Goal: Communication & Community: Answer question/provide support

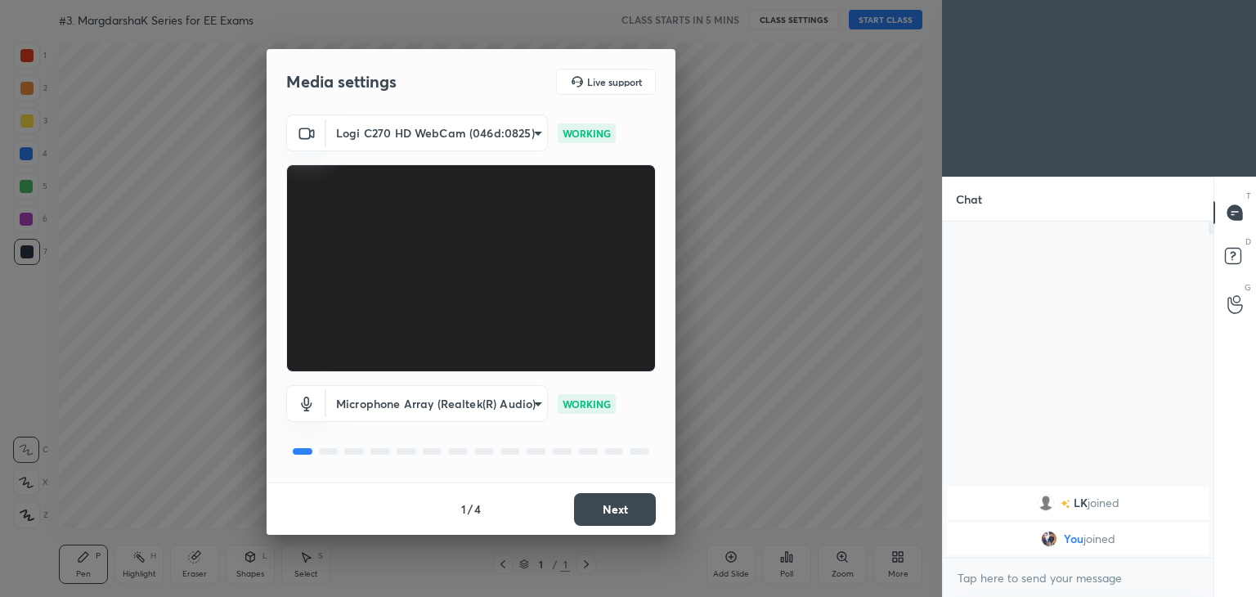
scroll to position [5, 5]
click at [409, 135] on body "1 2 3 4 5 6 7 C X Z C X Z E E Erase all H H #3. MargdarshaK Series for EE Exams…" at bounding box center [628, 298] width 1256 height 597
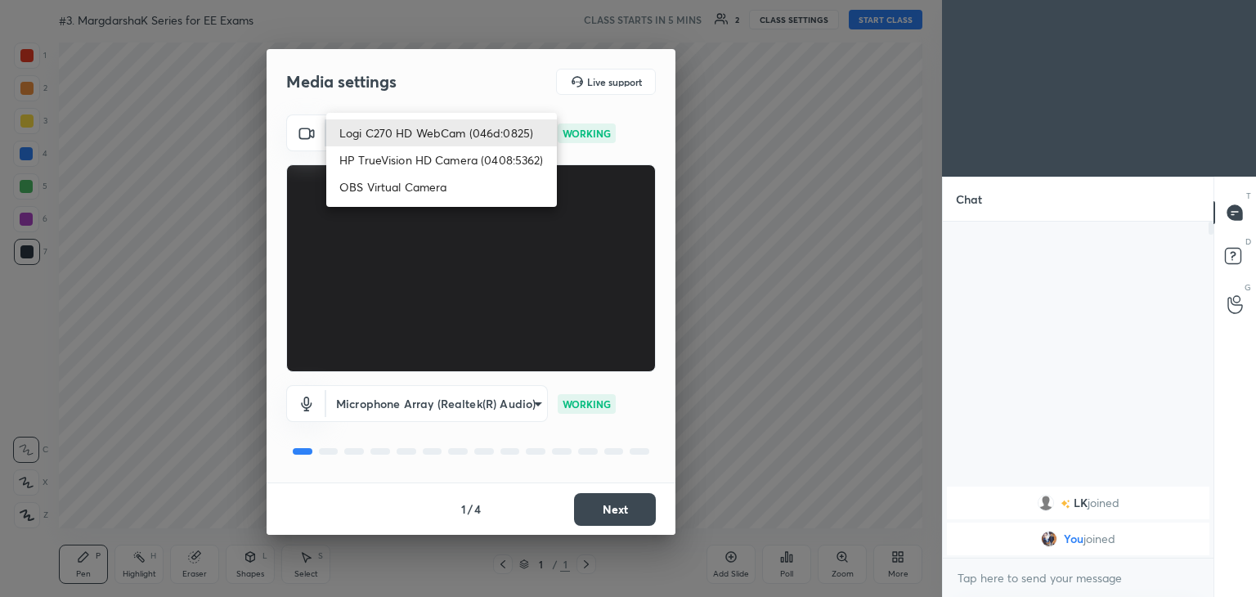
click at [416, 133] on li "Logi C270 HD WebCam (046d:0825)" at bounding box center [441, 132] width 231 height 27
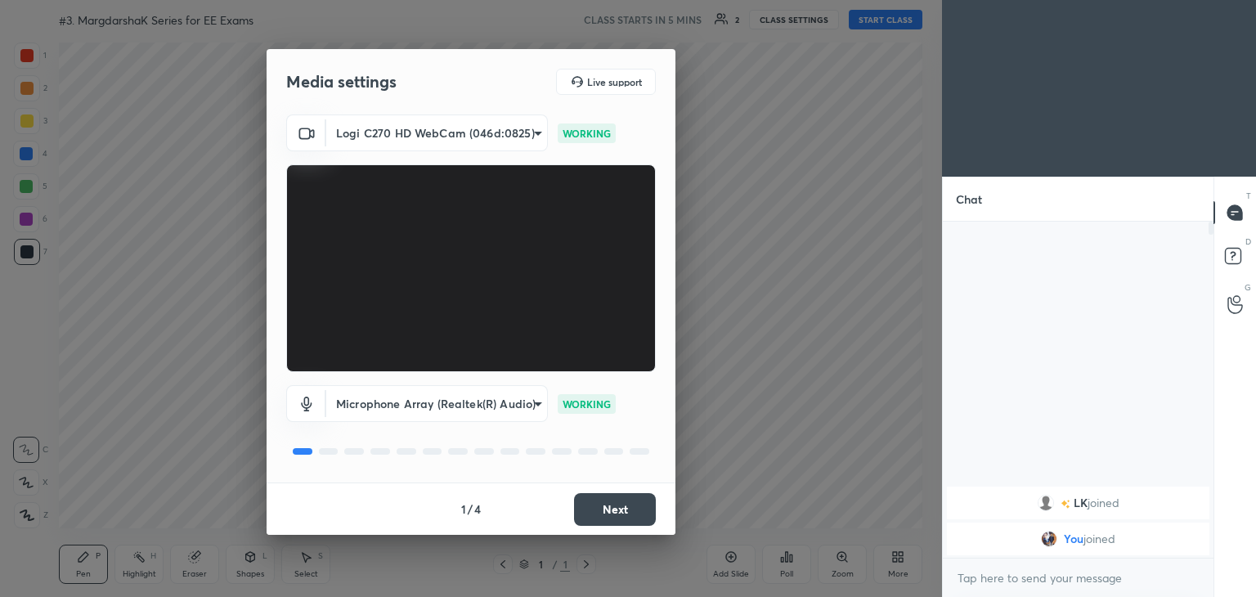
click at [636, 515] on button "Next" at bounding box center [615, 509] width 82 height 33
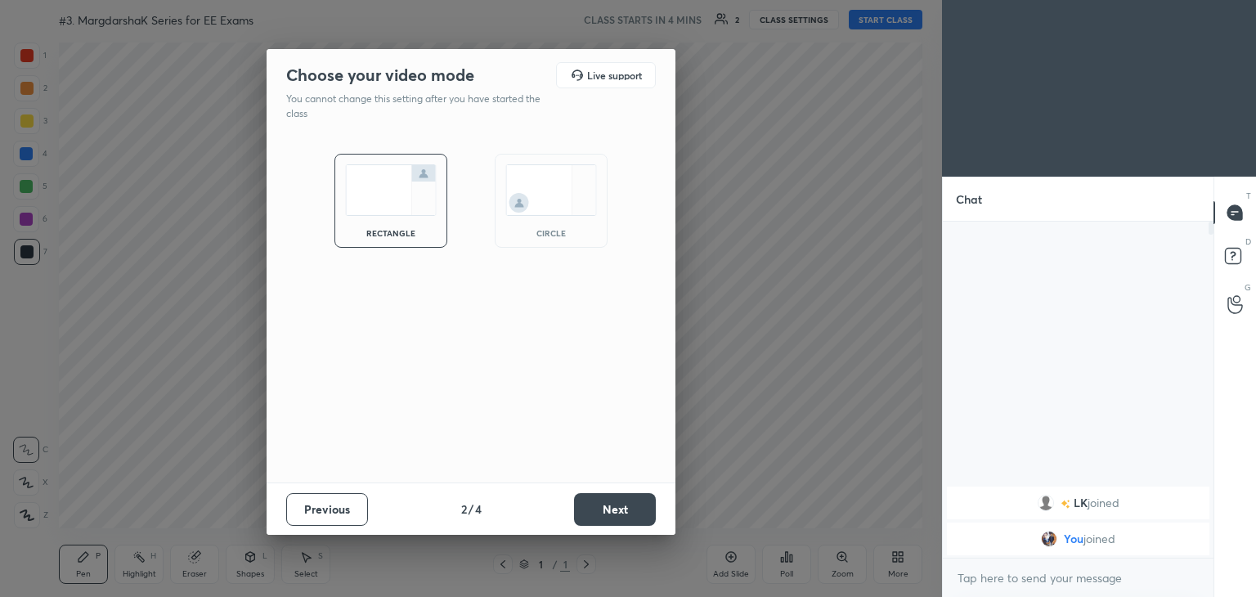
click at [642, 515] on button "Next" at bounding box center [615, 509] width 82 height 33
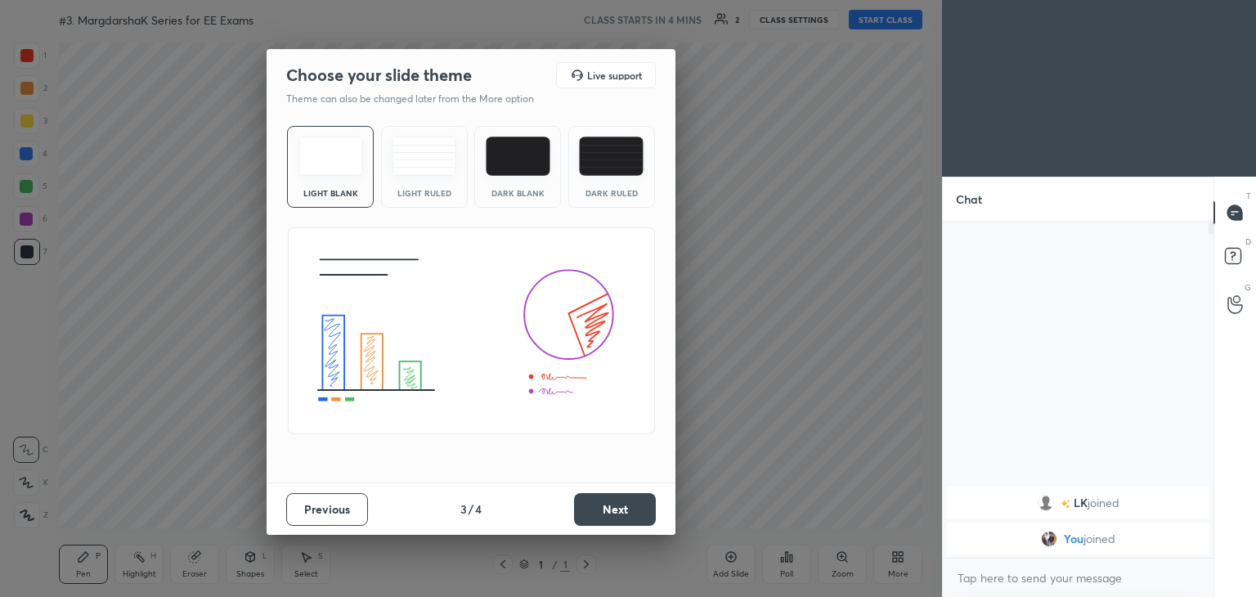
click at [650, 518] on button "Next" at bounding box center [615, 509] width 82 height 33
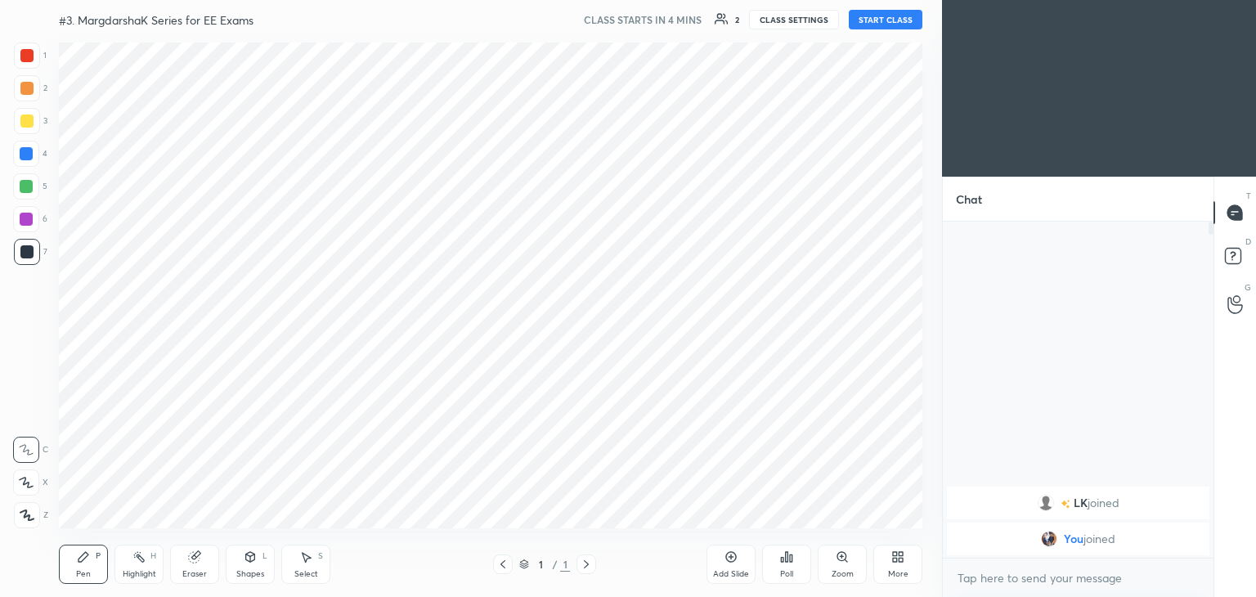
click at [668, 524] on div "Please don't upload & share any copyrighted content. You will be held liable if…" at bounding box center [471, 298] width 942 height 597
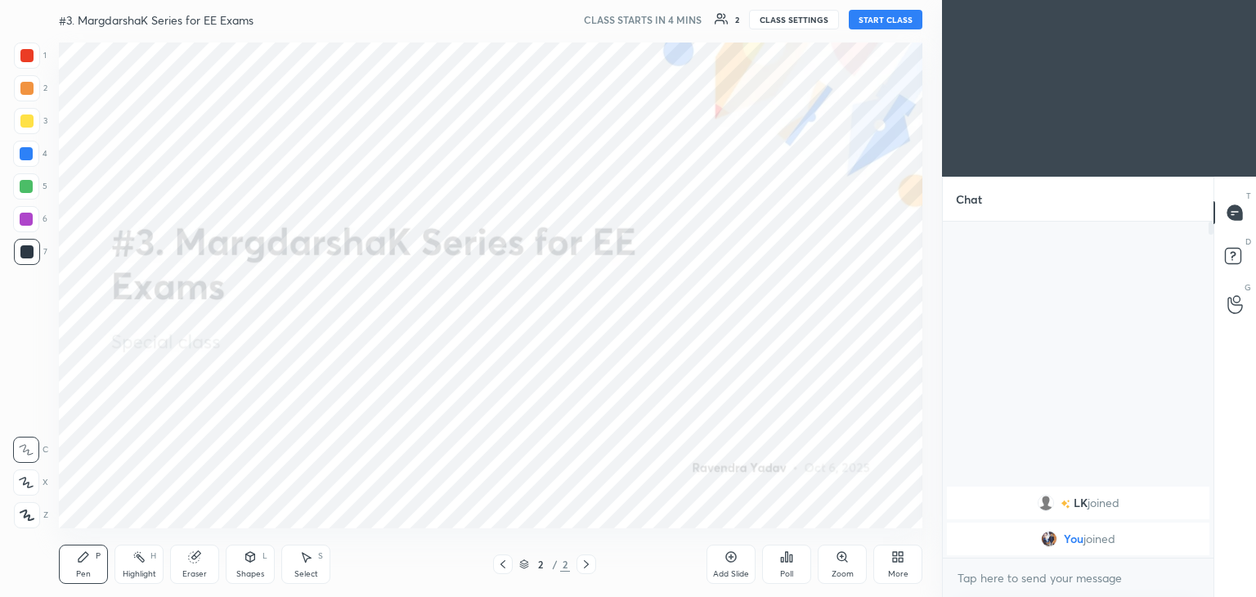
click at [900, 570] on div "More" at bounding box center [898, 574] width 20 height 8
click at [804, 399] on div "Upload File" at bounding box center [805, 403] width 43 height 8
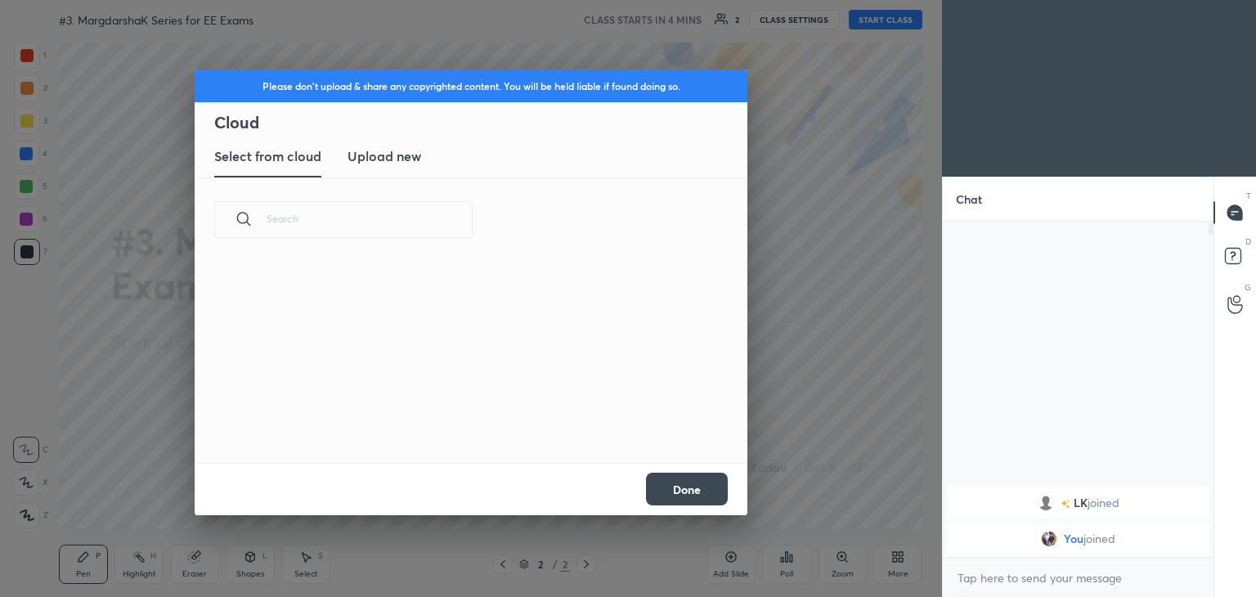
scroll to position [201, 525]
click at [406, 155] on h3 "Upload new" at bounding box center [385, 156] width 74 height 20
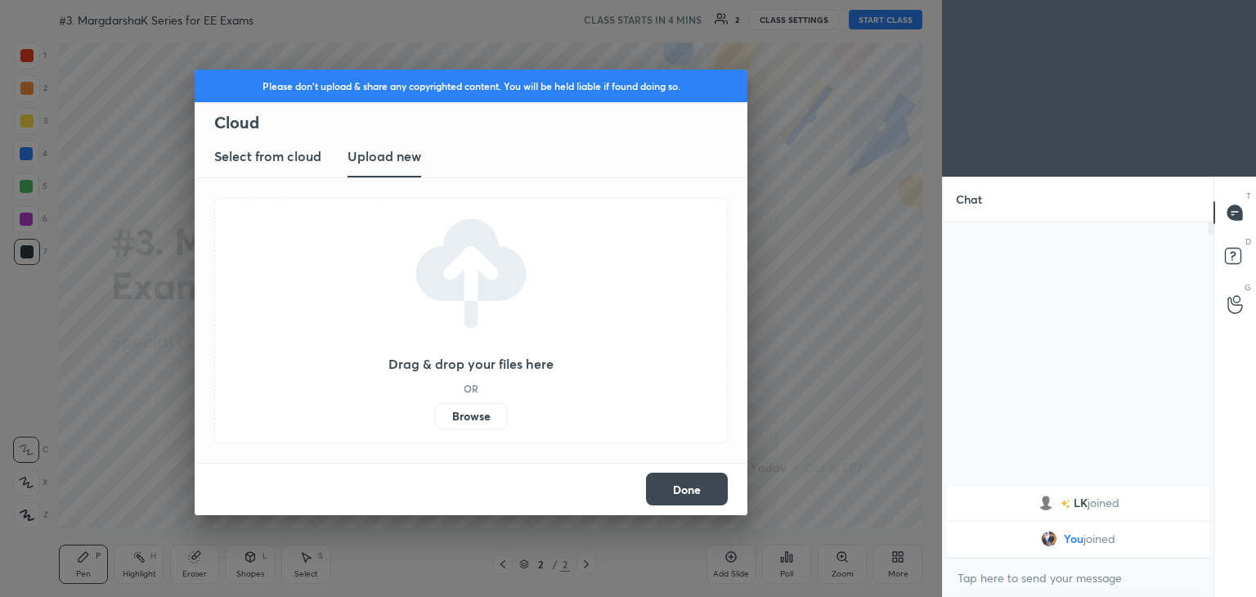
click at [482, 416] on label "Browse" at bounding box center [471, 416] width 73 height 26
click at [435, 416] on input "Browse" at bounding box center [435, 416] width 0 height 26
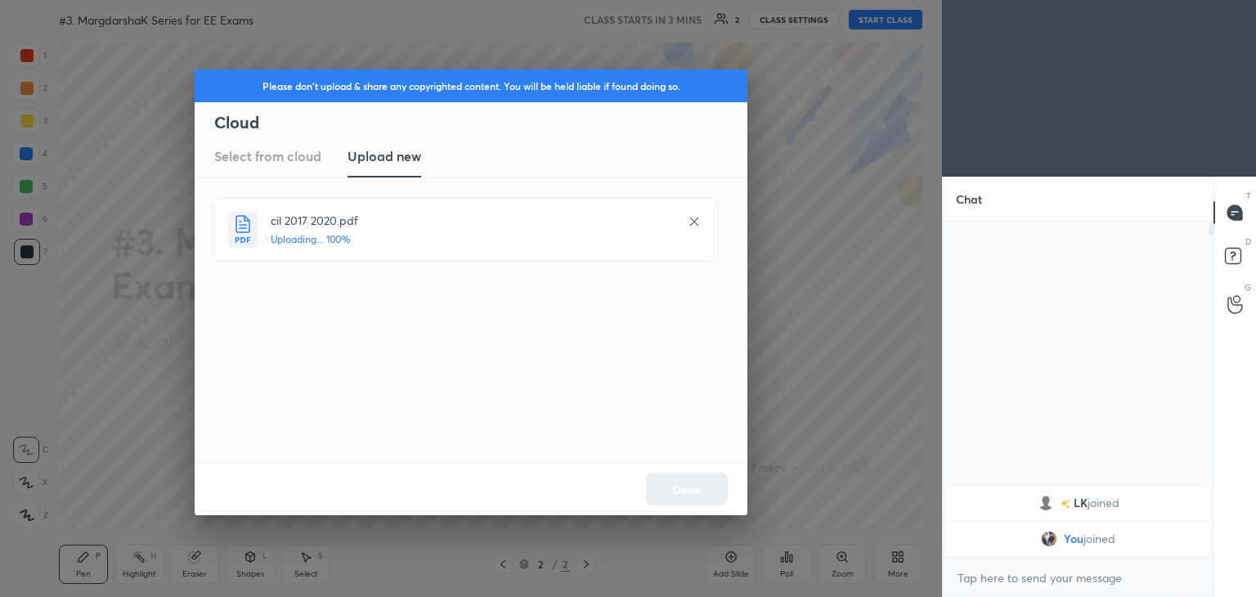
click at [694, 494] on div "Done" at bounding box center [471, 489] width 553 height 52
click at [697, 497] on button "Done" at bounding box center [687, 489] width 82 height 33
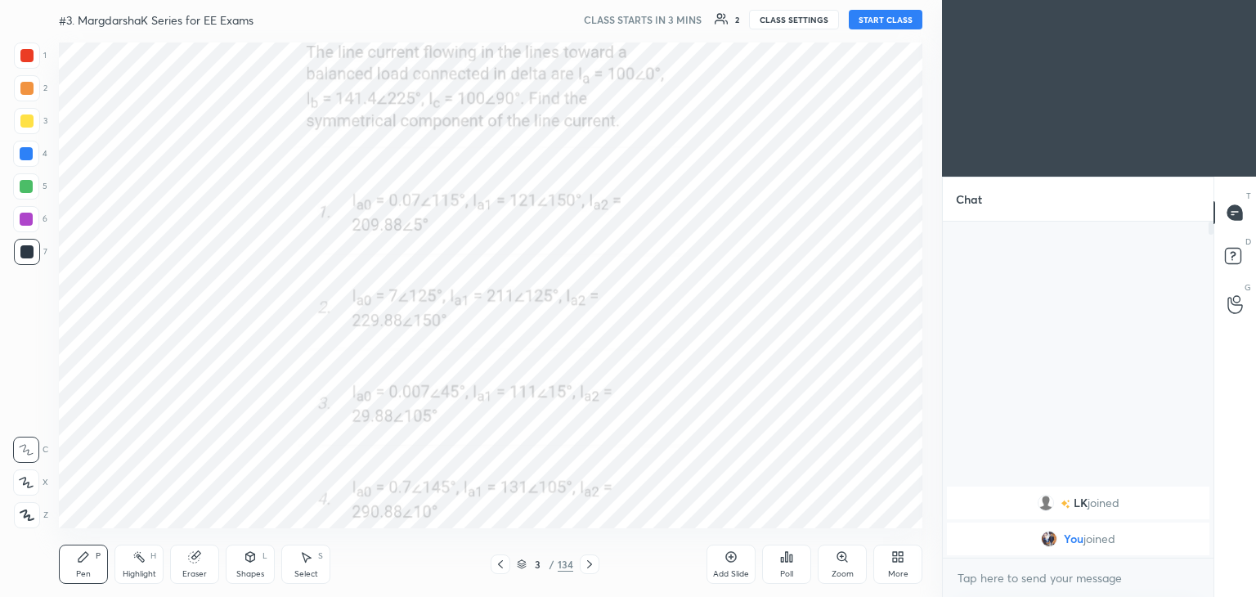
click at [900, 576] on div "More" at bounding box center [898, 574] width 20 height 8
click at [798, 394] on div "Upload File" at bounding box center [805, 393] width 65 height 39
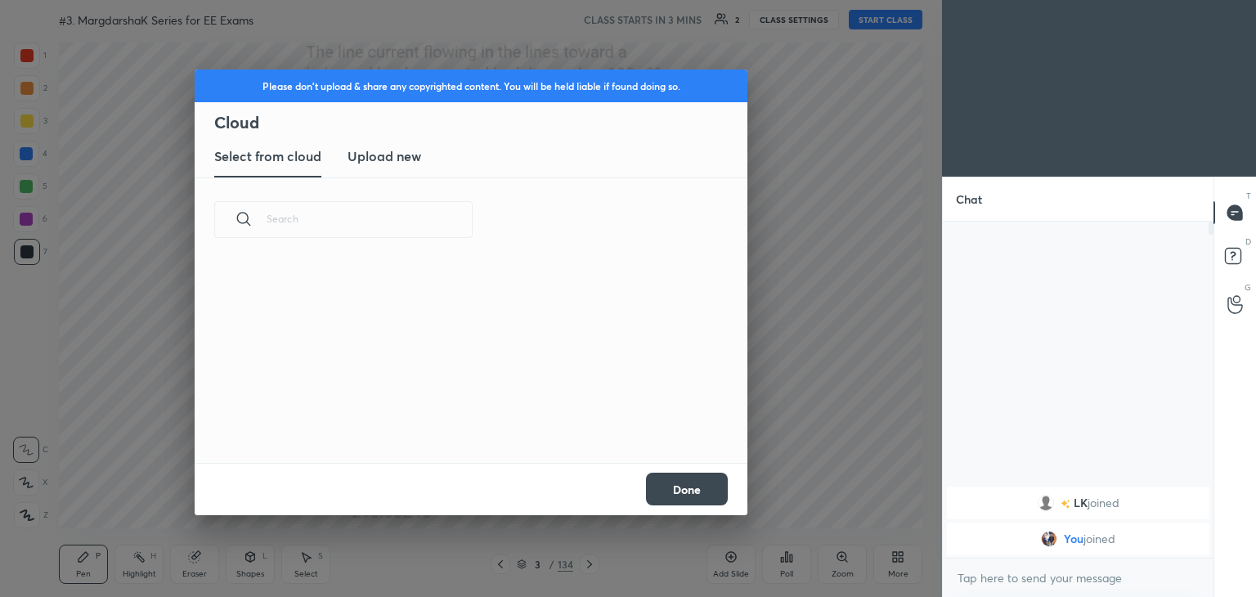
click at [390, 149] on h3 "Upload new" at bounding box center [385, 156] width 74 height 20
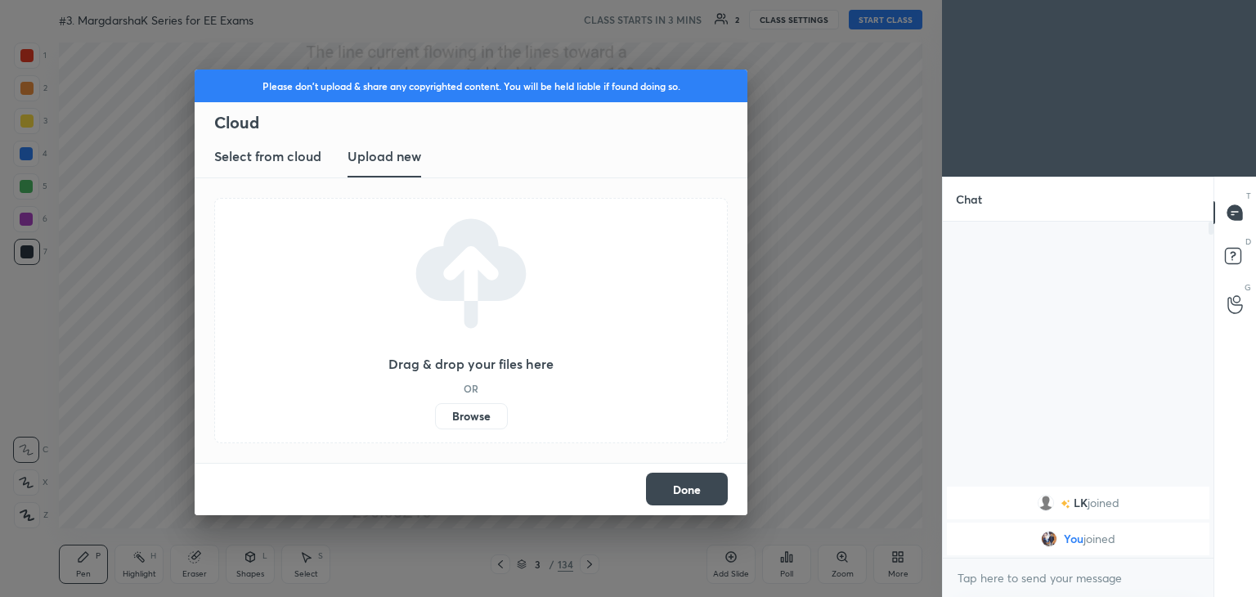
click at [481, 416] on label "Browse" at bounding box center [471, 416] width 73 height 26
click at [435, 416] on input "Browse" at bounding box center [435, 416] width 0 height 26
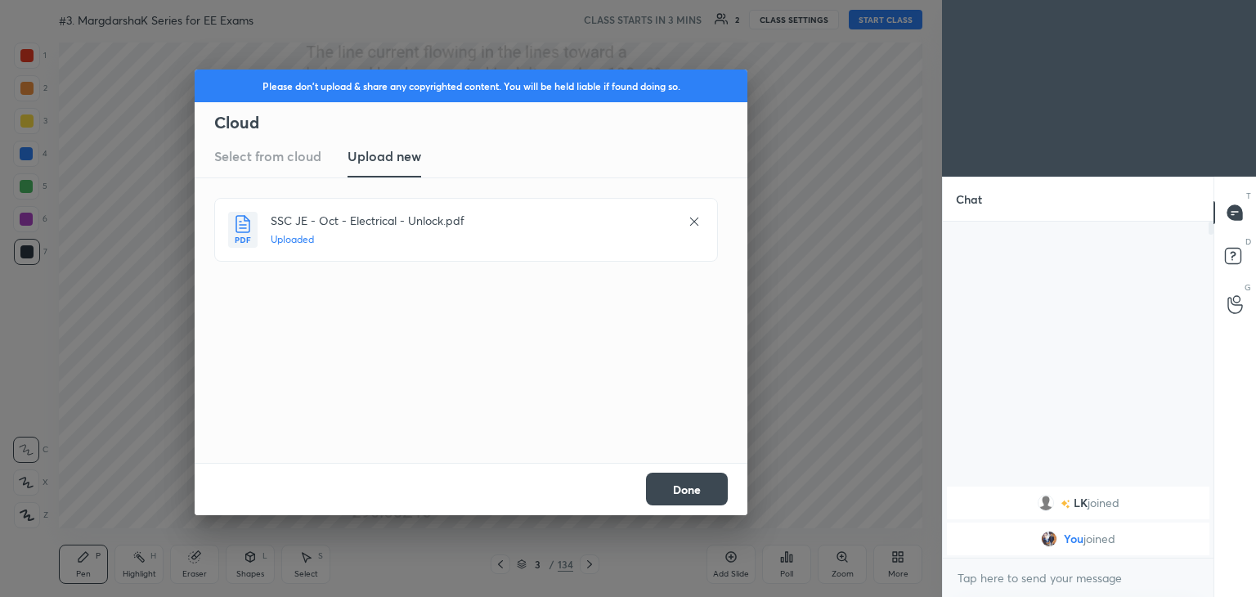
click at [675, 489] on button "Done" at bounding box center [687, 489] width 82 height 33
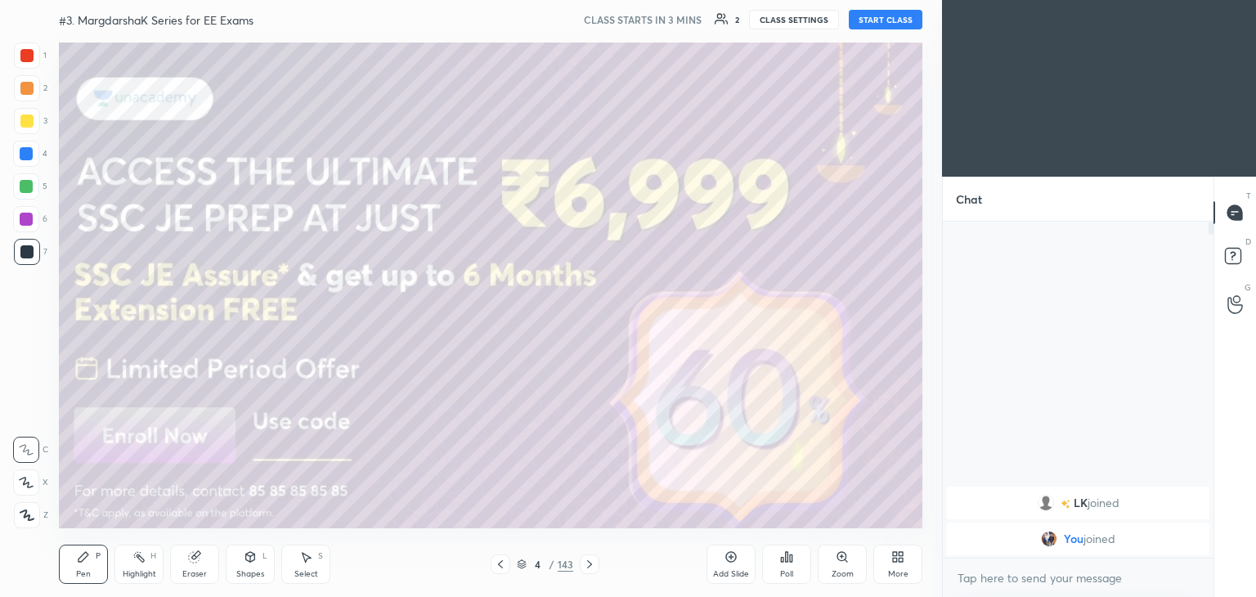
click at [897, 566] on div "More" at bounding box center [898, 564] width 49 height 39
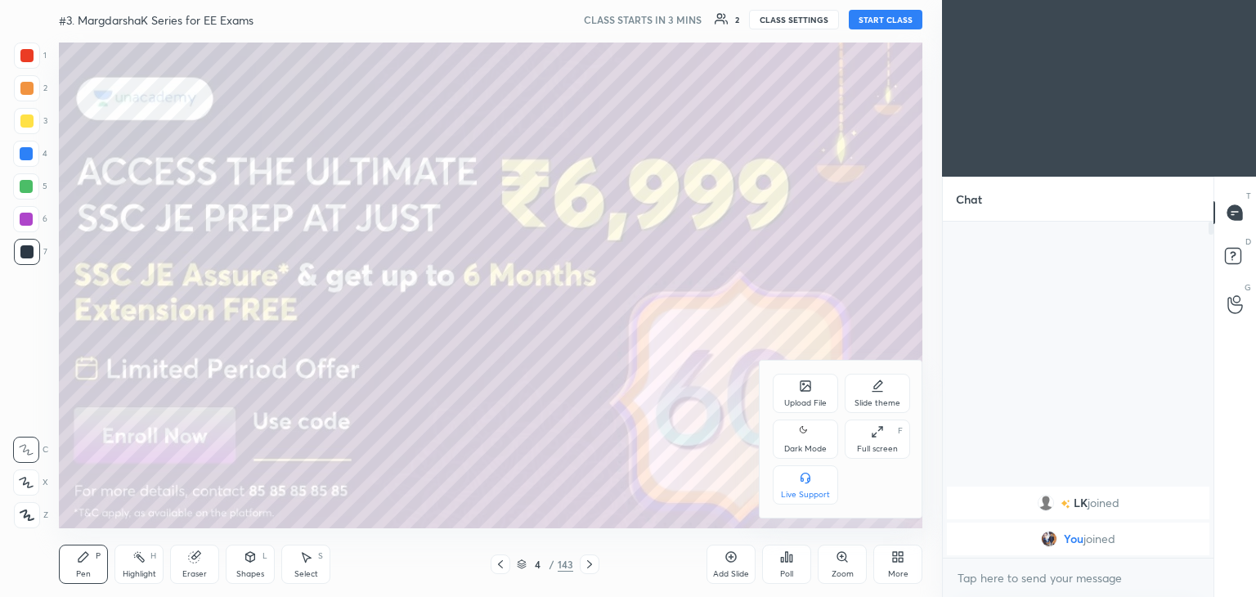
click at [873, 452] on div "Full screen" at bounding box center [877, 449] width 41 height 8
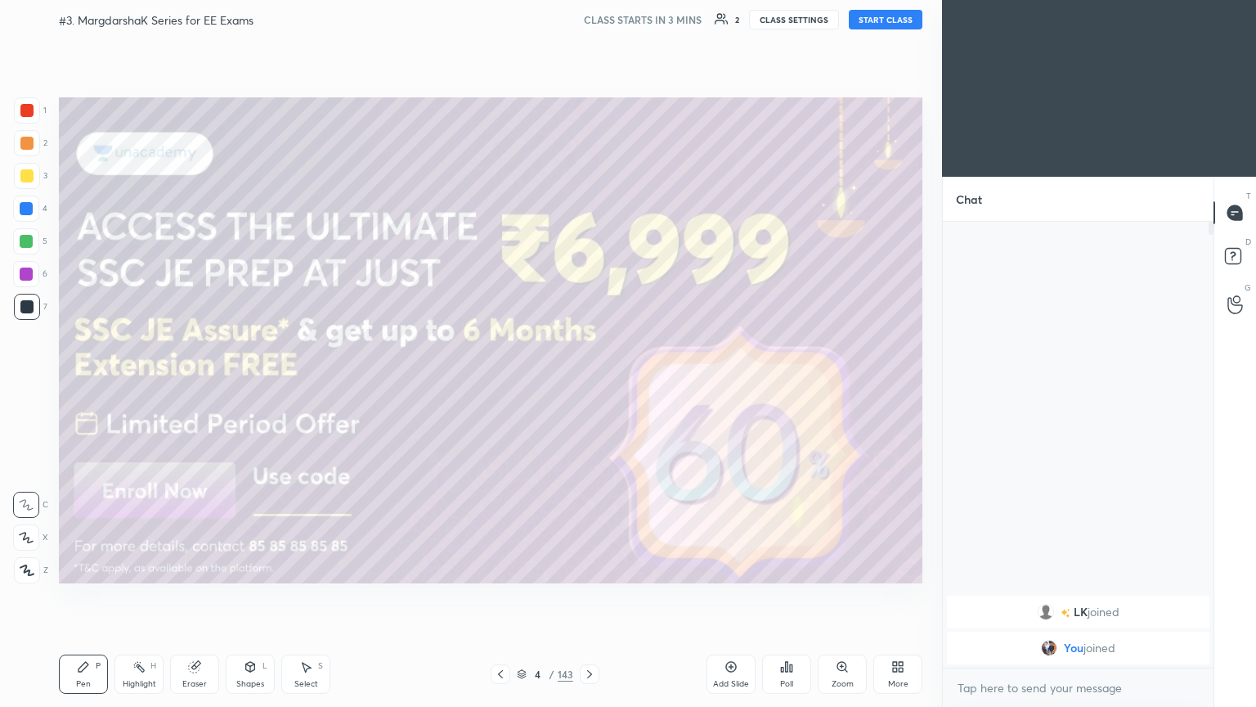
scroll to position [305, 266]
click at [900, 24] on button "START CLASS" at bounding box center [886, 20] width 74 height 20
click at [24, 177] on div at bounding box center [26, 175] width 13 height 13
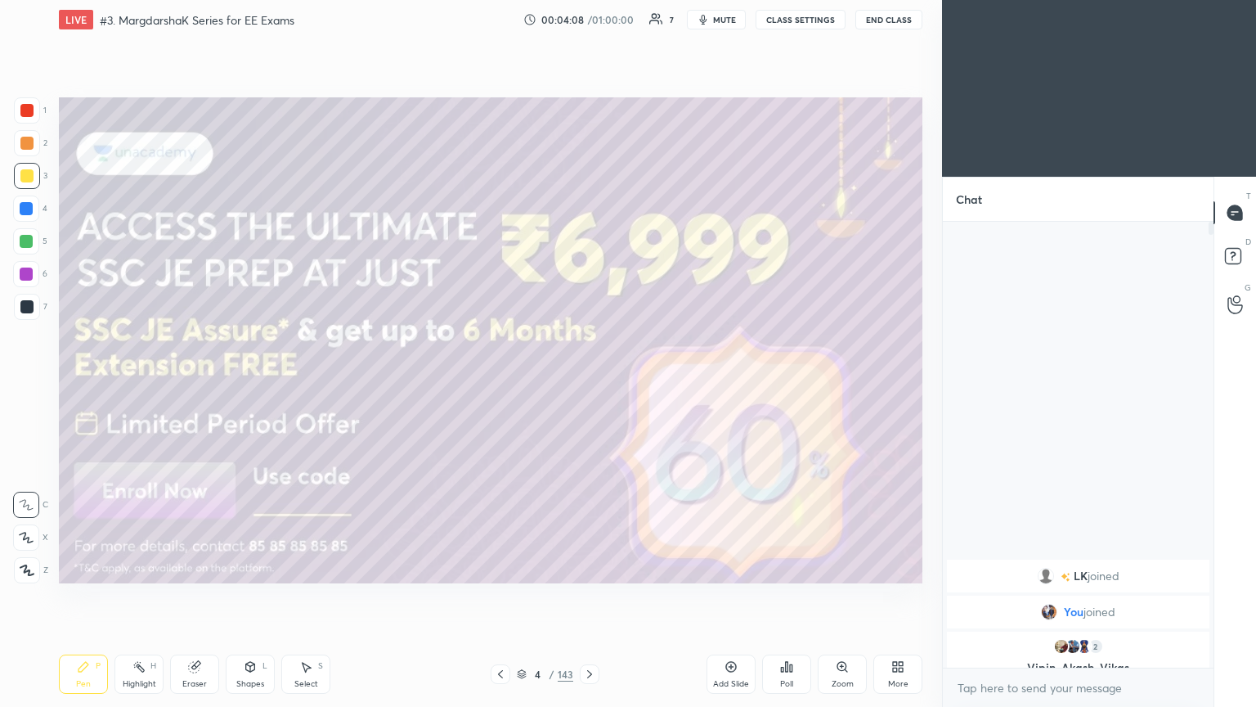
scroll to position [408, 266]
click at [27, 546] on div at bounding box center [26, 537] width 26 height 26
click at [586, 596] on icon at bounding box center [589, 673] width 13 height 13
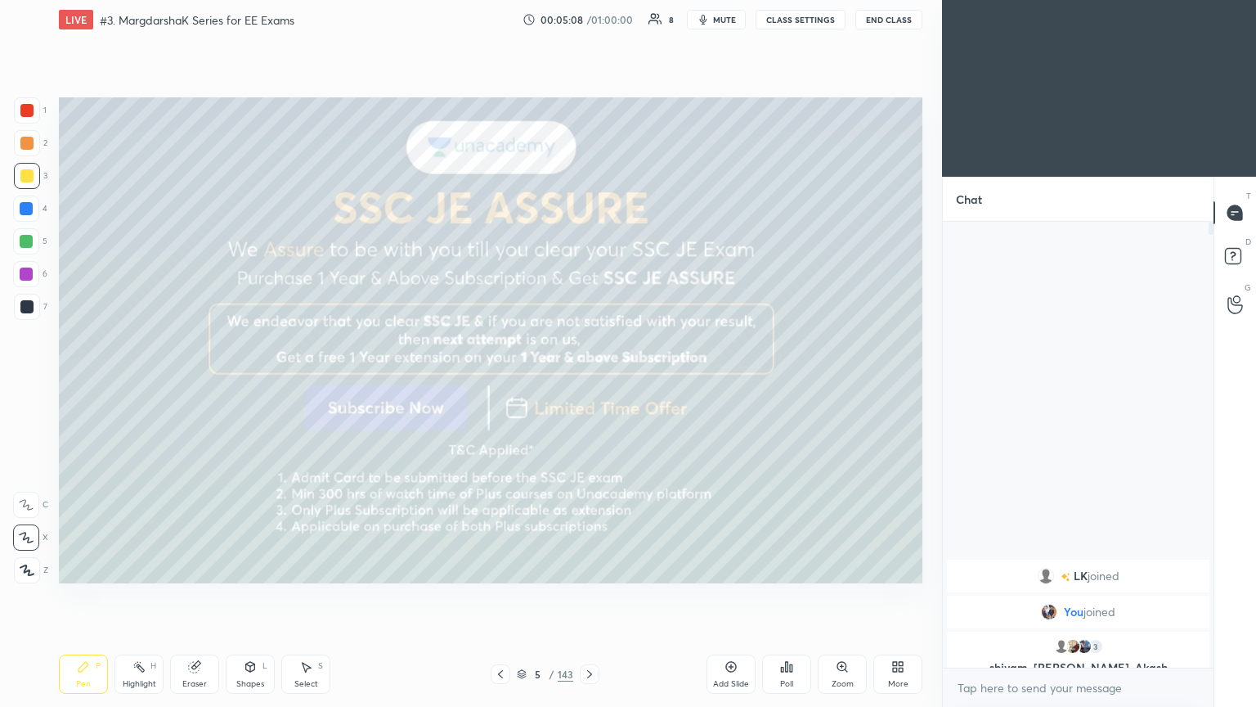
click at [586, 596] on icon at bounding box center [589, 673] width 13 height 13
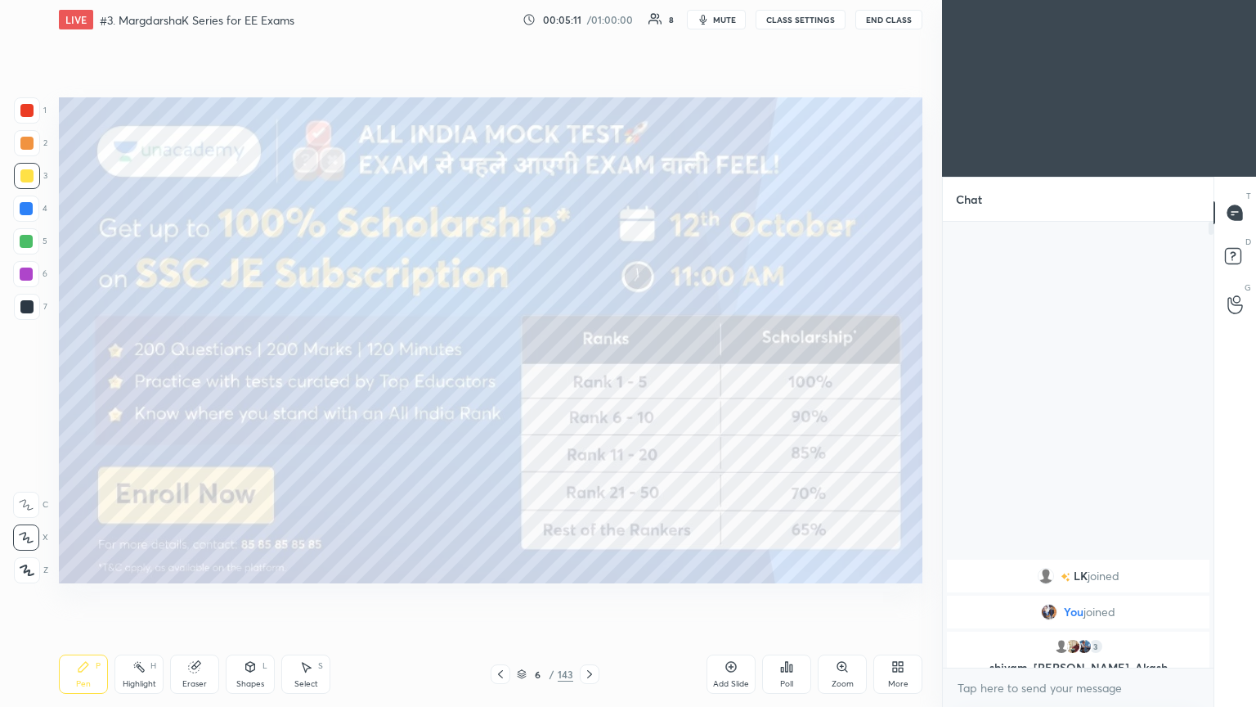
click at [21, 176] on div at bounding box center [26, 175] width 13 height 13
click at [590, 596] on icon at bounding box center [589, 673] width 13 height 13
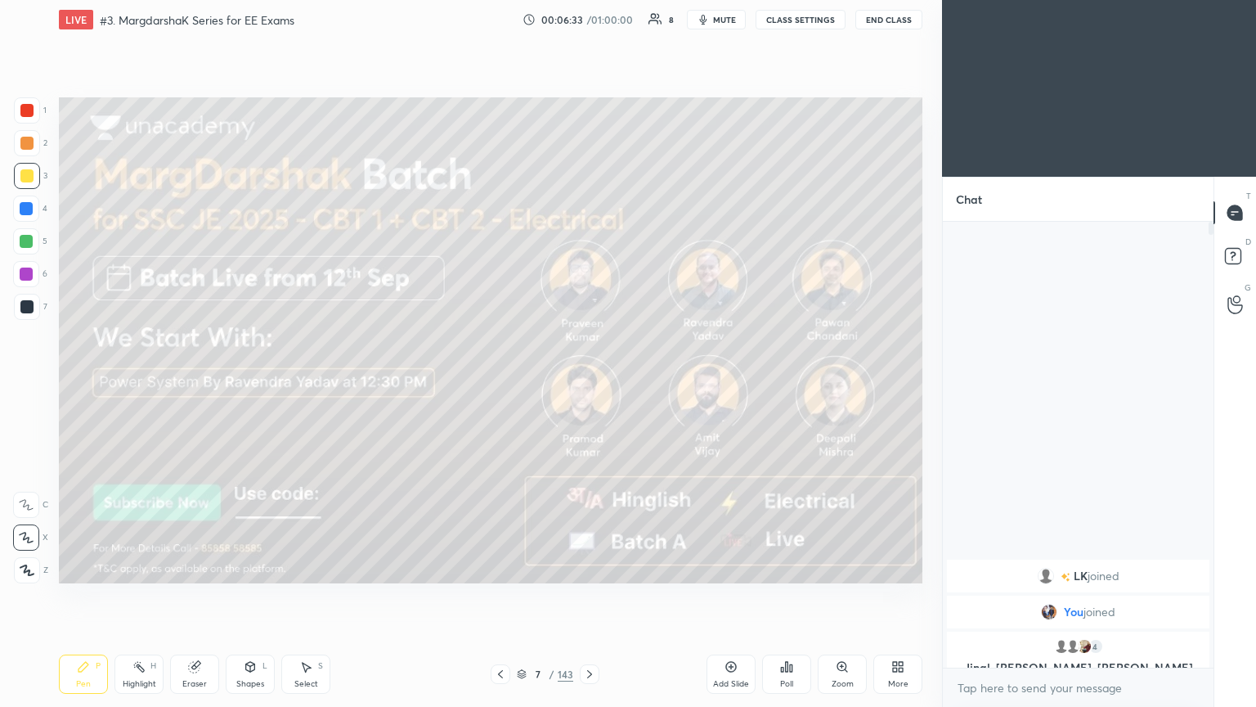
click at [589, 596] on icon at bounding box center [589, 673] width 13 height 13
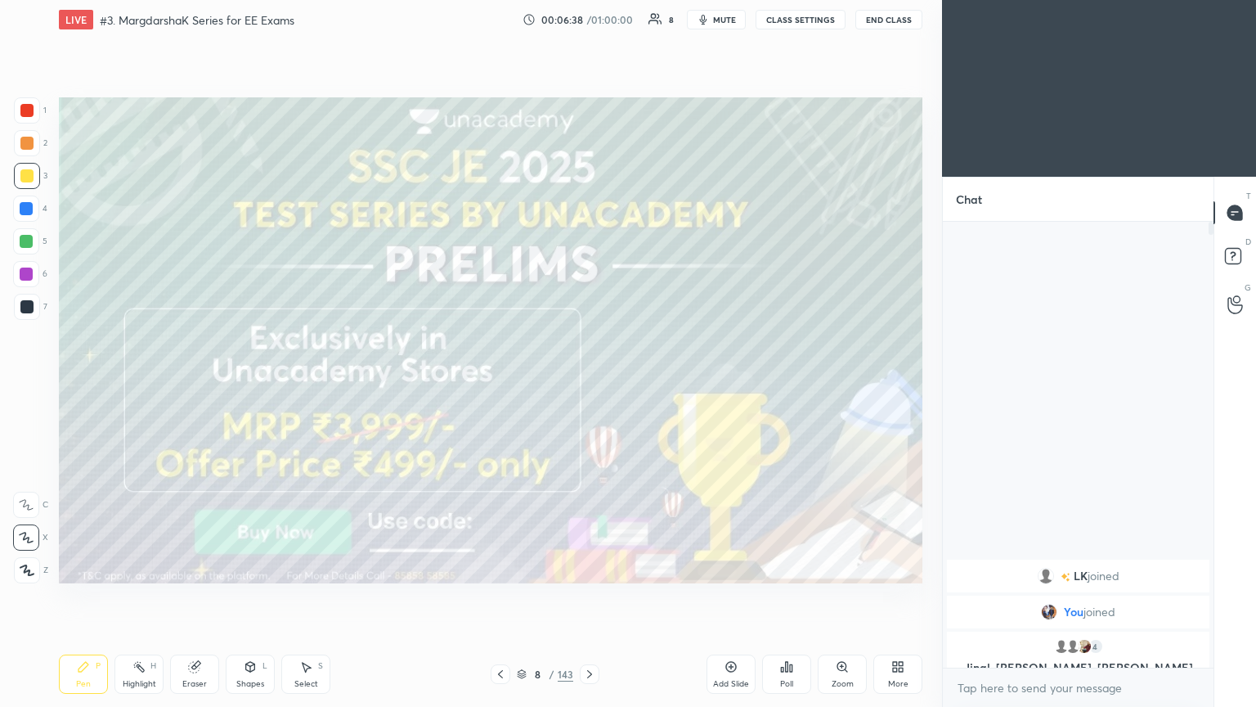
click at [592, 596] on icon at bounding box center [589, 673] width 13 height 13
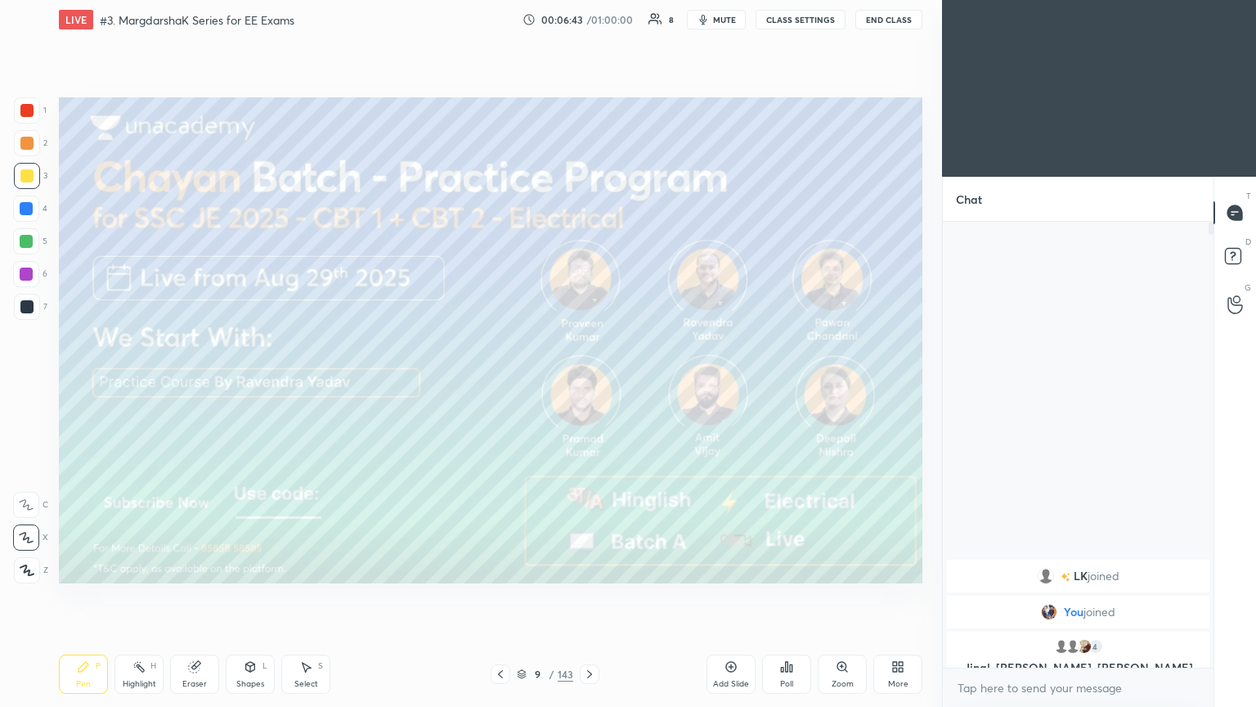
click at [584, 596] on icon at bounding box center [589, 673] width 13 height 13
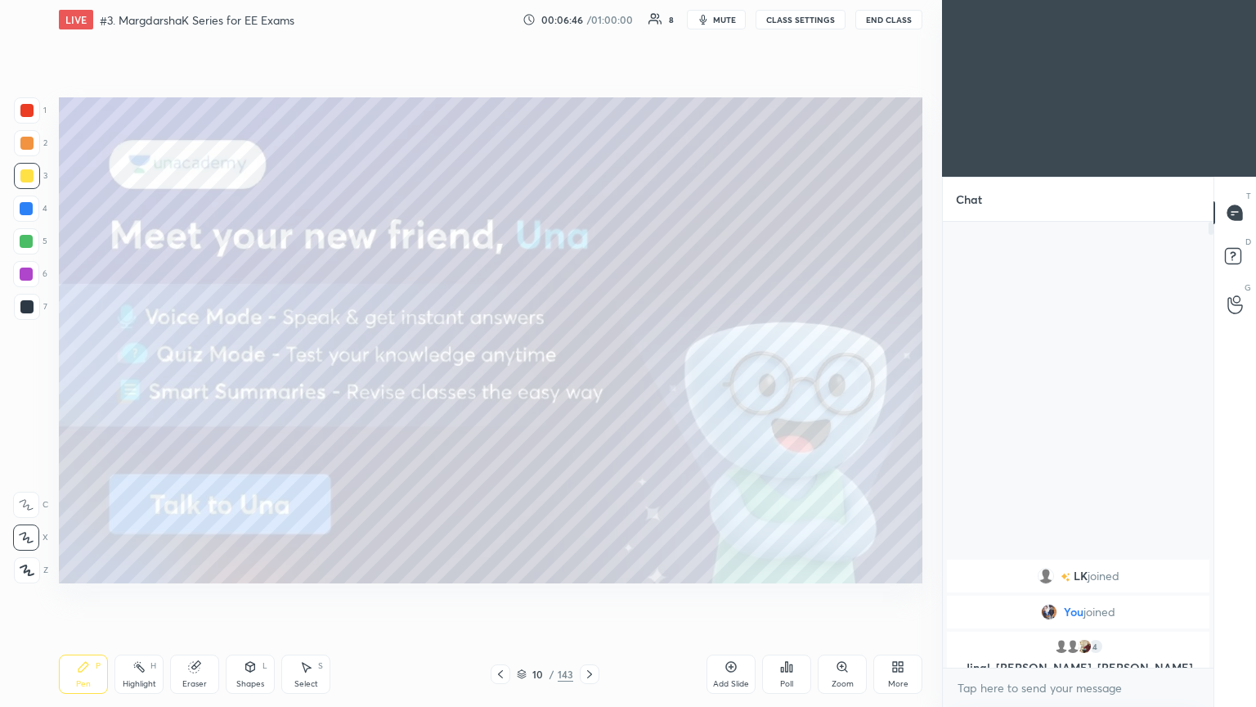
click at [584, 596] on icon at bounding box center [589, 673] width 13 height 13
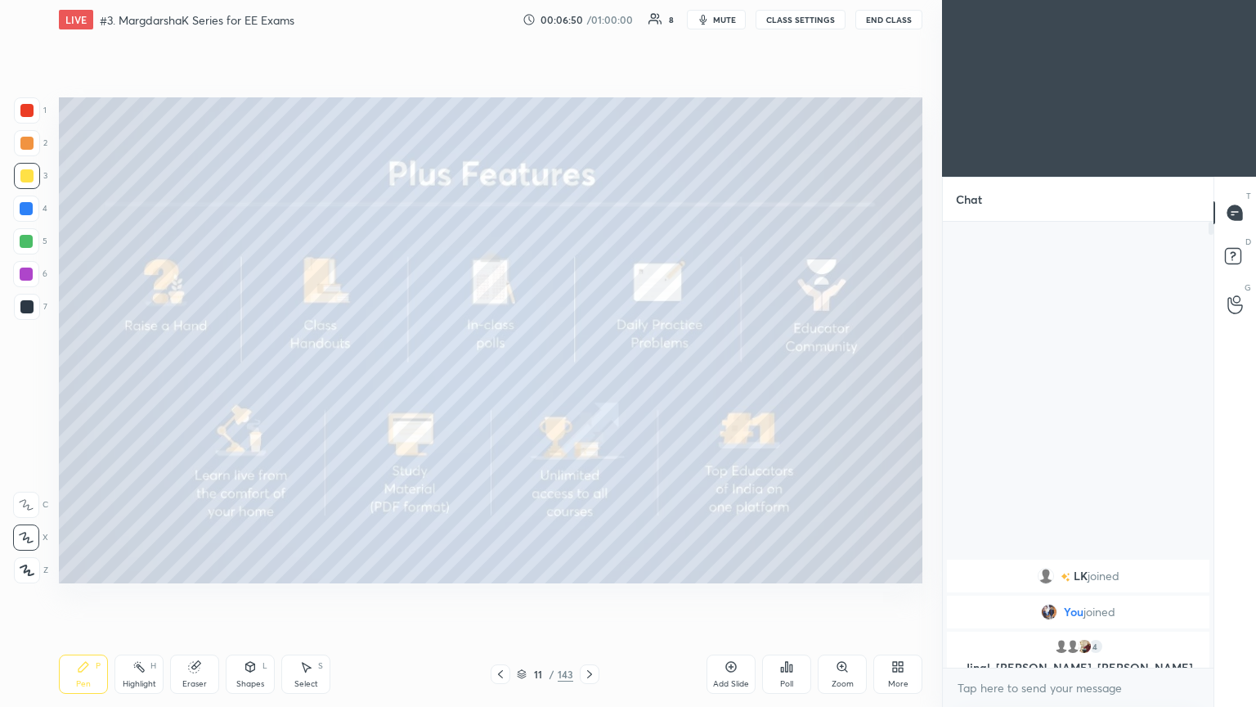
click at [581, 596] on div at bounding box center [590, 674] width 20 height 20
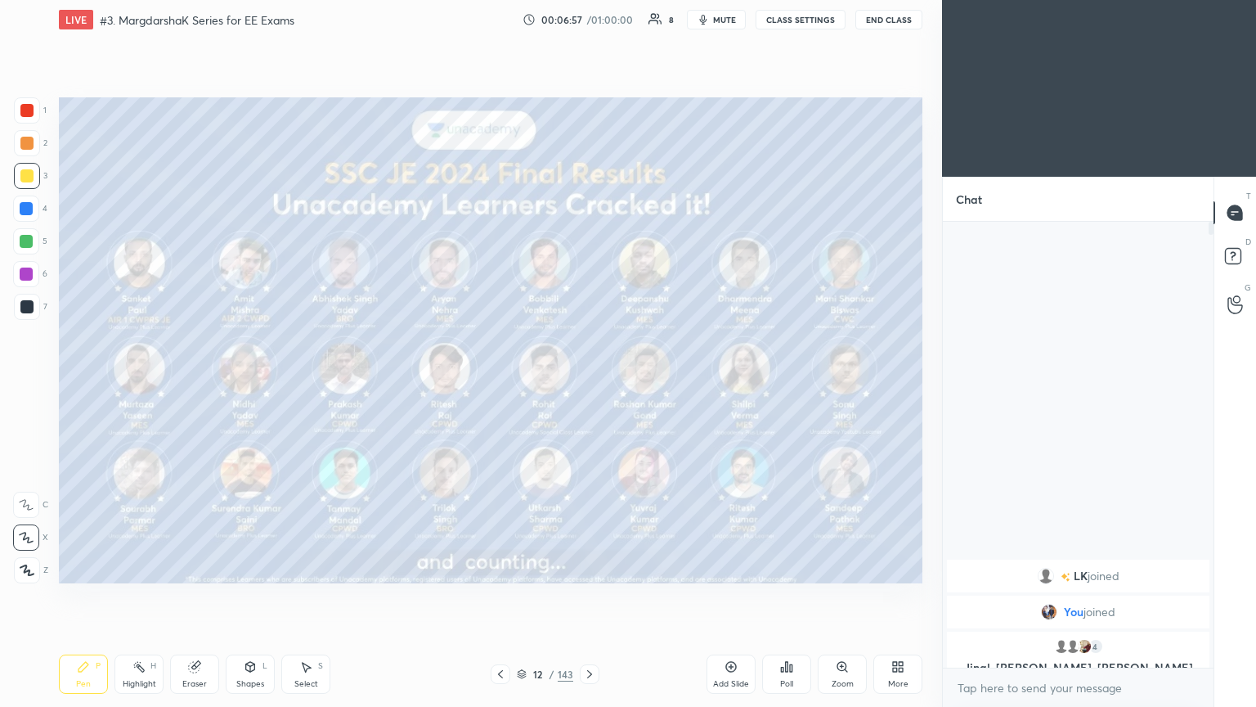
click at [520, 596] on icon at bounding box center [522, 675] width 8 height 2
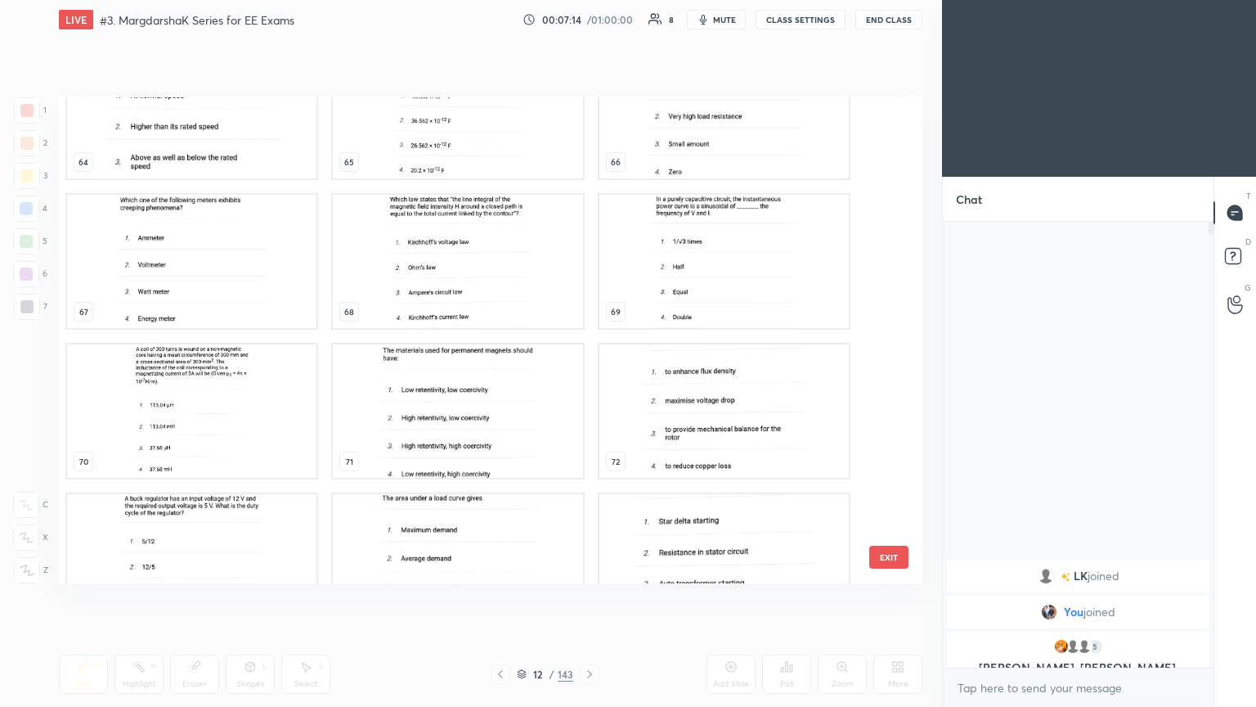
scroll to position [3238, 0]
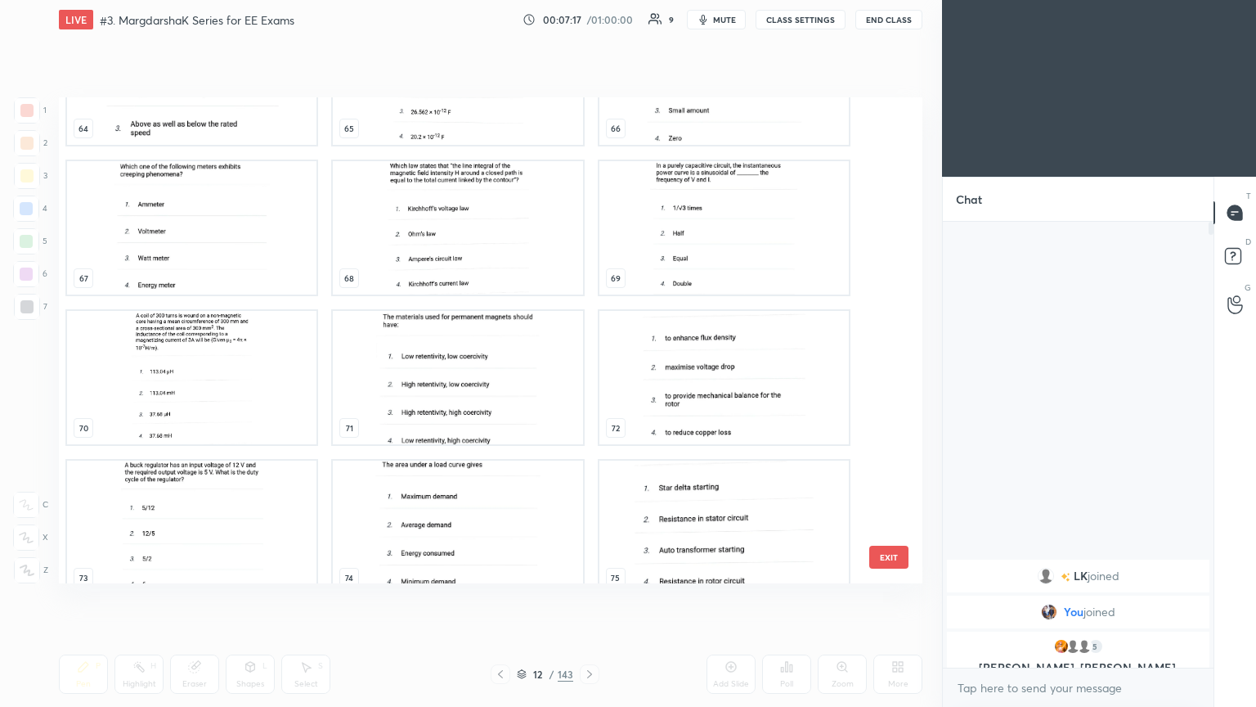
click at [219, 393] on img "grid" at bounding box center [191, 377] width 249 height 133
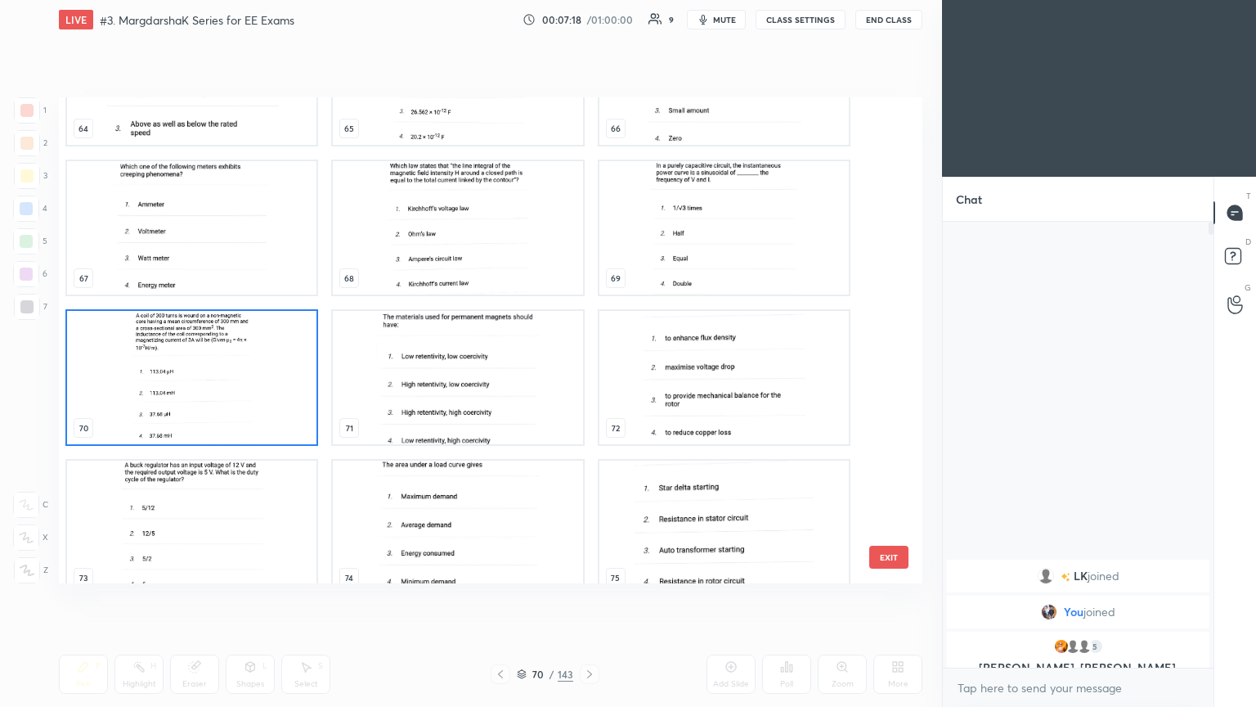
click at [222, 402] on img "grid" at bounding box center [191, 377] width 249 height 133
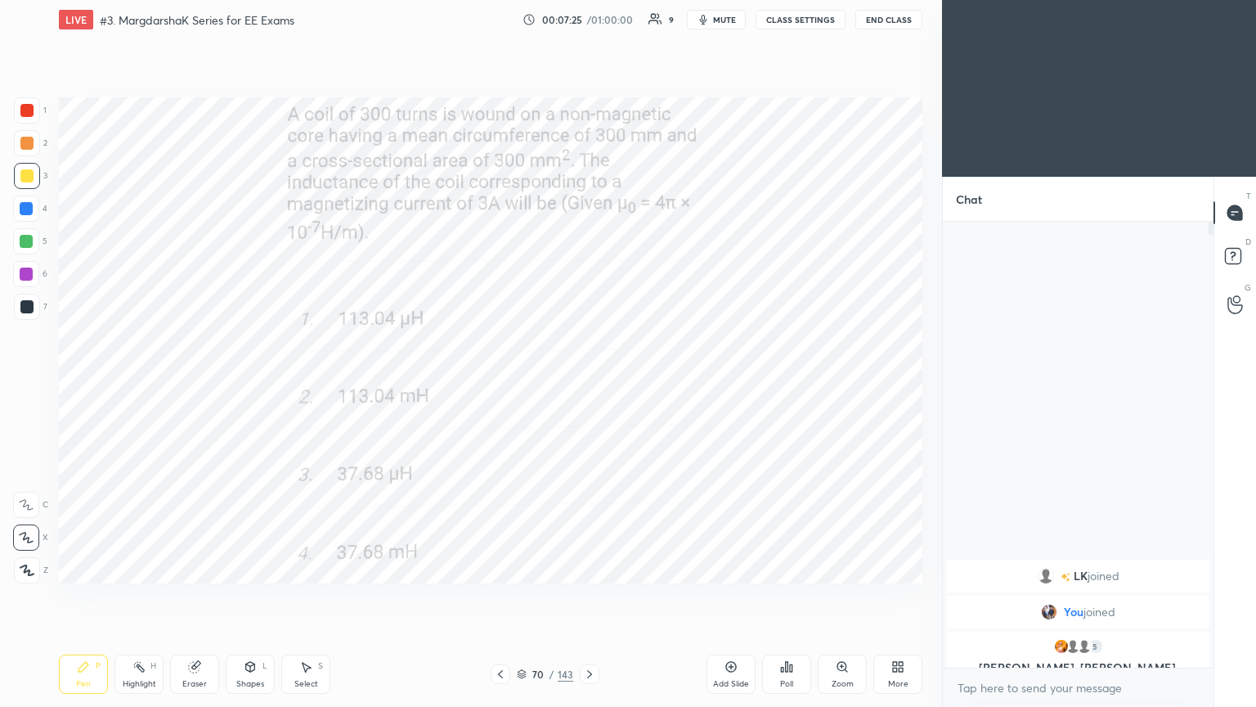
click at [522, 596] on icon at bounding box center [522, 672] width 8 height 4
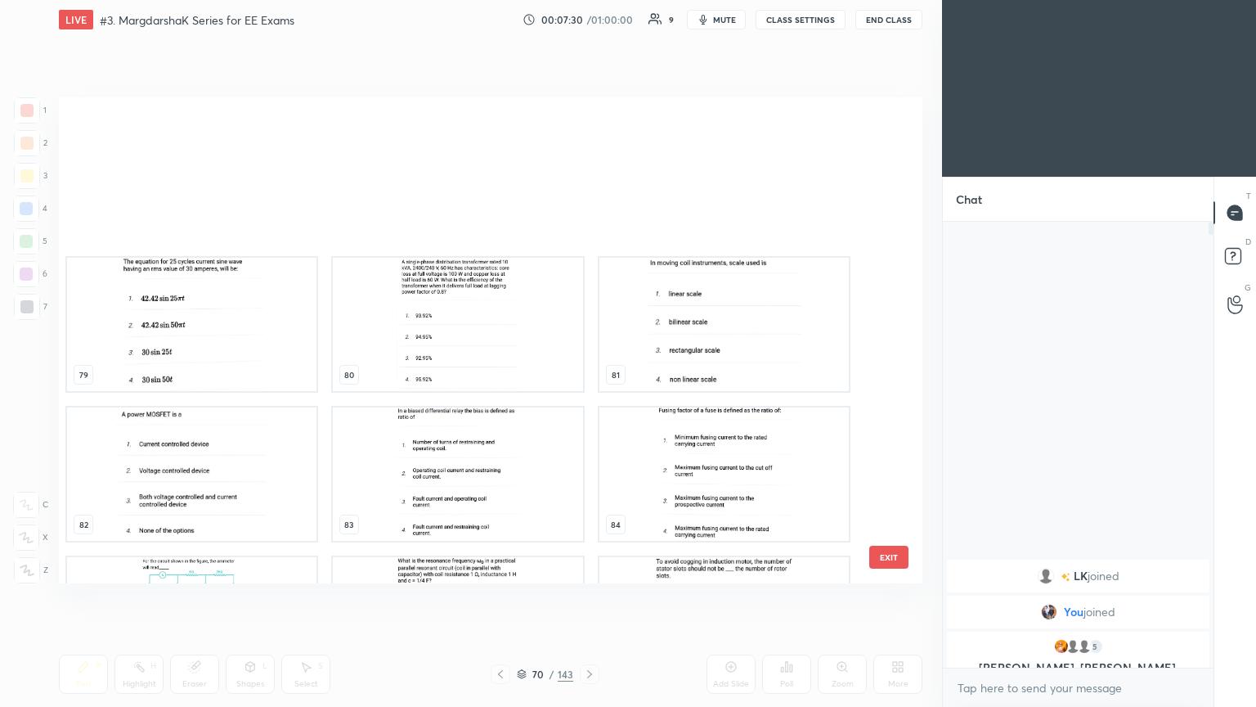
scroll to position [4042, 0]
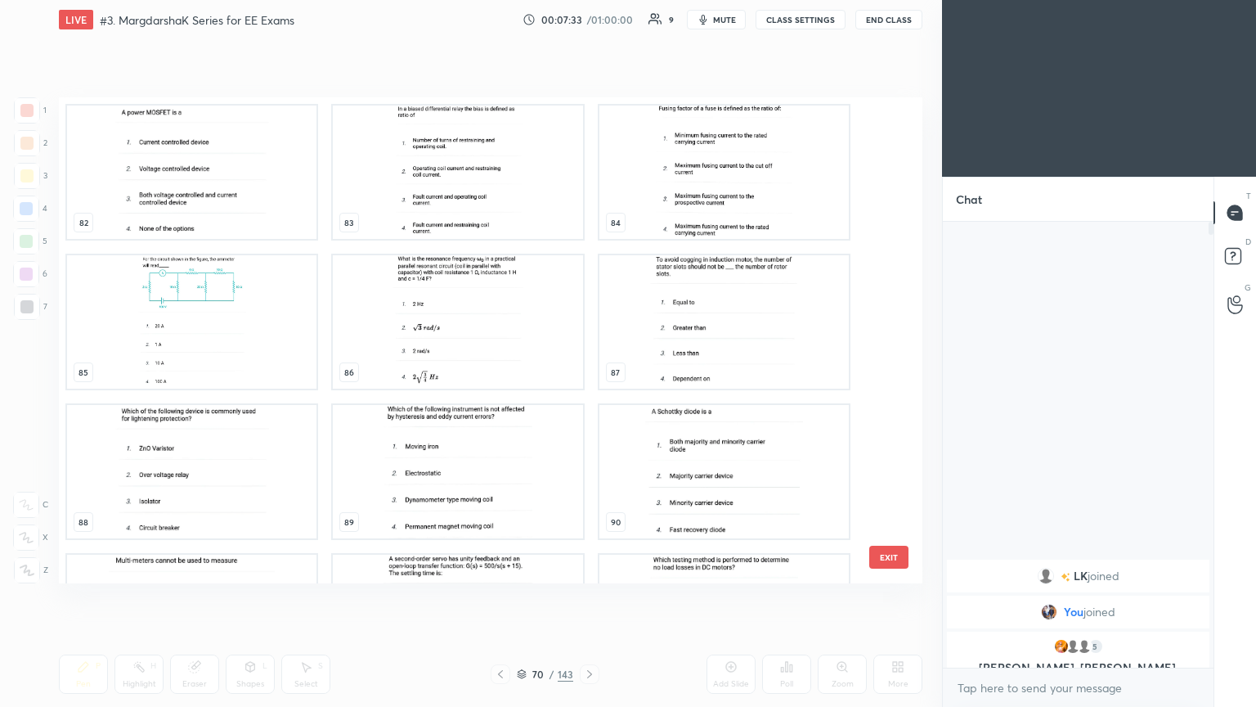
click at [226, 361] on img "grid" at bounding box center [191, 321] width 249 height 133
click at [230, 362] on img "grid" at bounding box center [191, 321] width 249 height 133
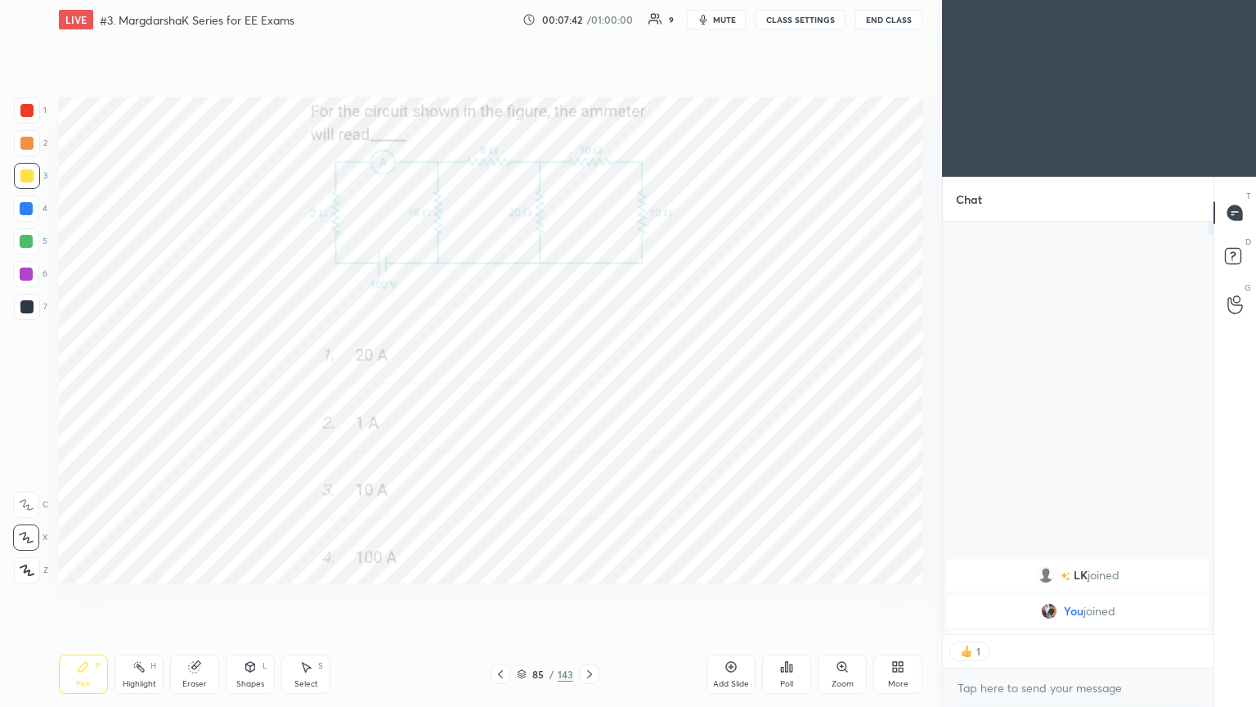
scroll to position [408, 266]
click at [592, 596] on icon at bounding box center [589, 673] width 13 height 13
click at [599, 596] on div at bounding box center [590, 674] width 20 height 20
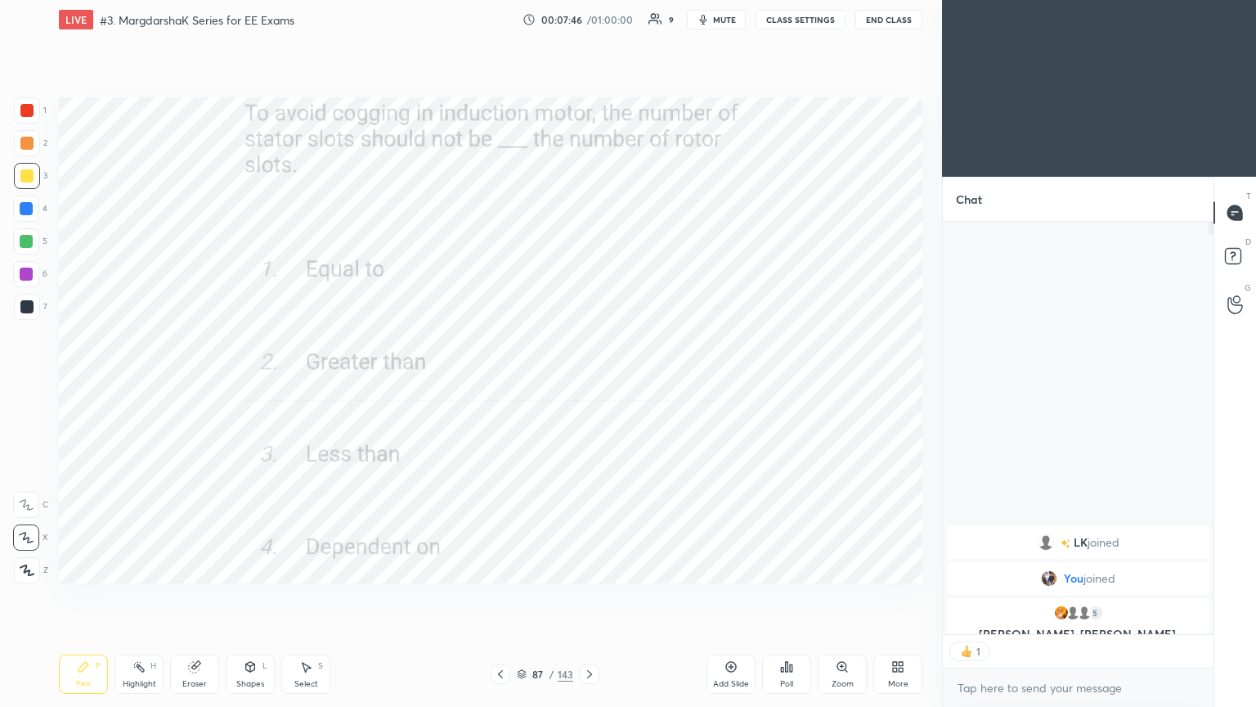
click at [596, 596] on div at bounding box center [590, 674] width 20 height 20
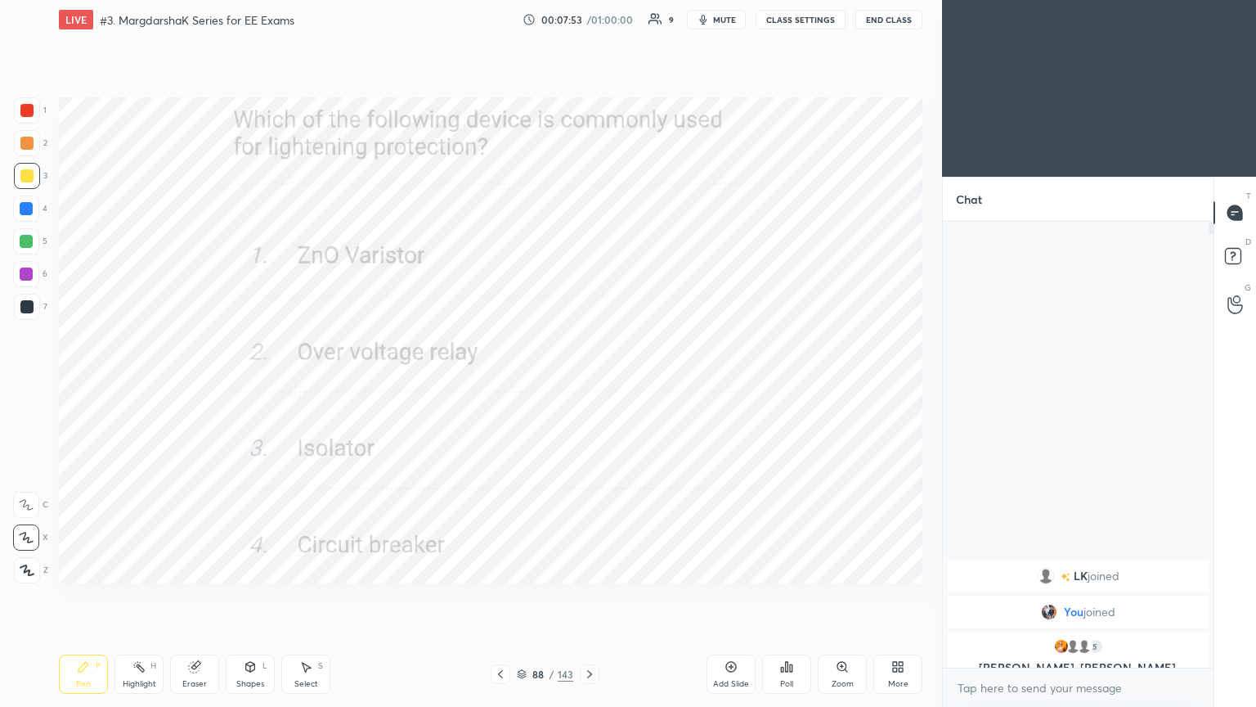
click at [591, 596] on icon at bounding box center [589, 673] width 13 height 13
click at [26, 118] on div at bounding box center [27, 110] width 26 height 26
click at [785, 596] on div "Poll" at bounding box center [786, 684] width 13 height 8
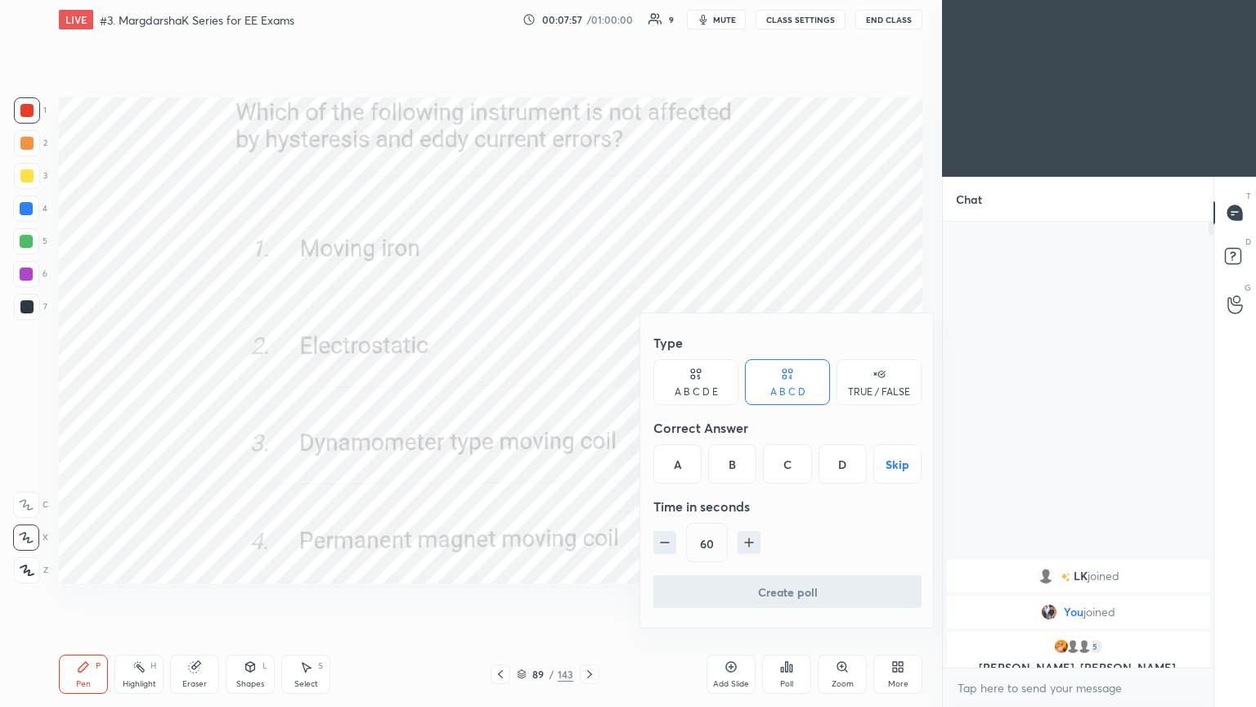
click at [721, 454] on div "B" at bounding box center [732, 463] width 48 height 39
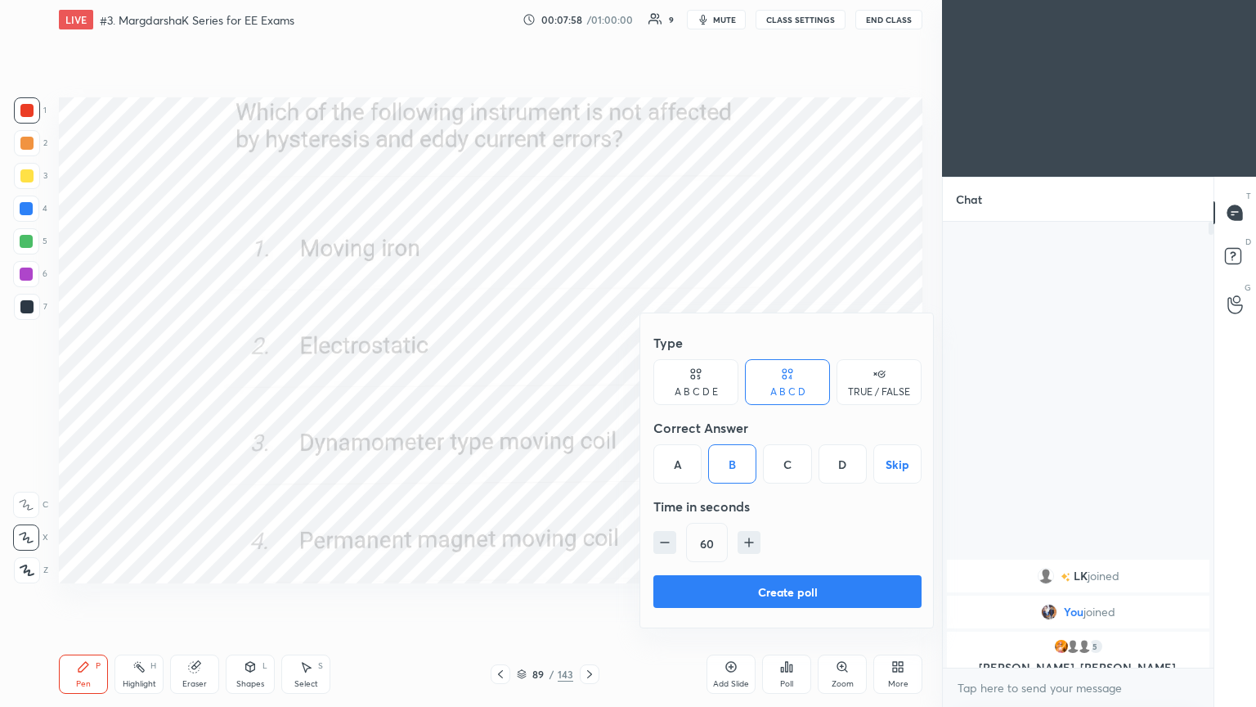
click at [751, 585] on button "Create poll" at bounding box center [788, 591] width 268 height 33
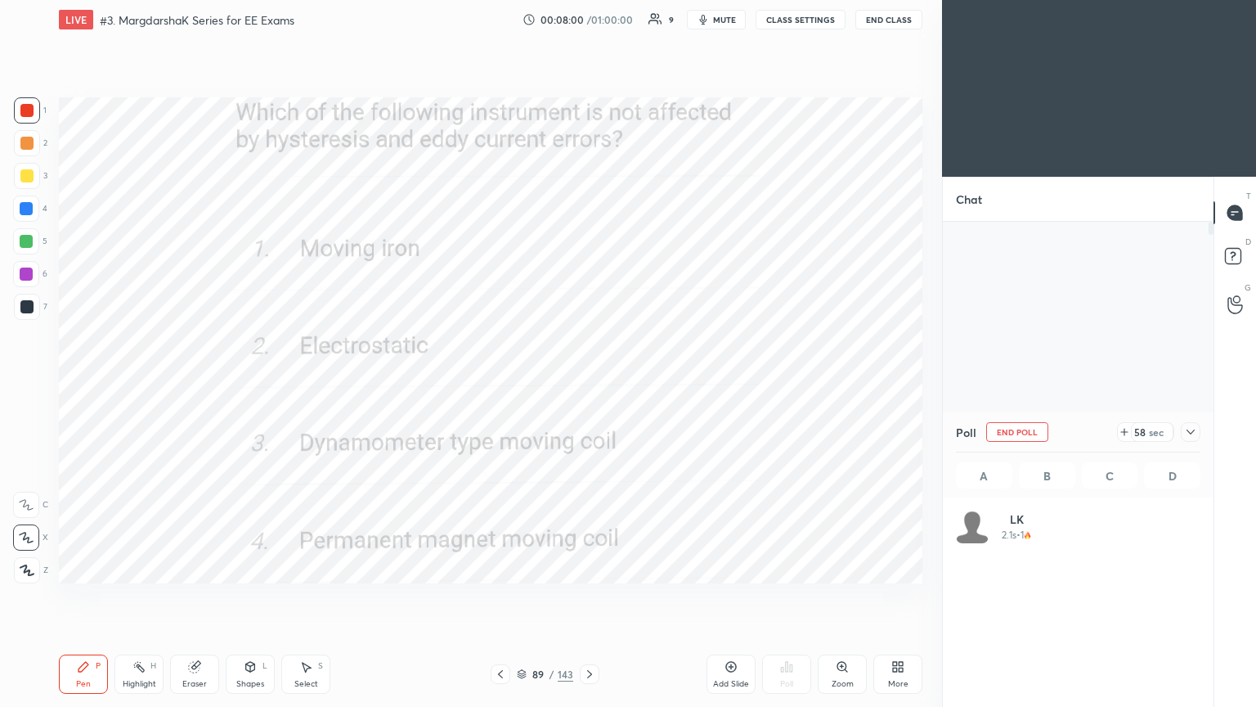
scroll to position [191, 240]
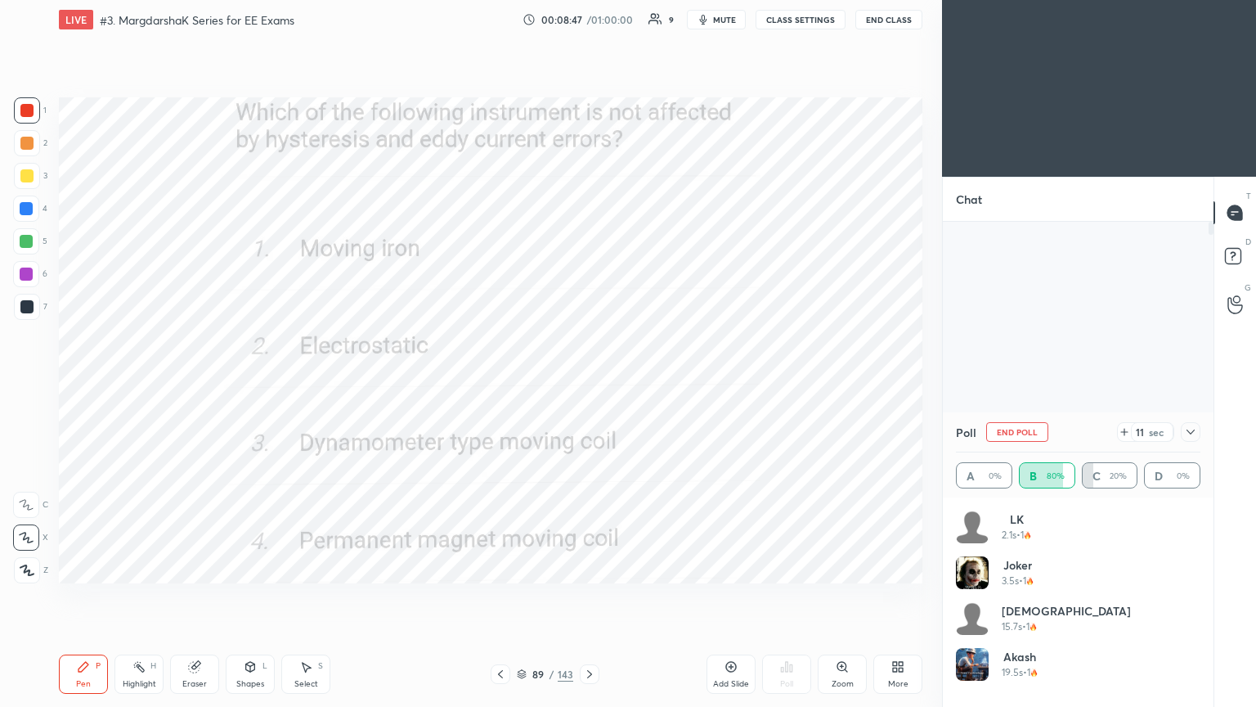
click at [1031, 434] on button "End Poll" at bounding box center [1017, 432] width 62 height 20
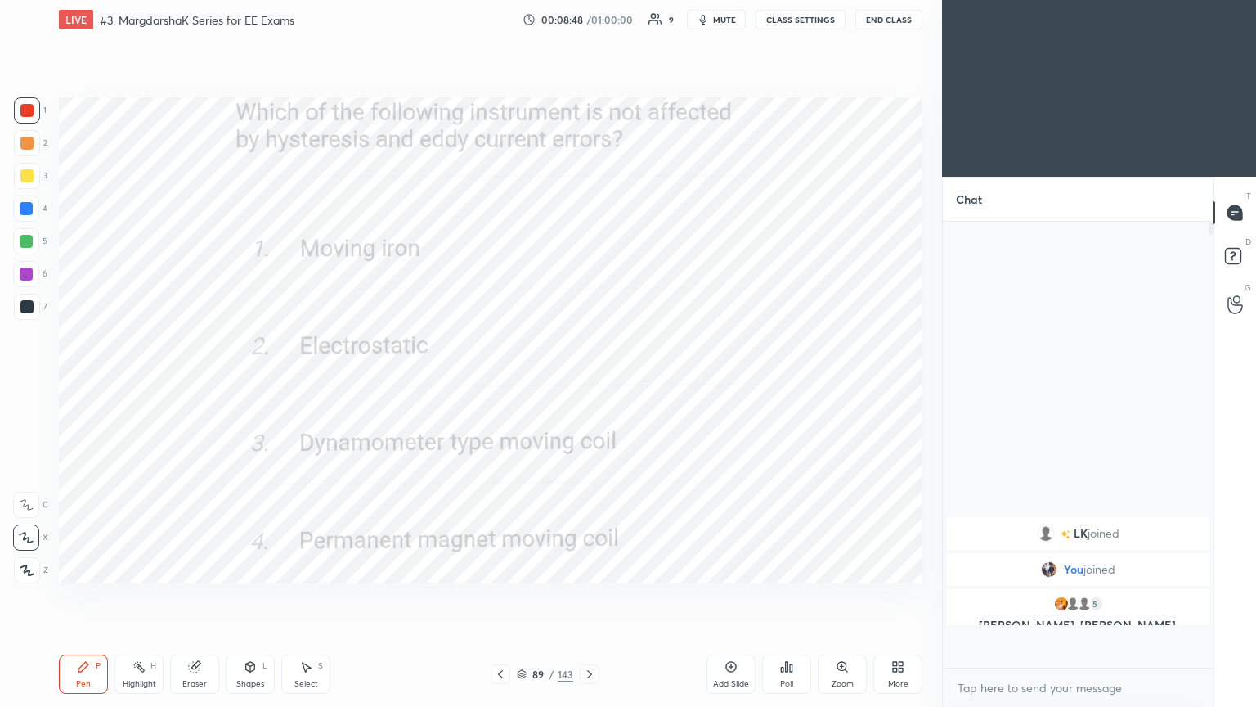
scroll to position [285, 266]
click at [524, 596] on icon at bounding box center [522, 674] width 10 height 10
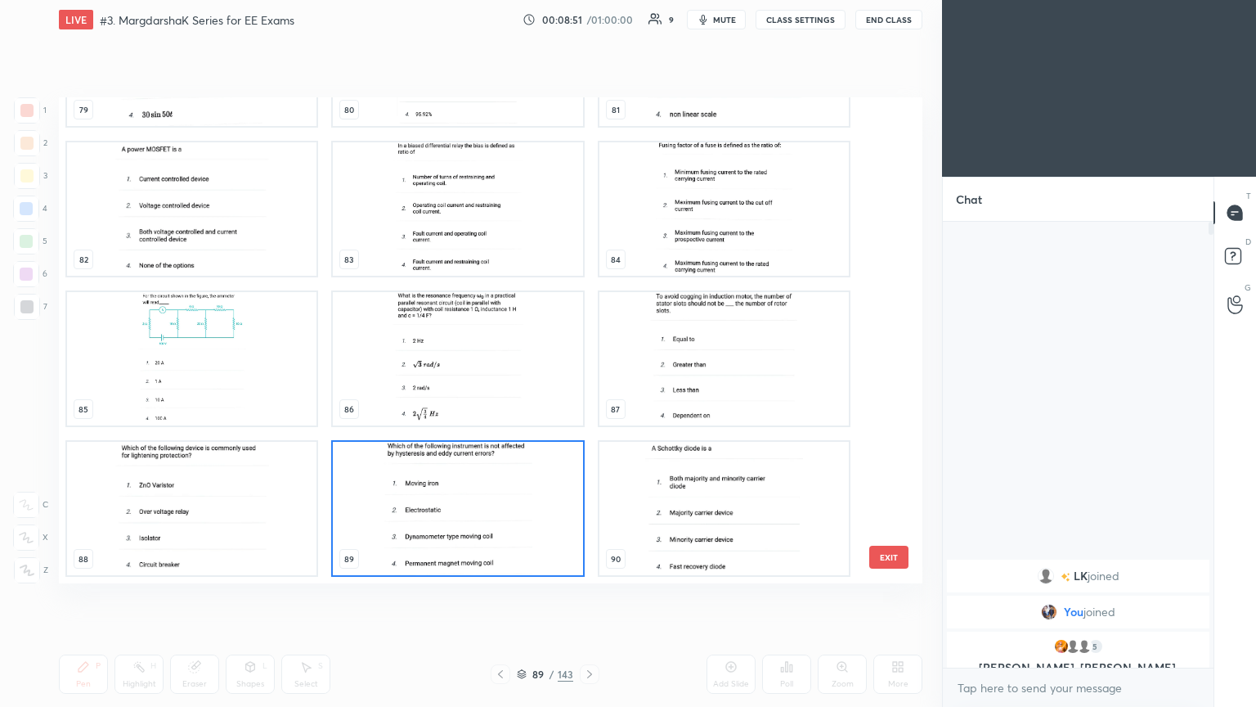
scroll to position [5, 8]
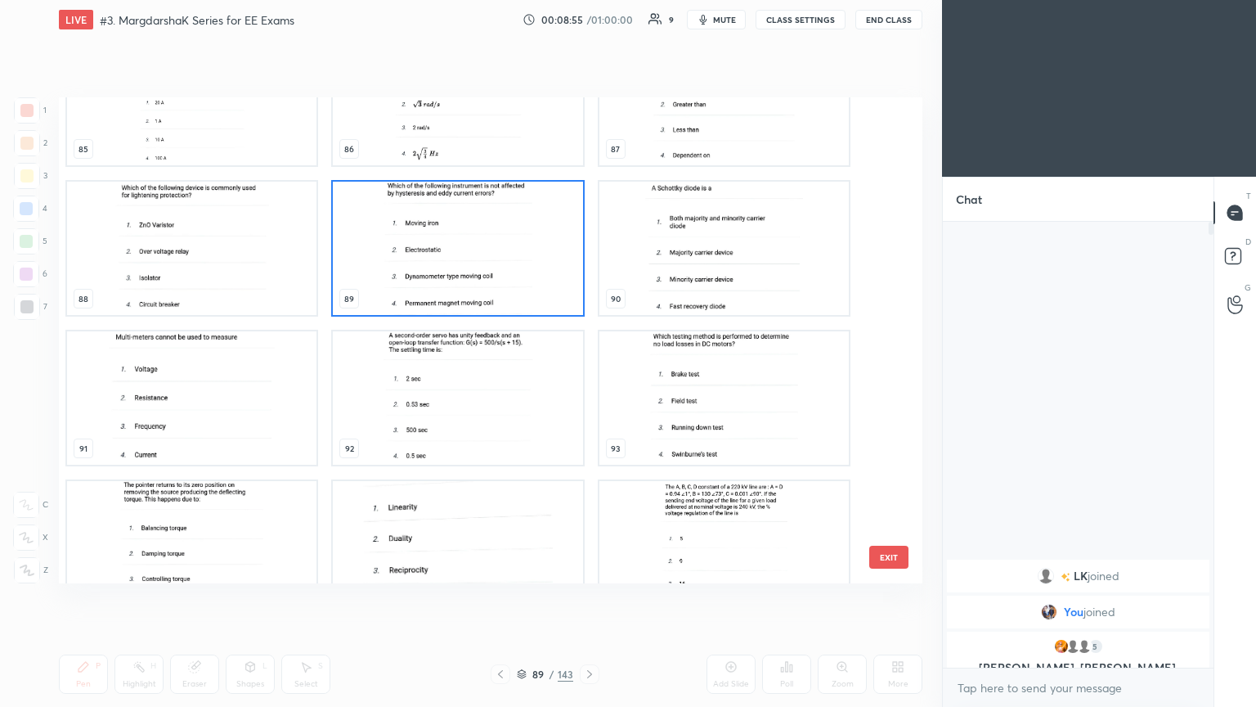
click at [188, 426] on img "grid" at bounding box center [191, 397] width 249 height 133
click at [190, 425] on img "grid" at bounding box center [191, 397] width 249 height 133
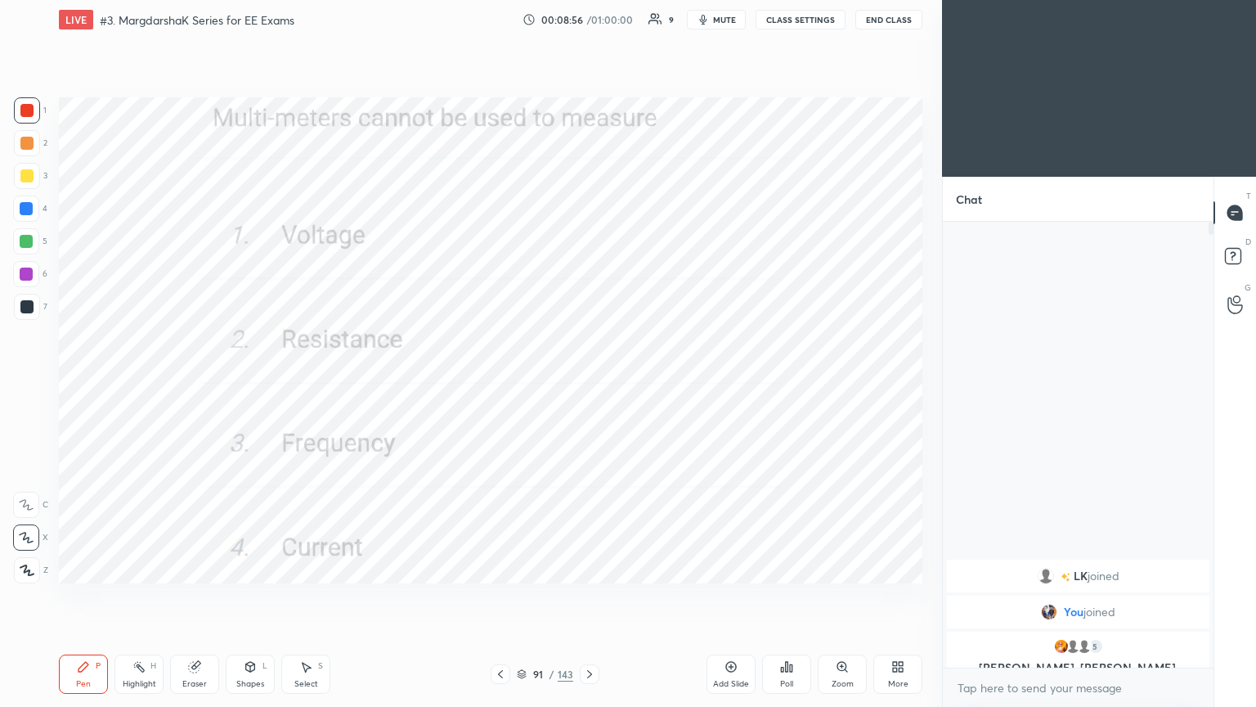
click at [191, 426] on img "grid" at bounding box center [191, 397] width 249 height 133
click at [789, 596] on div "Poll" at bounding box center [786, 673] width 49 height 39
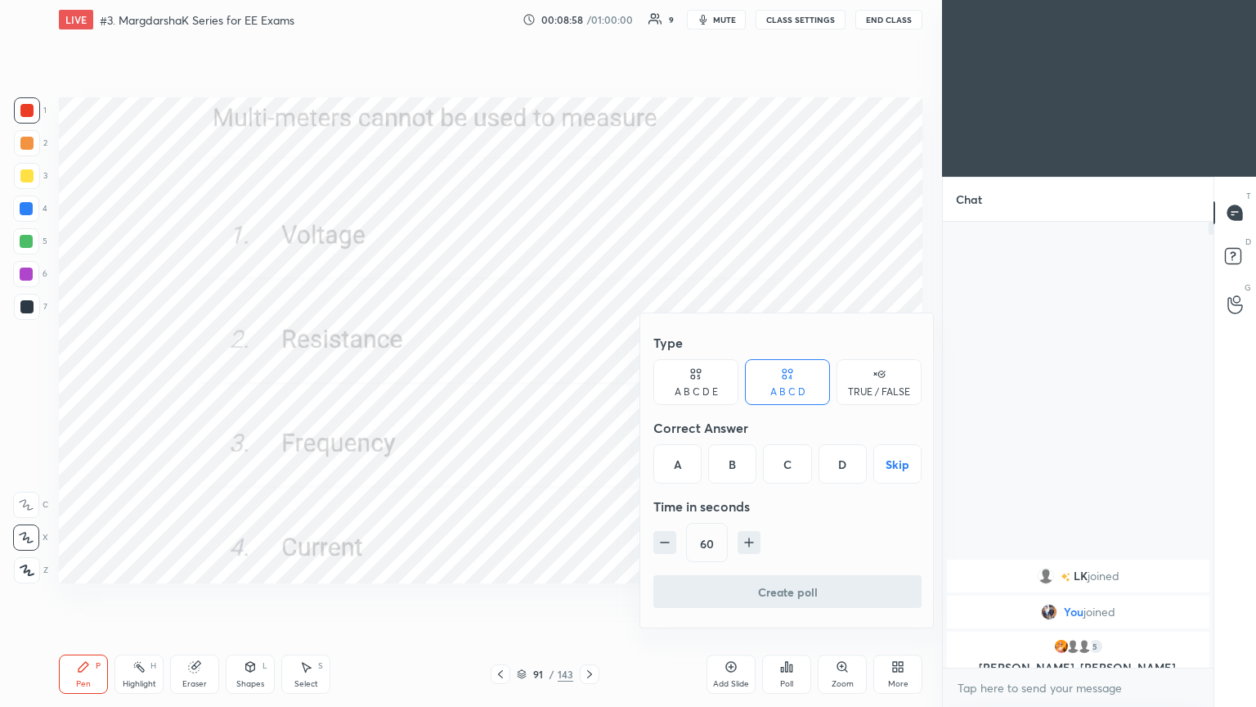
drag, startPoint x: 797, startPoint y: 444, endPoint x: 793, endPoint y: 482, distance: 37.8
click at [793, 449] on div "C" at bounding box center [787, 463] width 48 height 39
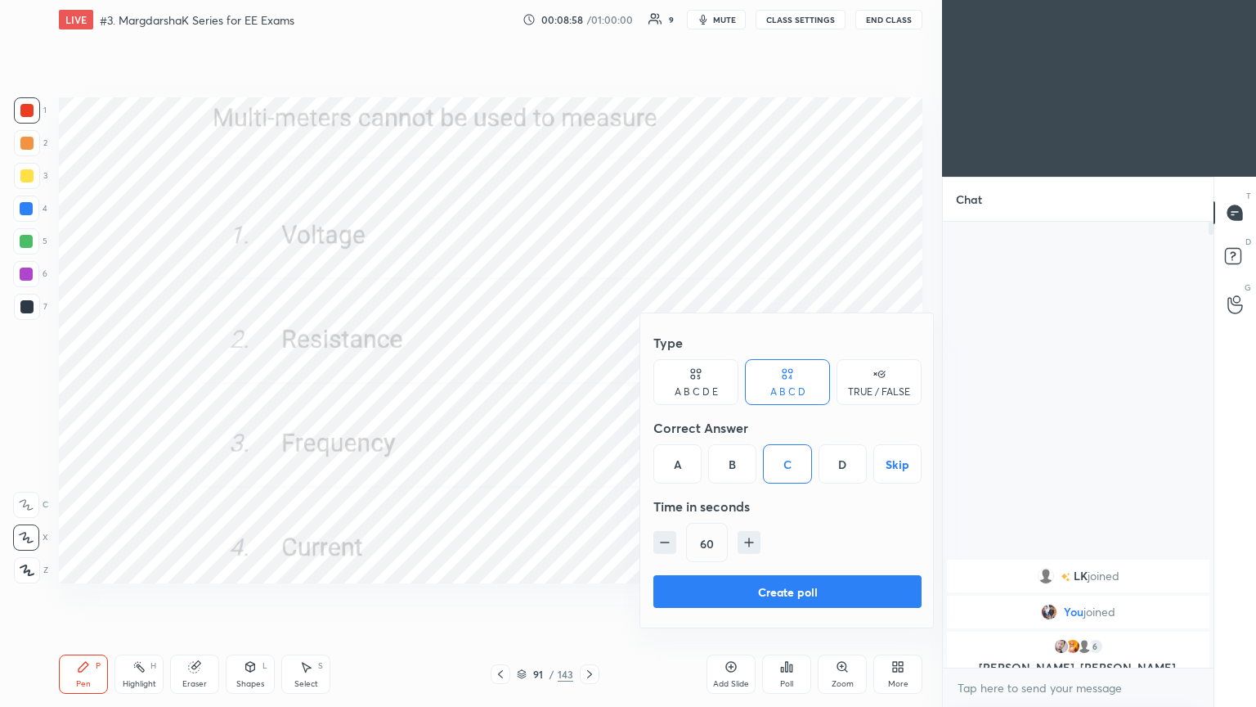
click at [783, 580] on button "Create poll" at bounding box center [788, 591] width 268 height 33
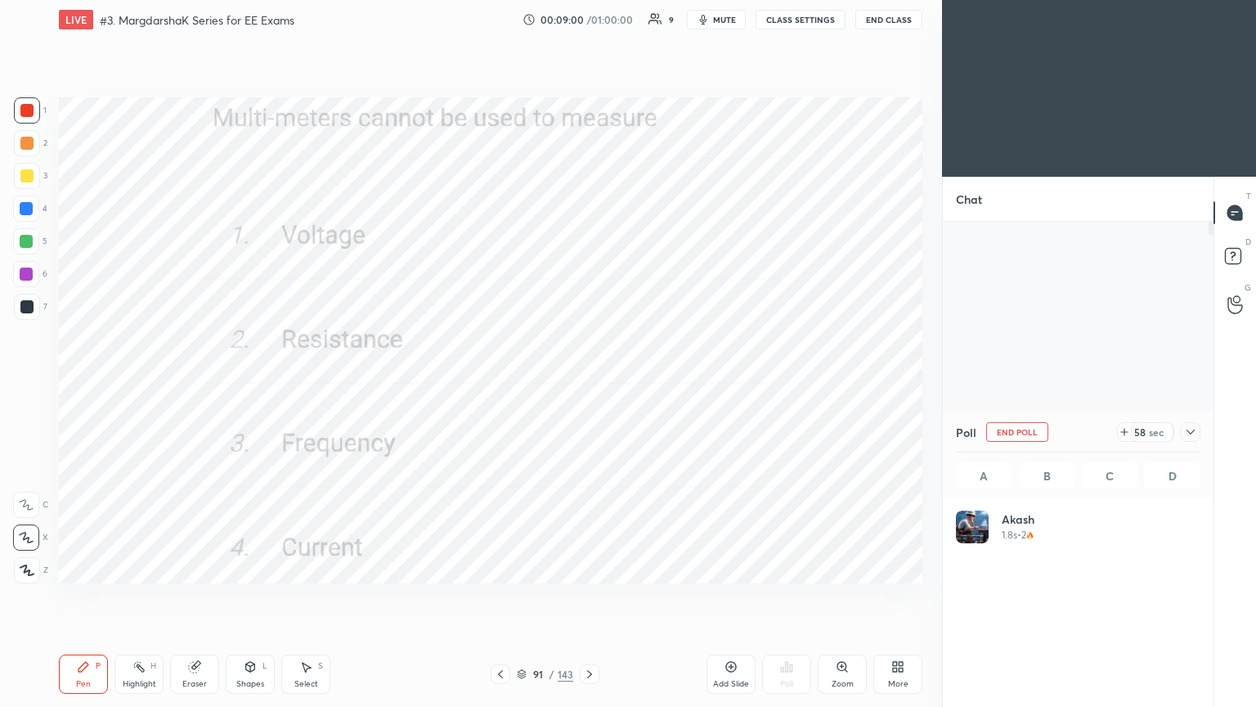
scroll to position [191, 240]
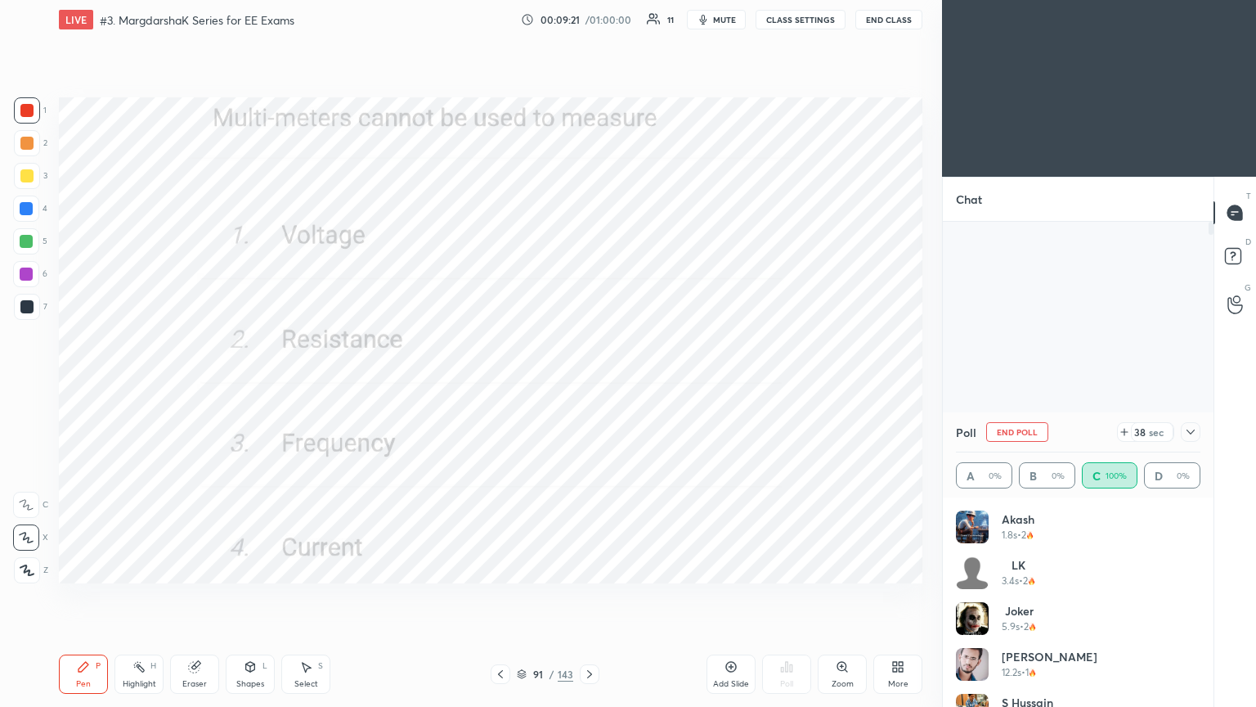
click at [1021, 434] on button "End Poll" at bounding box center [1017, 432] width 62 height 20
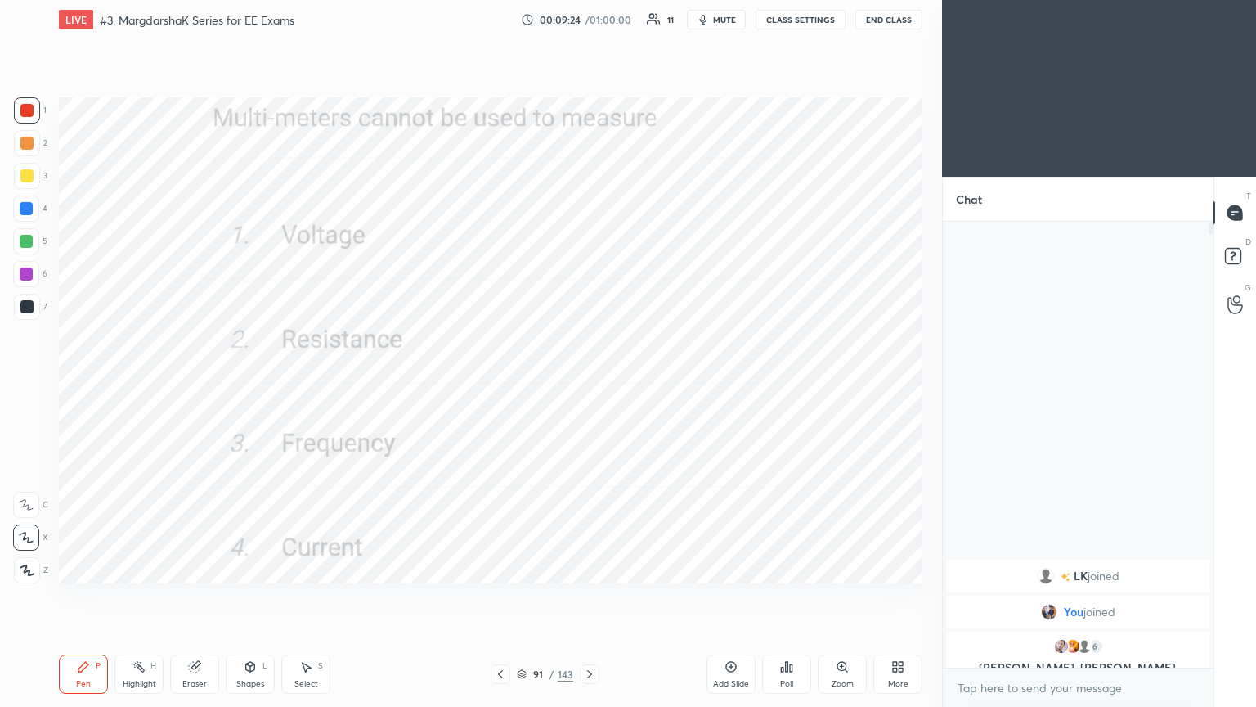
click at [586, 596] on icon at bounding box center [589, 673] width 13 height 13
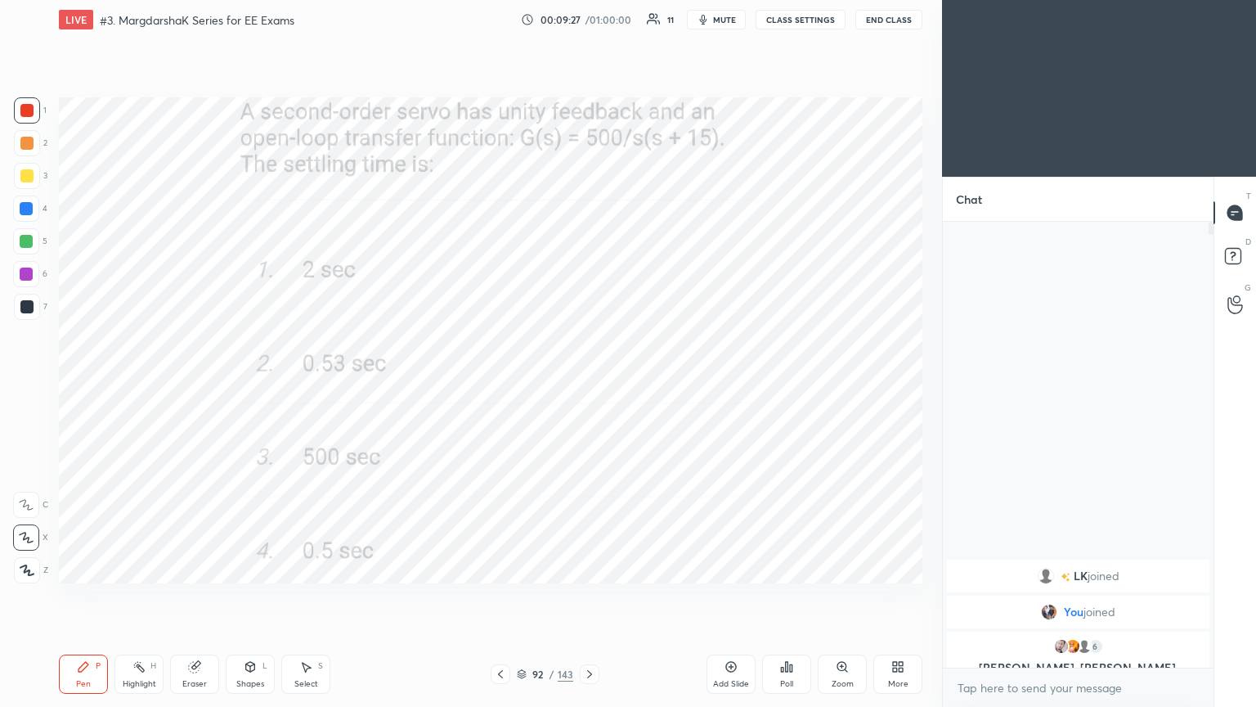
click at [592, 596] on div "Pen P Highlight H Eraser Shapes L Select S 92 / 143 Add Slide Poll Zoom More" at bounding box center [491, 673] width 864 height 65
click at [587, 596] on icon at bounding box center [589, 674] width 5 height 8
click at [777, 596] on div "Poll" at bounding box center [786, 673] width 49 height 39
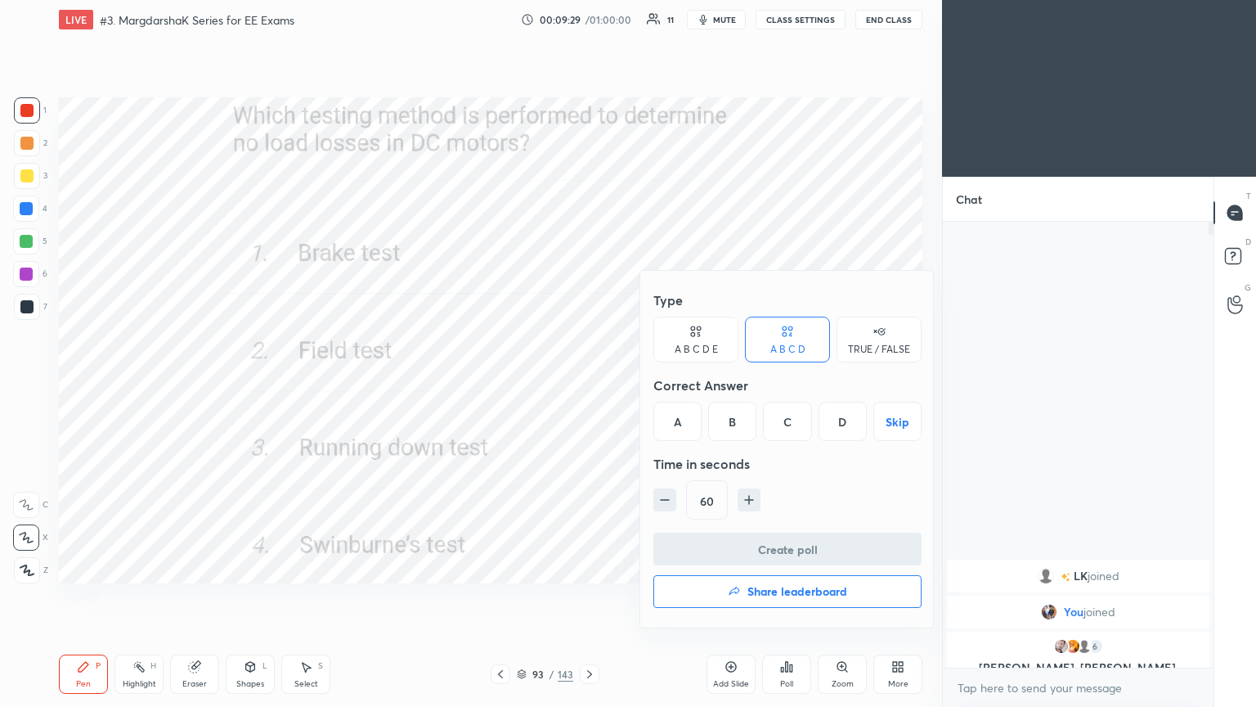
drag, startPoint x: 845, startPoint y: 422, endPoint x: 843, endPoint y: 441, distance: 19.0
click at [843, 423] on div "D" at bounding box center [843, 421] width 48 height 39
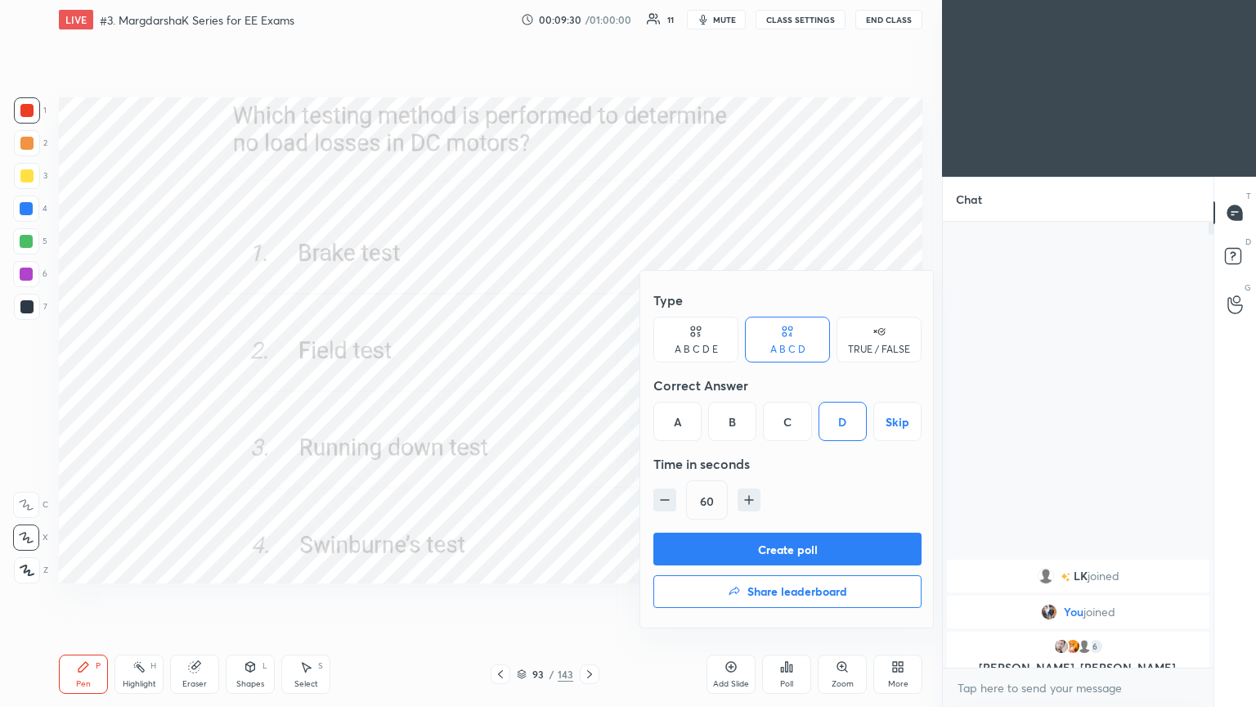
click at [816, 539] on button "Create poll" at bounding box center [788, 548] width 268 height 33
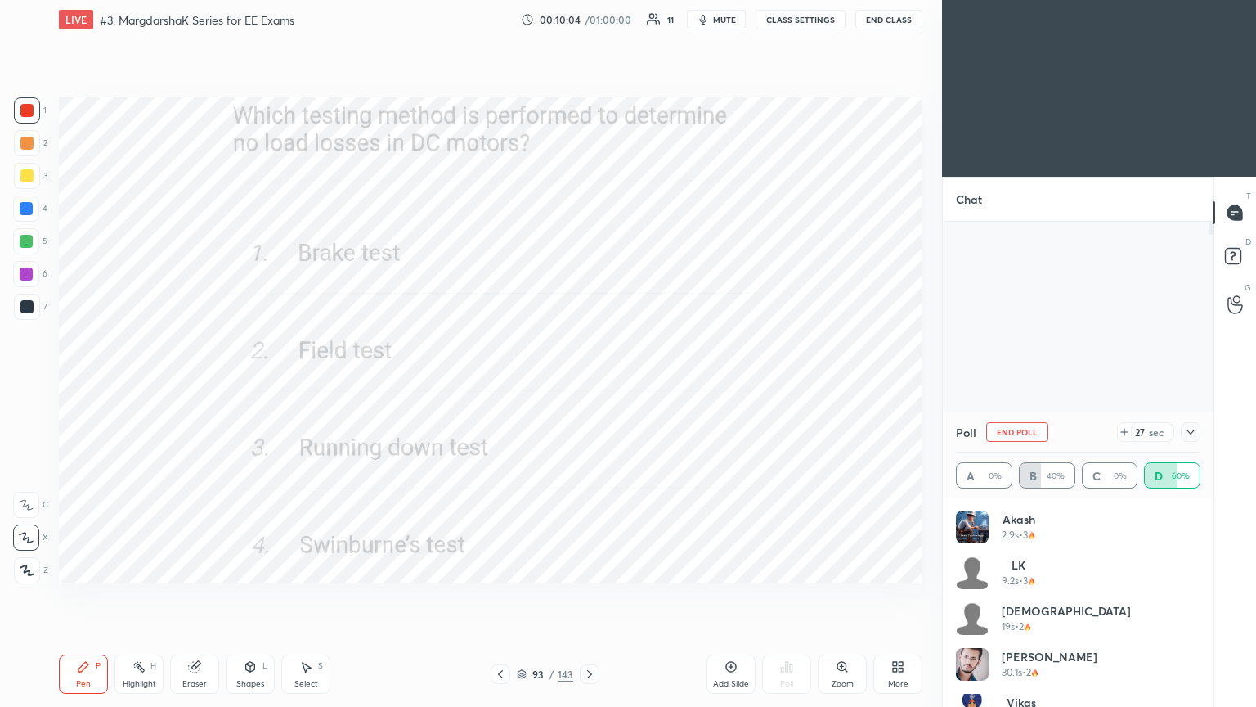
click at [1032, 434] on button "End Poll" at bounding box center [1017, 432] width 62 height 20
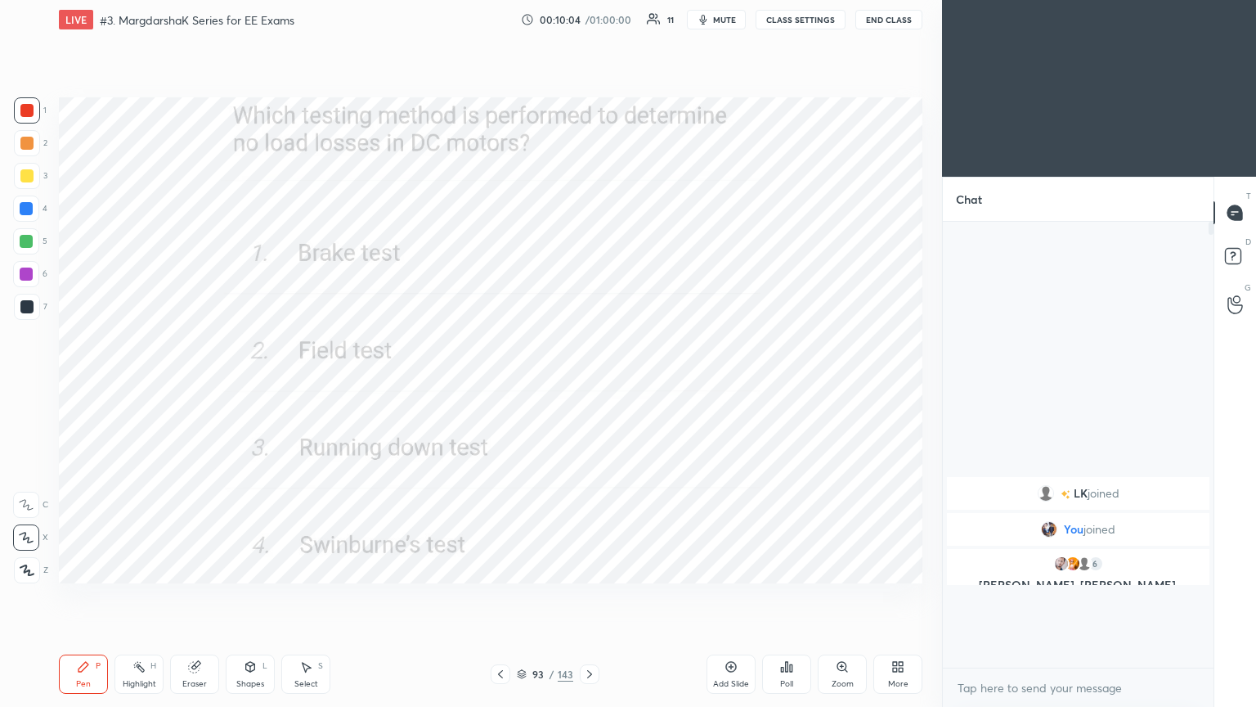
scroll to position [6, 5]
drag, startPoint x: 592, startPoint y: 674, endPoint x: 605, endPoint y: 671, distance: 13.5
click at [587, 596] on icon at bounding box center [589, 673] width 13 height 13
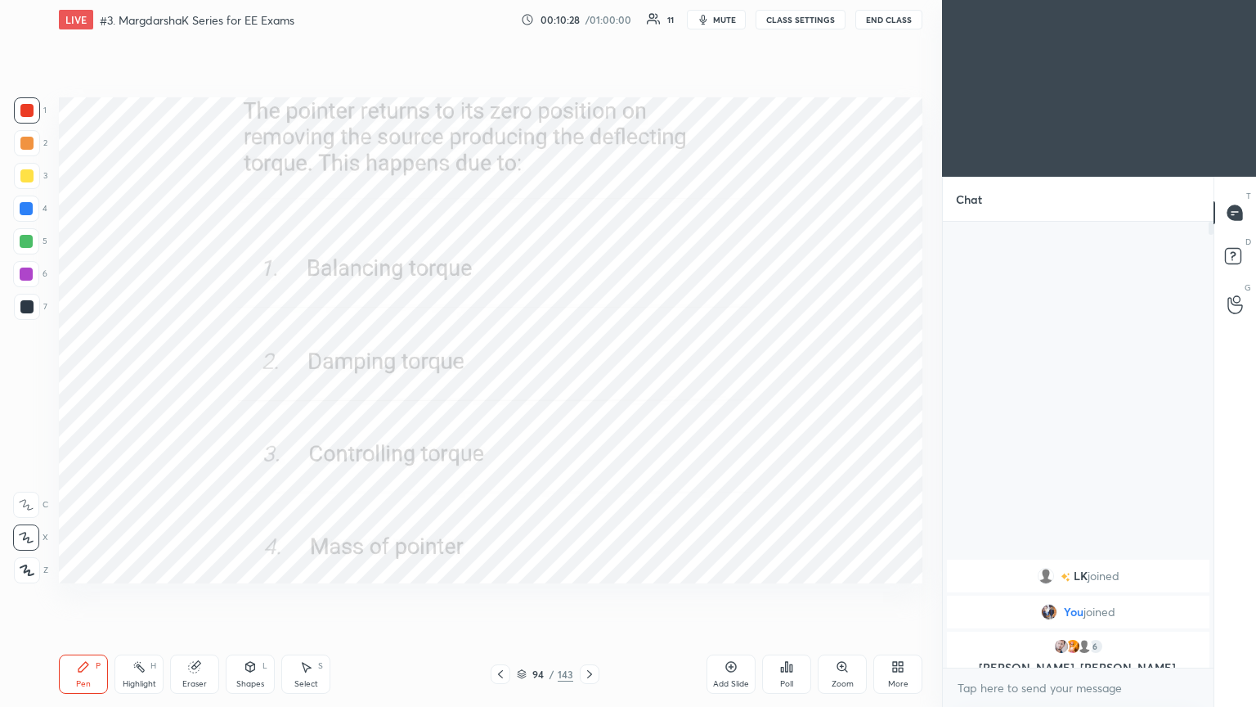
click at [789, 596] on div "Poll" at bounding box center [786, 684] width 13 height 8
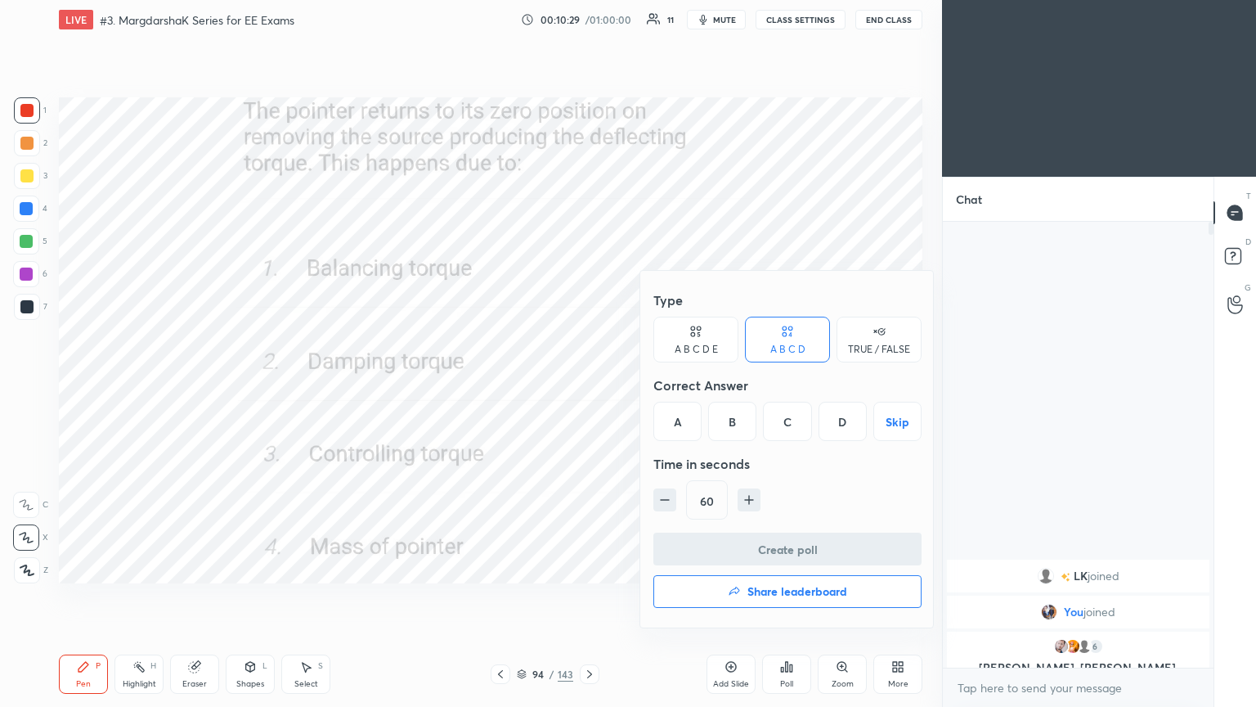
click at [756, 429] on div "A B C D Skip" at bounding box center [788, 421] width 268 height 39
click at [787, 431] on div "C" at bounding box center [787, 421] width 48 height 39
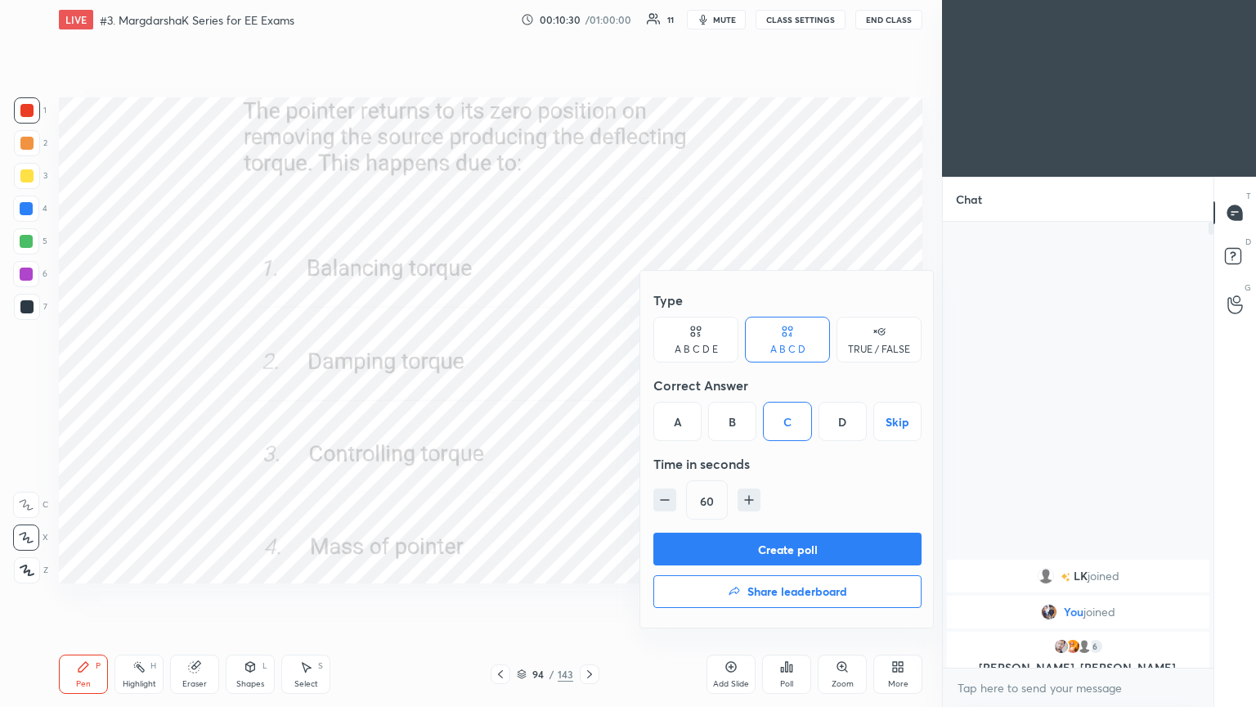
click at [776, 554] on button "Create poll" at bounding box center [788, 548] width 268 height 33
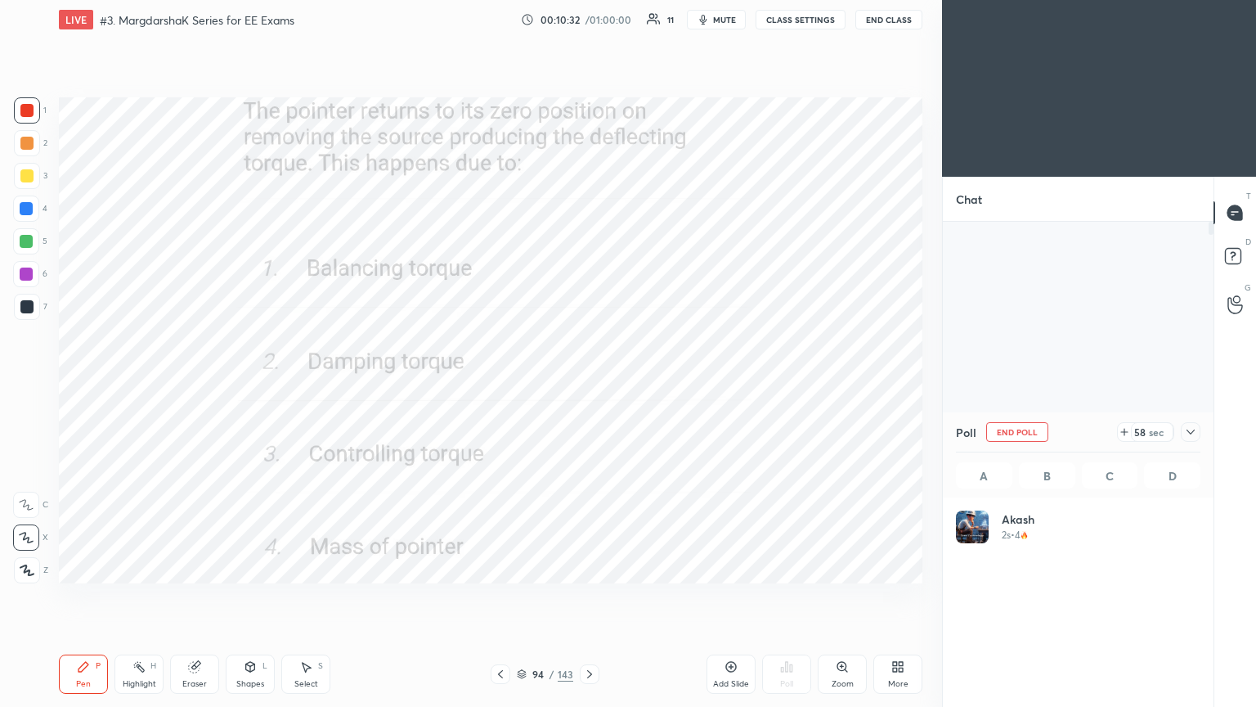
scroll to position [191, 240]
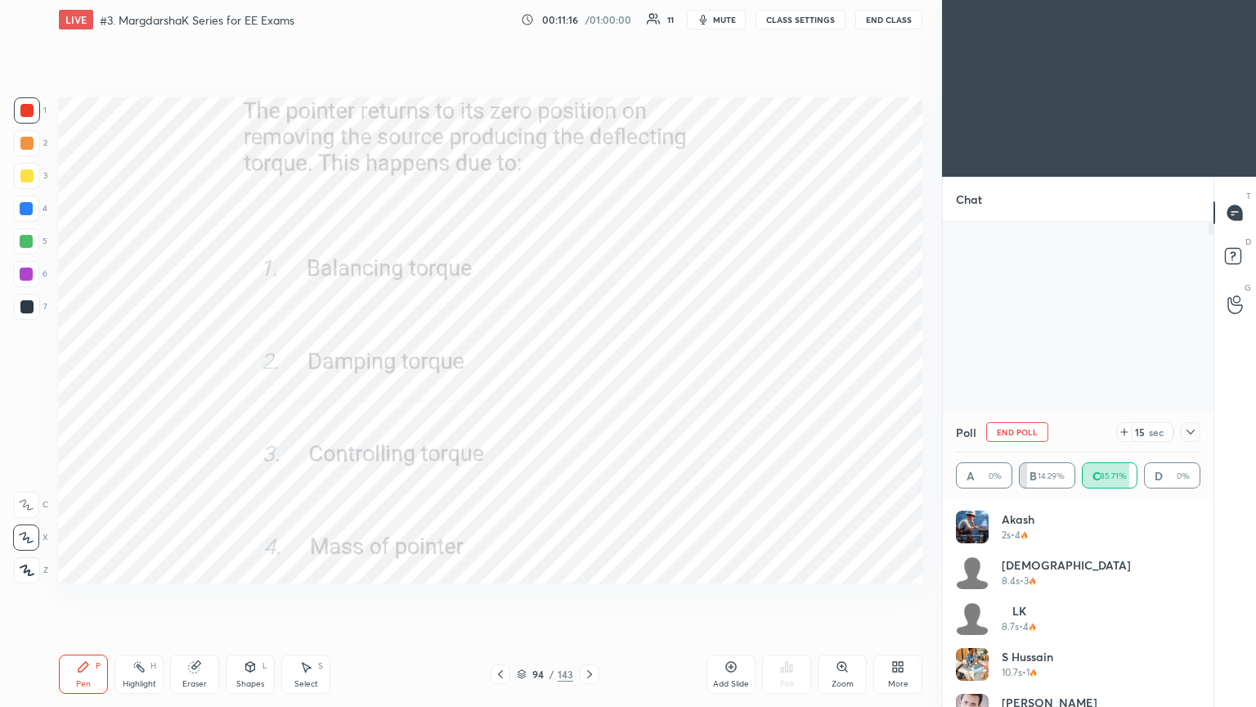
click at [1025, 432] on button "End Poll" at bounding box center [1017, 432] width 62 height 20
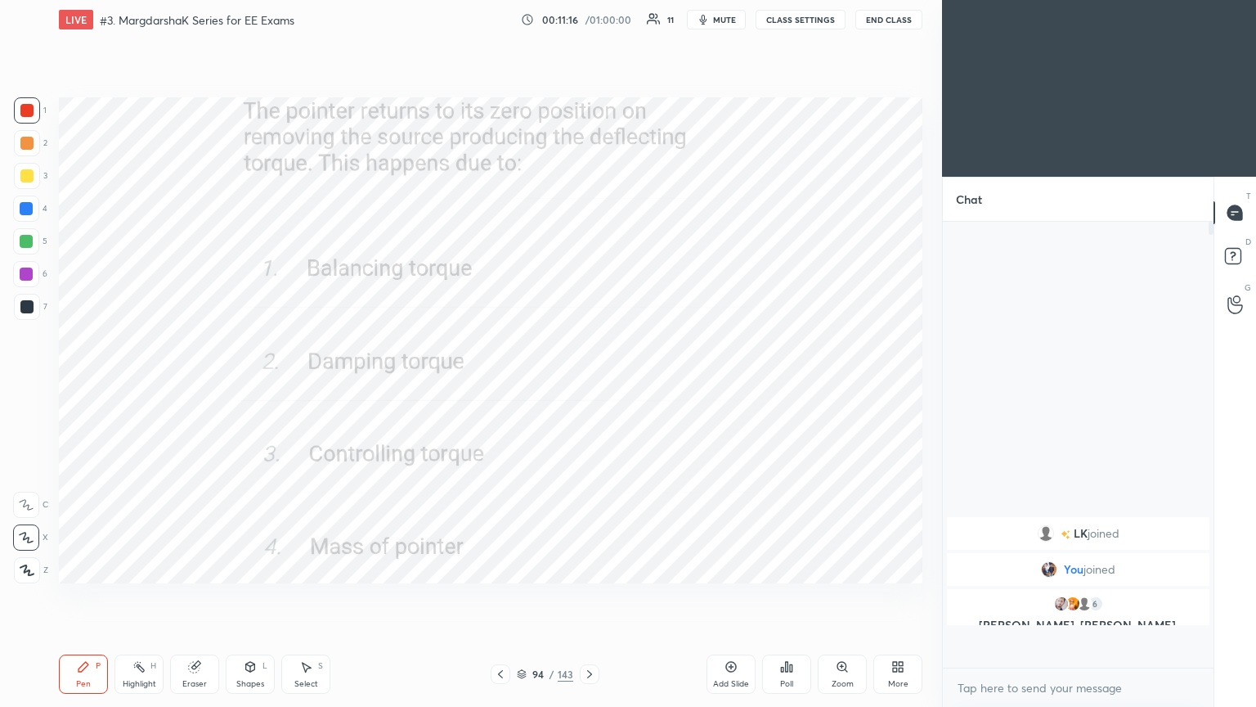
scroll to position [6, 5]
click at [591, 596] on icon at bounding box center [589, 673] width 13 height 13
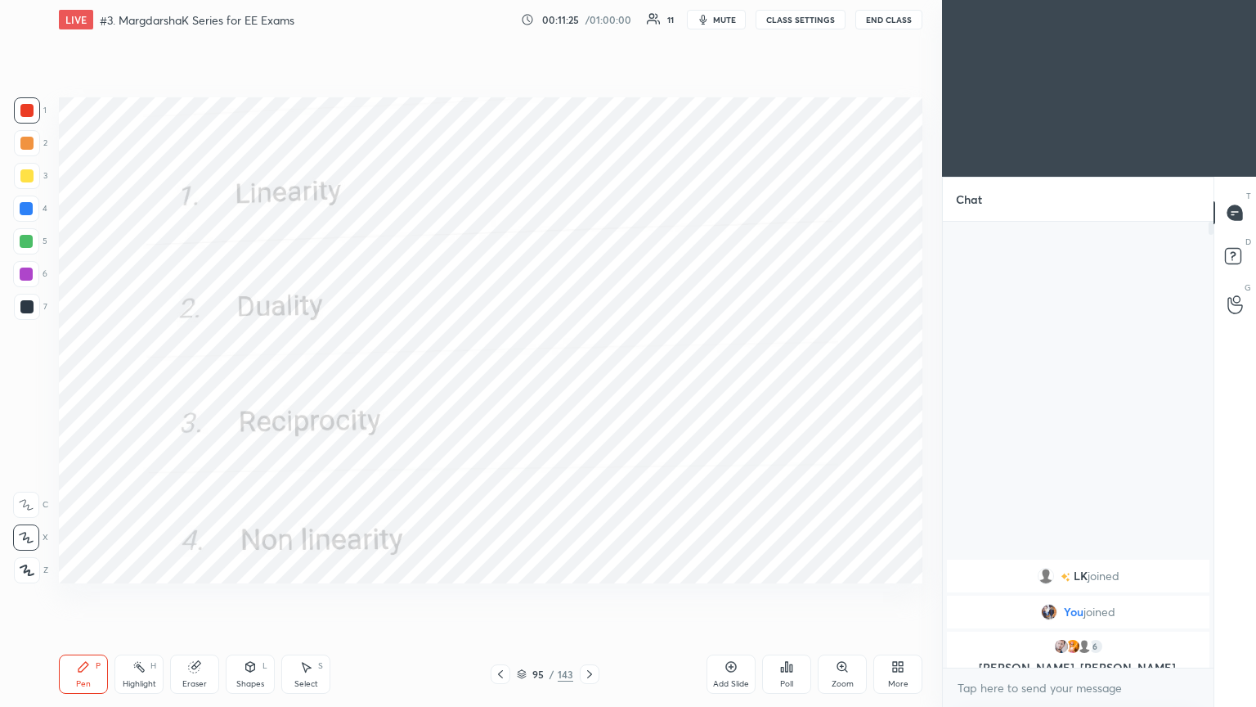
click at [795, 596] on div "Poll" at bounding box center [786, 673] width 49 height 39
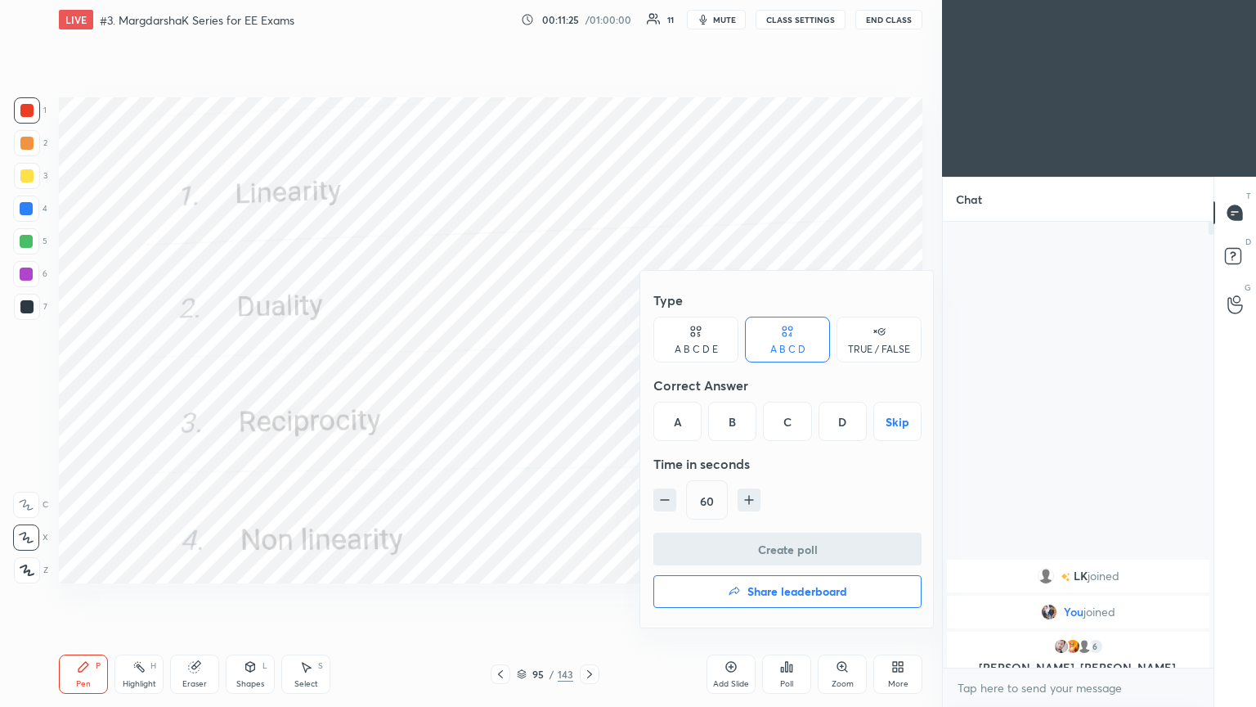
click at [679, 420] on div "A" at bounding box center [678, 421] width 48 height 39
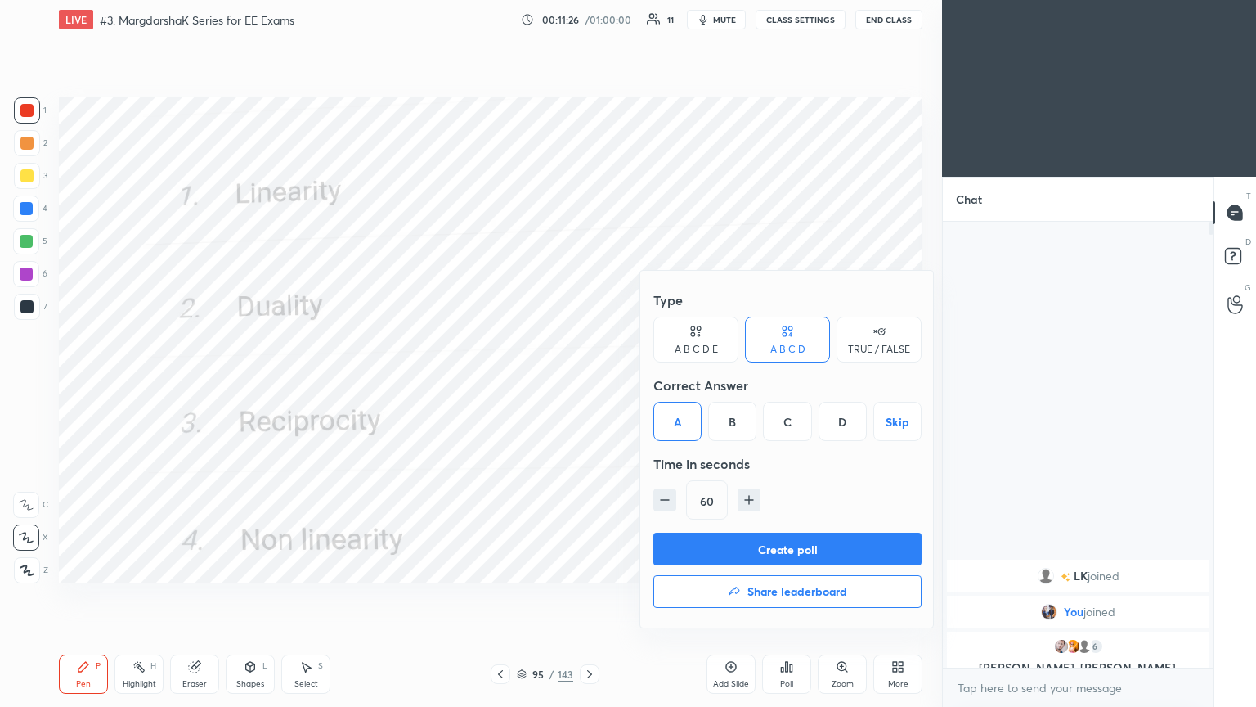
click at [710, 516] on input "60" at bounding box center [707, 500] width 40 height 39
click at [726, 547] on button "Create poll" at bounding box center [788, 548] width 268 height 33
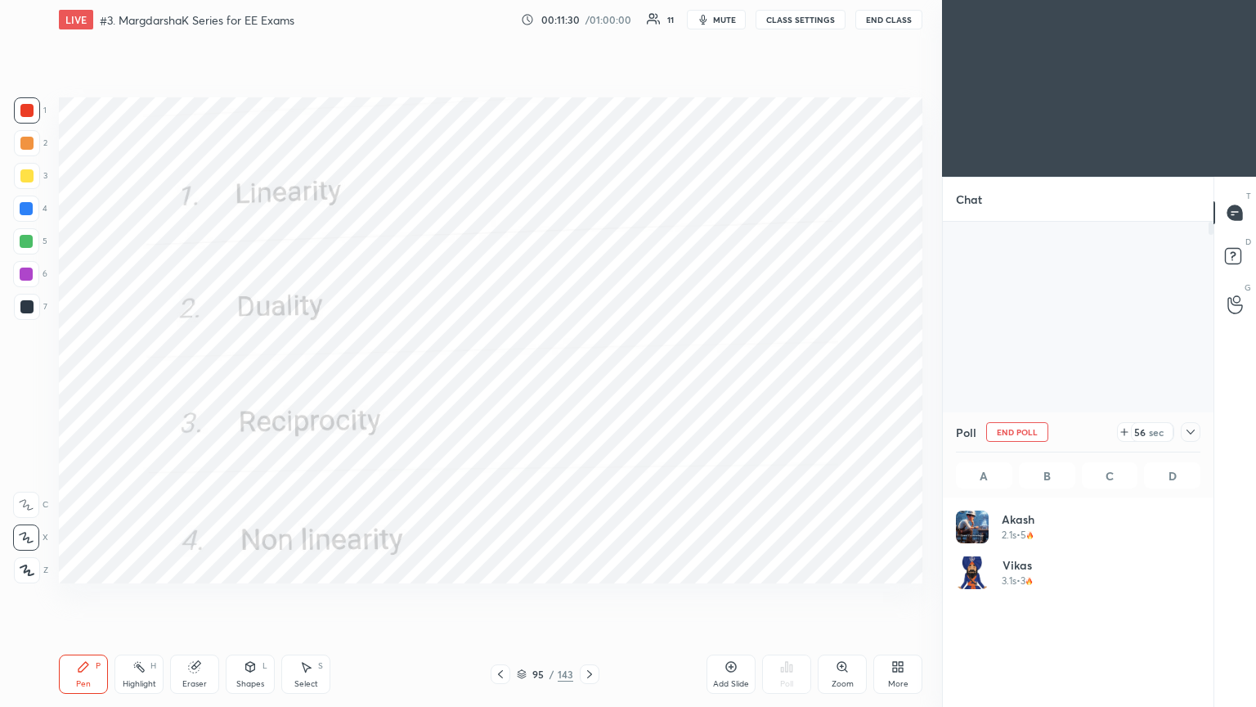
scroll to position [5, 5]
click at [1001, 429] on button "End Poll" at bounding box center [1017, 432] width 62 height 20
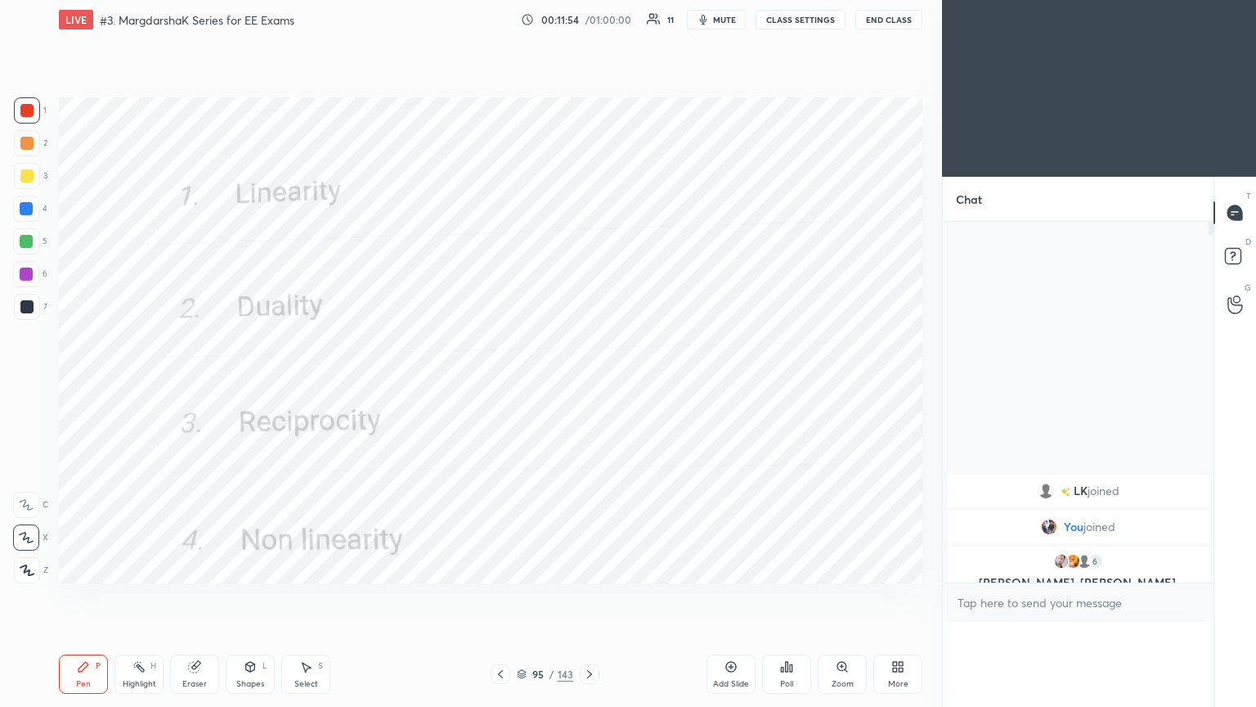
scroll to position [145, 240]
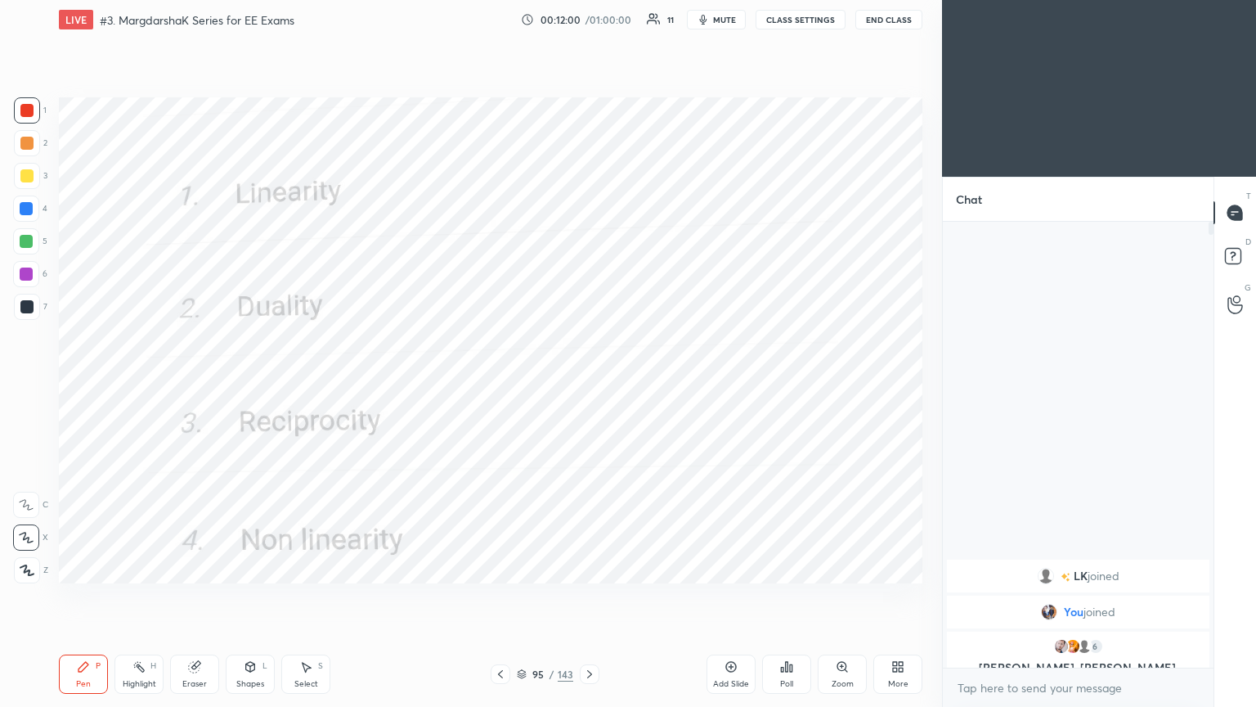
click at [590, 596] on icon at bounding box center [589, 674] width 5 height 8
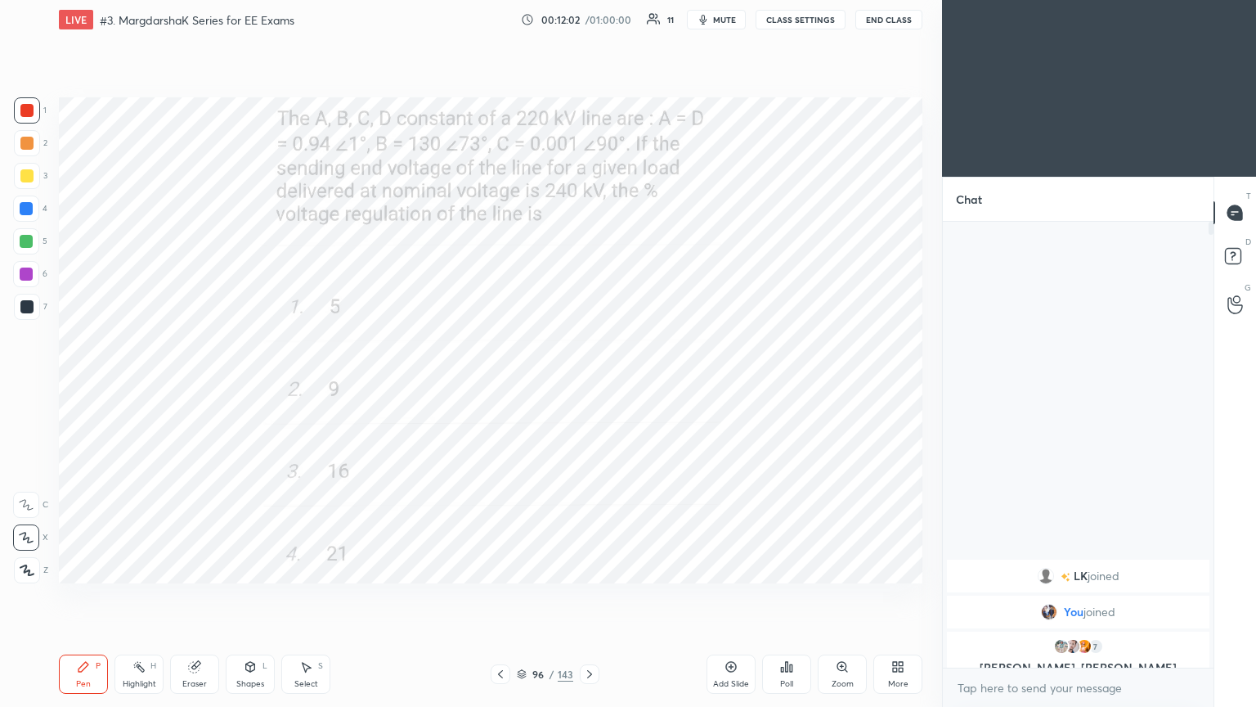
click at [782, 596] on div "Poll" at bounding box center [786, 684] width 13 height 8
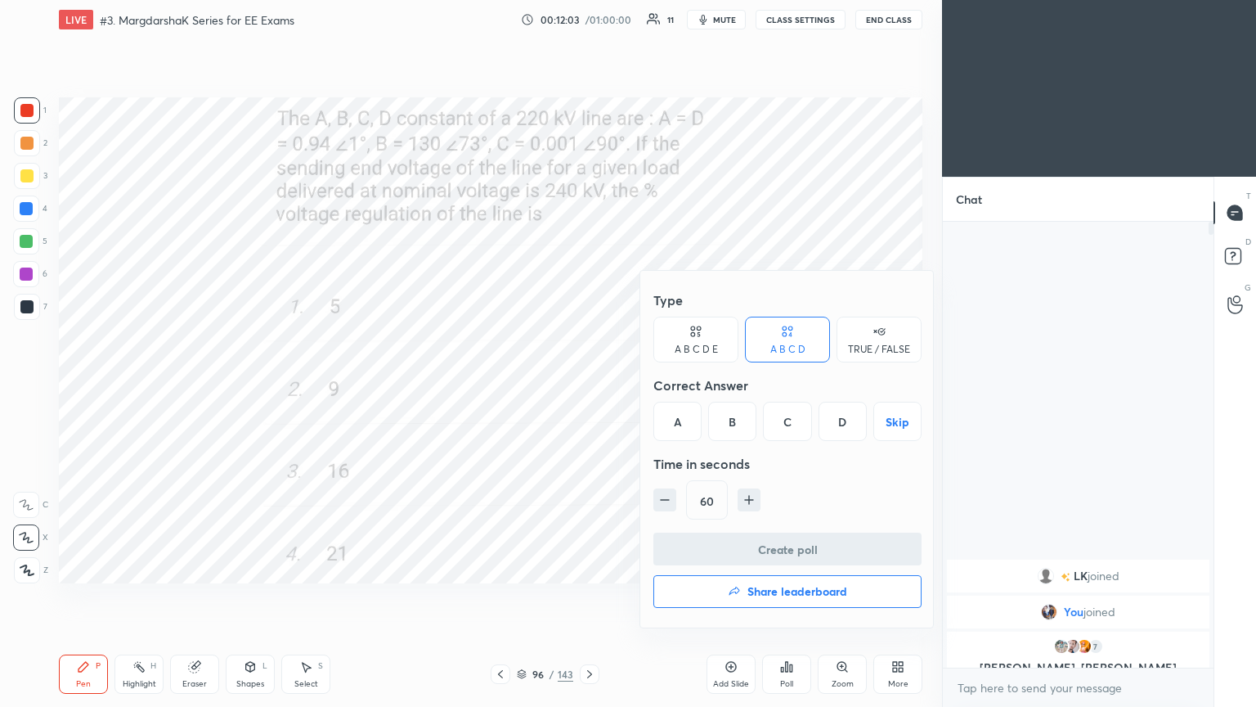
click at [773, 428] on div "C" at bounding box center [787, 421] width 48 height 39
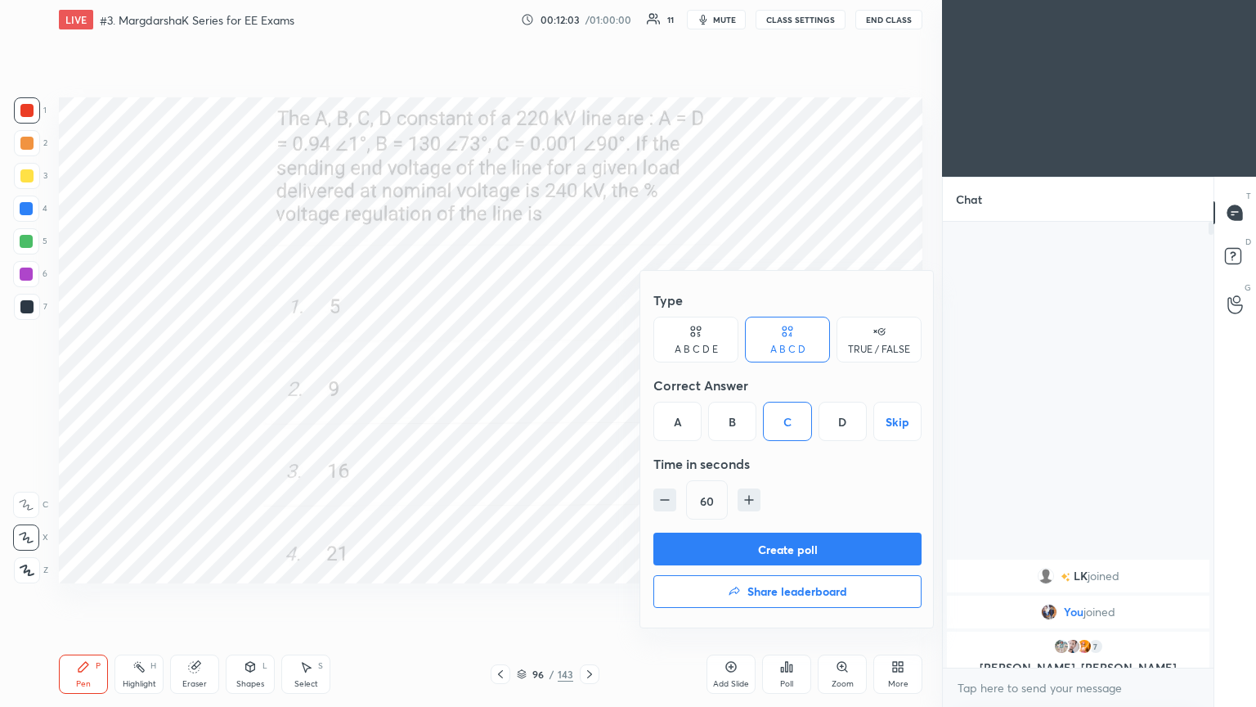
click at [780, 547] on button "Create poll" at bounding box center [788, 548] width 268 height 33
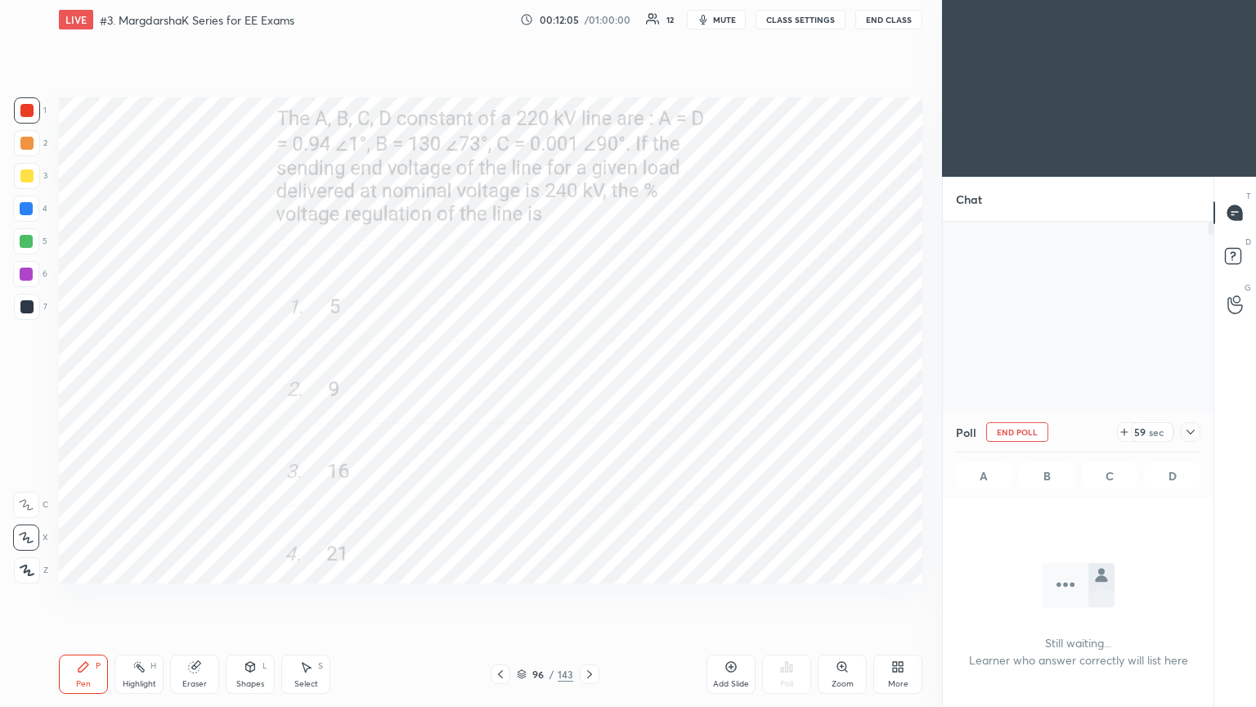
click at [1116, 433] on div "Poll End Poll 59 sec" at bounding box center [1078, 431] width 245 height 39
click at [1126, 429] on icon at bounding box center [1124, 431] width 13 height 13
click at [1129, 428] on icon at bounding box center [1124, 431] width 13 height 13
click at [1127, 426] on icon at bounding box center [1124, 431] width 13 height 13
click at [1127, 426] on div "88 sec" at bounding box center [1145, 432] width 57 height 20
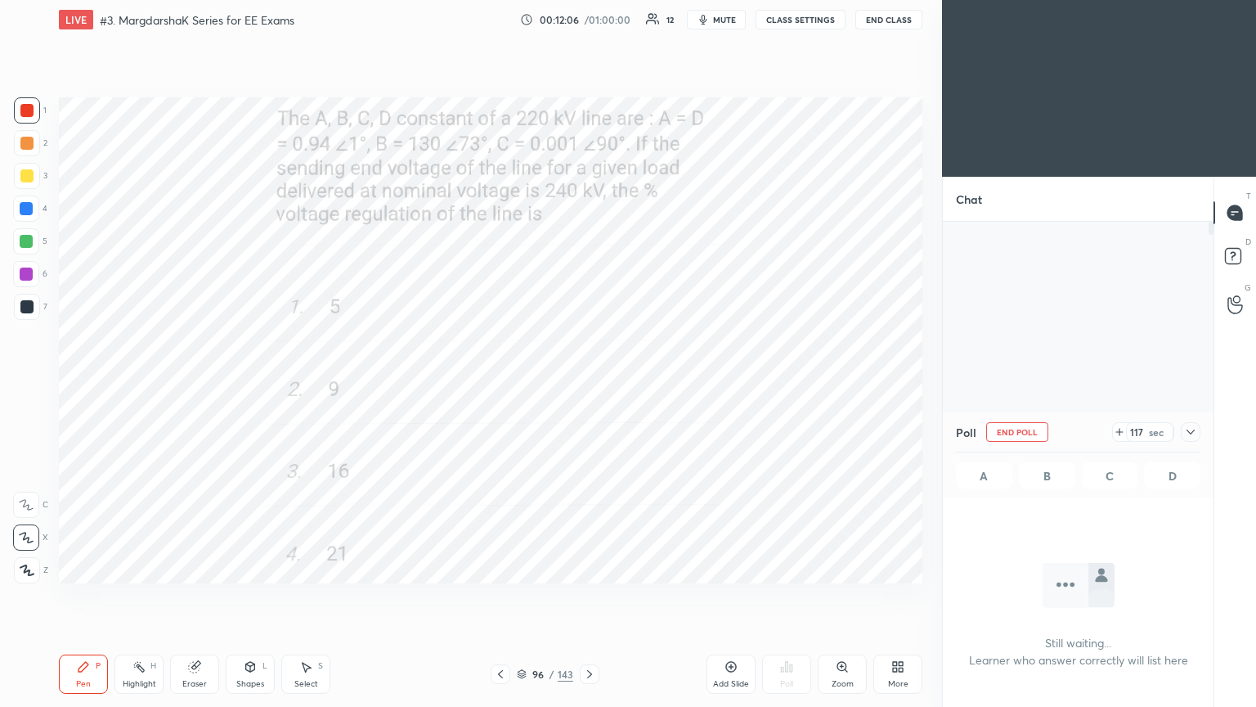
click at [1126, 426] on div "117 sec" at bounding box center [1143, 432] width 62 height 20
click at [1126, 429] on icon at bounding box center [1119, 431] width 13 height 13
click at [1124, 429] on icon at bounding box center [1119, 431] width 13 height 13
click at [1126, 429] on icon at bounding box center [1119, 431] width 13 height 13
click at [1124, 434] on icon at bounding box center [1119, 431] width 13 height 13
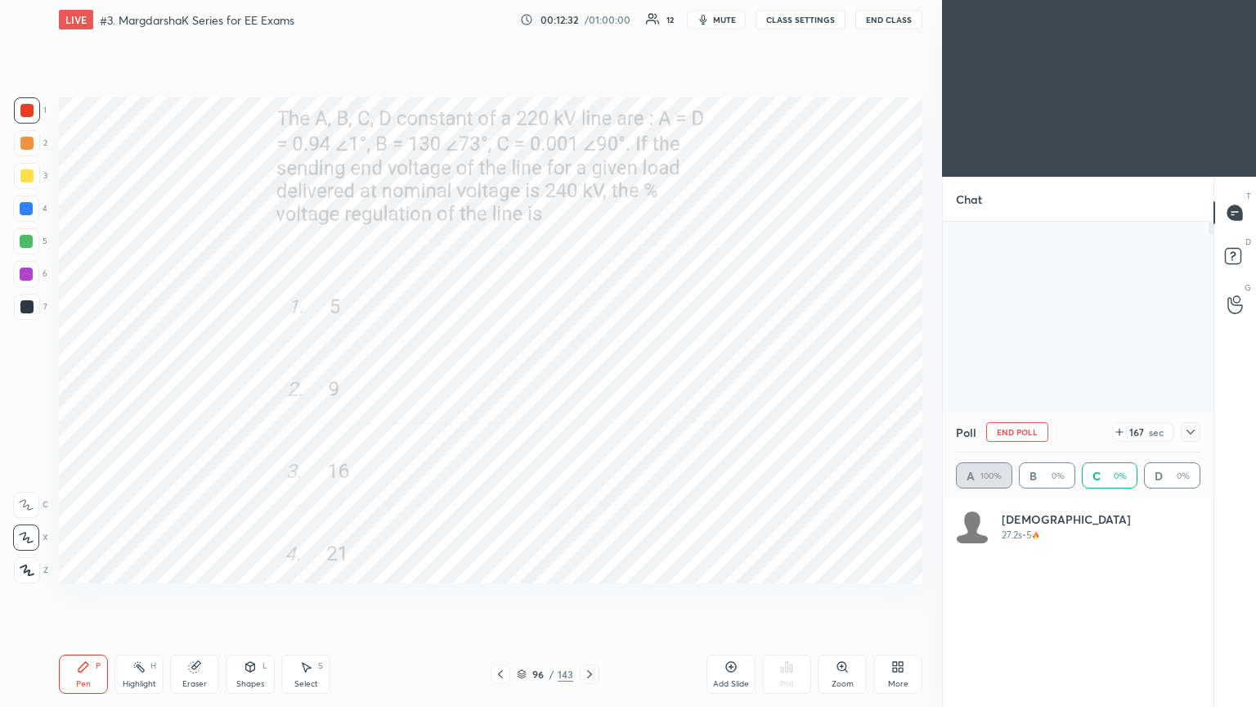
scroll to position [191, 240]
click at [1196, 433] on icon at bounding box center [1190, 431] width 13 height 13
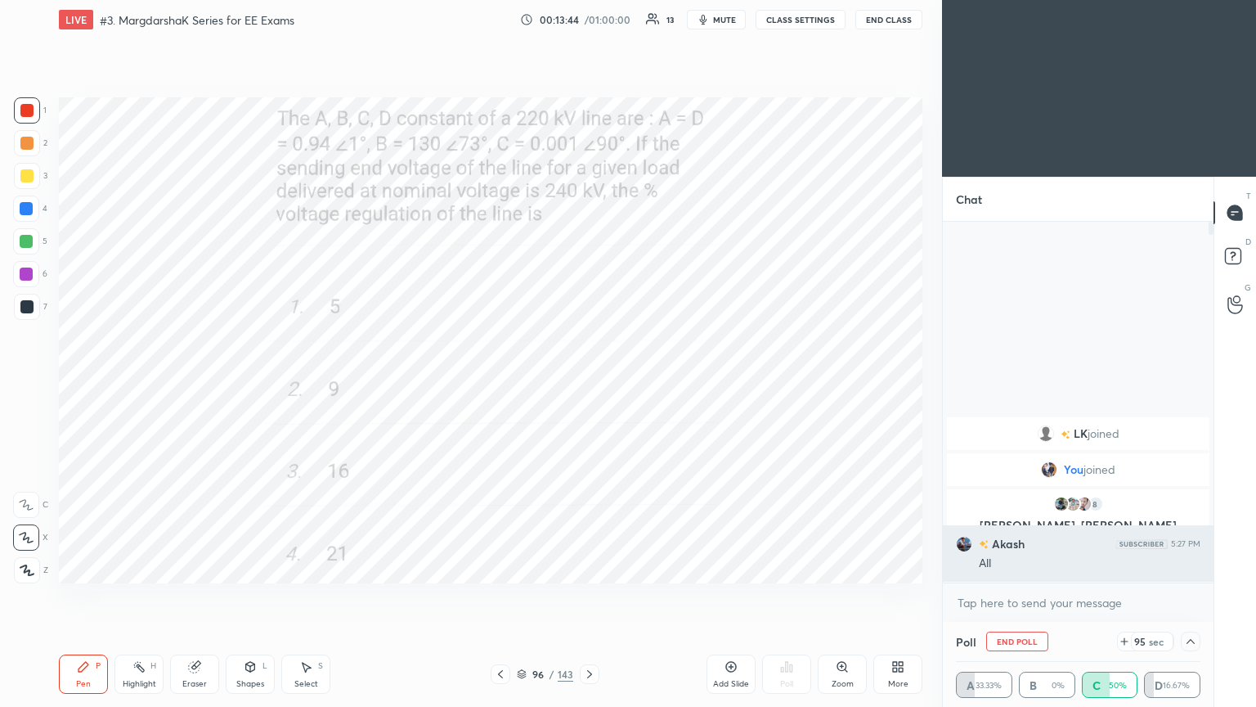
scroll to position [0, 5]
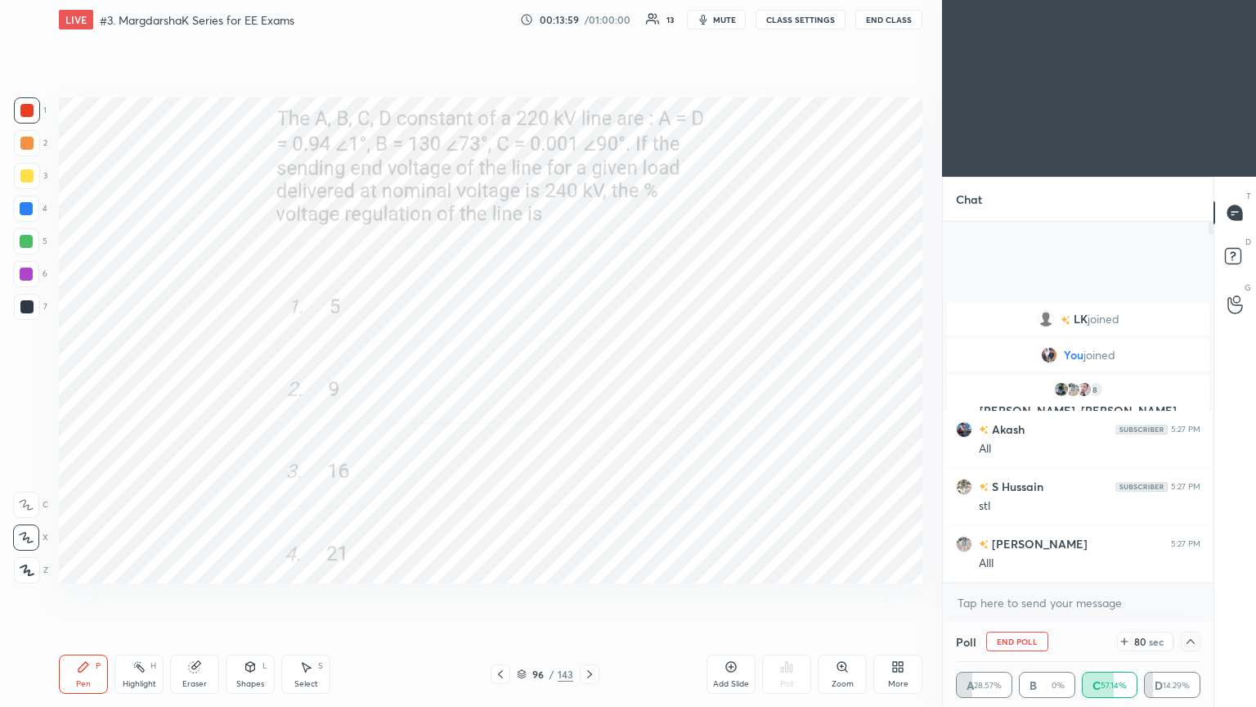
click at [1189, 596] on icon at bounding box center [1191, 641] width 8 height 5
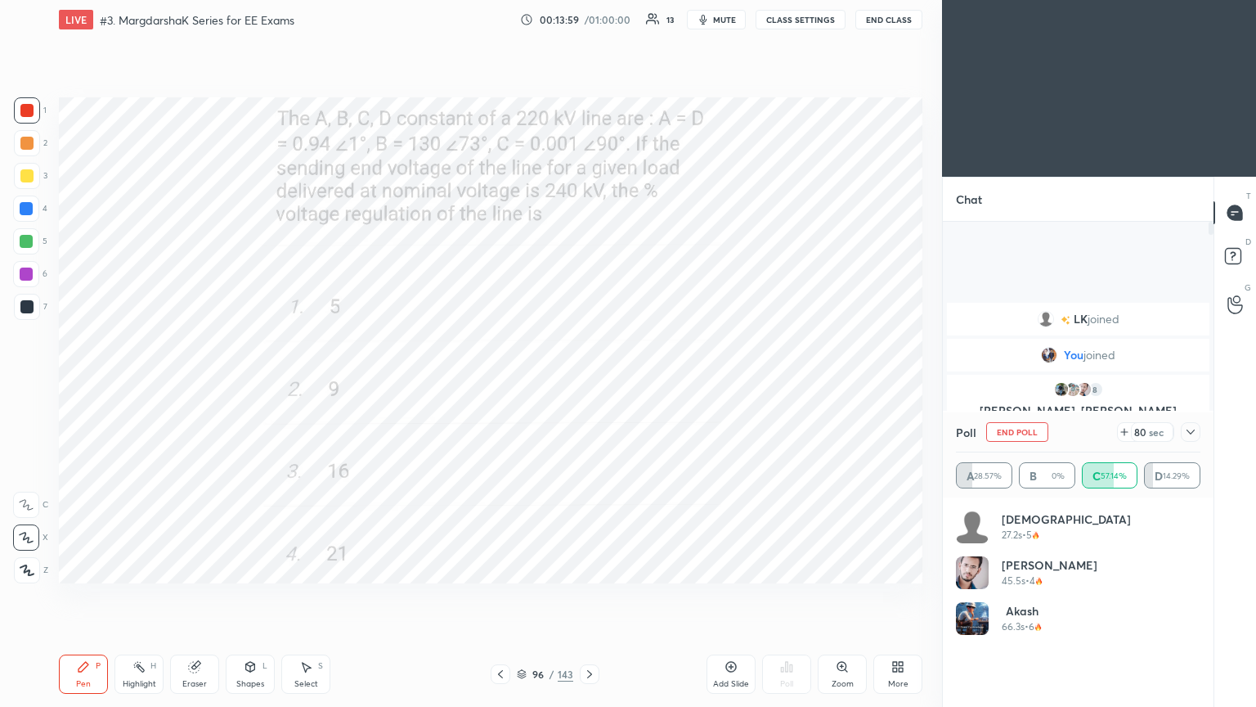
scroll to position [191, 240]
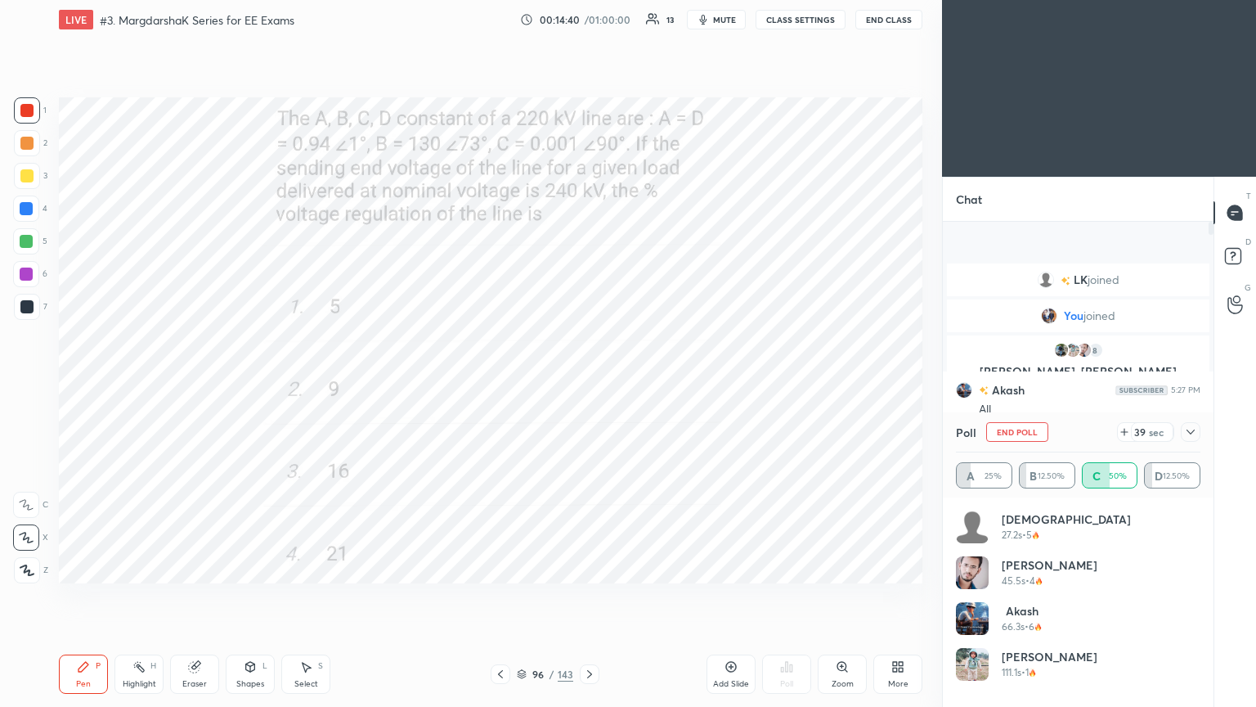
click at [1028, 432] on button "End Poll" at bounding box center [1017, 432] width 62 height 20
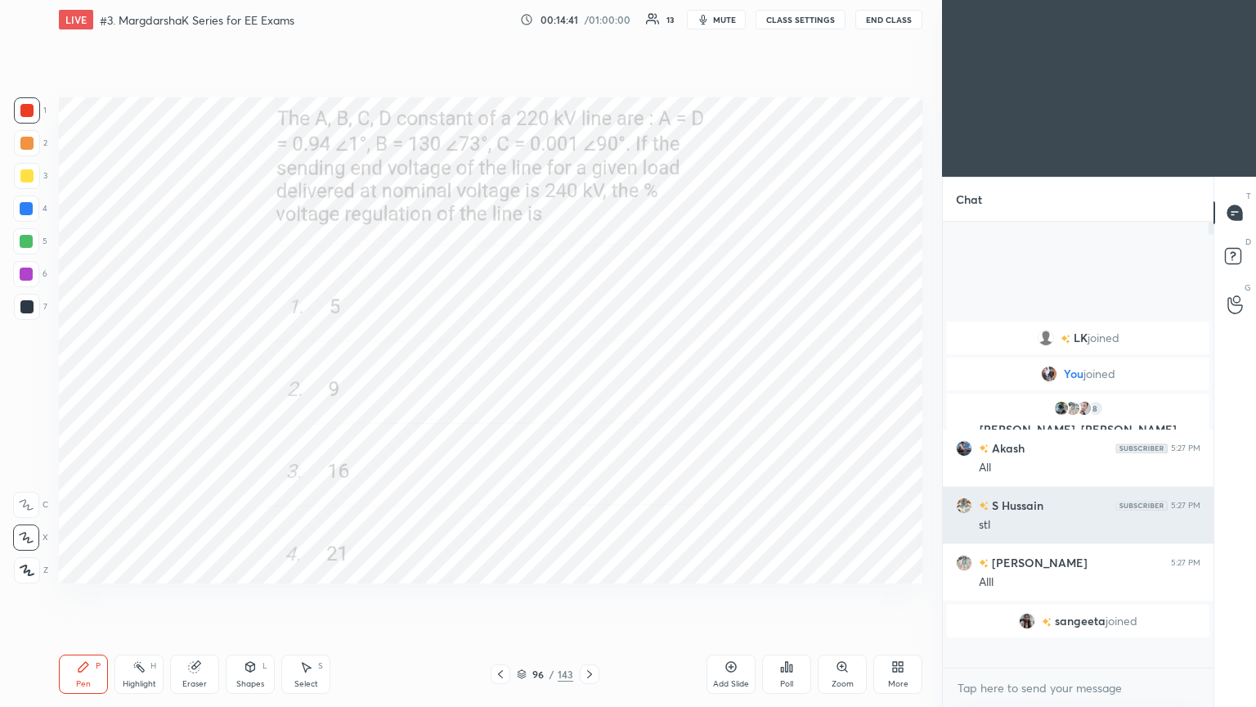
scroll to position [5, 5]
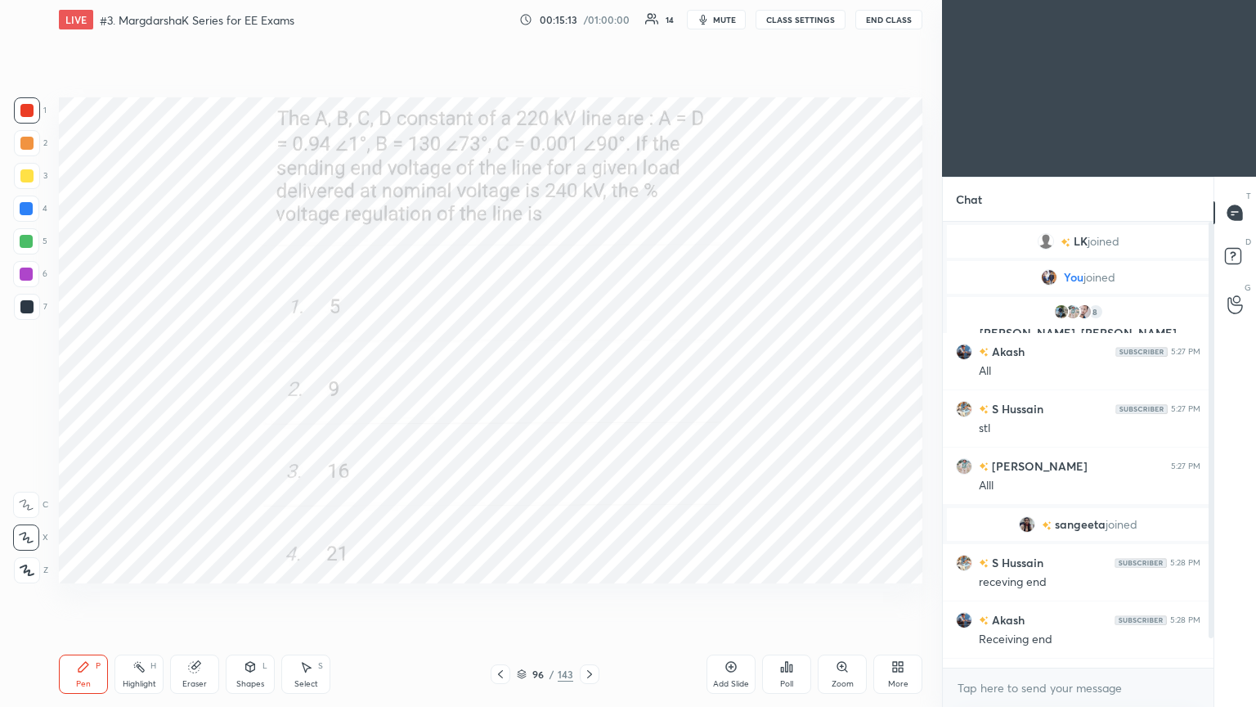
click at [1214, 485] on div "T Messages (T) D Doubts (D) G Raise Hand (G)" at bounding box center [1235, 442] width 43 height 530
drag, startPoint x: 1212, startPoint y: 485, endPoint x: 1214, endPoint y: 586, distance: 101.4
click at [1214, 596] on div "T Messages (T) D Doubts (D) G Raise Hand (G)" at bounding box center [1235, 442] width 43 height 530
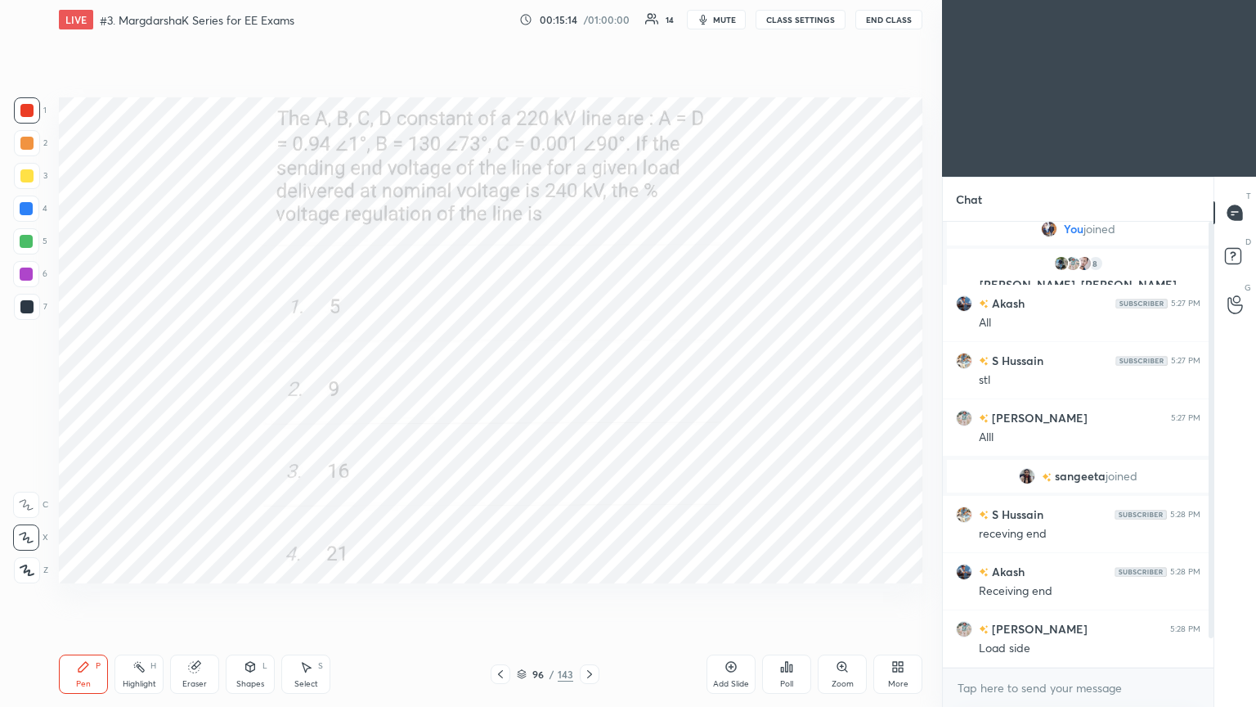
drag, startPoint x: 1209, startPoint y: 531, endPoint x: 1208, endPoint y: 595, distance: 64.6
click at [1209, 595] on div at bounding box center [1211, 430] width 5 height 416
click at [587, 596] on icon at bounding box center [589, 674] width 5 height 8
click at [787, 596] on div "Poll" at bounding box center [786, 684] width 13 height 8
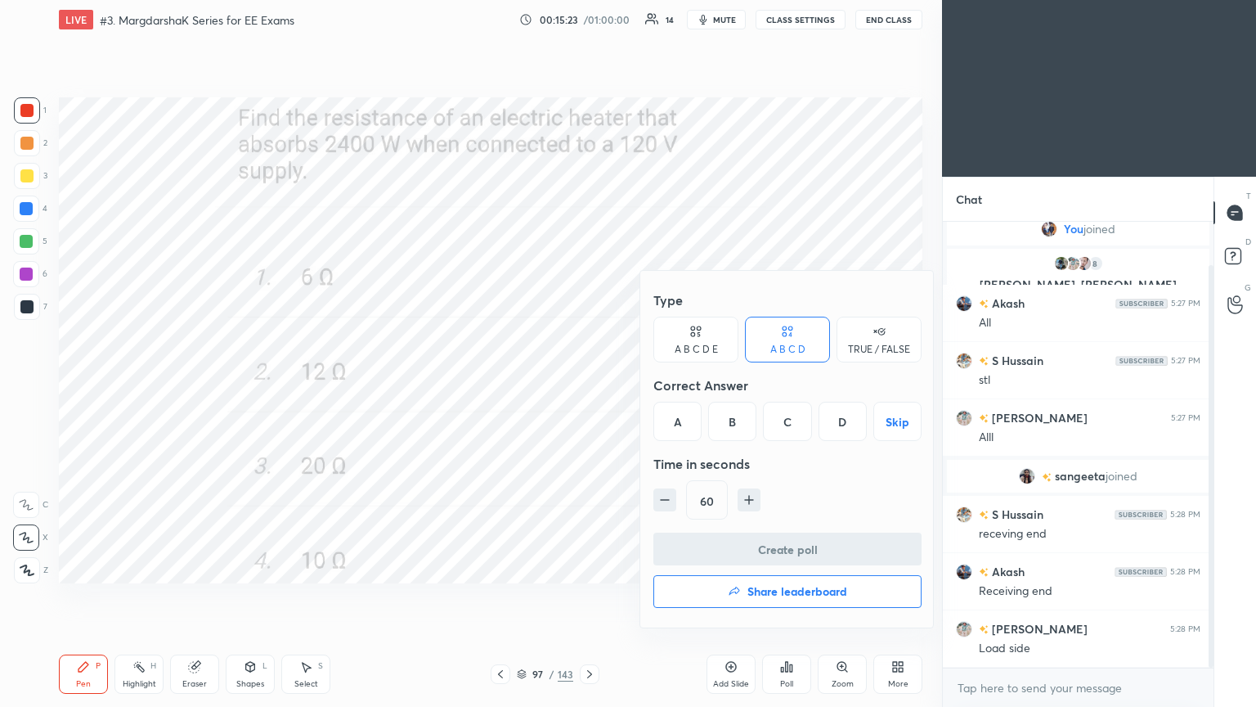
drag, startPoint x: 684, startPoint y: 422, endPoint x: 691, endPoint y: 441, distance: 20.2
click at [684, 423] on div "A" at bounding box center [678, 421] width 48 height 39
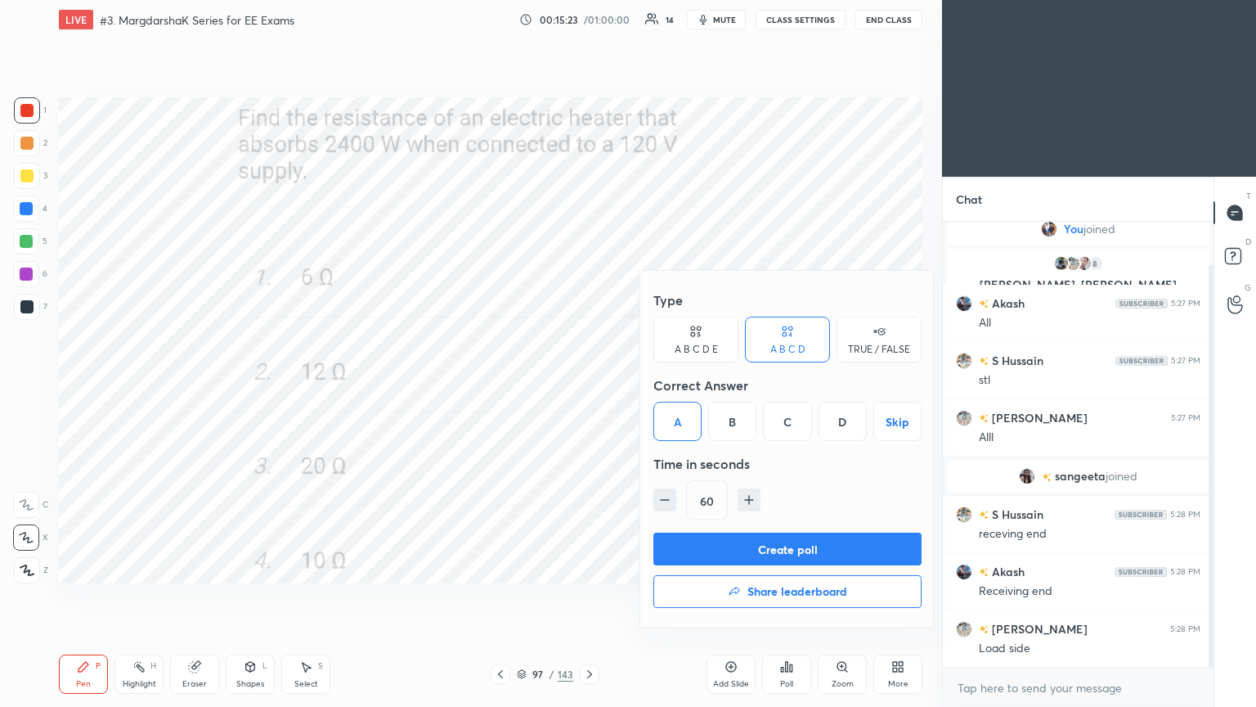
click at [710, 554] on button "Create poll" at bounding box center [788, 548] width 268 height 33
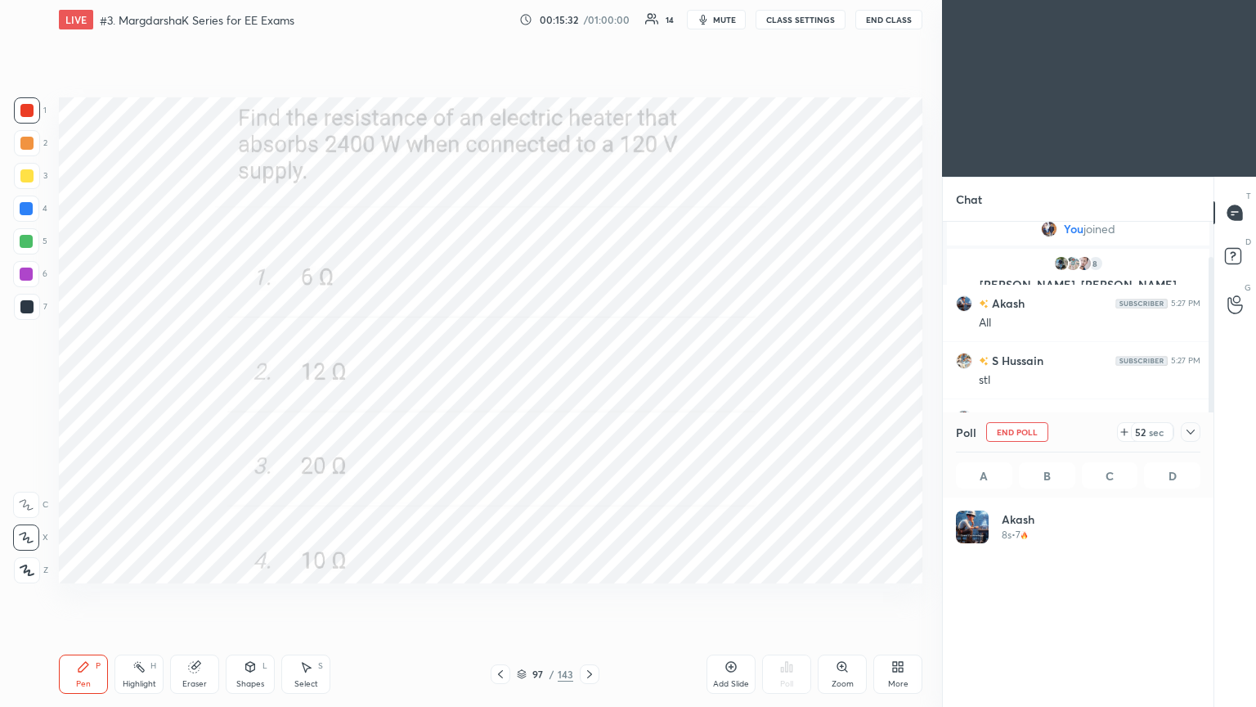
scroll to position [191, 240]
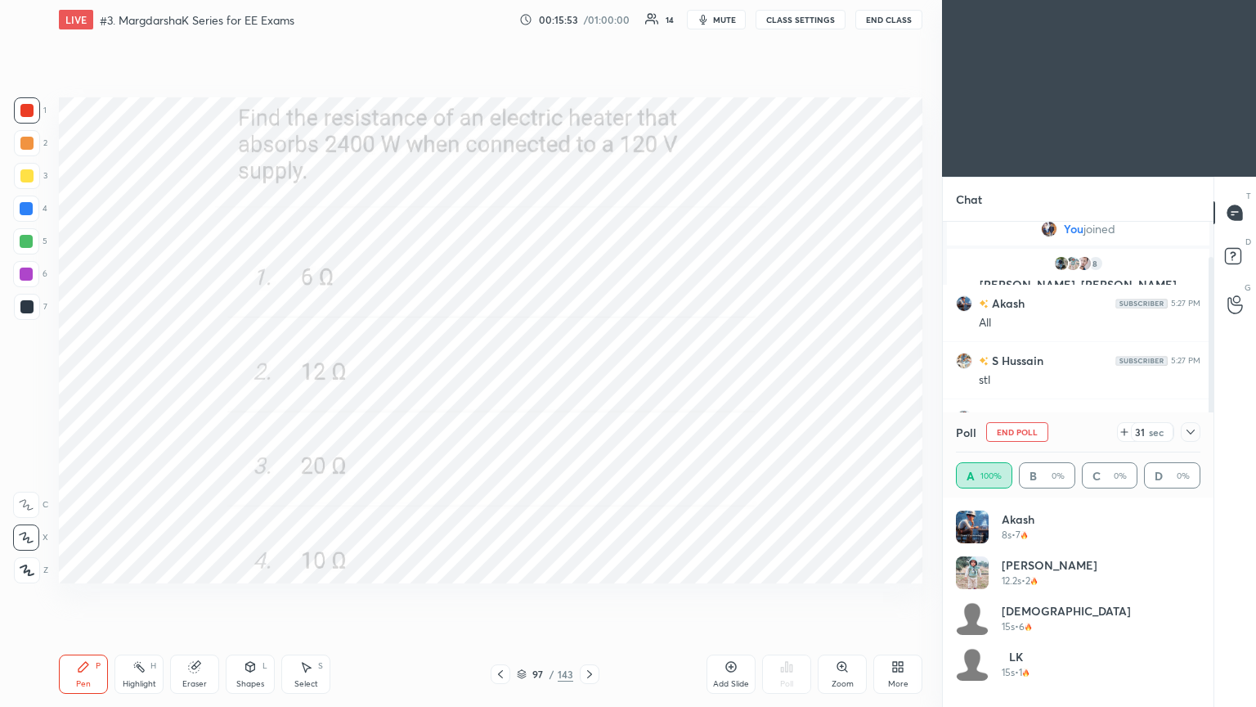
click at [717, 24] on span "mute" at bounding box center [724, 19] width 23 height 11
click at [802, 22] on button "CLASS SETTINGS" at bounding box center [801, 20] width 90 height 20
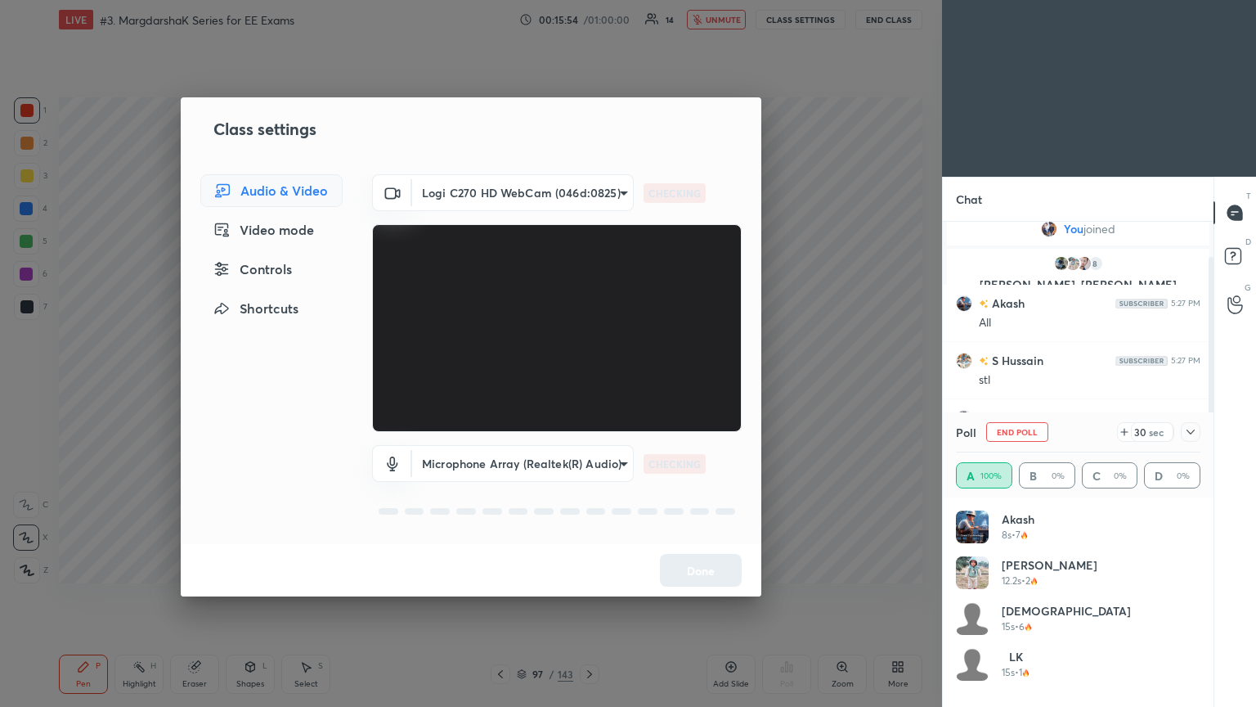
click at [492, 194] on body "1 2 3 4 5 6 7 C X Z C X Z E E Erase all H H LIVE #3. MargdarshaK Series for EE …" at bounding box center [628, 353] width 1256 height 707
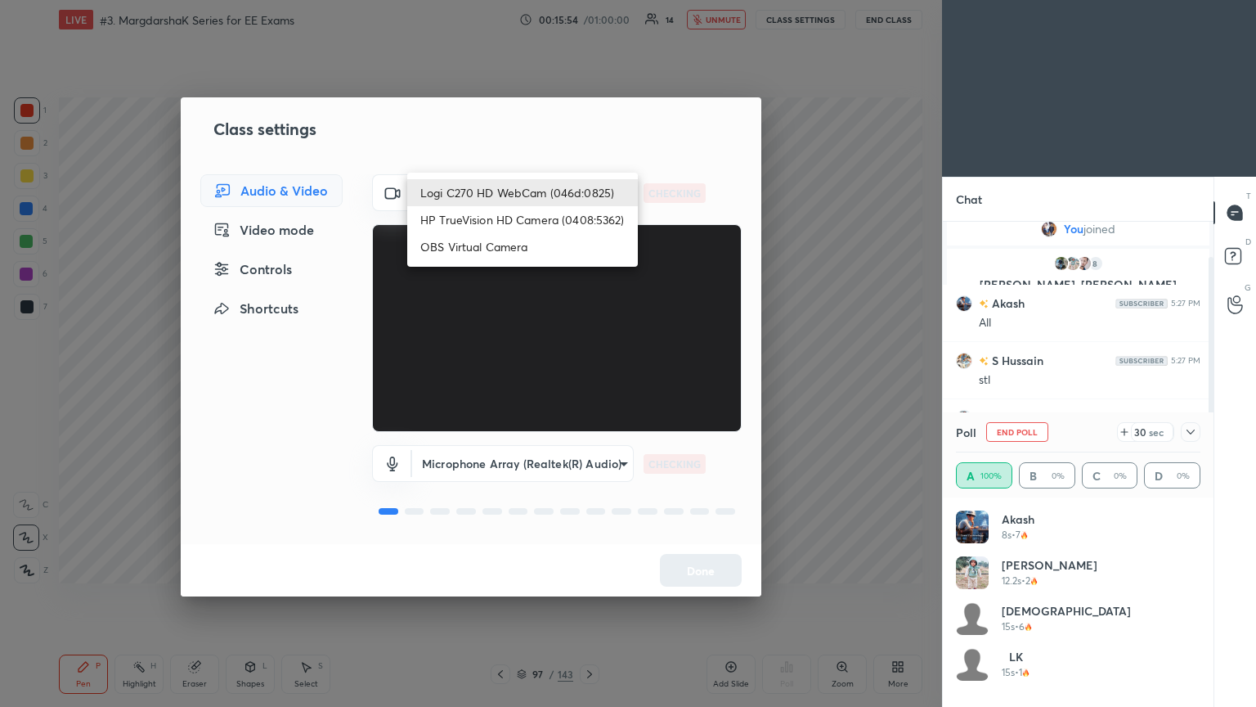
click at [486, 222] on li "HP TrueVision HD Camera (0408:5362)" at bounding box center [522, 219] width 231 height 27
type input "6e129c3dbbea9c9f038ced86e3329b4af5251c06b4e783936748cd200869bc07"
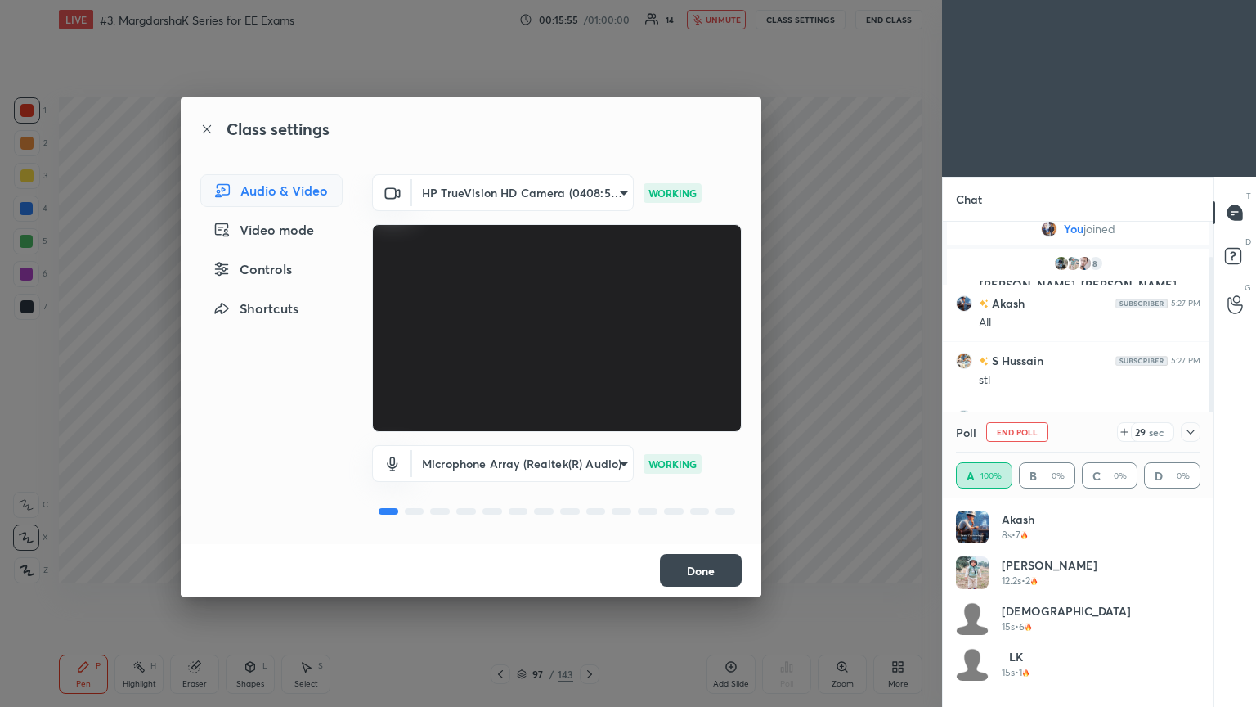
click at [698, 568] on button "Done" at bounding box center [701, 570] width 82 height 33
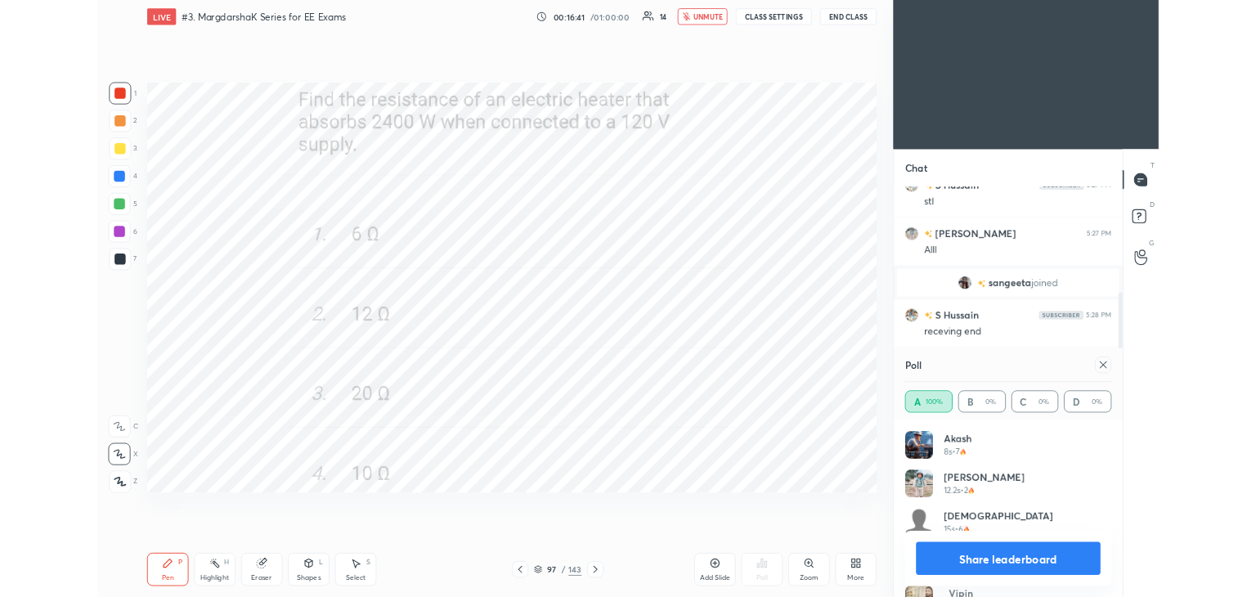
scroll to position [248, 0]
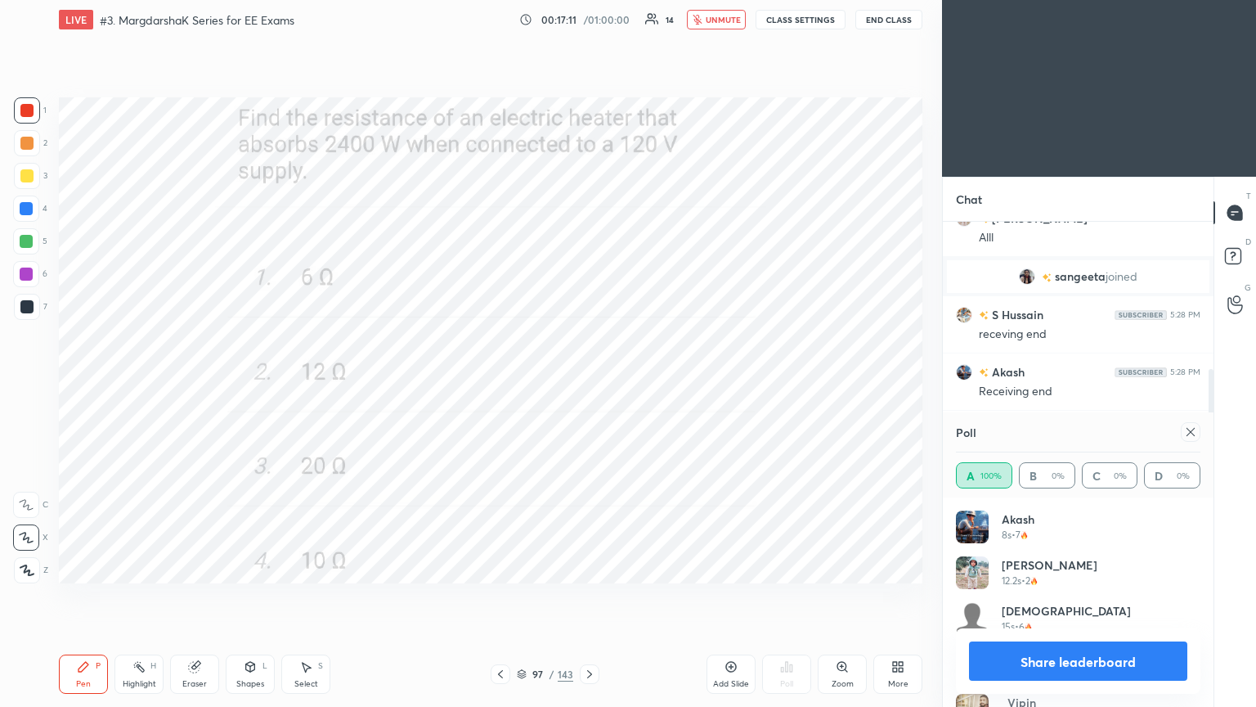
click at [720, 27] on button "unmute" at bounding box center [716, 20] width 59 height 20
click at [789, 19] on button "CLASS SETTINGS" at bounding box center [801, 20] width 90 height 20
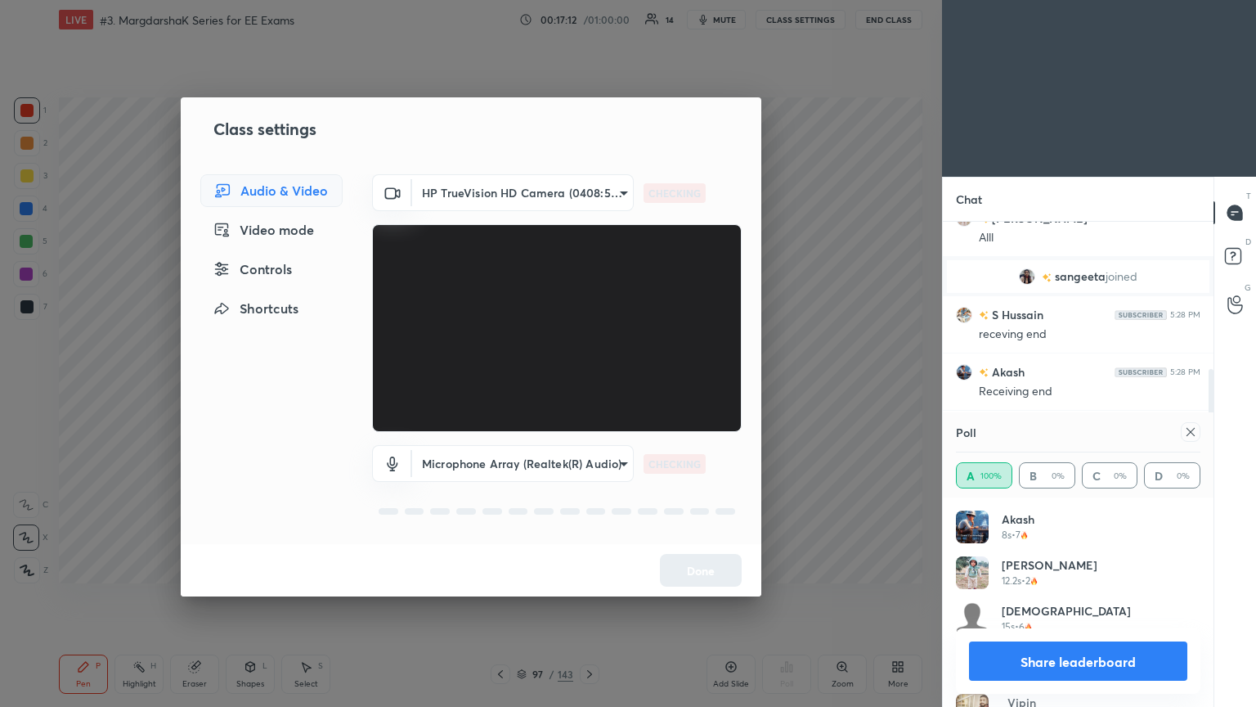
click at [479, 187] on body "1 2 3 4 5 6 7 C X Z C X Z E E Erase all H H LIVE #3. MargdarshaK Series for EE …" at bounding box center [628, 353] width 1256 height 707
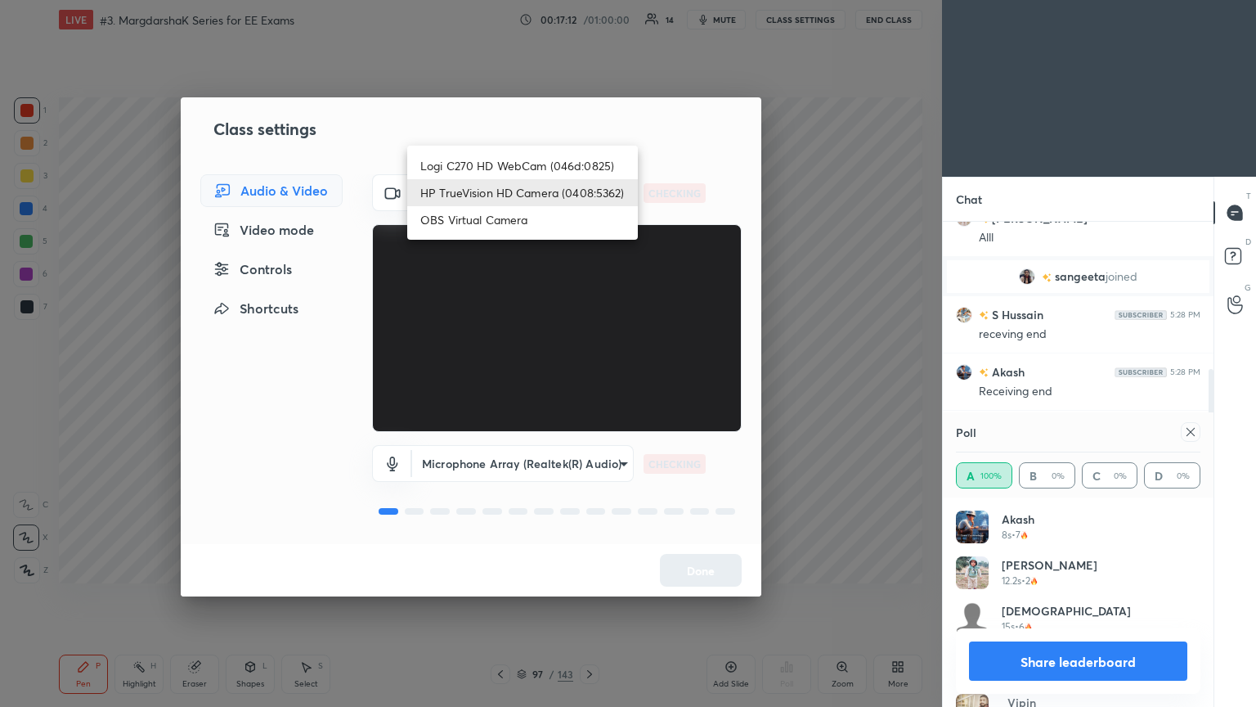
click at [501, 161] on li "Logi C270 HD WebCam (046d:0825)" at bounding box center [522, 165] width 231 height 27
type input "f7d1afb7c9de9e4a754af8163ae90a07716e8f4ac3369fe1a9090404ef363049"
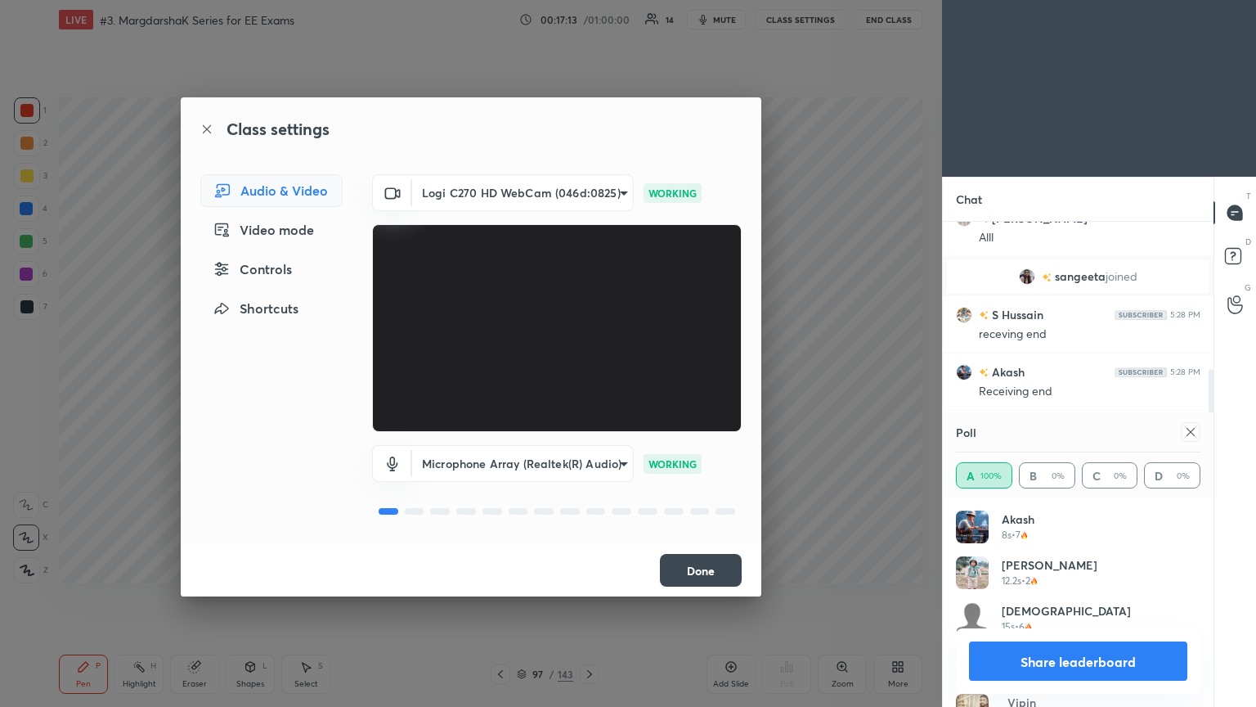
click at [710, 565] on button "Done" at bounding box center [701, 570] width 82 height 33
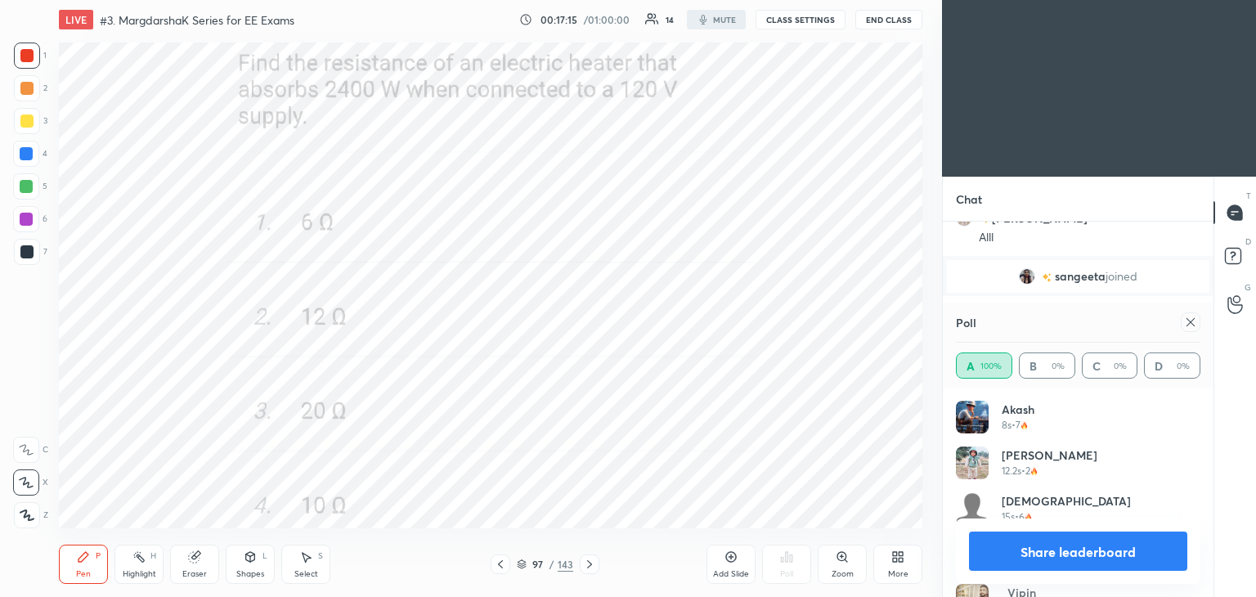
scroll to position [6, 5]
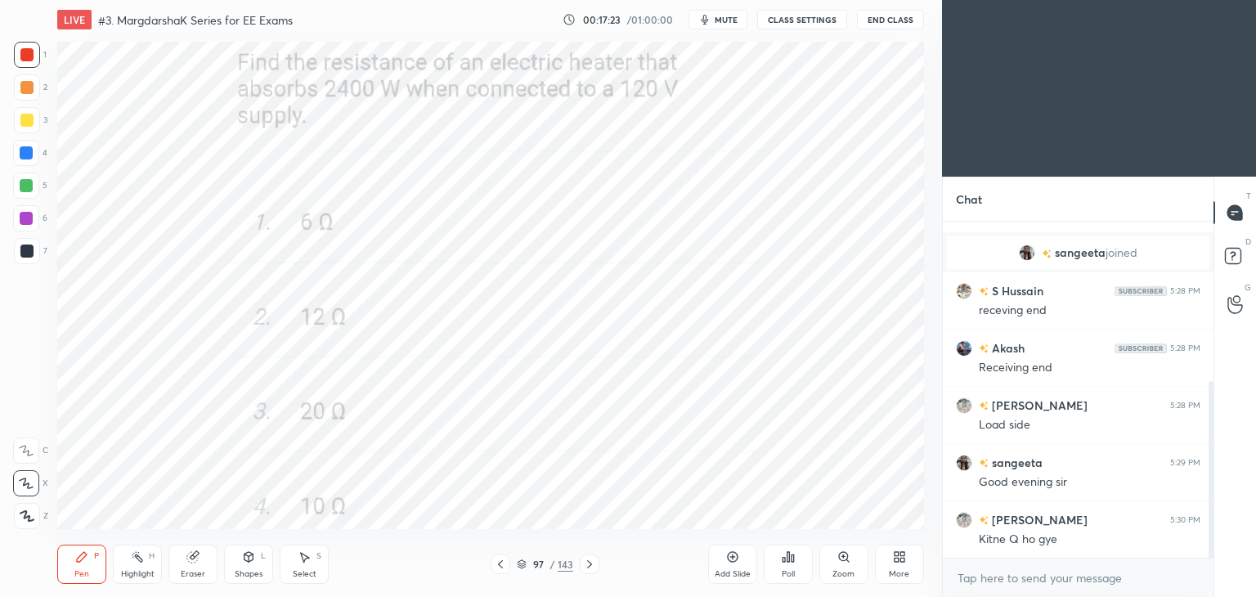
scroll to position [81304, 80920]
click at [592, 564] on icon at bounding box center [589, 564] width 13 height 13
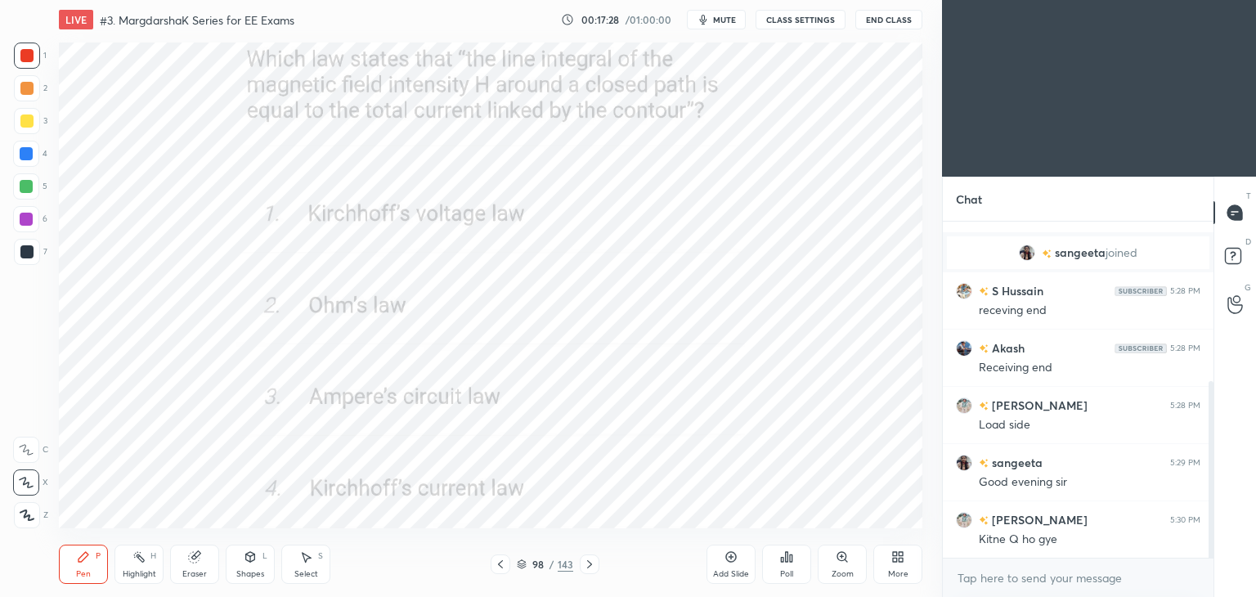
click at [792, 561] on icon at bounding box center [791, 558] width 2 height 7
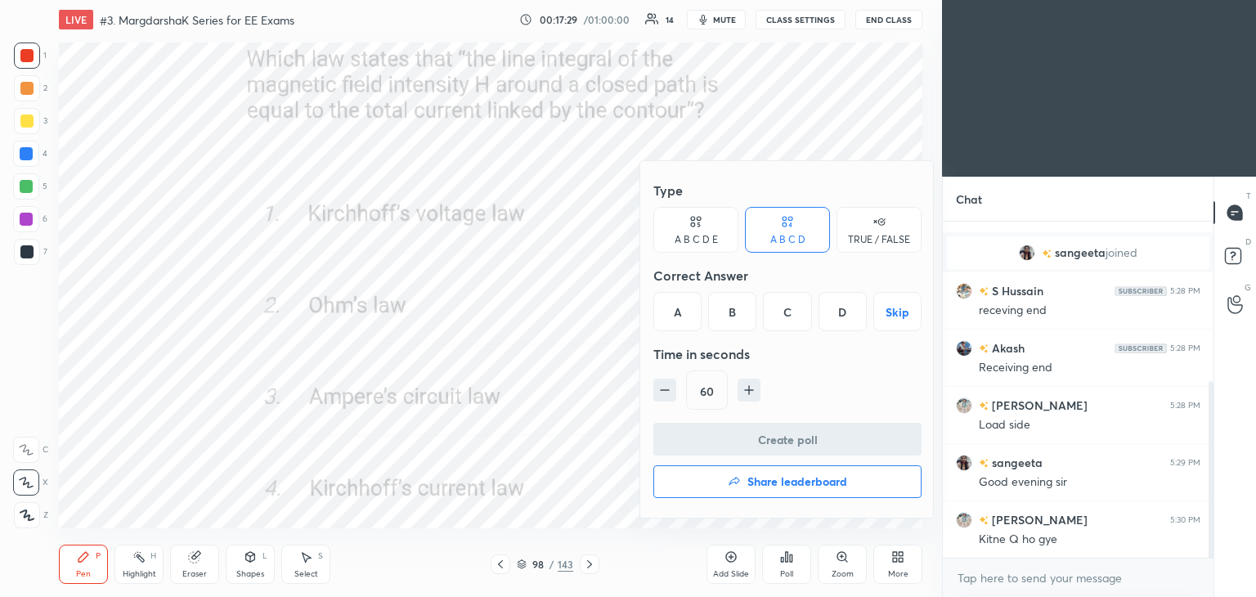
click at [793, 315] on div "C" at bounding box center [787, 311] width 48 height 39
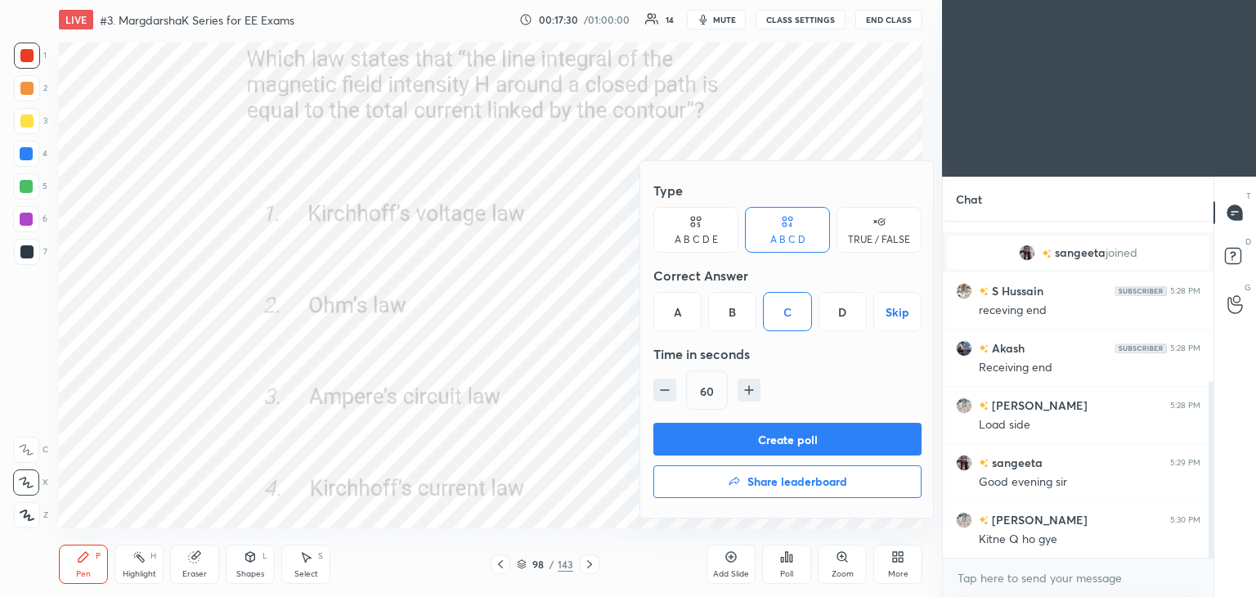
click at [796, 443] on button "Create poll" at bounding box center [788, 439] width 268 height 33
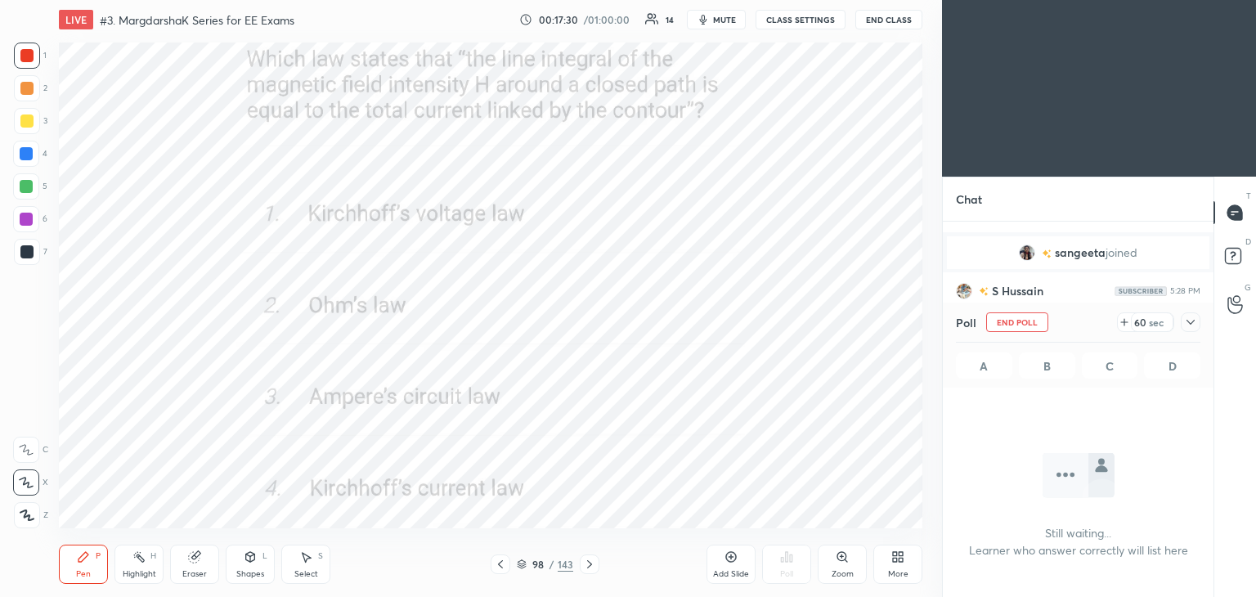
scroll to position [246, 266]
click at [901, 568] on div "More" at bounding box center [898, 564] width 49 height 39
click at [877, 446] on div "Full screen" at bounding box center [877, 449] width 41 height 8
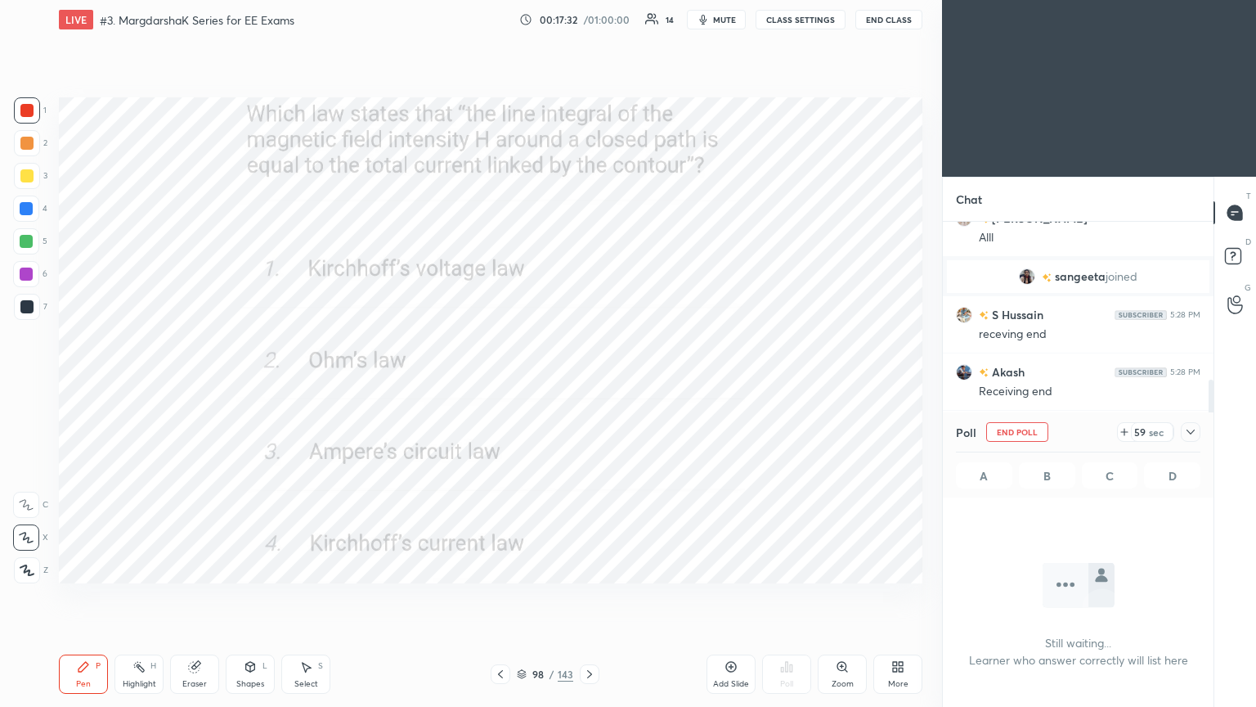
scroll to position [6, 5]
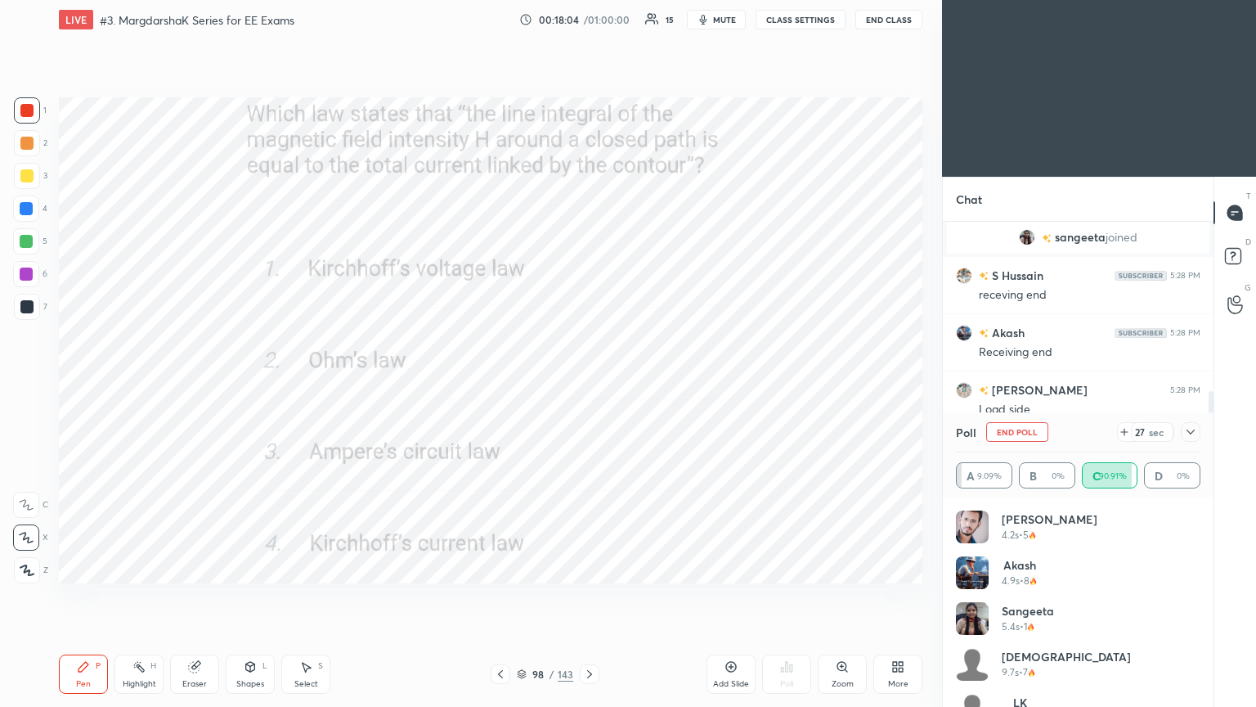
click at [1031, 433] on button "End Poll" at bounding box center [1017, 432] width 62 height 20
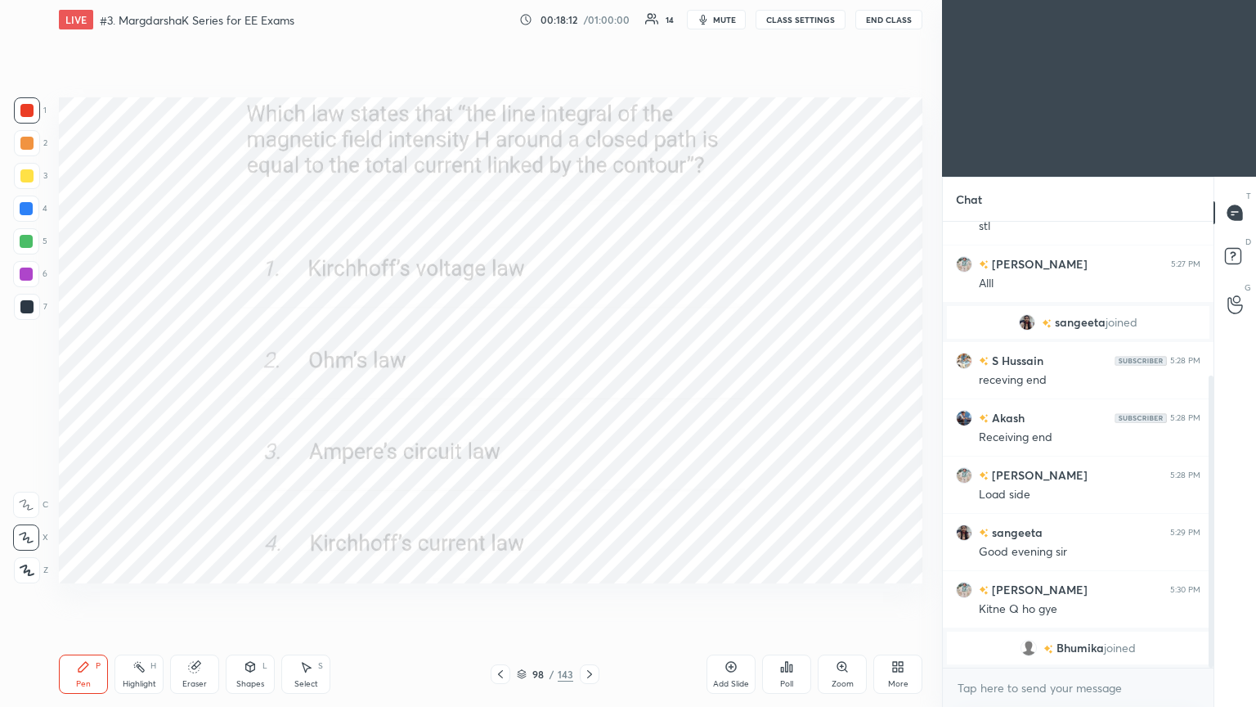
click at [589, 596] on icon at bounding box center [589, 674] width 5 height 8
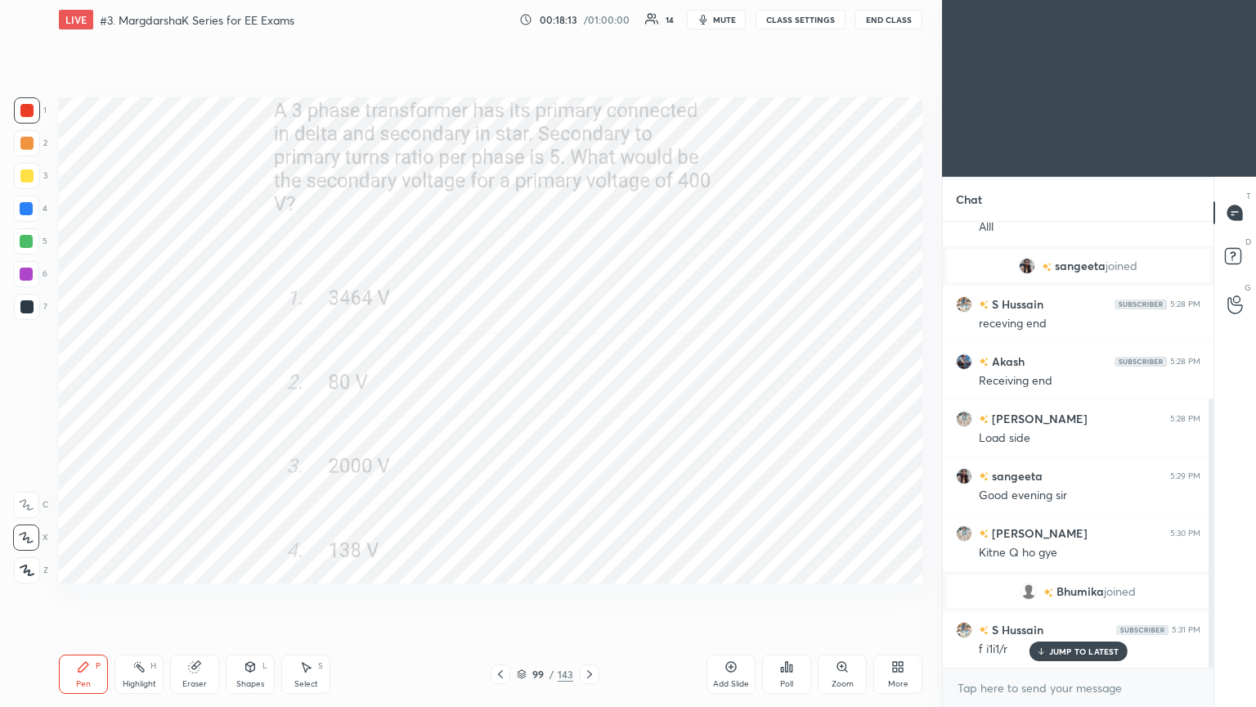
click at [777, 596] on div "Poll" at bounding box center [786, 673] width 49 height 39
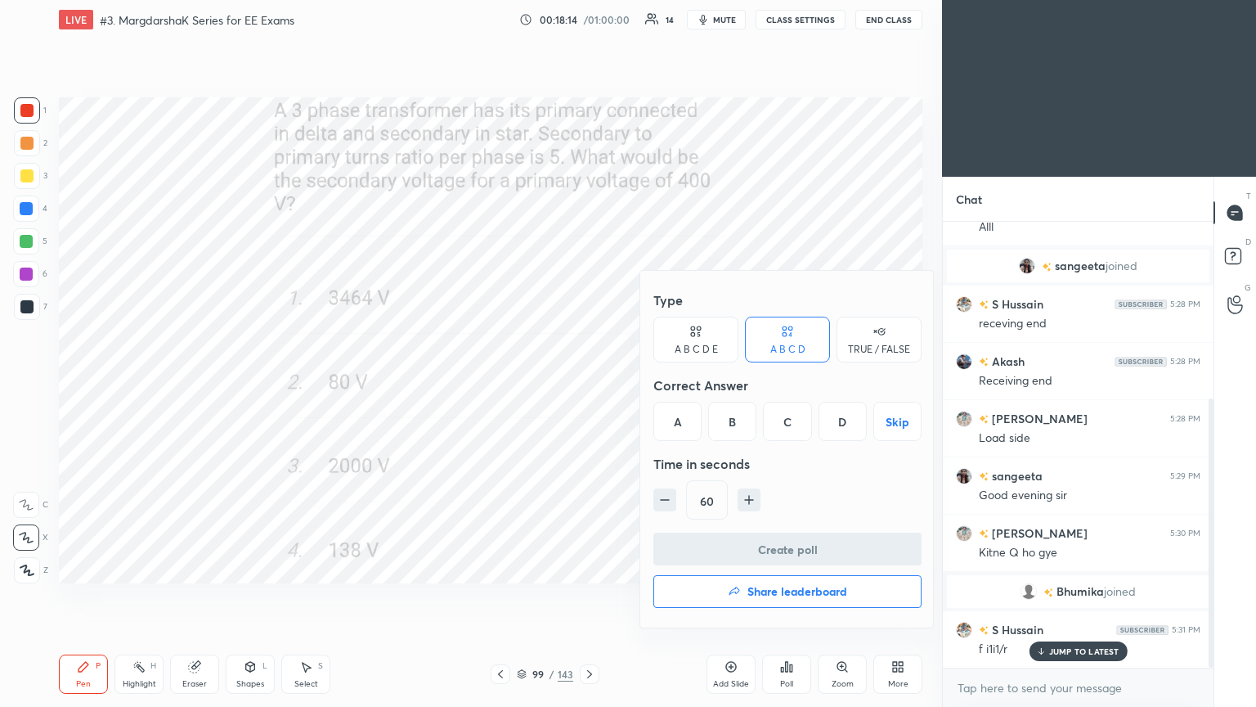
click at [674, 422] on div "A" at bounding box center [678, 421] width 48 height 39
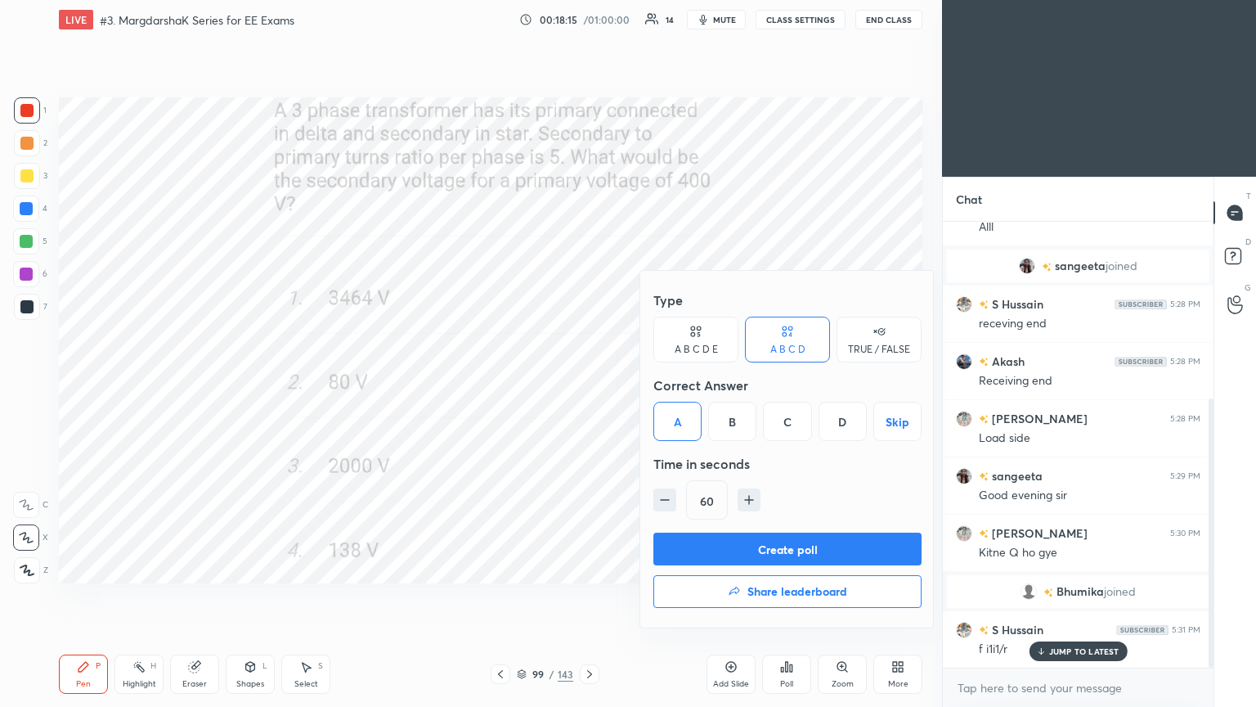
click at [717, 557] on button "Create poll" at bounding box center [788, 548] width 268 height 33
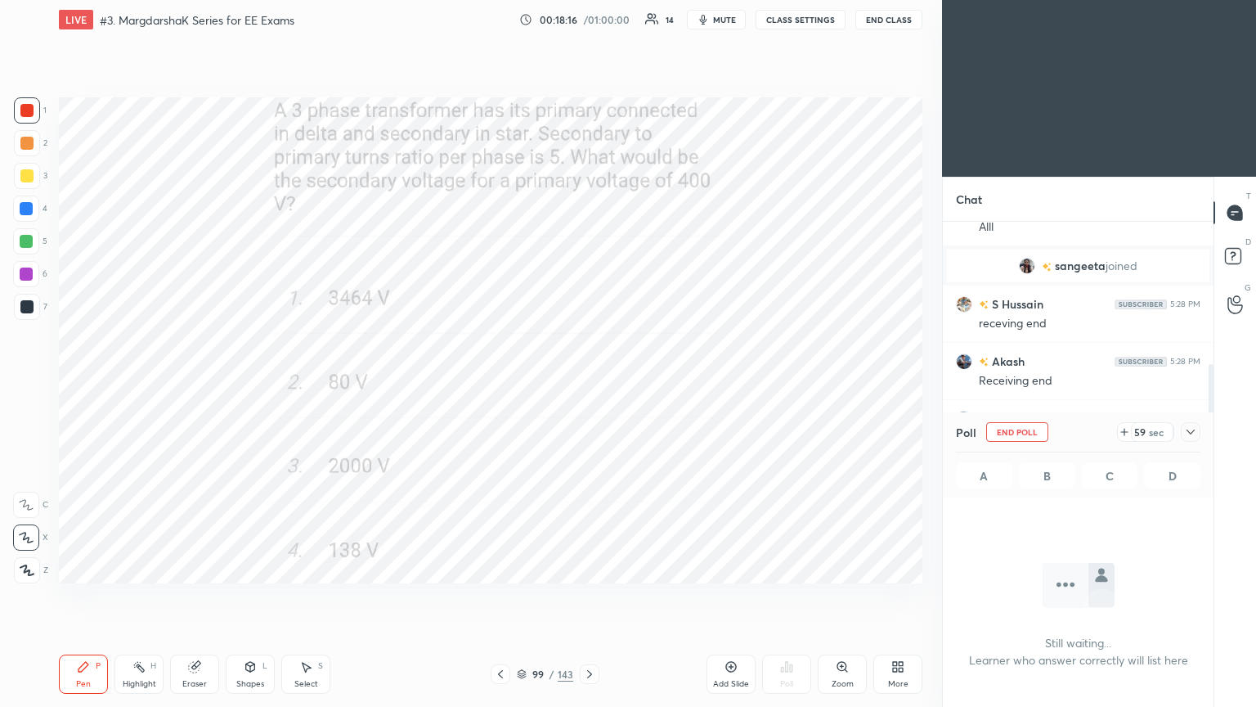
click at [1139, 429] on div "59" at bounding box center [1140, 431] width 13 height 13
click at [1130, 432] on icon at bounding box center [1124, 431] width 13 height 13
click at [1126, 432] on icon at bounding box center [1124, 431] width 13 height 13
click at [1124, 432] on icon at bounding box center [1124, 432] width 7 height 0
click at [1124, 433] on icon at bounding box center [1119, 431] width 13 height 13
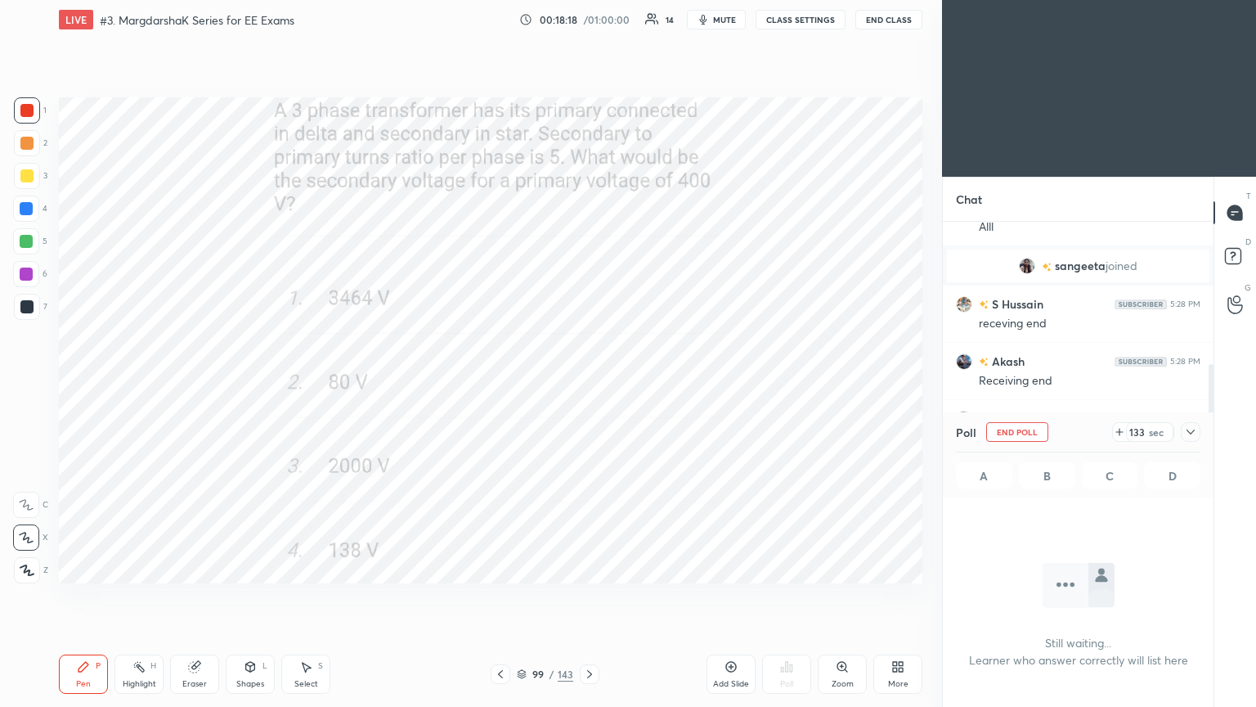
click at [1126, 432] on icon at bounding box center [1119, 431] width 13 height 13
click at [1123, 432] on icon at bounding box center [1120, 432] width 7 height 0
click at [1124, 433] on icon at bounding box center [1119, 431] width 13 height 13
click at [1119, 433] on icon at bounding box center [1119, 431] width 13 height 13
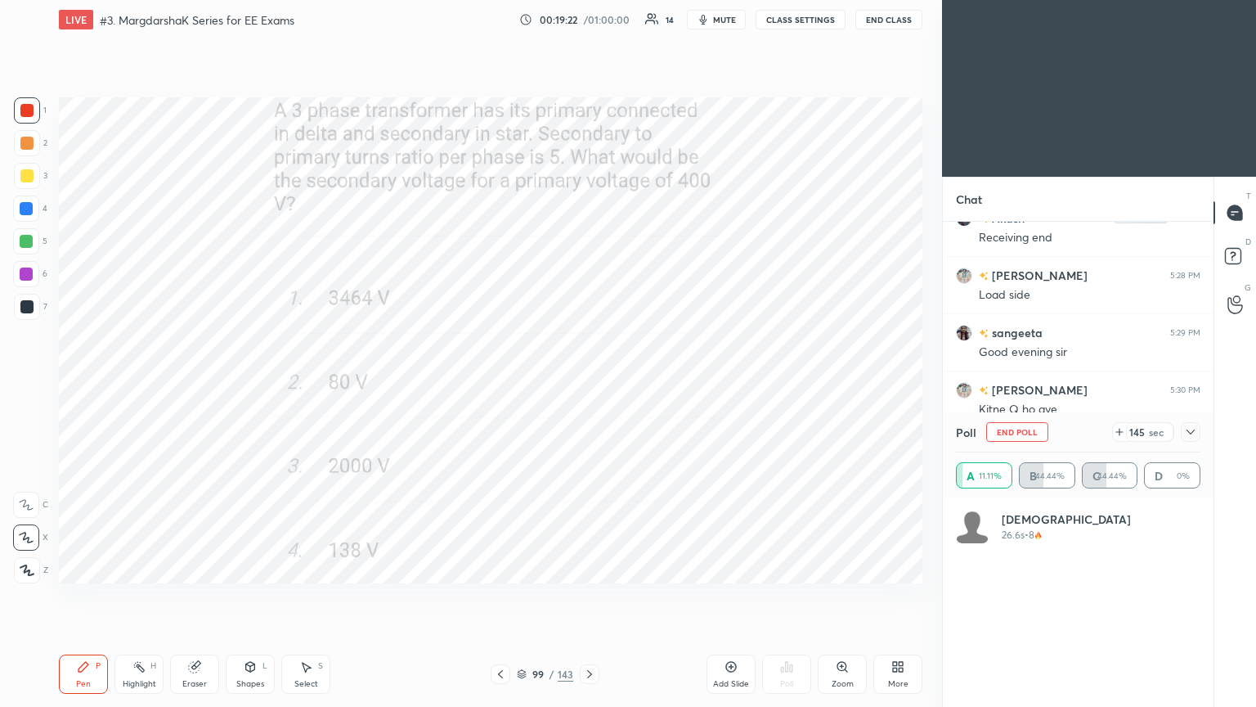
scroll to position [474, 0]
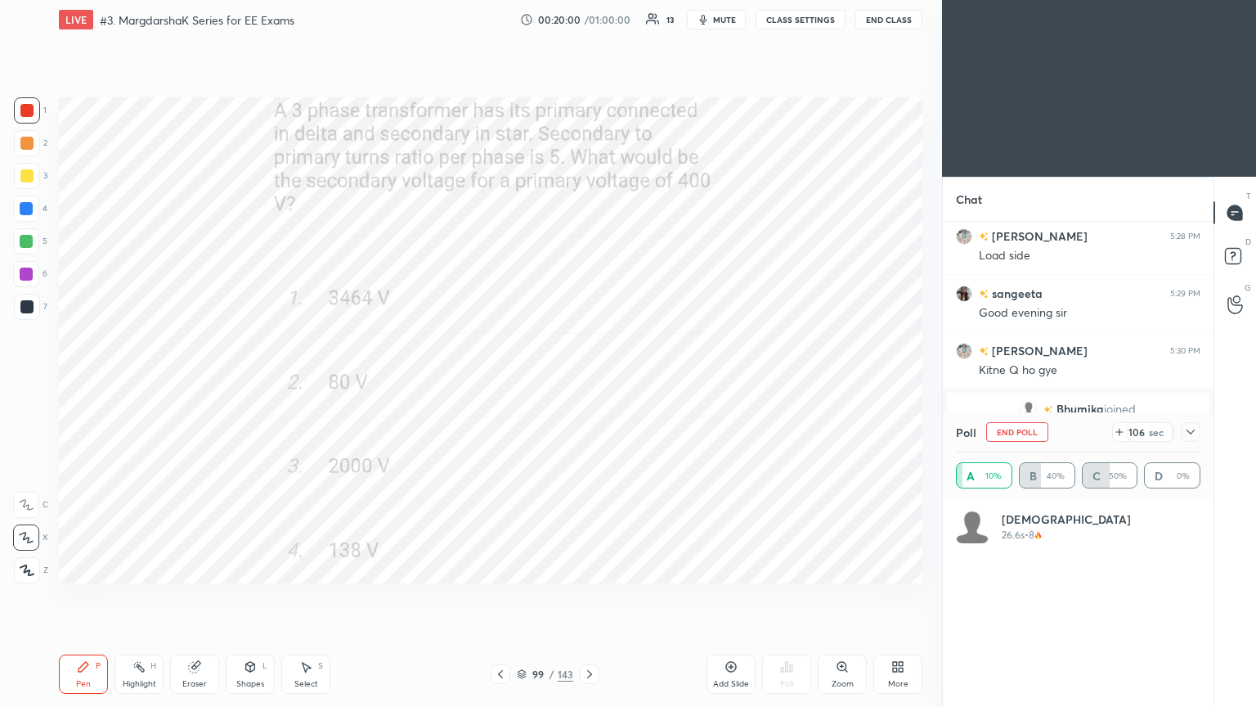
click at [28, 276] on div at bounding box center [26, 273] width 13 height 13
click at [1019, 429] on button "End Poll" at bounding box center [1017, 432] width 62 height 20
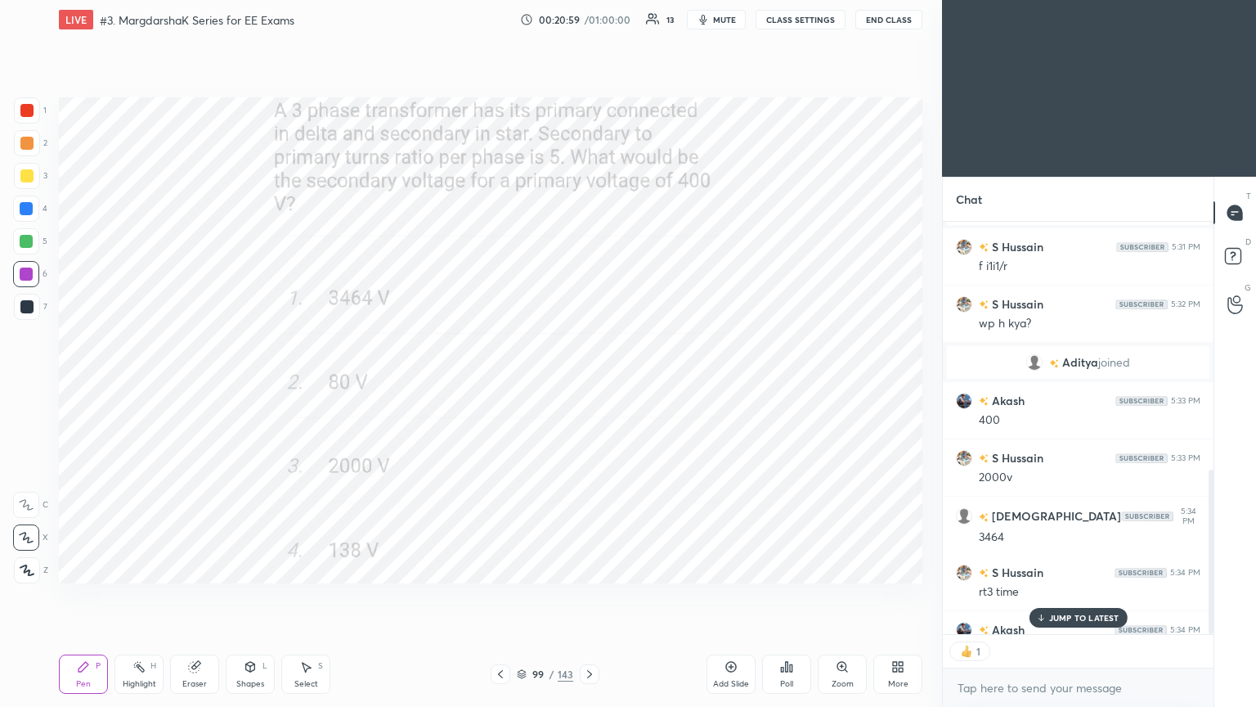
scroll to position [5, 5]
click at [589, 596] on icon at bounding box center [589, 674] width 5 height 8
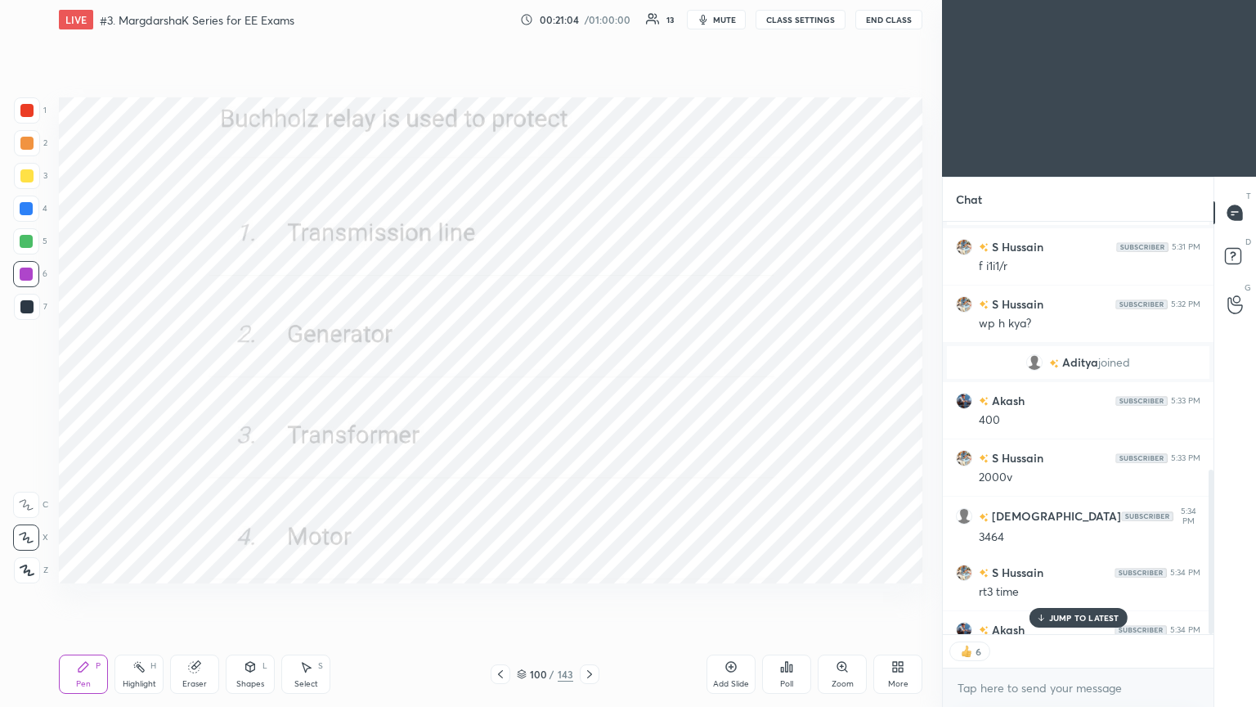
click at [795, 596] on div "Poll" at bounding box center [786, 673] width 49 height 39
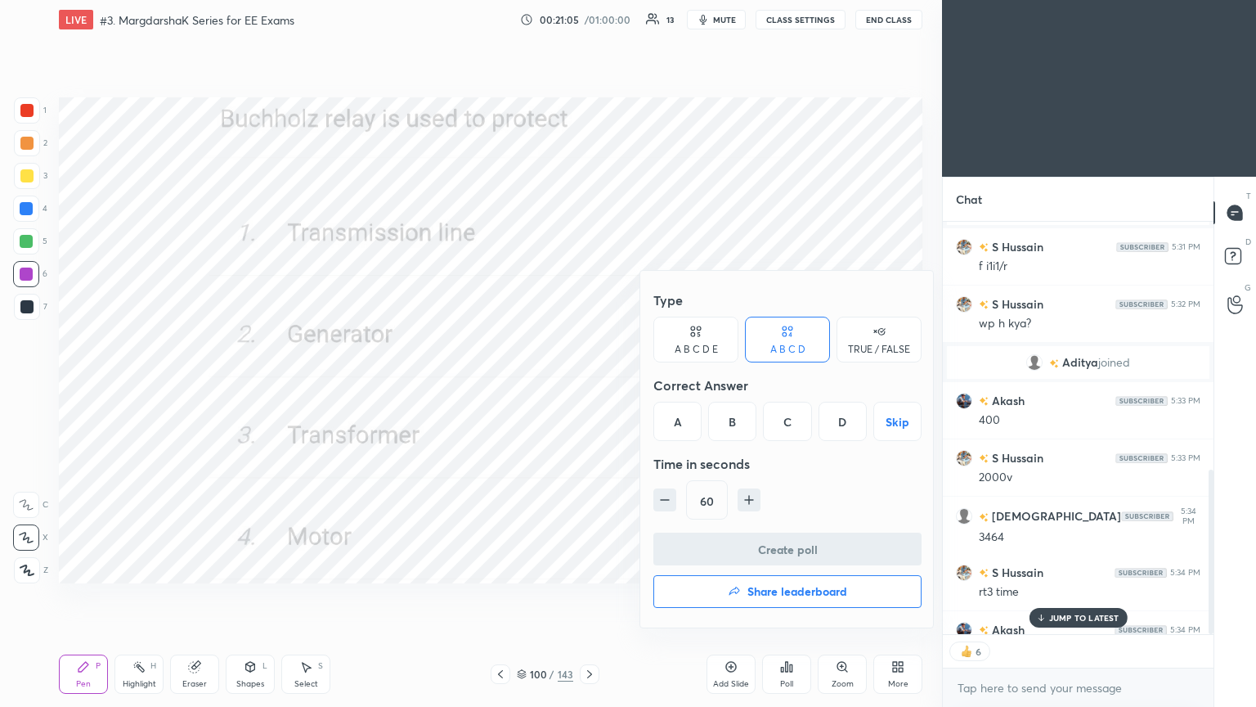
click at [790, 426] on div "C" at bounding box center [787, 421] width 48 height 39
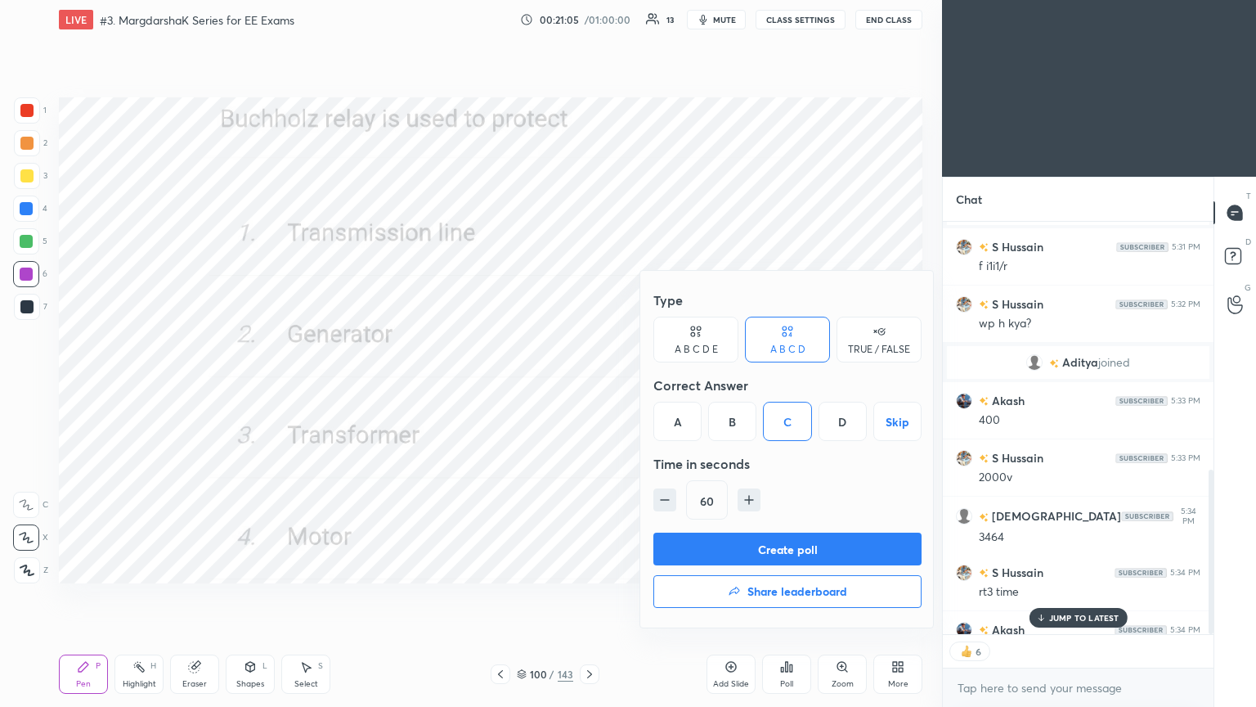
click at [779, 556] on button "Create poll" at bounding box center [788, 548] width 268 height 33
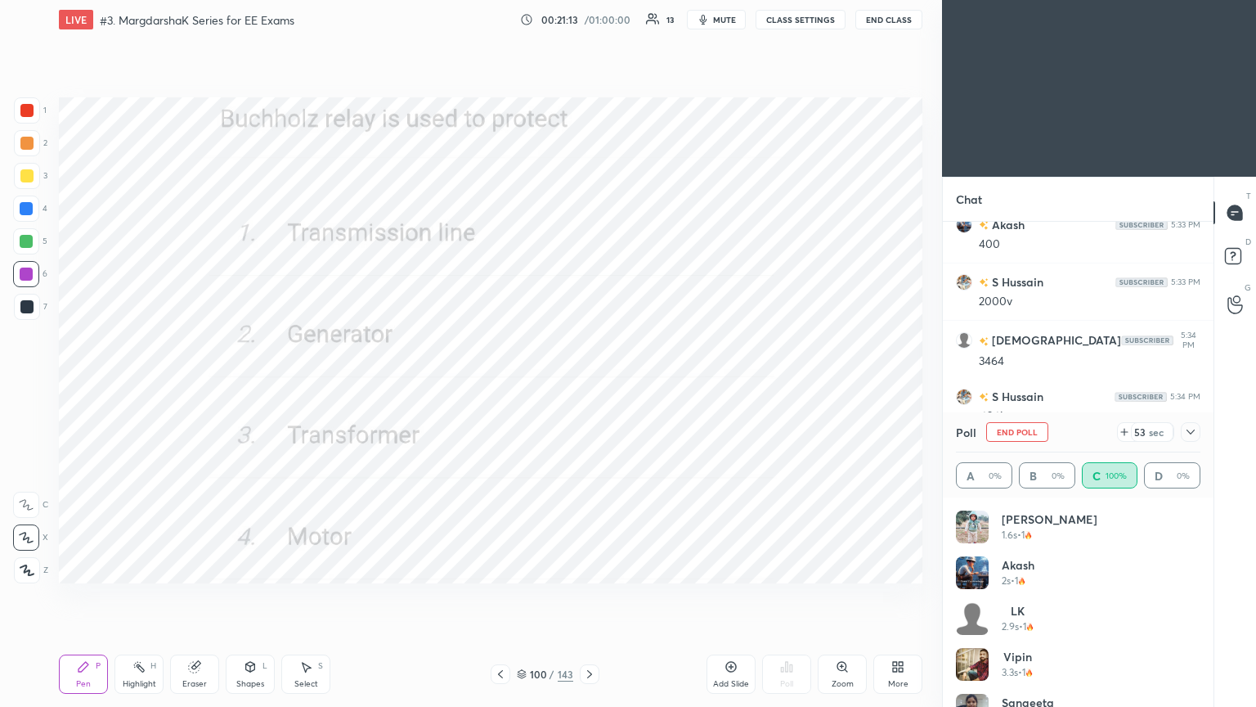
scroll to position [817, 0]
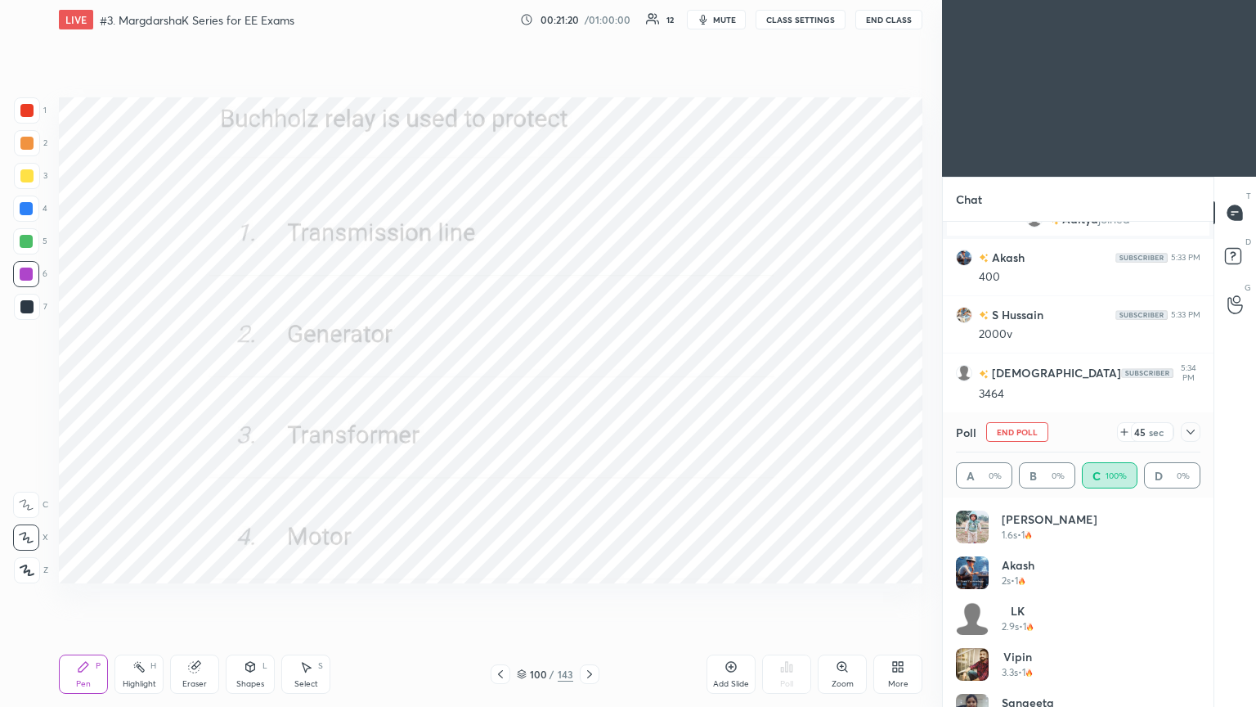
click at [1018, 433] on button "End Poll" at bounding box center [1017, 432] width 62 height 20
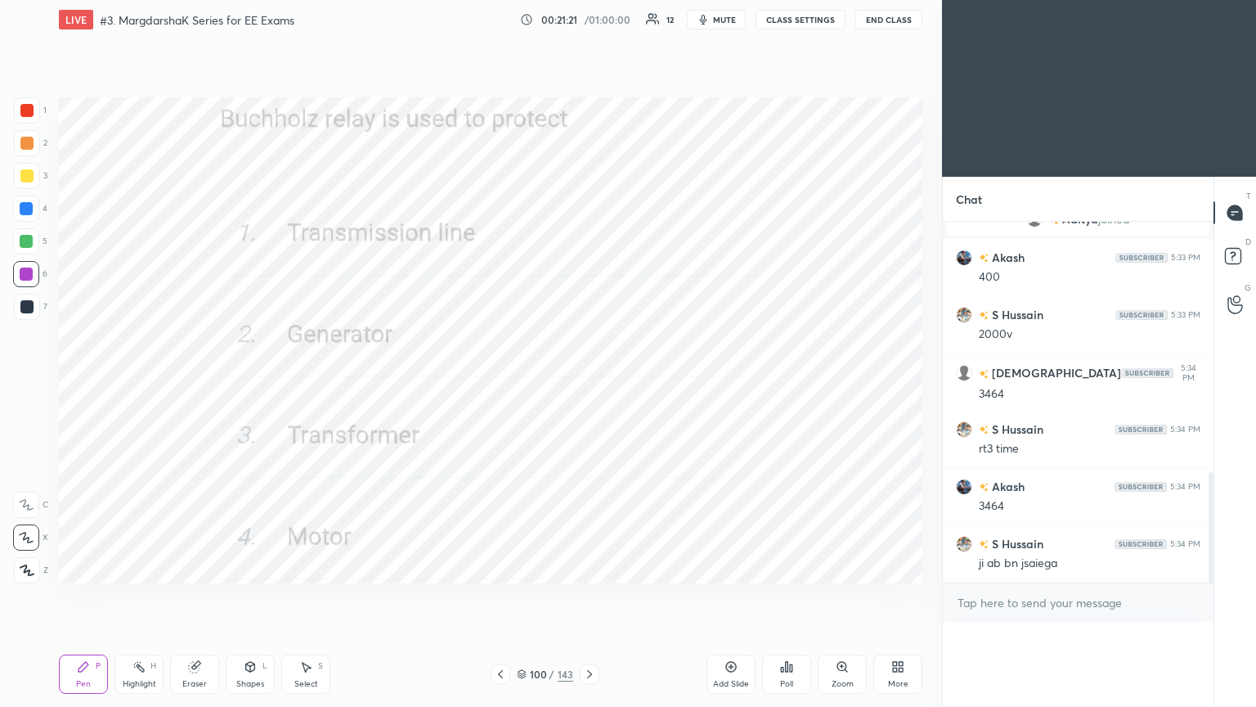
scroll to position [5, 5]
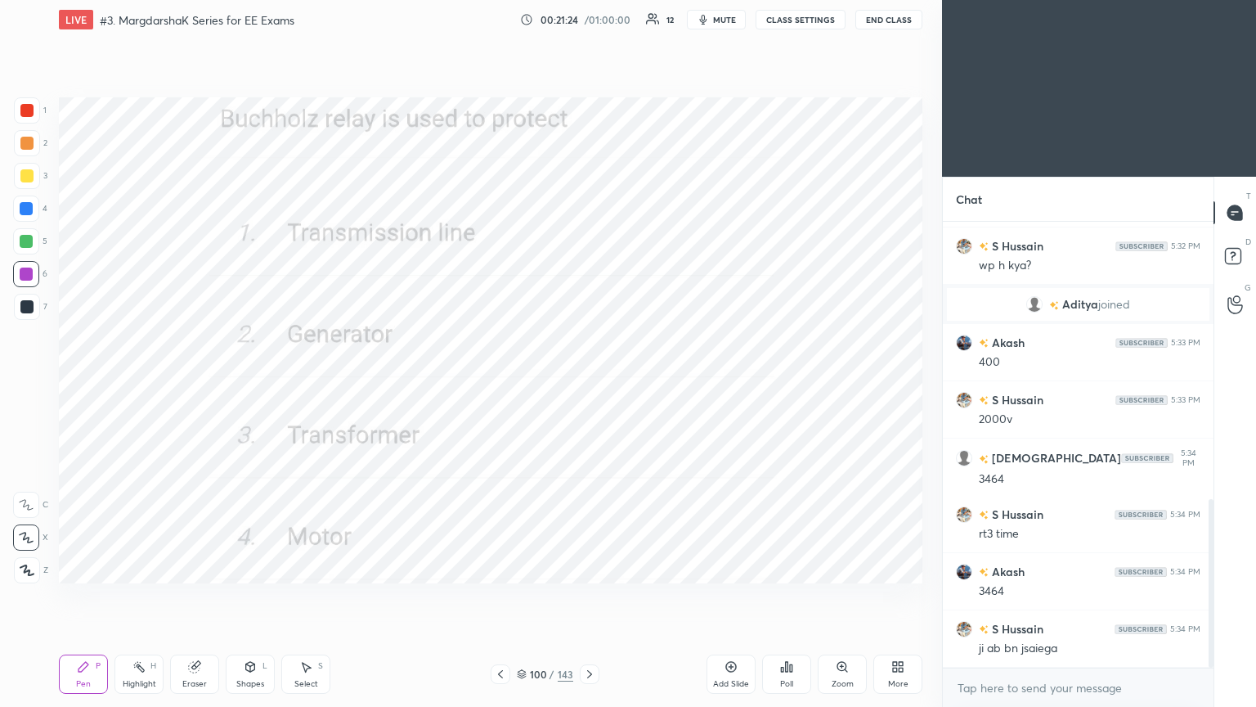
click at [517, 596] on icon at bounding box center [522, 674] width 10 height 10
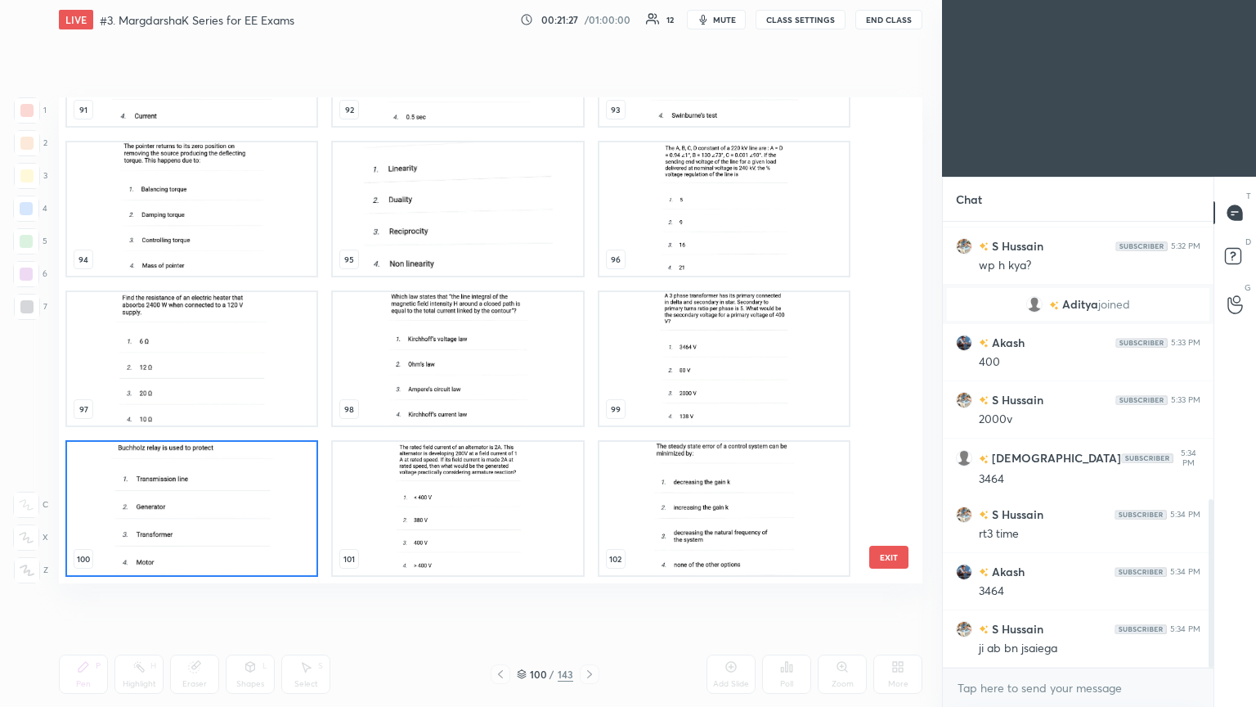
click at [705, 531] on img "grid" at bounding box center [724, 508] width 249 height 133
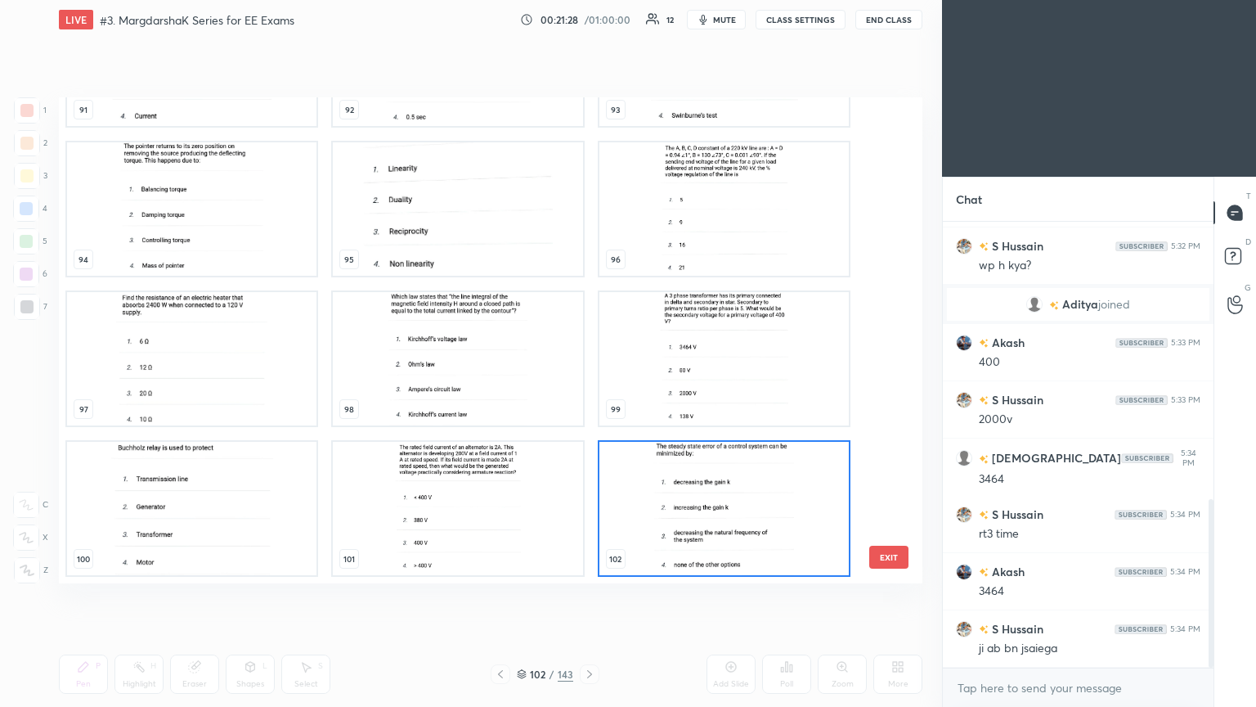
click at [707, 531] on img "grid" at bounding box center [724, 508] width 249 height 133
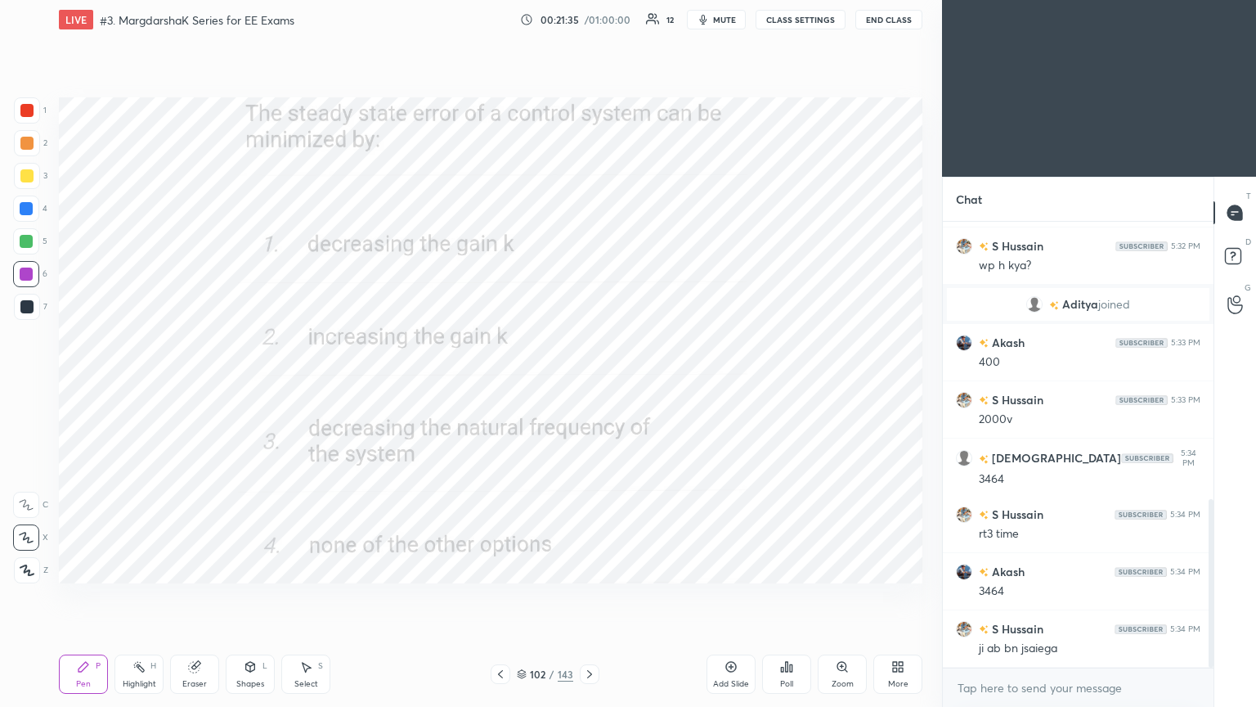
click at [41, 115] on div "1" at bounding box center [30, 110] width 33 height 26
drag, startPoint x: 590, startPoint y: 678, endPoint x: 599, endPoint y: 676, distance: 9.3
click at [590, 596] on icon at bounding box center [589, 673] width 13 height 13
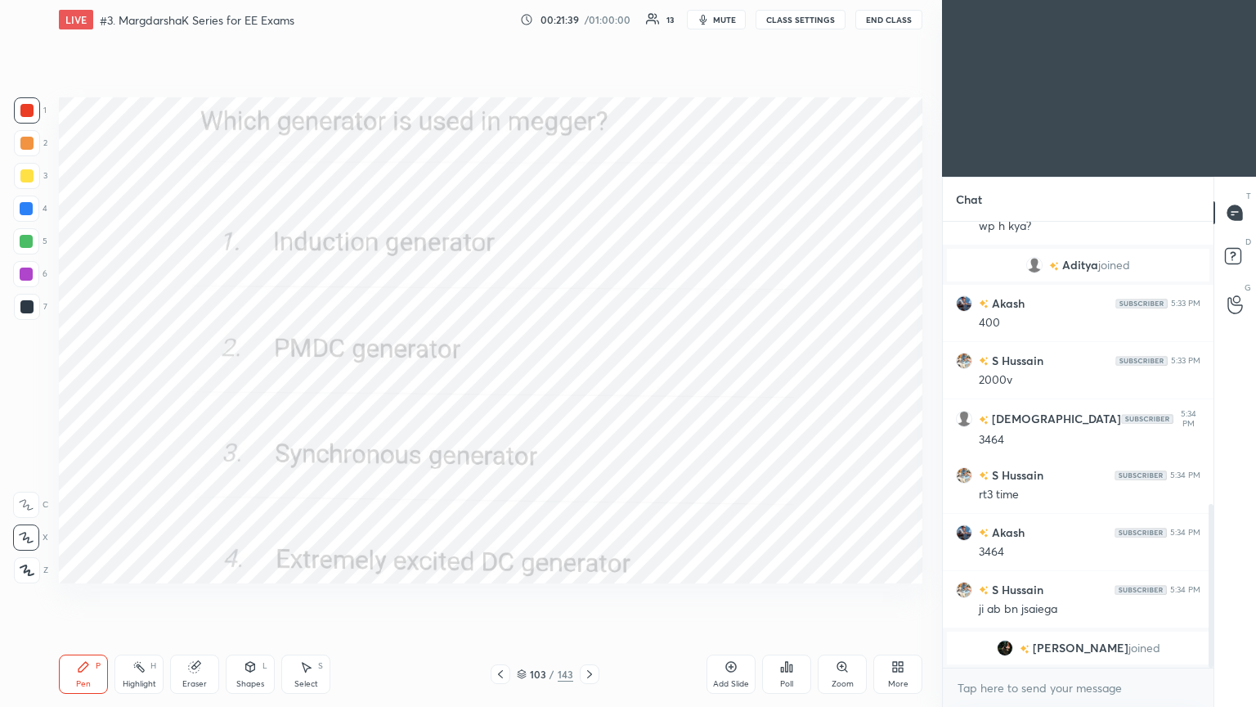
click at [780, 596] on icon at bounding box center [786, 666] width 13 height 13
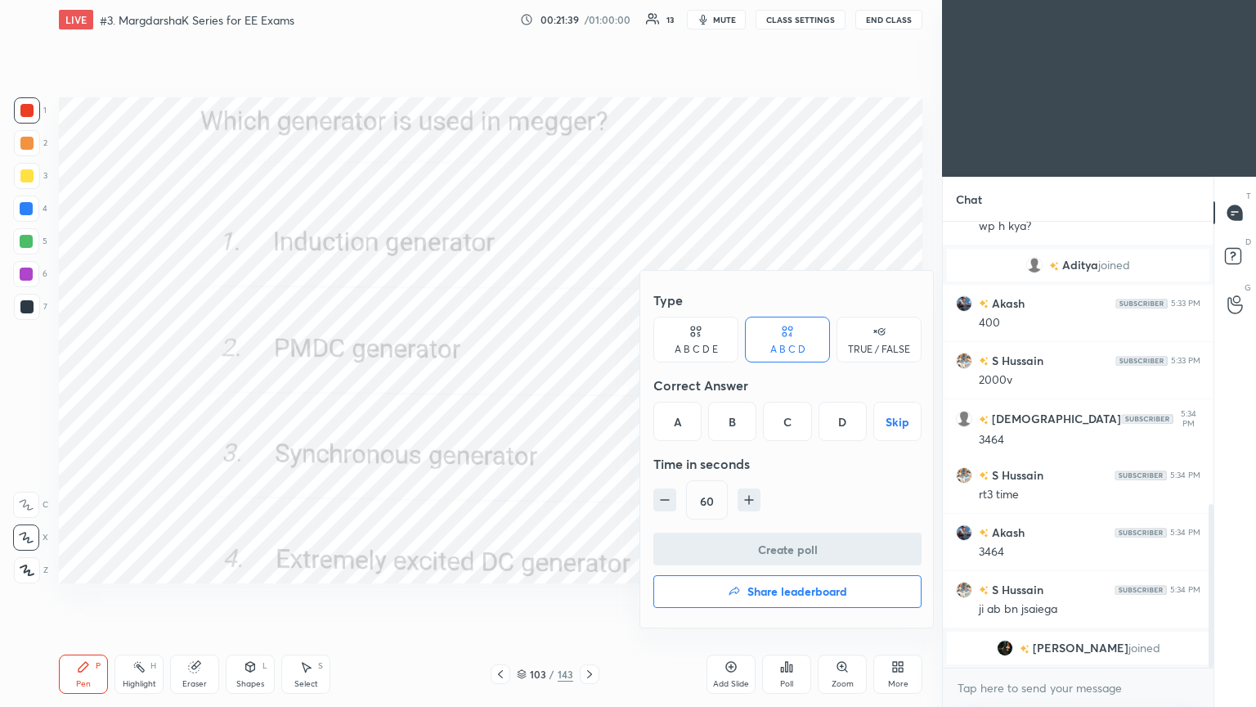
click at [720, 420] on div "B" at bounding box center [732, 421] width 48 height 39
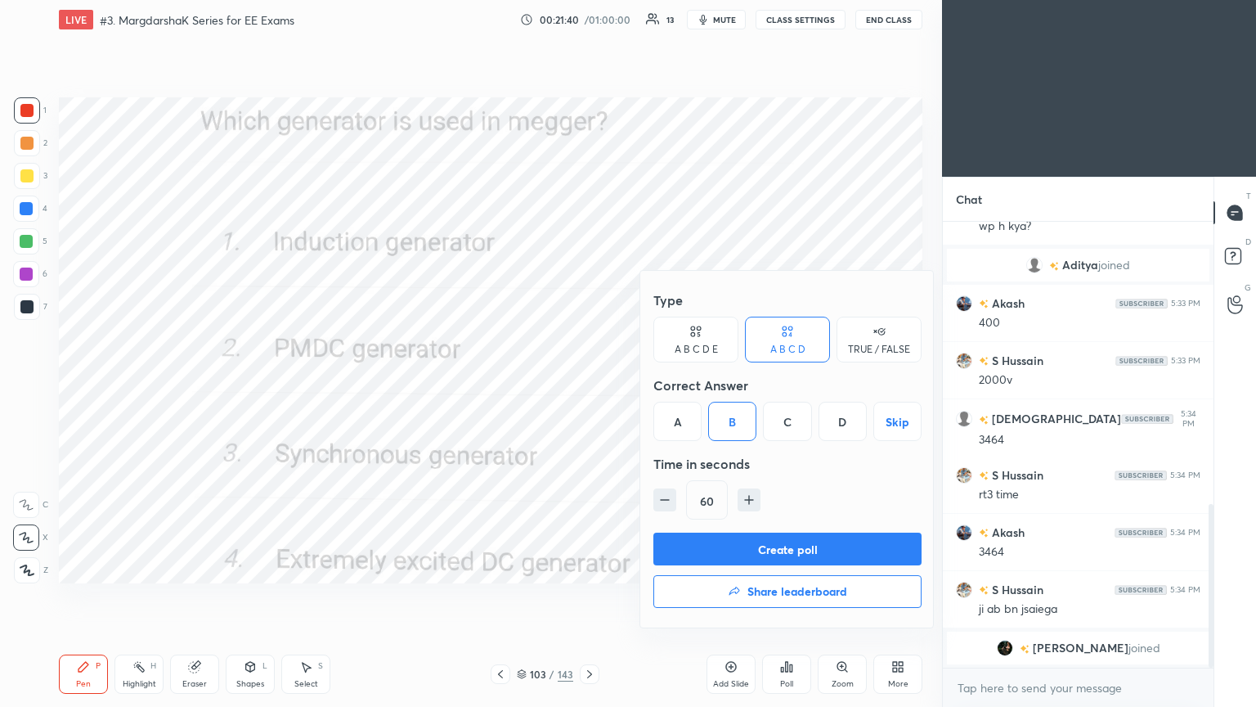
click at [733, 550] on button "Create poll" at bounding box center [788, 548] width 268 height 33
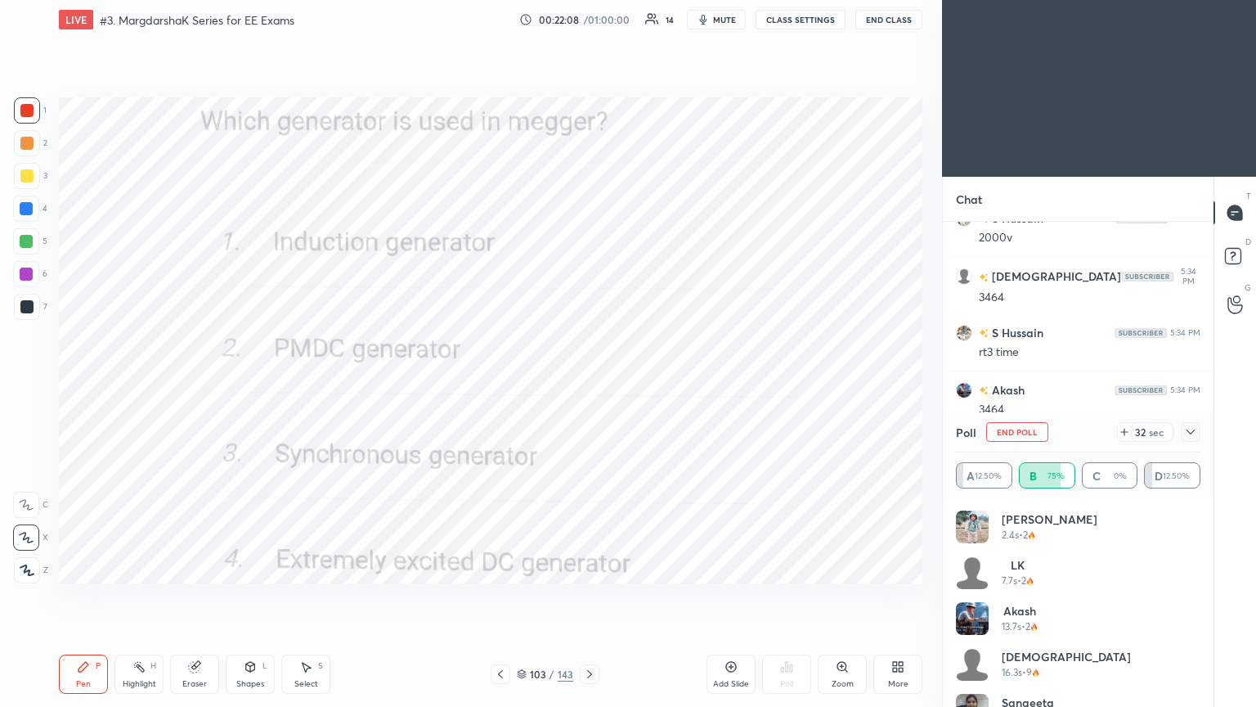
click at [1029, 435] on button "End Poll" at bounding box center [1017, 432] width 62 height 20
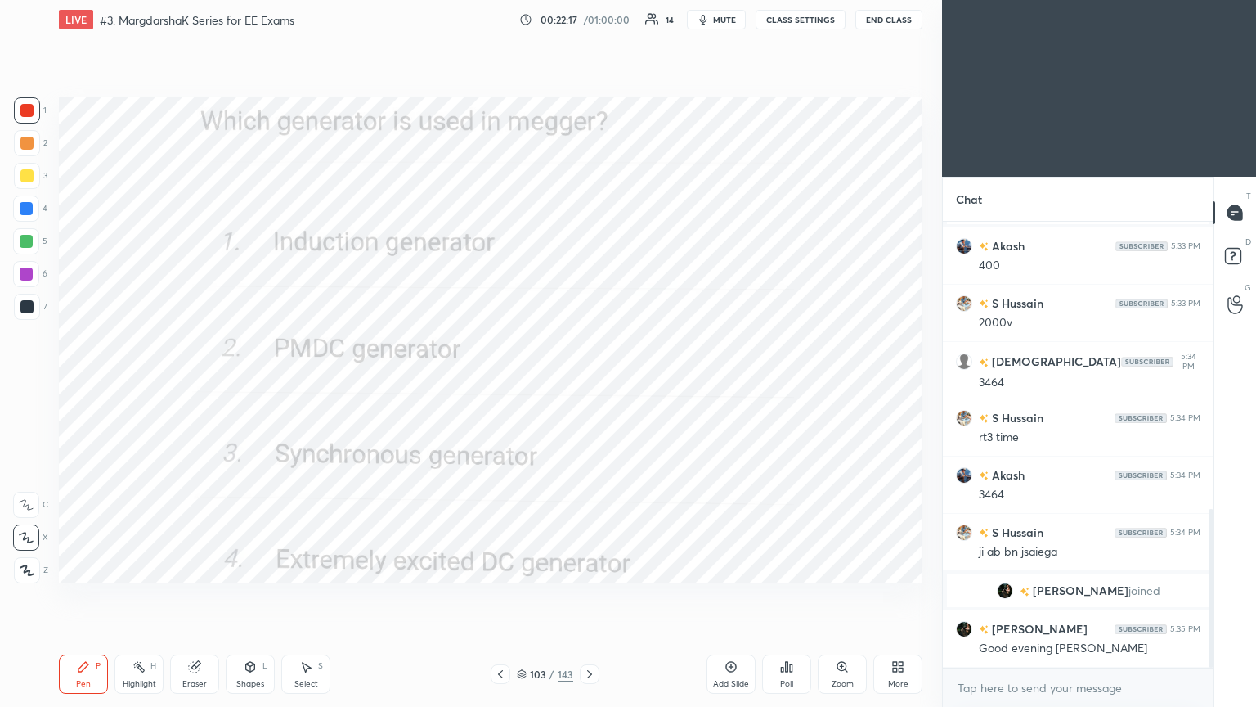
click at [589, 596] on icon at bounding box center [589, 673] width 13 height 13
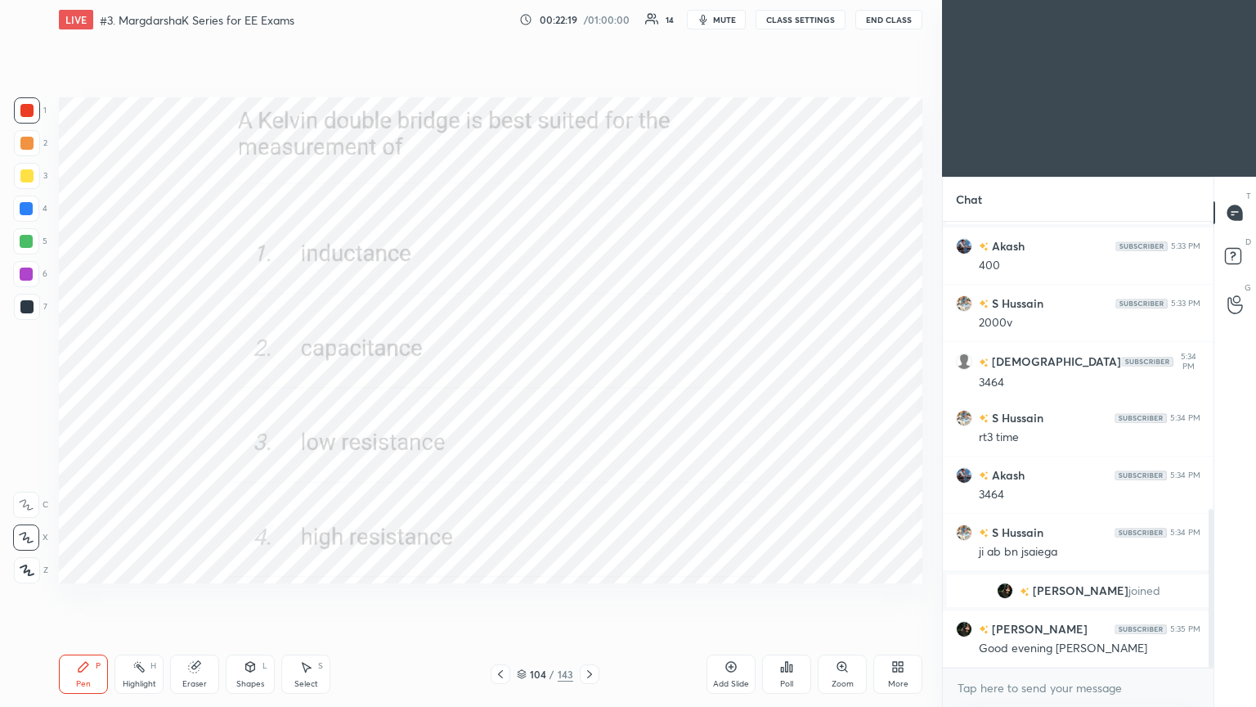
click at [789, 596] on div "Poll" at bounding box center [786, 684] width 13 height 8
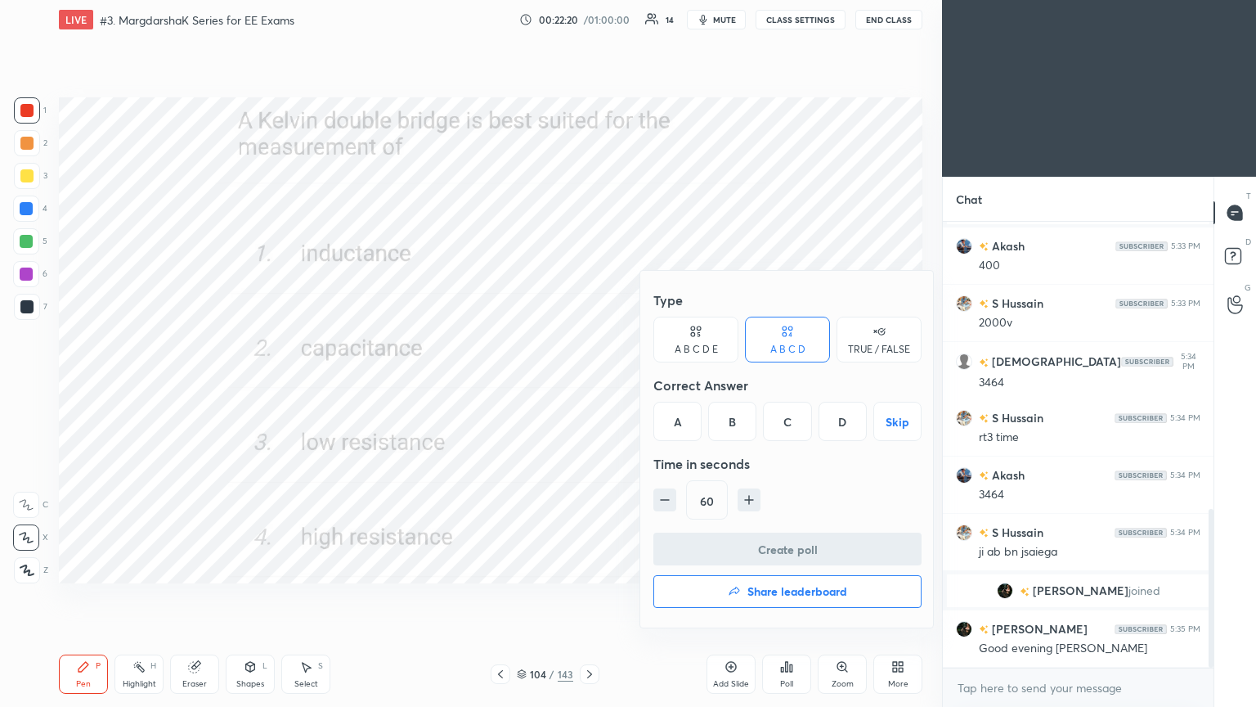
click at [790, 419] on div "C" at bounding box center [787, 421] width 48 height 39
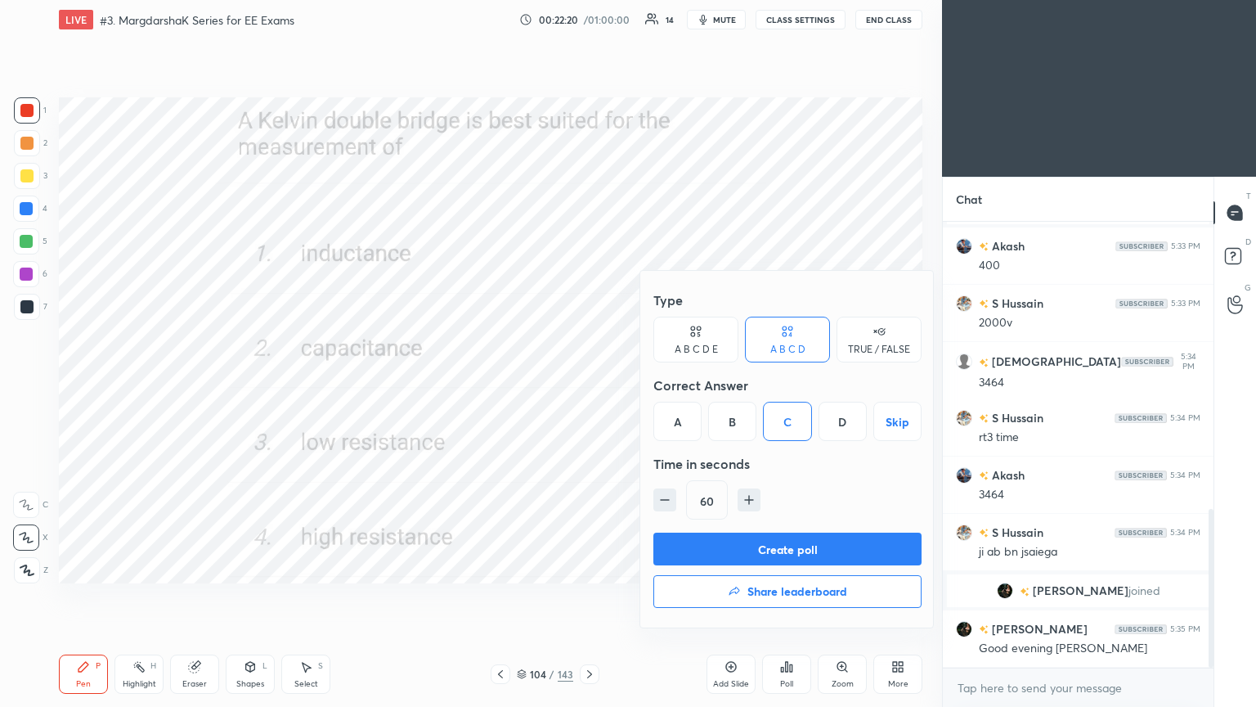
click at [782, 544] on button "Create poll" at bounding box center [788, 548] width 268 height 33
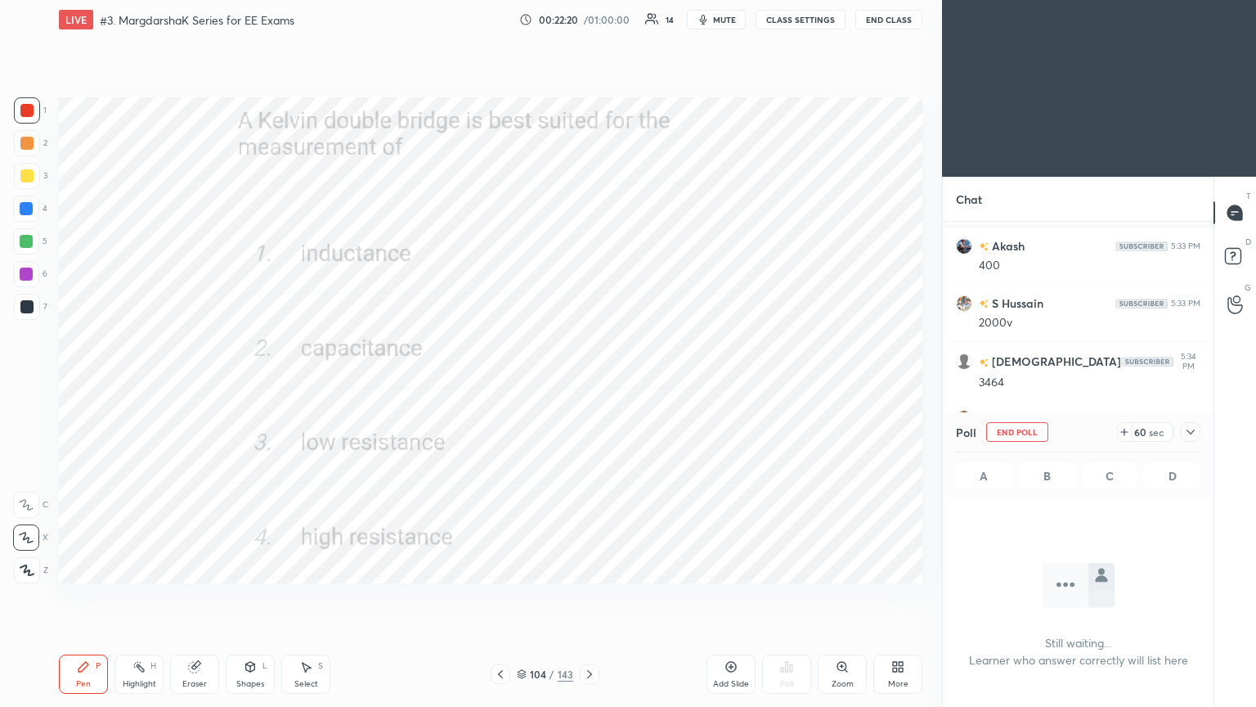
scroll to position [422, 266]
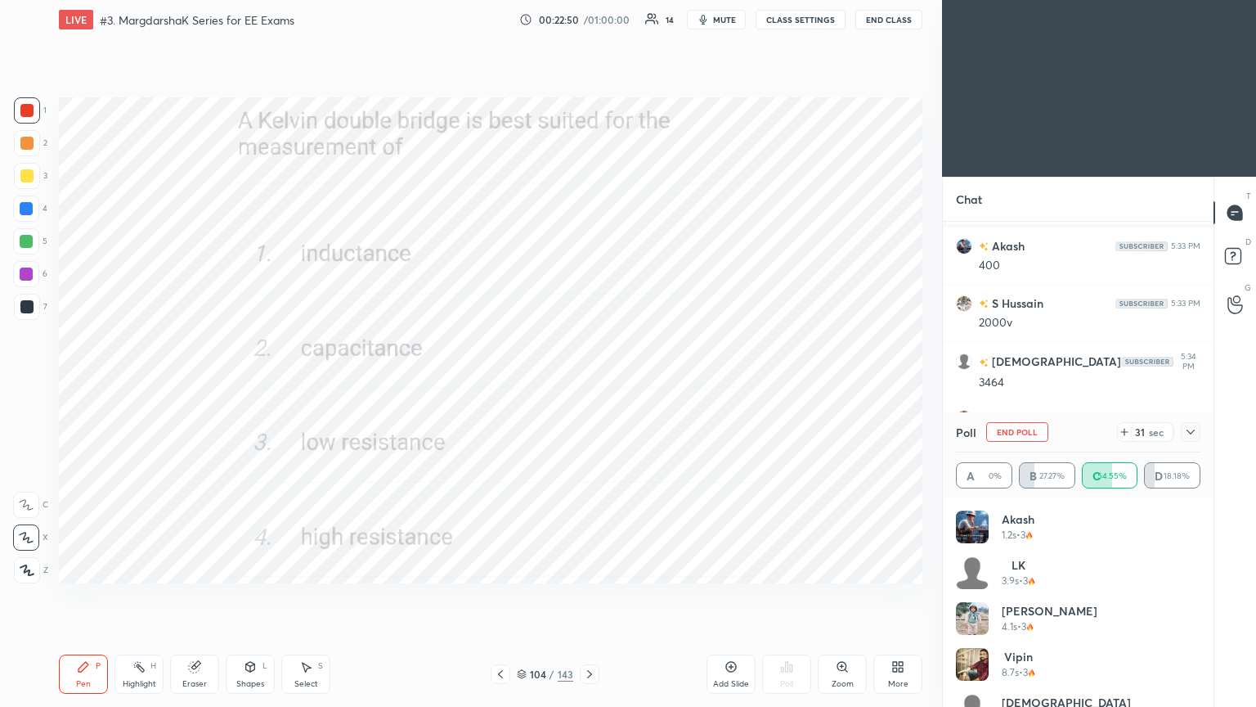
click at [1031, 438] on button "End Poll" at bounding box center [1017, 432] width 62 height 20
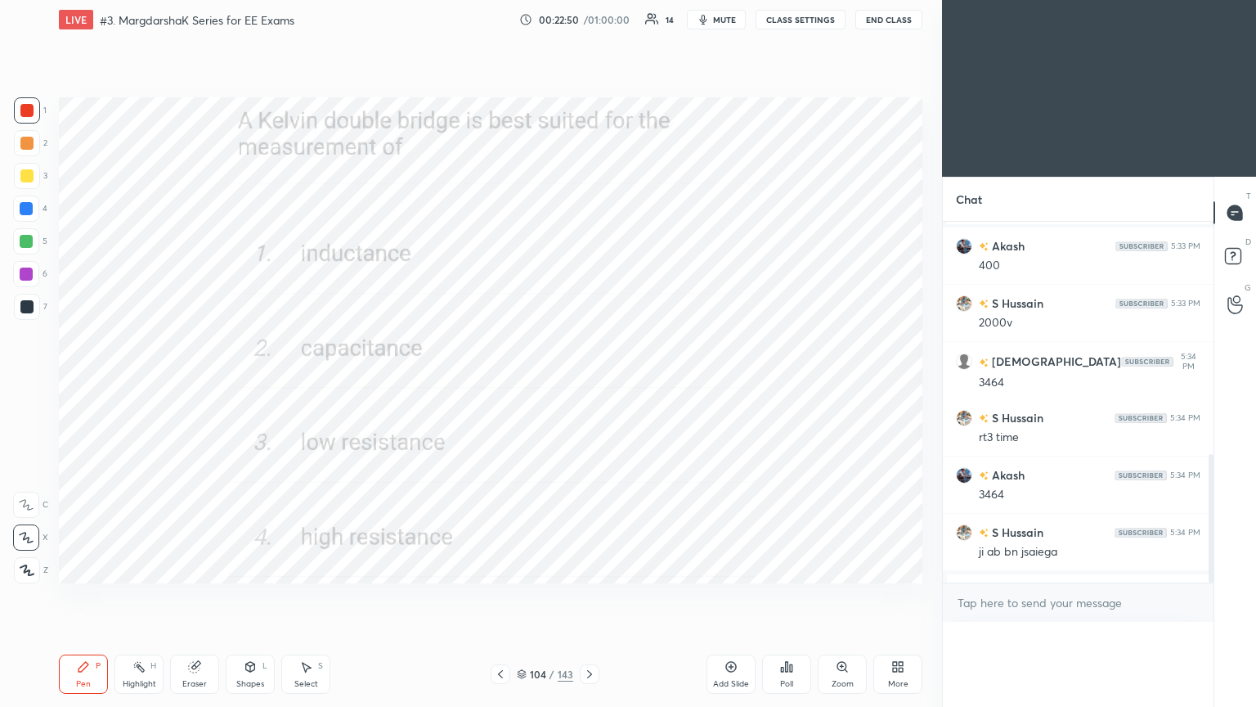
scroll to position [0, 5]
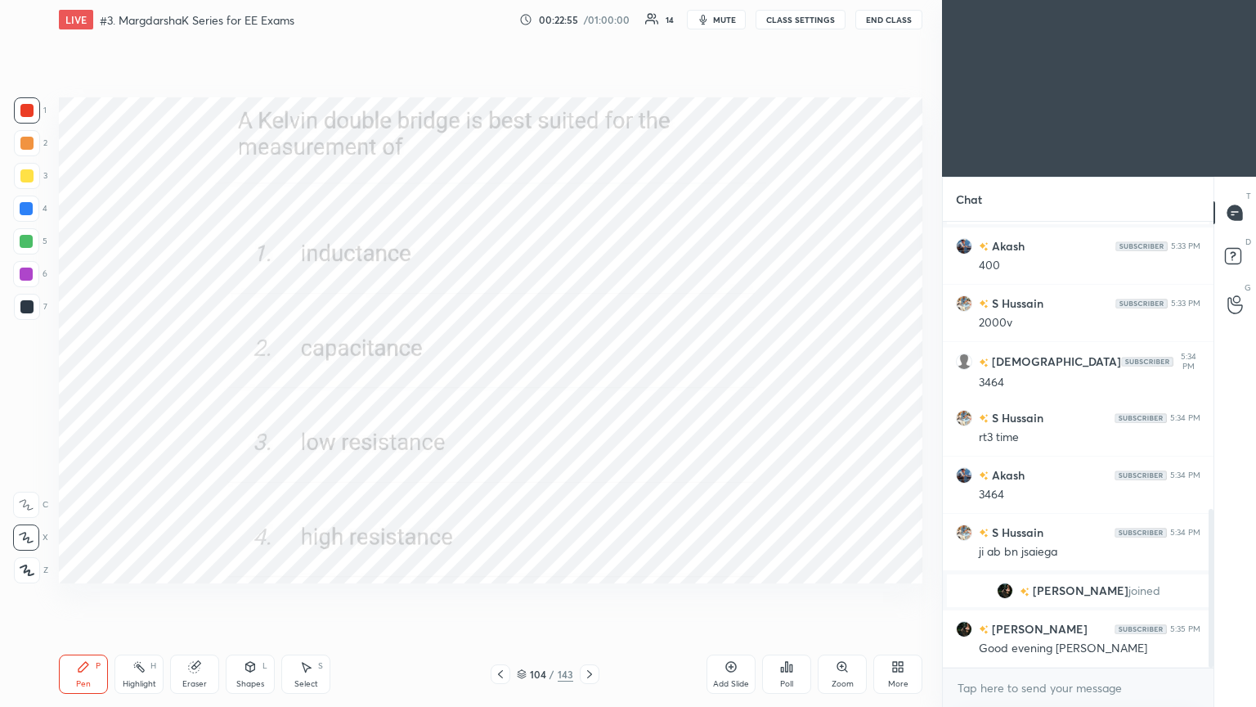
click at [589, 596] on icon at bounding box center [589, 673] width 13 height 13
click at [799, 596] on div "Poll" at bounding box center [786, 673] width 49 height 39
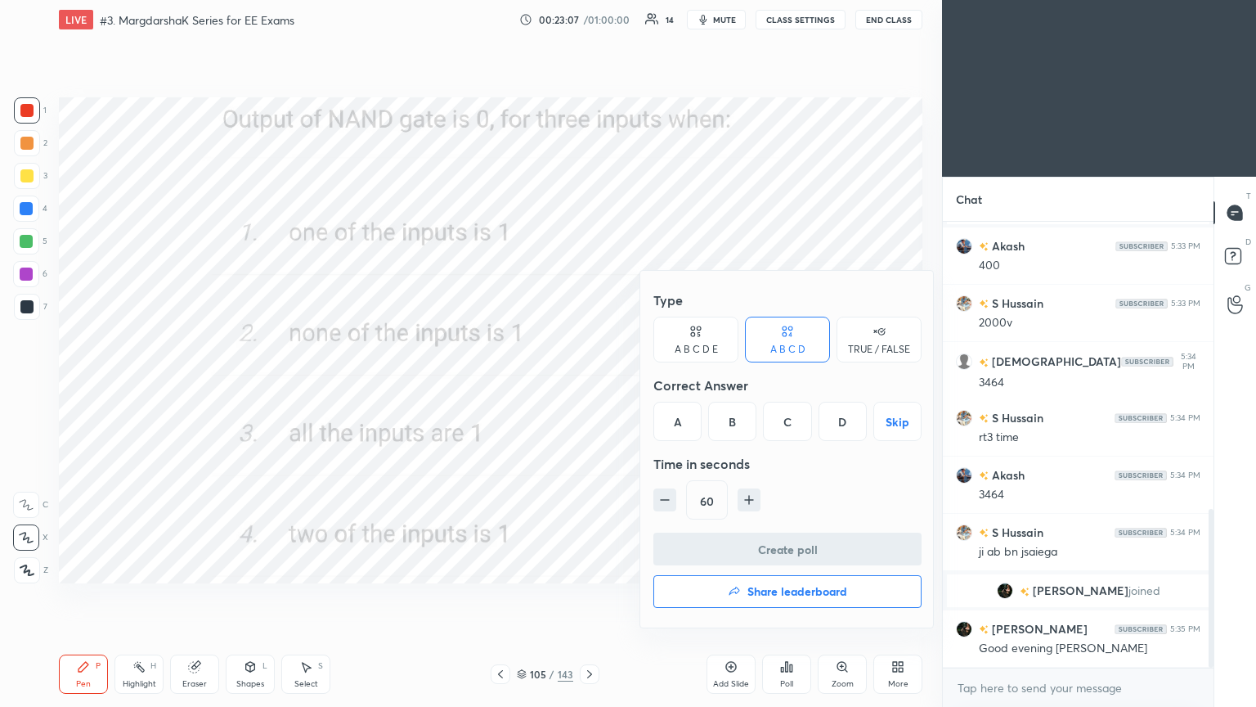
drag, startPoint x: 730, startPoint y: 417, endPoint x: 743, endPoint y: 475, distance: 59.5
click at [730, 419] on div "B" at bounding box center [732, 421] width 48 height 39
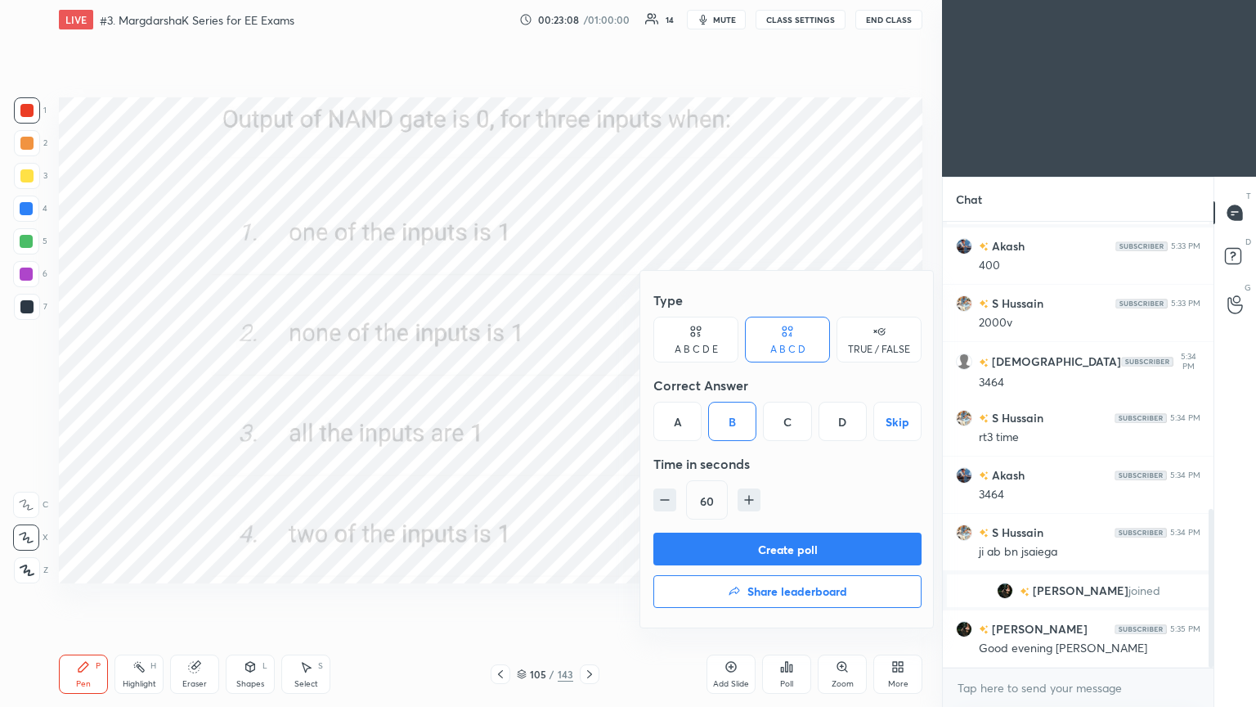
click at [743, 550] on button "Create poll" at bounding box center [788, 548] width 268 height 33
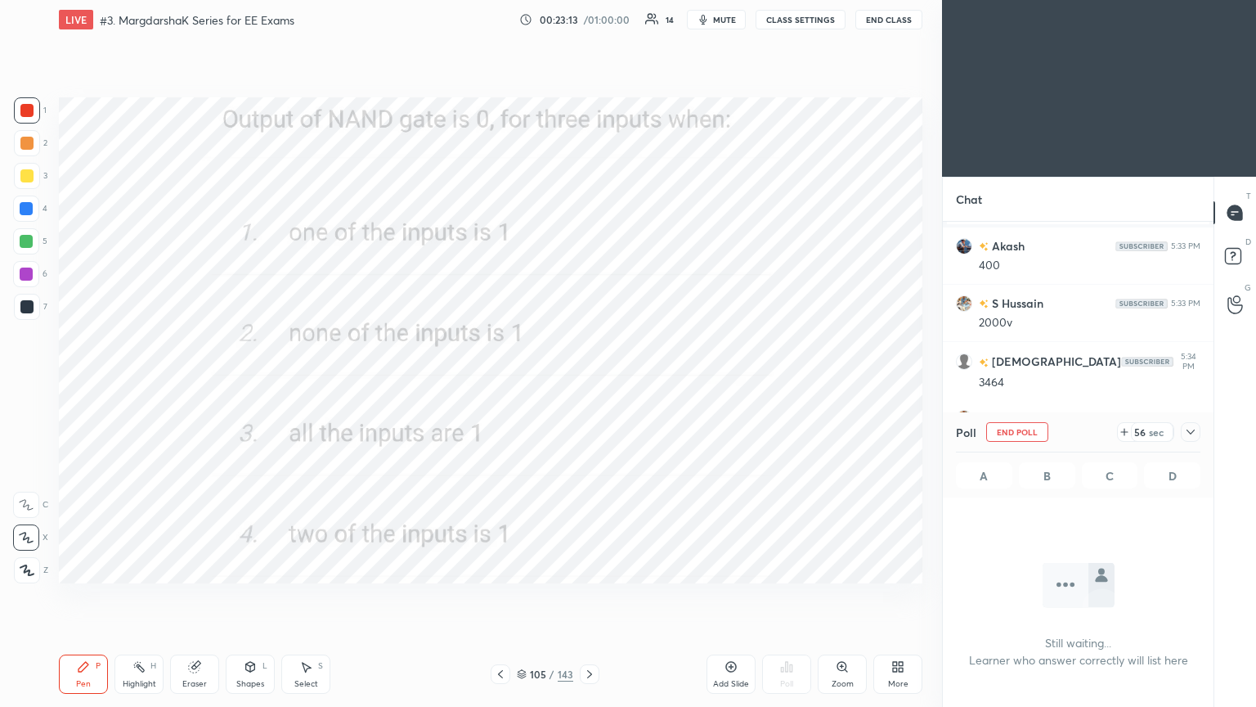
click at [1015, 425] on button "End Poll" at bounding box center [1017, 432] width 62 height 20
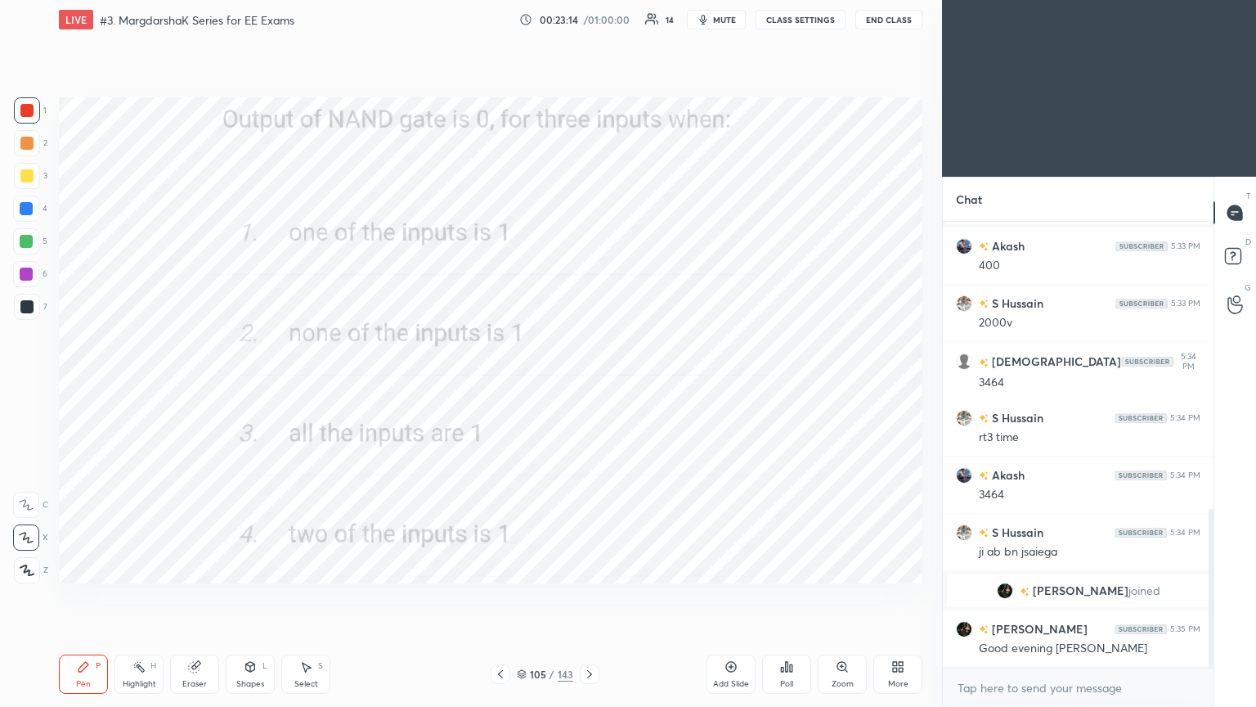
click at [785, 596] on div "Poll" at bounding box center [786, 673] width 49 height 39
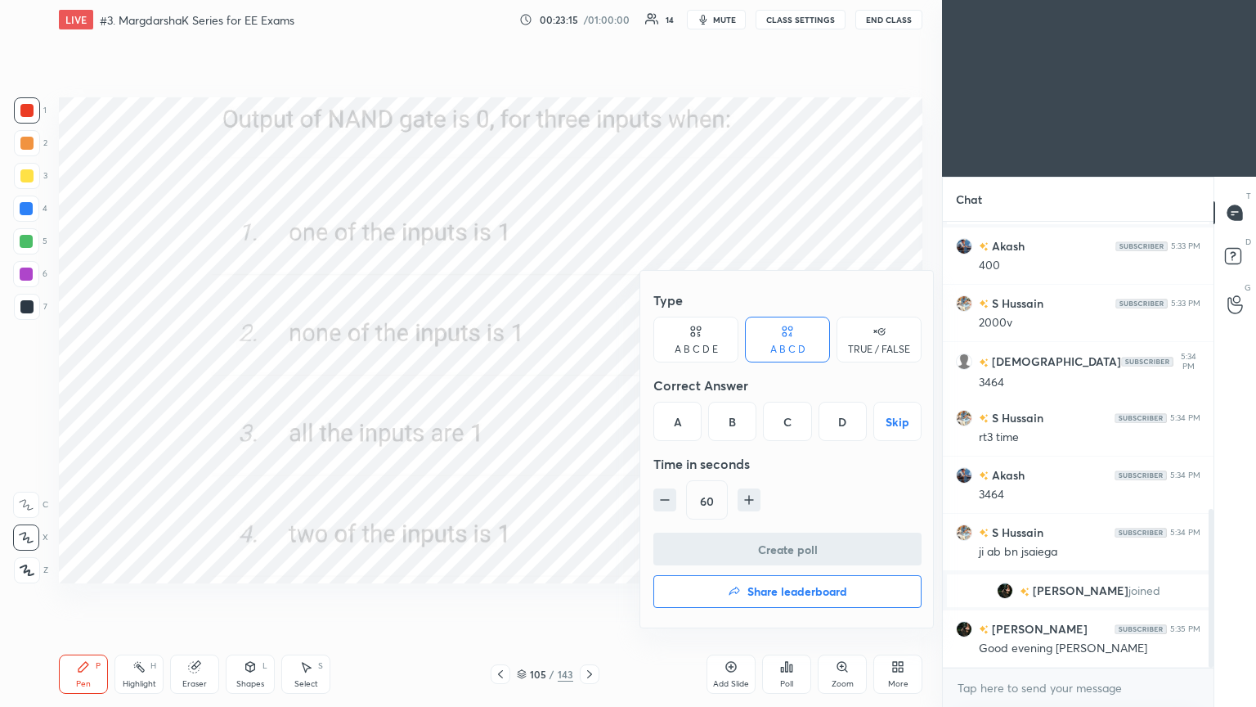
click at [789, 432] on div "C" at bounding box center [787, 421] width 48 height 39
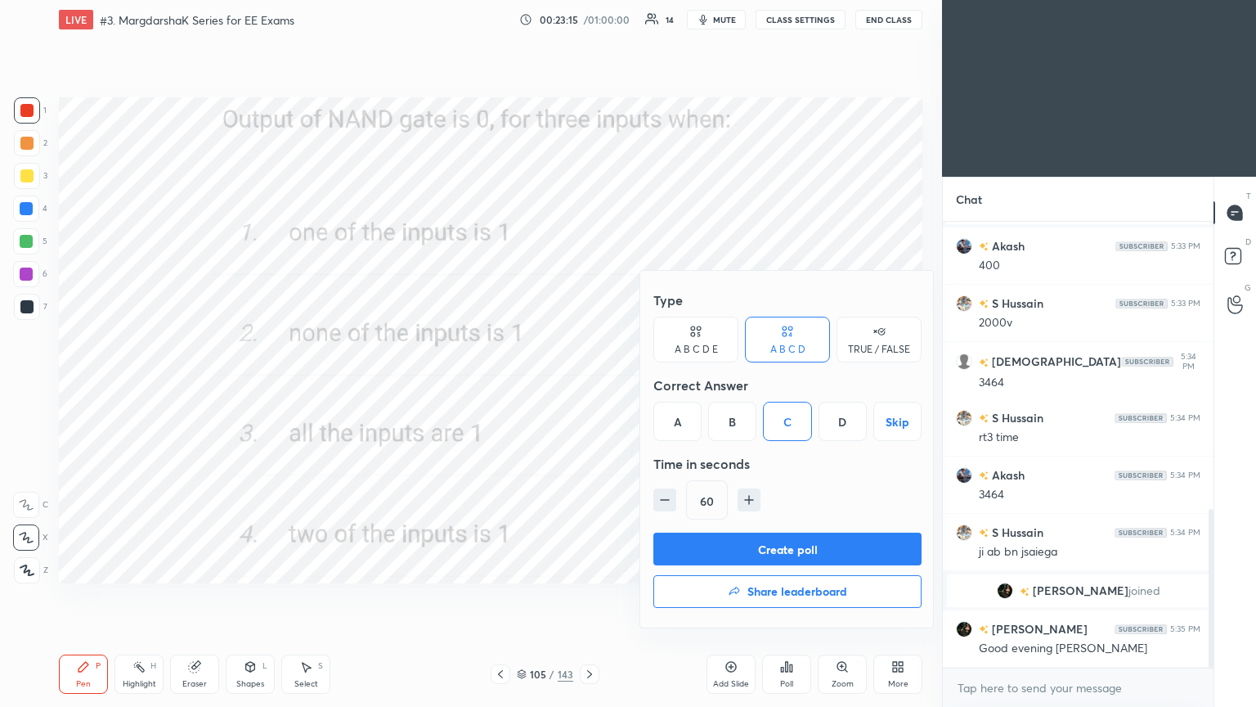
click at [772, 541] on button "Create poll" at bounding box center [788, 548] width 268 height 33
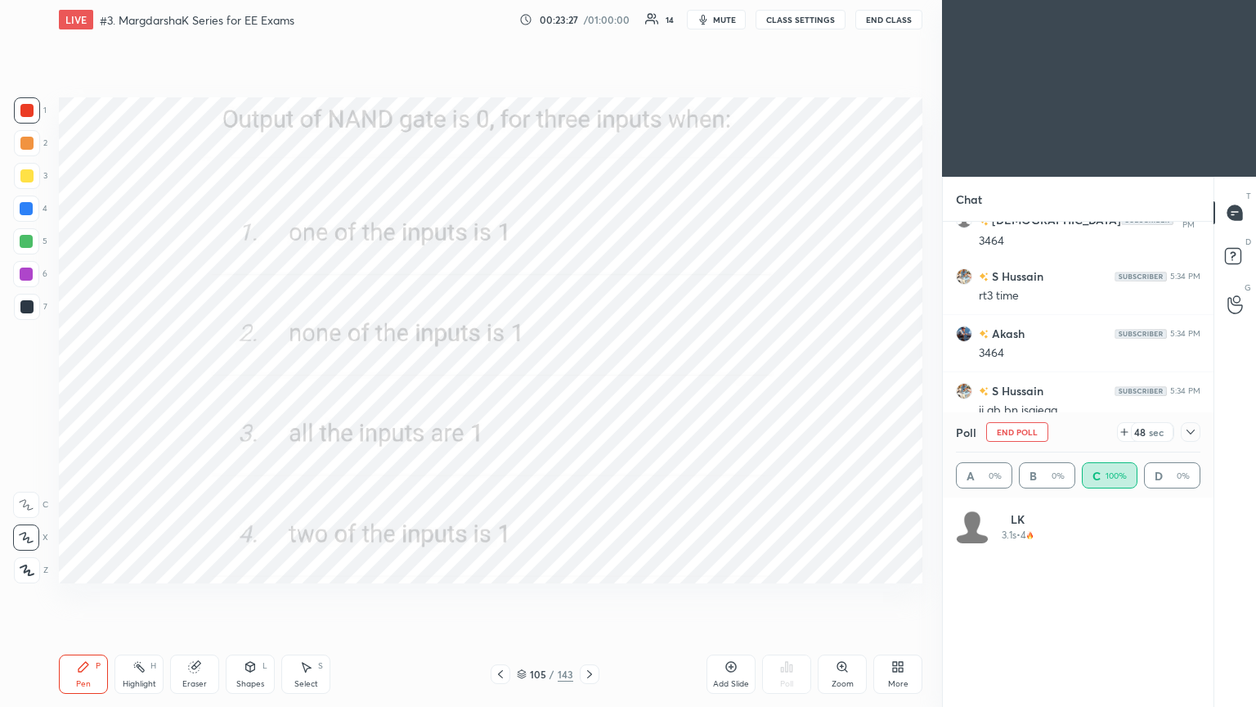
click at [587, 596] on icon at bounding box center [589, 673] width 13 height 13
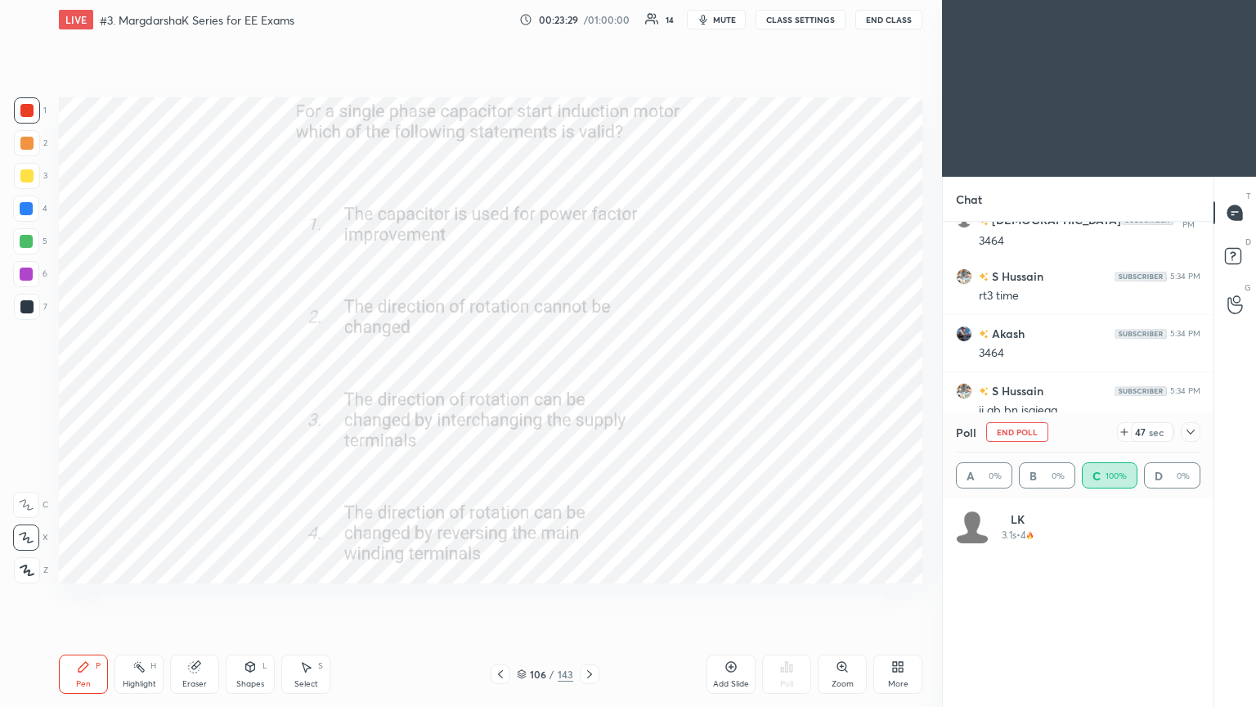
click at [496, 596] on icon at bounding box center [500, 673] width 13 height 13
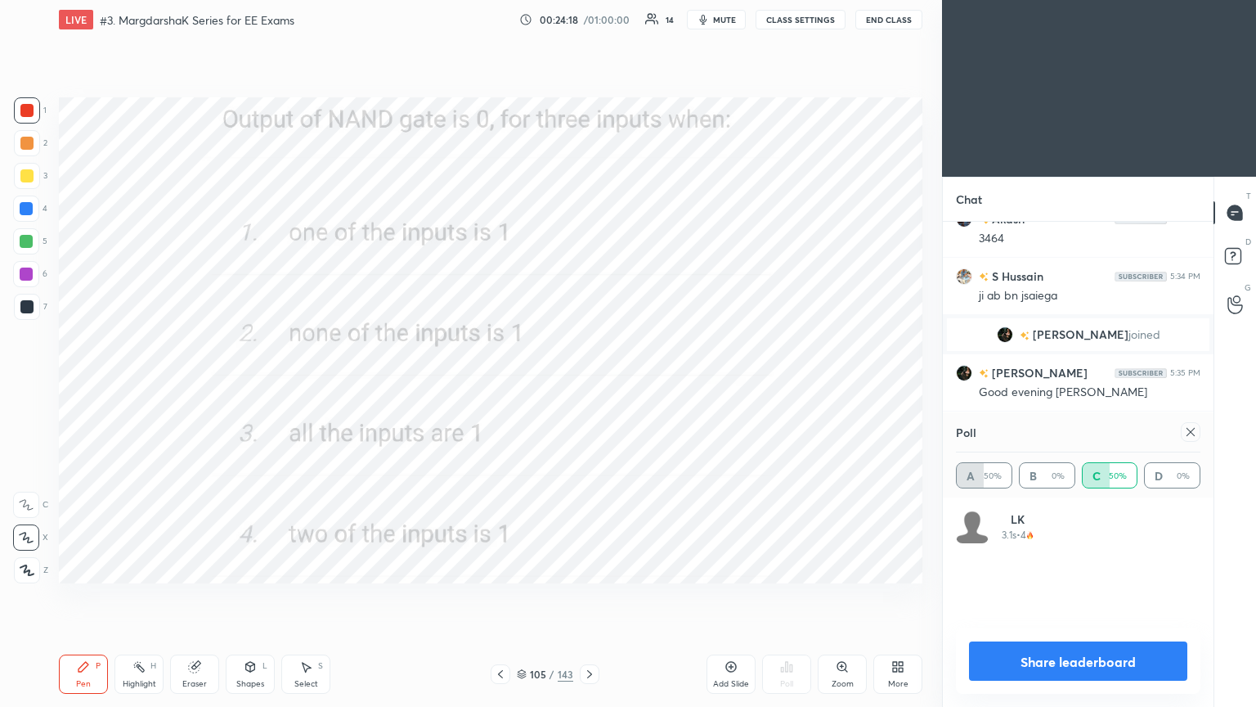
click at [1189, 432] on icon at bounding box center [1190, 431] width 13 height 13
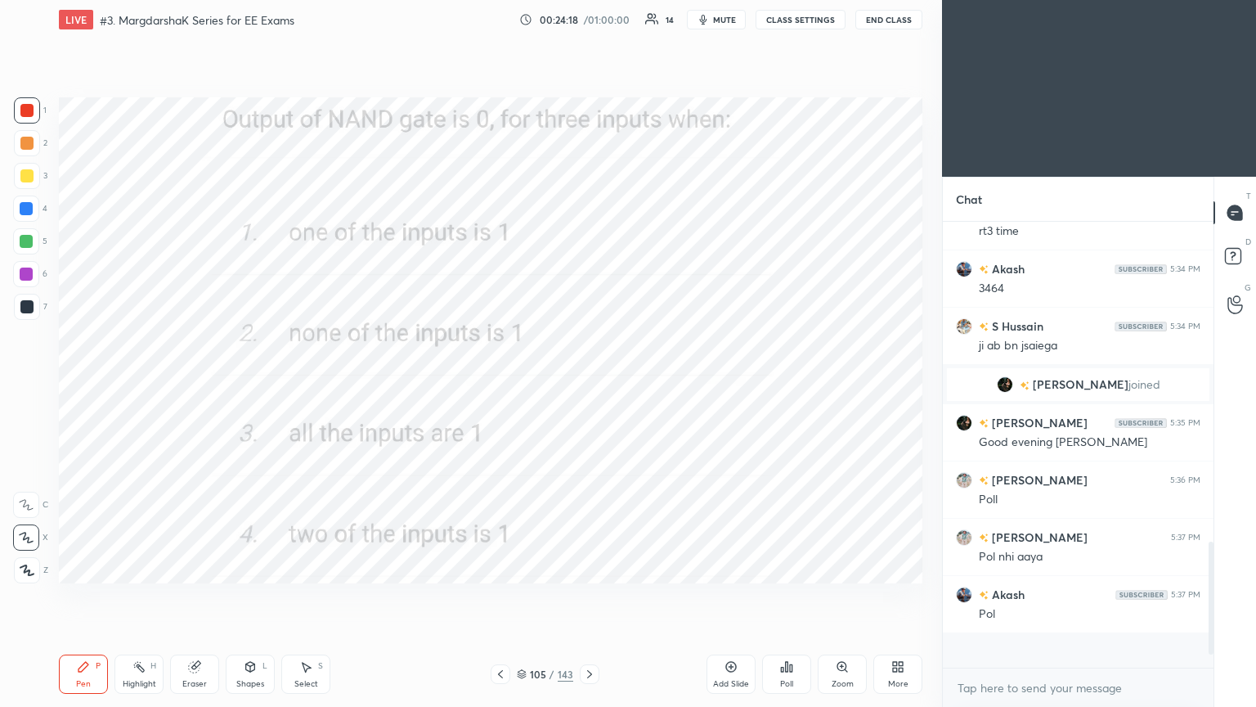
scroll to position [291, 266]
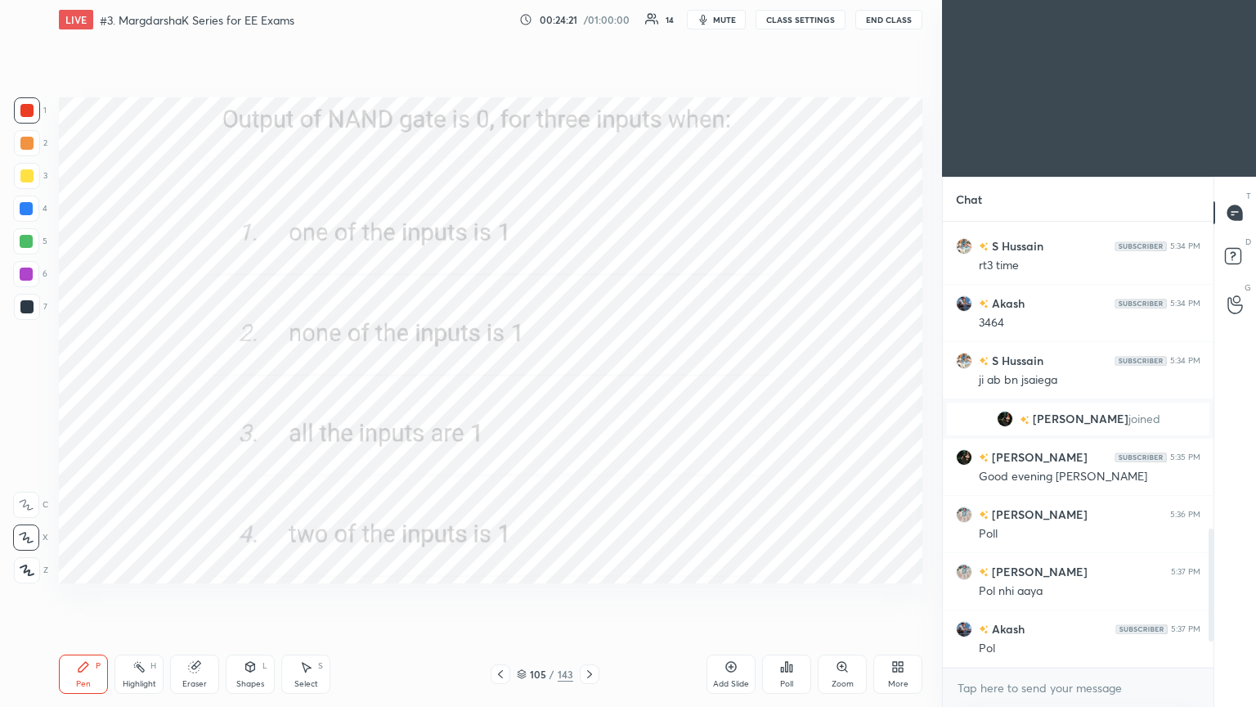
click at [784, 596] on div "Poll" at bounding box center [786, 684] width 13 height 8
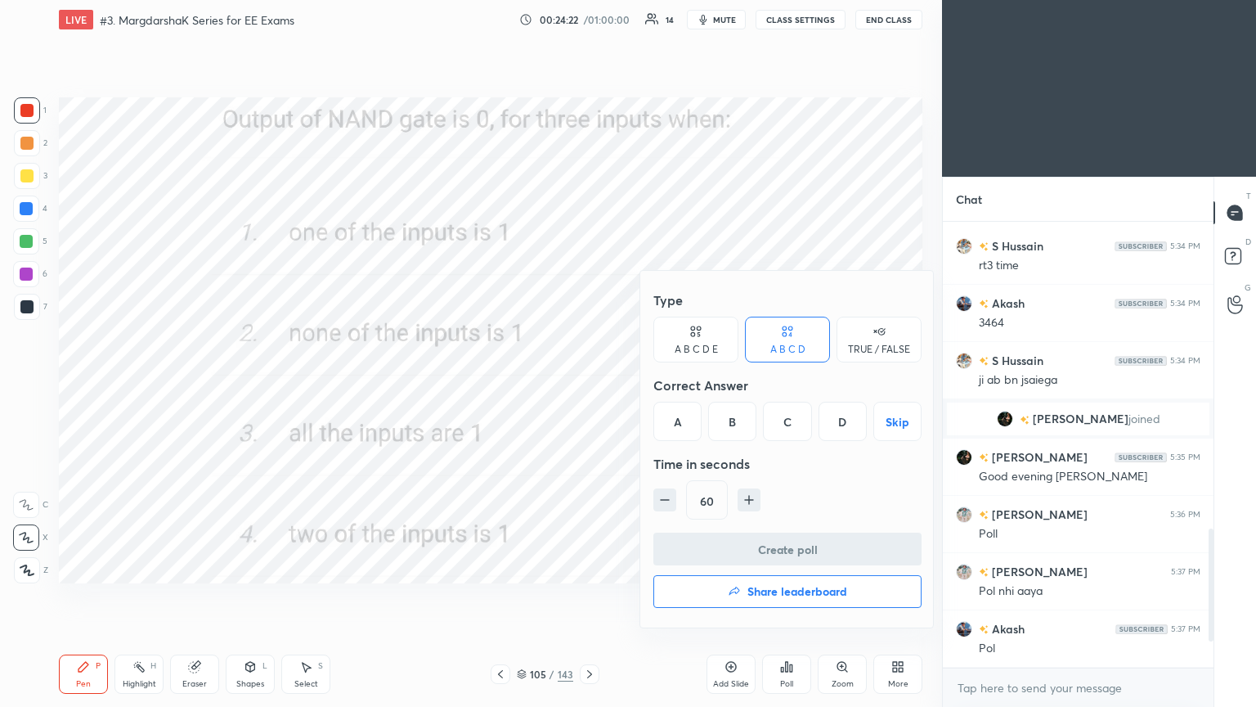
click at [792, 422] on div "C" at bounding box center [787, 421] width 48 height 39
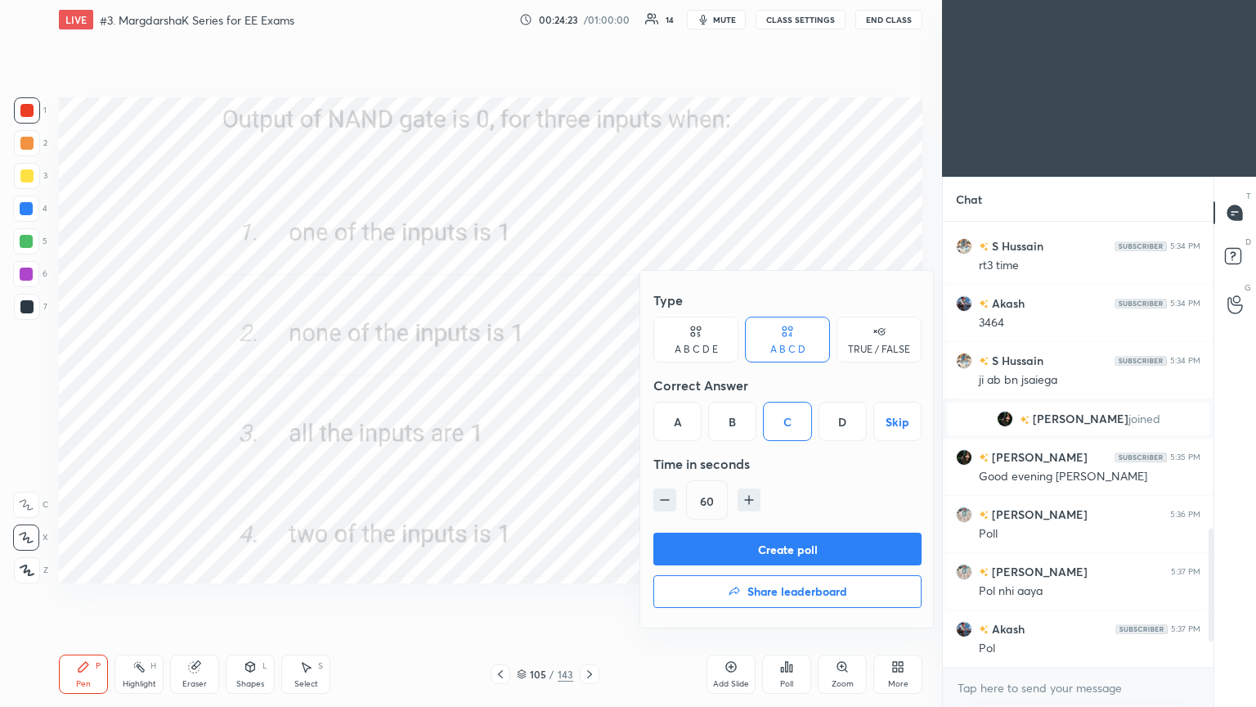
click at [783, 553] on button "Create poll" at bounding box center [788, 548] width 268 height 33
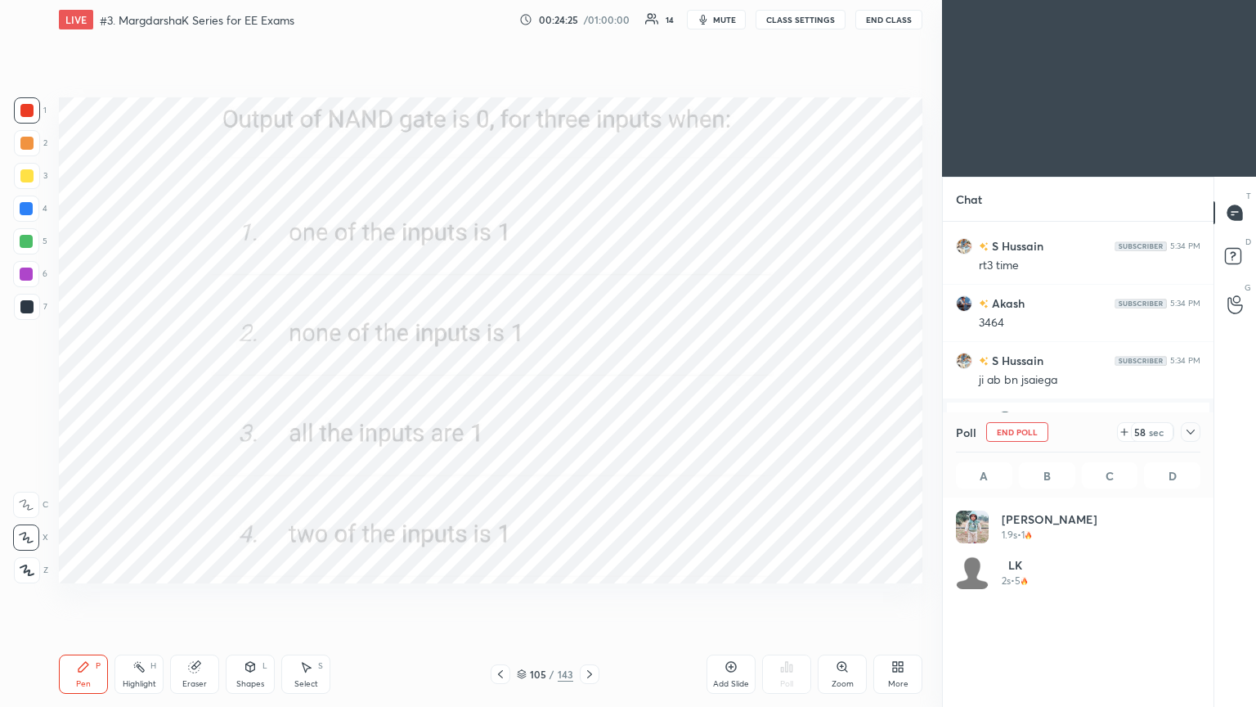
scroll to position [5, 5]
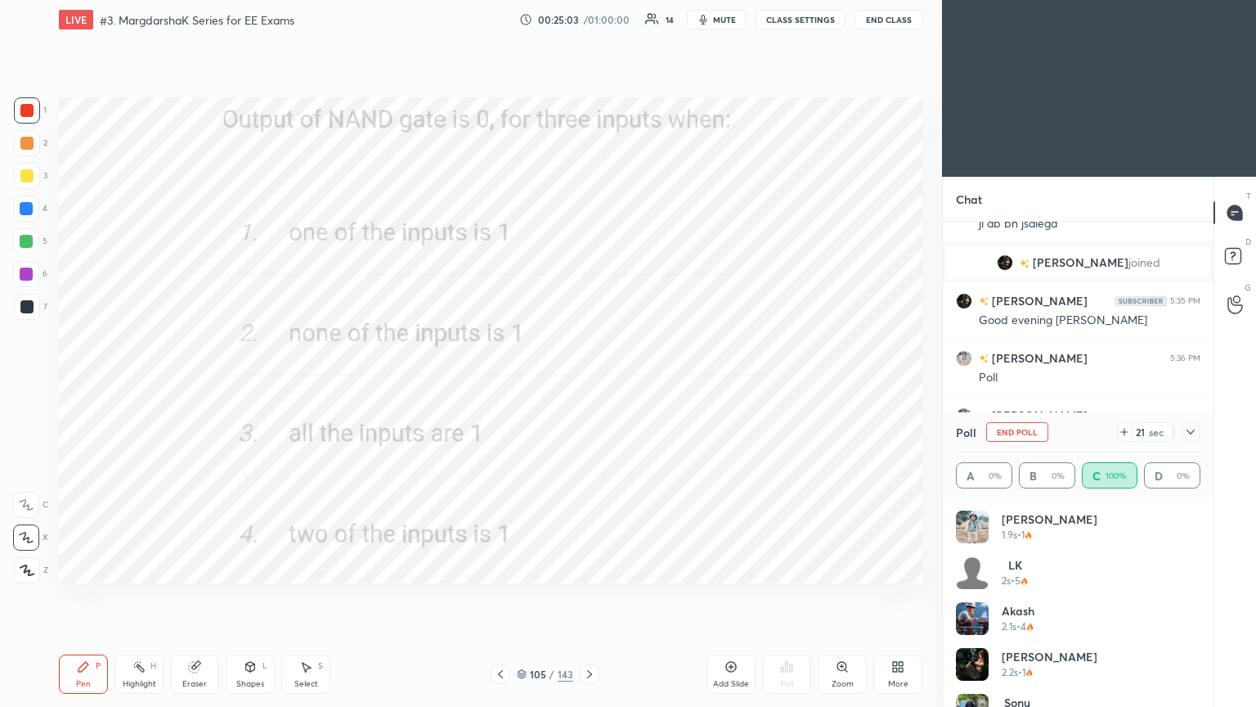
drag, startPoint x: 1201, startPoint y: 524, endPoint x: 1202, endPoint y: 577, distance: 54.0
click at [1205, 596] on div "[PERSON_NAME] 1.9s • 1 LK 2s • 5 Akash 2.1s • 4 [PERSON_NAME] 2.2s • 1 [PERSON_…" at bounding box center [1078, 601] width 271 height 209
click at [1204, 574] on div "[PERSON_NAME] 1.9s • 1 LK 2s • 5 Akash 2.1s • 4 [PERSON_NAME] 2.2s • 1 [PERSON_…" at bounding box center [1078, 601] width 271 height 209
drag, startPoint x: 1199, startPoint y: 544, endPoint x: 1201, endPoint y: 566, distance: 22.1
click at [1202, 596] on div "[PERSON_NAME] 1.9s • 1 LK 2s • 5 Akash 2.1s • 4 [PERSON_NAME] 2.2s • 1 [PERSON_…" at bounding box center [1078, 601] width 271 height 209
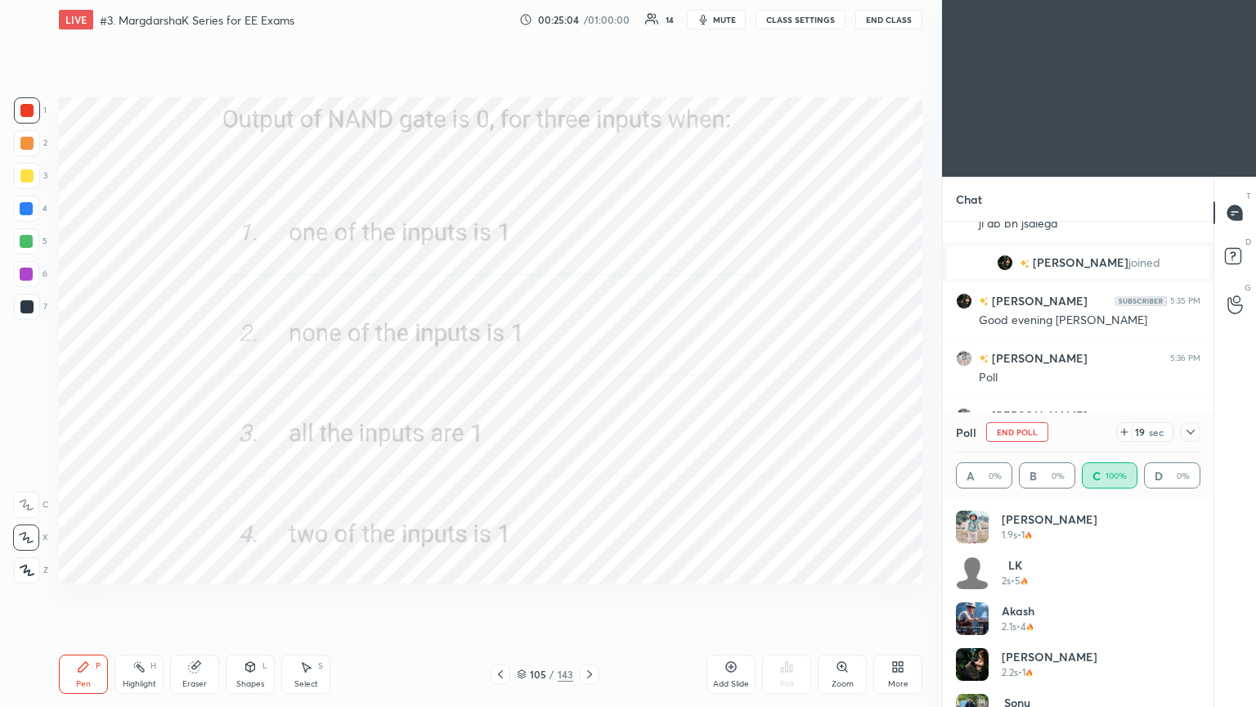
drag, startPoint x: 1198, startPoint y: 546, endPoint x: 1199, endPoint y: 623, distance: 76.9
click at [1201, 596] on div "[PERSON_NAME] 1.9s • 1 LK 2s • 5 Akash 2.1s • 4 [PERSON_NAME] 2.2s • 1 [PERSON_…" at bounding box center [1078, 601] width 271 height 209
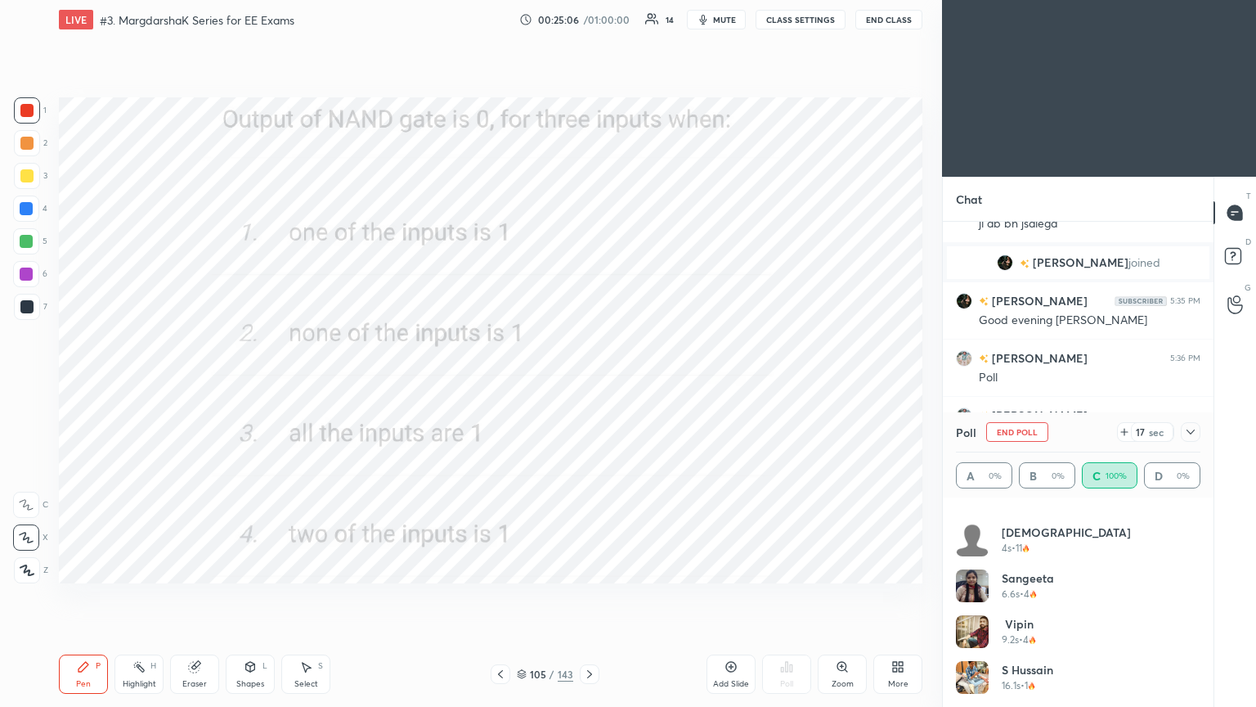
click at [1013, 429] on button "End Poll" at bounding box center [1017, 432] width 62 height 20
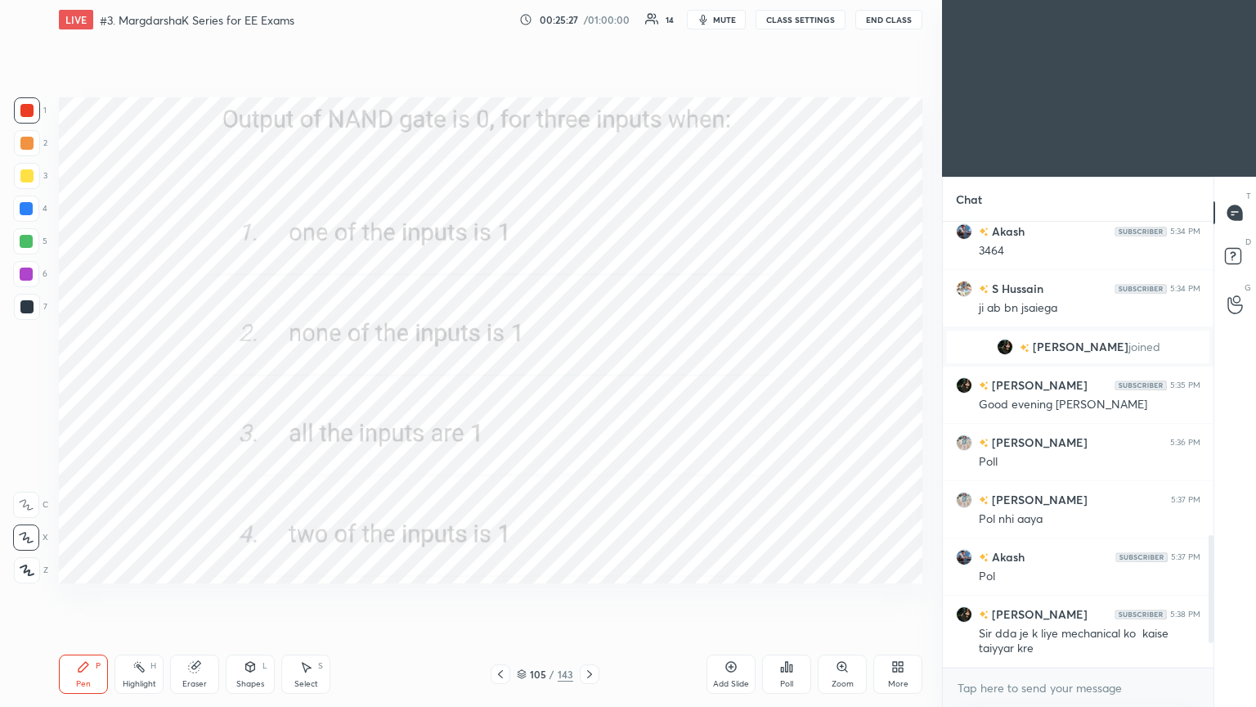
click at [733, 596] on div "Add Slide" at bounding box center [731, 684] width 36 height 8
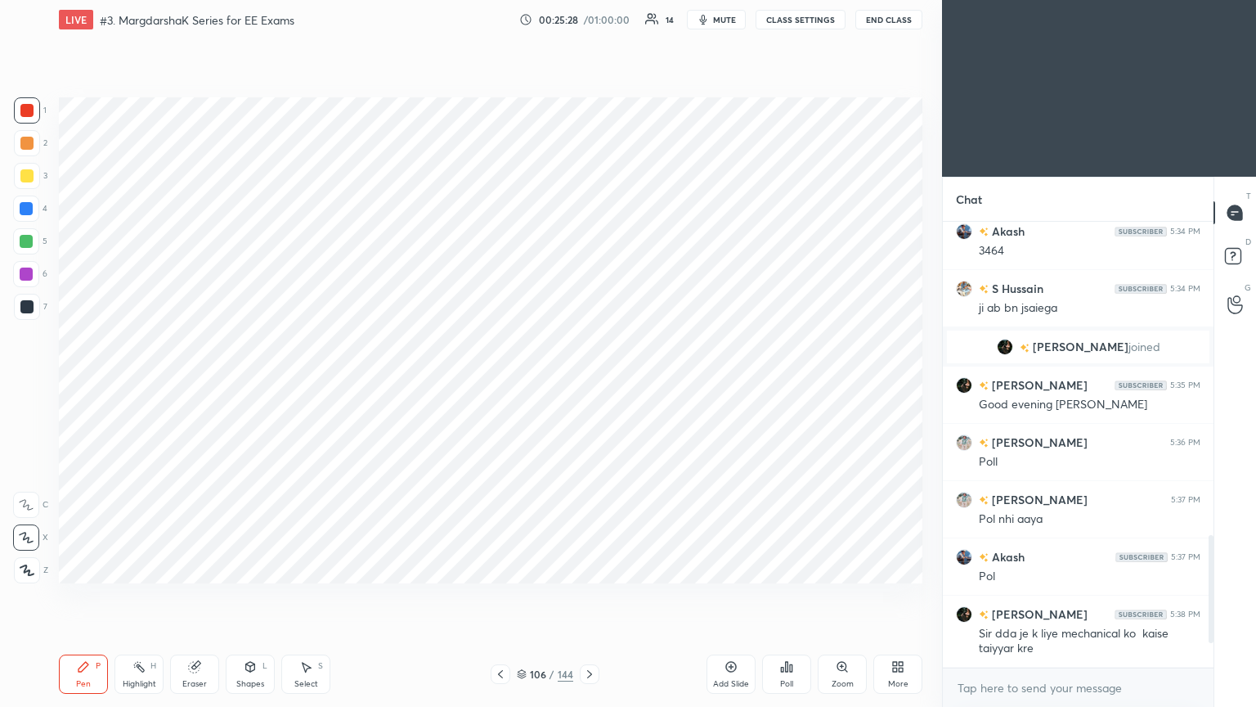
click at [28, 115] on div at bounding box center [26, 110] width 13 height 13
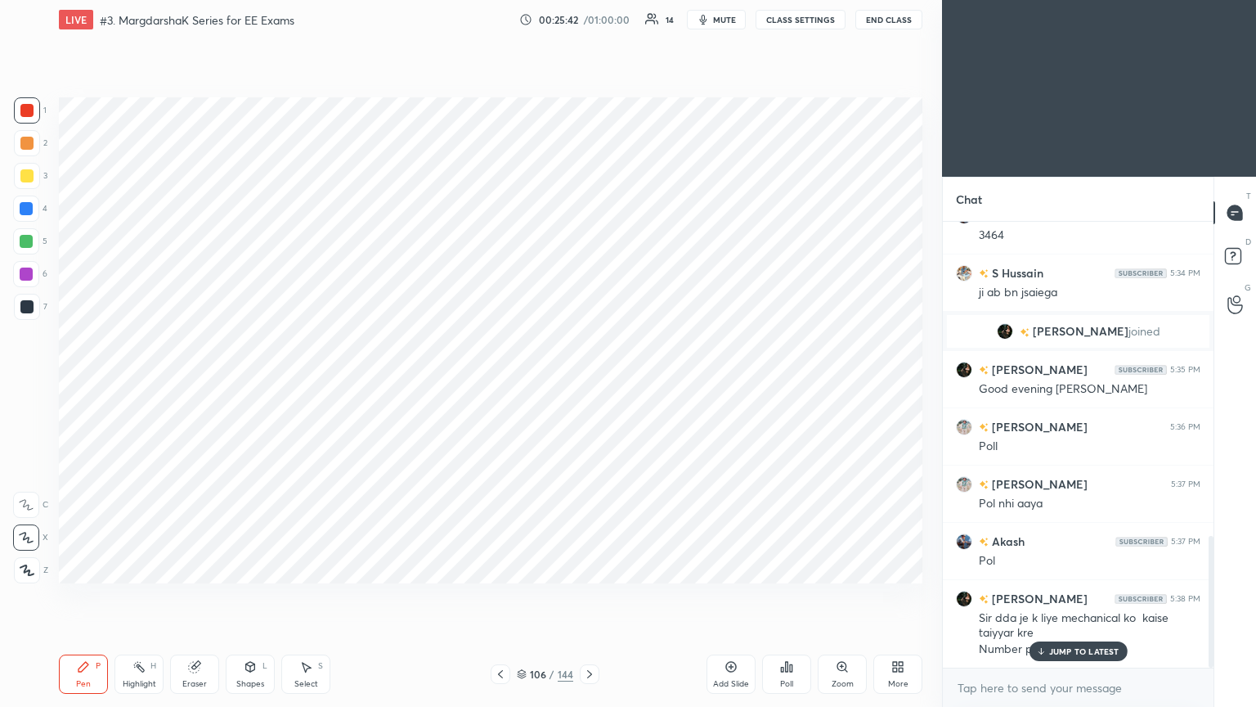
click at [1067, 596] on p "JUMP TO LATEST" at bounding box center [1084, 651] width 70 height 10
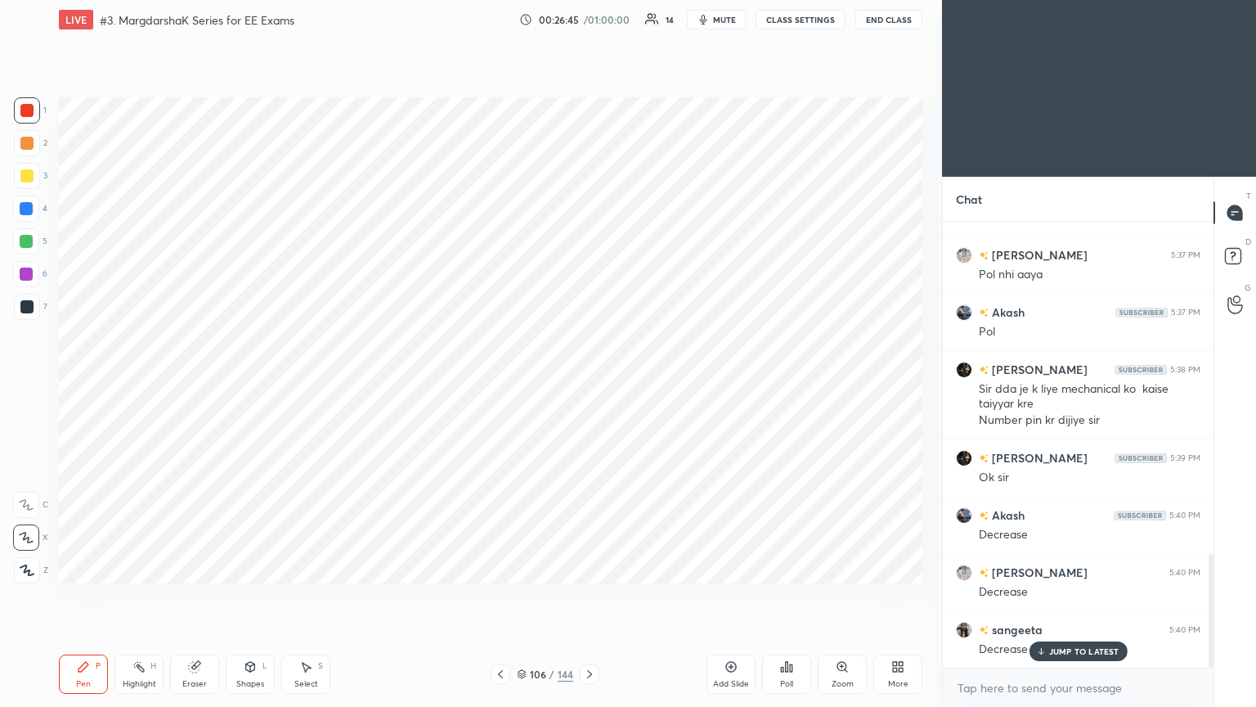
scroll to position [1354, 0]
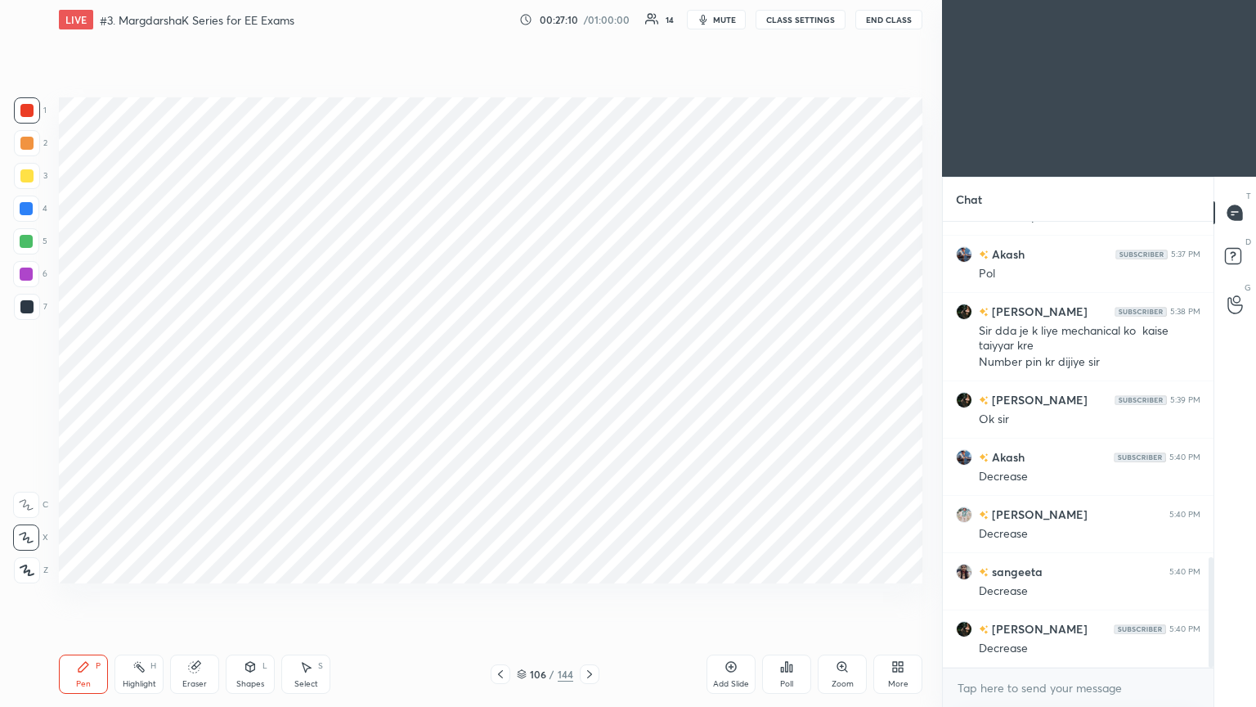
click at [196, 596] on icon at bounding box center [194, 667] width 11 height 11
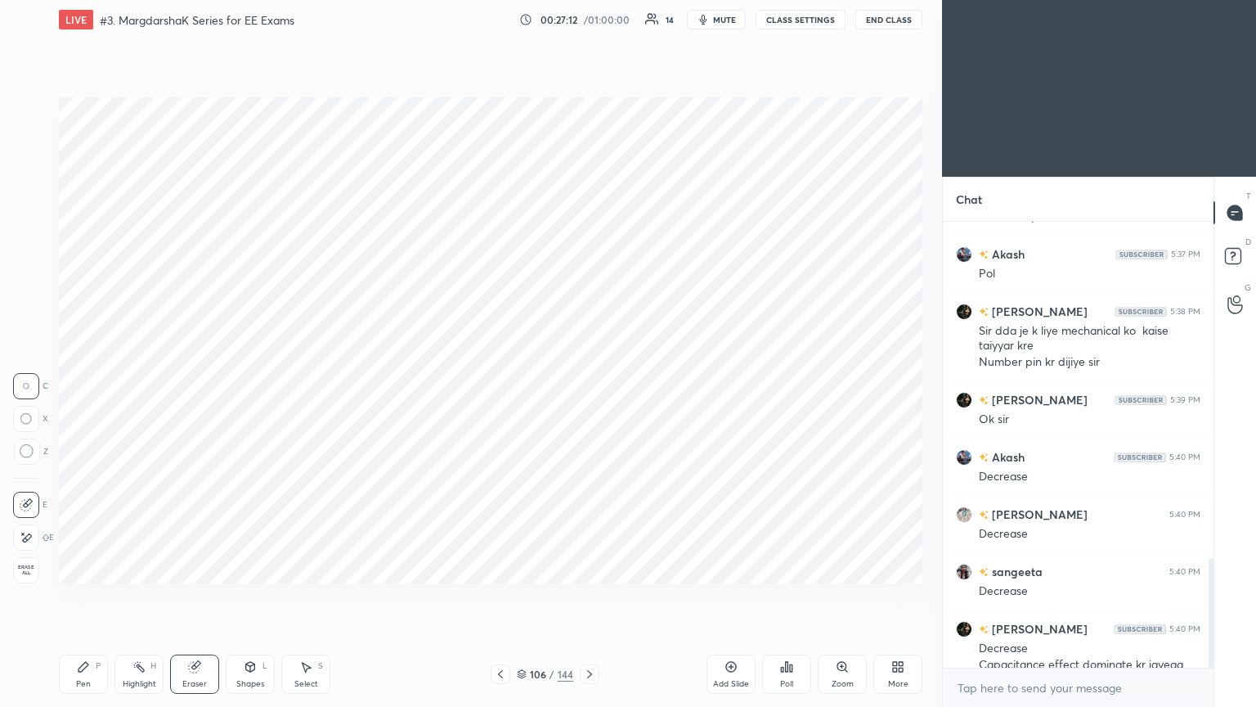
scroll to position [1370, 0]
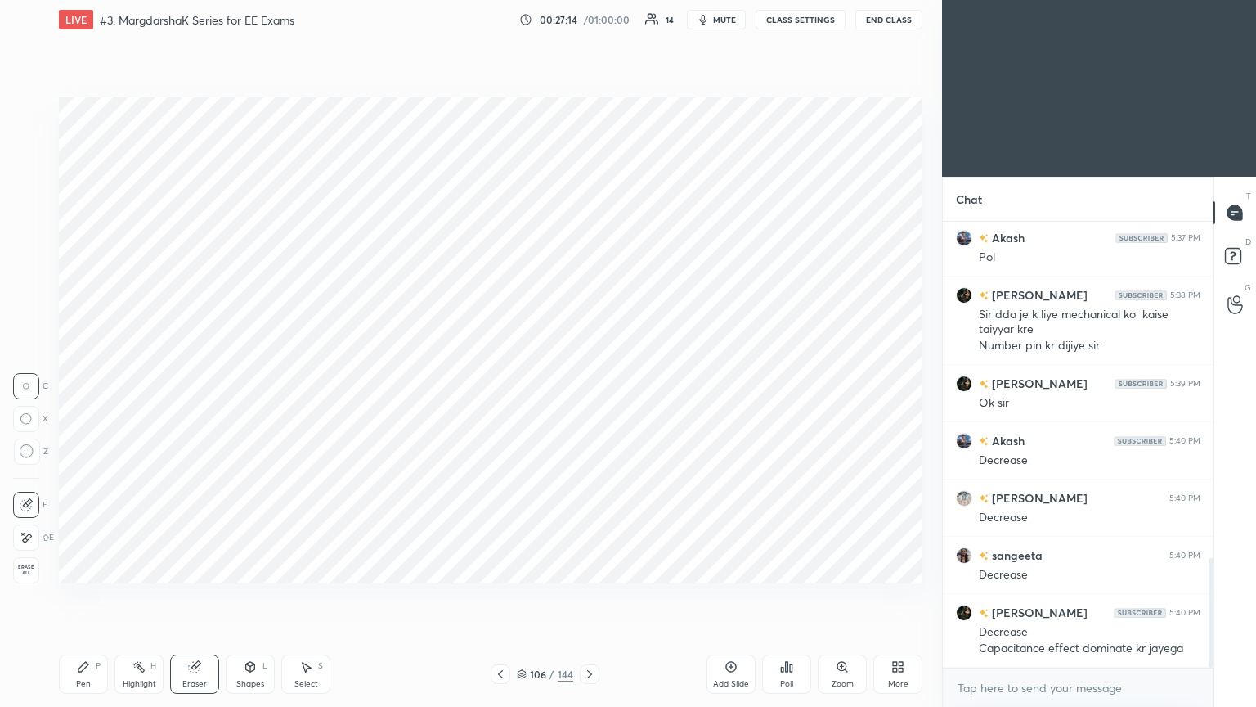
click at [80, 596] on div "Pen" at bounding box center [83, 684] width 15 height 8
click at [34, 303] on div at bounding box center [27, 307] width 26 height 26
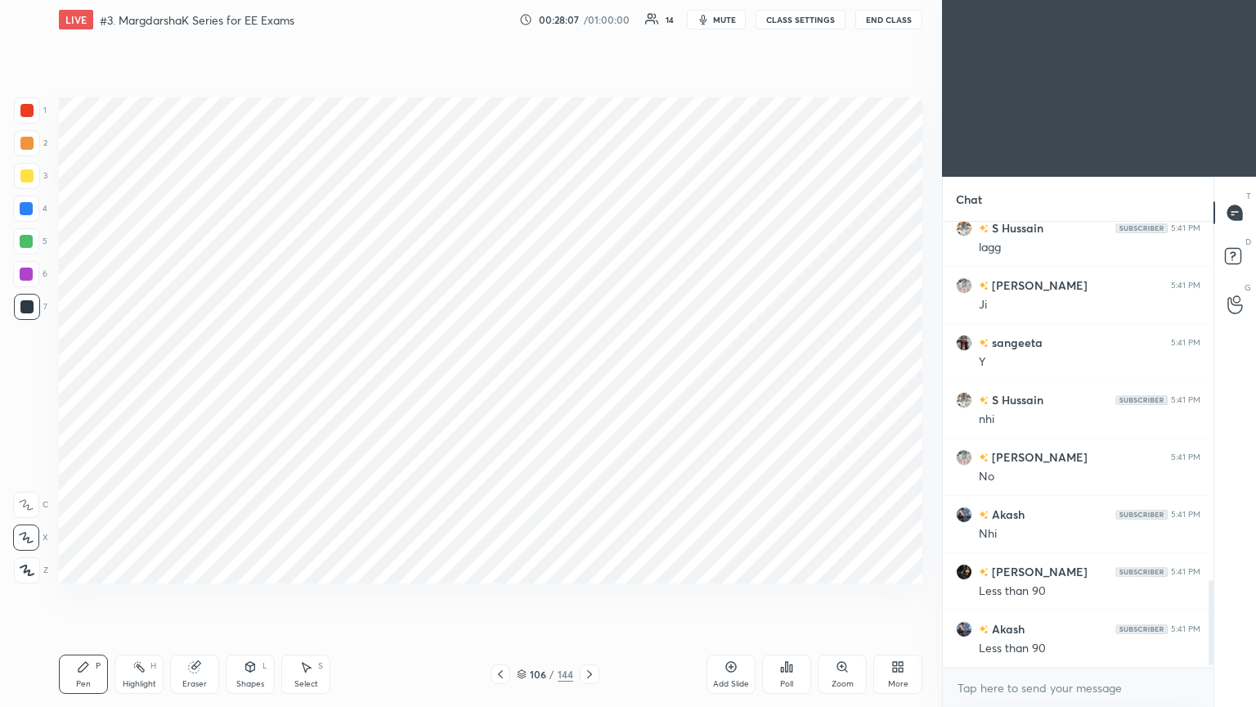
scroll to position [1885, 0]
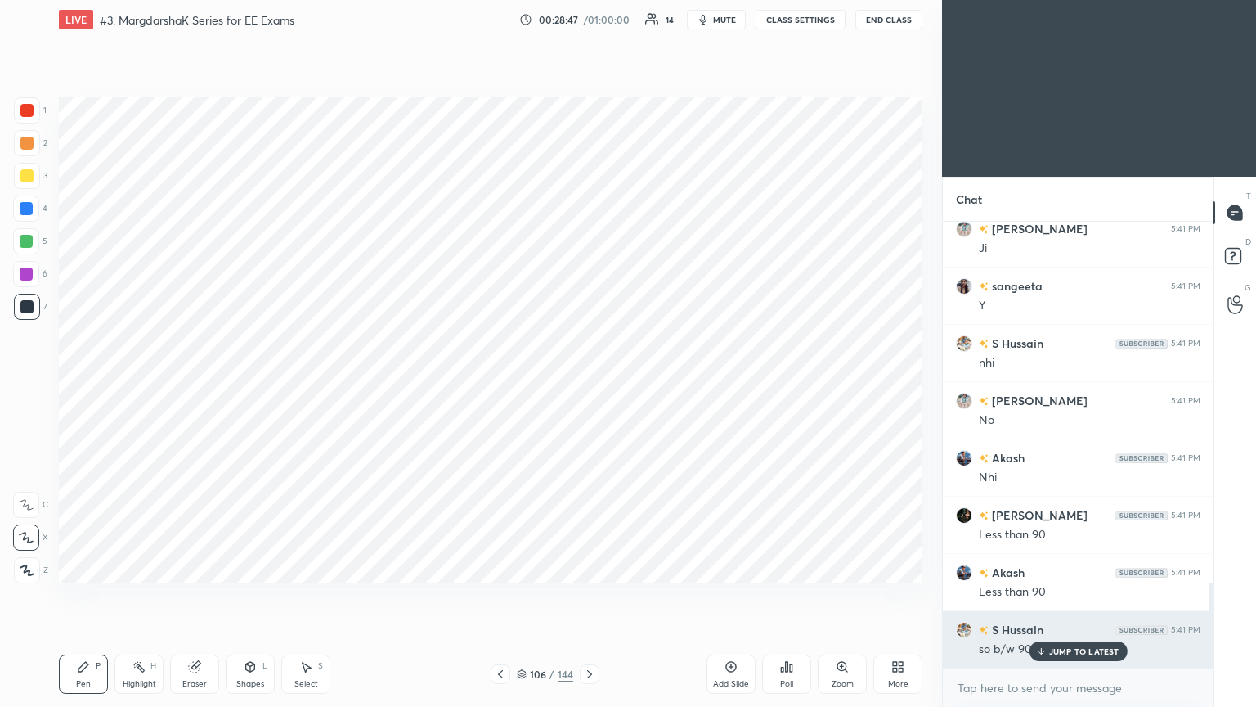
click at [1100, 596] on div "JUMP TO LATEST" at bounding box center [1078, 651] width 98 height 20
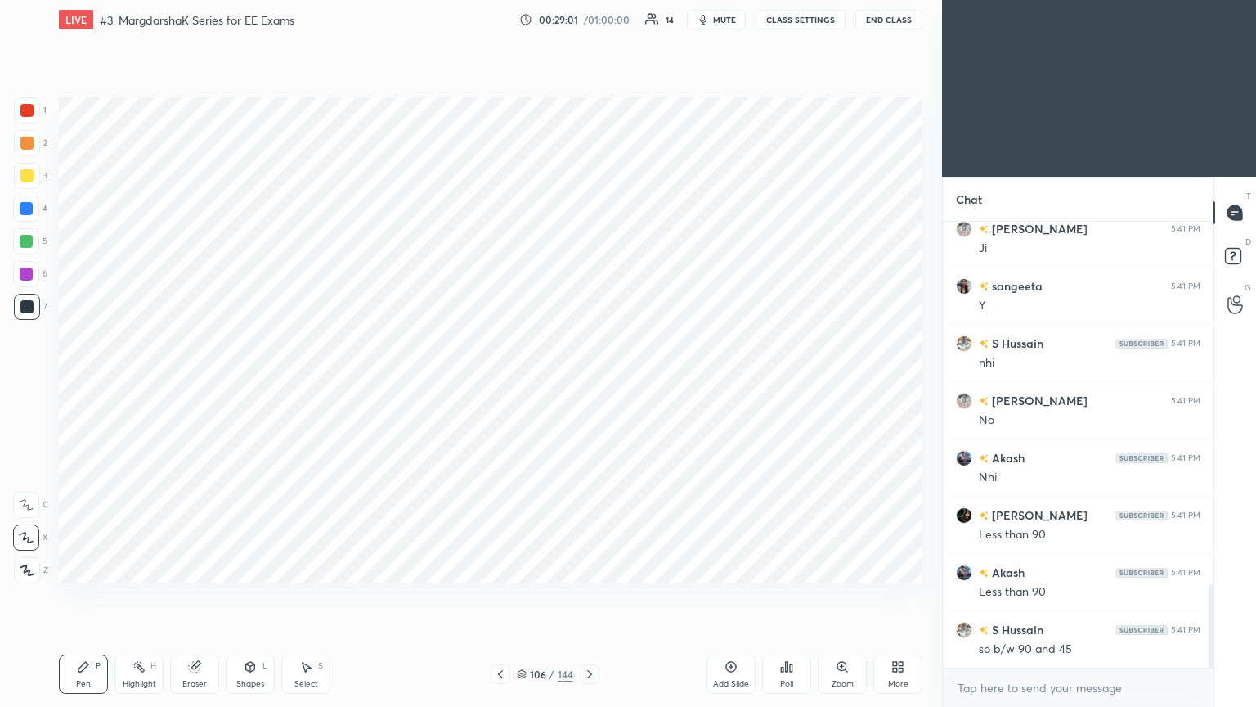
scroll to position [1943, 0]
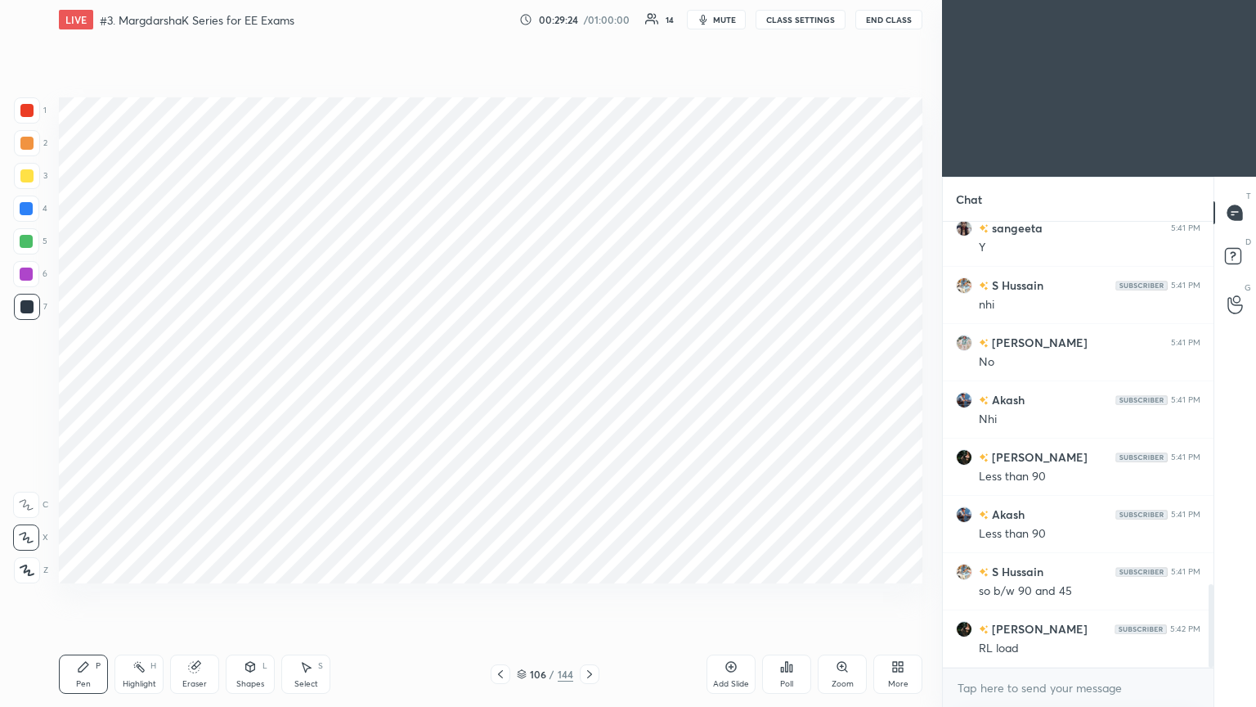
click at [190, 596] on div "Eraser" at bounding box center [194, 673] width 49 height 39
click at [29, 531] on icon at bounding box center [26, 538] width 13 height 14
click at [92, 596] on div "Pen P" at bounding box center [83, 673] width 49 height 39
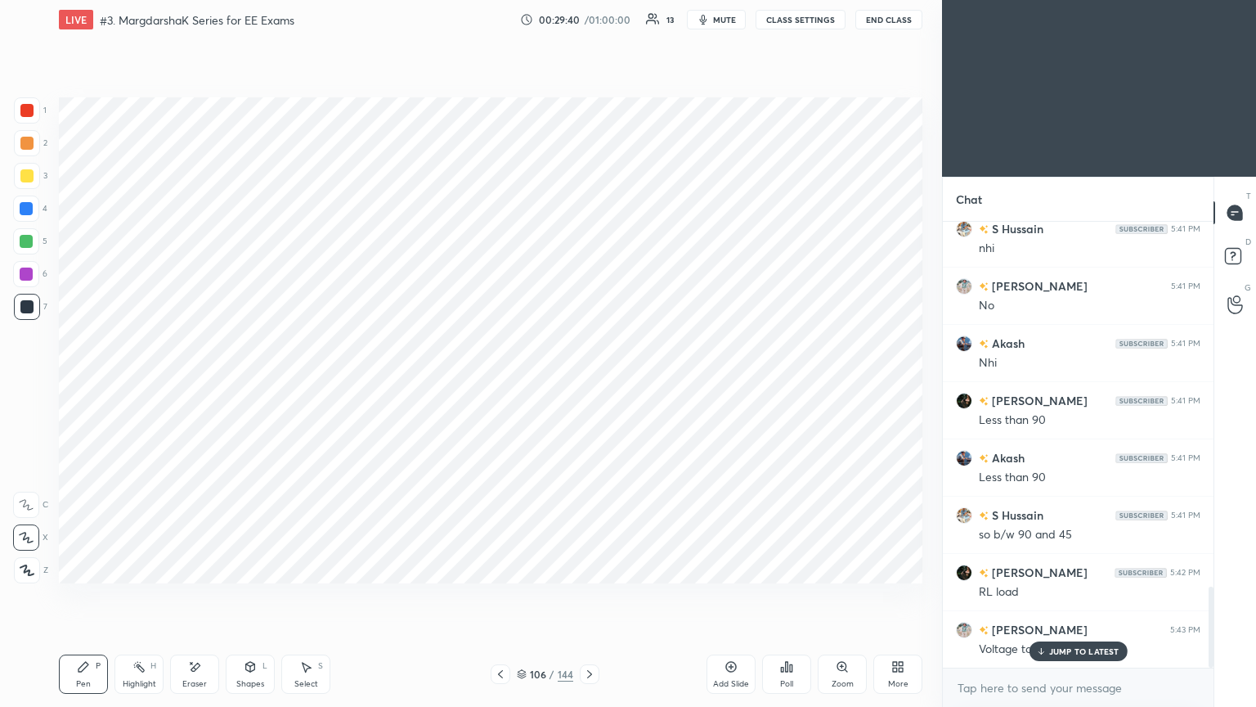
click at [187, 596] on div "Eraser" at bounding box center [194, 673] width 49 height 39
click at [86, 596] on div "Pen P" at bounding box center [83, 673] width 49 height 39
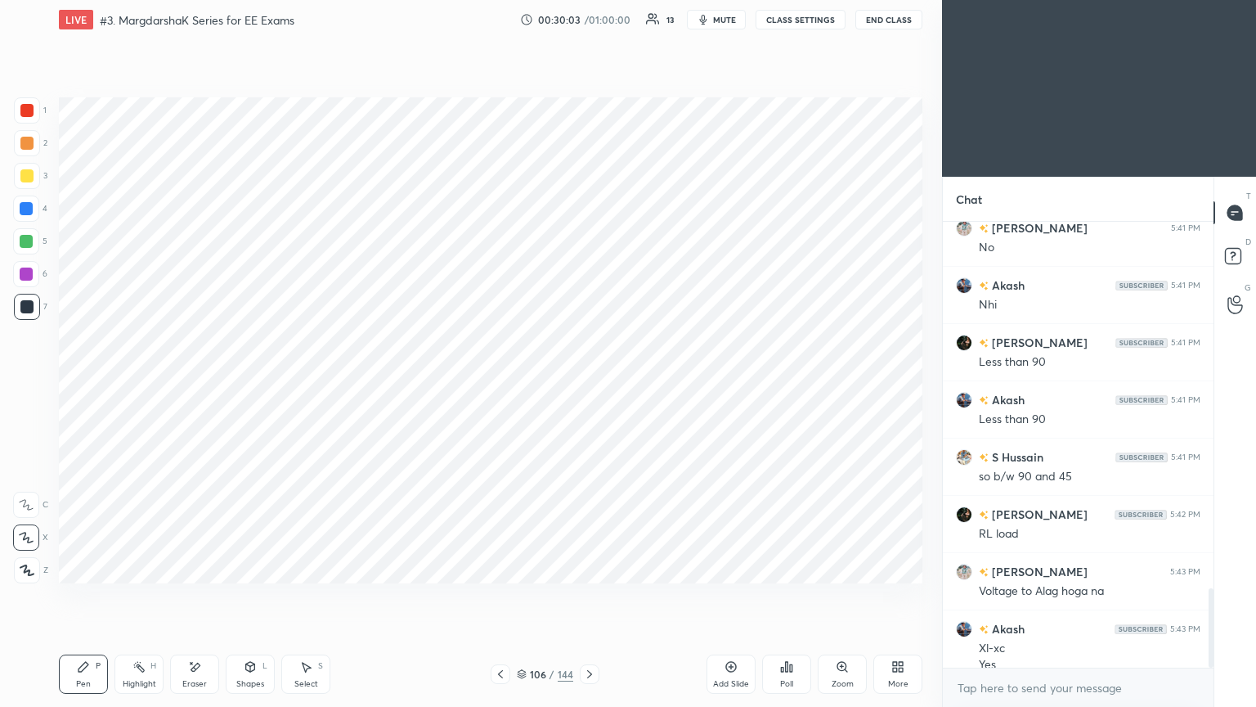
scroll to position [2074, 0]
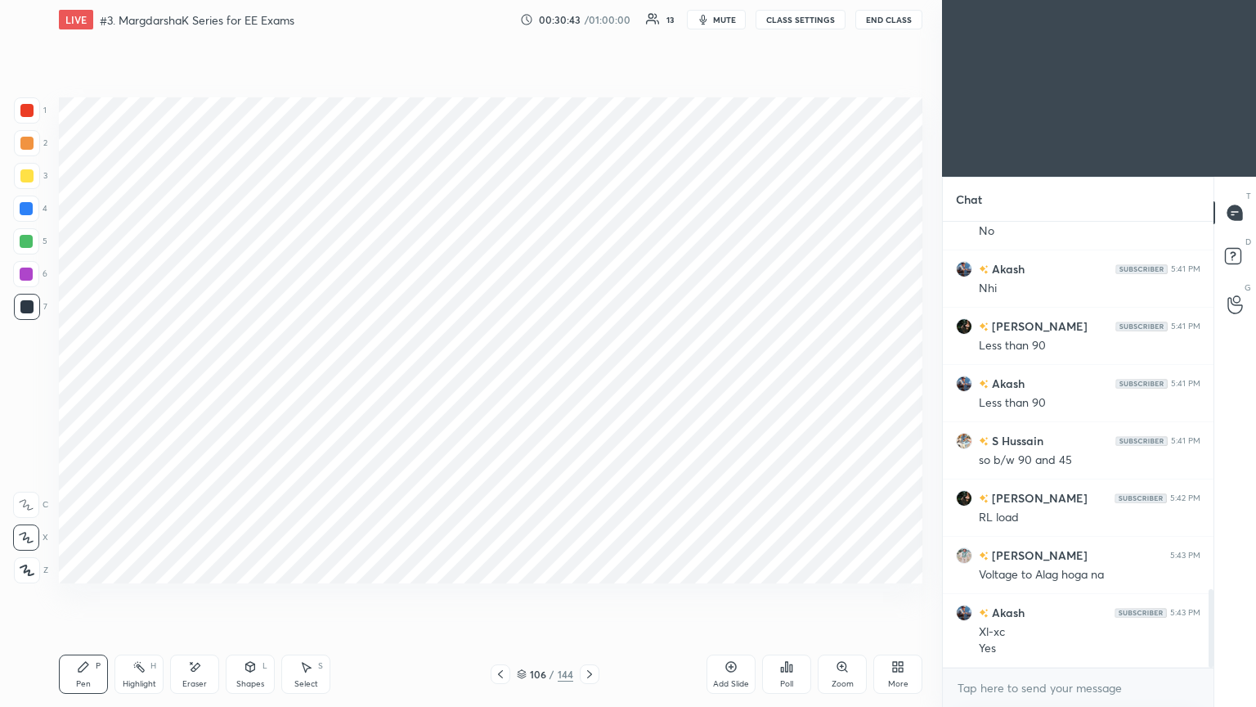
click at [25, 110] on div at bounding box center [26, 110] width 13 height 13
click at [580, 596] on div at bounding box center [590, 674] width 20 height 20
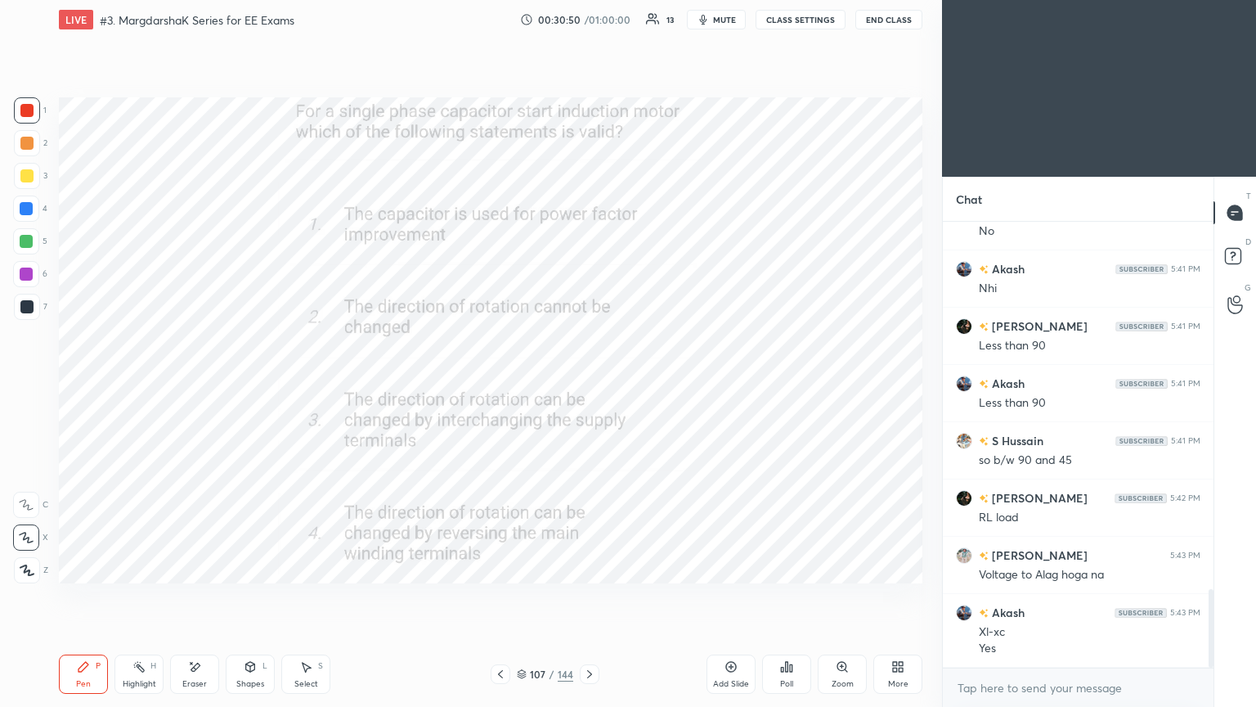
click at [799, 596] on div "Poll" at bounding box center [786, 673] width 49 height 39
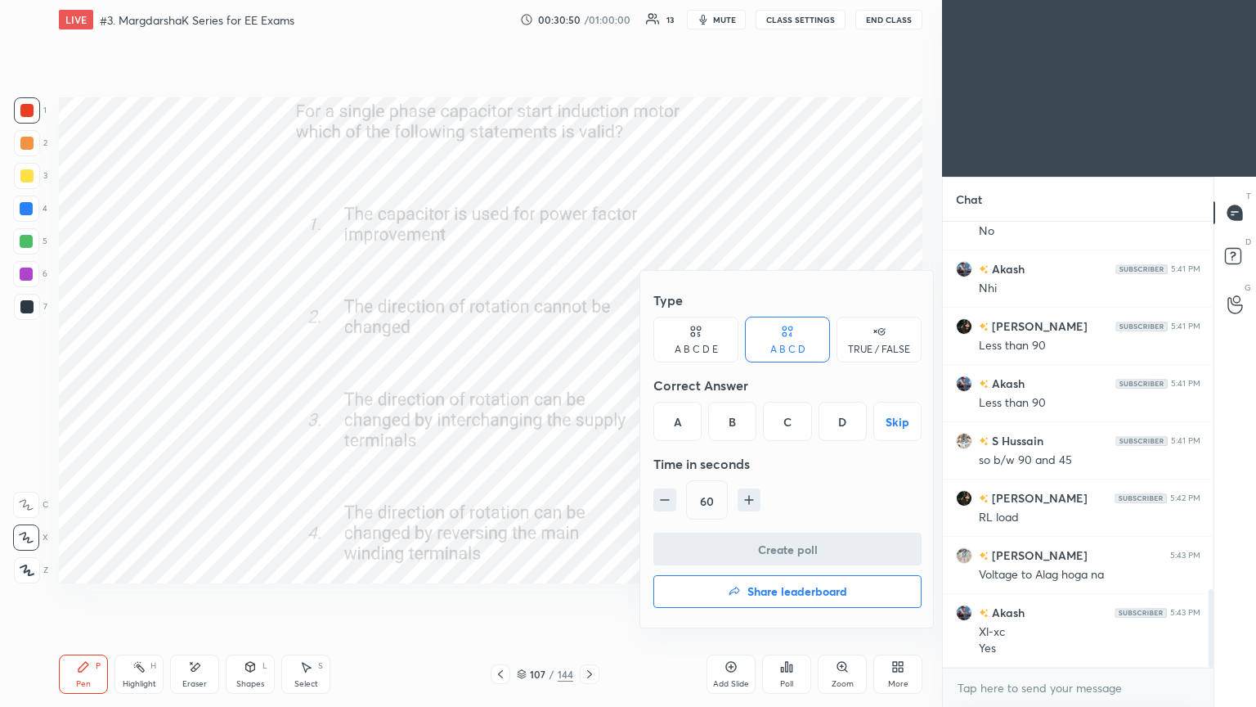
click at [841, 420] on div "D" at bounding box center [843, 421] width 48 height 39
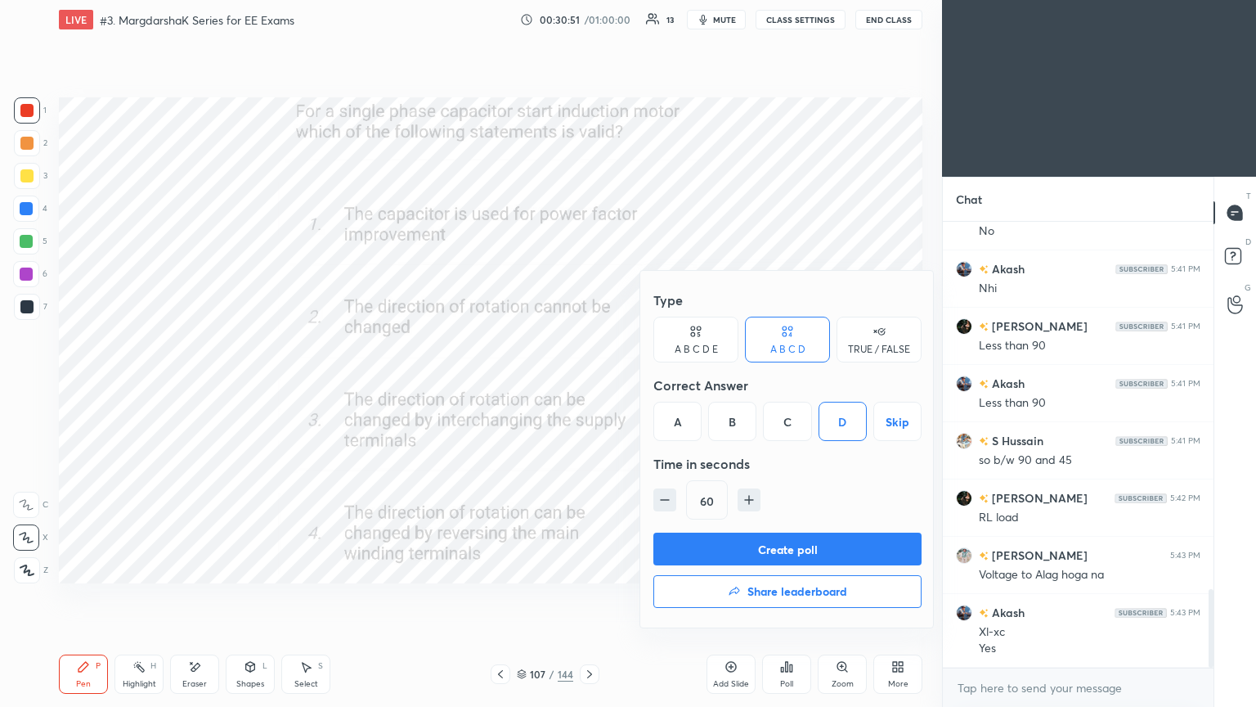
click at [821, 553] on button "Create poll" at bounding box center [788, 548] width 268 height 33
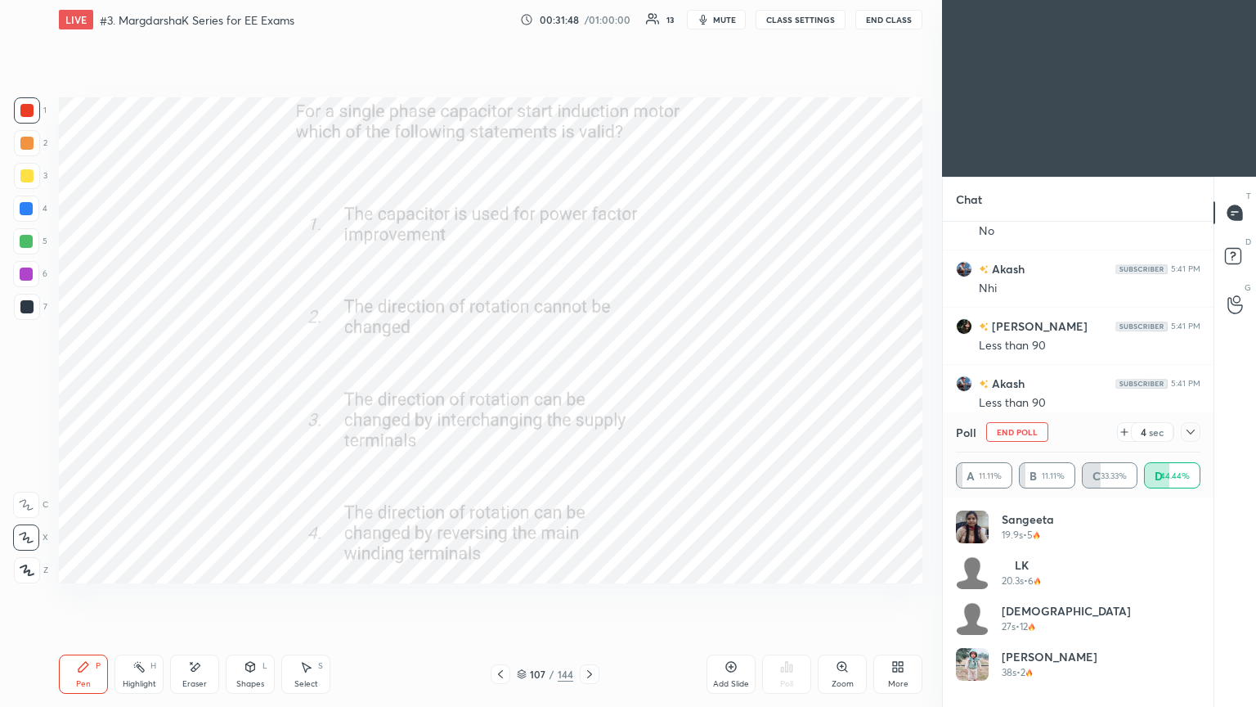
scroll to position [2215, 0]
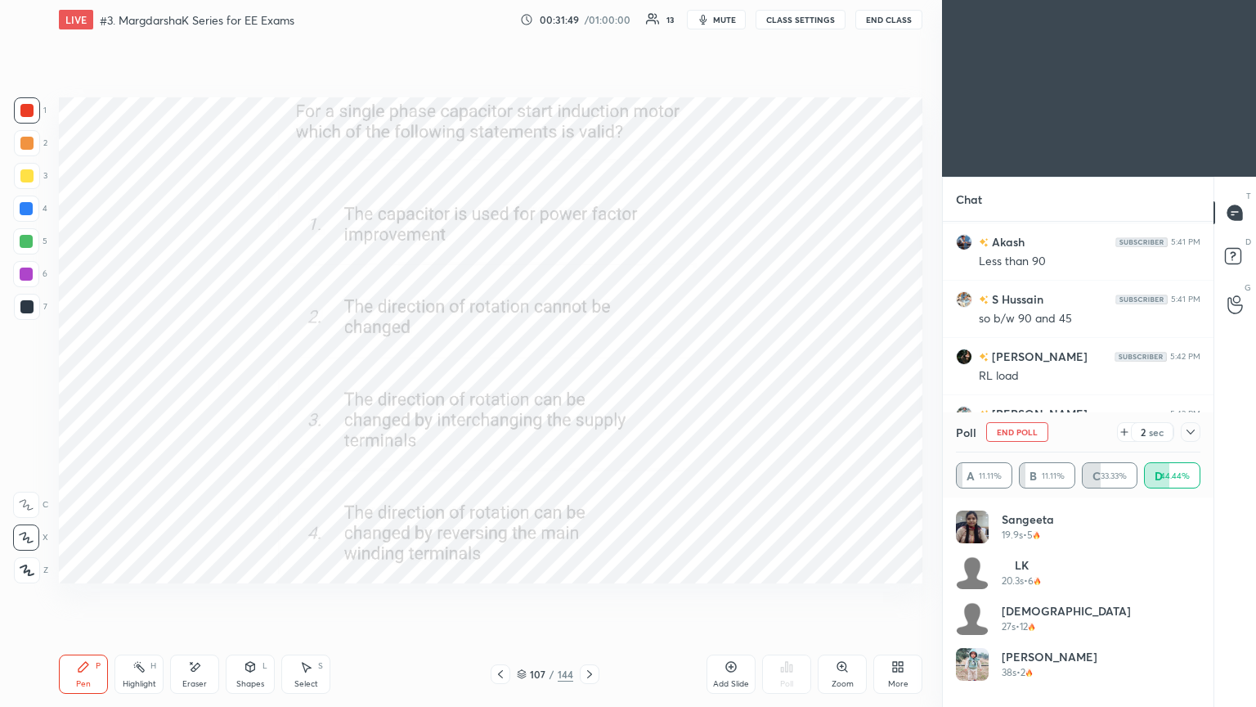
click at [1018, 434] on button "End Poll" at bounding box center [1017, 432] width 62 height 20
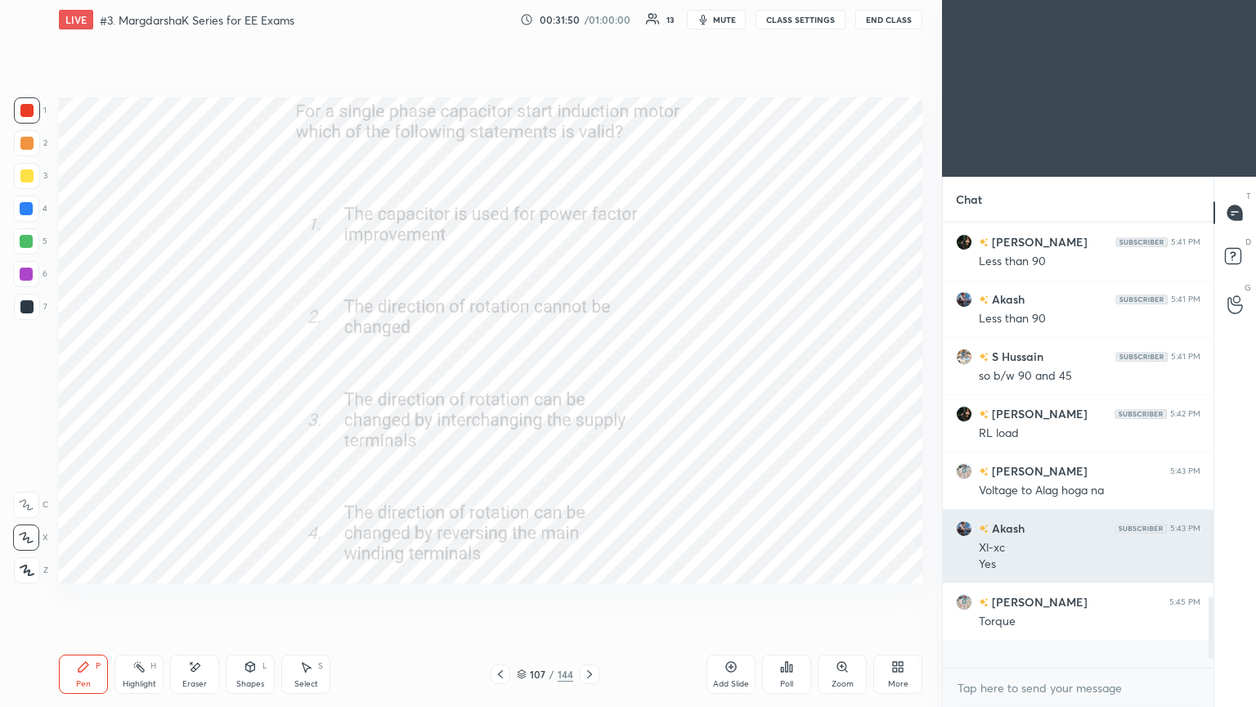
scroll to position [432, 266]
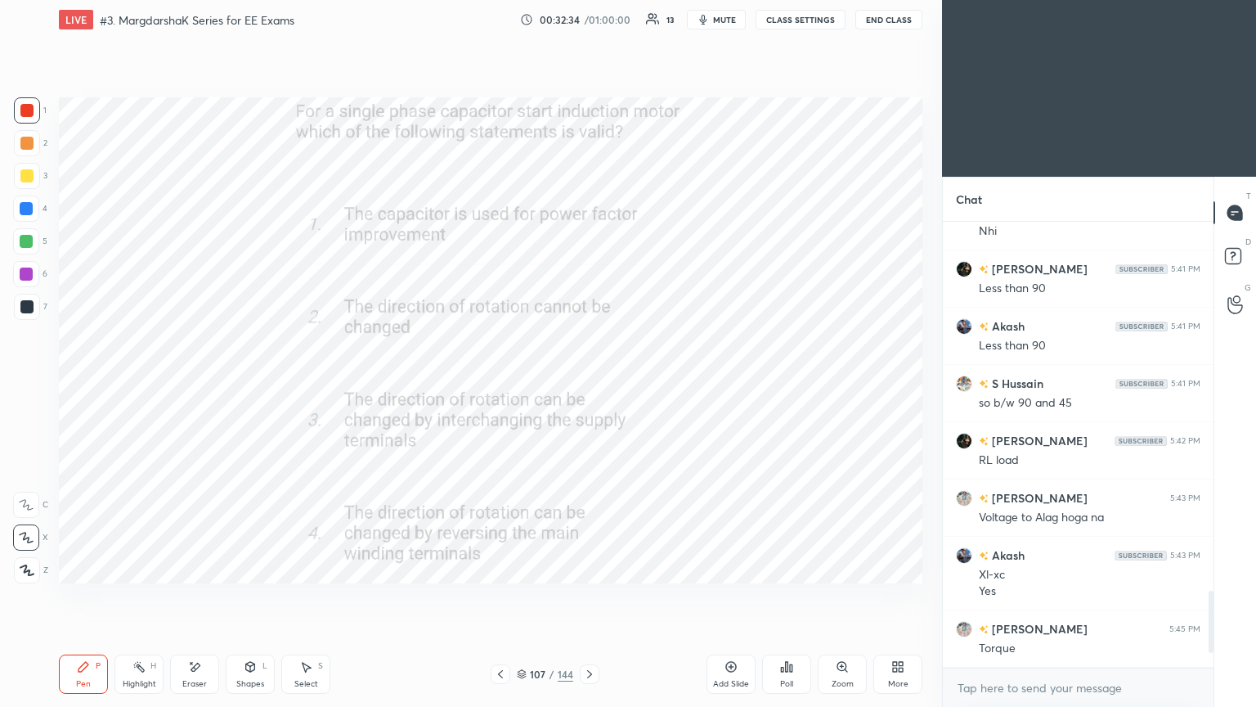
click at [586, 596] on icon at bounding box center [589, 673] width 13 height 13
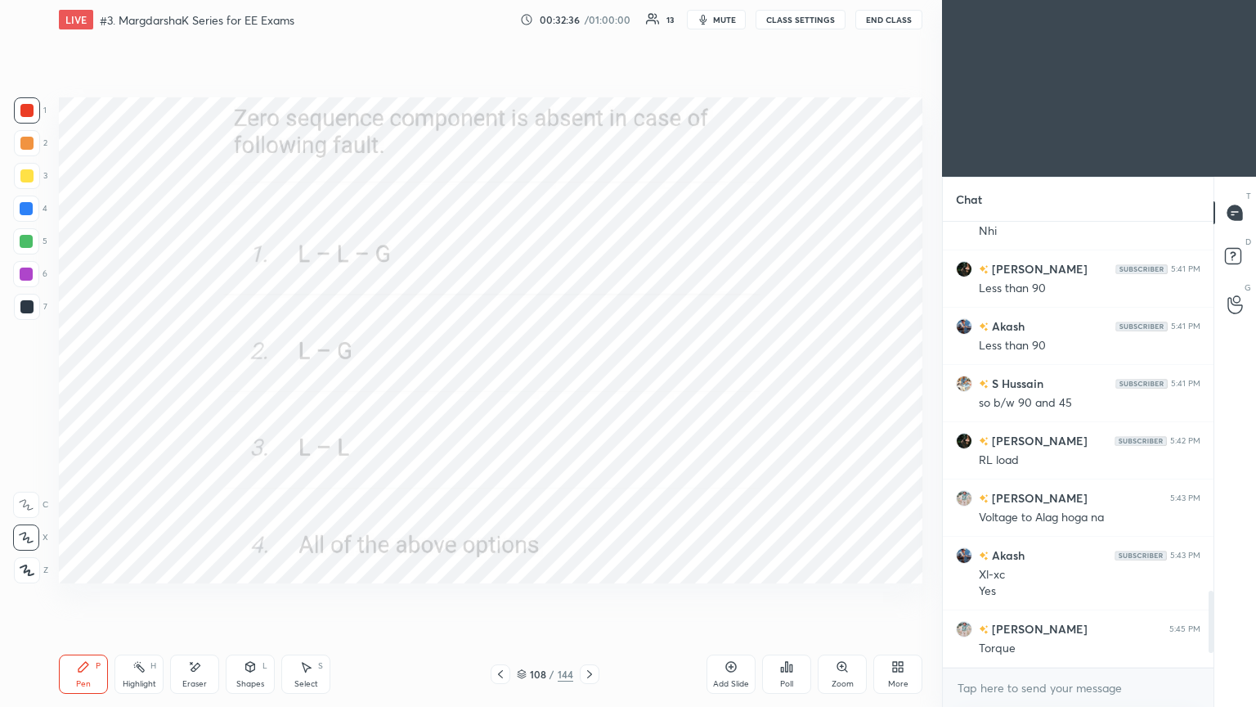
click at [792, 596] on div "Poll" at bounding box center [786, 684] width 13 height 8
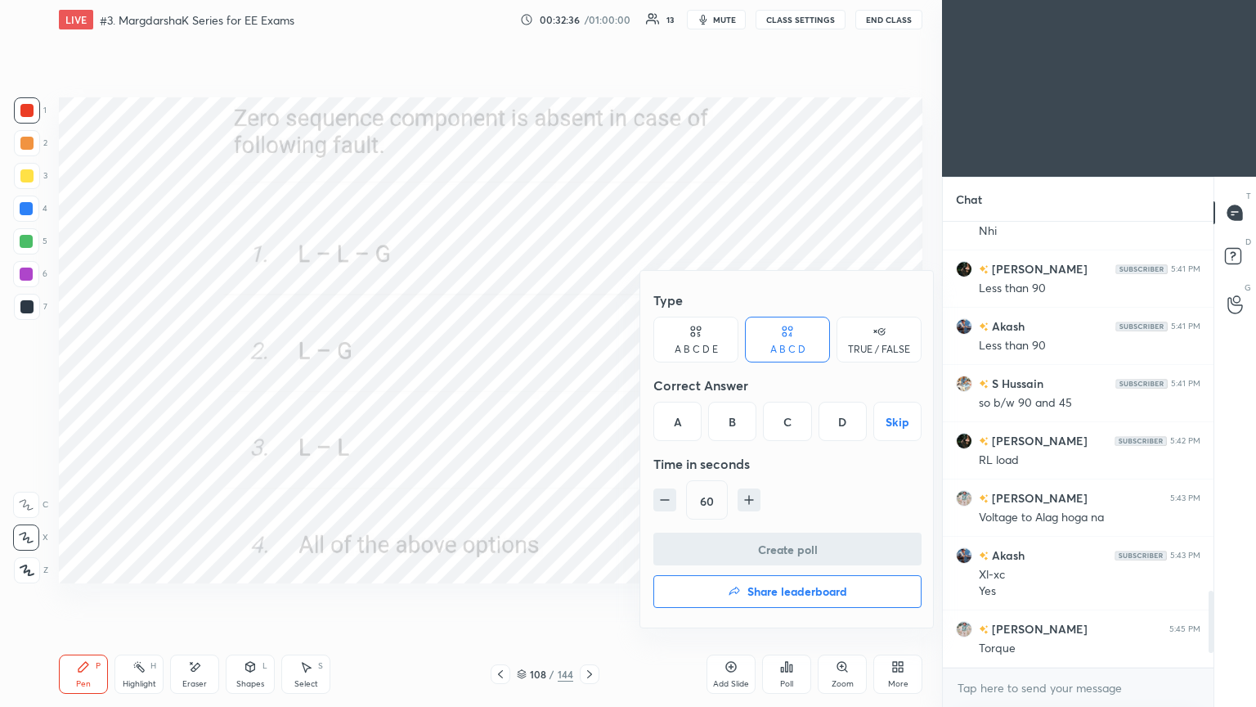
click at [796, 431] on div "C" at bounding box center [787, 421] width 48 height 39
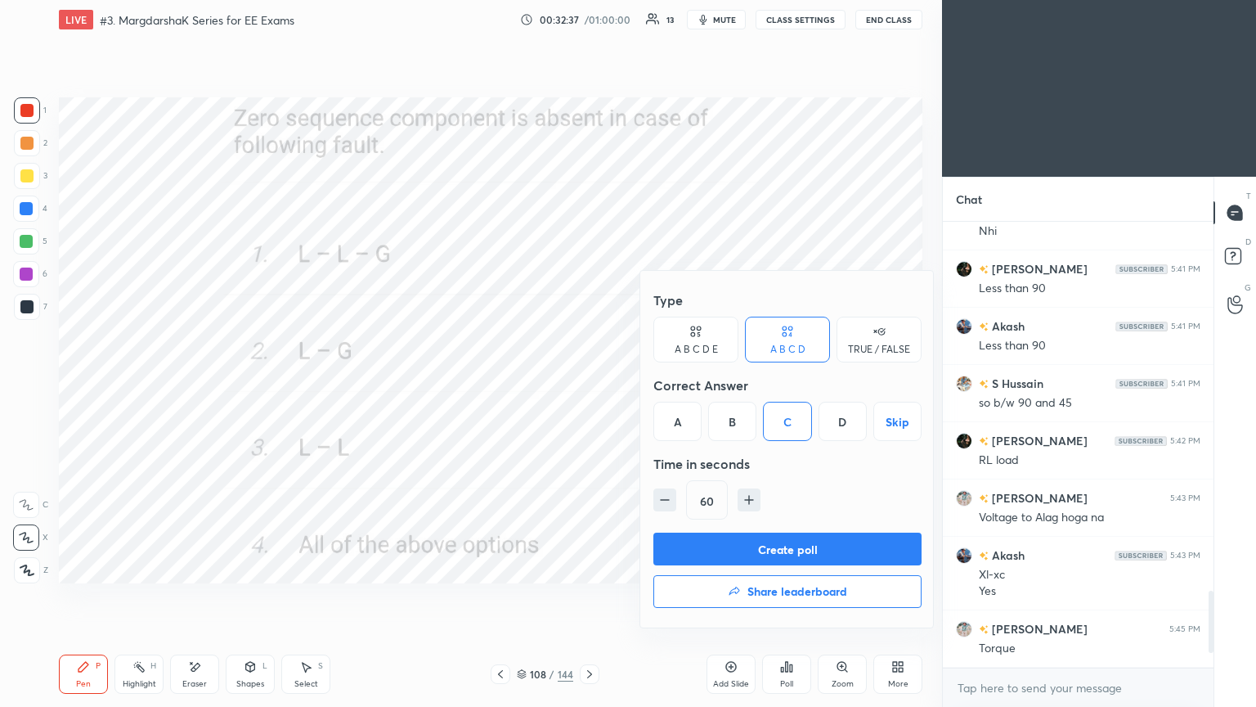
click at [794, 550] on button "Create poll" at bounding box center [788, 548] width 268 height 33
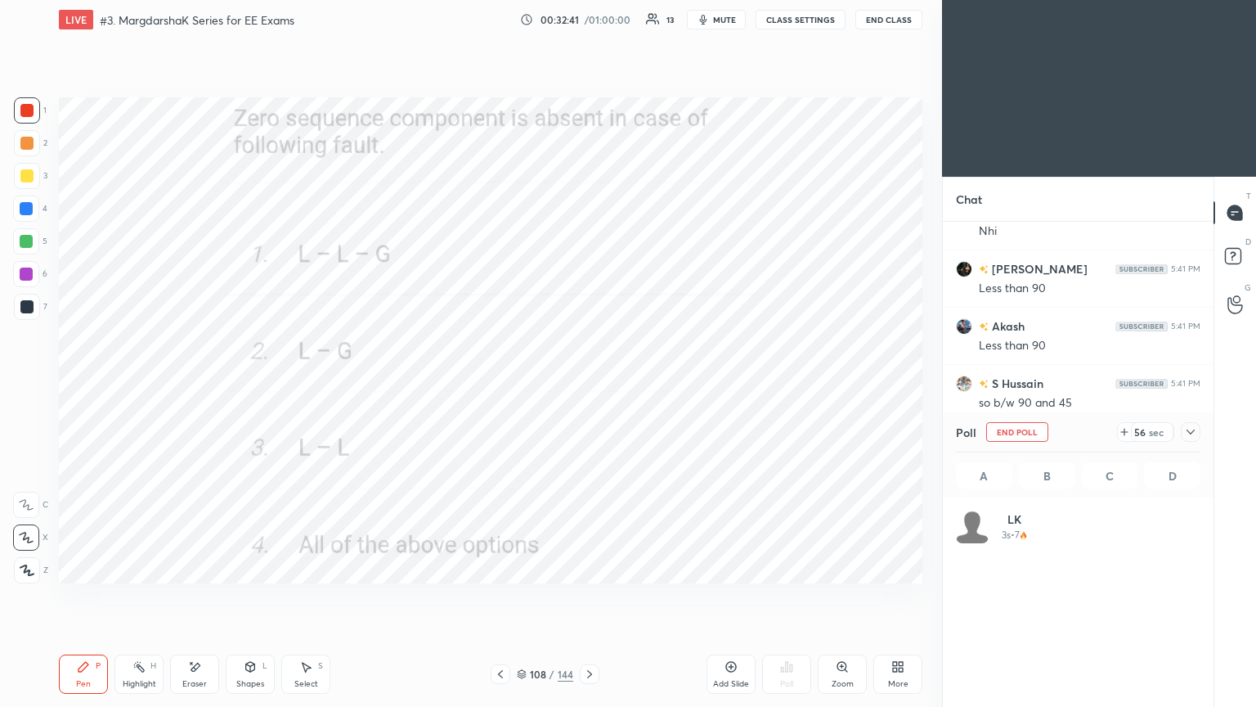
scroll to position [191, 240]
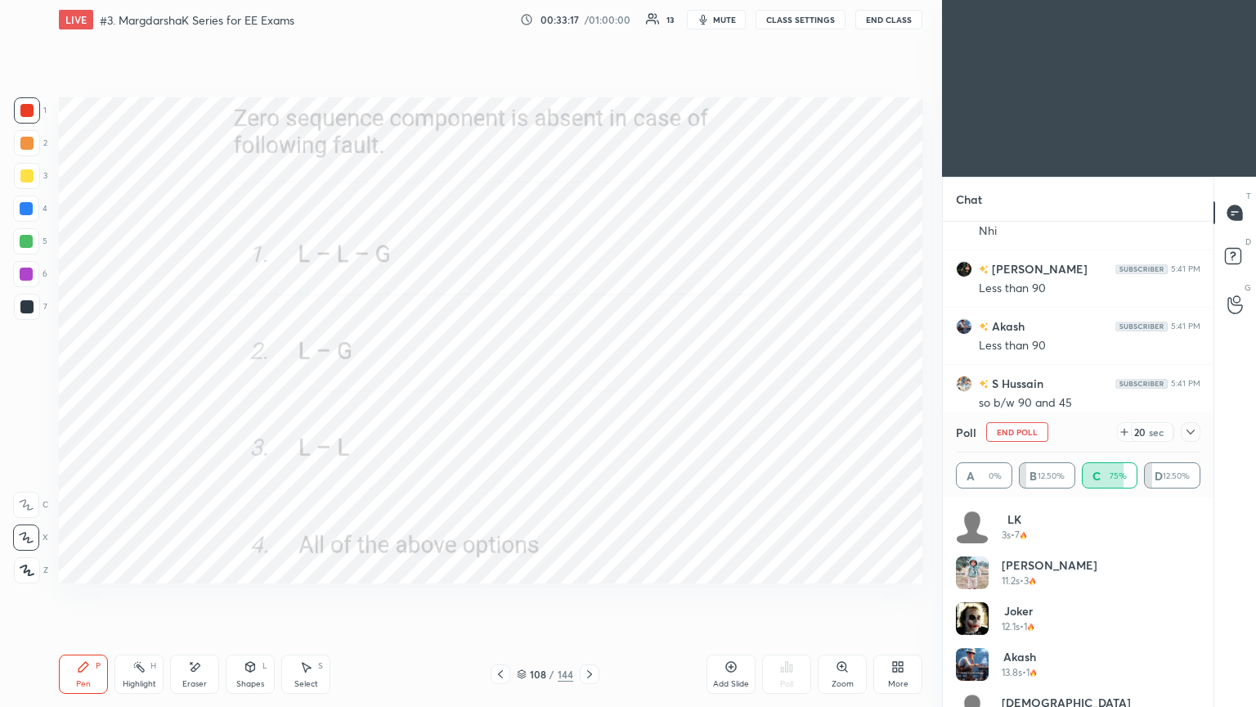
click at [1034, 438] on button "End Poll" at bounding box center [1017, 432] width 62 height 20
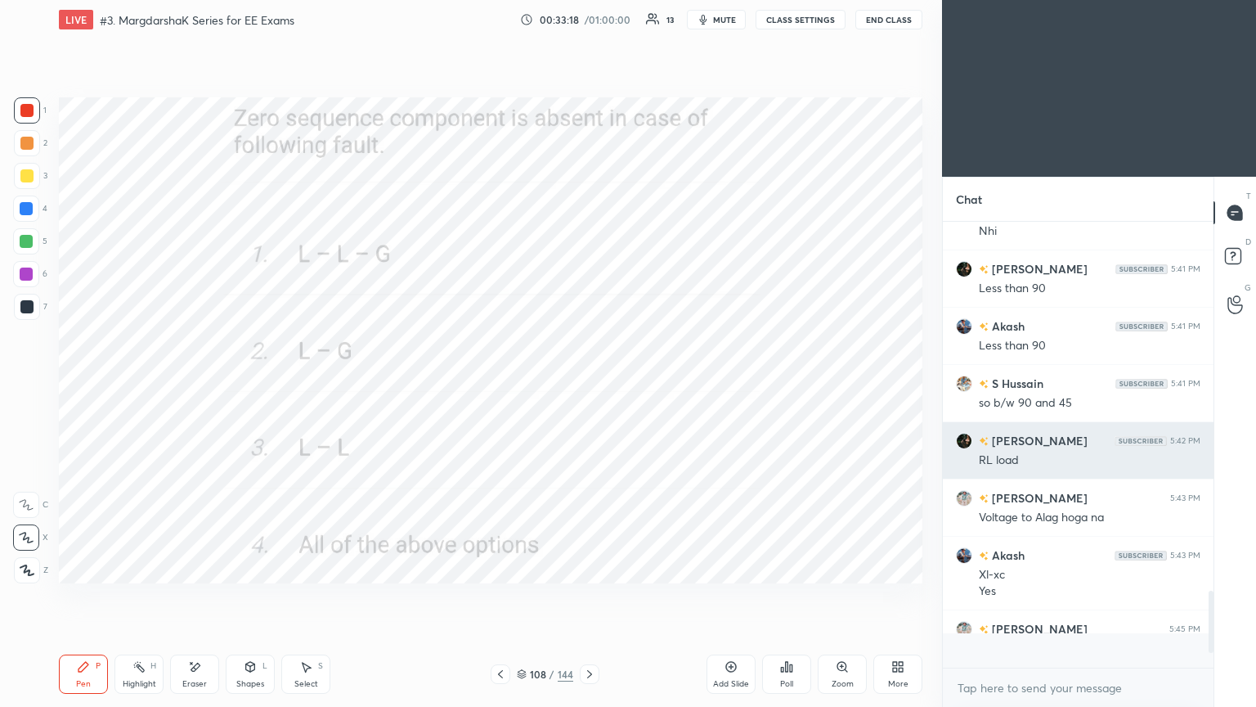
scroll to position [6, 5]
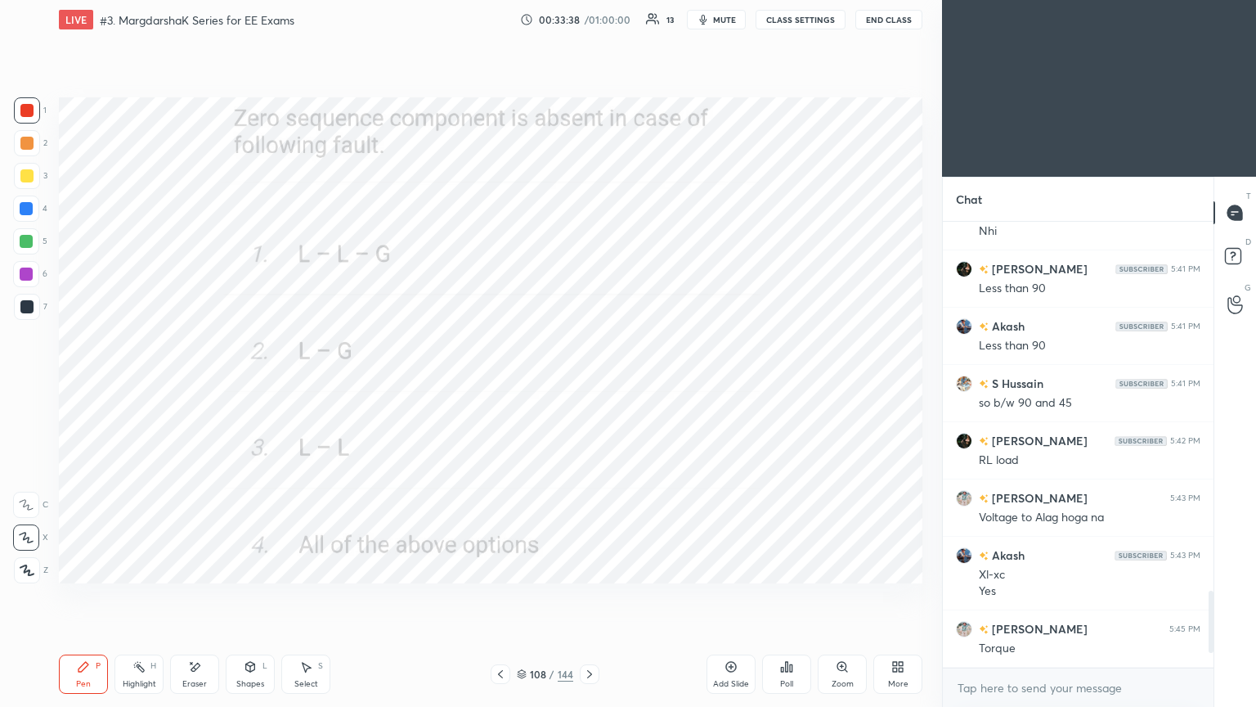
click at [589, 596] on icon at bounding box center [589, 673] width 13 height 13
click at [786, 596] on div "Poll" at bounding box center [786, 673] width 49 height 39
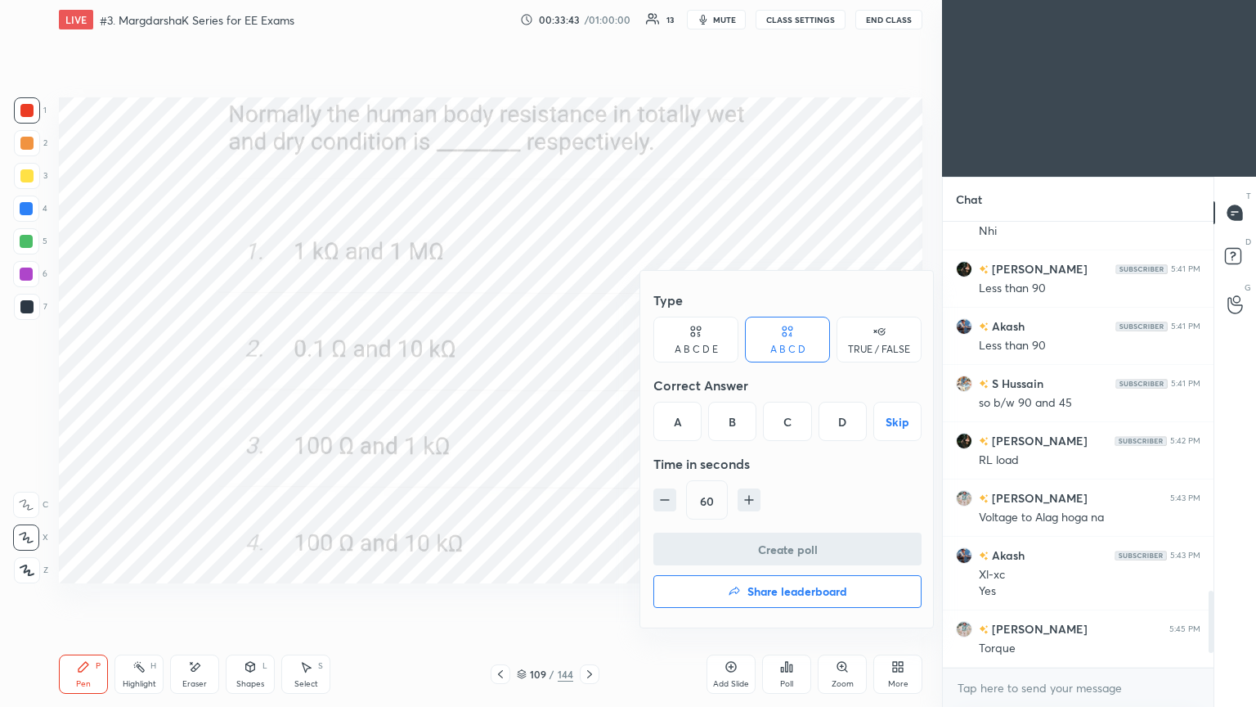
click at [681, 416] on div "A" at bounding box center [678, 421] width 48 height 39
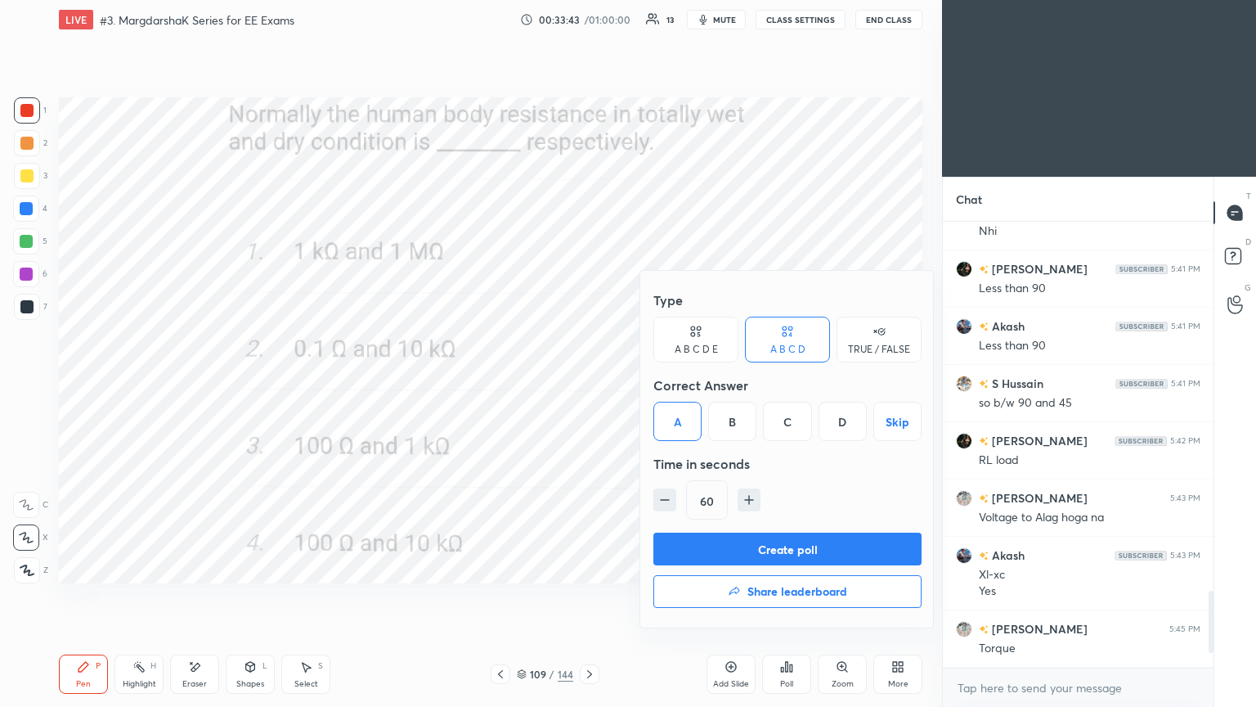
click at [698, 555] on button "Create poll" at bounding box center [788, 548] width 268 height 33
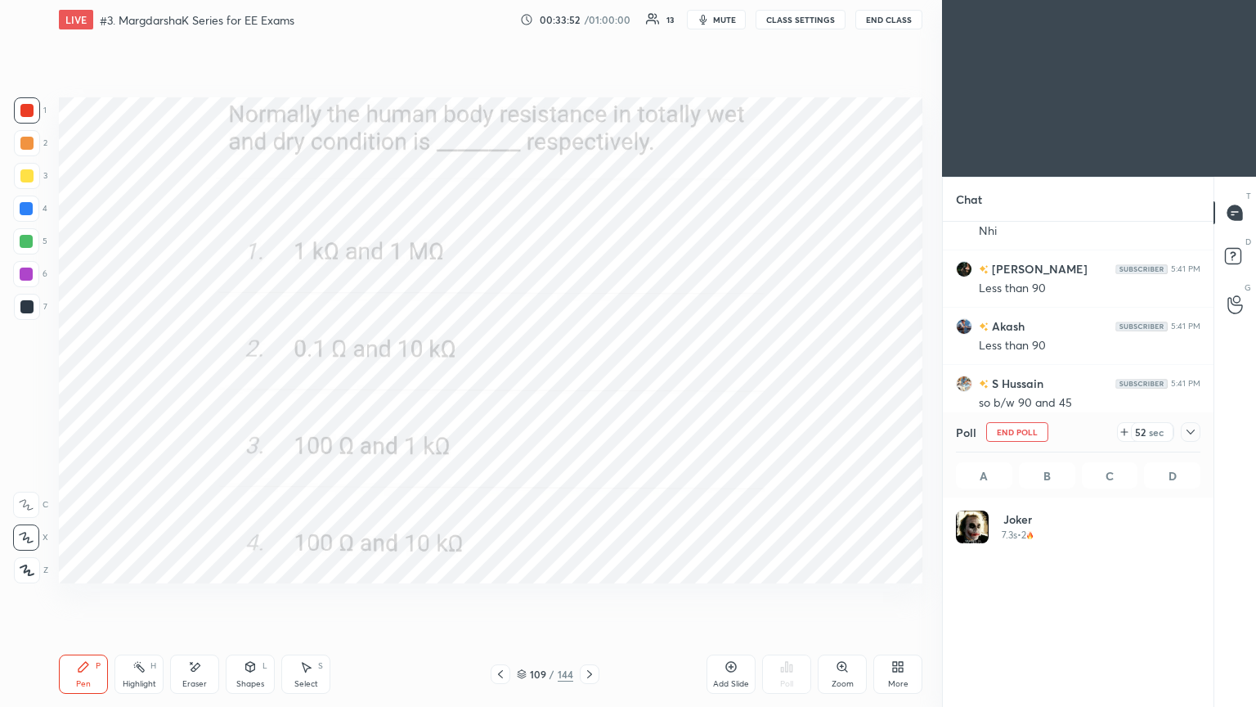
scroll to position [191, 240]
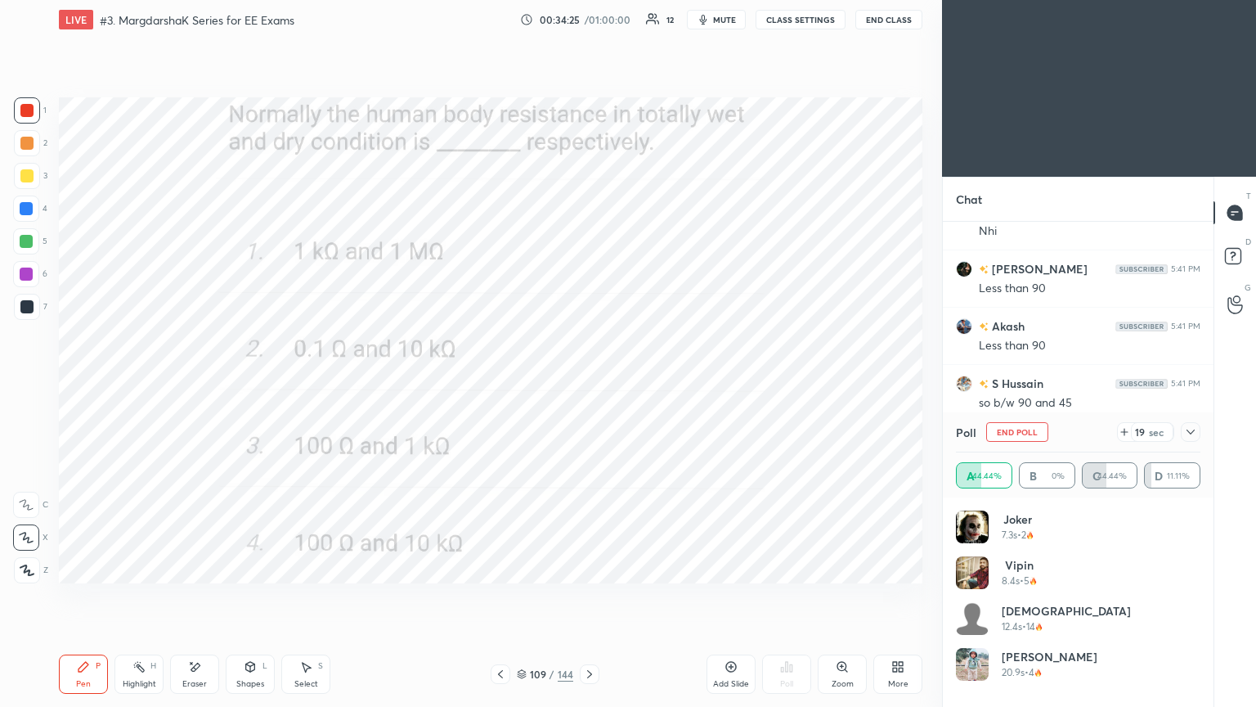
click at [1040, 422] on button "End Poll" at bounding box center [1017, 432] width 62 height 20
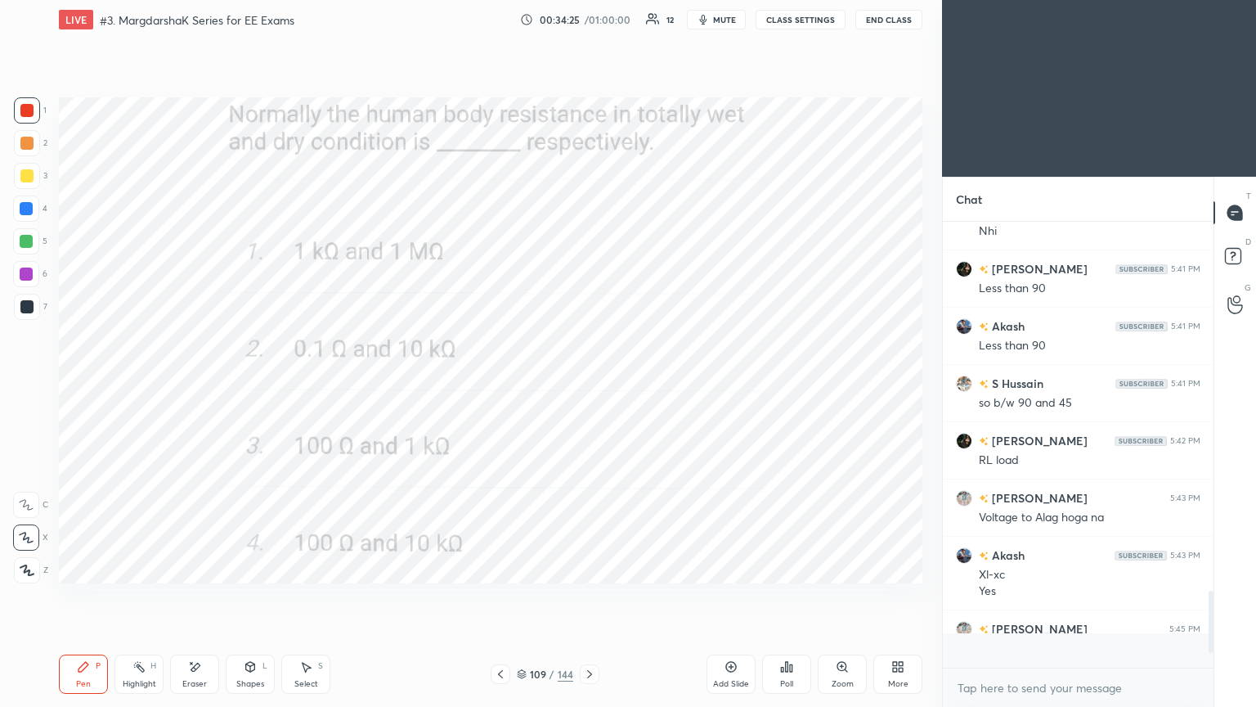
scroll to position [6, 5]
click at [591, 596] on icon at bounding box center [589, 673] width 13 height 13
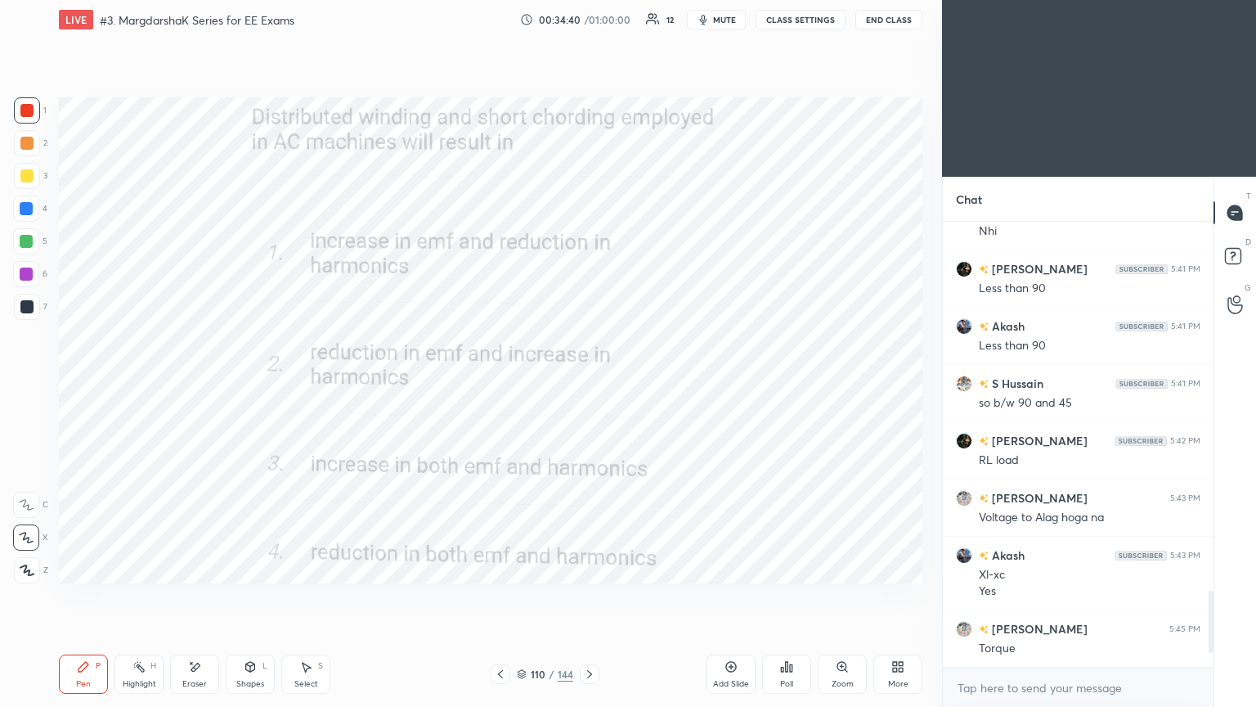
click at [782, 596] on div "Poll" at bounding box center [786, 673] width 49 height 39
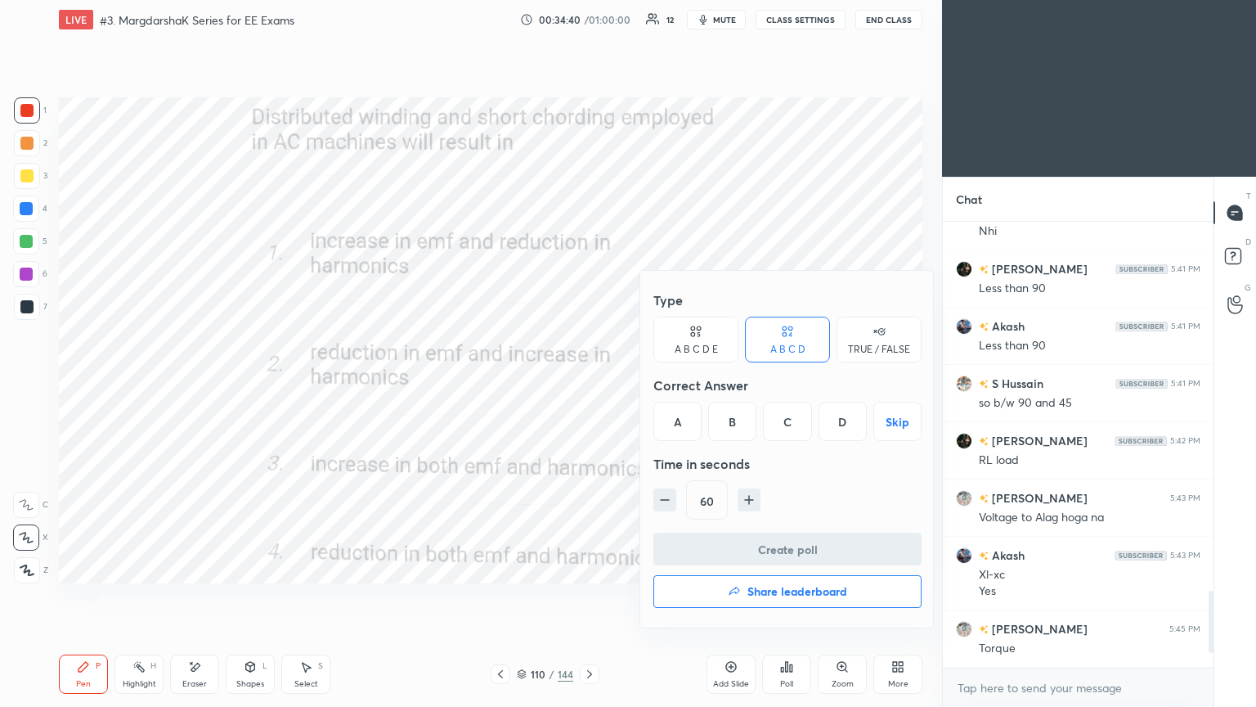
click at [843, 426] on div "D" at bounding box center [843, 421] width 48 height 39
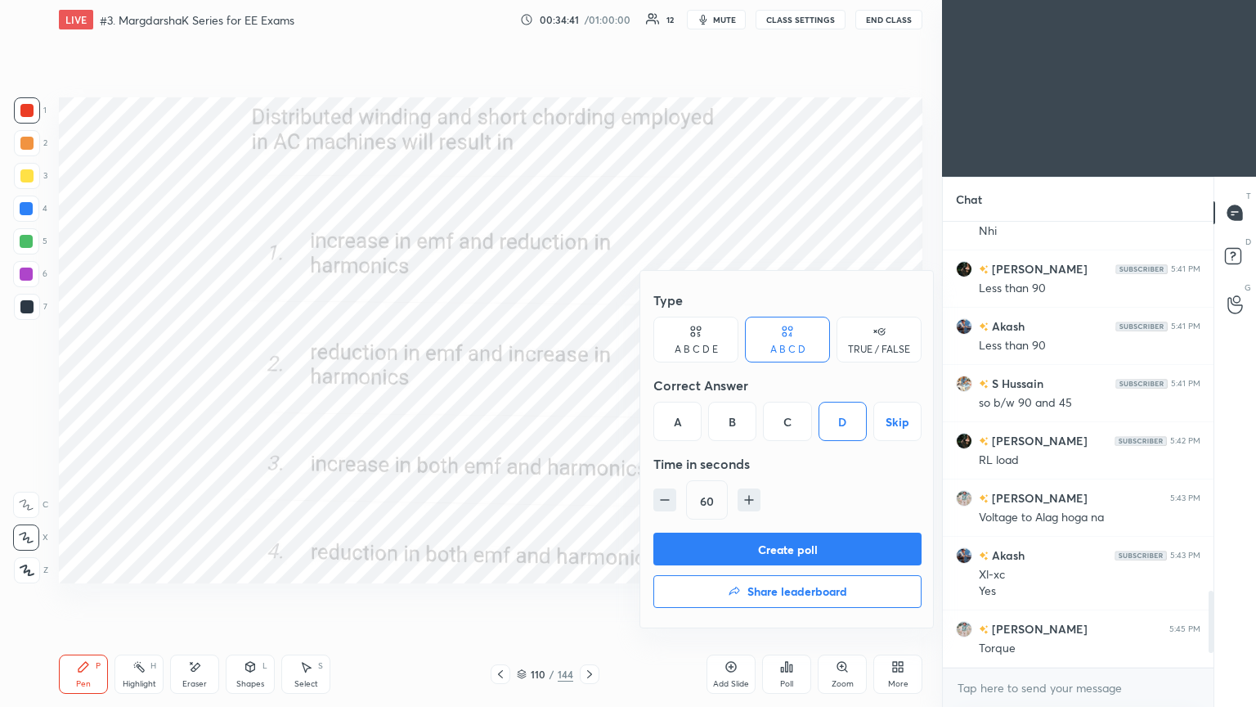
click at [812, 544] on button "Create poll" at bounding box center [788, 548] width 268 height 33
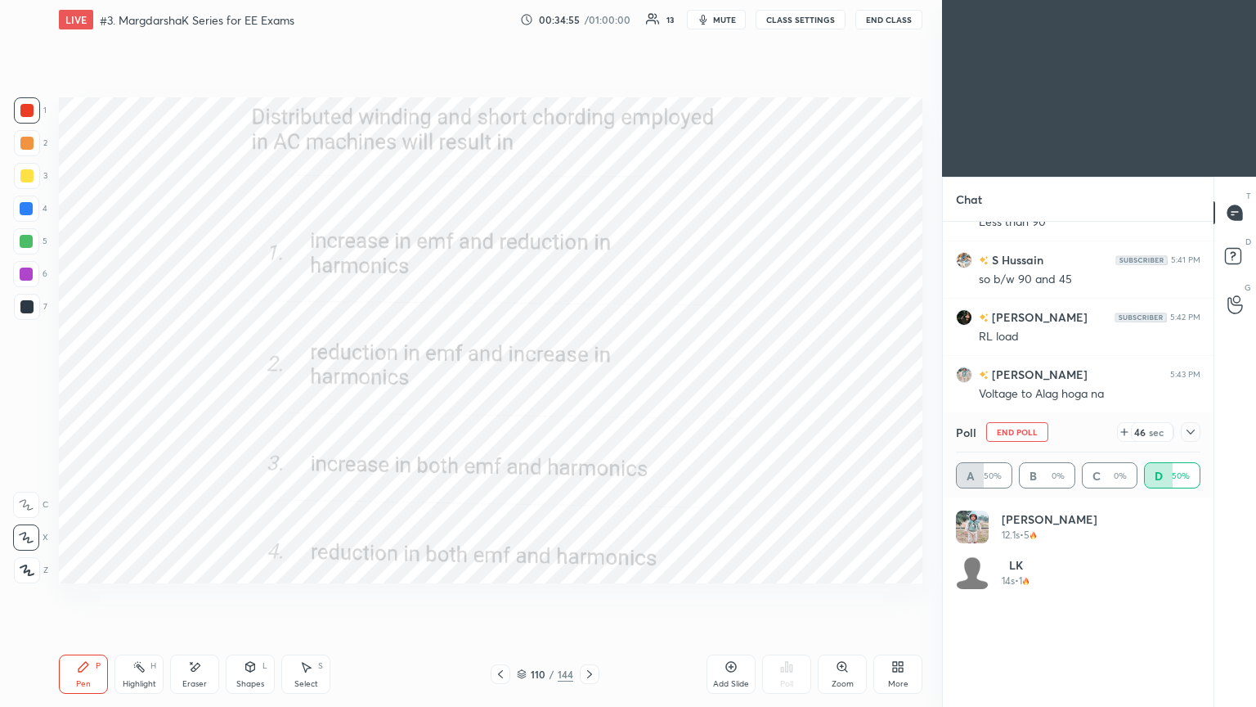
scroll to position [191, 240]
click at [1028, 441] on button "End Poll" at bounding box center [1017, 432] width 62 height 20
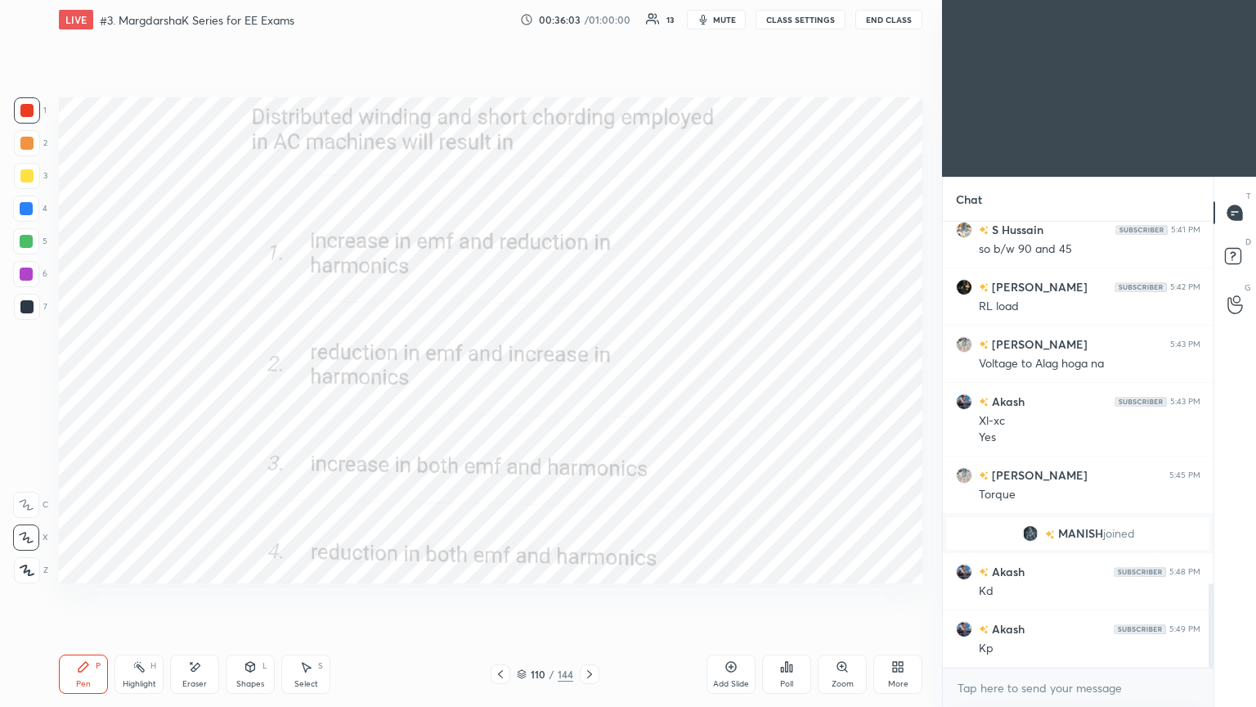
scroll to position [1933, 0]
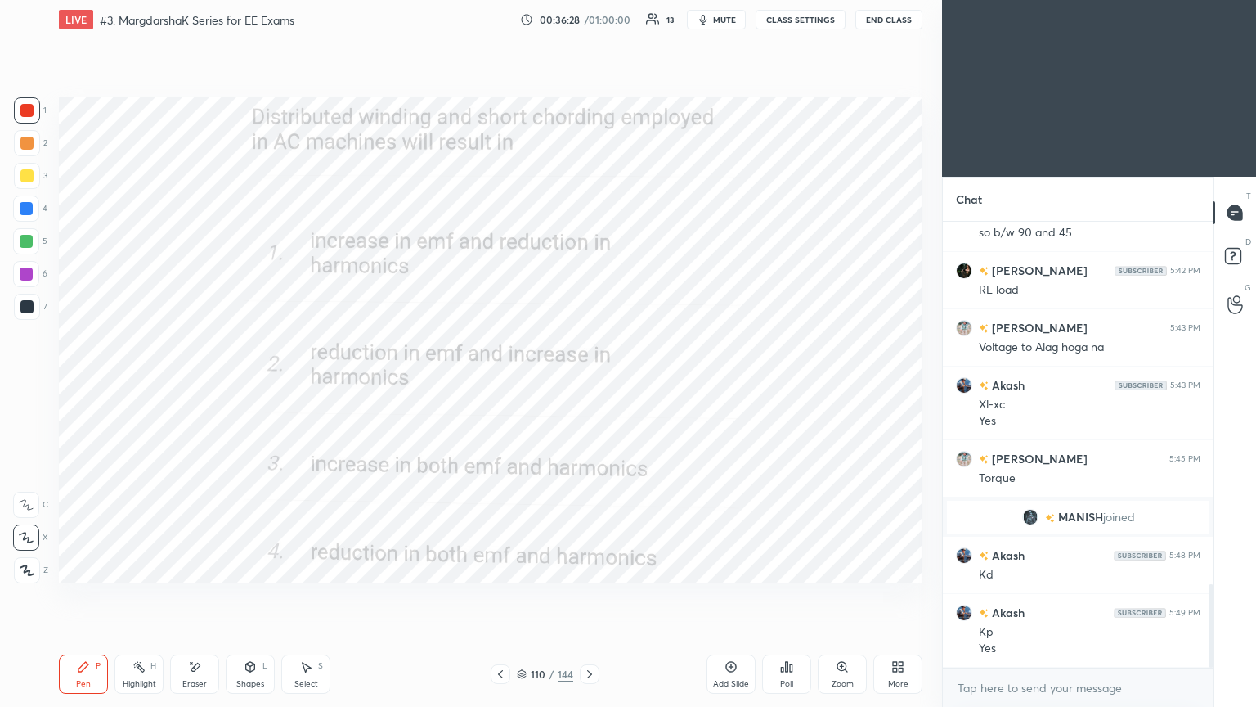
click at [590, 596] on icon at bounding box center [589, 673] width 13 height 13
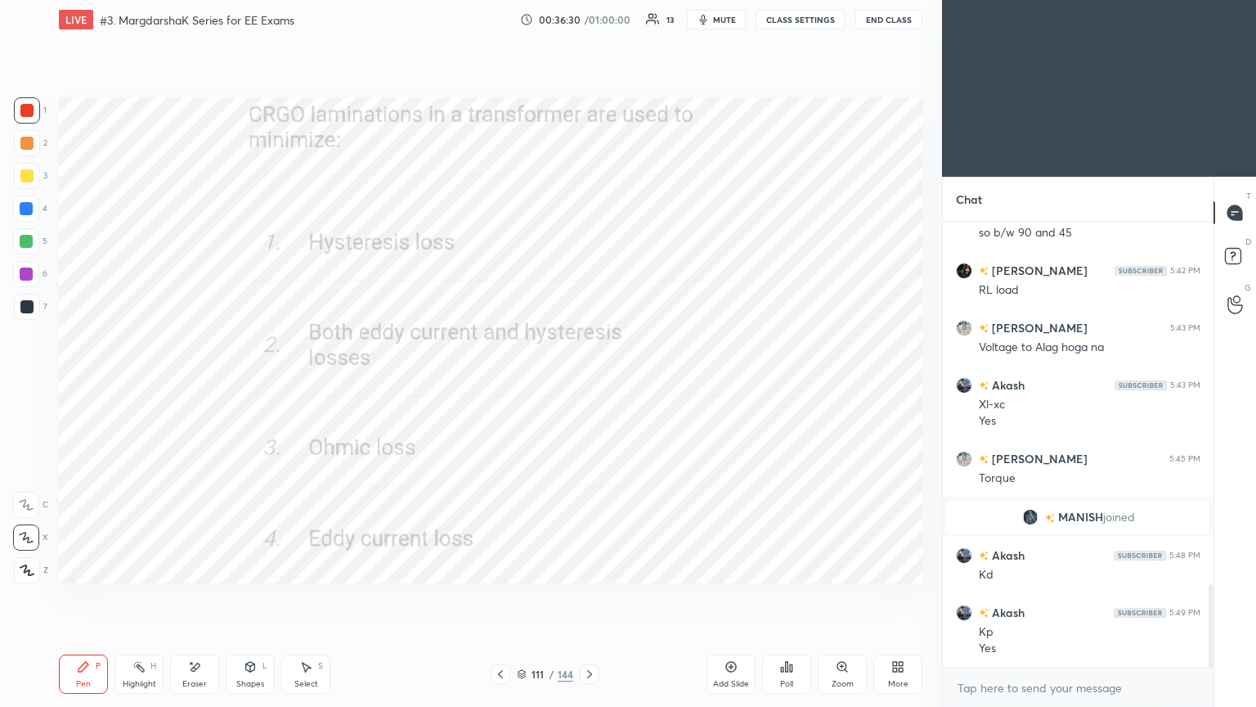
click at [789, 596] on div "Poll" at bounding box center [786, 684] width 13 height 8
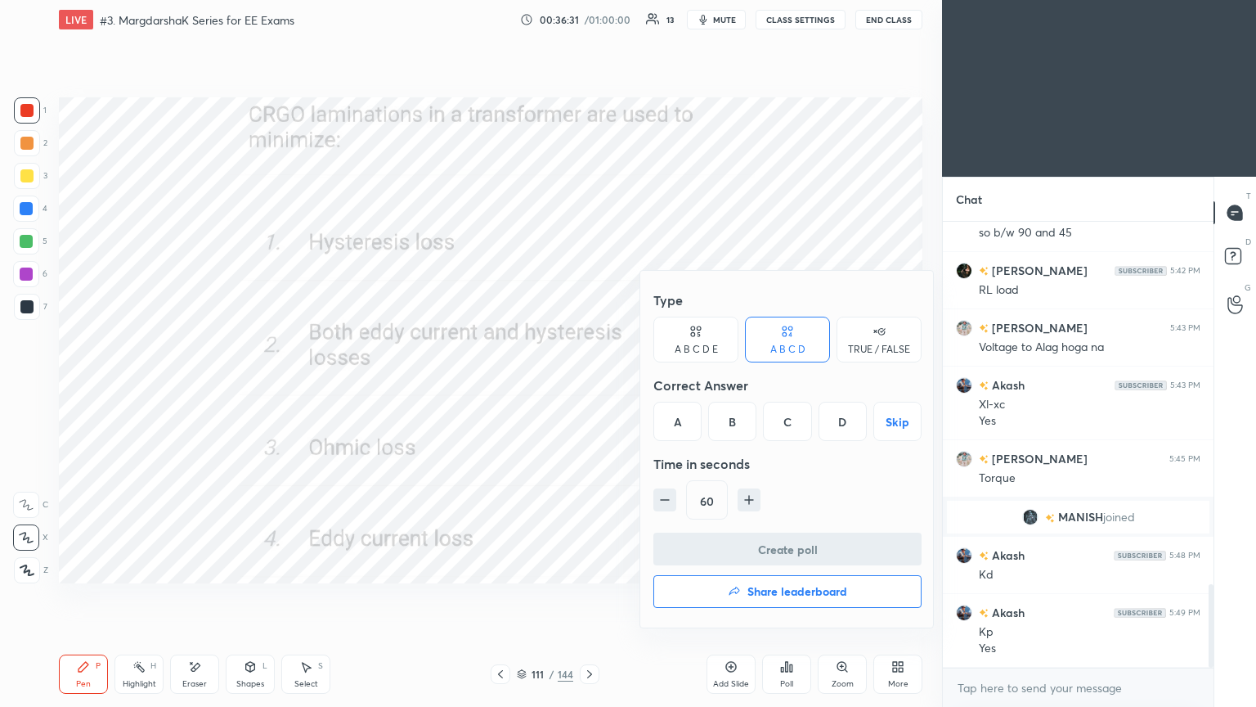
click at [838, 423] on div "D" at bounding box center [843, 421] width 48 height 39
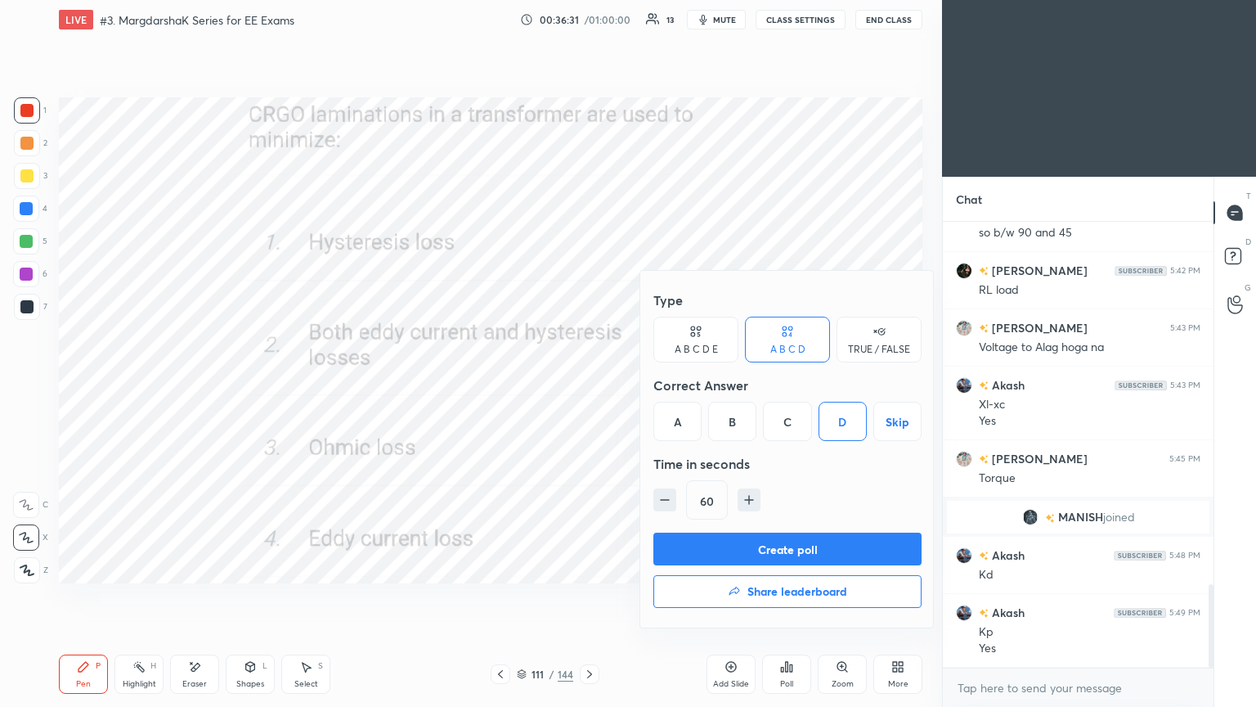
click at [811, 559] on button "Create poll" at bounding box center [788, 548] width 268 height 33
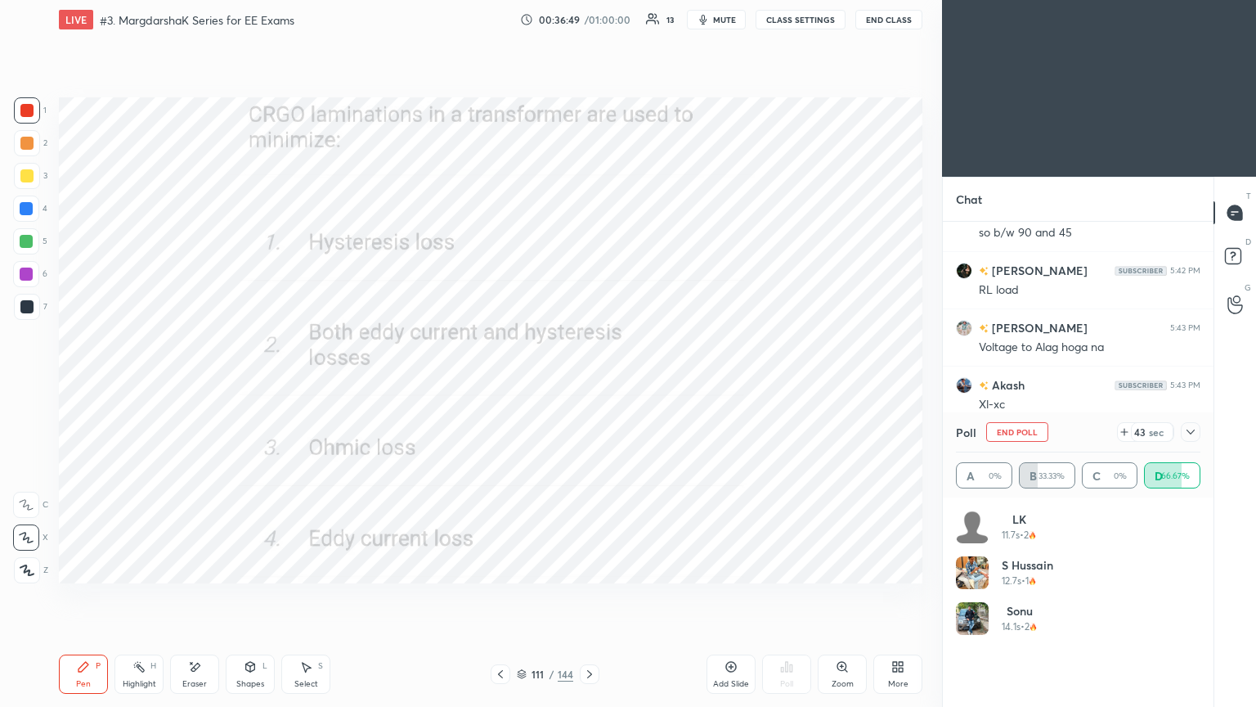
scroll to position [2074, 0]
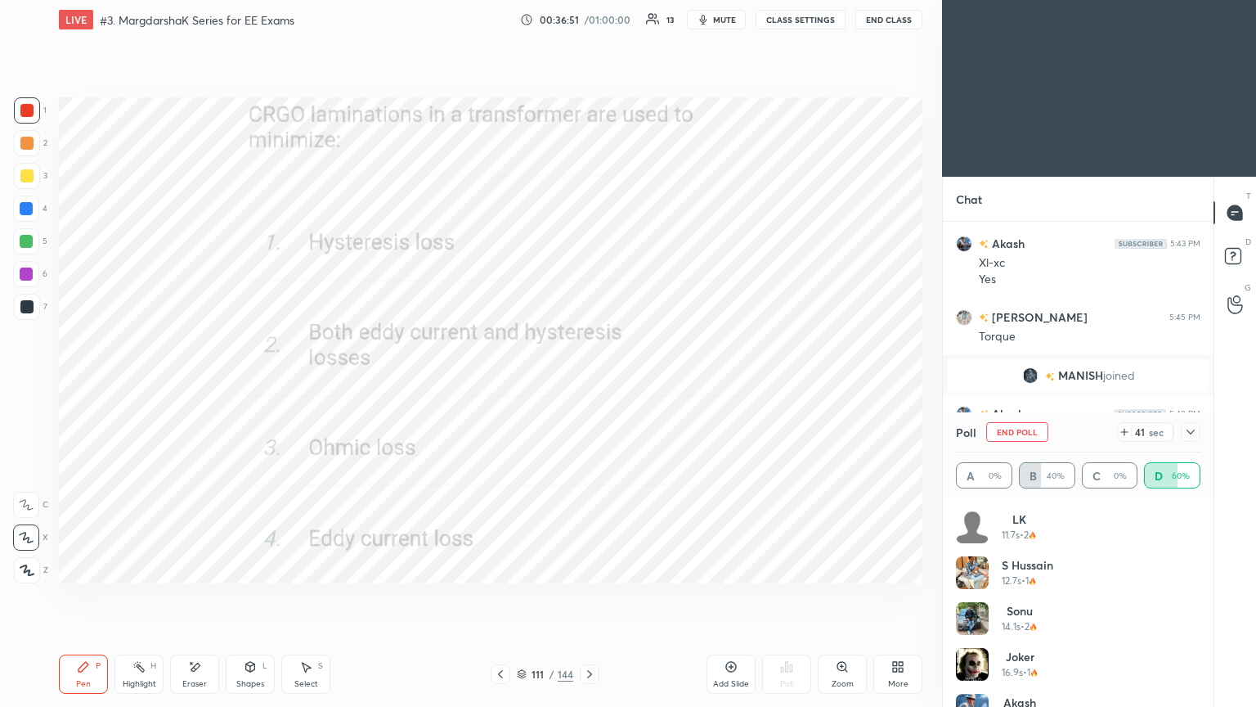
click at [1197, 433] on icon at bounding box center [1190, 431] width 13 height 13
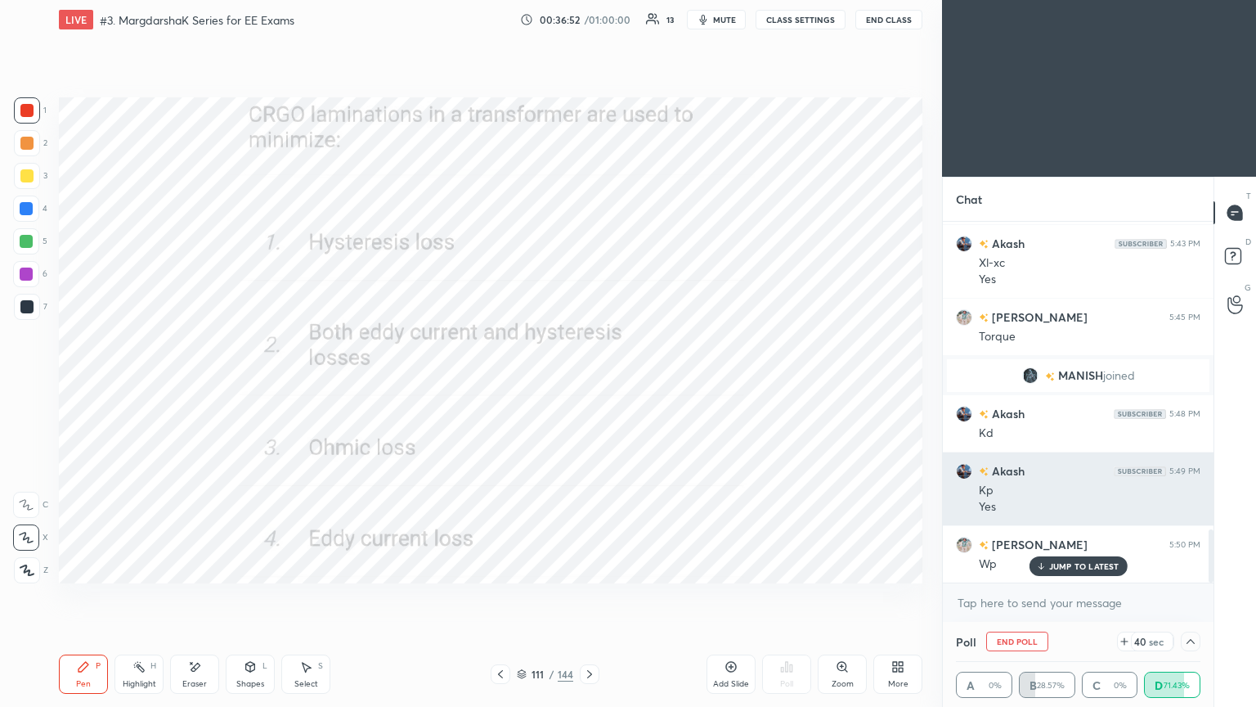
scroll to position [0, 5]
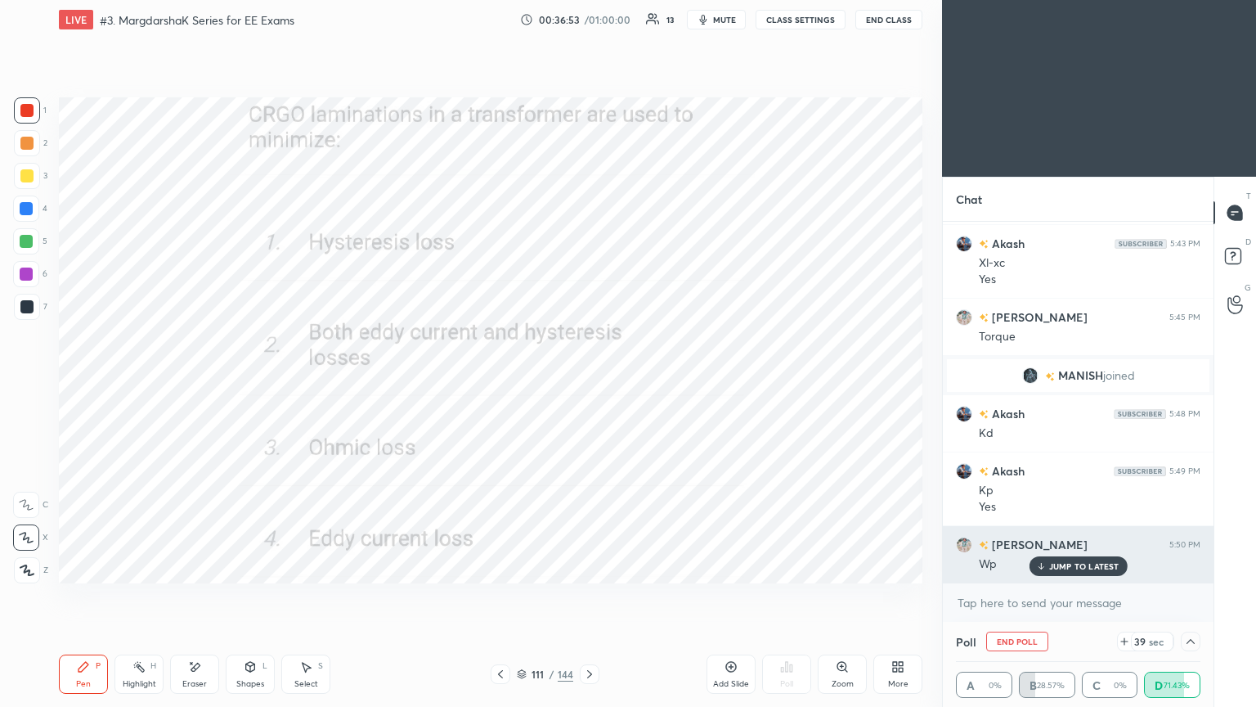
click at [1087, 564] on p "JUMP TO LATEST" at bounding box center [1084, 566] width 70 height 10
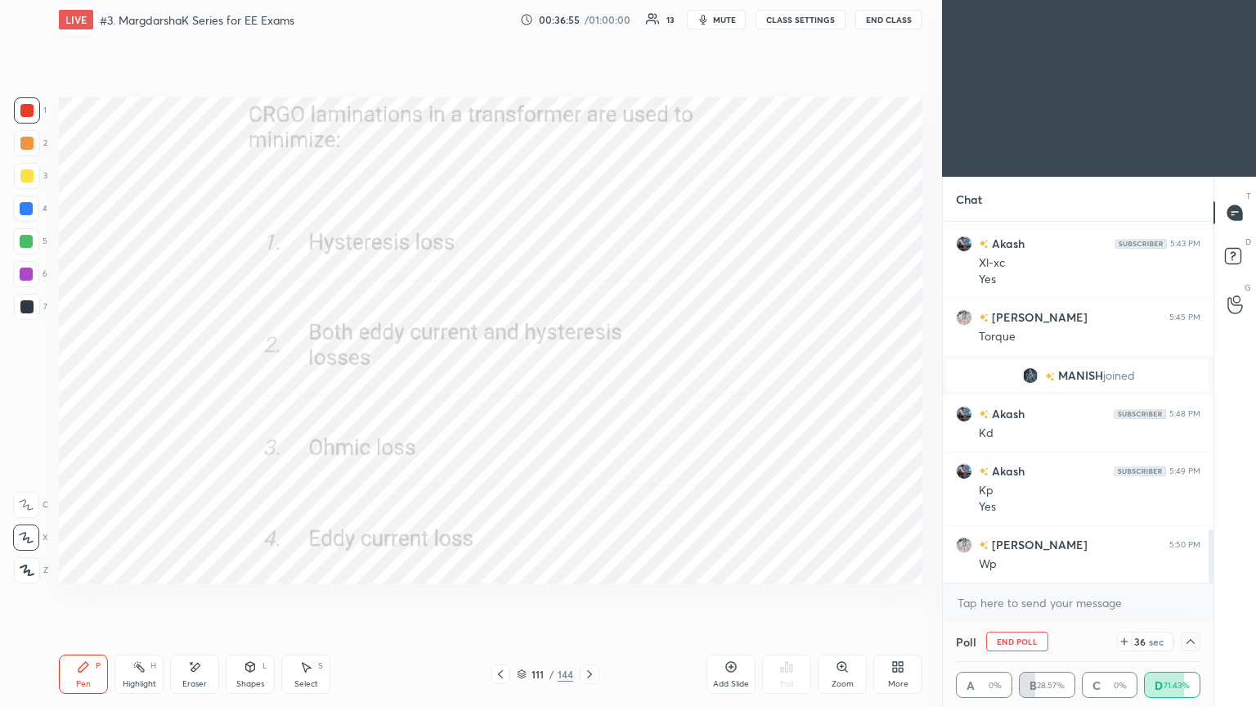
click at [1195, 596] on icon at bounding box center [1190, 641] width 13 height 13
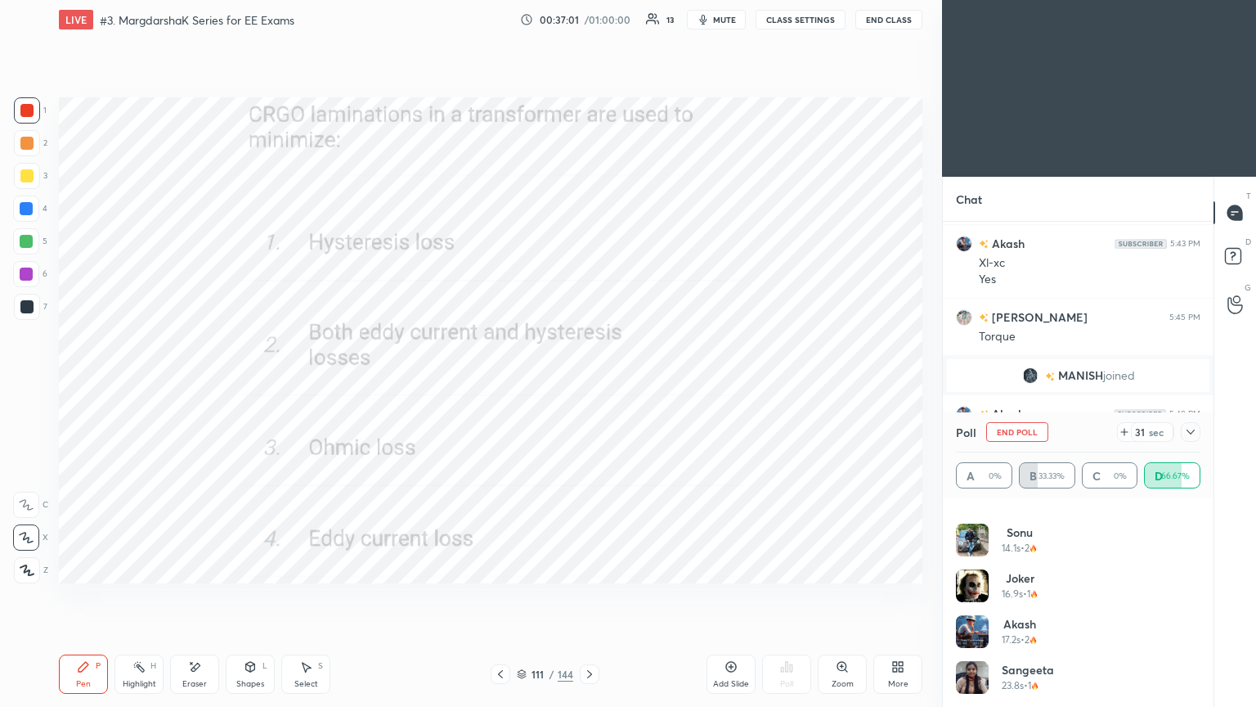
scroll to position [0, 0]
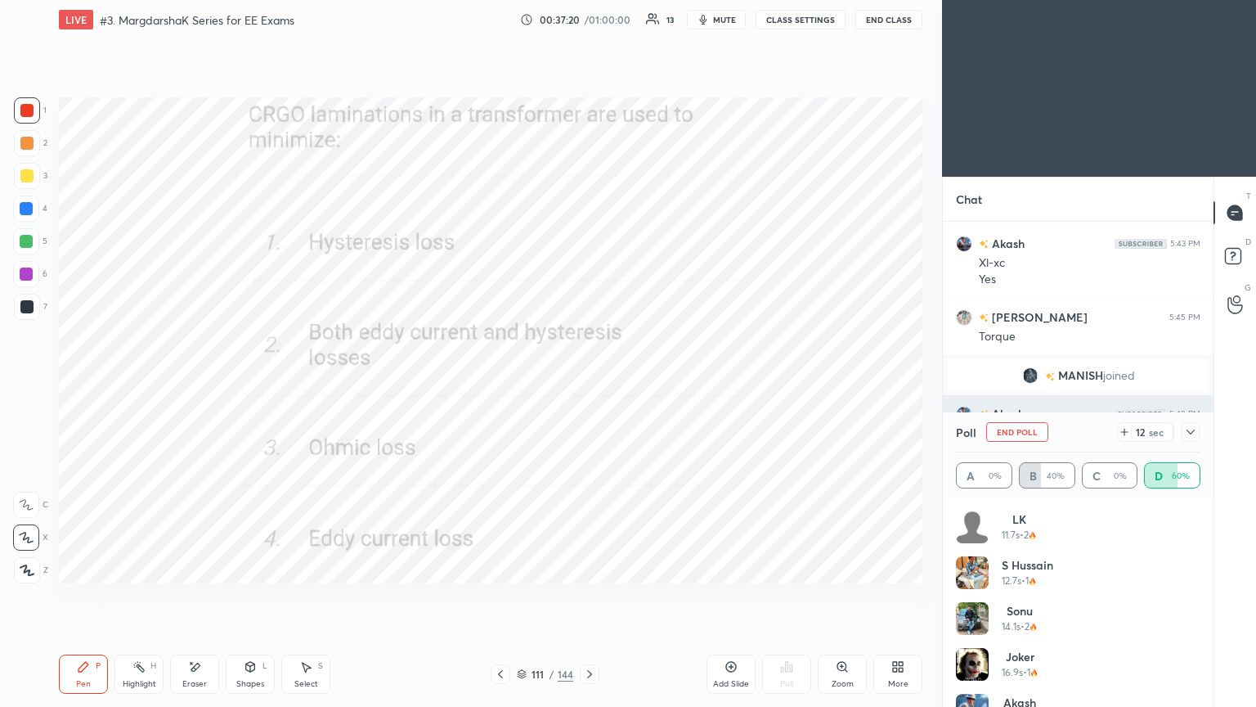
click at [1022, 434] on button "End Poll" at bounding box center [1017, 432] width 62 height 20
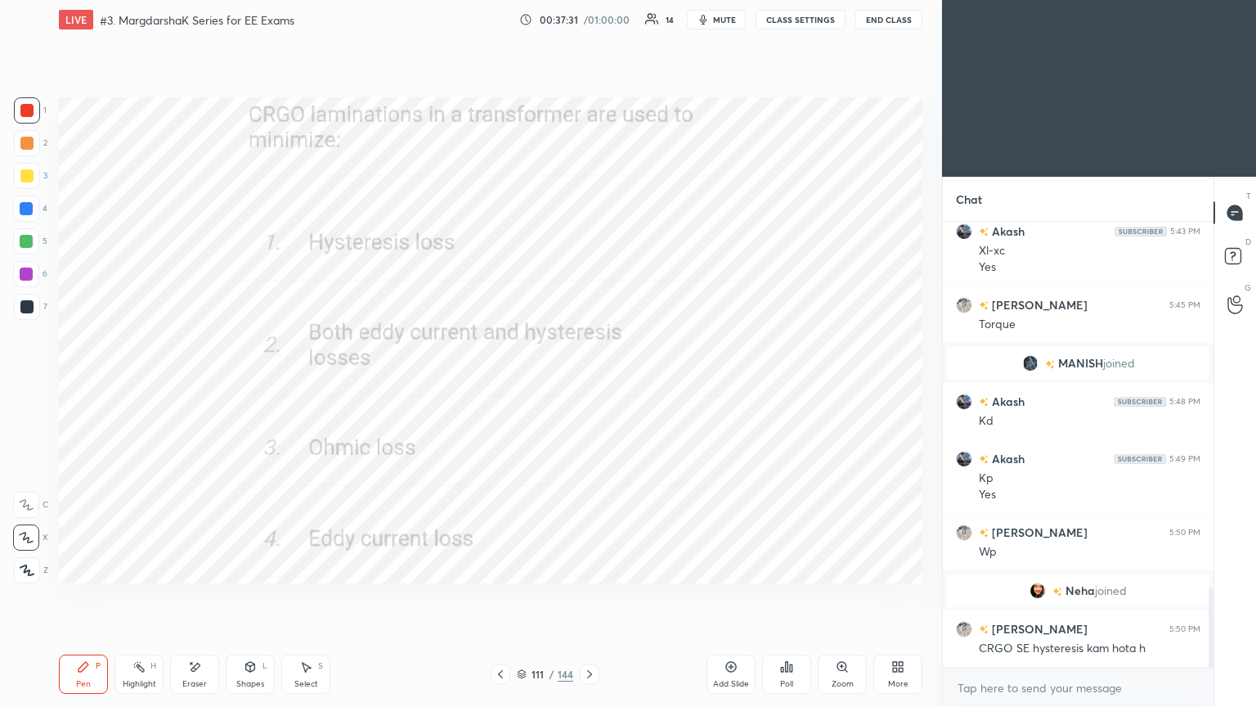
scroll to position [2021, 0]
click at [588, 596] on icon at bounding box center [589, 673] width 13 height 13
click at [795, 596] on div "Poll" at bounding box center [786, 673] width 49 height 39
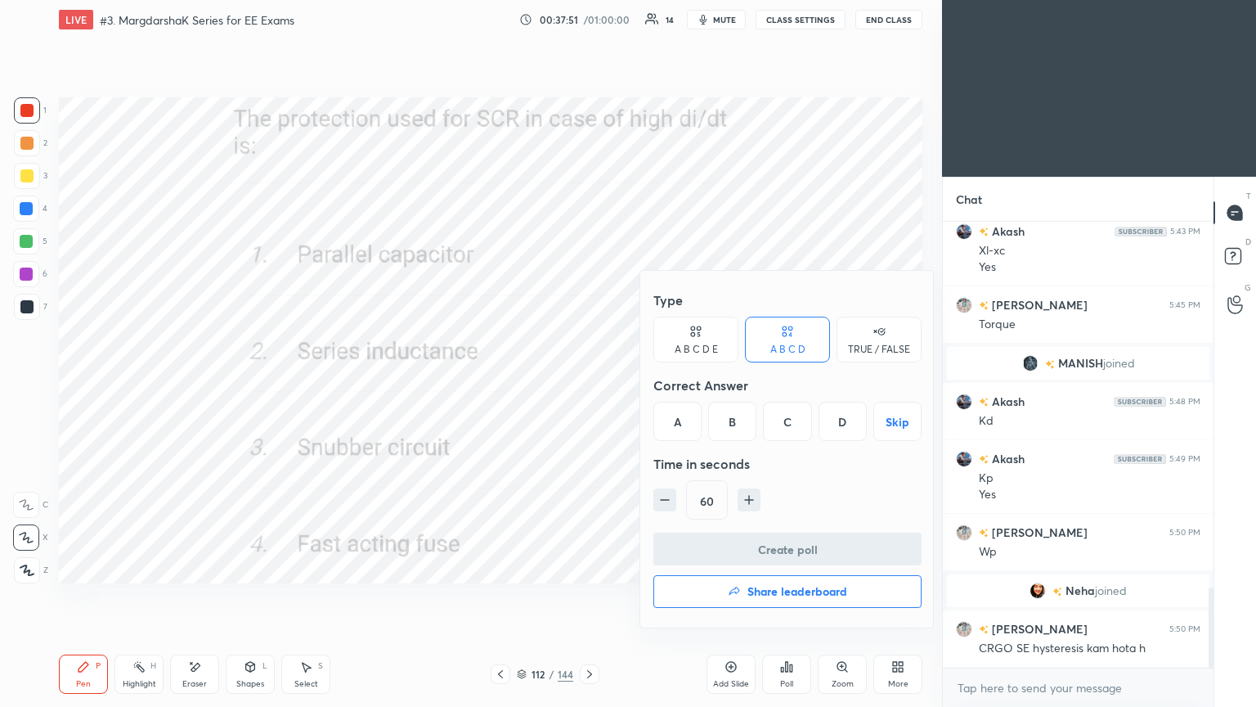
click at [786, 423] on div "C" at bounding box center [787, 421] width 48 height 39
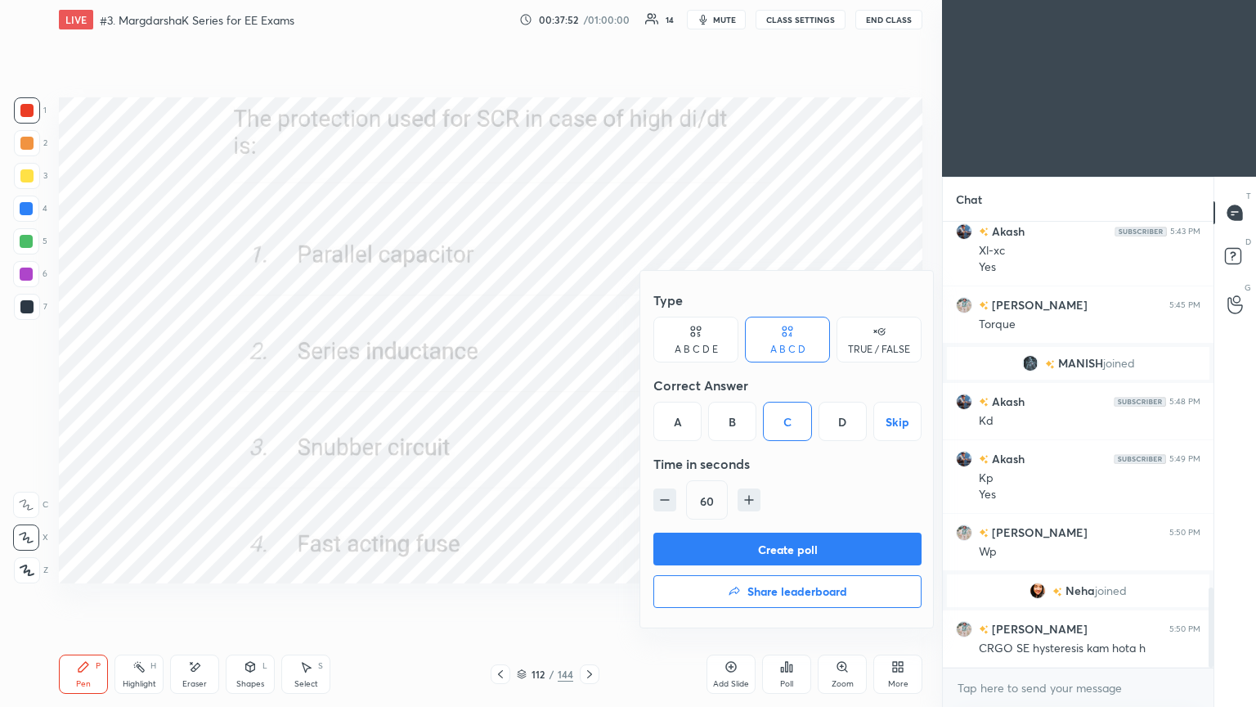
click at [776, 555] on button "Create poll" at bounding box center [788, 548] width 268 height 33
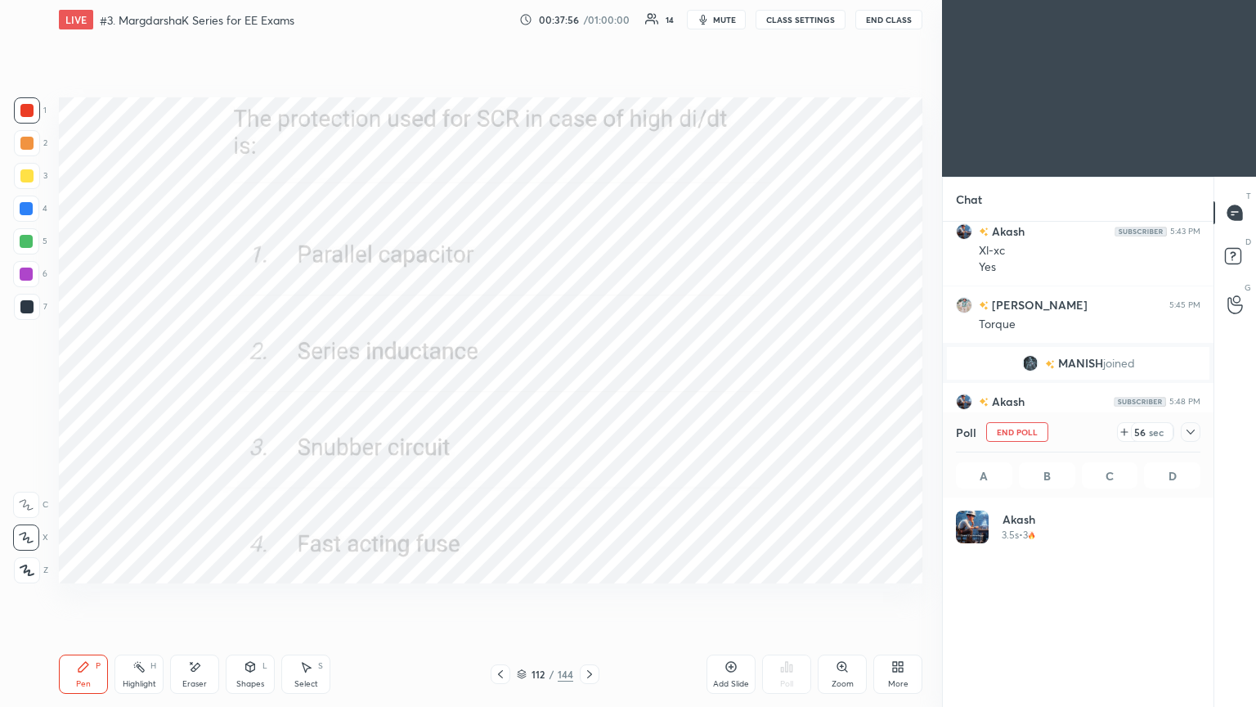
scroll to position [5, 5]
click at [1037, 419] on div "Poll End Poll 54 sec" at bounding box center [1078, 431] width 245 height 39
click at [1040, 428] on button "End Poll" at bounding box center [1017, 432] width 62 height 20
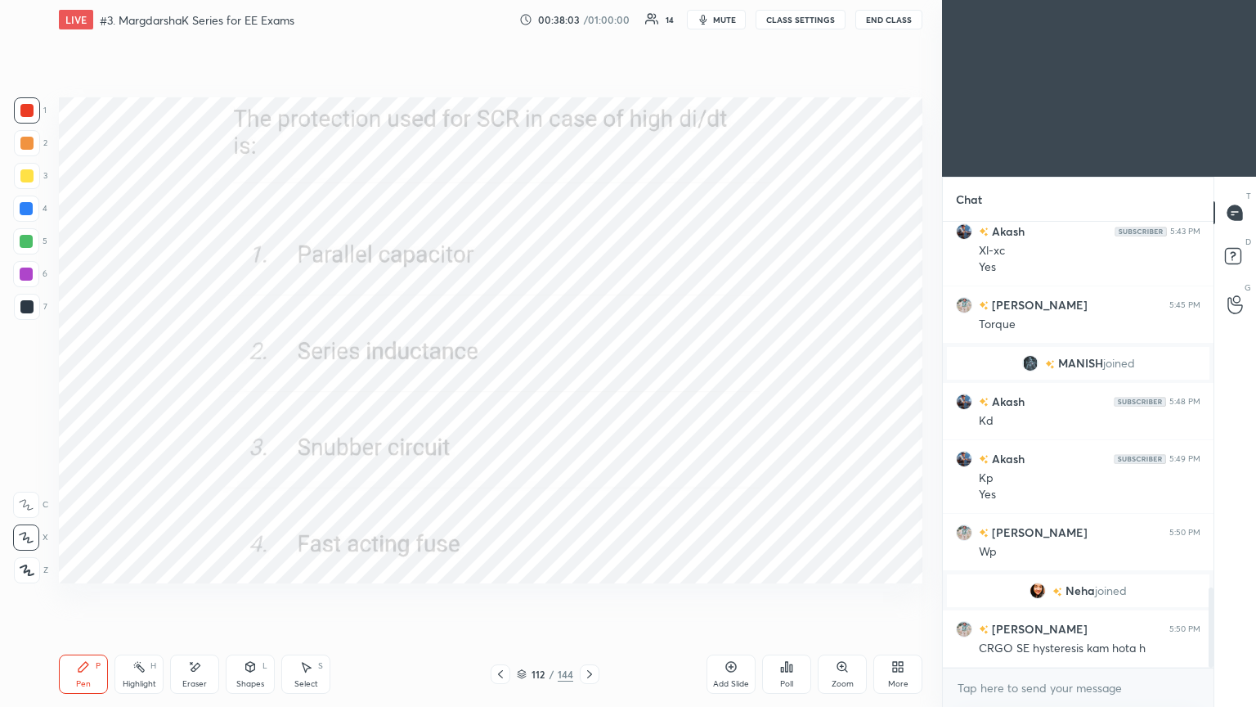
click at [793, 596] on div "Poll" at bounding box center [786, 673] width 49 height 39
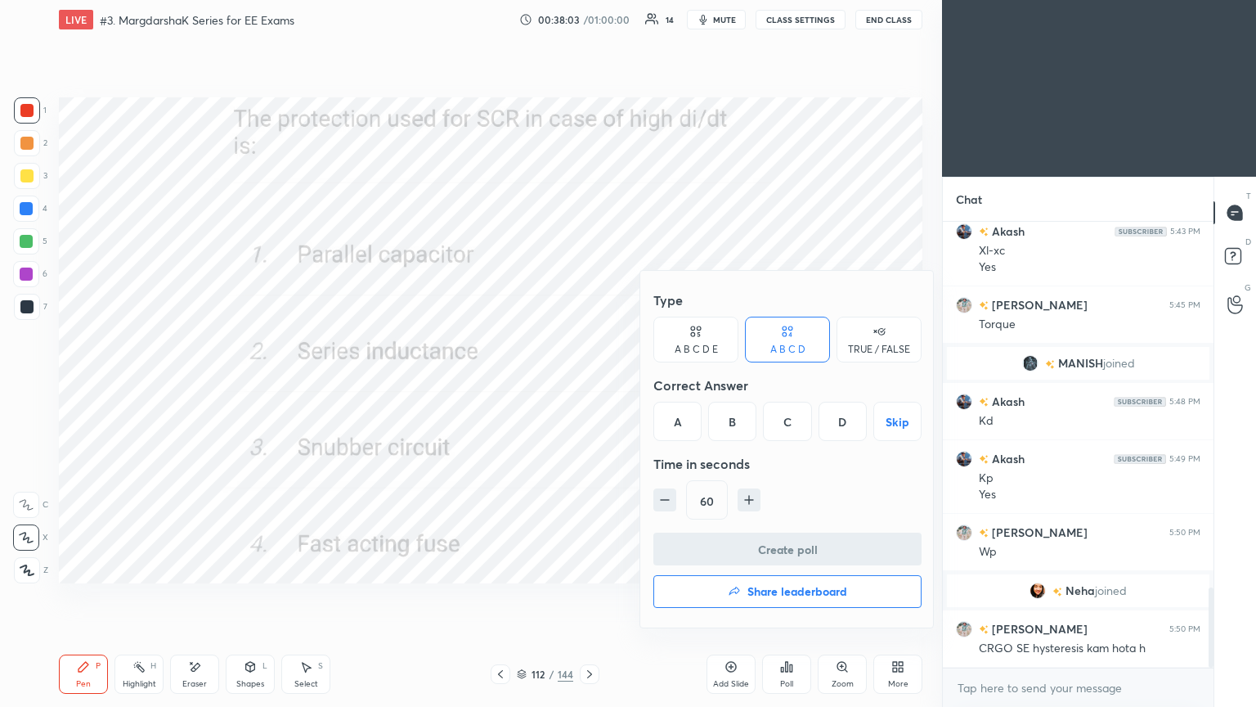
click at [752, 596] on button "Share leaderboard" at bounding box center [788, 591] width 268 height 33
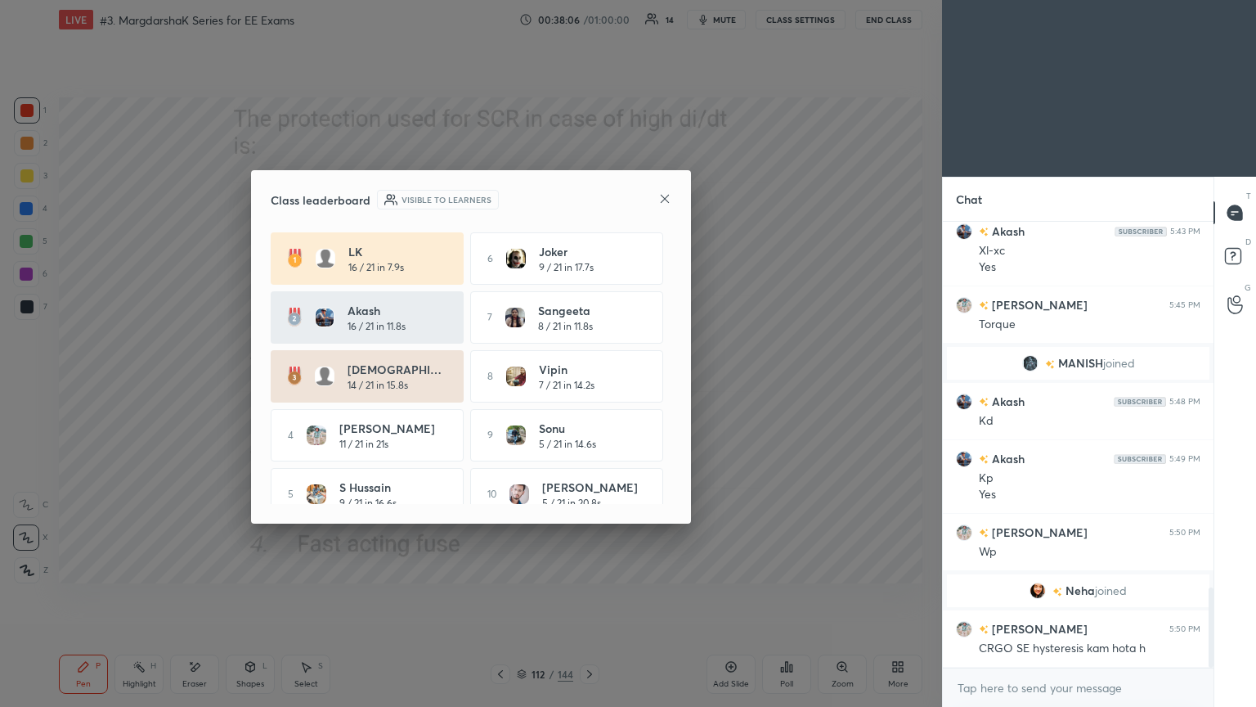
click at [664, 193] on icon at bounding box center [664, 198] width 13 height 13
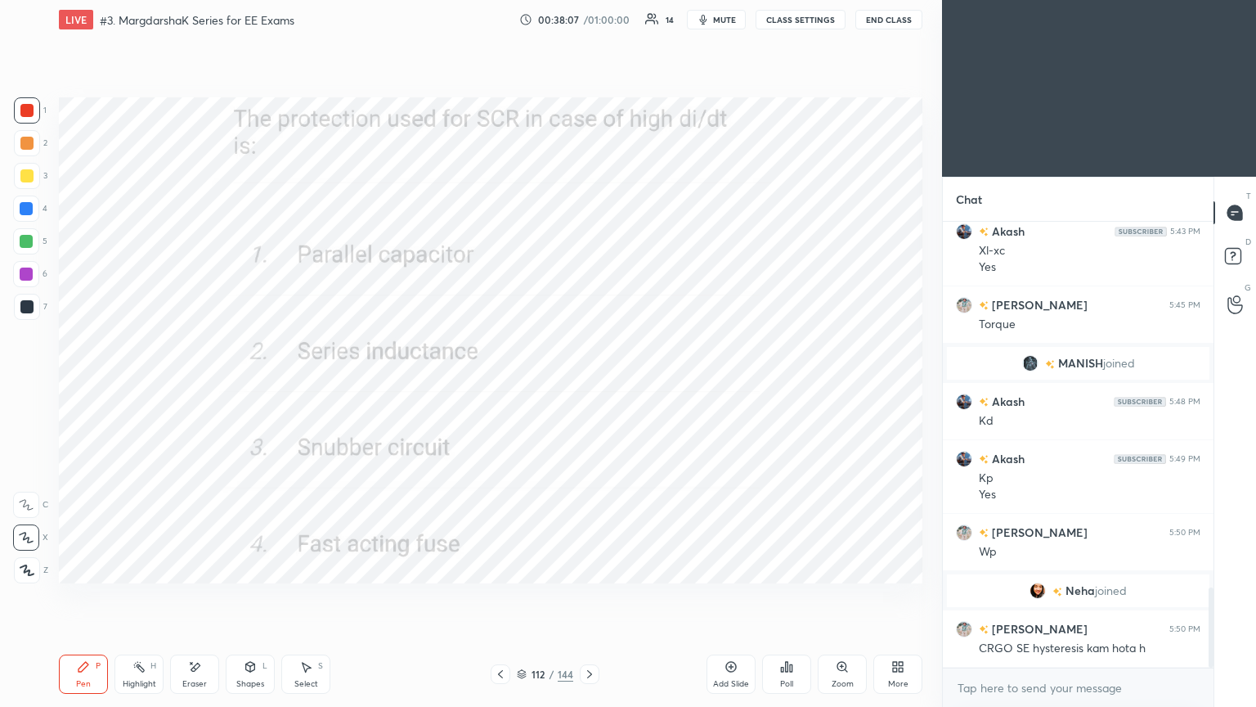
click at [789, 596] on div "Poll" at bounding box center [786, 673] width 49 height 39
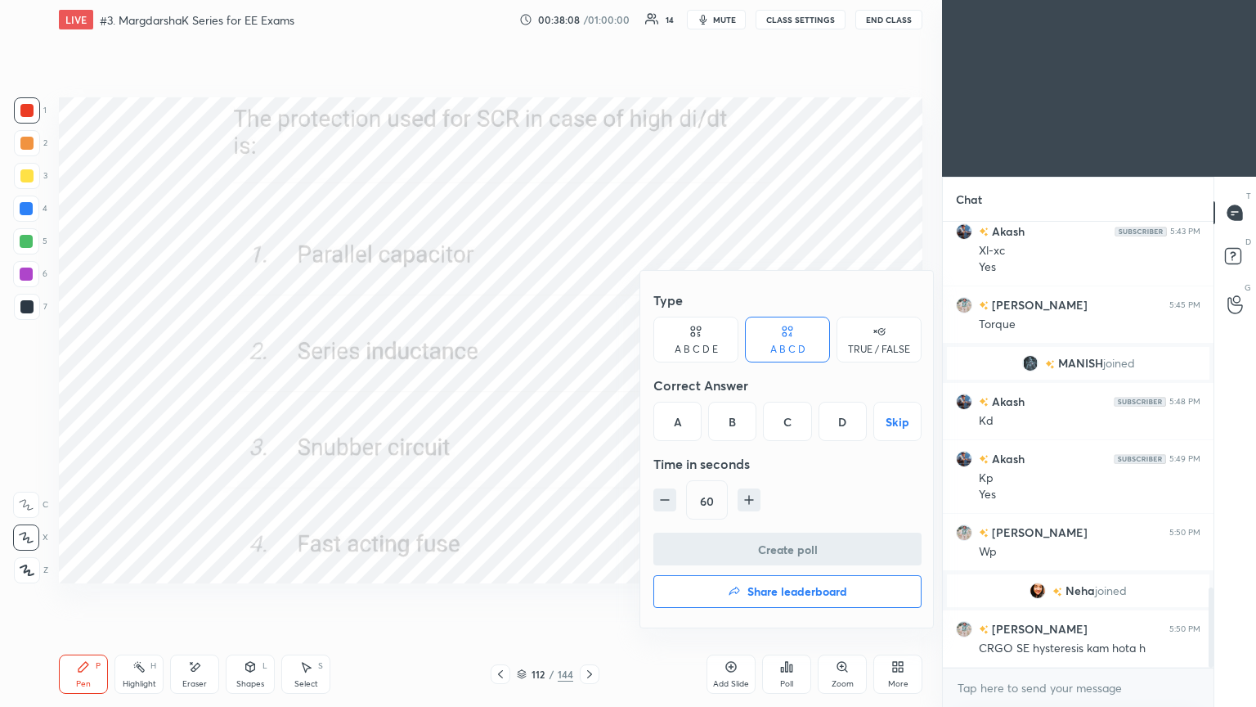
click at [737, 425] on div "B" at bounding box center [732, 421] width 48 height 39
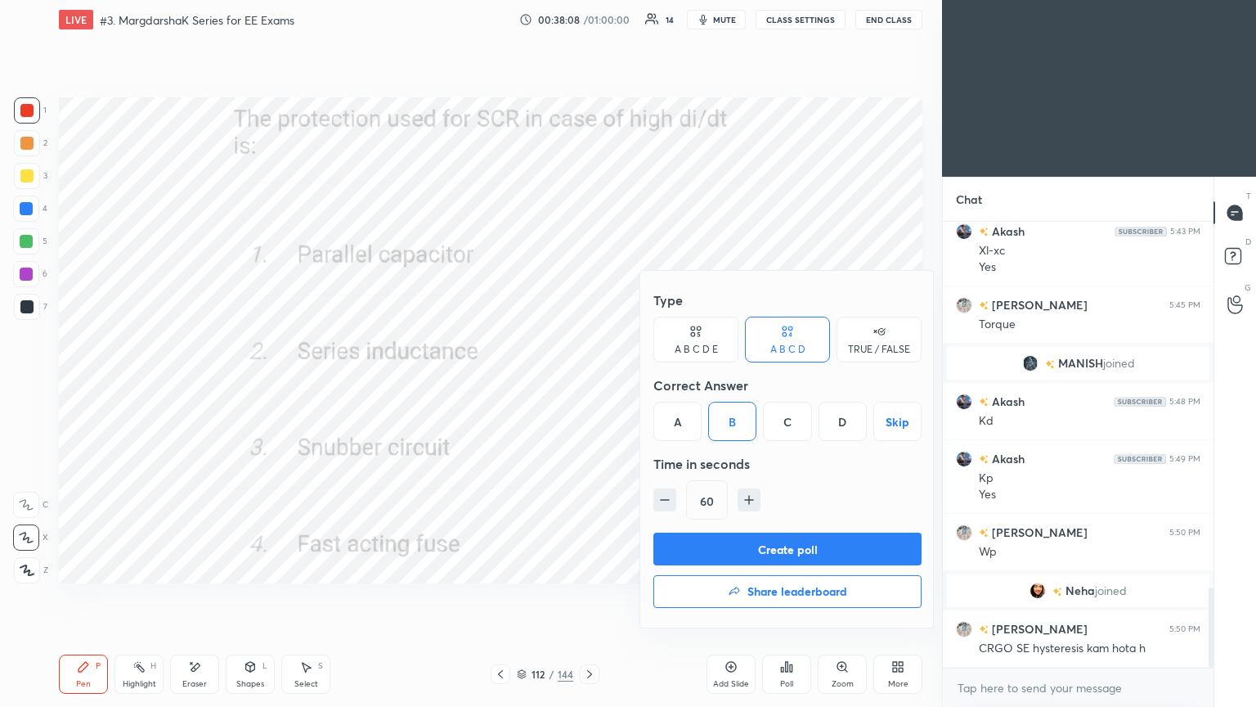
click at [752, 555] on button "Create poll" at bounding box center [788, 548] width 268 height 33
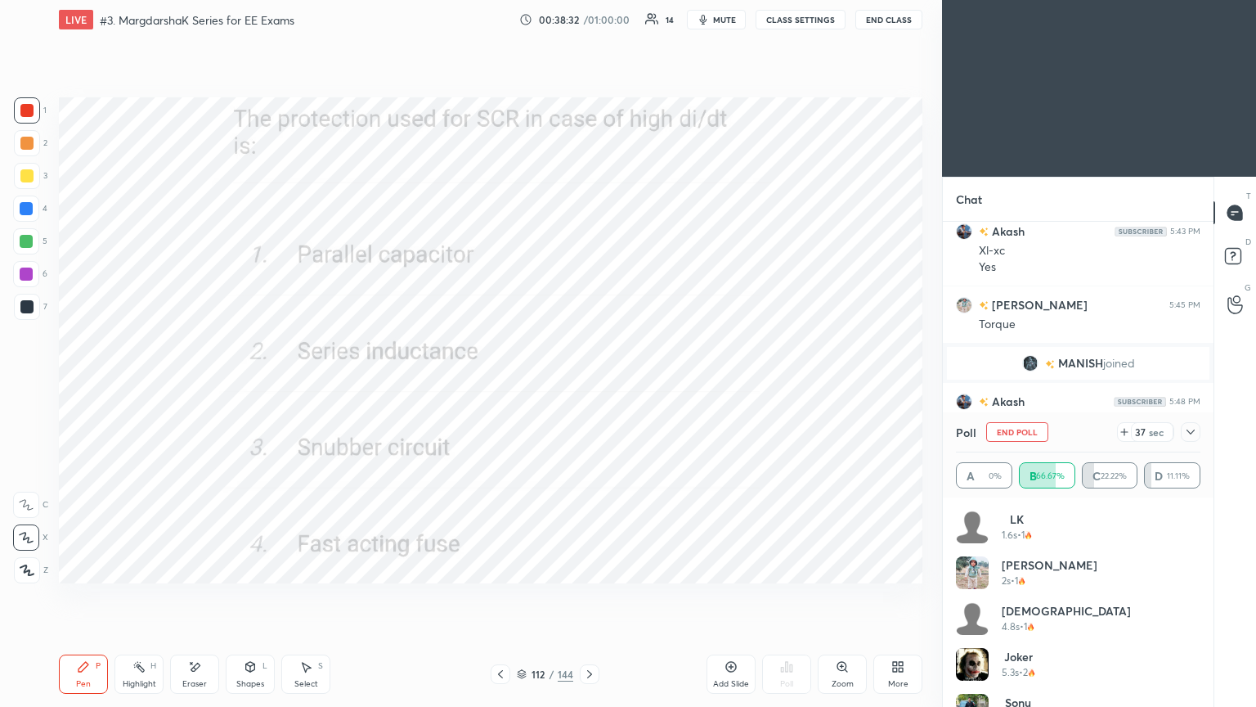
drag, startPoint x: 1195, startPoint y: 529, endPoint x: 1207, endPoint y: 573, distance: 45.8
click at [1210, 596] on div "LK 1.6s • 1 Rajesh 2s • 1 [PERSON_NAME] 4.8s • 1 Joker 5.3s • 2 [PERSON_NAME] 7…" at bounding box center [1078, 601] width 271 height 209
drag, startPoint x: 1201, startPoint y: 536, endPoint x: 1202, endPoint y: 555, distance: 19.6
click at [1205, 596] on div "LK 1.6s • 1 Rajesh 2s • 1 [PERSON_NAME] 4.8s • 1 Joker 5.3s • 2 [PERSON_NAME] 7…" at bounding box center [1078, 601] width 271 height 209
drag, startPoint x: 1201, startPoint y: 566, endPoint x: 1208, endPoint y: 631, distance: 65.0
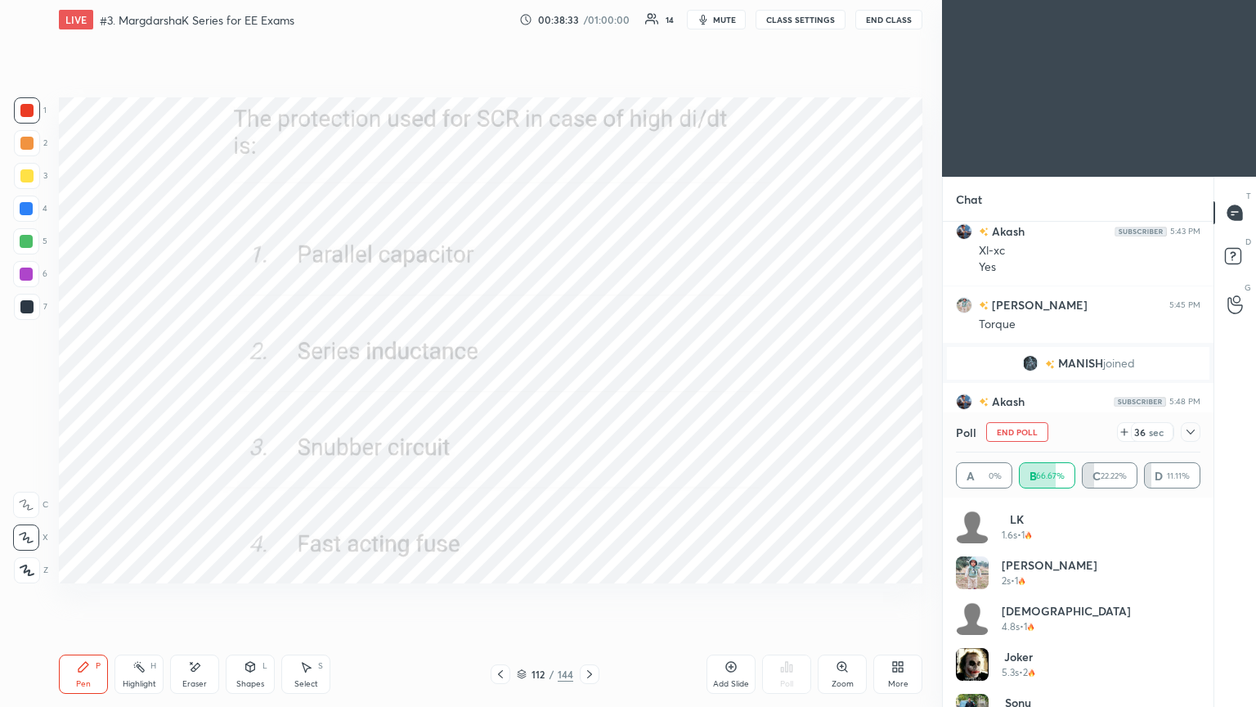
click at [1208, 596] on div "LK 1.6s • 1 Rajesh 2s • 1 [PERSON_NAME] 4.8s • 1 Joker 5.3s • 2 [PERSON_NAME] 7…" at bounding box center [1078, 601] width 271 height 209
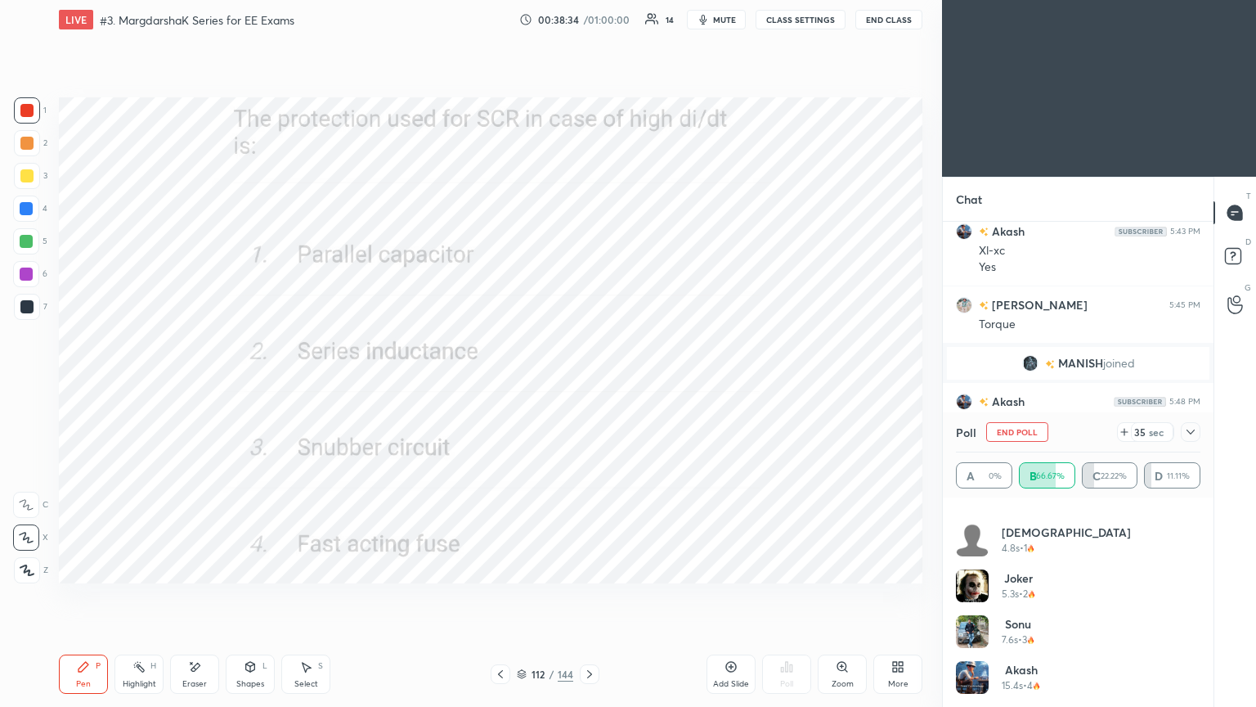
drag, startPoint x: 1198, startPoint y: 661, endPoint x: 1198, endPoint y: 650, distance: 10.6
click at [1198, 596] on div "LK 1.6s • 1 Rajesh 2s • 1 [PERSON_NAME] 4.8s • 1 Joker 5.3s • 2 [PERSON_NAME] 7…" at bounding box center [1078, 601] width 271 height 209
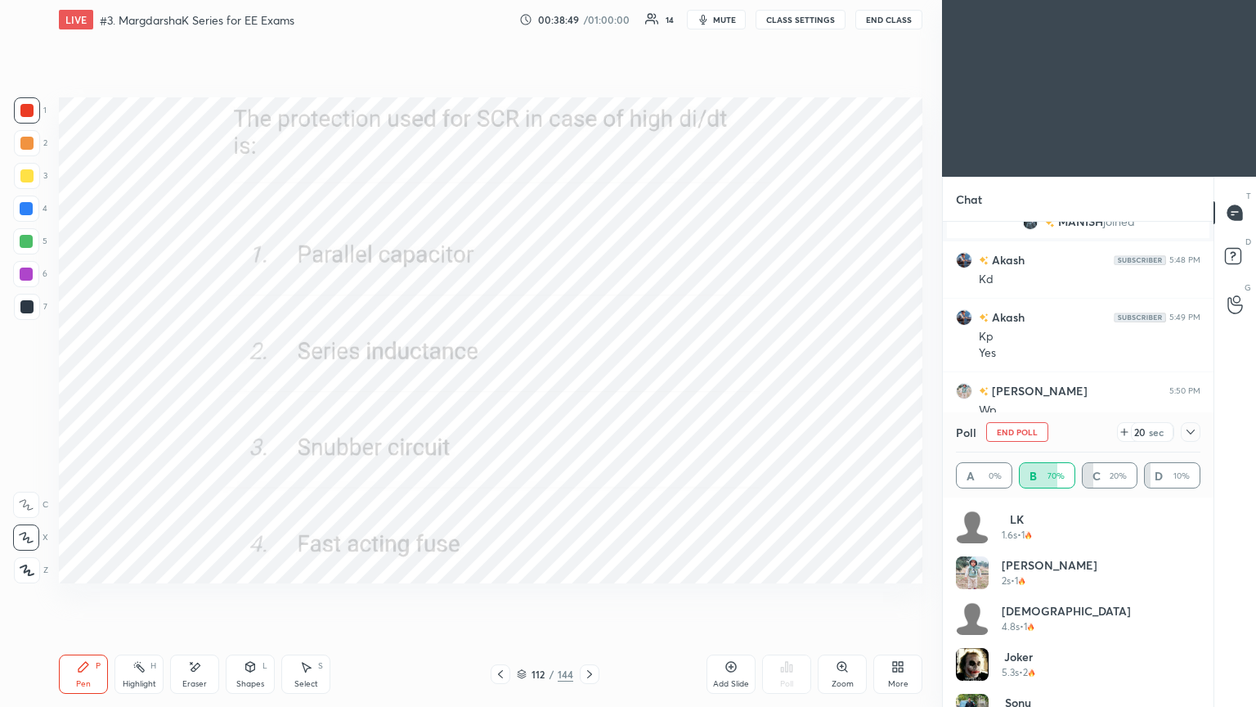
click at [1035, 429] on button "End Poll" at bounding box center [1017, 432] width 62 height 20
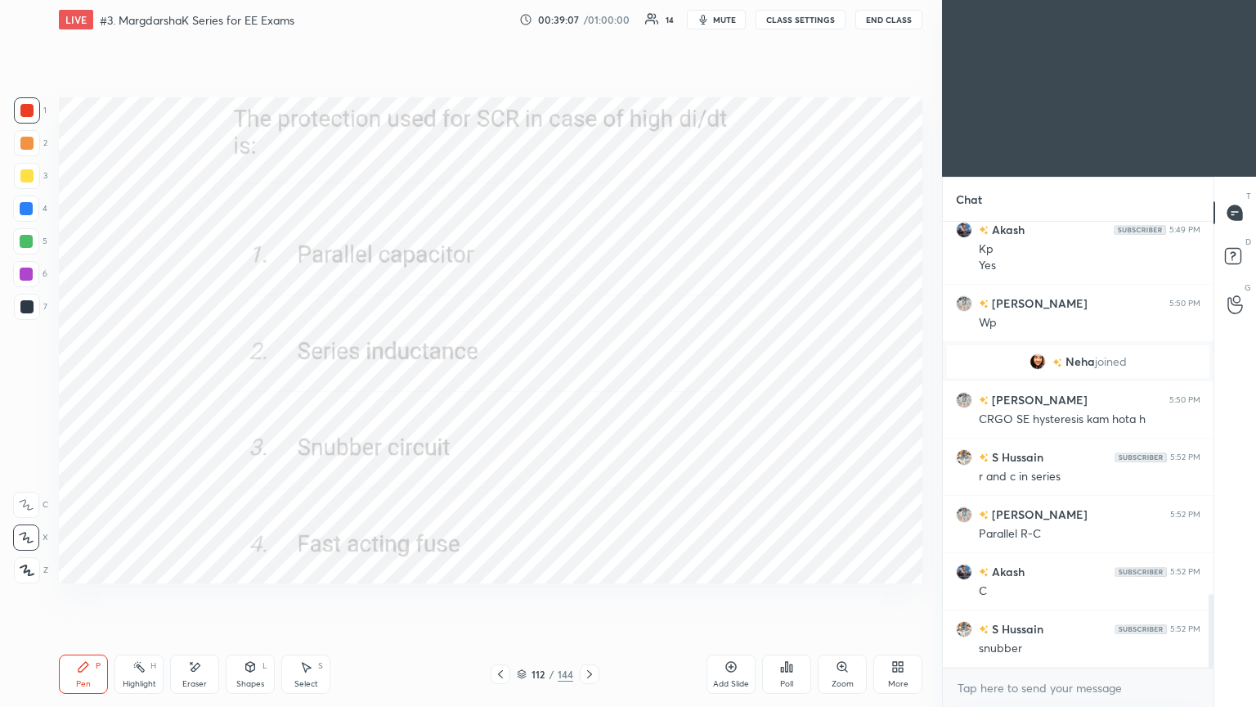
click at [1033, 359] on img "grid" at bounding box center [1038, 361] width 16 height 16
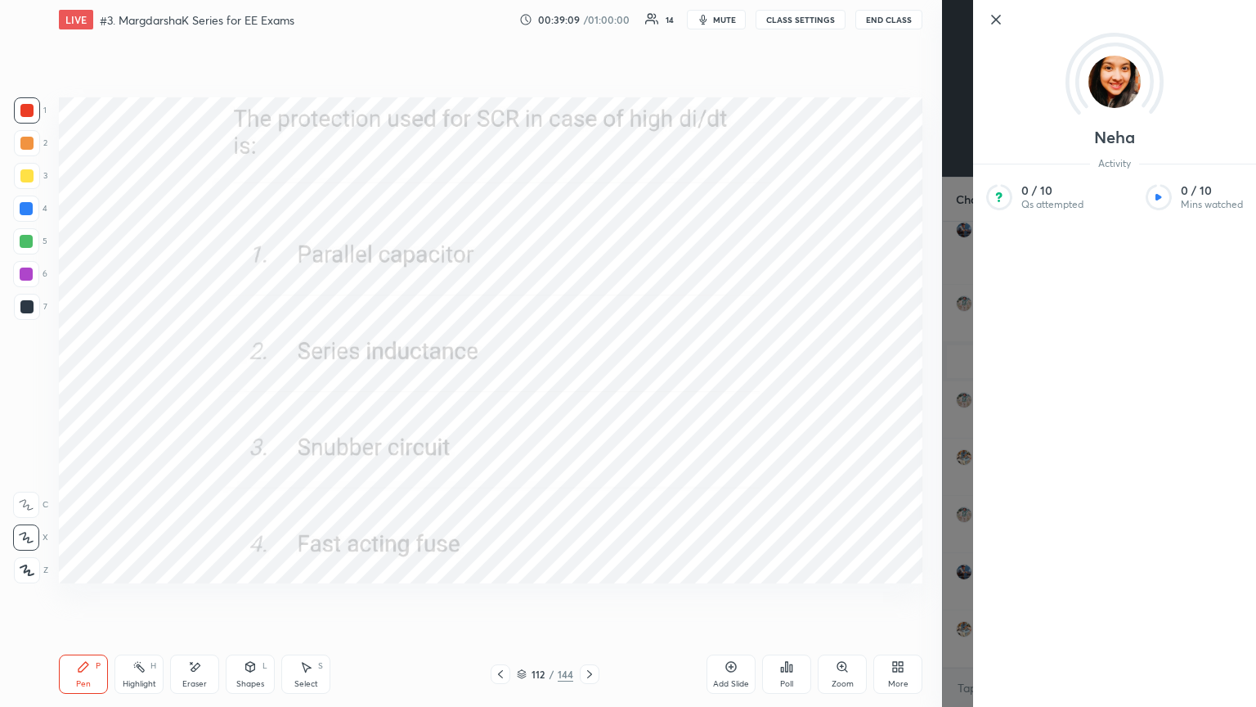
click at [997, 16] on icon at bounding box center [996, 20] width 20 height 20
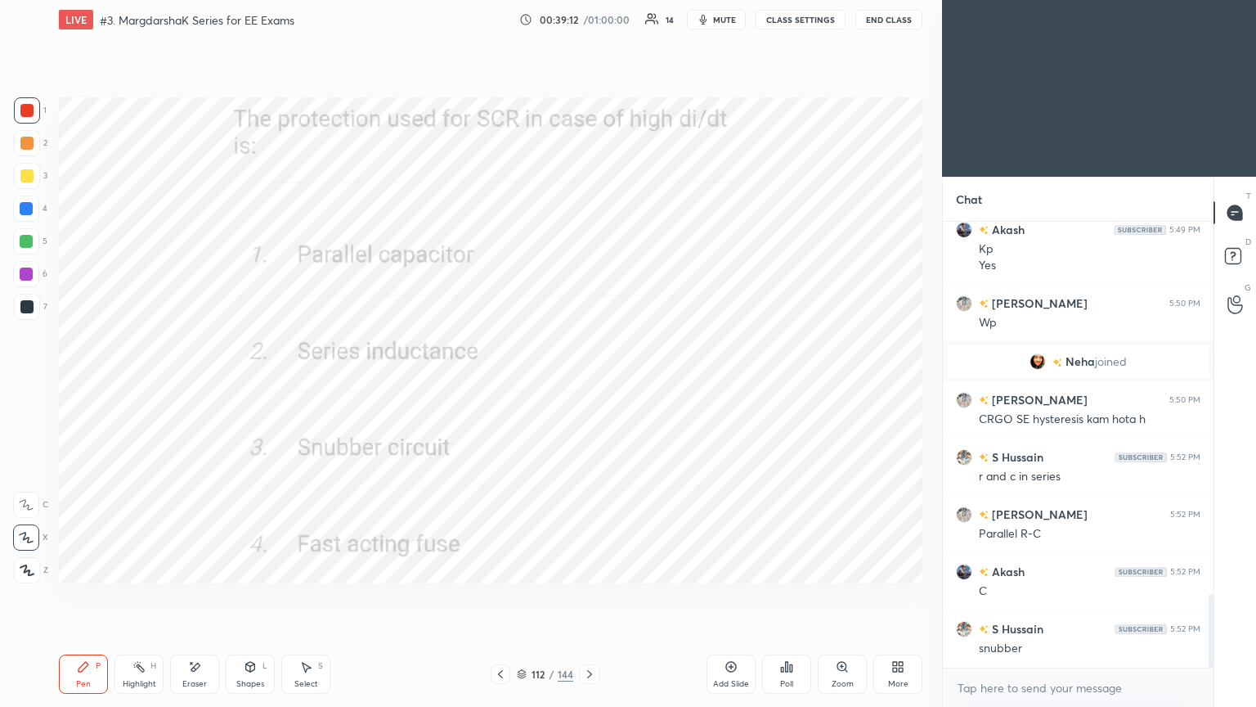
click at [590, 596] on icon at bounding box center [589, 673] width 13 height 13
click at [793, 596] on div "Poll" at bounding box center [786, 673] width 49 height 39
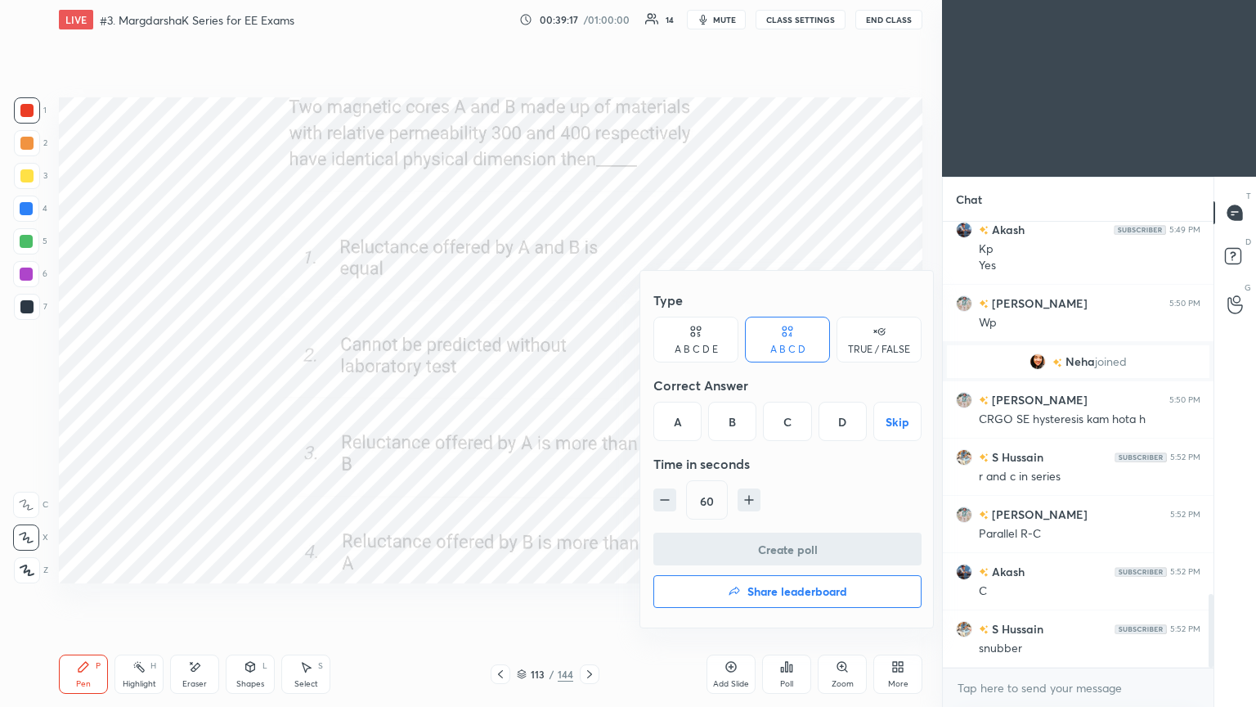
click at [791, 428] on div "C" at bounding box center [787, 421] width 48 height 39
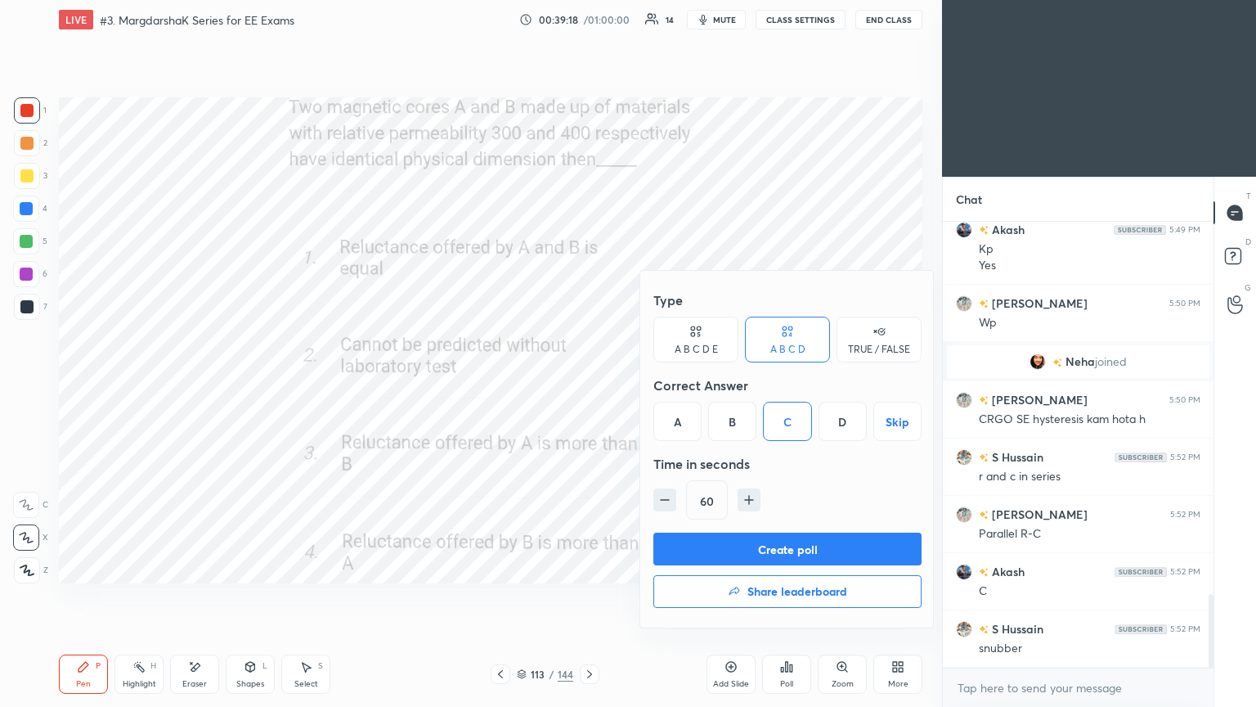
click at [793, 546] on button "Create poll" at bounding box center [788, 548] width 268 height 33
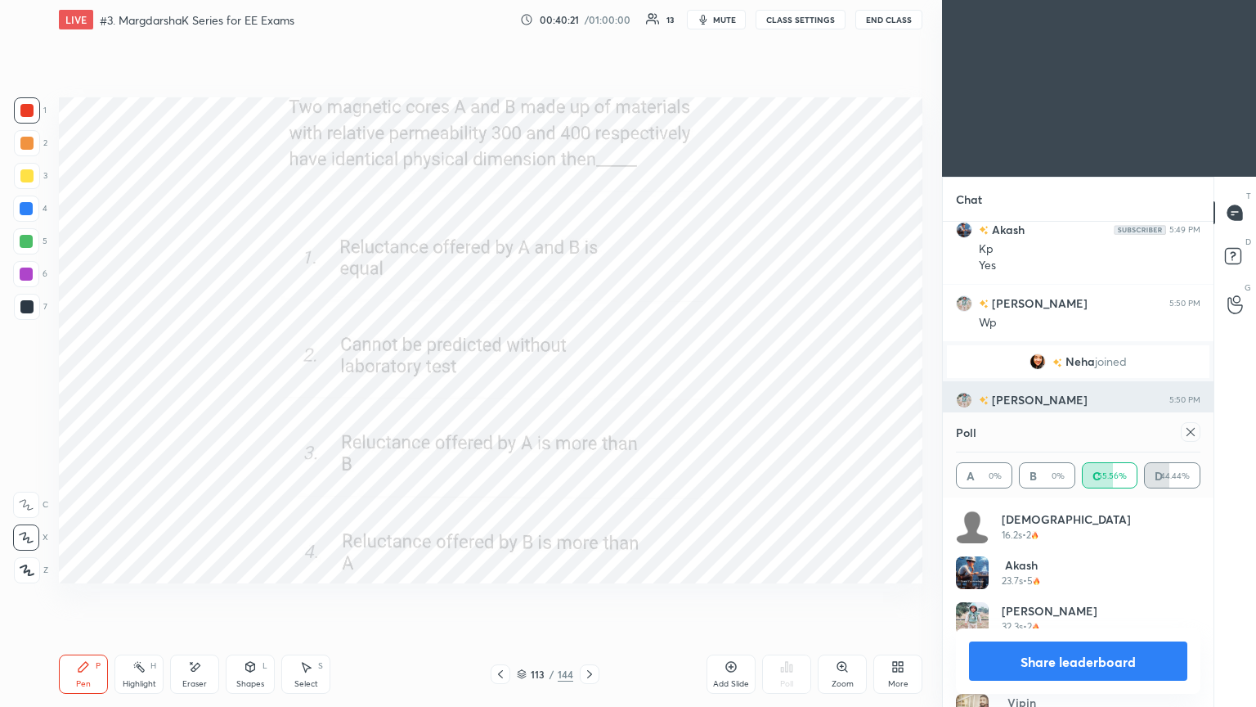
click at [1194, 429] on icon at bounding box center [1190, 431] width 13 height 13
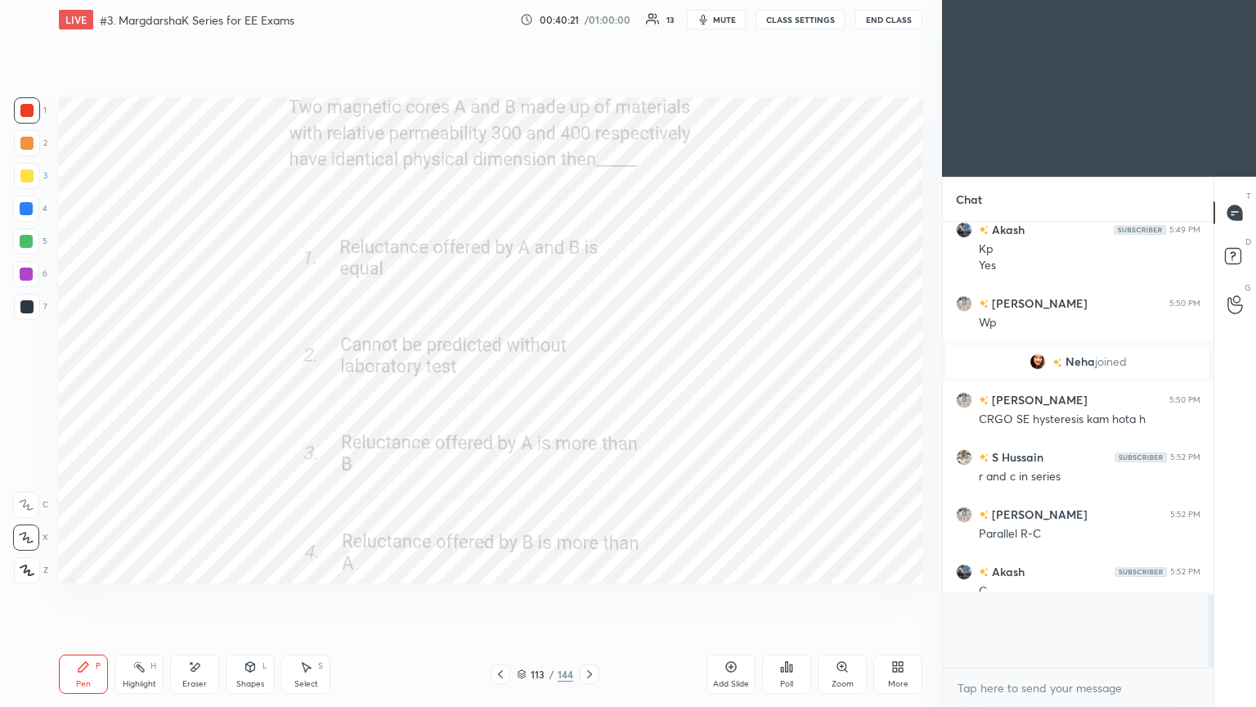
scroll to position [432, 266]
click at [590, 596] on icon at bounding box center [589, 673] width 13 height 13
click at [782, 596] on div "Poll" at bounding box center [786, 684] width 13 height 8
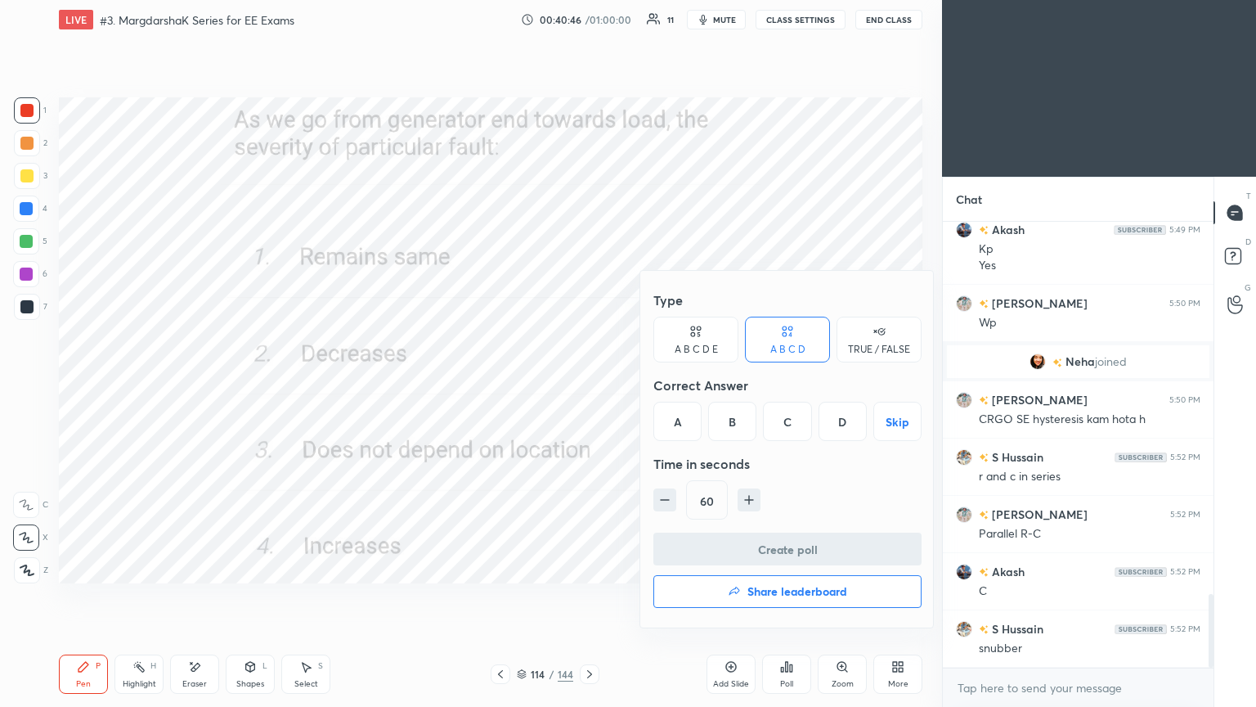
click at [733, 411] on div "B" at bounding box center [732, 421] width 48 height 39
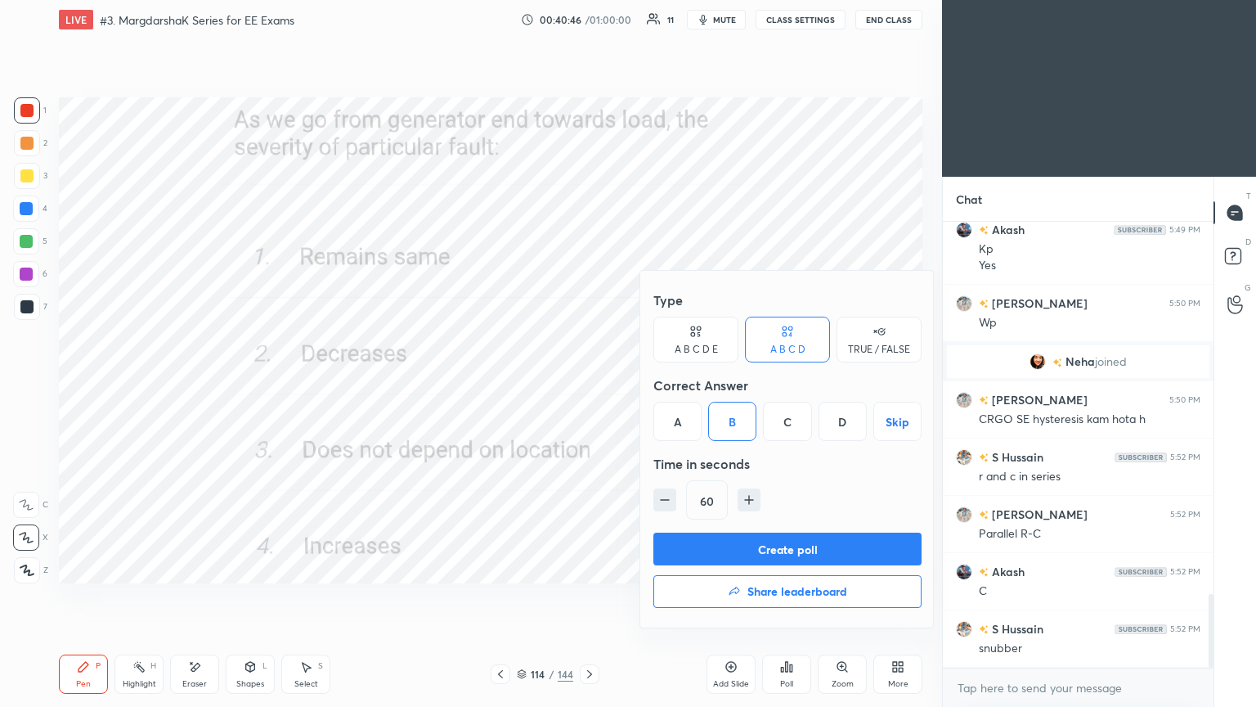
click at [743, 553] on button "Create poll" at bounding box center [788, 548] width 268 height 33
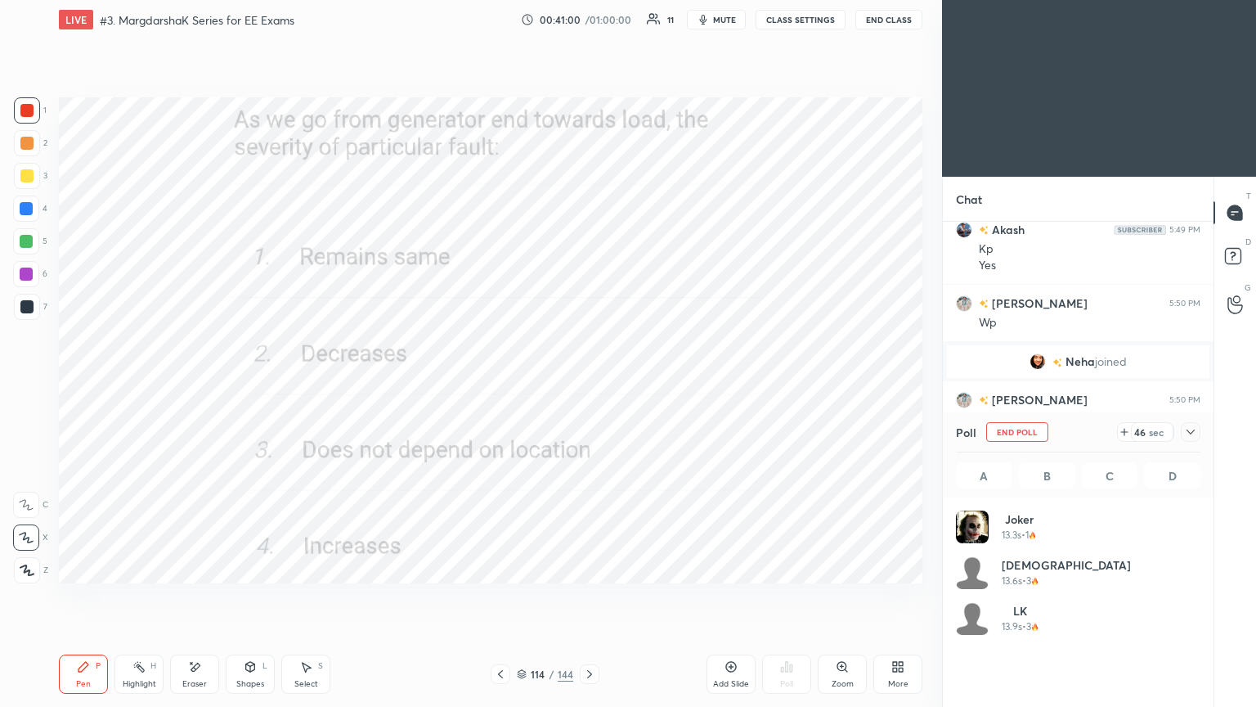
scroll to position [191, 240]
click at [1030, 438] on button "End Poll" at bounding box center [1017, 432] width 62 height 20
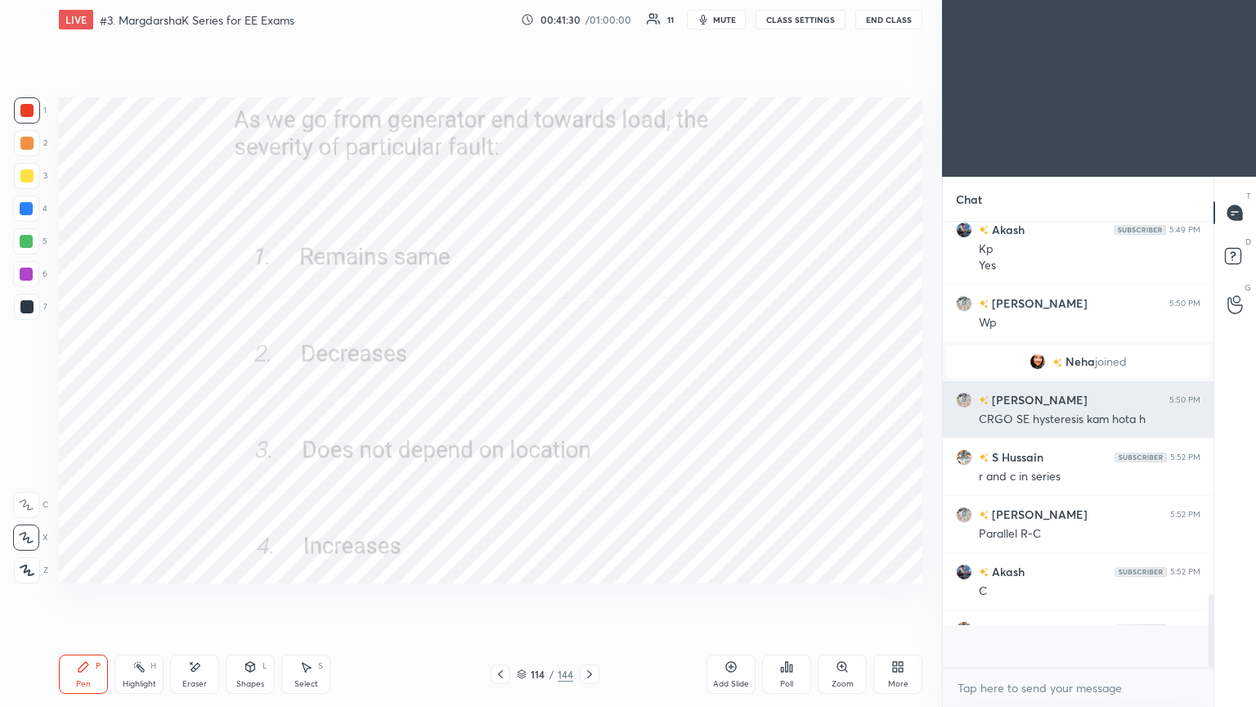
scroll to position [0, 0]
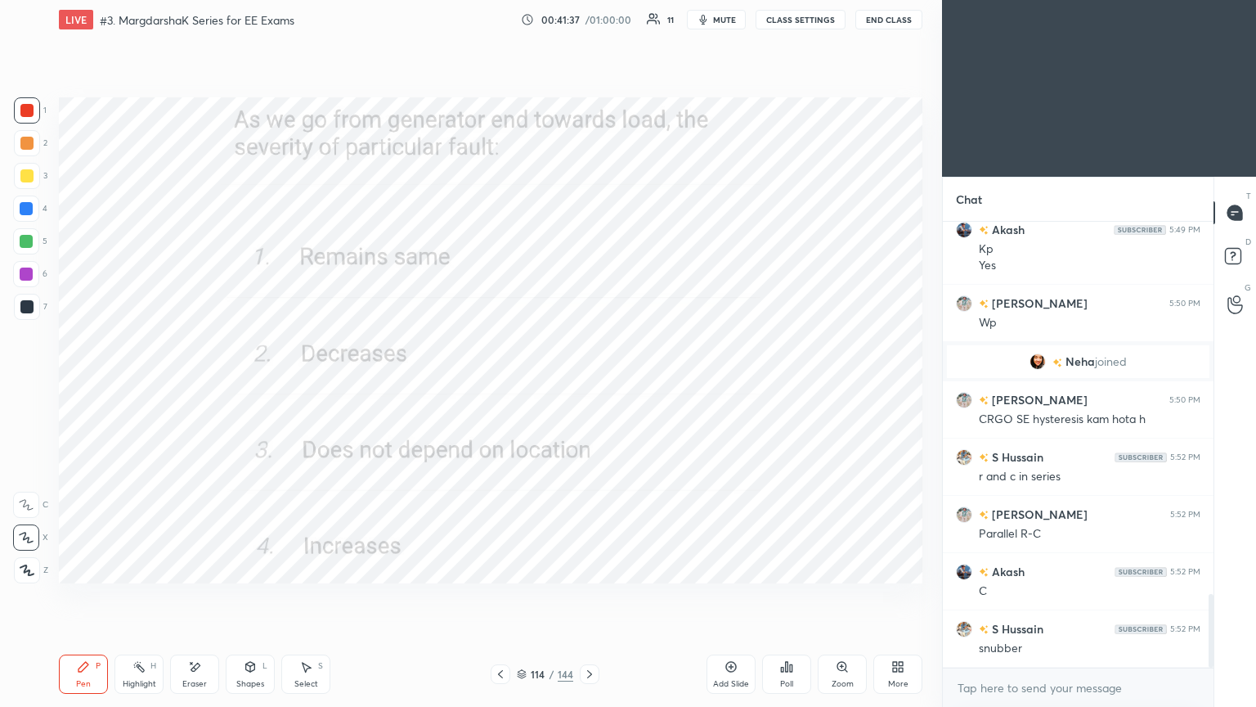
click at [589, 596] on icon at bounding box center [589, 673] width 13 height 13
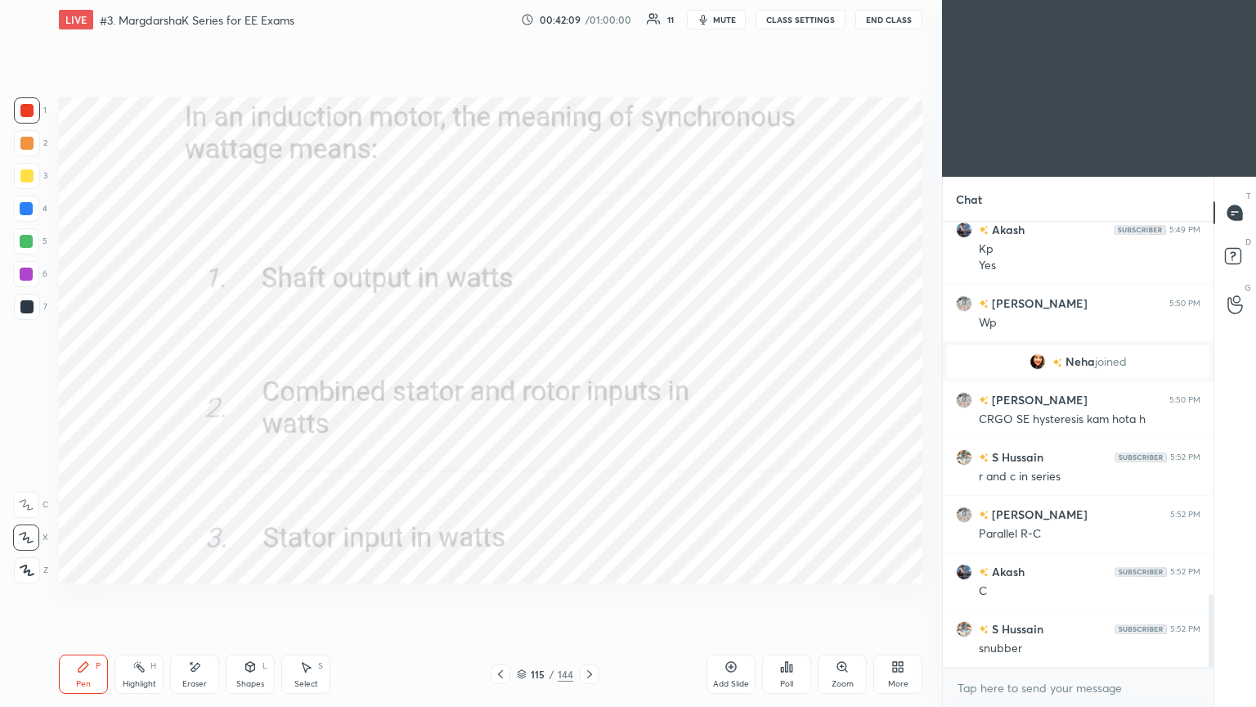
click at [583, 596] on icon at bounding box center [589, 673] width 13 height 13
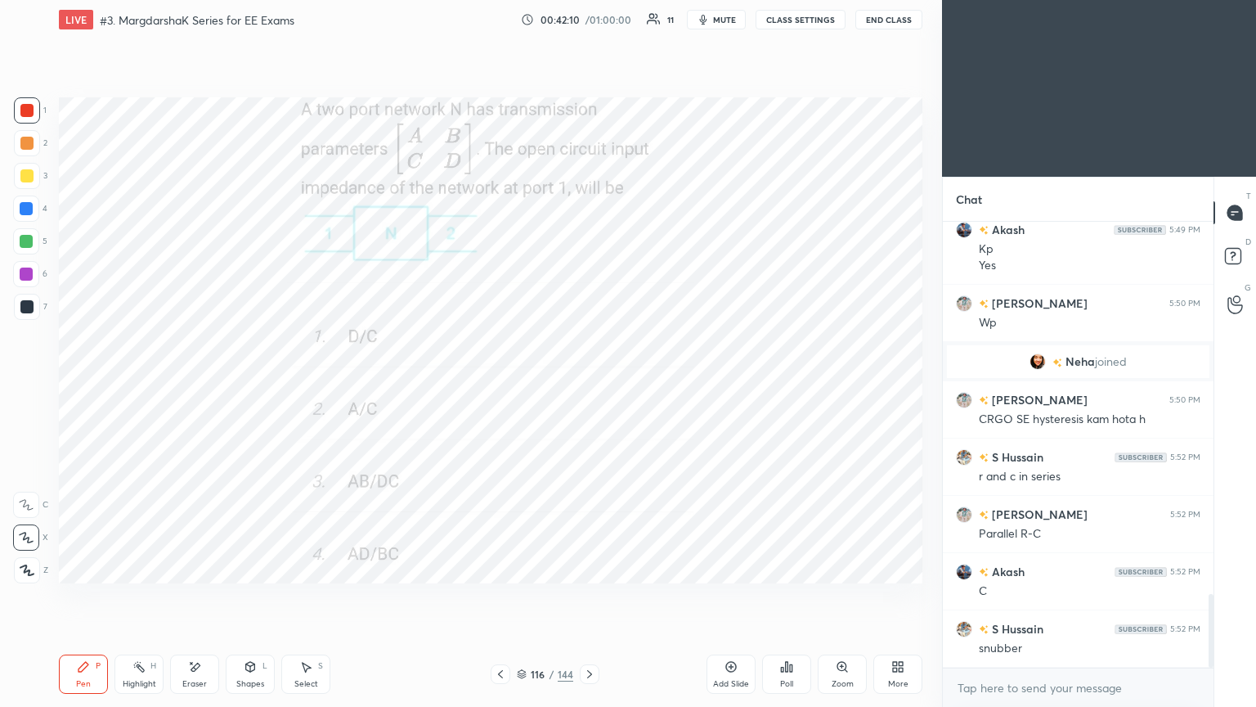
click at [796, 596] on div "Poll" at bounding box center [786, 673] width 49 height 39
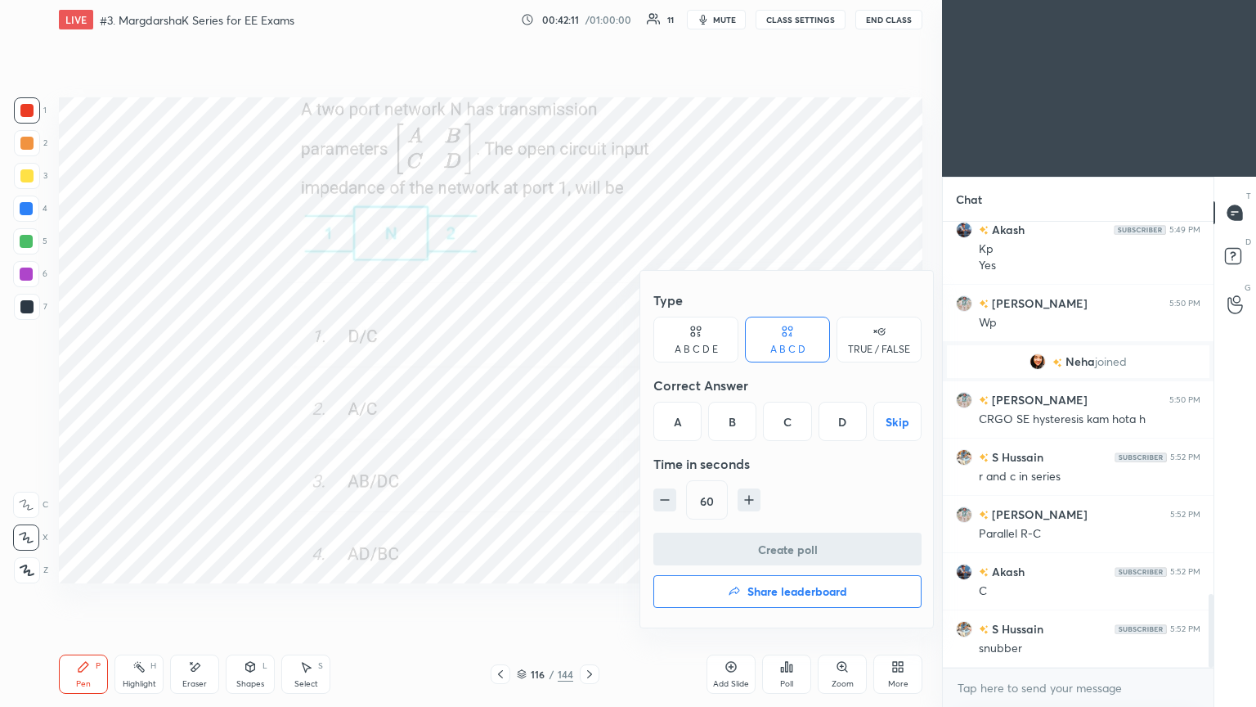
click at [721, 415] on div "B" at bounding box center [732, 421] width 48 height 39
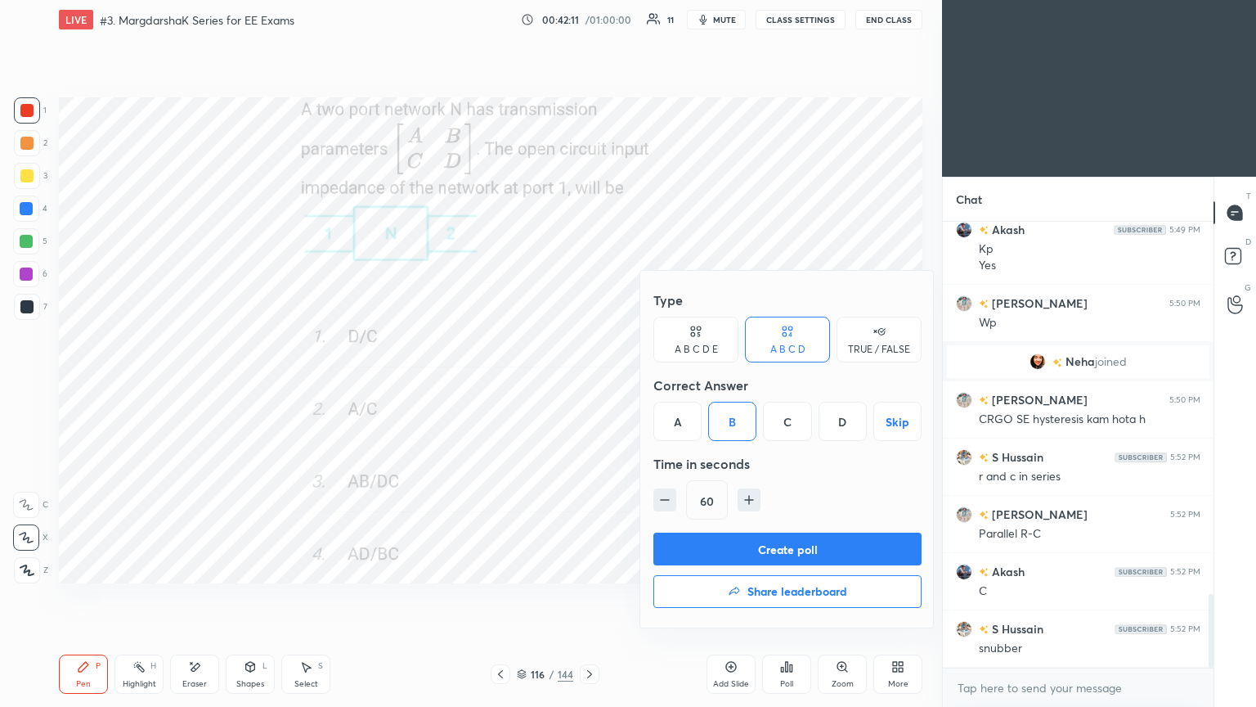
click at [734, 550] on button "Create poll" at bounding box center [788, 548] width 268 height 33
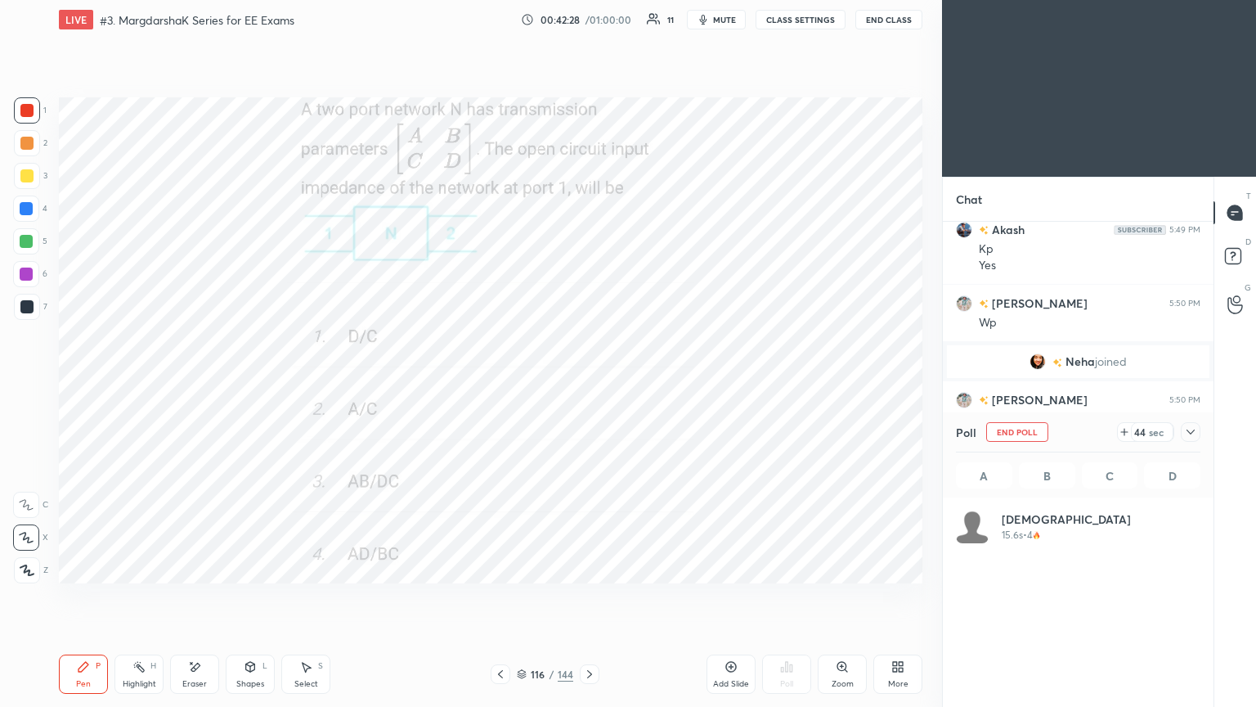
scroll to position [191, 240]
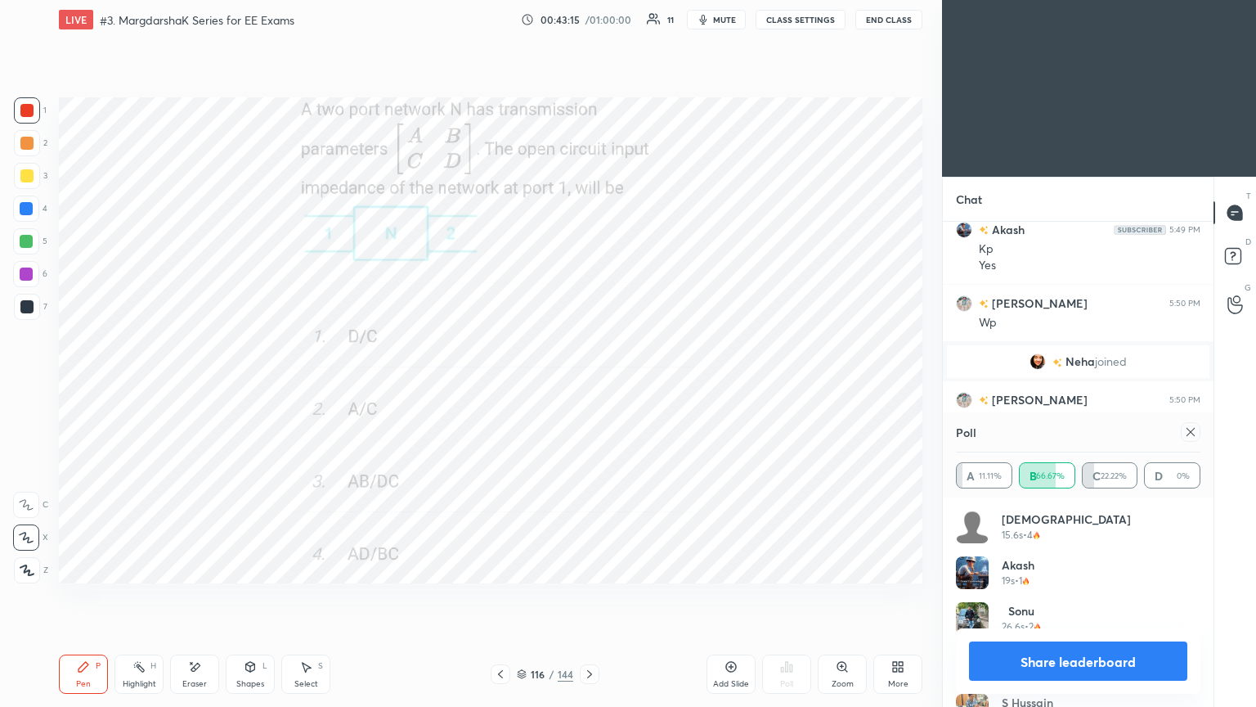
click at [1195, 434] on icon at bounding box center [1190, 431] width 13 height 13
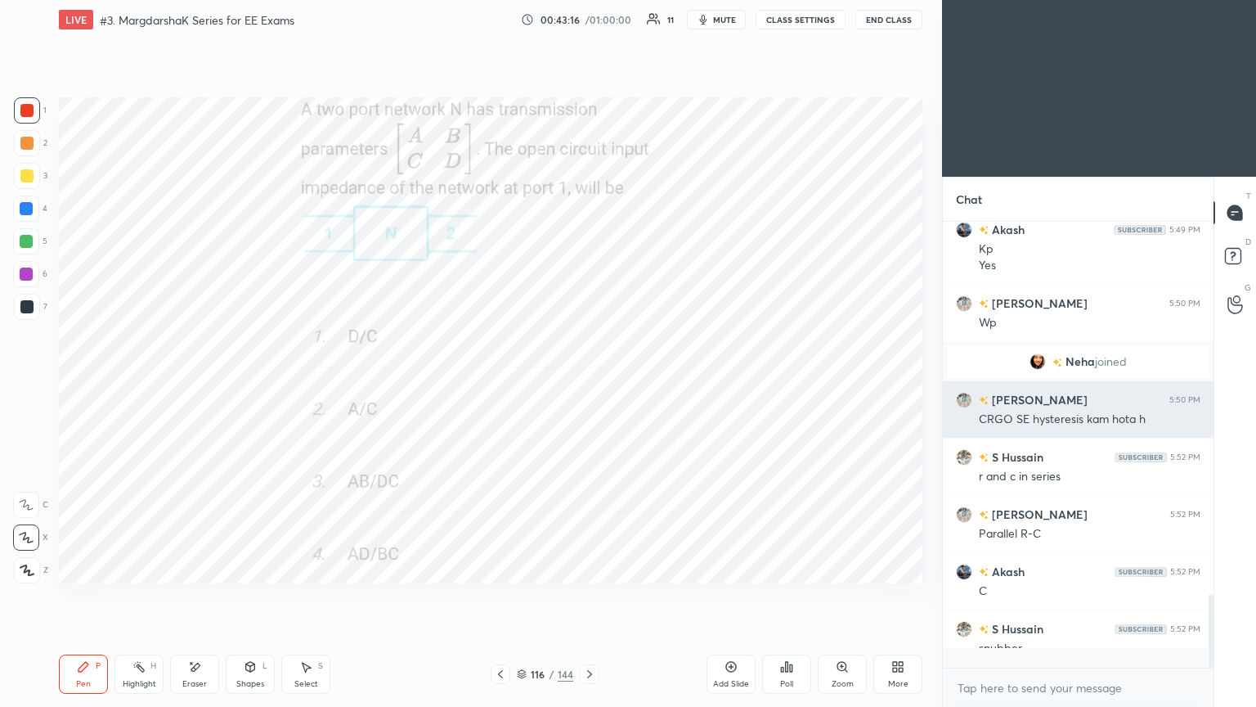
scroll to position [436, 266]
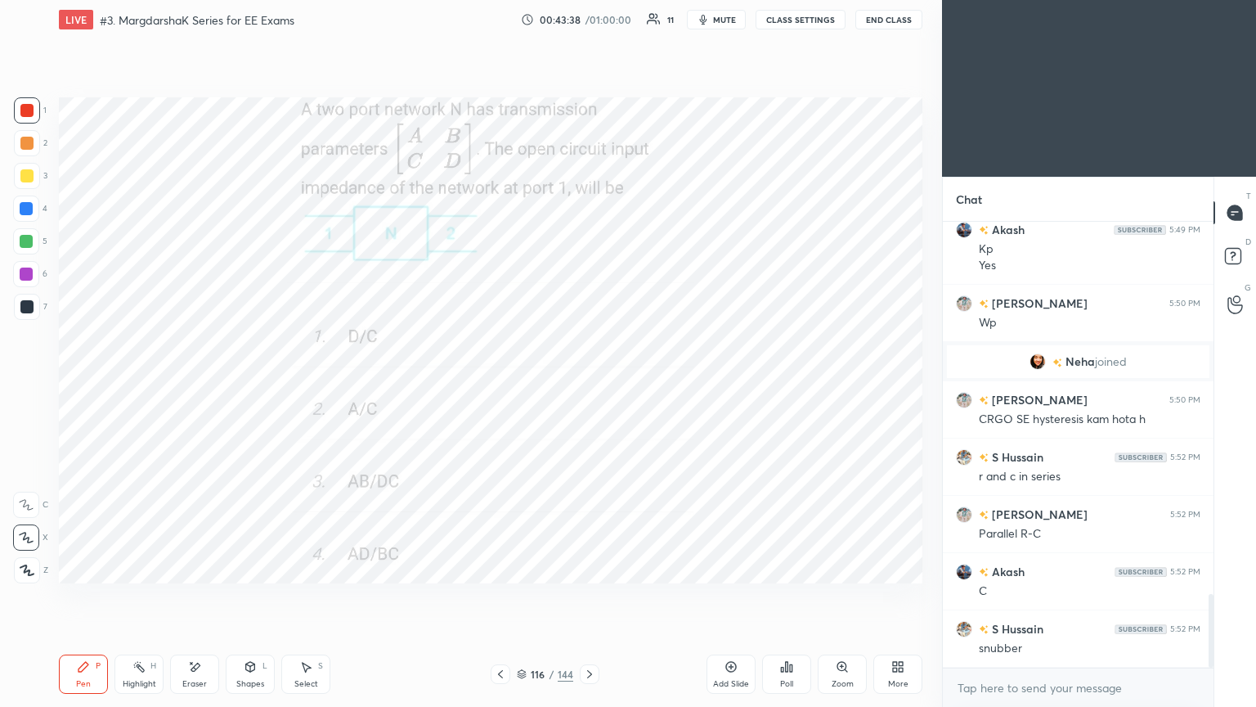
click at [590, 596] on icon at bounding box center [589, 673] width 13 height 13
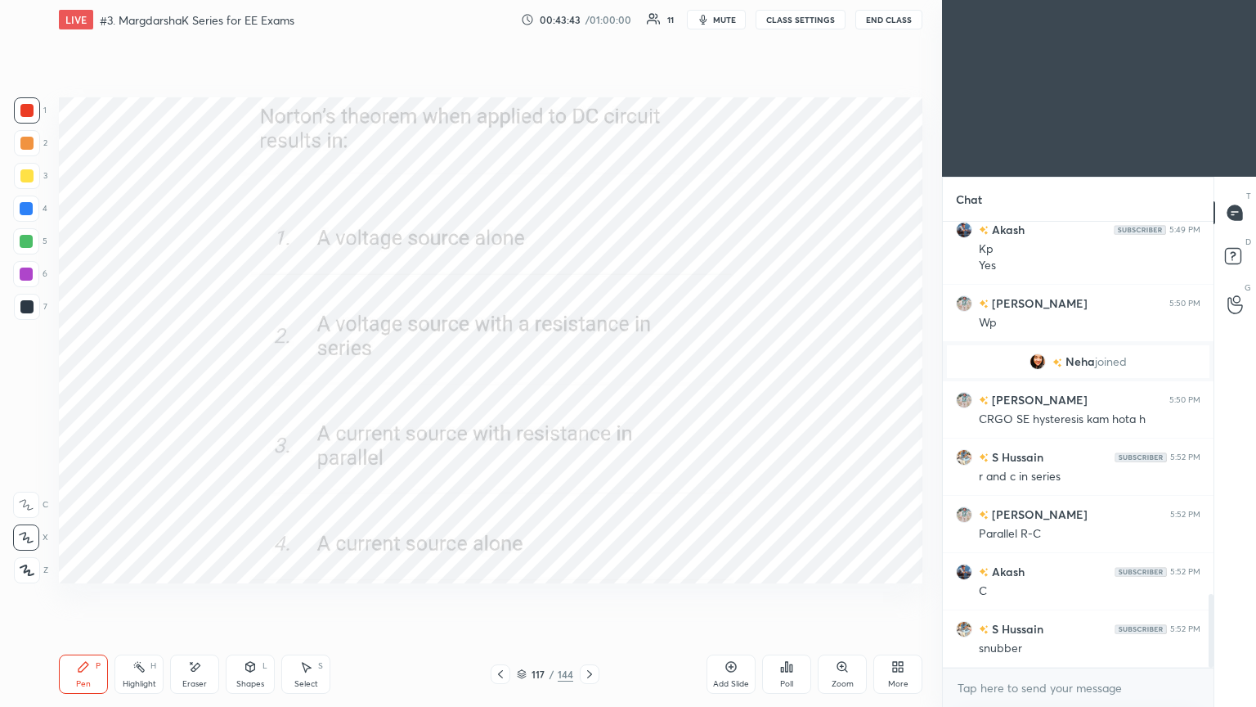
click at [793, 596] on div "Poll" at bounding box center [786, 673] width 49 height 39
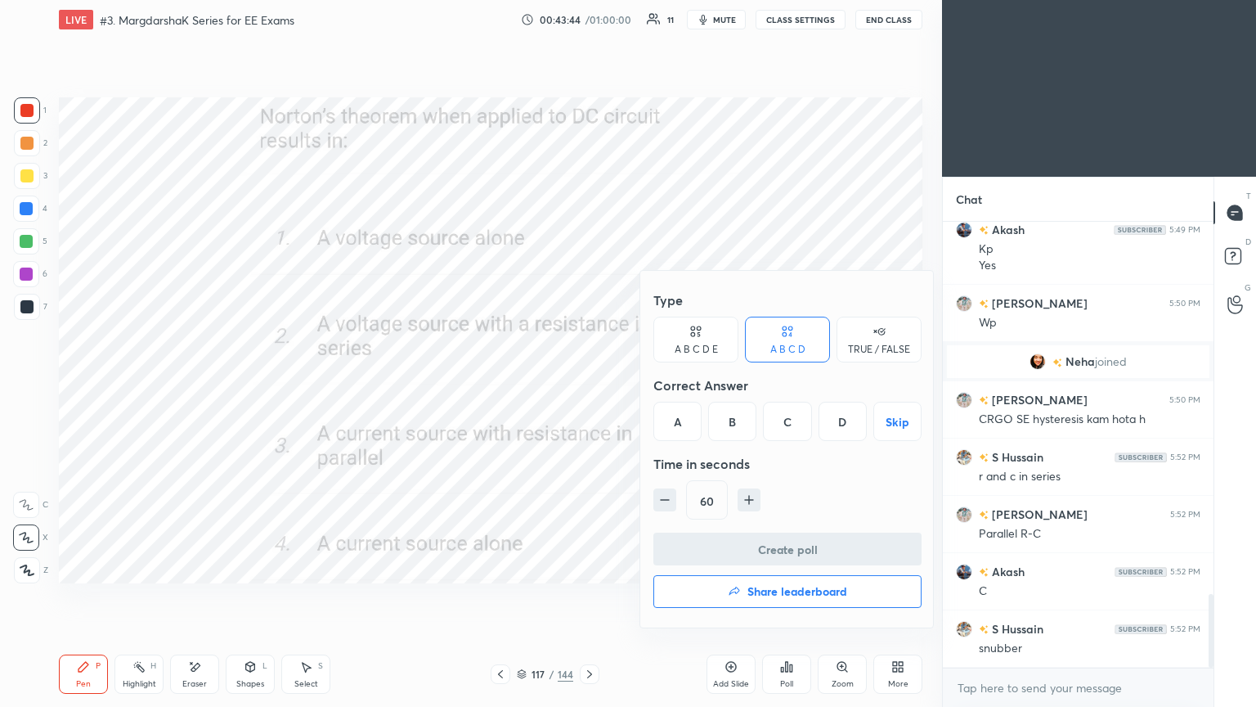
drag, startPoint x: 793, startPoint y: 429, endPoint x: 799, endPoint y: 464, distance: 35.0
click at [793, 432] on div "C" at bounding box center [787, 421] width 48 height 39
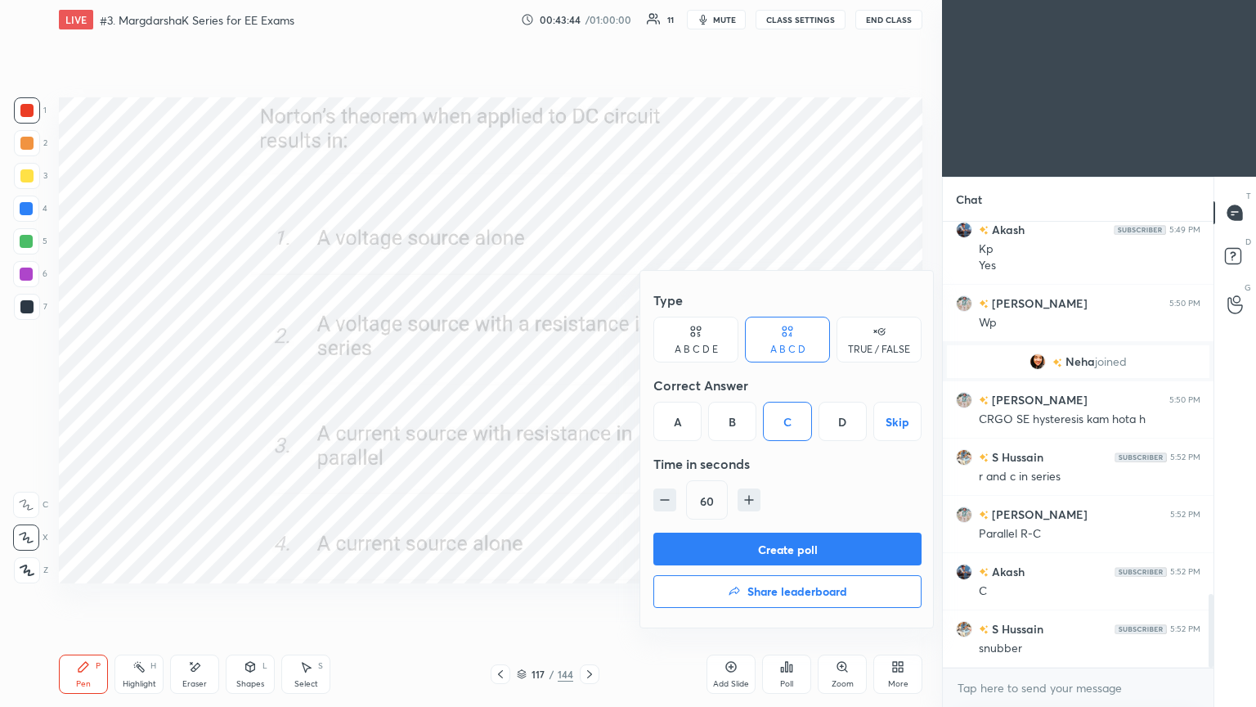
click at [793, 539] on button "Create poll" at bounding box center [788, 548] width 268 height 33
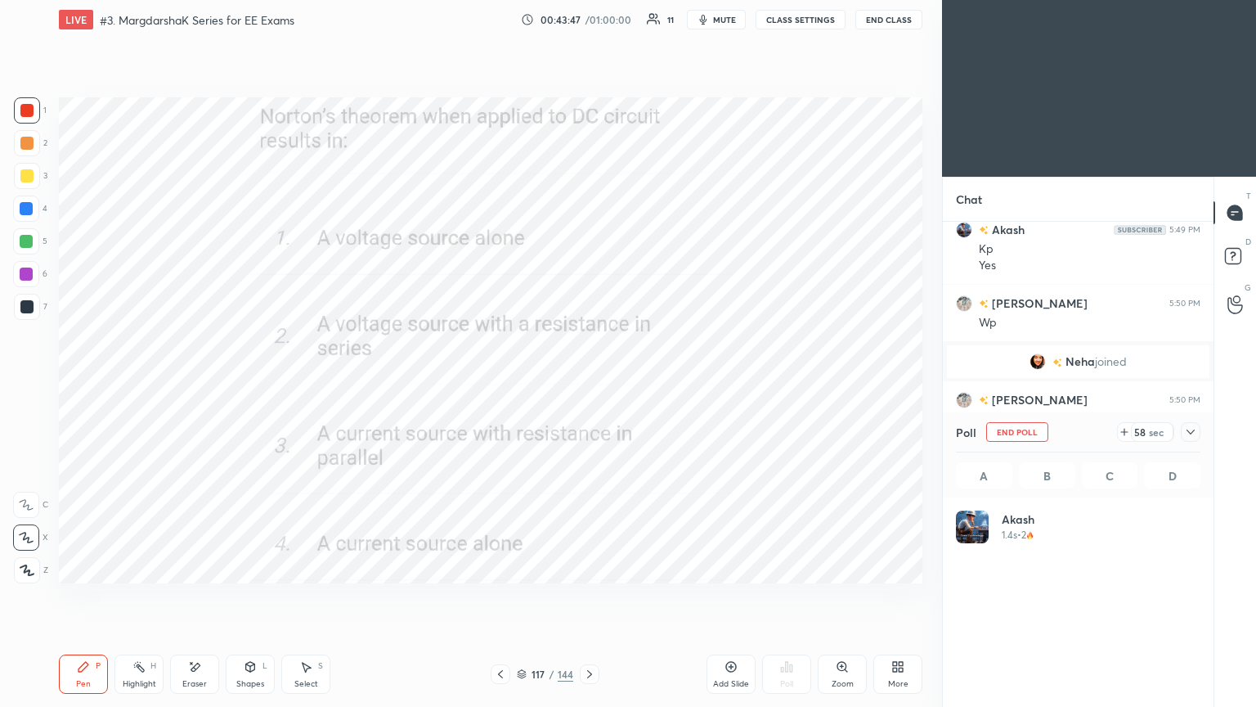
scroll to position [191, 240]
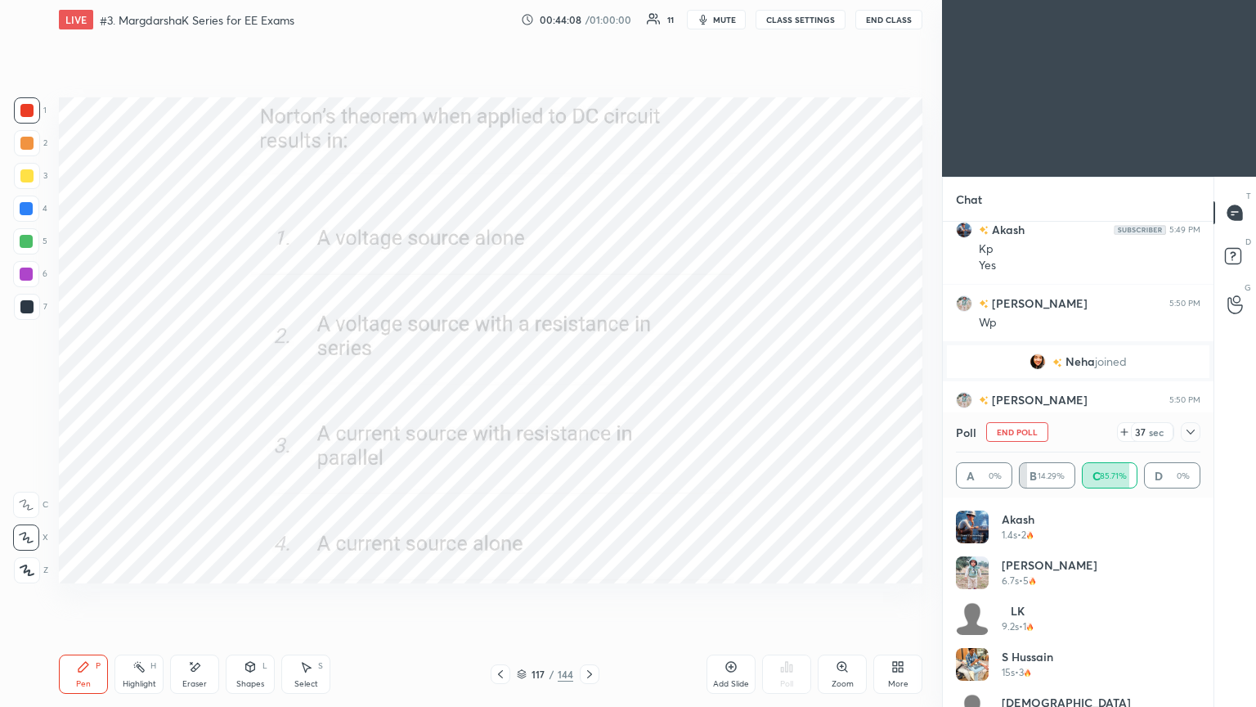
click at [515, 596] on div "117 / 144" at bounding box center [545, 674] width 109 height 20
click at [523, 596] on div "117 / 144" at bounding box center [545, 674] width 56 height 15
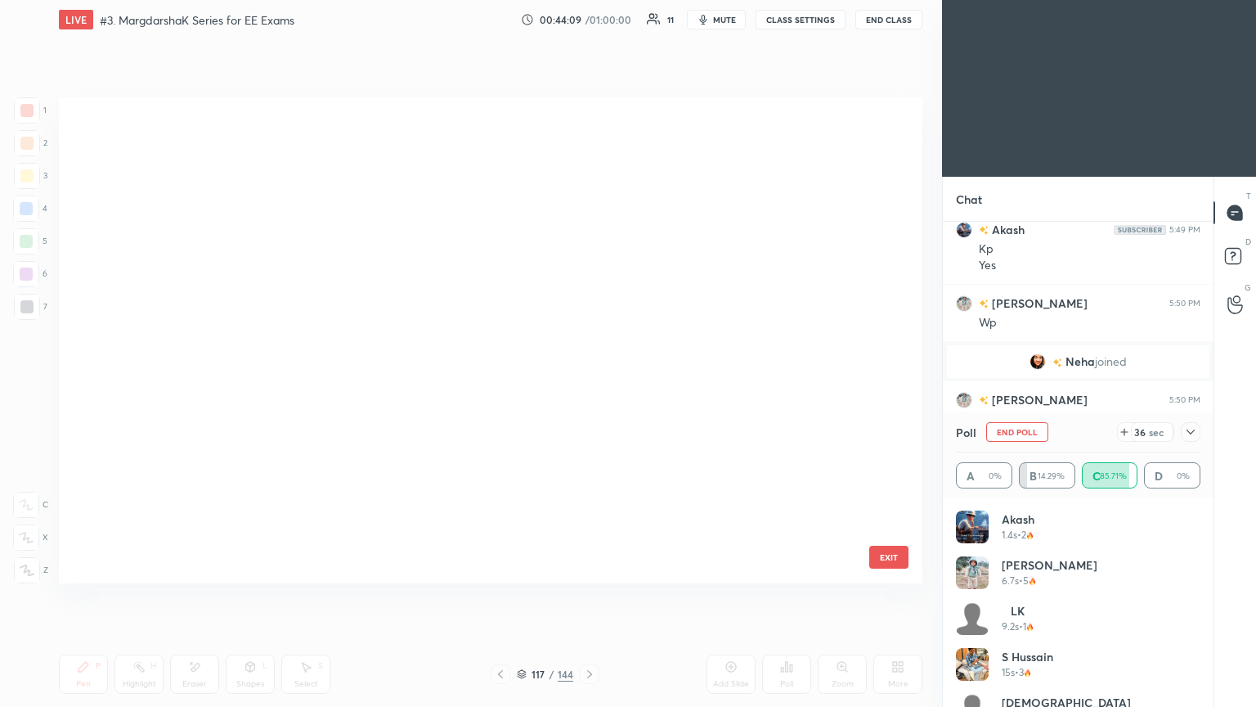
scroll to position [5, 8]
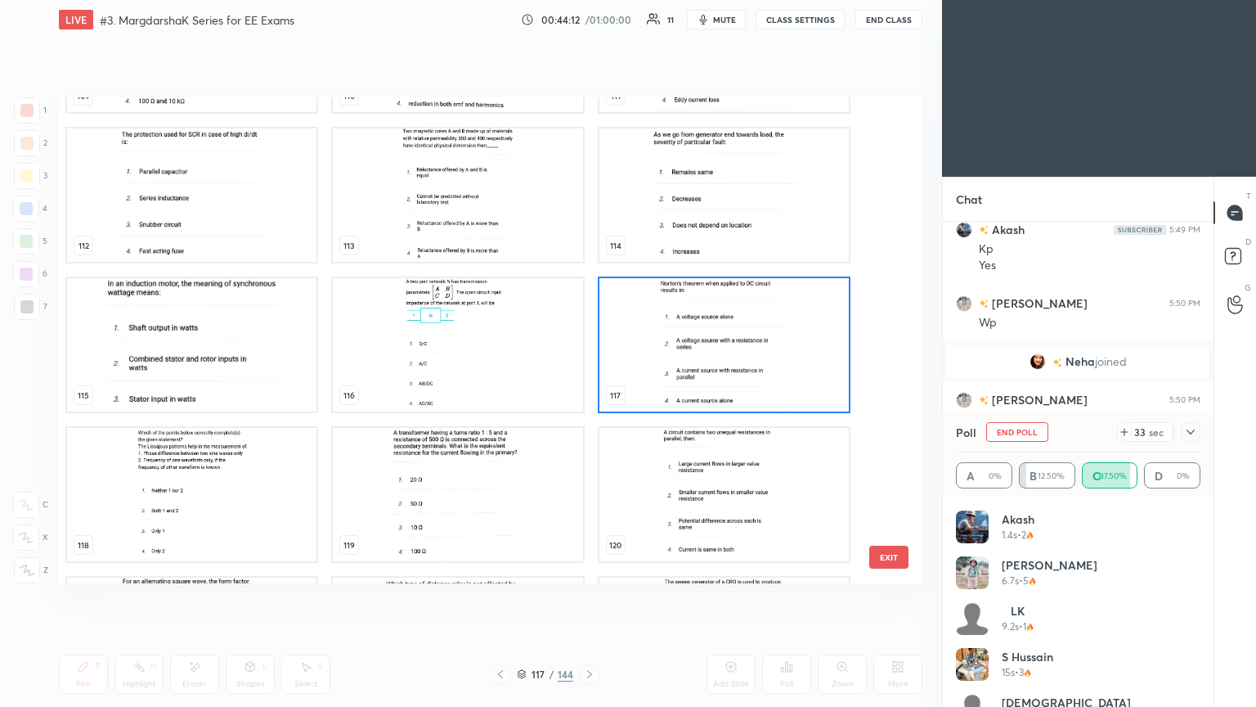
click at [676, 362] on img "grid" at bounding box center [724, 344] width 249 height 133
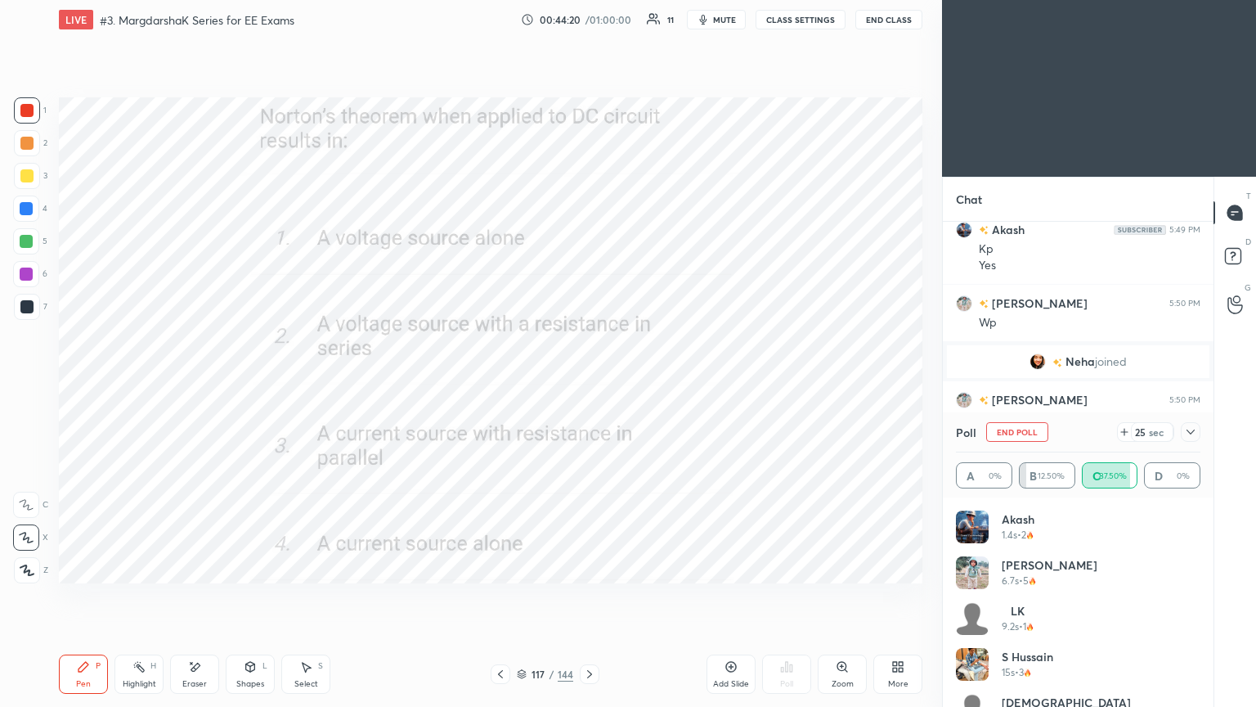
click at [1028, 429] on button "End Poll" at bounding box center [1017, 432] width 62 height 20
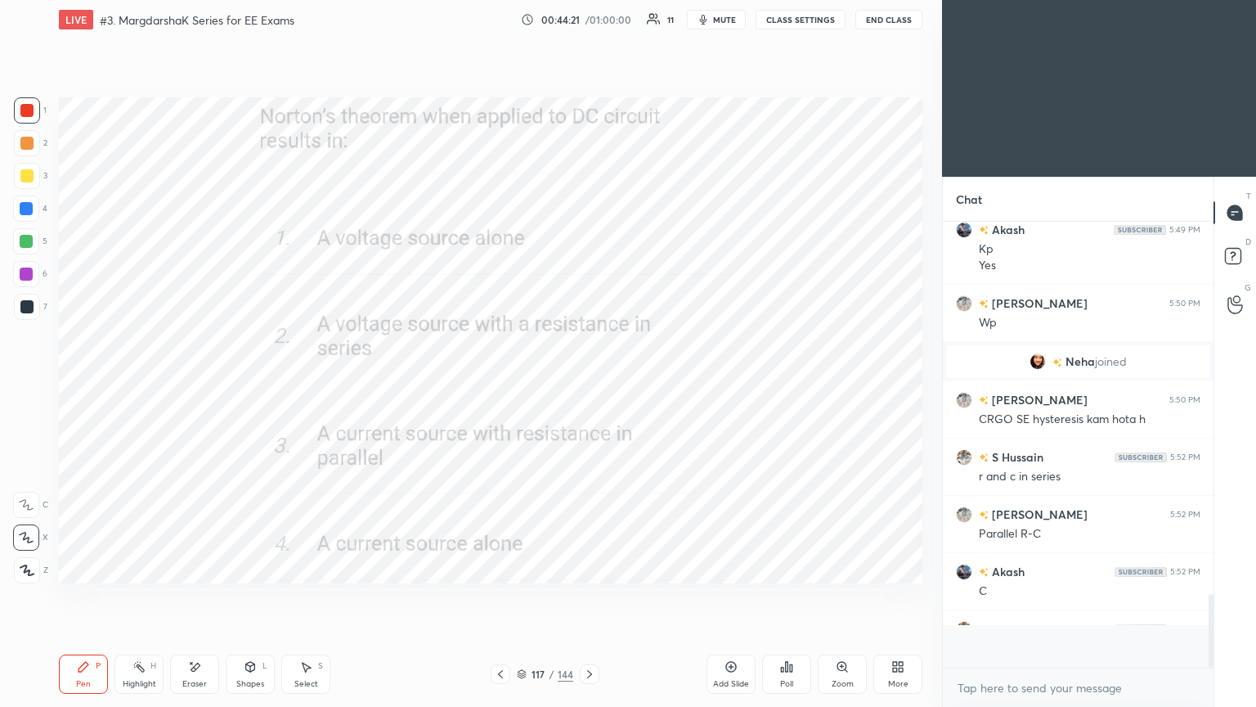
scroll to position [6, 5]
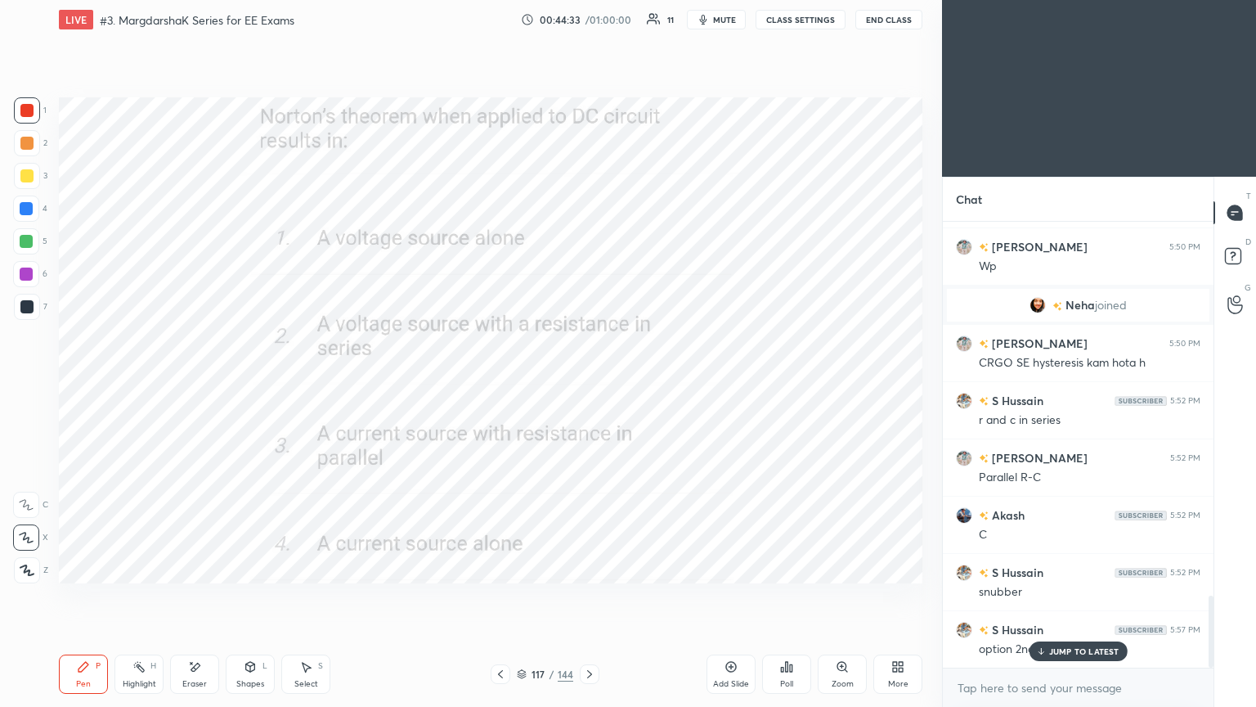
click at [1076, 596] on p "JUMP TO LATEST" at bounding box center [1084, 651] width 70 height 10
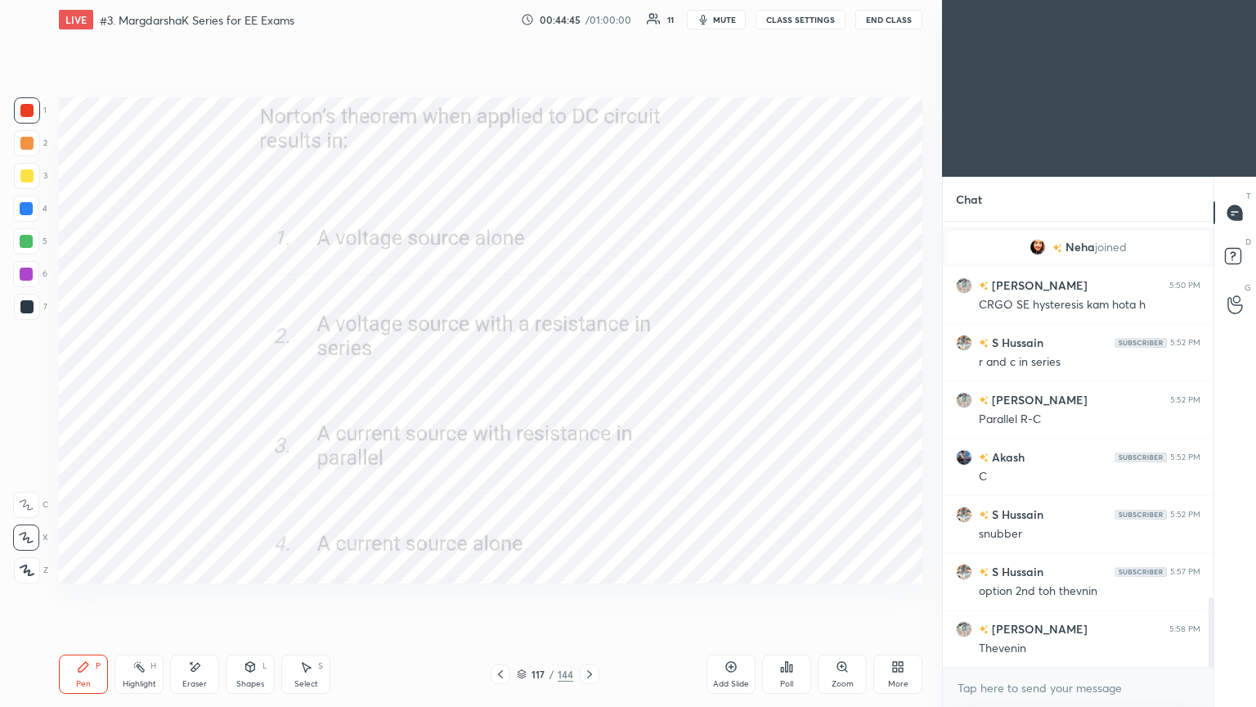
click at [586, 596] on icon at bounding box center [589, 673] width 13 height 13
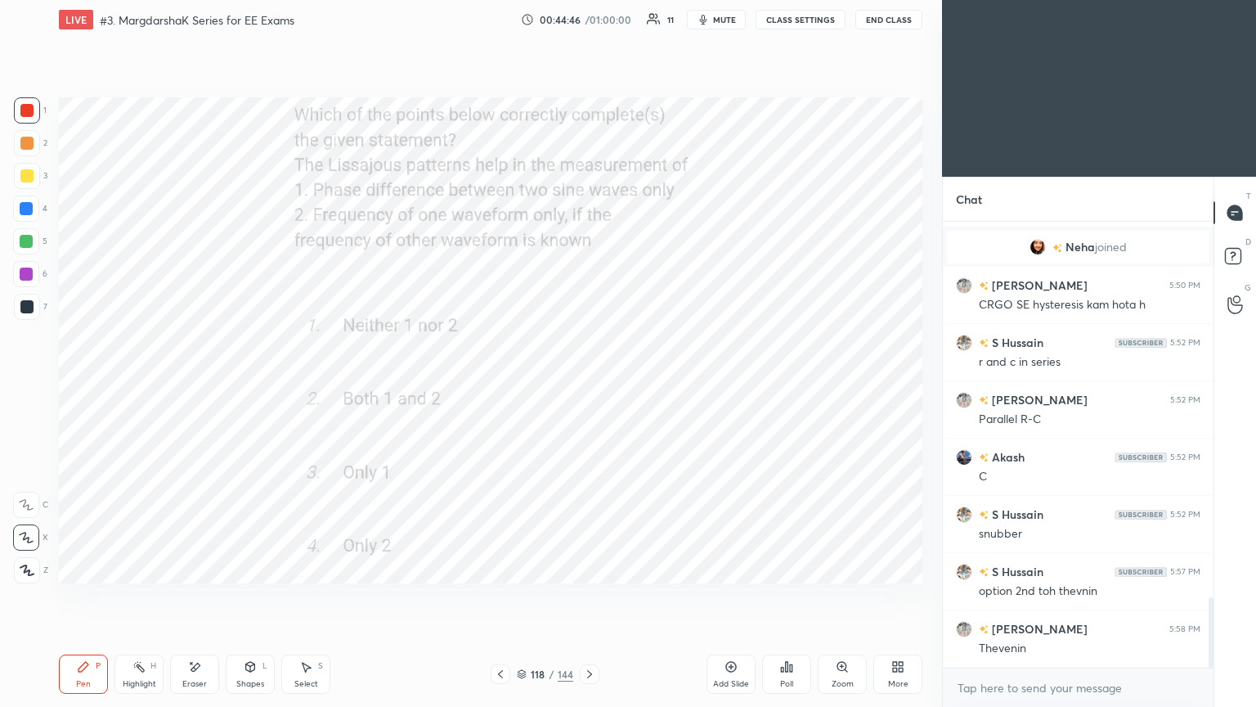
click at [779, 596] on div "Poll" at bounding box center [786, 673] width 49 height 39
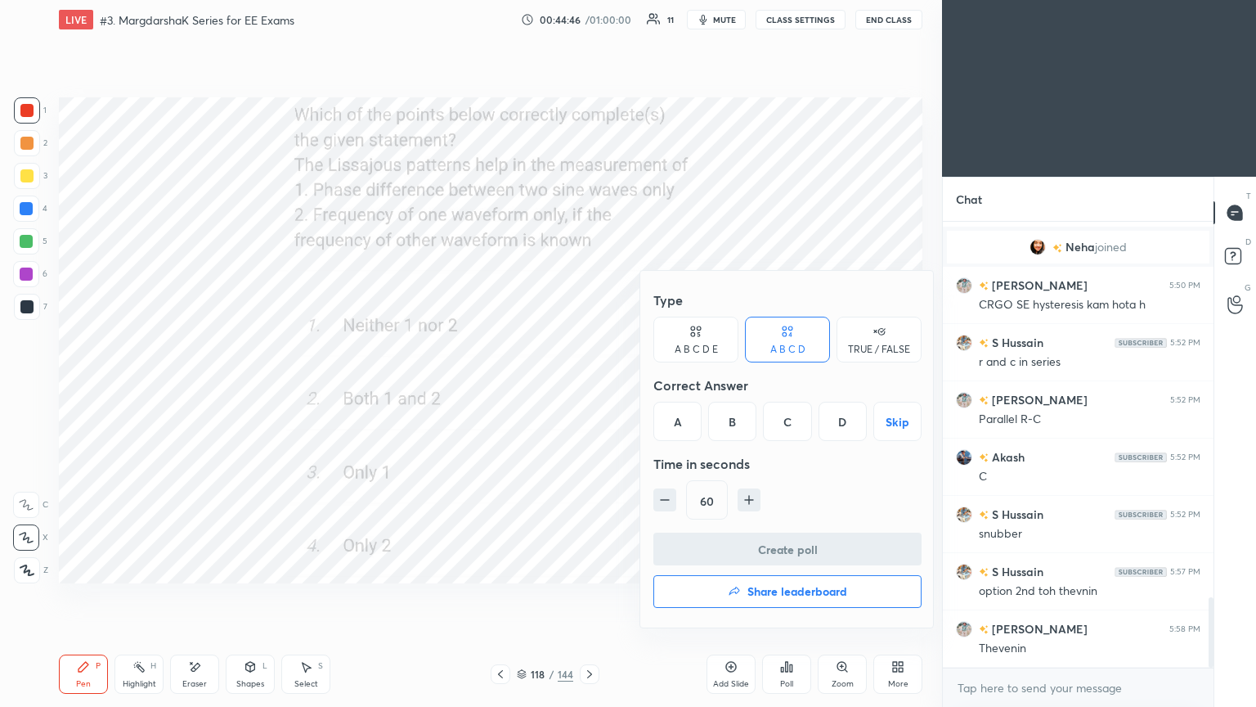
click at [721, 426] on div "B" at bounding box center [732, 421] width 48 height 39
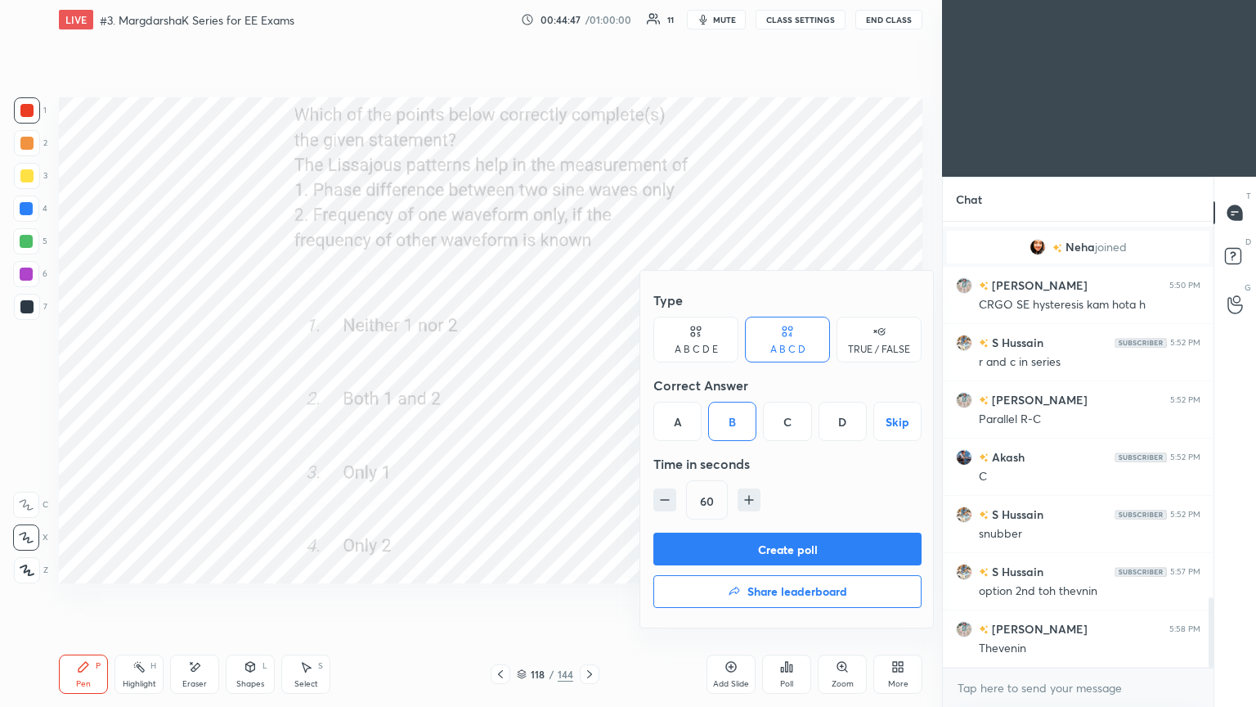
click at [734, 553] on button "Create poll" at bounding box center [788, 548] width 268 height 33
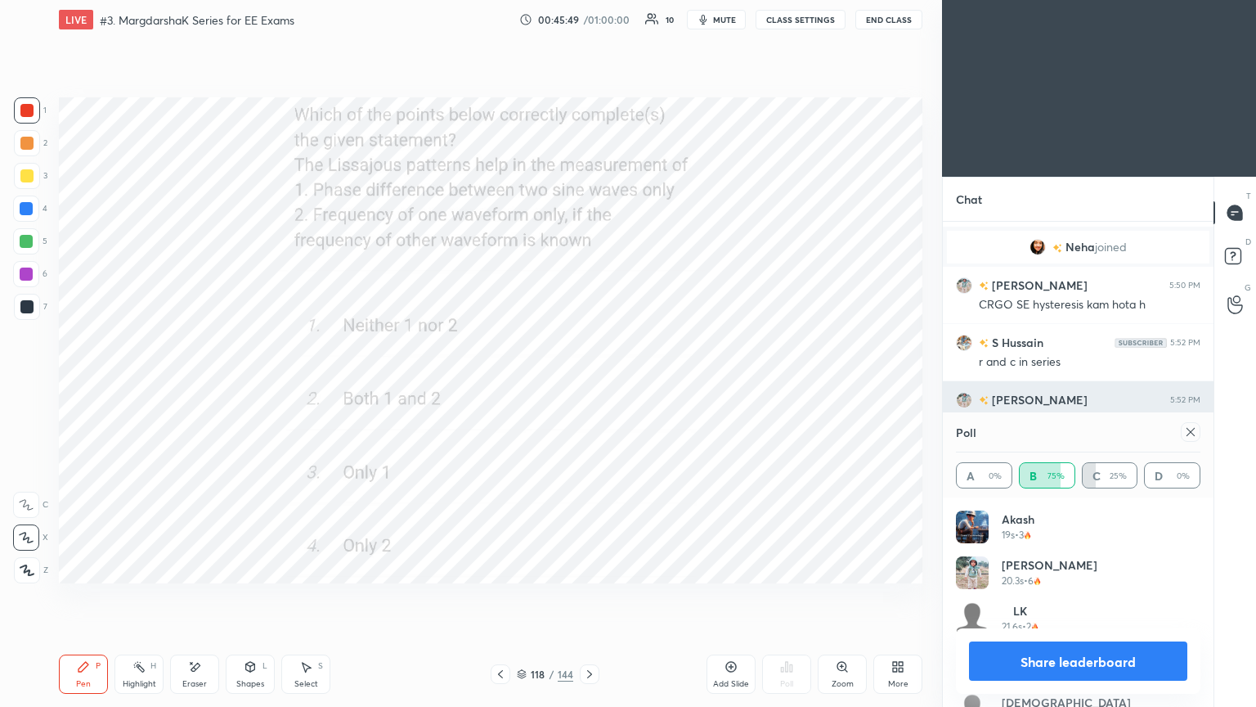
click at [1188, 426] on icon at bounding box center [1190, 431] width 13 height 13
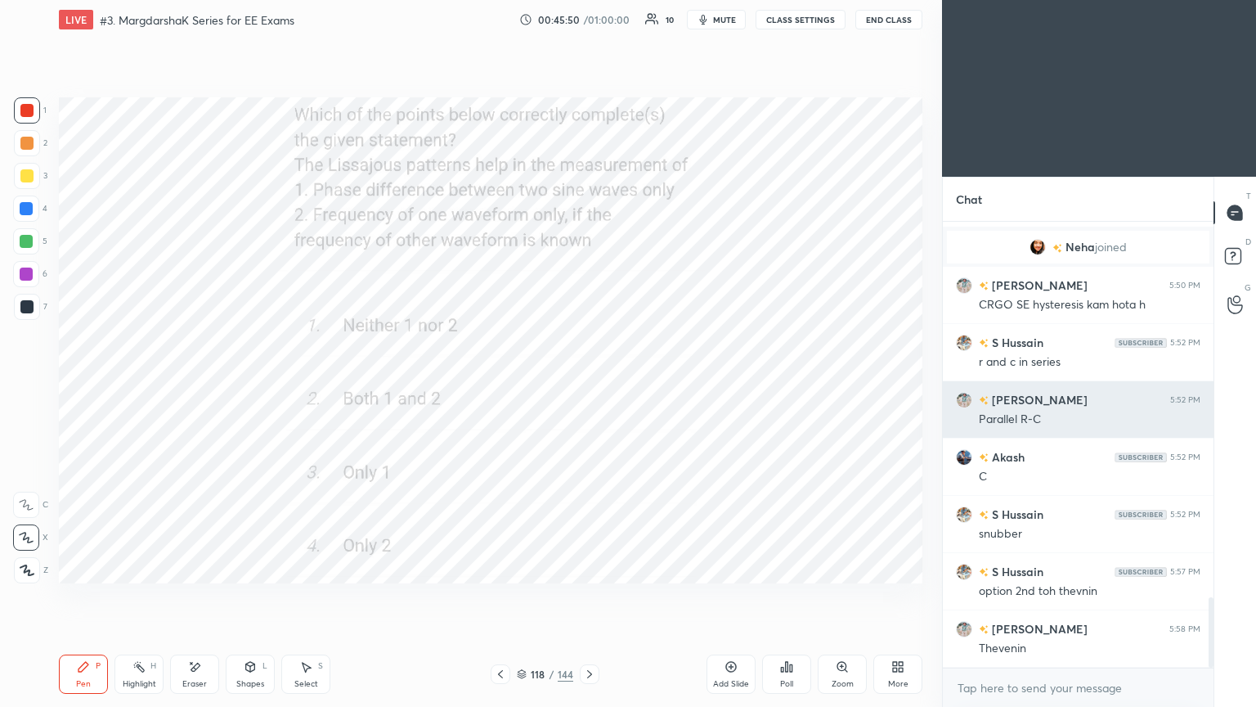
scroll to position [305, 266]
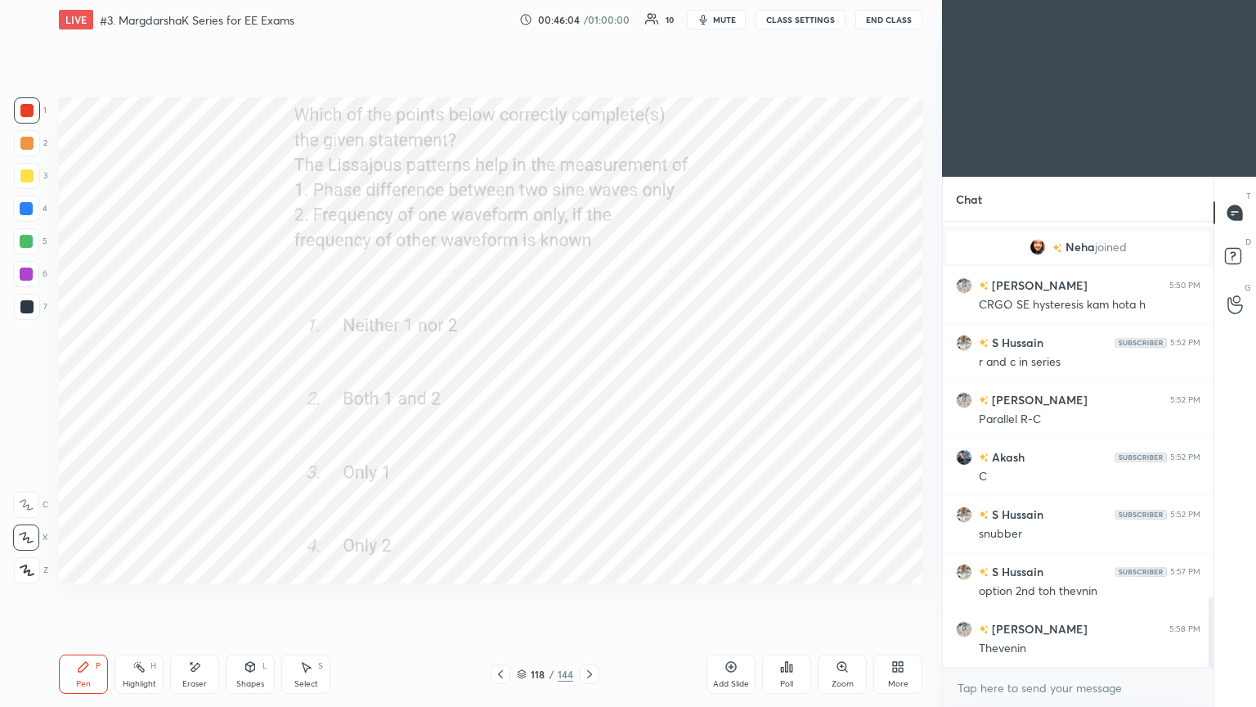
click at [589, 596] on icon at bounding box center [589, 674] width 5 height 8
click at [784, 596] on div "Poll" at bounding box center [786, 684] width 13 height 8
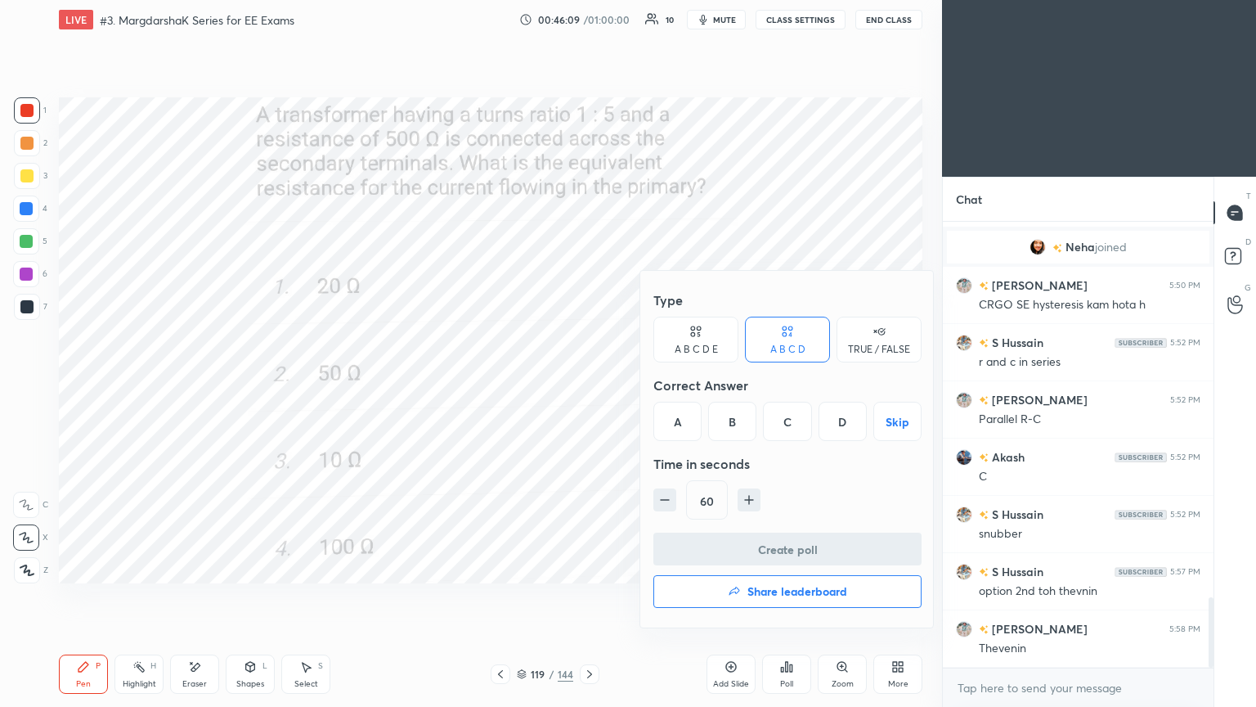
click at [684, 412] on div "A" at bounding box center [678, 421] width 48 height 39
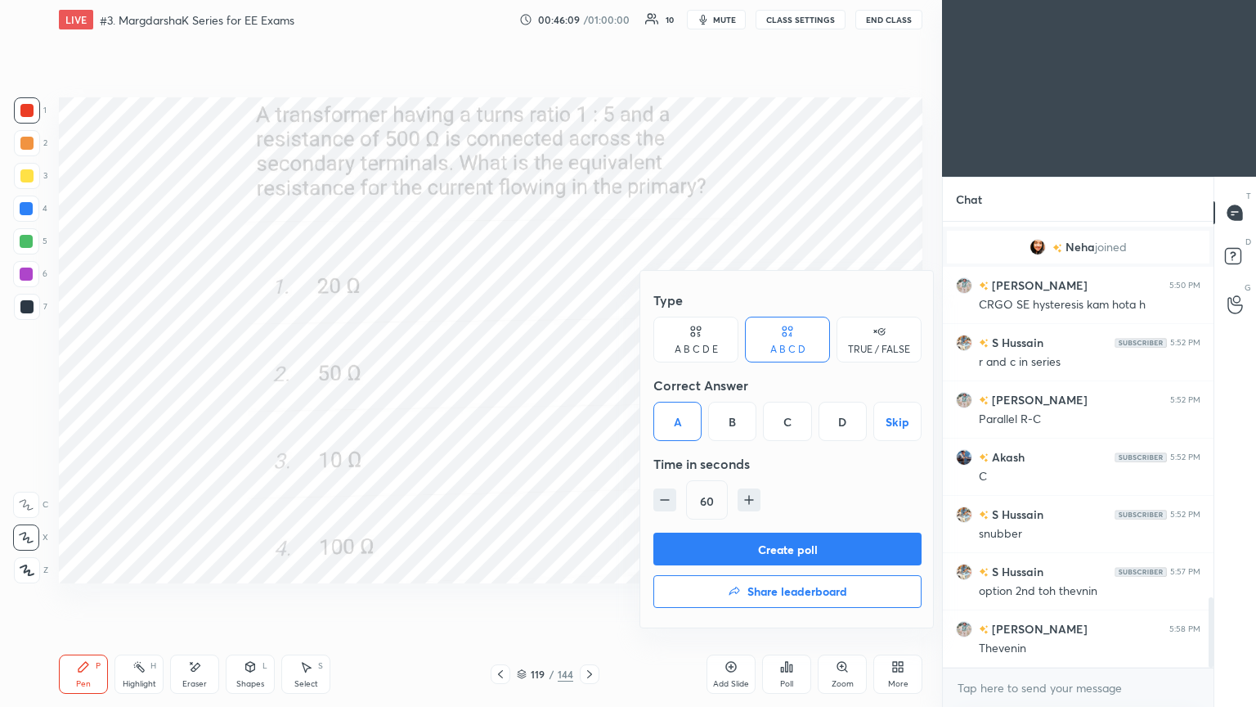
click at [717, 556] on button "Create poll" at bounding box center [788, 548] width 268 height 33
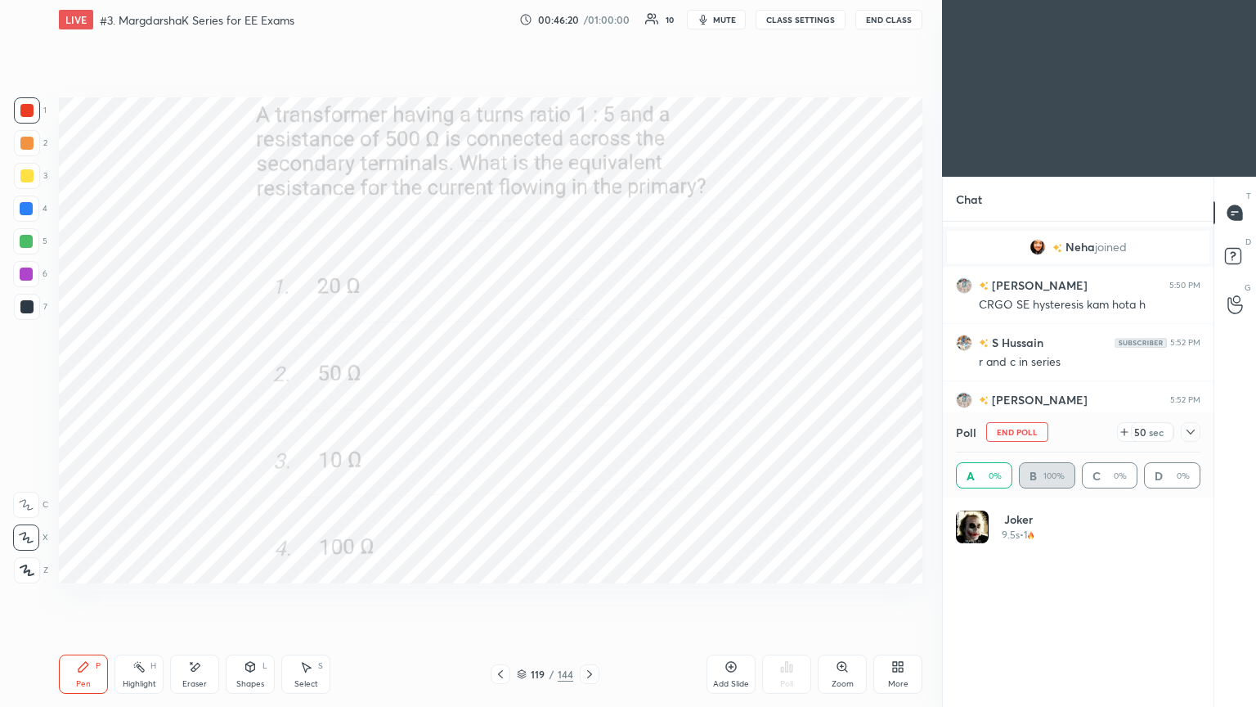
scroll to position [191, 240]
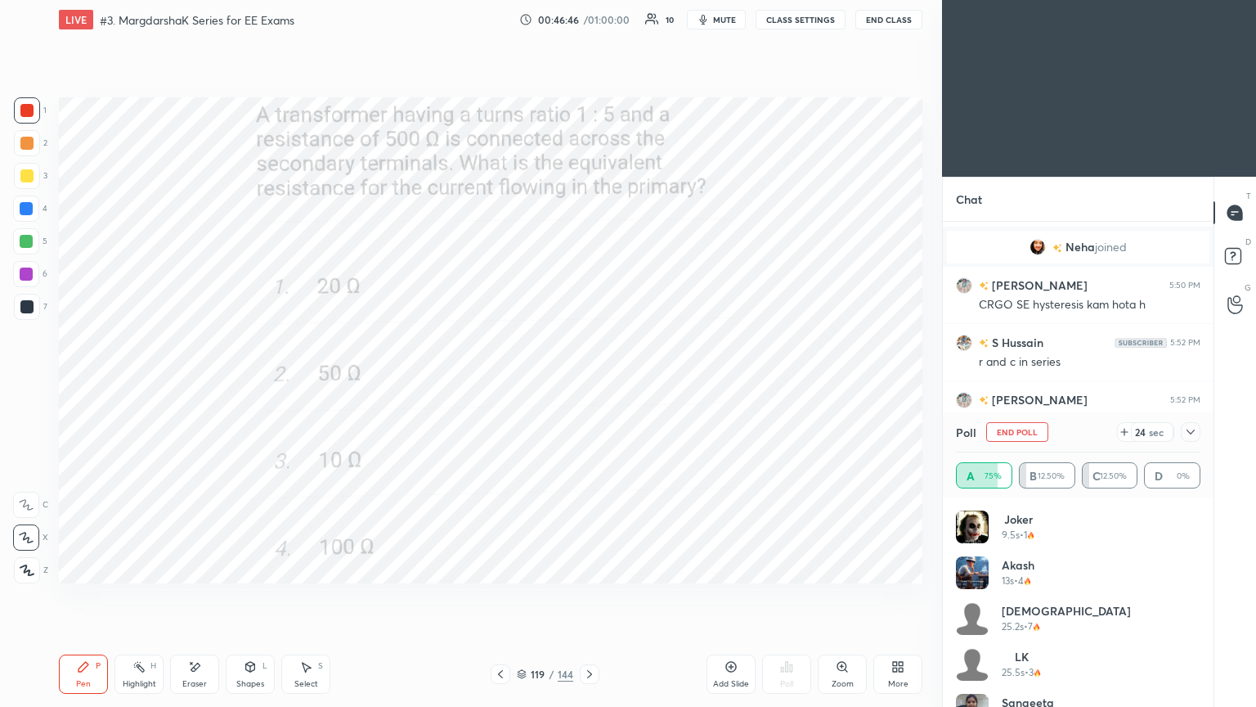
click at [1005, 431] on button "End Poll" at bounding box center [1017, 432] width 62 height 20
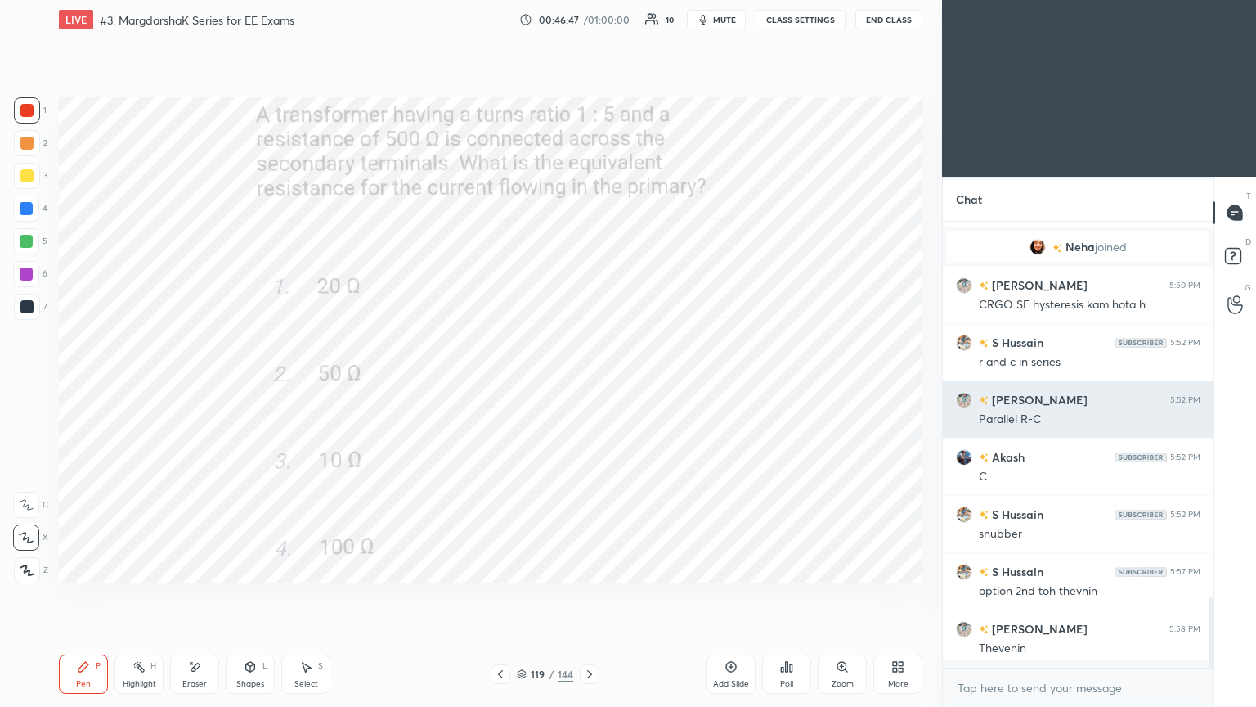
scroll to position [441, 266]
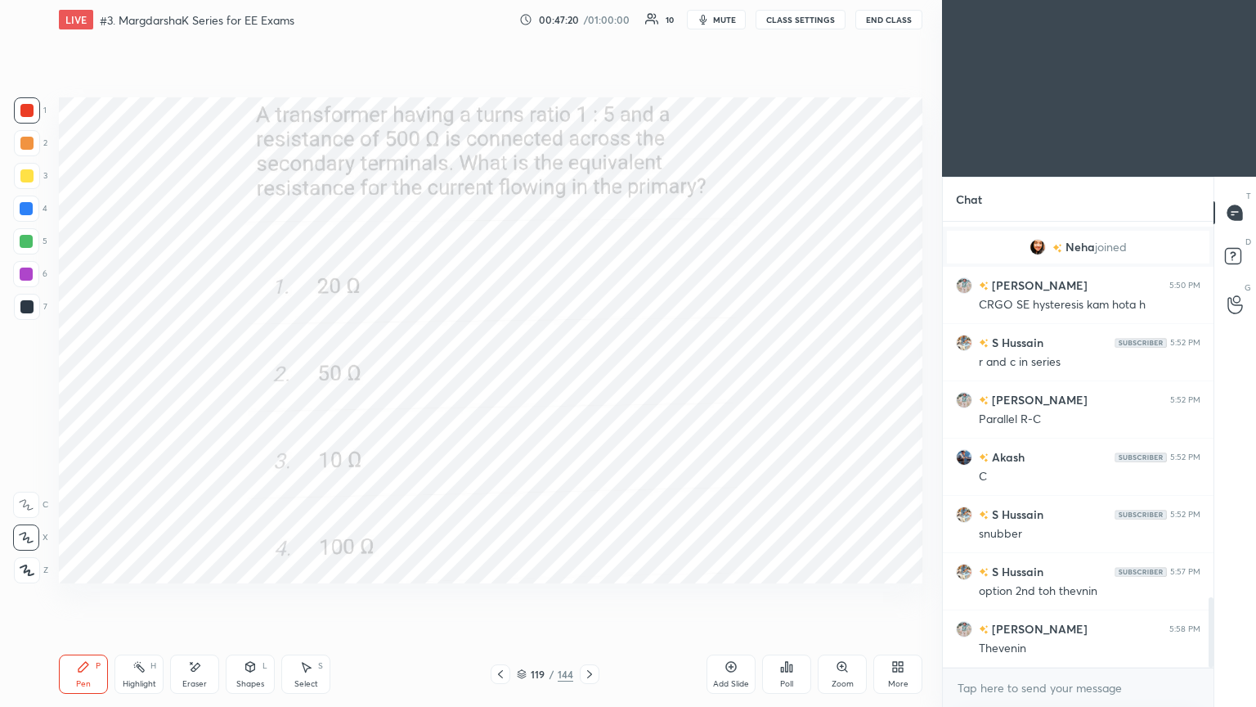
drag, startPoint x: 585, startPoint y: 677, endPoint x: 596, endPoint y: 674, distance: 11.9
click at [585, 596] on icon at bounding box center [589, 673] width 13 height 13
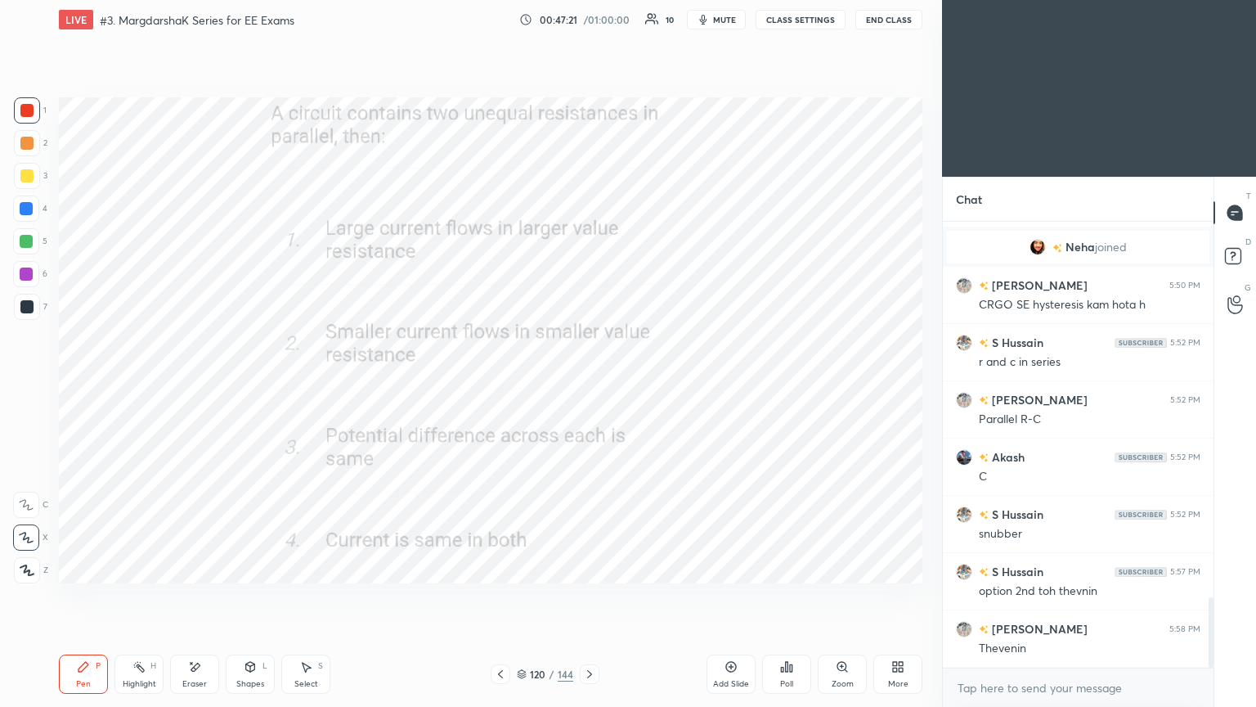
click at [786, 596] on div "Poll" at bounding box center [786, 684] width 13 height 8
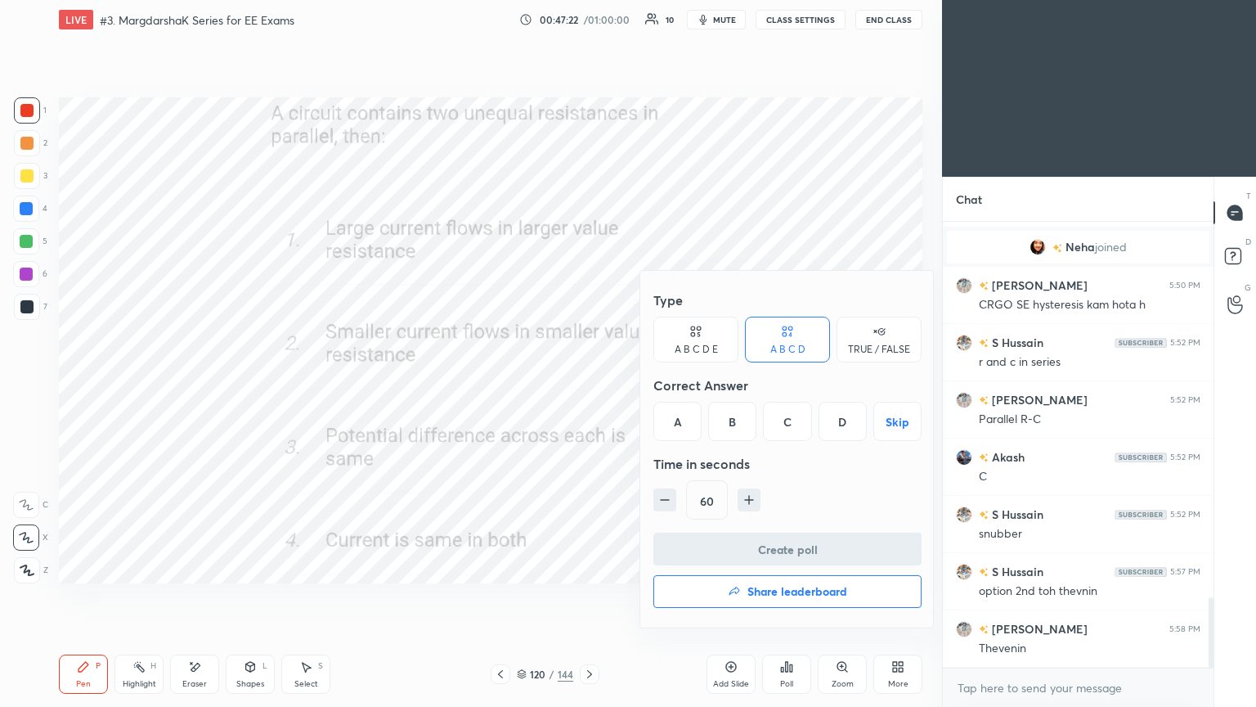
click at [796, 429] on div "C" at bounding box center [787, 421] width 48 height 39
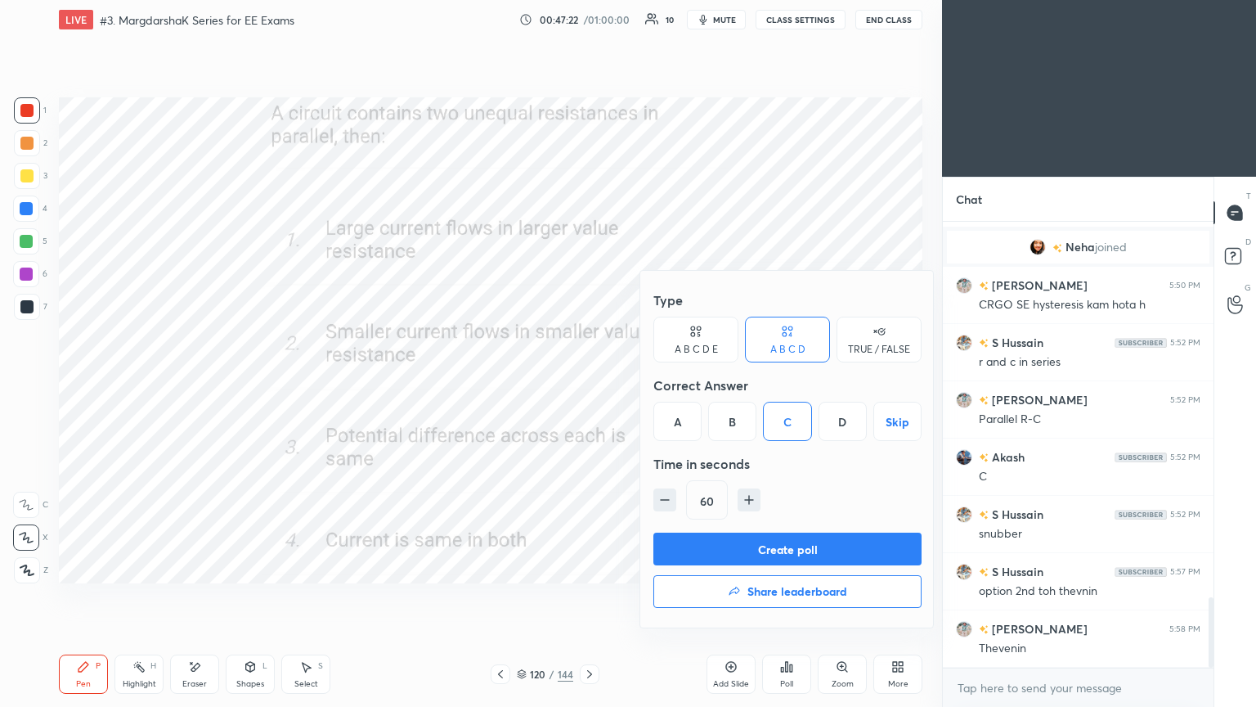
click at [802, 549] on button "Create poll" at bounding box center [788, 548] width 268 height 33
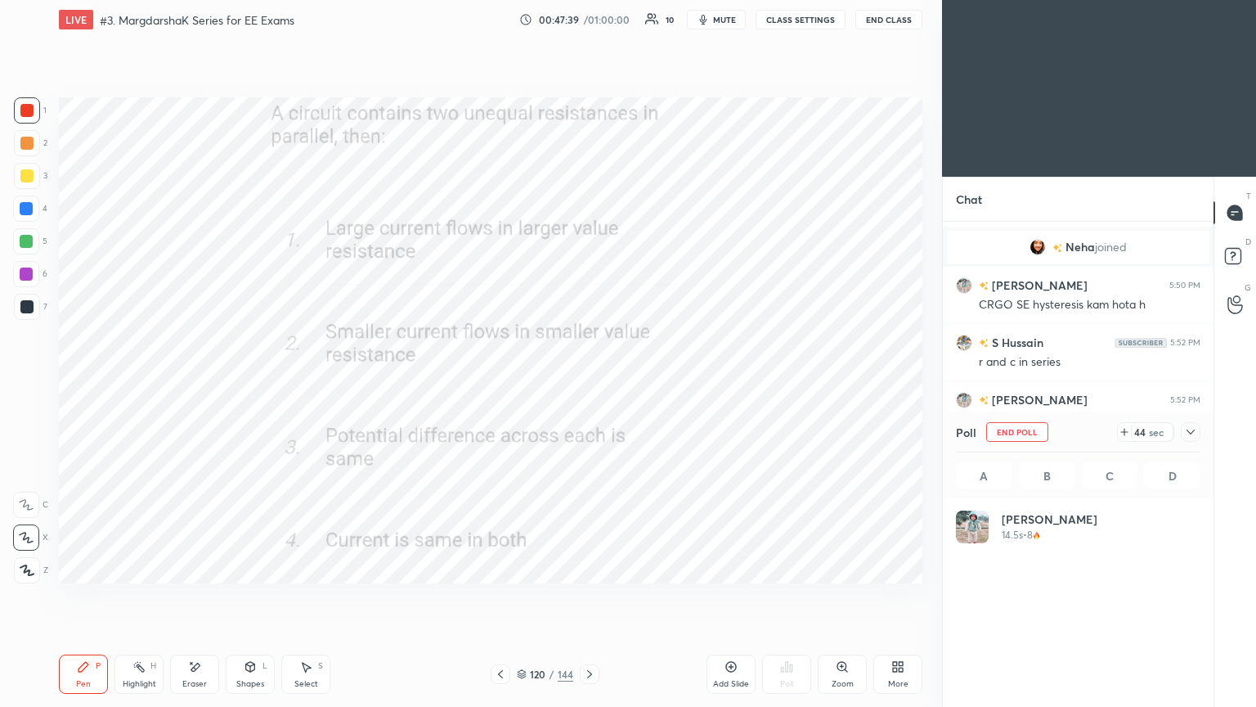
scroll to position [191, 240]
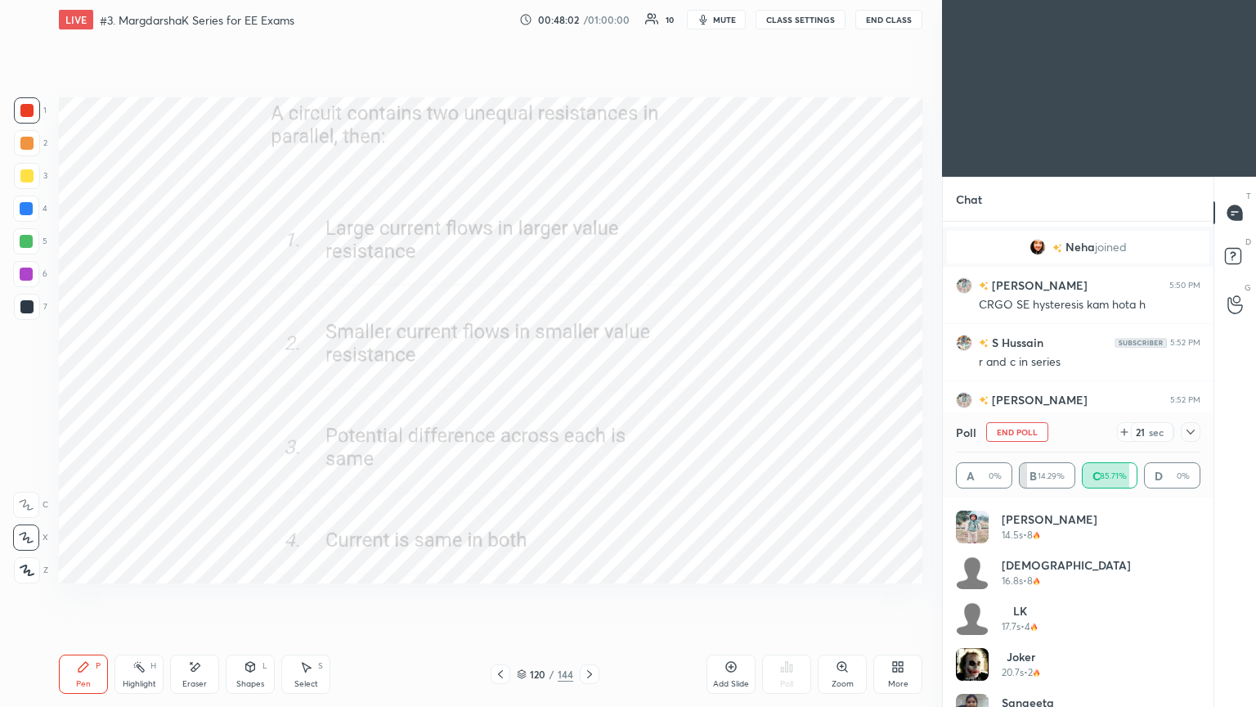
drag, startPoint x: 1013, startPoint y: 429, endPoint x: 968, endPoint y: 433, distance: 45.1
click at [1015, 429] on button "End Poll" at bounding box center [1017, 432] width 62 height 20
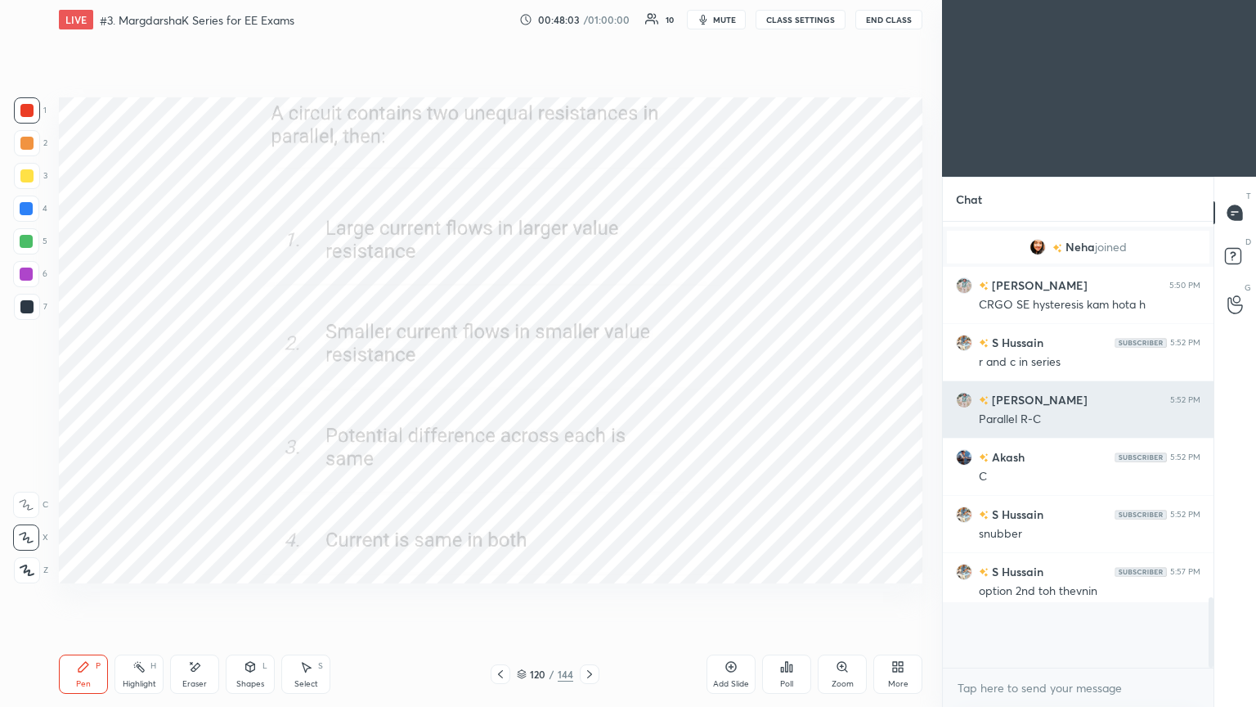
scroll to position [441, 266]
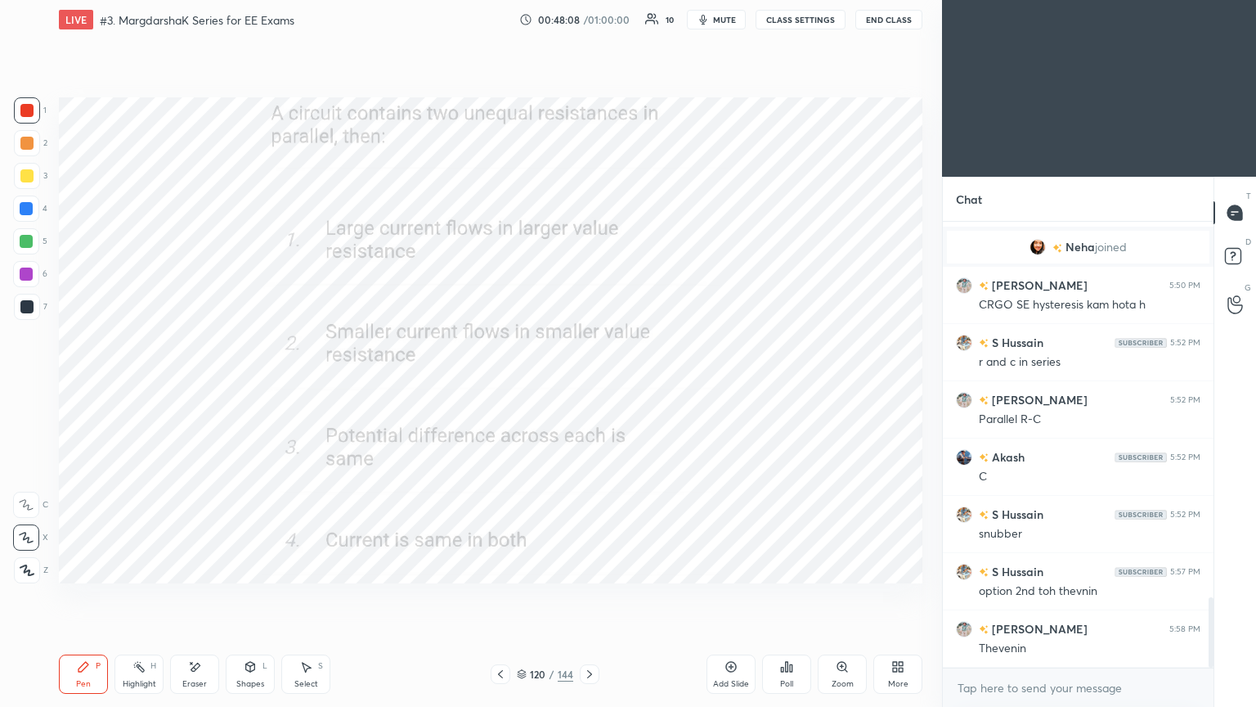
click at [586, 596] on icon at bounding box center [589, 673] width 13 height 13
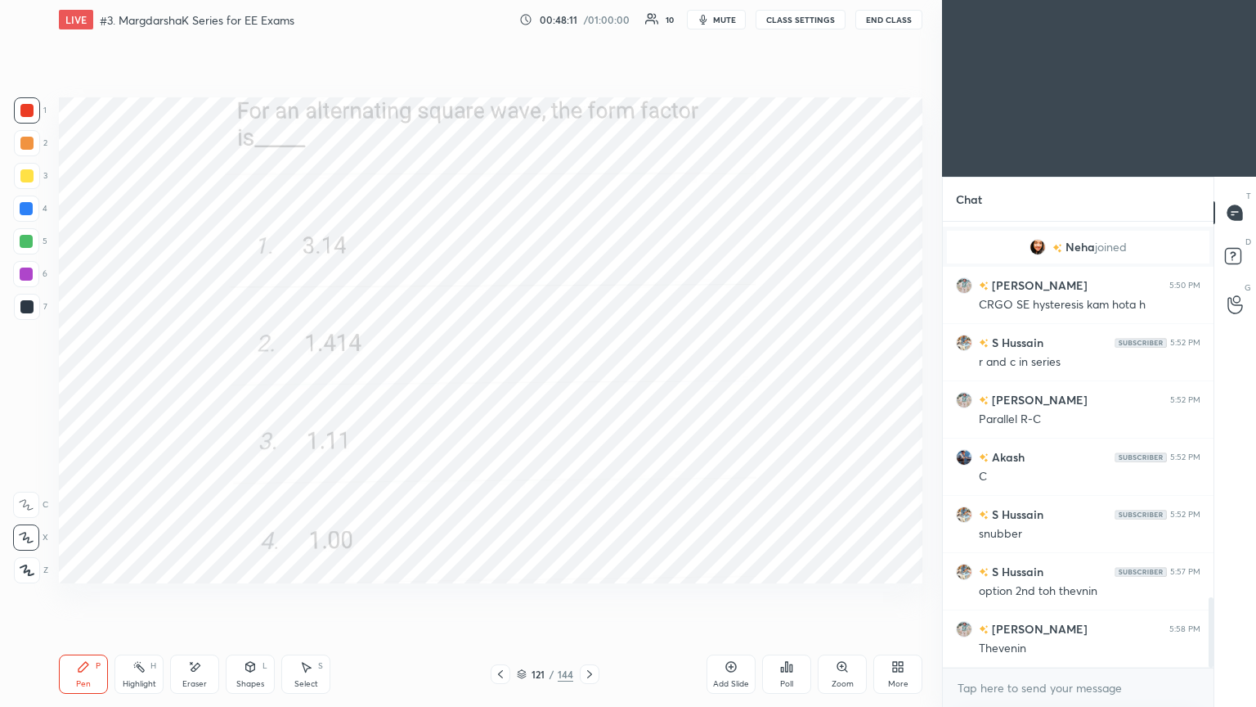
click at [788, 596] on div "Poll" at bounding box center [786, 684] width 13 height 8
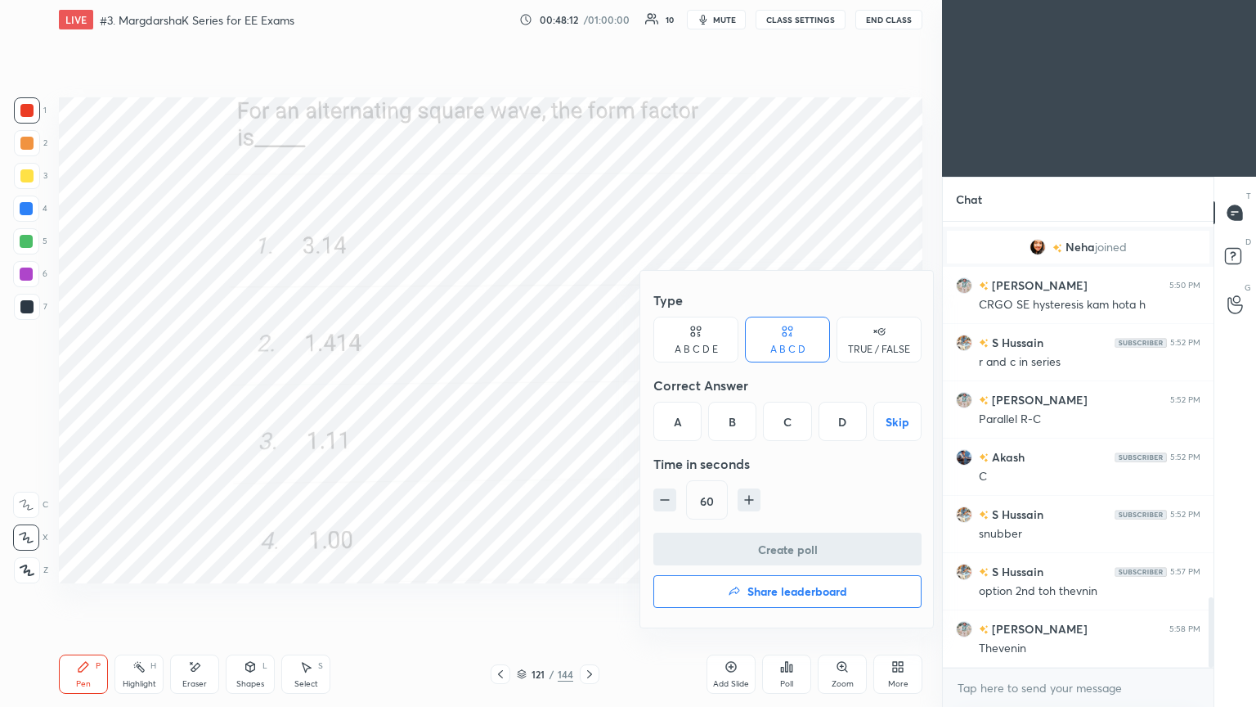
click at [840, 425] on div "D" at bounding box center [843, 421] width 48 height 39
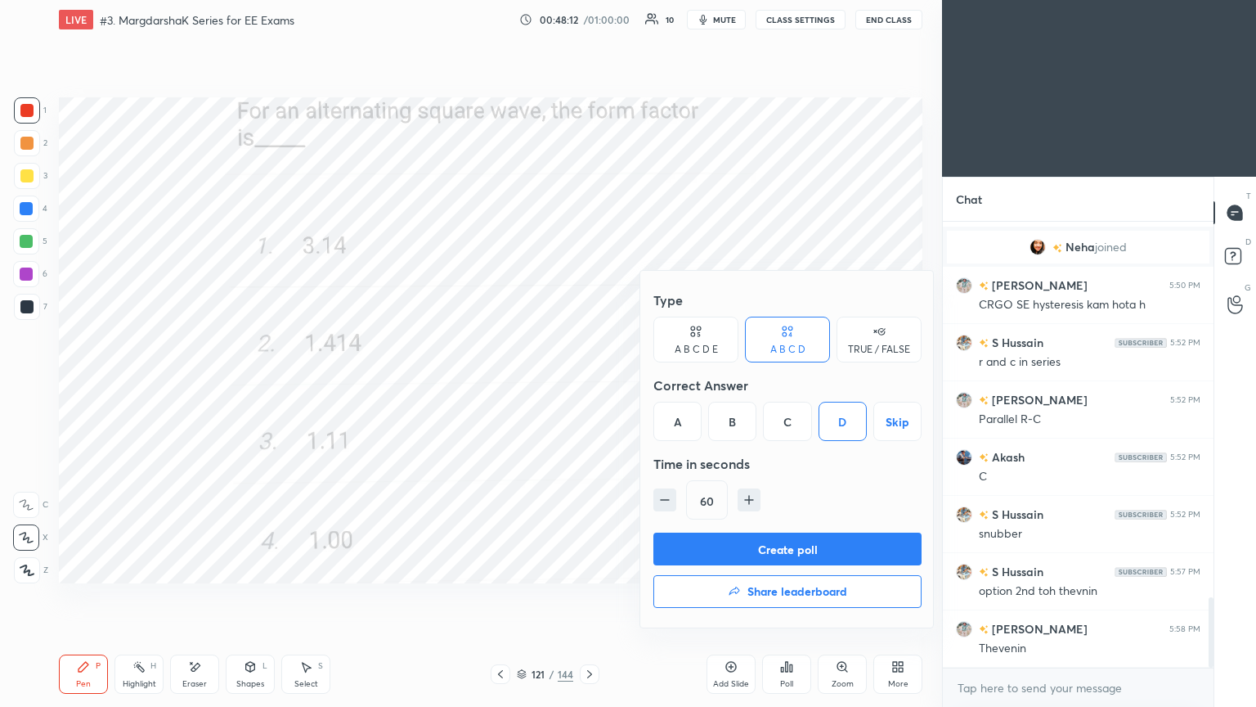
click at [815, 544] on button "Create poll" at bounding box center [788, 548] width 268 height 33
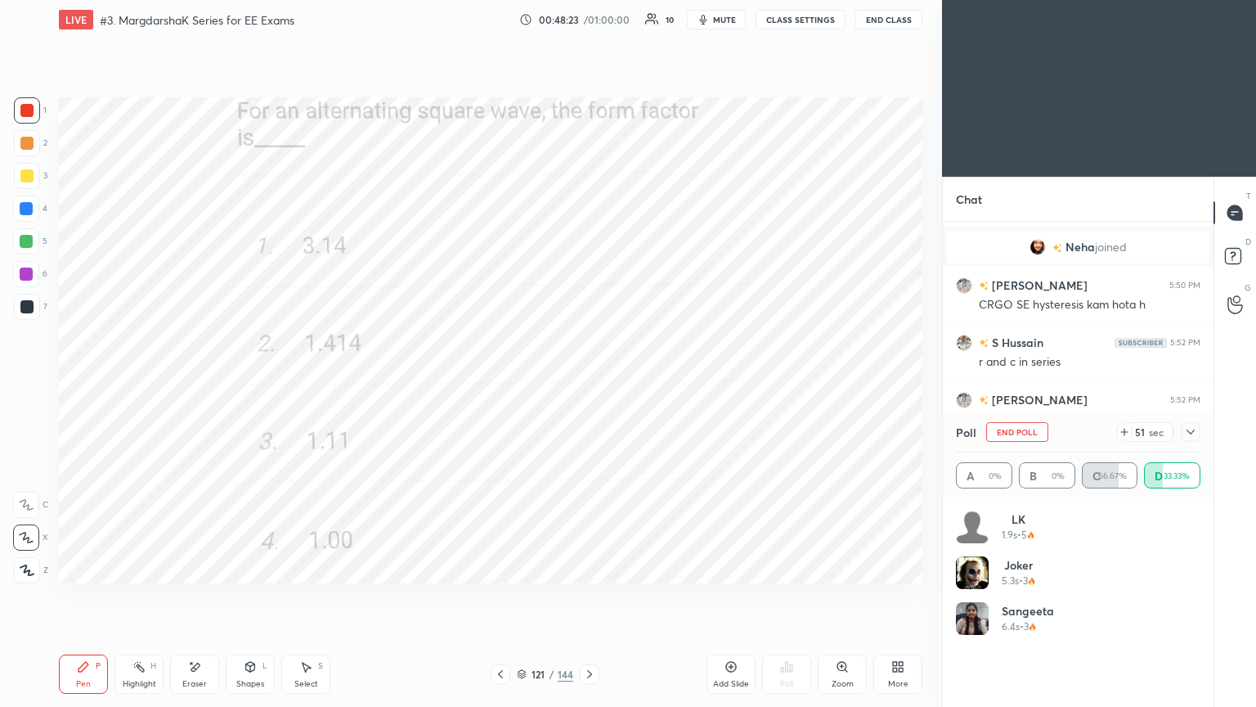
scroll to position [2506, 0]
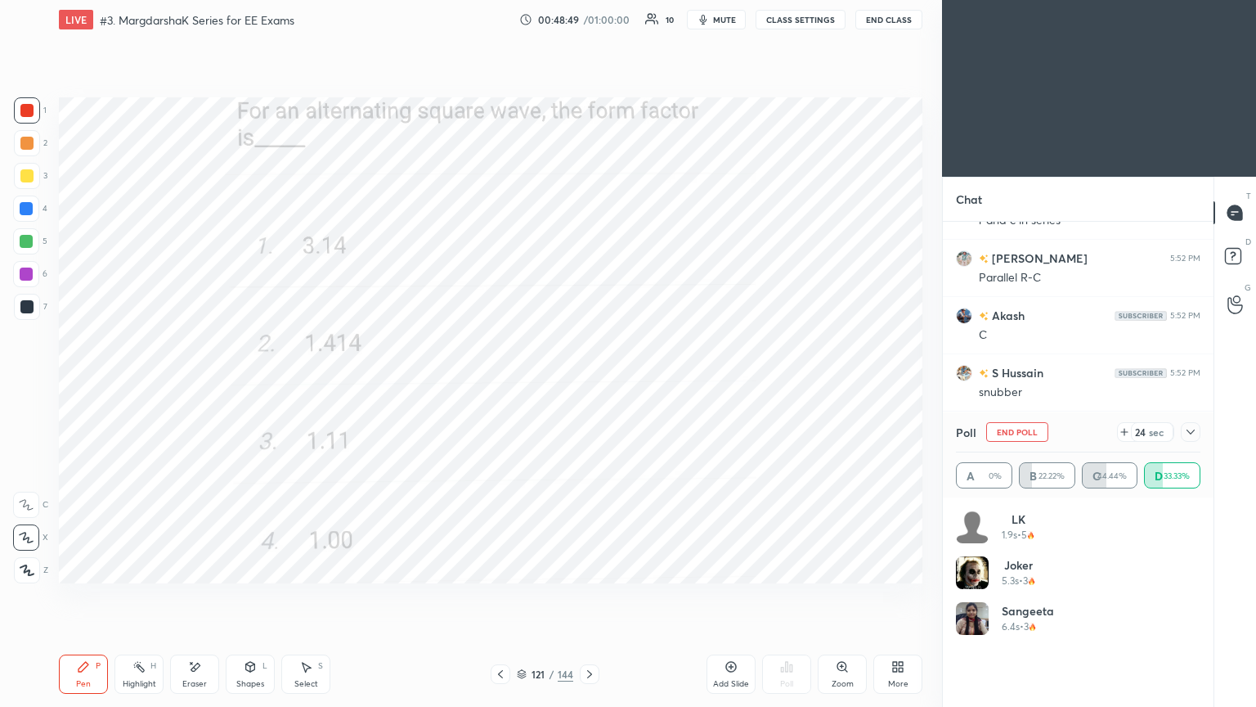
click at [1020, 431] on button "End Poll" at bounding box center [1017, 432] width 62 height 20
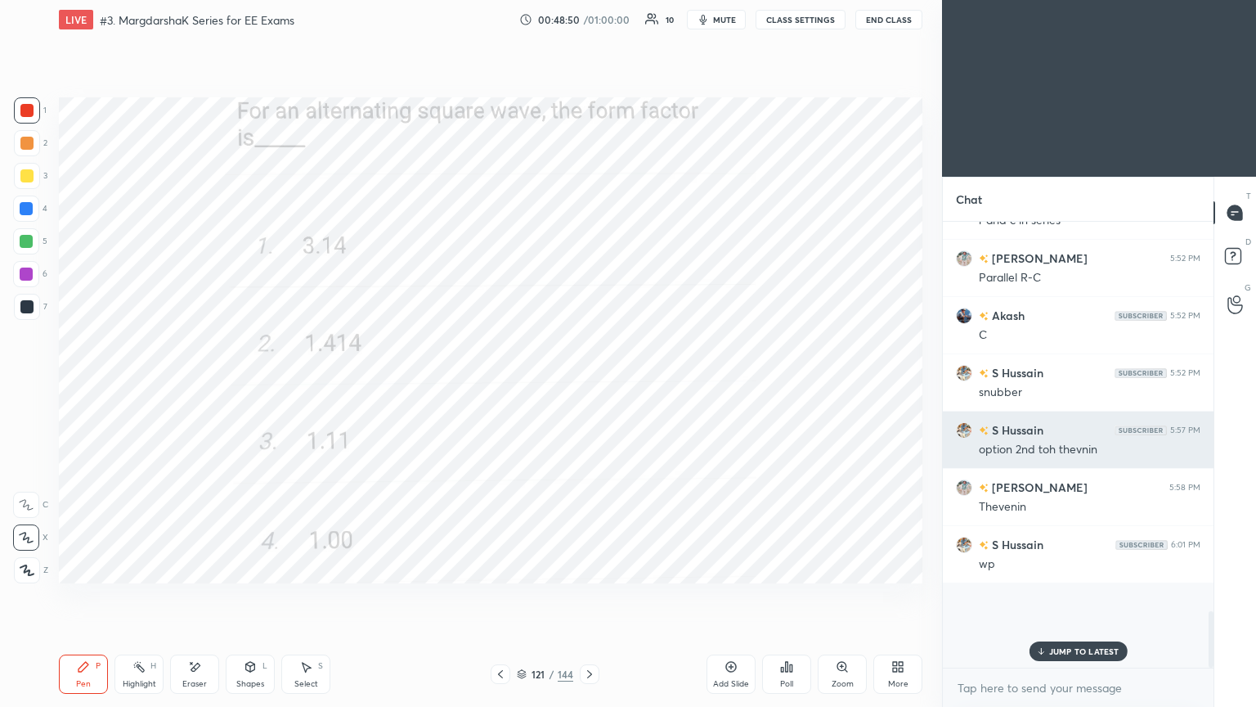
scroll to position [6, 5]
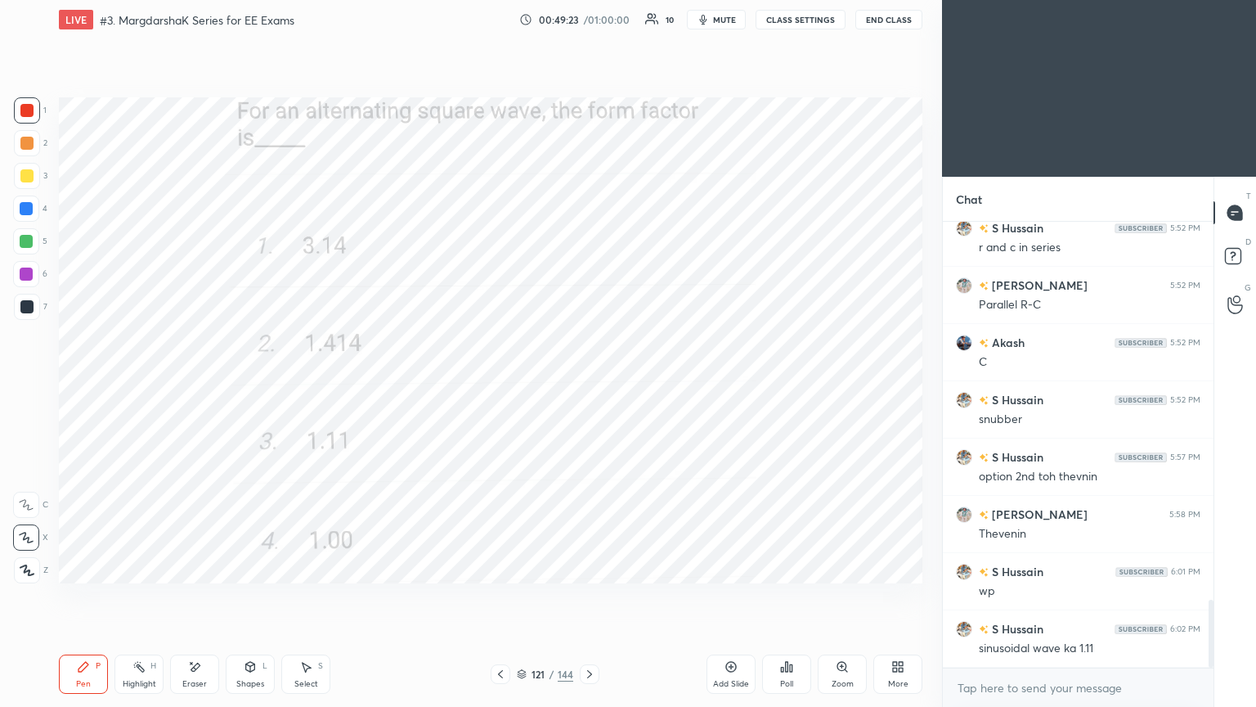
click at [583, 596] on icon at bounding box center [589, 673] width 13 height 13
click at [788, 596] on div "Poll" at bounding box center [786, 684] width 13 height 8
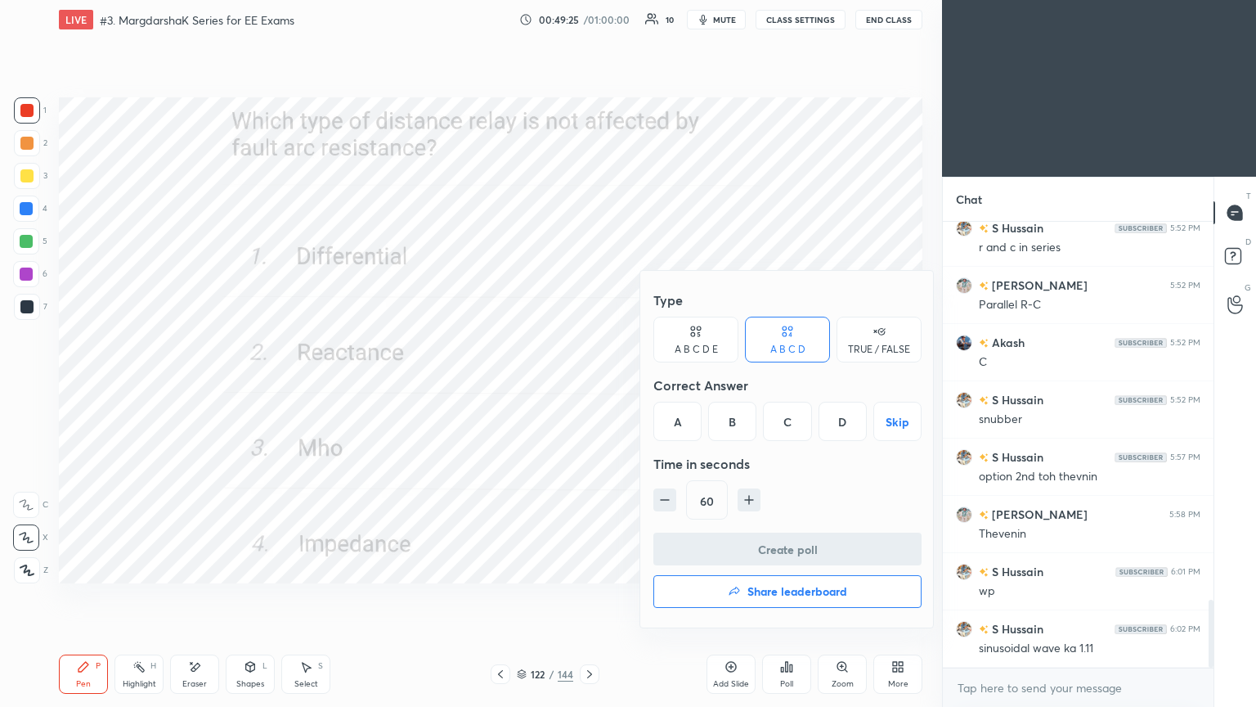
click at [730, 426] on div "B" at bounding box center [732, 421] width 48 height 39
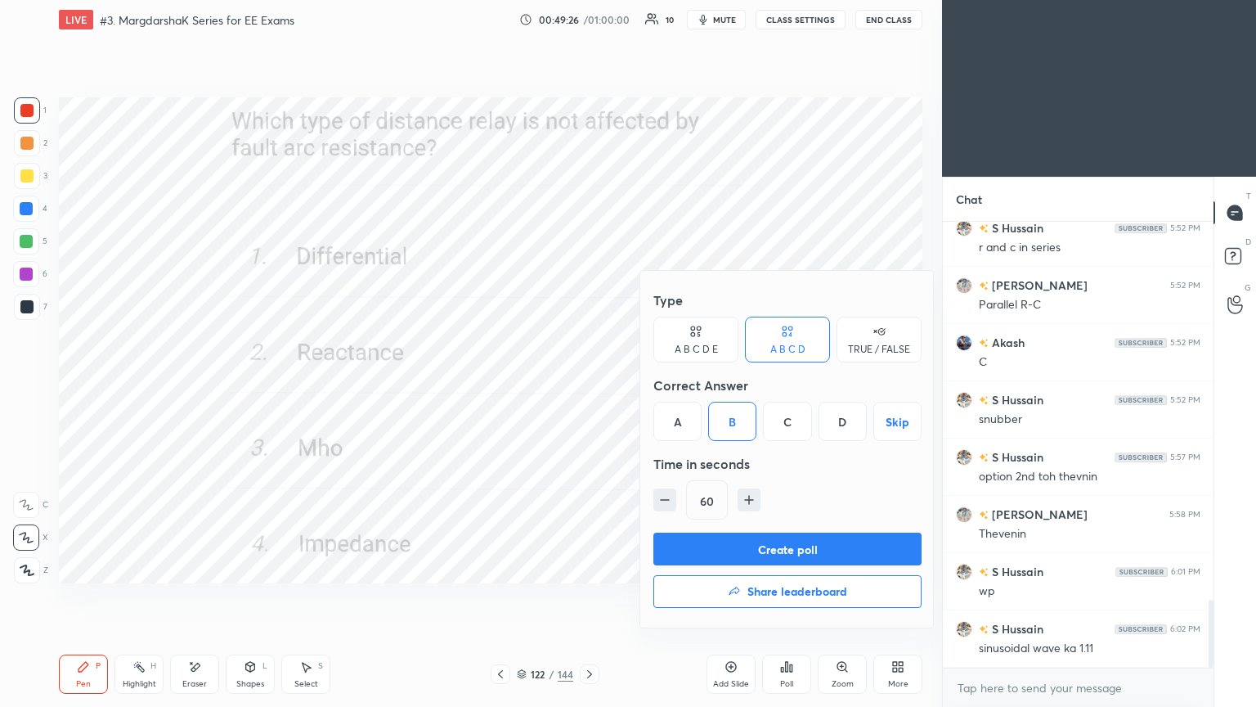
click at [753, 546] on button "Create poll" at bounding box center [788, 548] width 268 height 33
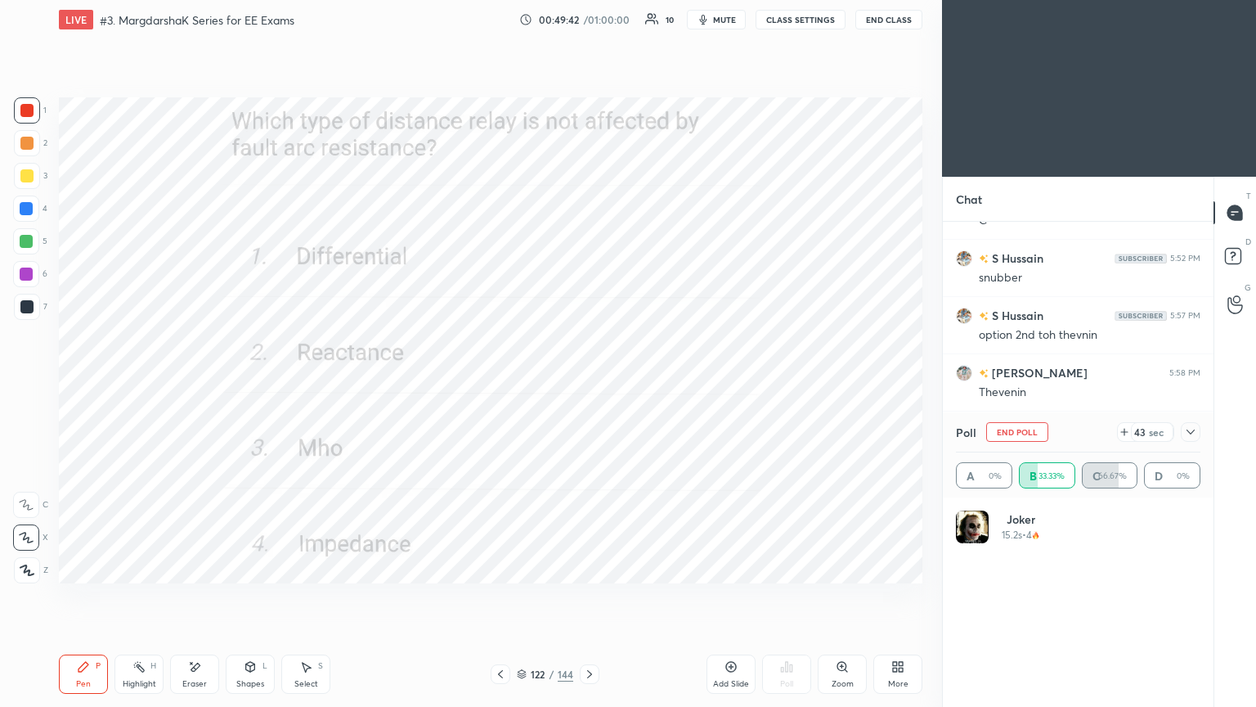
scroll to position [191, 240]
click at [1189, 435] on icon at bounding box center [1190, 431] width 13 height 13
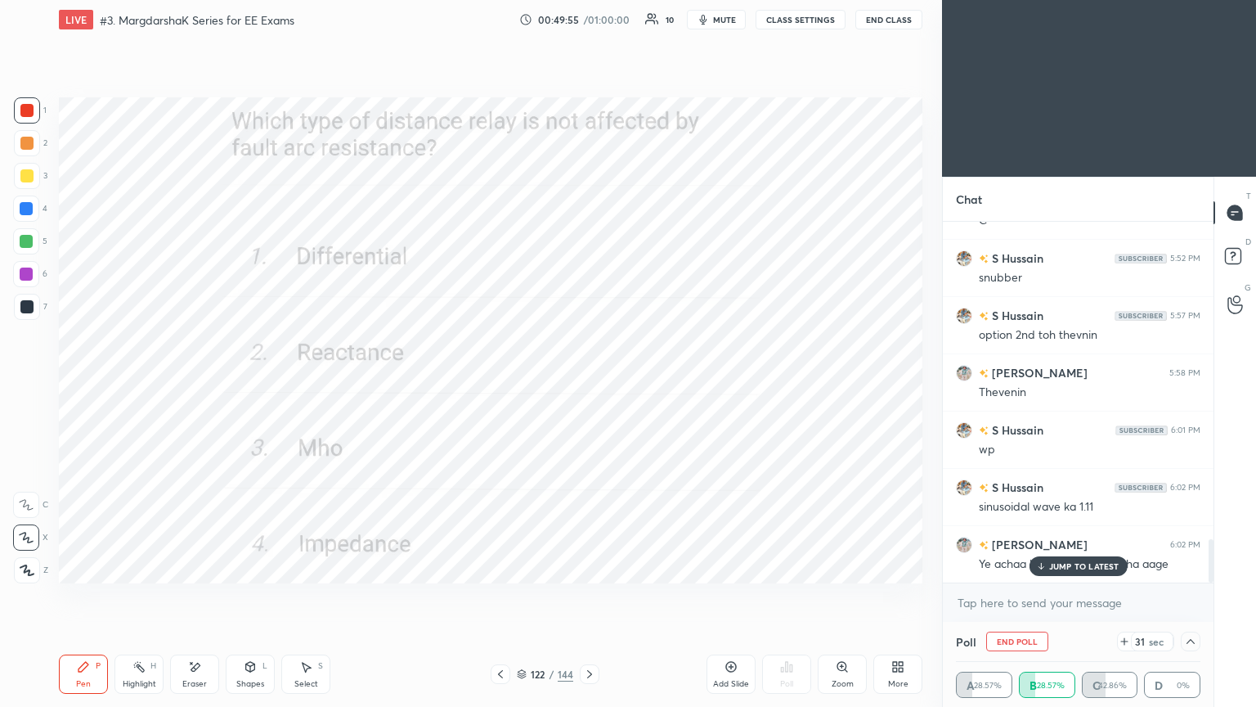
scroll to position [0, 5]
click at [1090, 564] on p "JUMP TO LATEST" at bounding box center [1084, 566] width 70 height 10
click at [1200, 596] on div at bounding box center [1191, 641] width 20 height 20
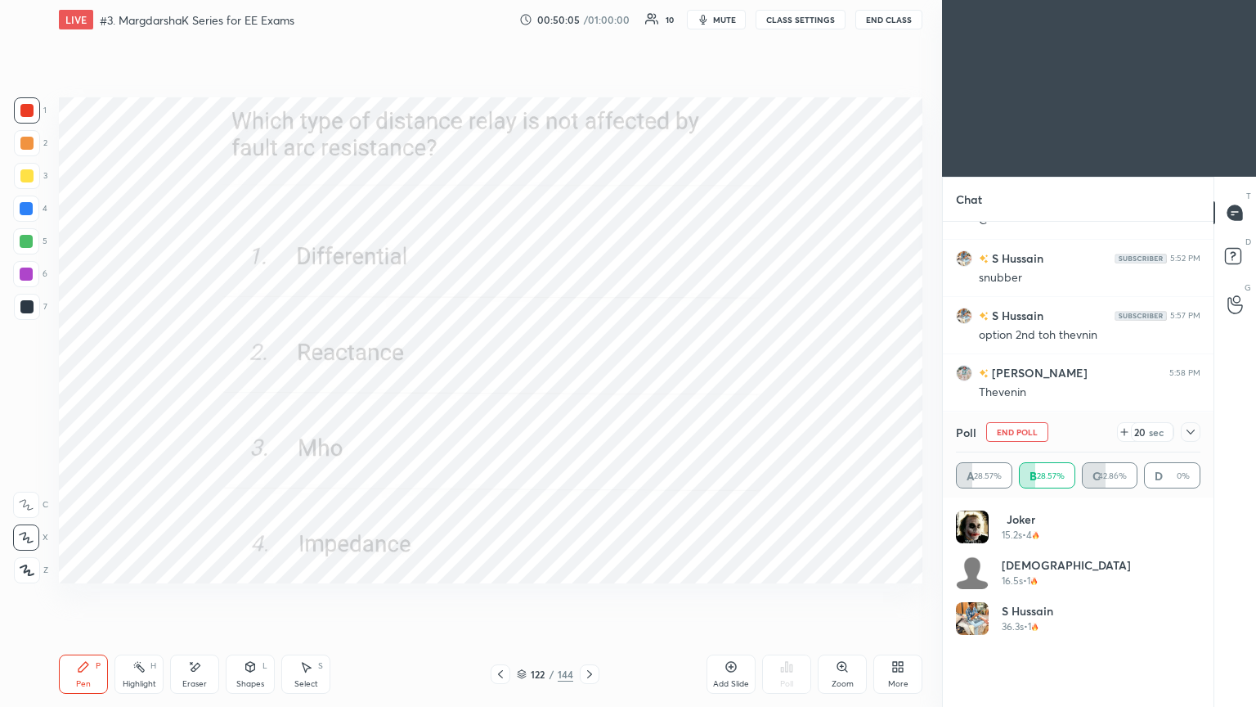
scroll to position [191, 240]
click at [1149, 563] on div "[DEMOGRAPHIC_DATA] 16.5s • 1" at bounding box center [1078, 579] width 245 height 46
click at [1035, 433] on button "End Poll" at bounding box center [1017, 432] width 62 height 20
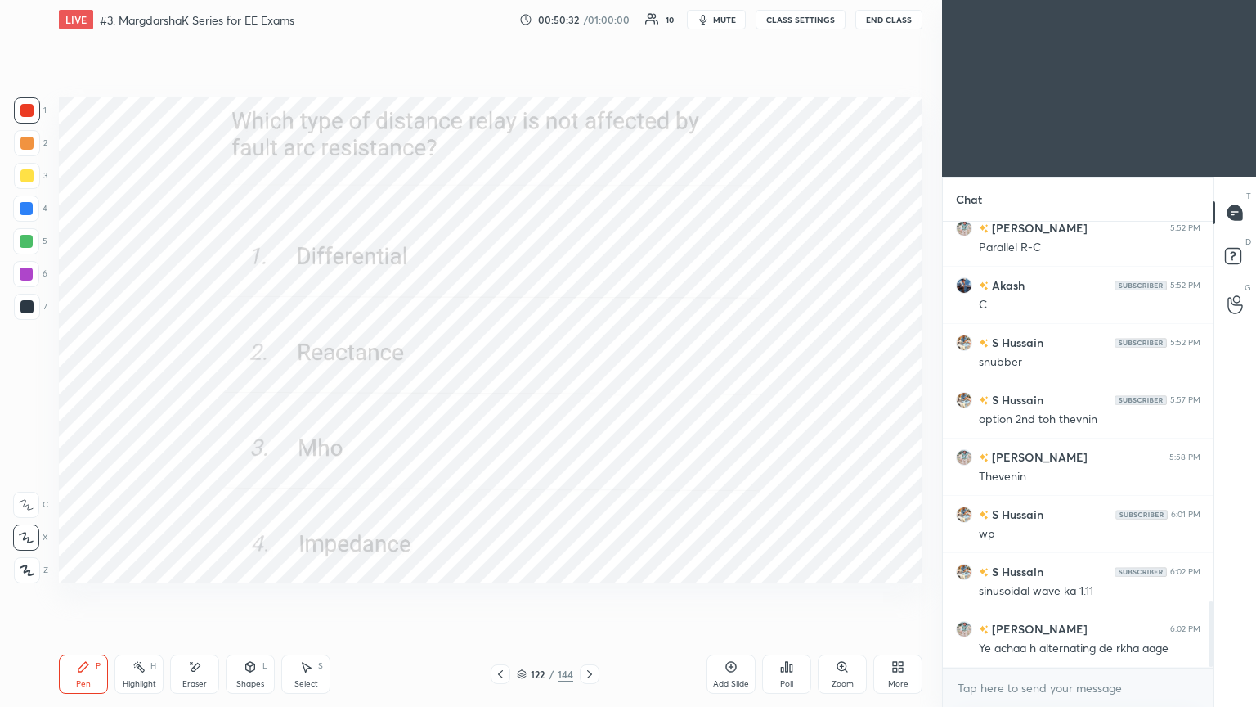
scroll to position [2594, 0]
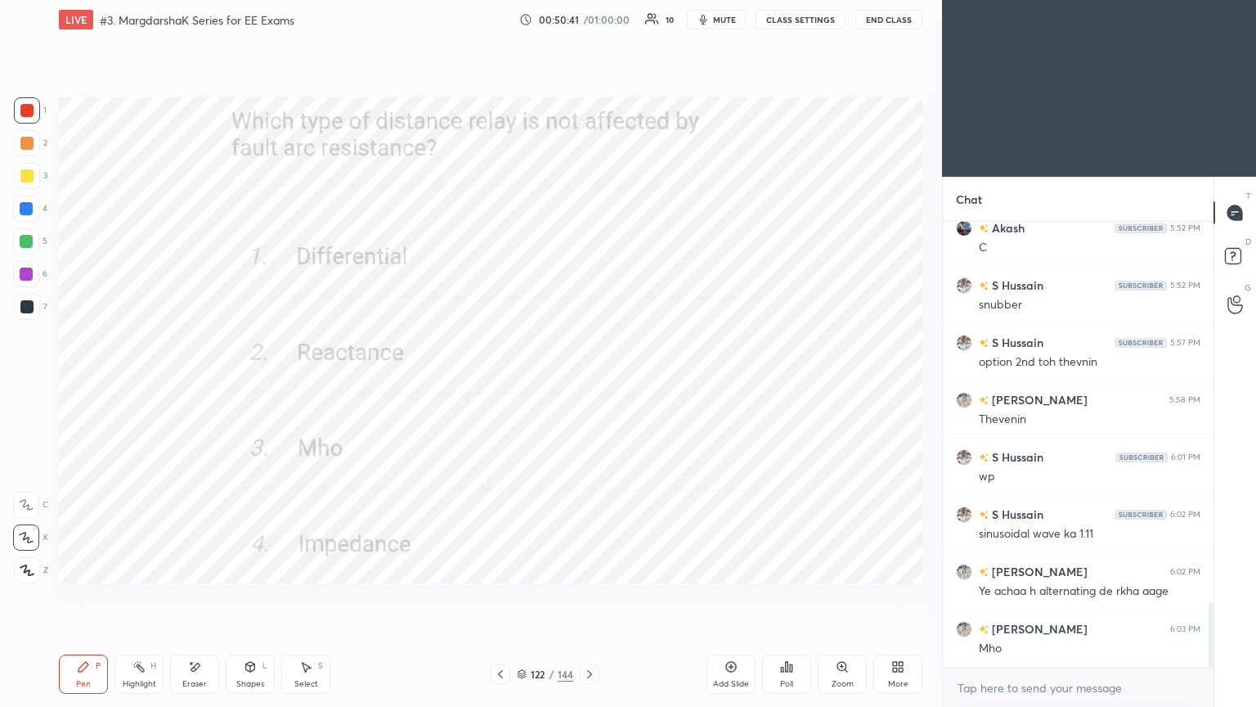
click at [586, 596] on icon at bounding box center [589, 673] width 13 height 13
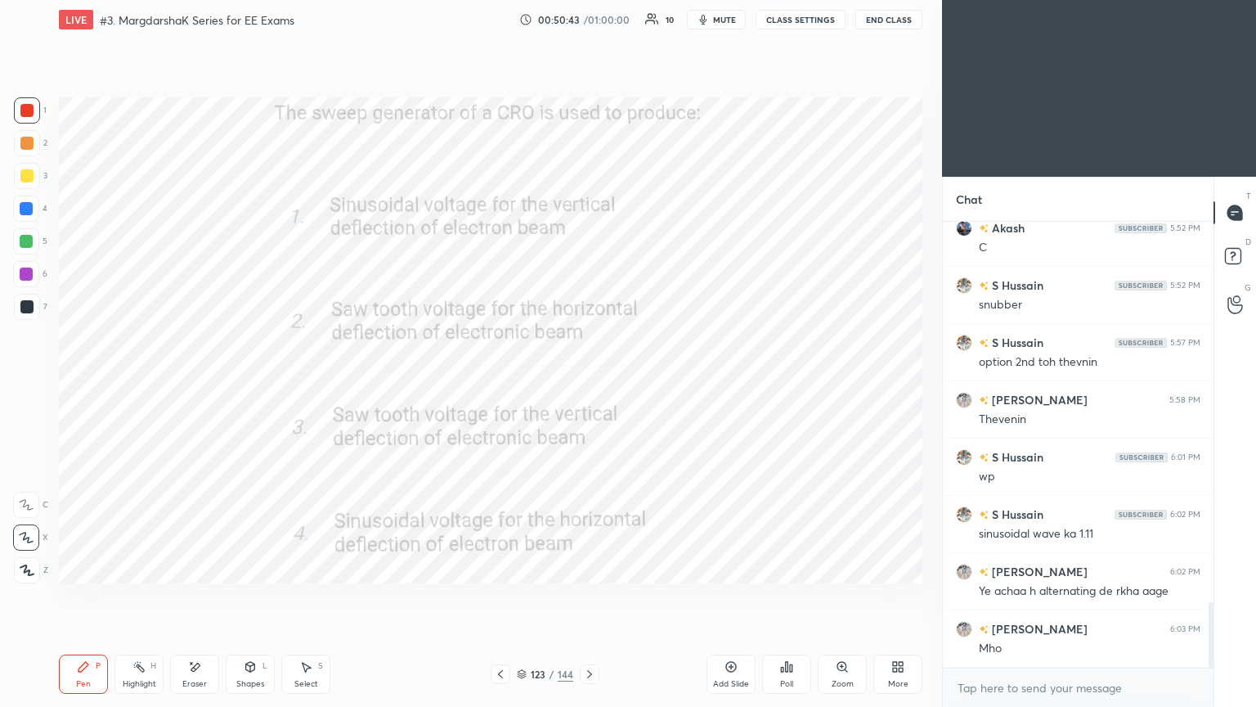
click at [786, 596] on div "Poll" at bounding box center [786, 684] width 13 height 8
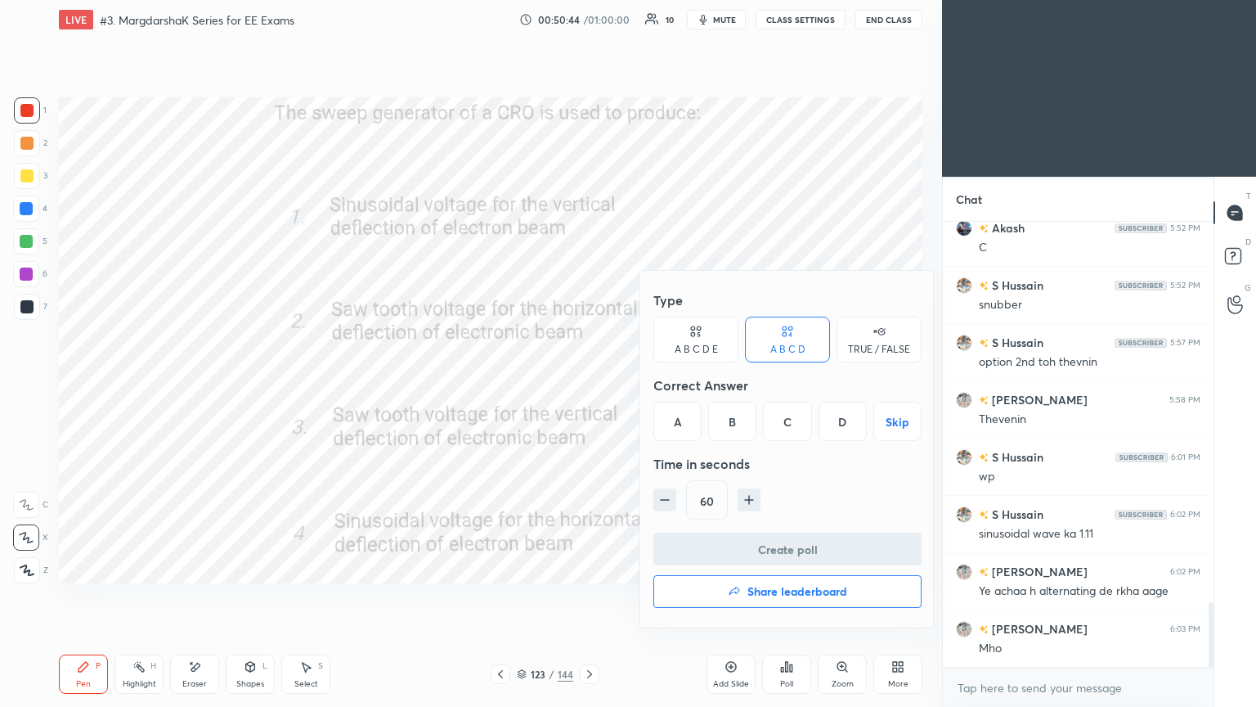
click at [714, 429] on div "B" at bounding box center [732, 421] width 48 height 39
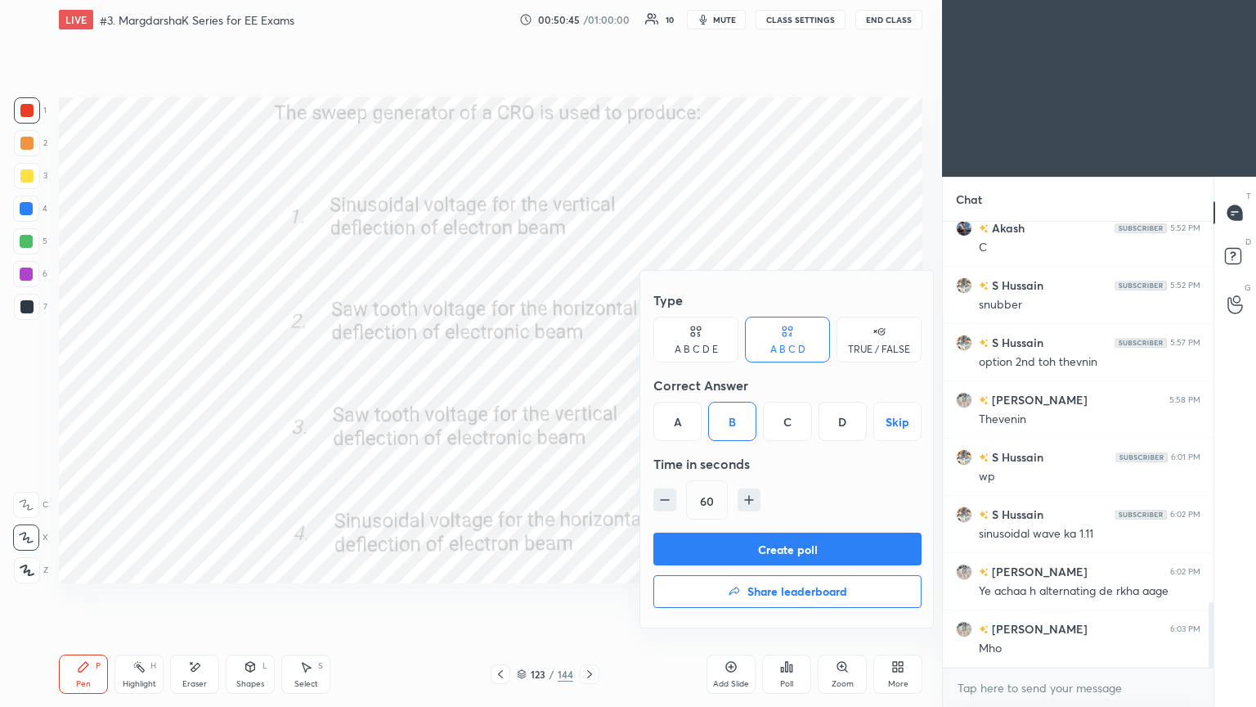
click at [721, 554] on button "Create poll" at bounding box center [788, 548] width 268 height 33
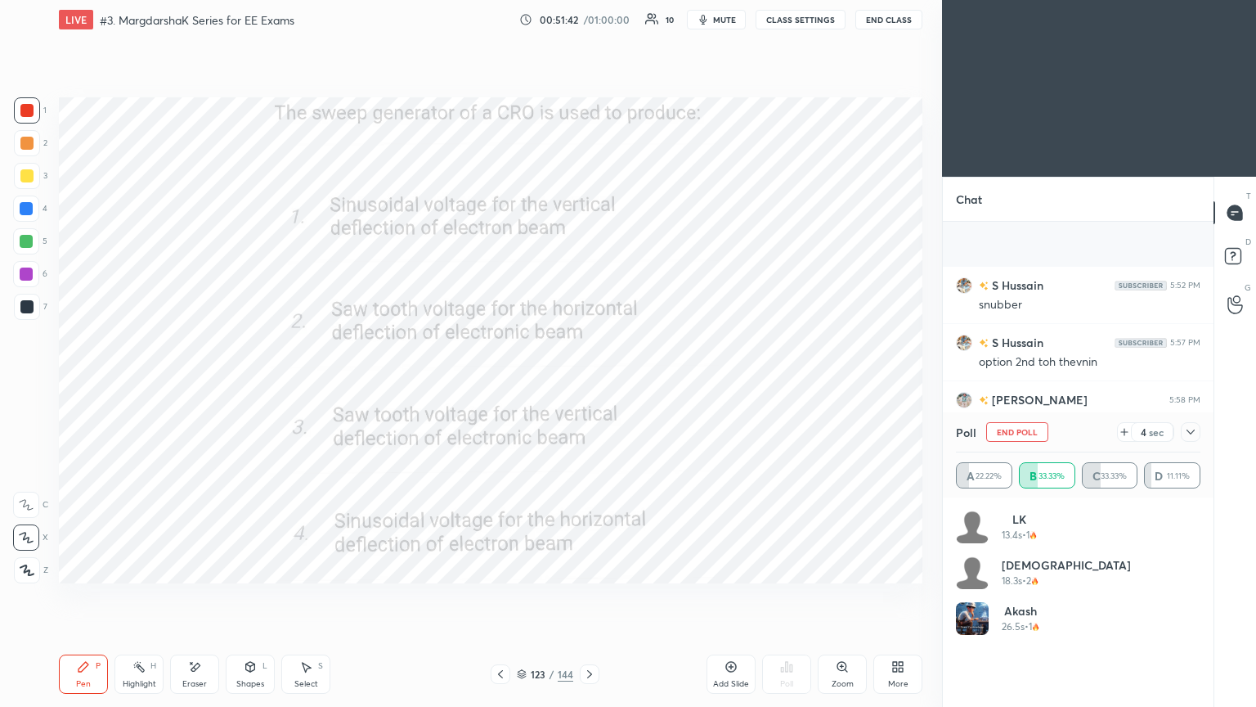
scroll to position [2718, 0]
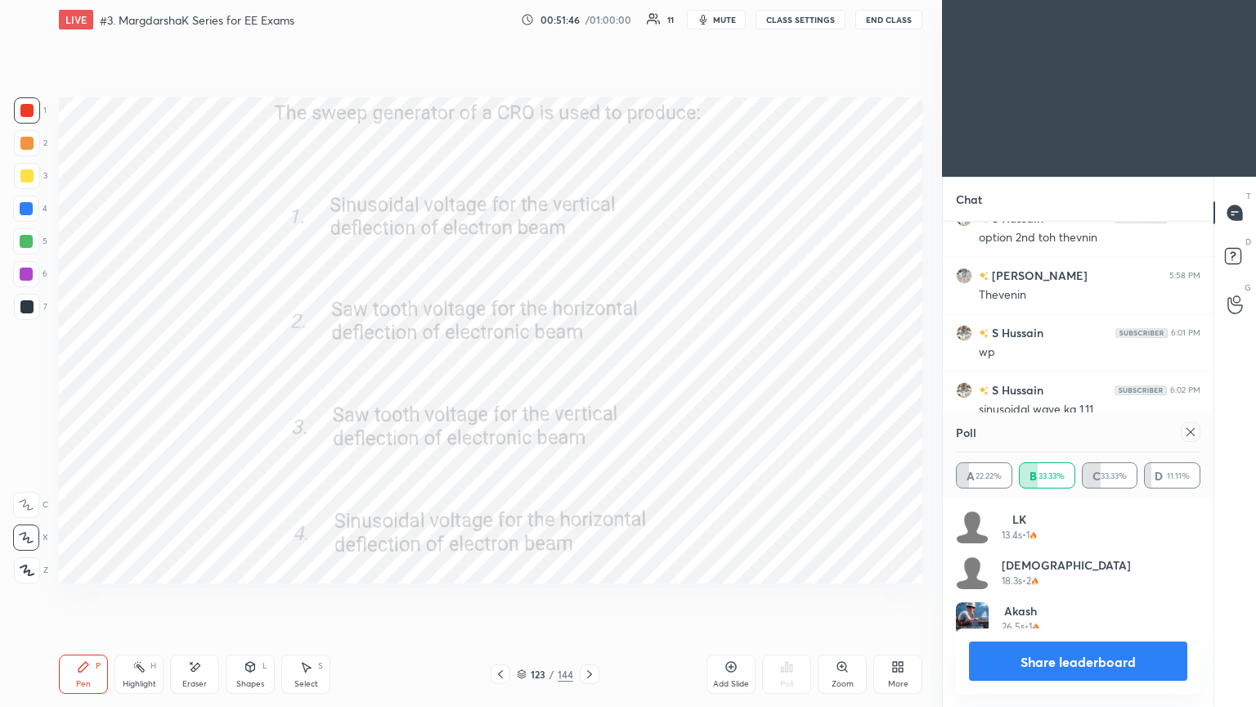
click at [1182, 436] on div at bounding box center [1191, 432] width 20 height 20
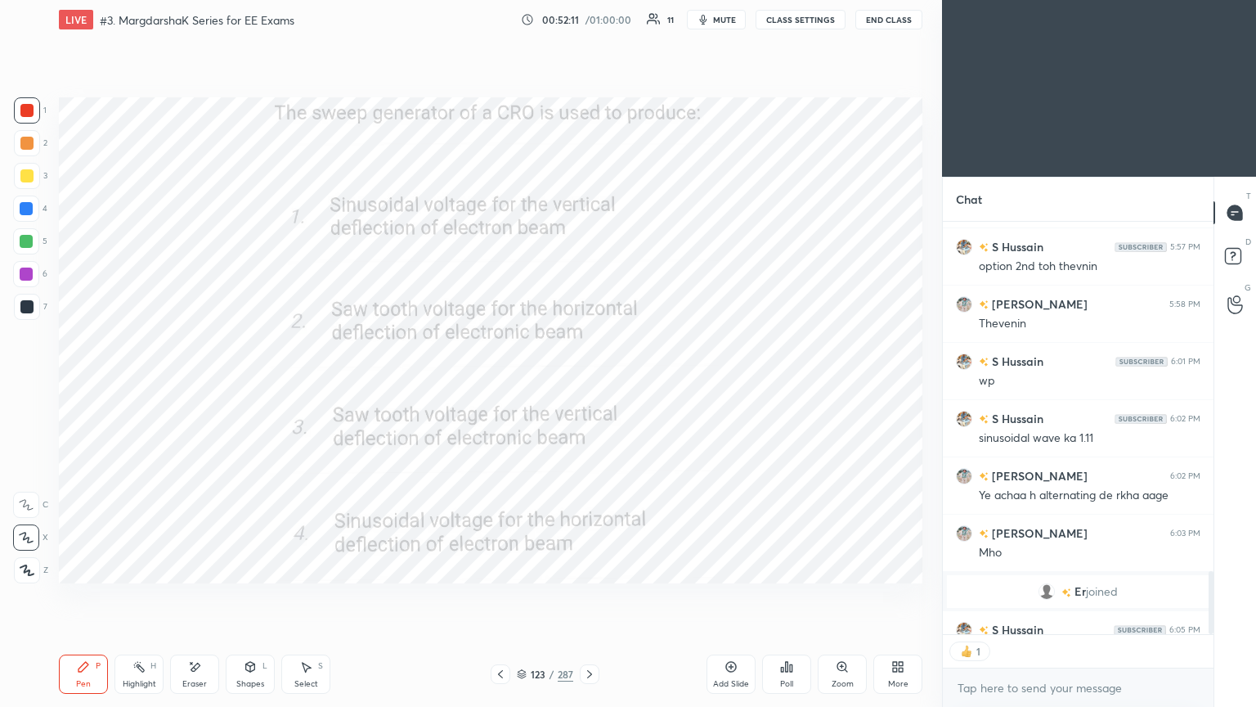
scroll to position [408, 266]
click at [1211, 592] on div at bounding box center [1211, 602] width 5 height 63
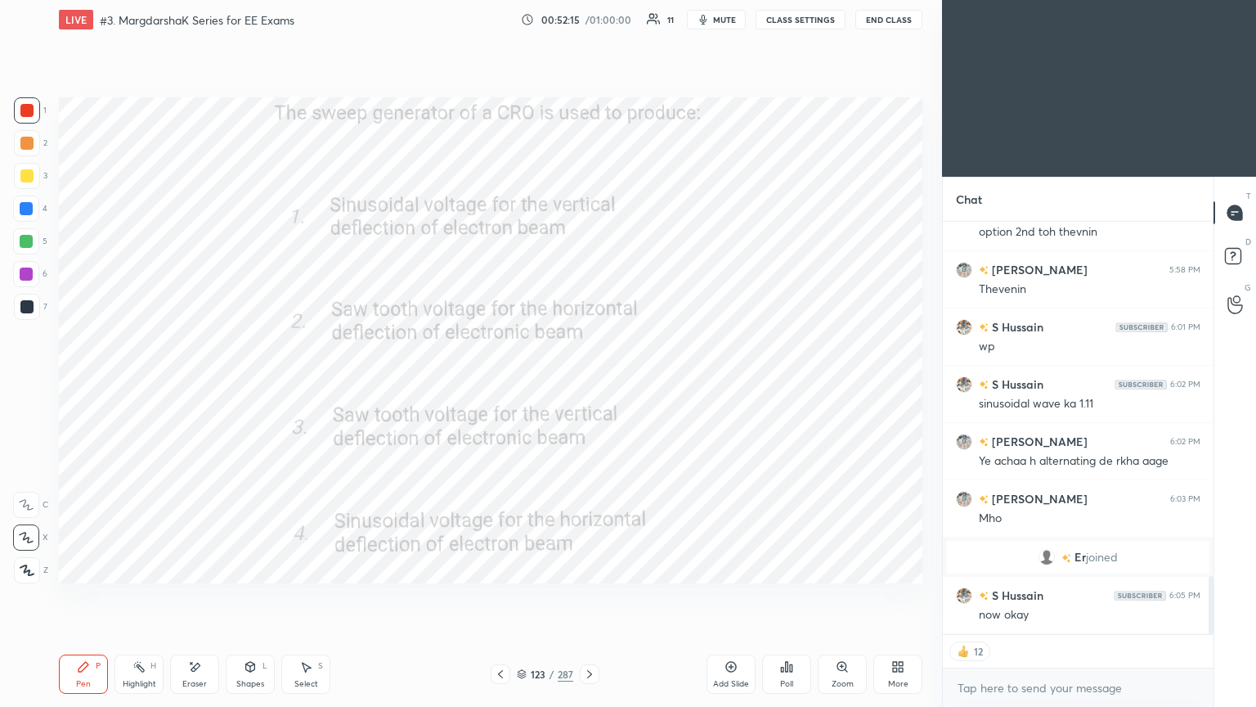
drag, startPoint x: 1211, startPoint y: 589, endPoint x: 1215, endPoint y: 618, distance: 28.8
click at [1215, 596] on div "Chat S Hussain 5:52 PM snubber S Hussain 5:57 PM option 2nd toh thevnin Rajesh …" at bounding box center [1099, 442] width 314 height 530
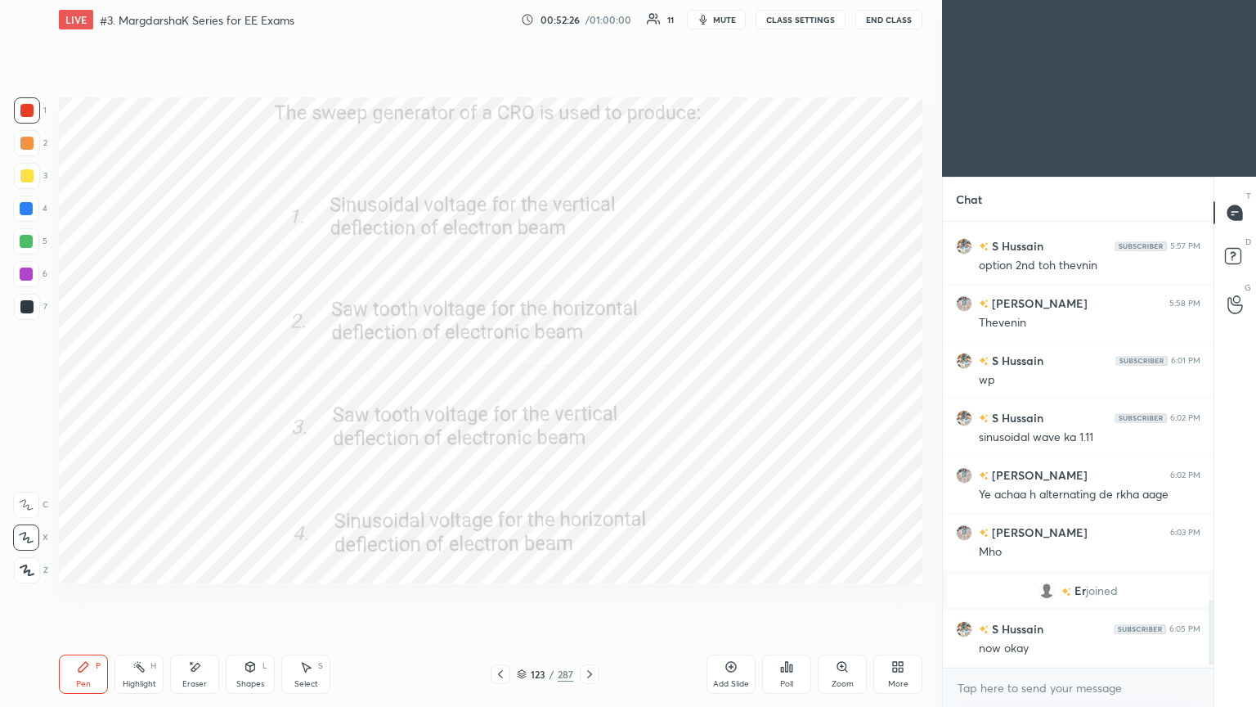
scroll to position [441, 266]
click at [589, 596] on div "Pen P Highlight H Eraser Shapes L Select S 123 / 287 Add Slide Poll Zoom More" at bounding box center [491, 673] width 864 height 65
click at [586, 596] on icon at bounding box center [589, 673] width 13 height 13
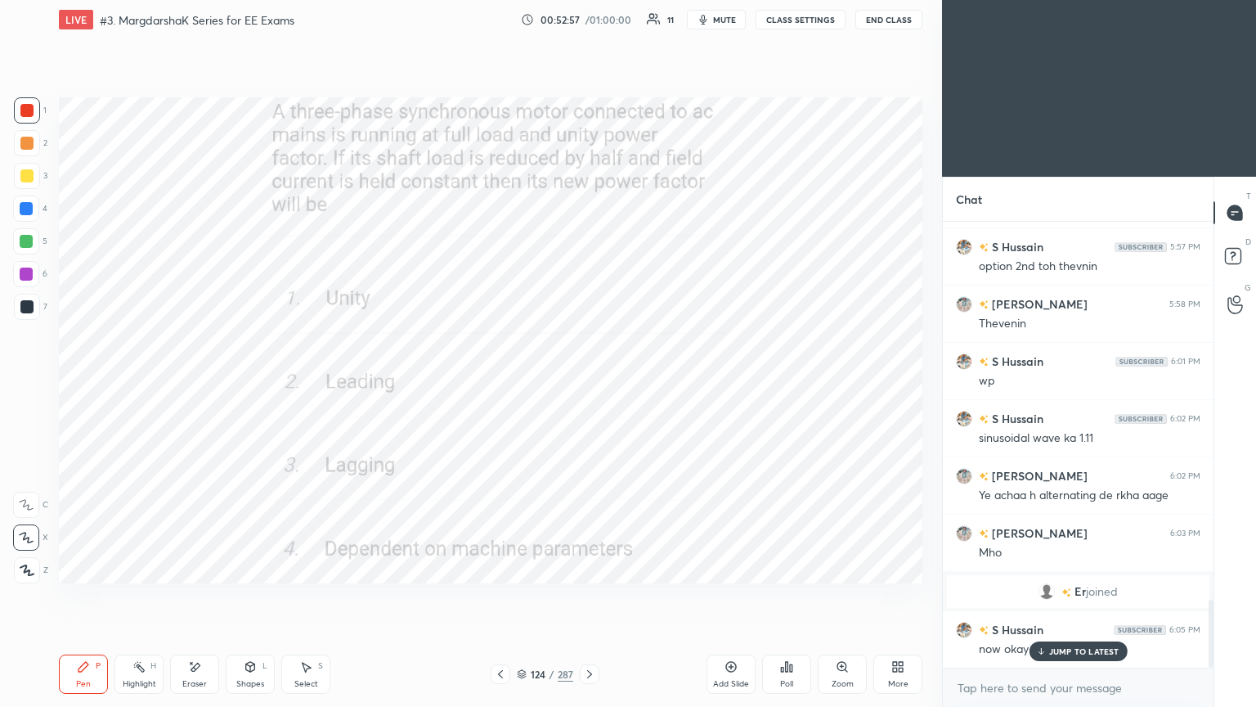
click at [775, 596] on div "Poll" at bounding box center [786, 673] width 49 height 39
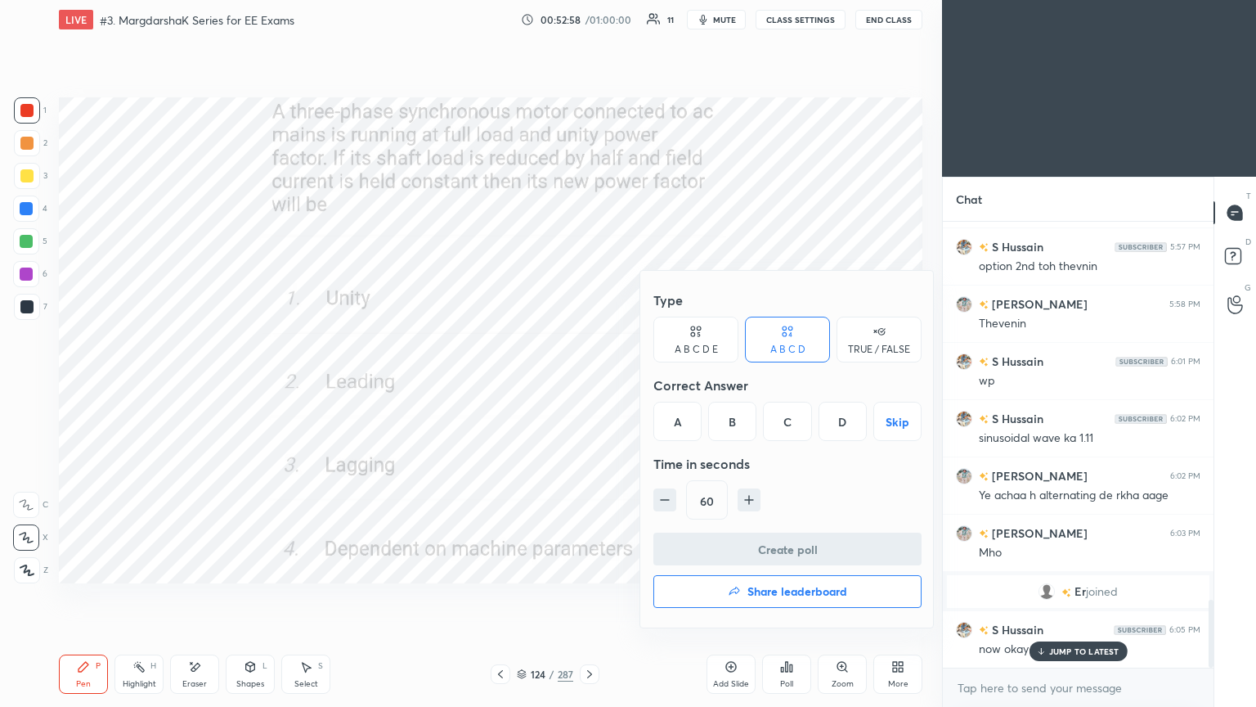
click at [730, 423] on div "B" at bounding box center [732, 421] width 48 height 39
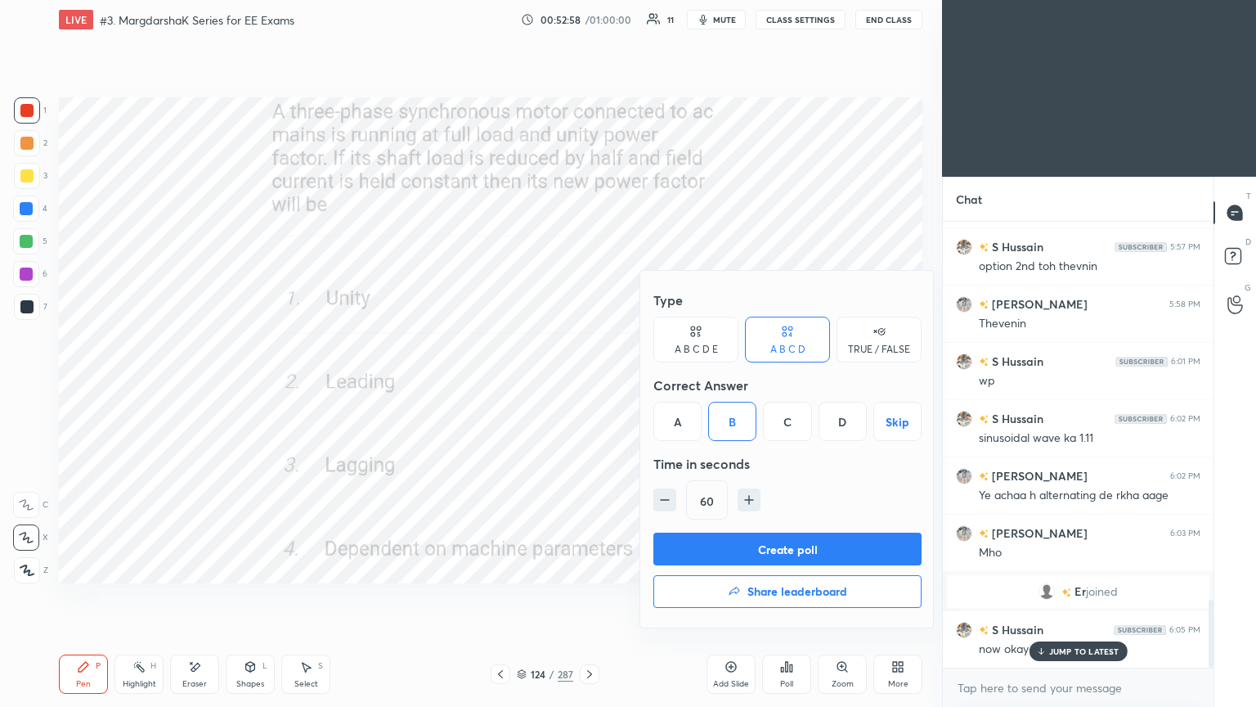
click at [744, 554] on button "Create poll" at bounding box center [788, 548] width 268 height 33
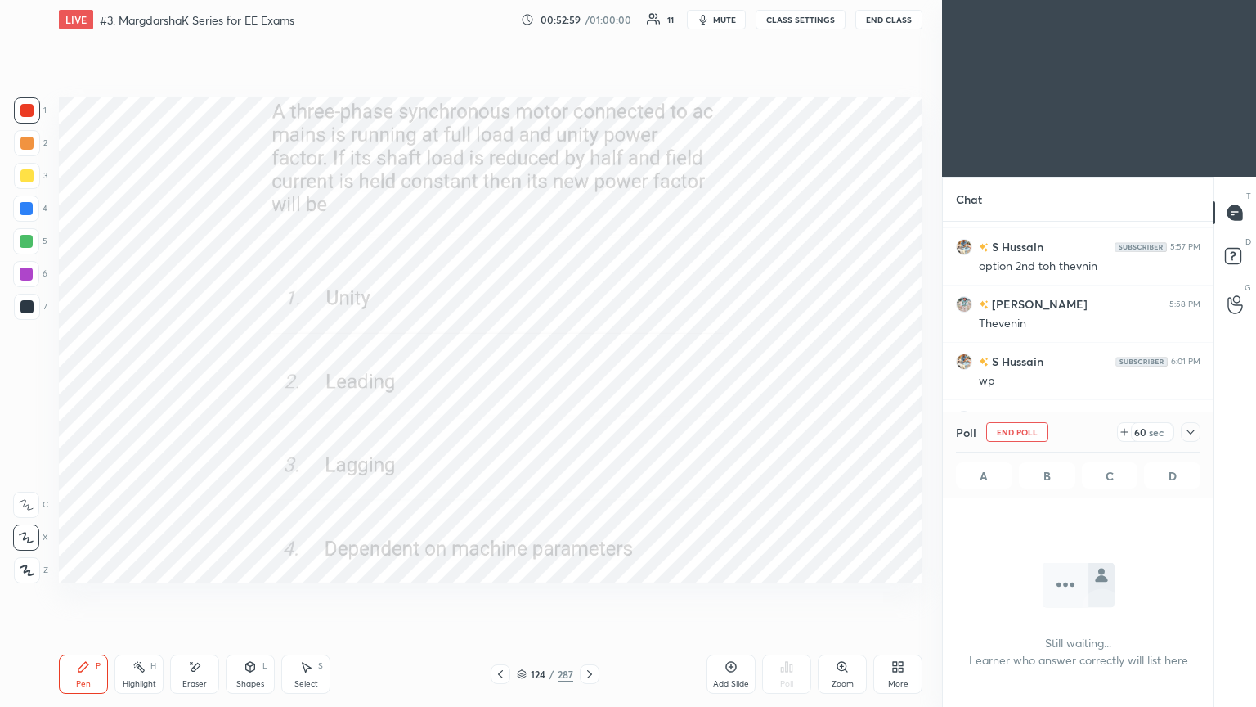
scroll to position [356, 266]
click at [518, 596] on icon at bounding box center [522, 677] width 8 height 2
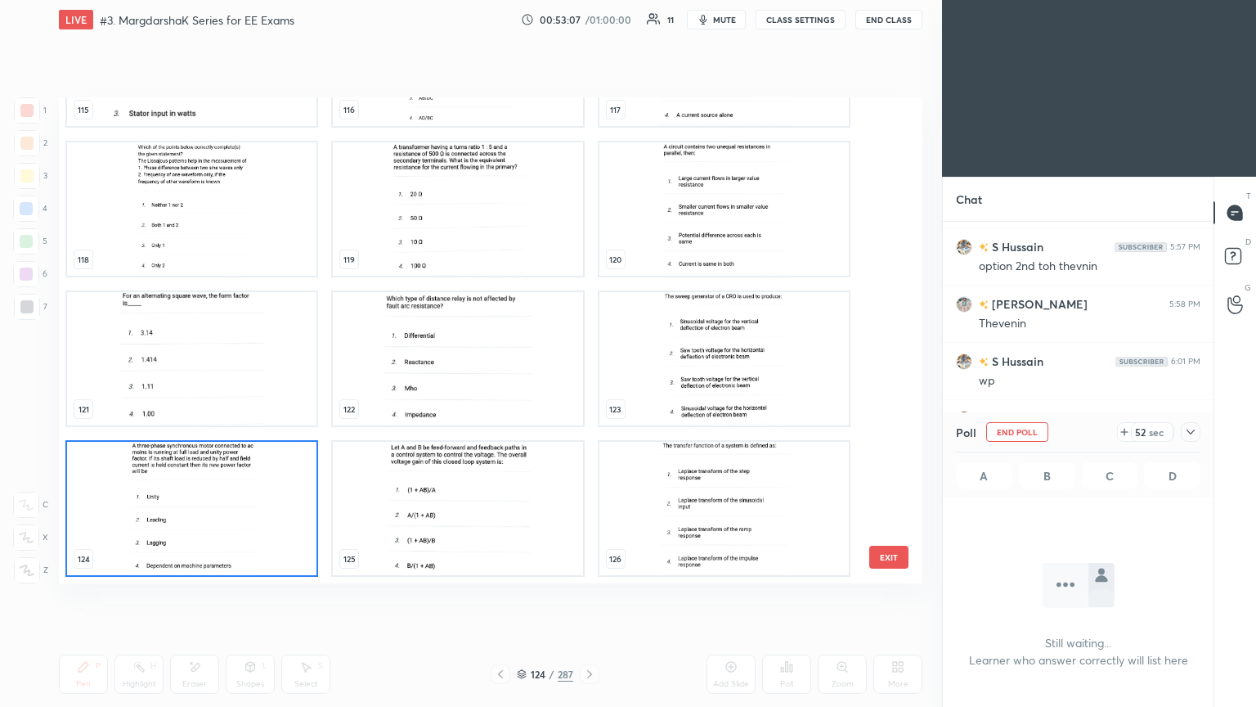
scroll to position [481, 856]
click at [256, 526] on img "grid" at bounding box center [191, 508] width 249 height 133
click at [255, 528] on img "grid" at bounding box center [191, 508] width 249 height 133
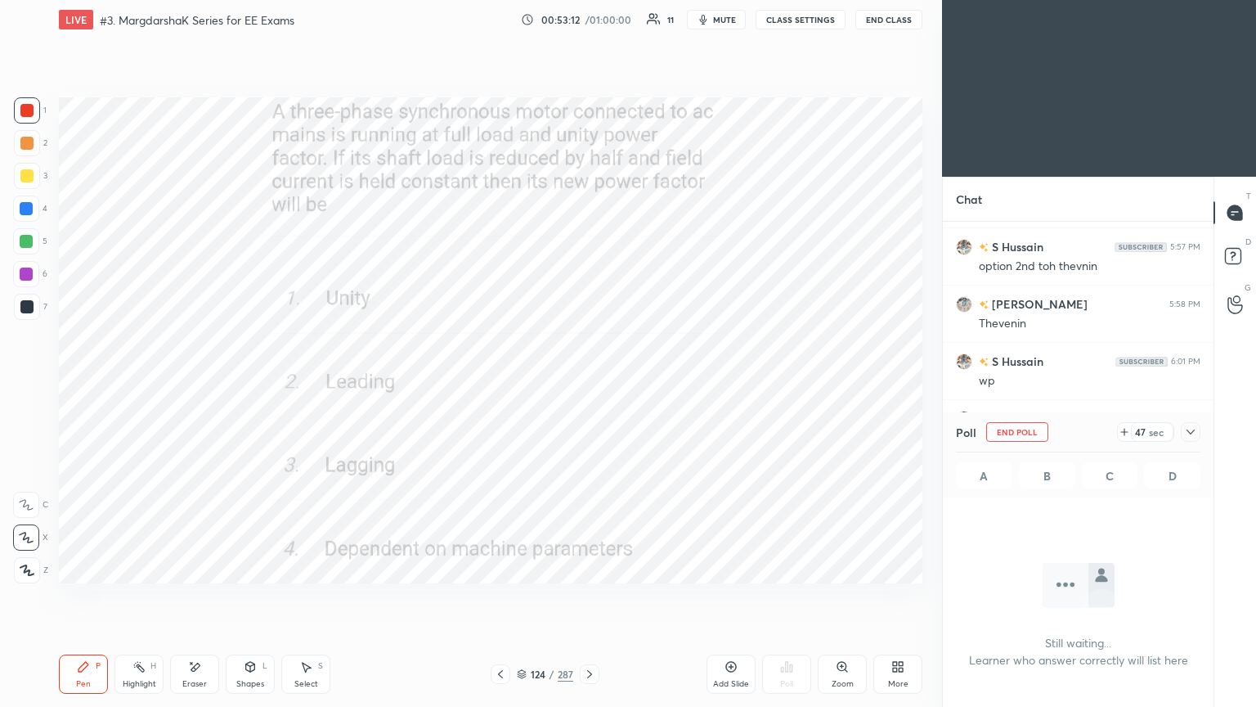
click at [518, 596] on icon at bounding box center [522, 674] width 10 height 10
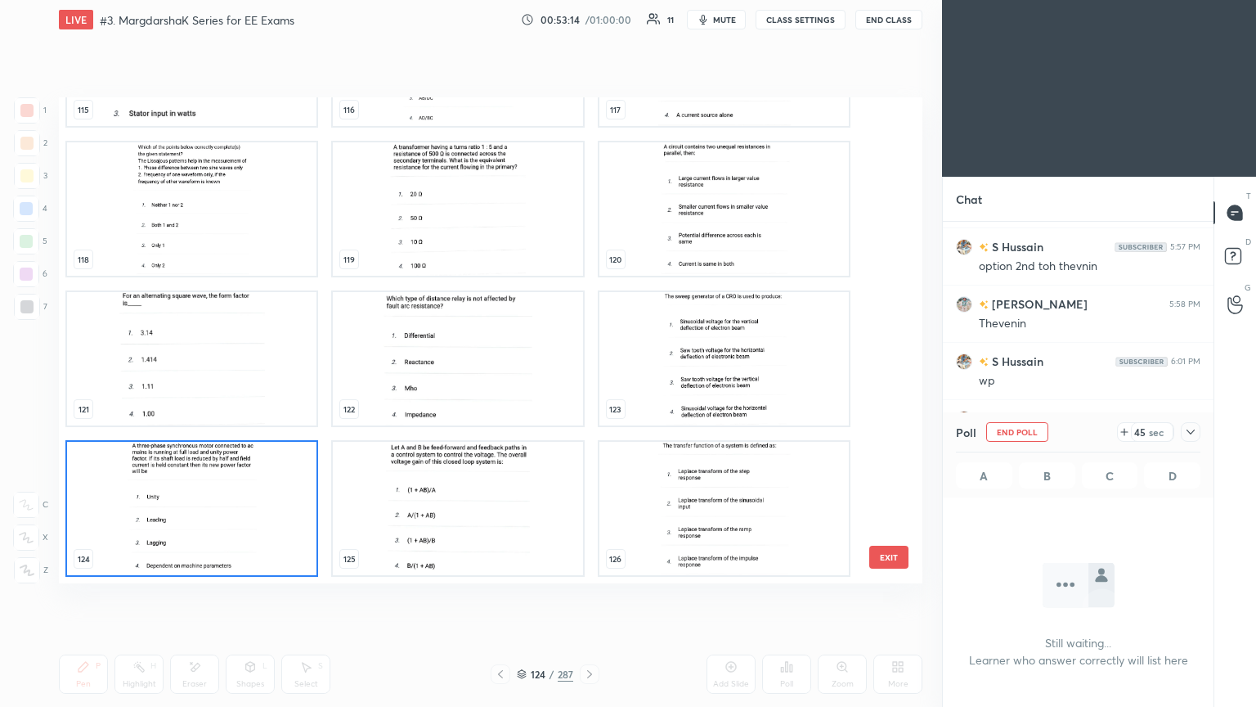
click at [227, 519] on img "grid" at bounding box center [191, 508] width 249 height 133
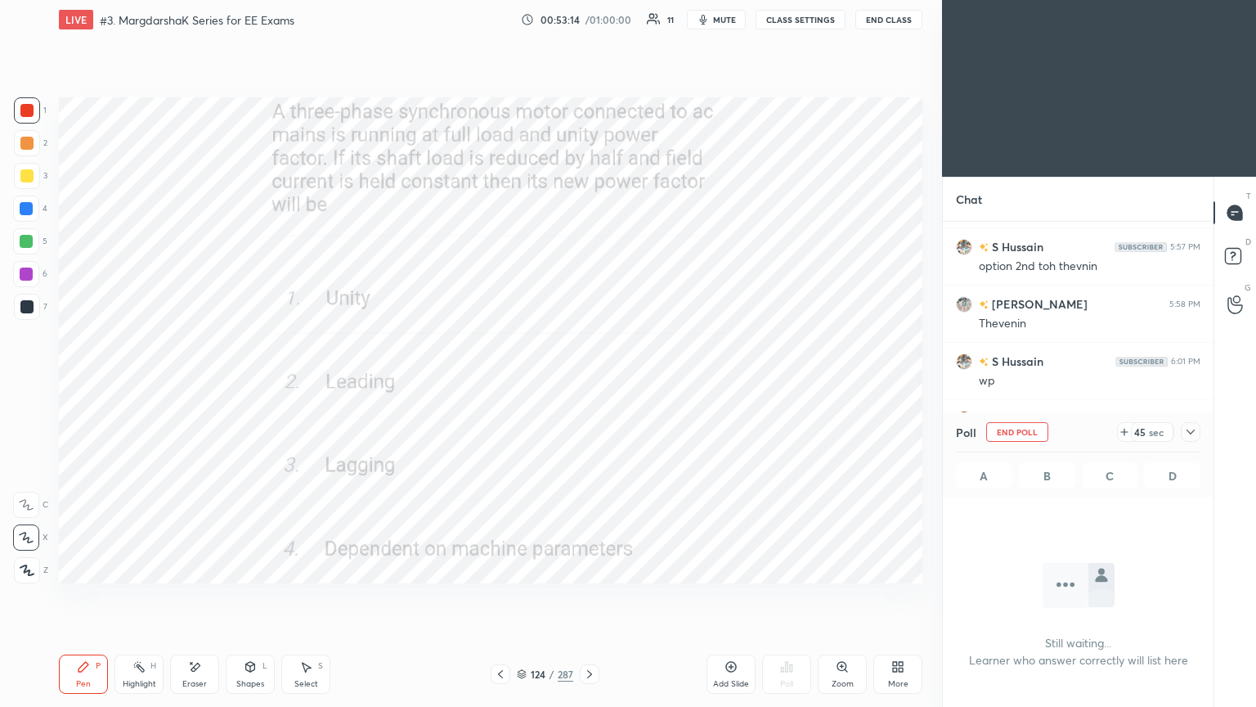
click at [227, 521] on img "grid" at bounding box center [191, 508] width 249 height 133
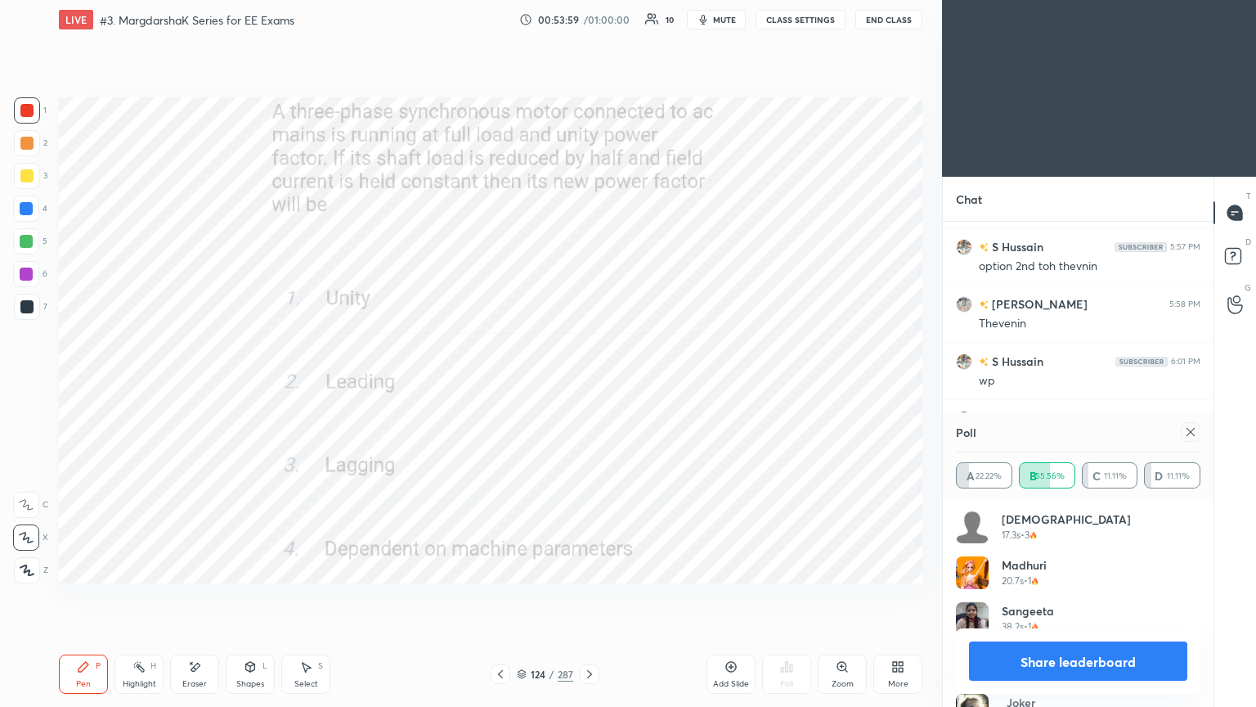
drag, startPoint x: 1195, startPoint y: 536, endPoint x: 1210, endPoint y: 658, distance: 123.6
click at [1210, 596] on div "[DEMOGRAPHIC_DATA] 17.3s • 3 [PERSON_NAME] 20.7s • 1 [PERSON_NAME] 38.2s • 1 S …" at bounding box center [1078, 601] width 271 height 209
click at [1191, 431] on icon at bounding box center [1190, 431] width 13 height 13
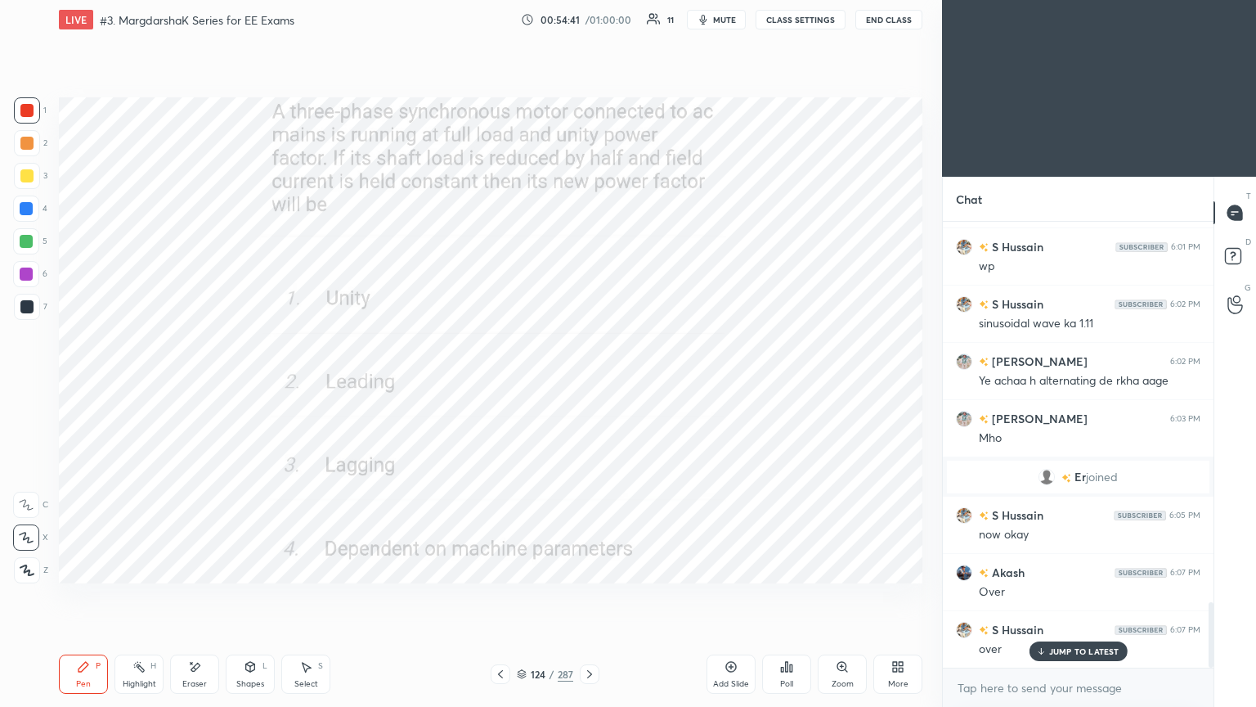
scroll to position [2649, 0]
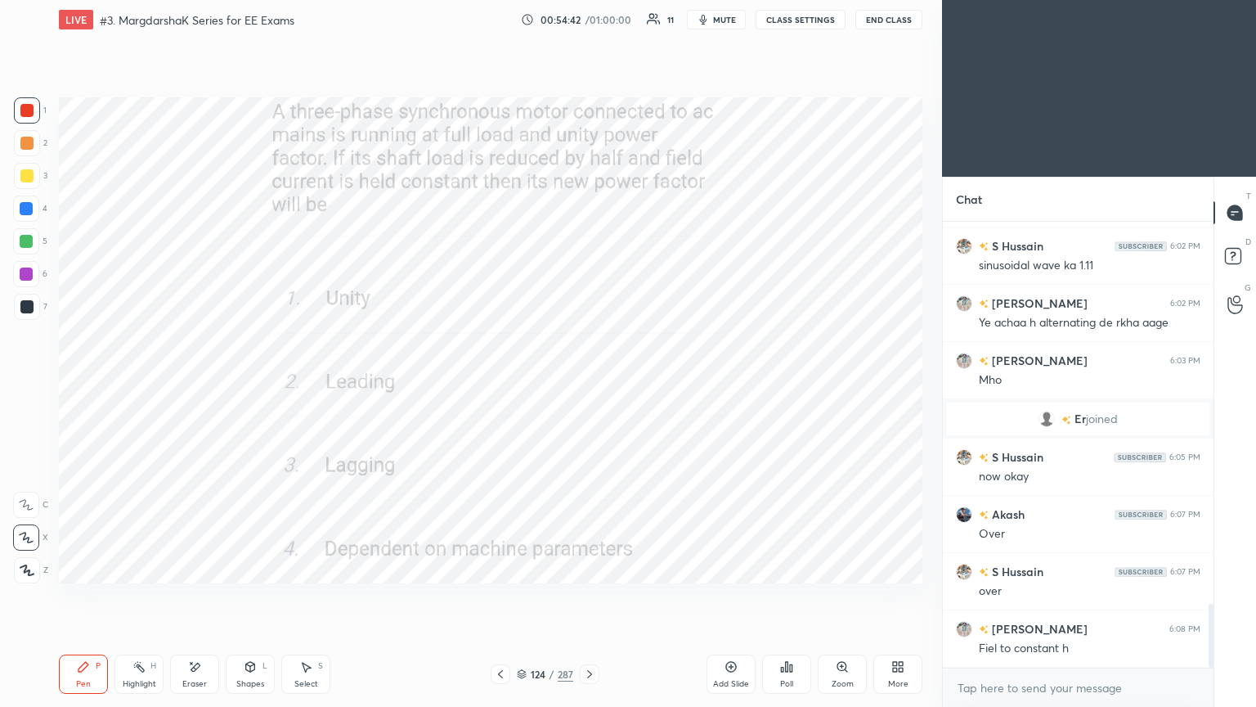
click at [587, 596] on icon at bounding box center [589, 674] width 5 height 8
click at [793, 596] on div "Poll" at bounding box center [786, 673] width 49 height 39
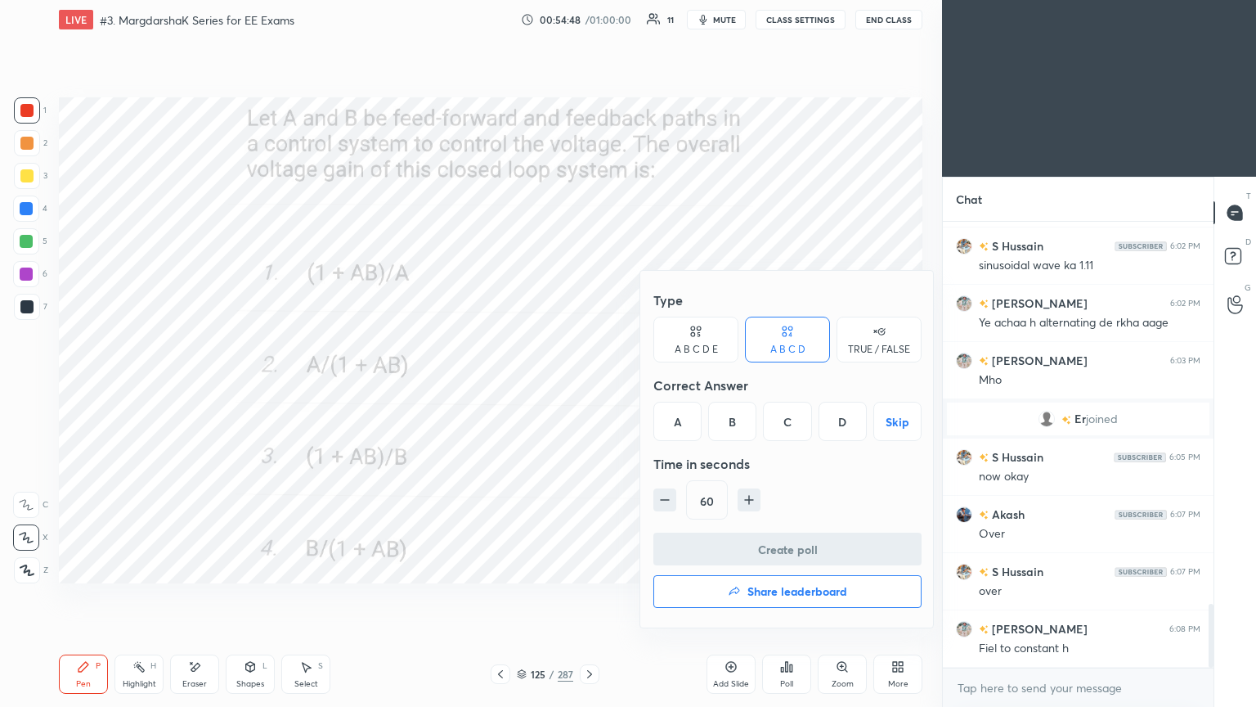
click at [736, 427] on div "B" at bounding box center [732, 421] width 48 height 39
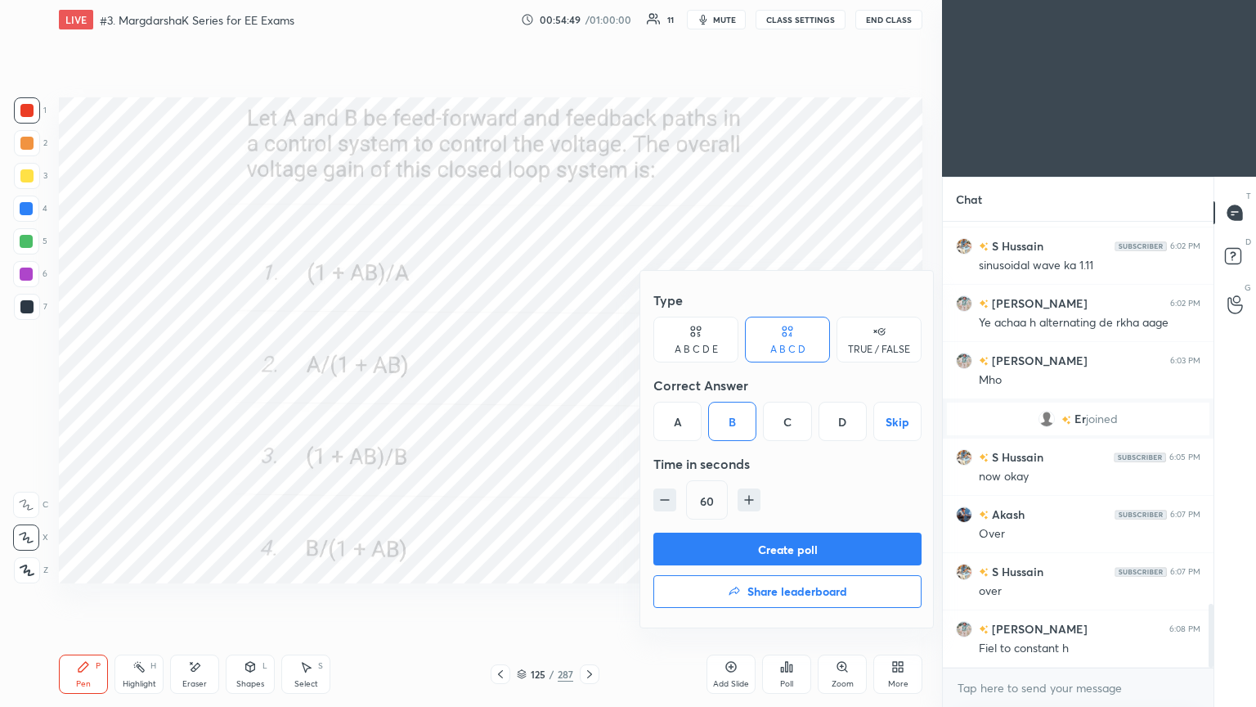
click at [743, 533] on button "Create poll" at bounding box center [788, 548] width 268 height 33
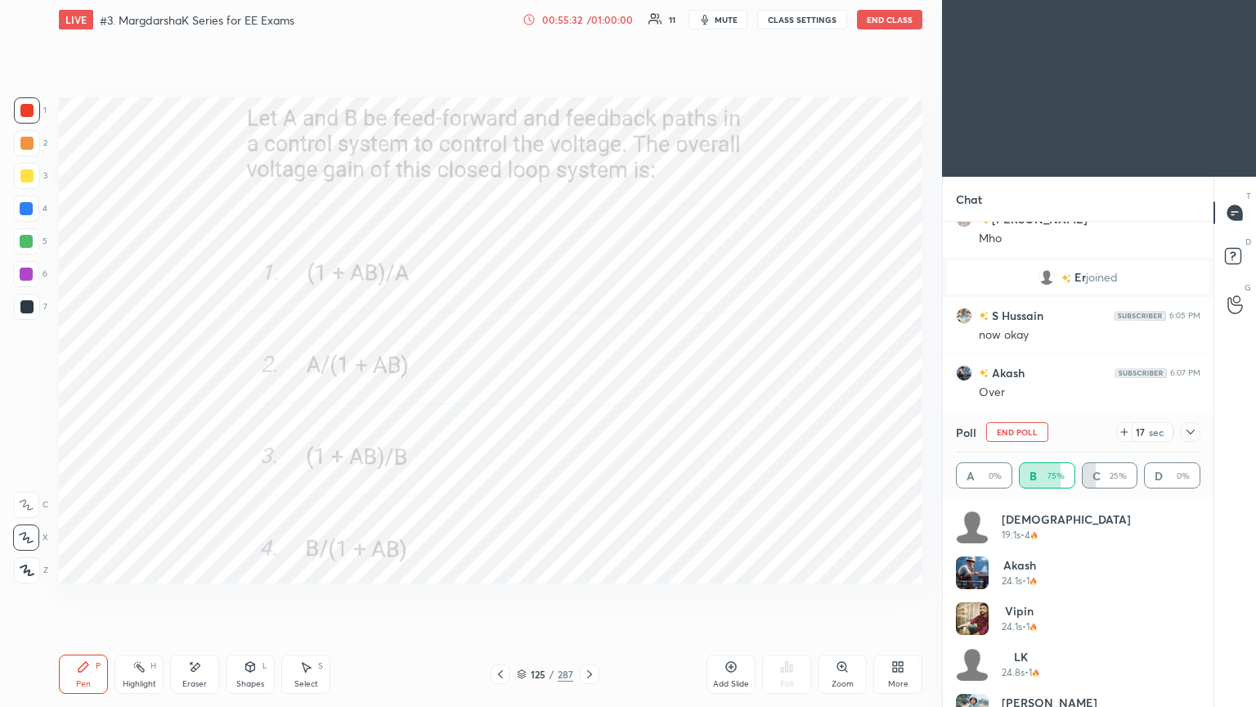
scroll to position [79, 0]
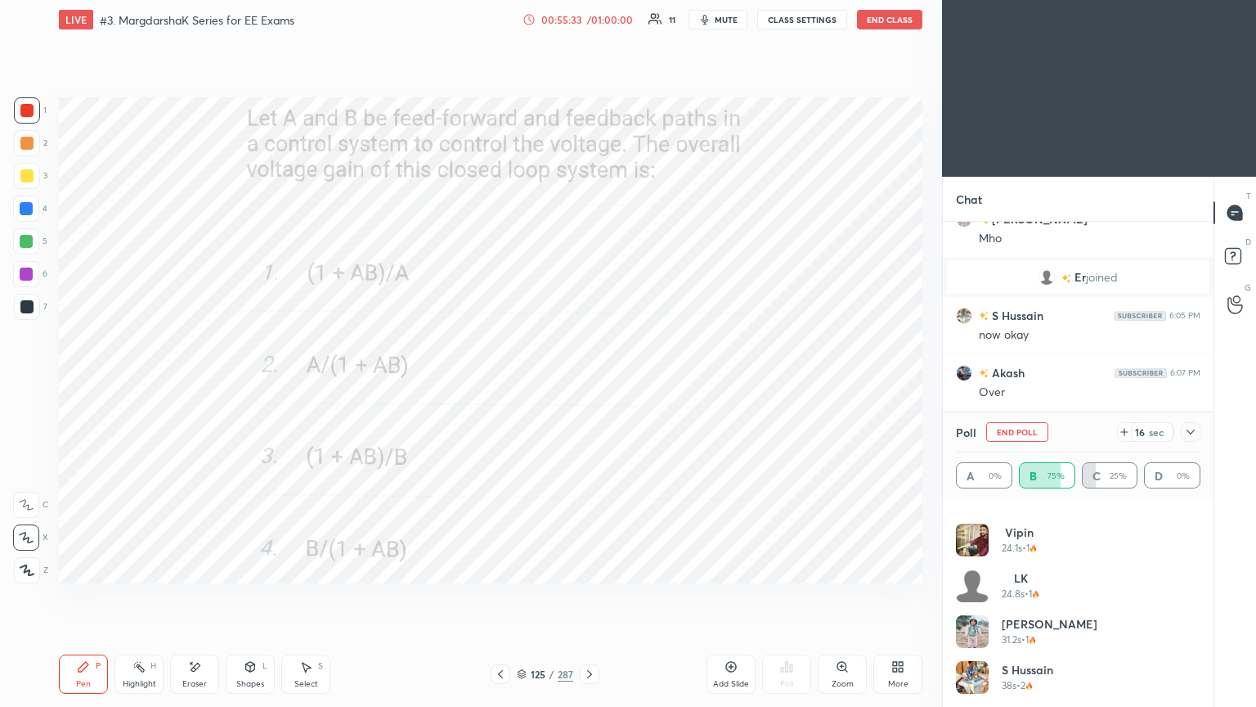
drag, startPoint x: 1188, startPoint y: 426, endPoint x: 1198, endPoint y: 435, distance: 13.3
click at [1188, 426] on icon at bounding box center [1190, 431] width 13 height 13
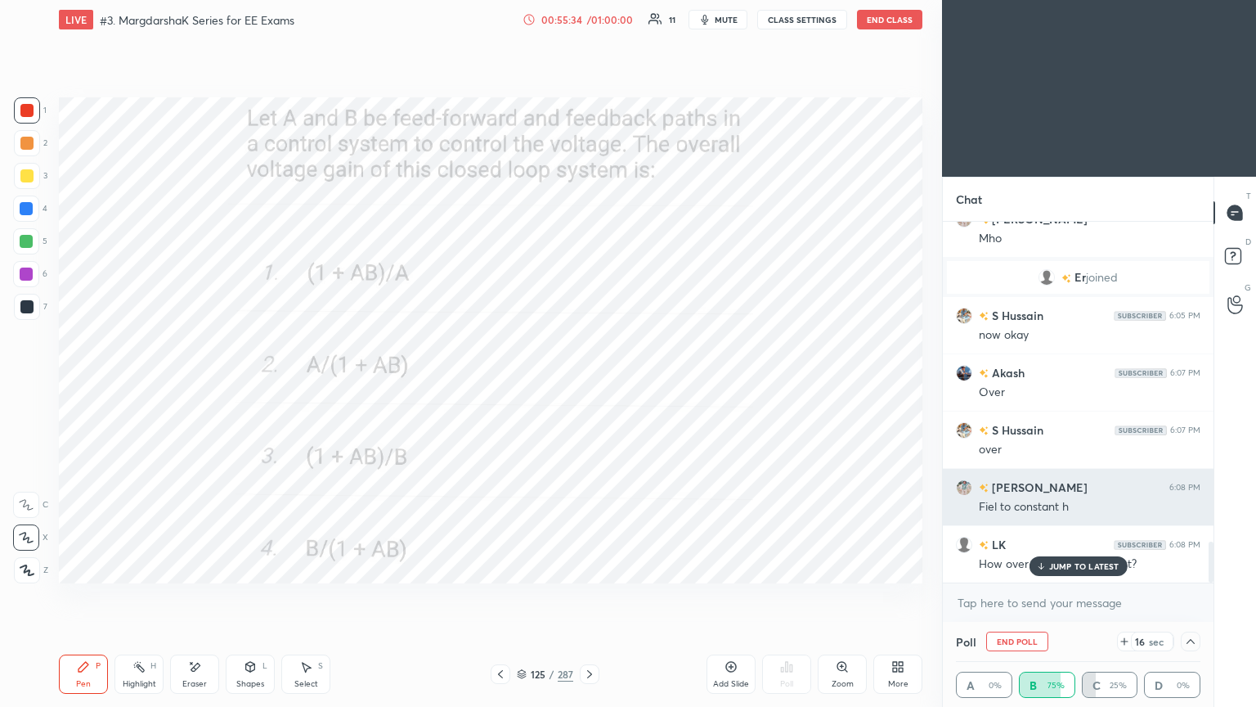
scroll to position [0, 0]
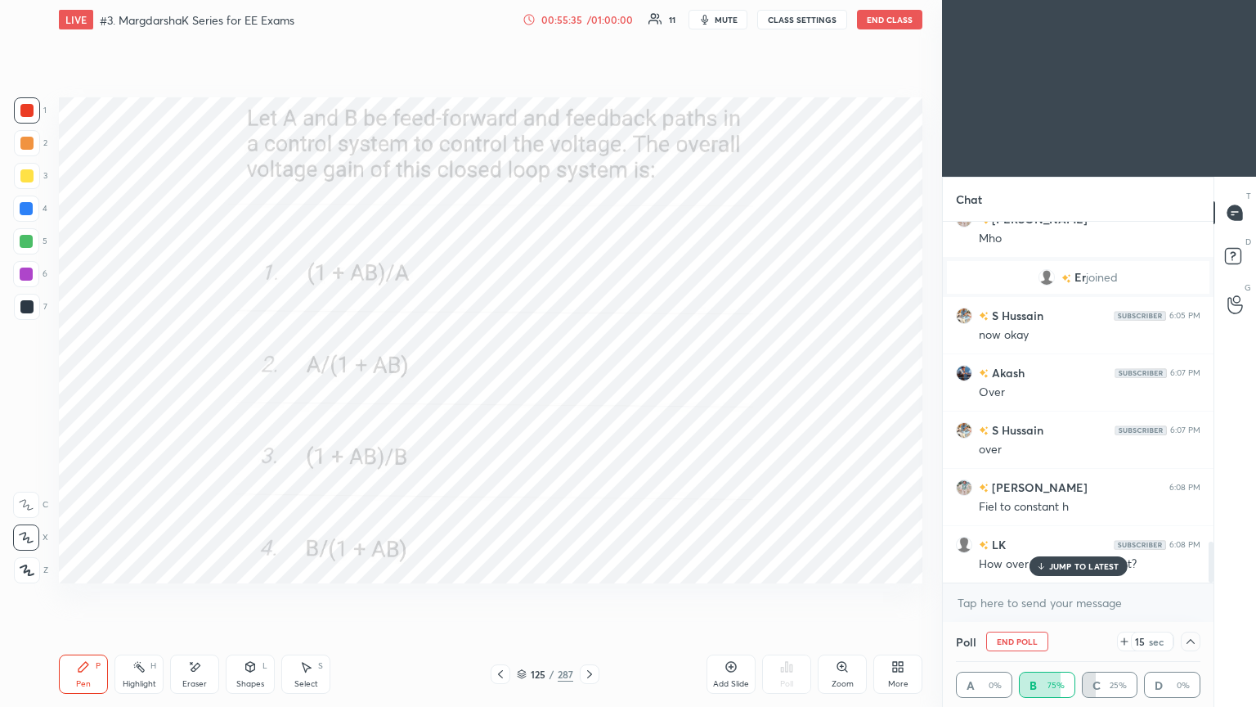
click at [1080, 563] on p "JUMP TO LATEST" at bounding box center [1084, 566] width 70 height 10
click at [1024, 596] on button "End Poll" at bounding box center [1017, 641] width 62 height 20
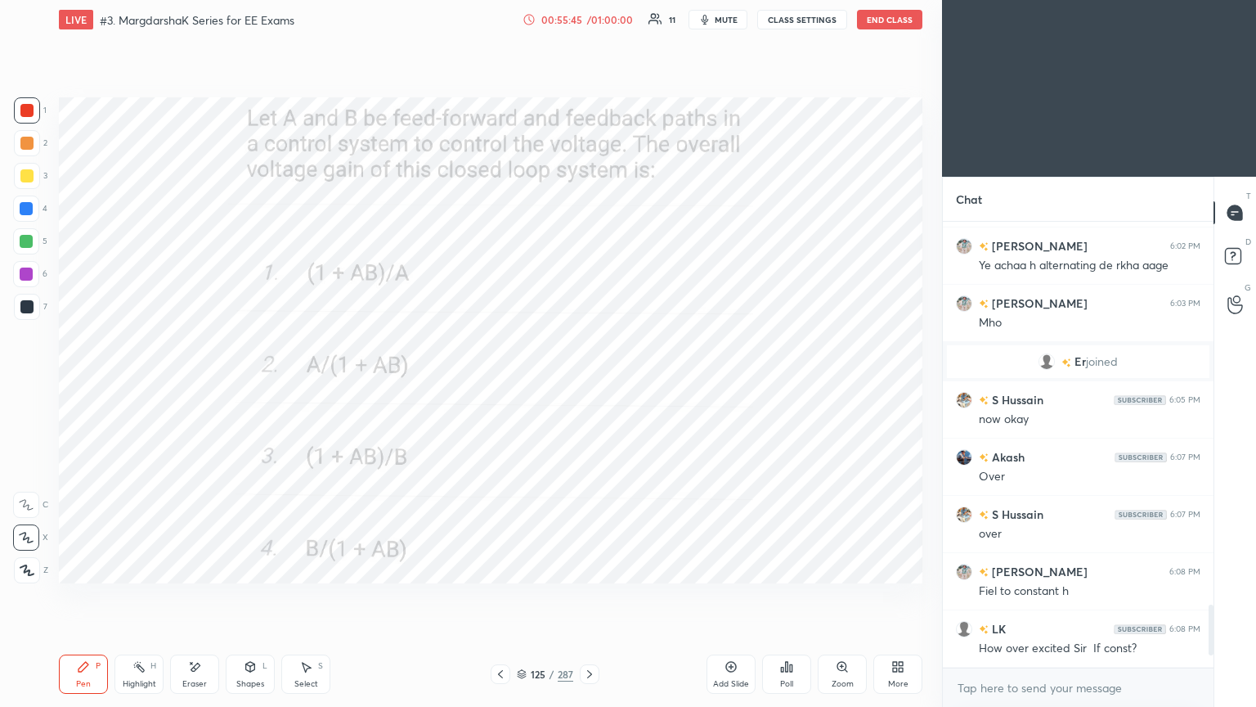
scroll to position [2764, 0]
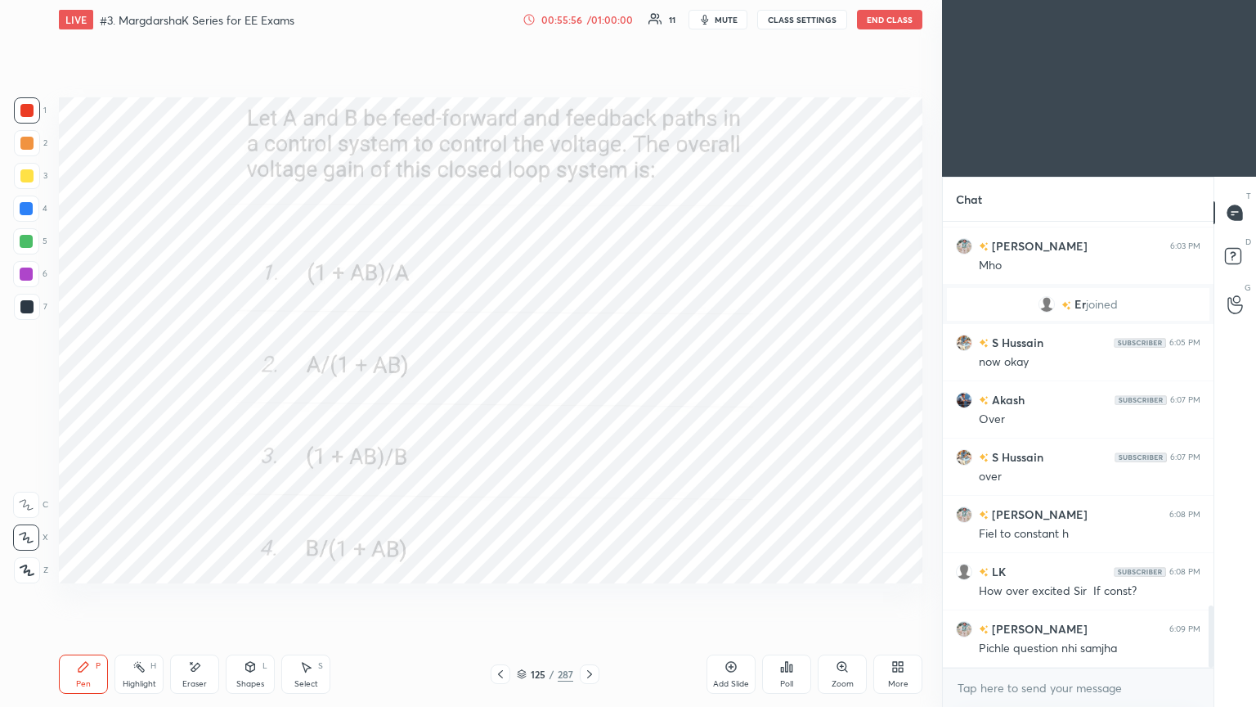
drag, startPoint x: 504, startPoint y: 674, endPoint x: 496, endPoint y: 678, distance: 9.1
click at [501, 596] on icon at bounding box center [500, 673] width 13 height 13
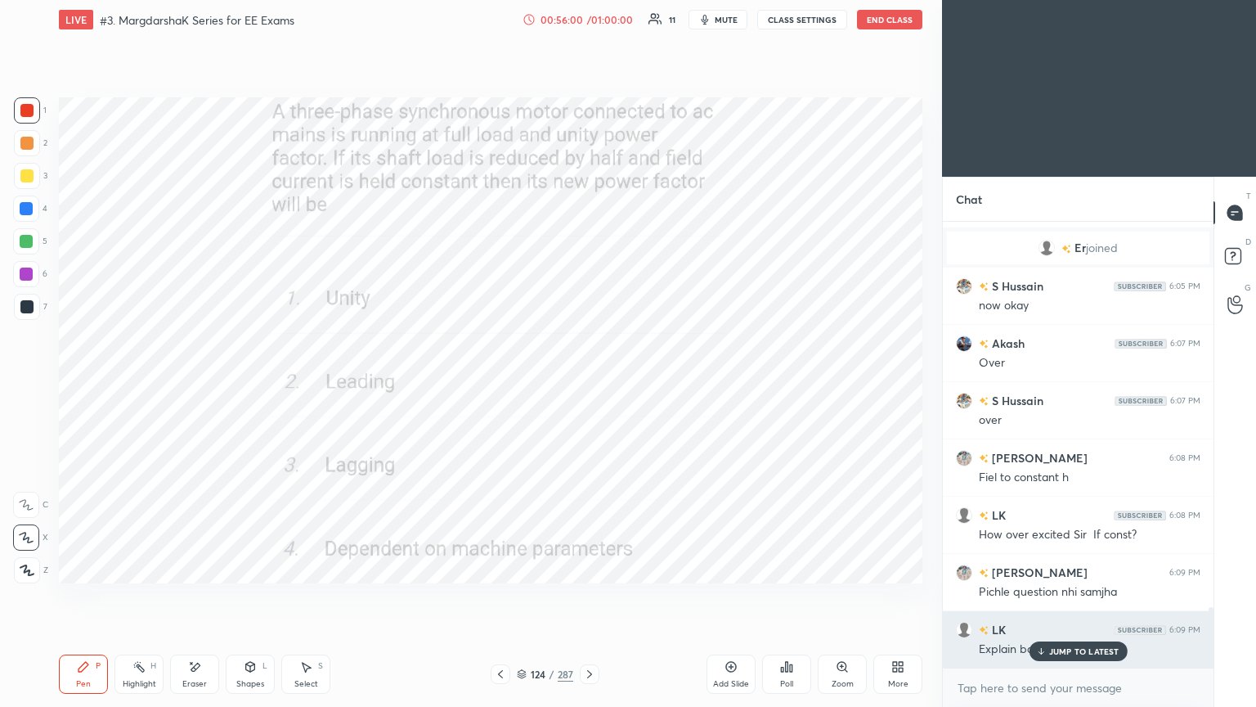
click at [1062, 596] on div "JUMP TO LATEST" at bounding box center [1078, 651] width 98 height 20
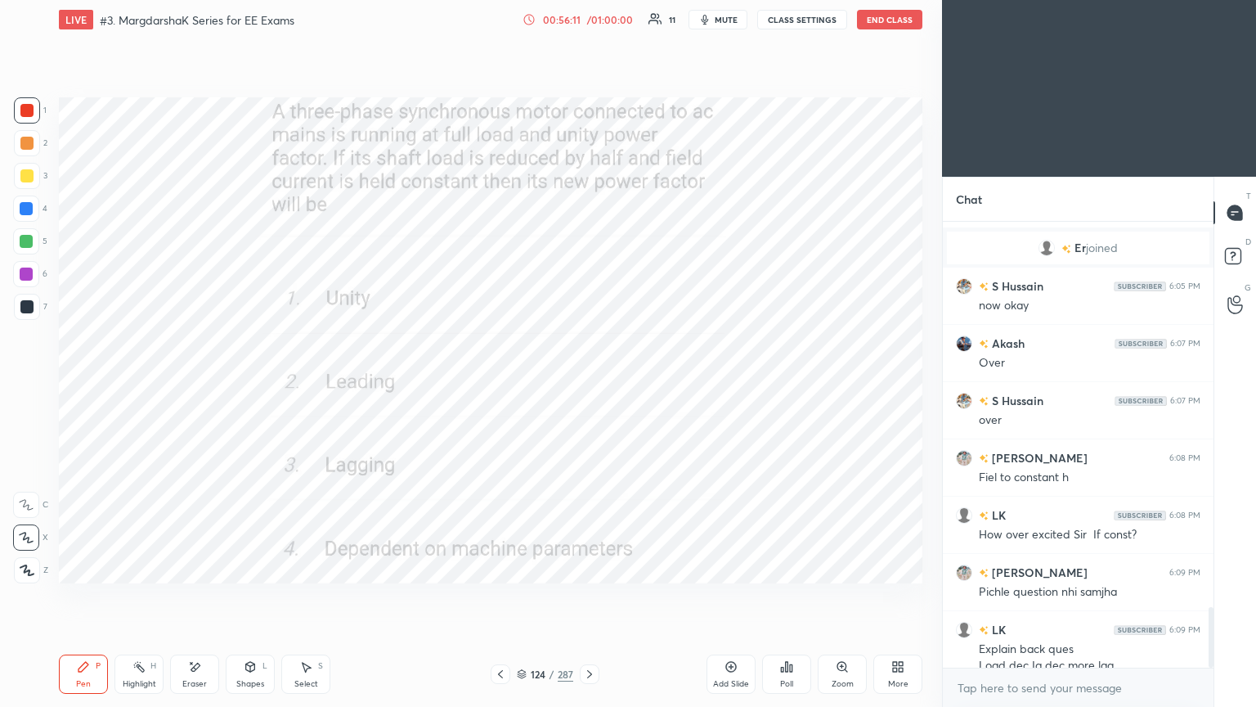
scroll to position [2837, 0]
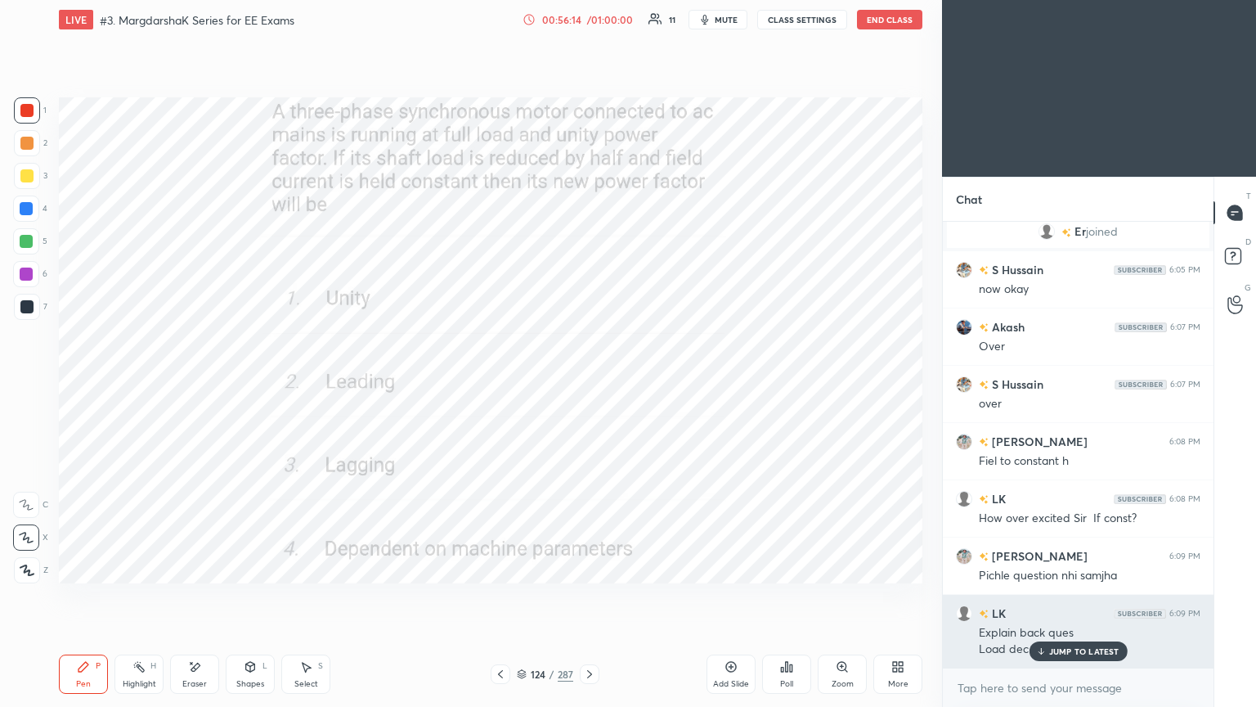
click at [1055, 596] on div "JUMP TO LATEST" at bounding box center [1078, 651] width 98 height 20
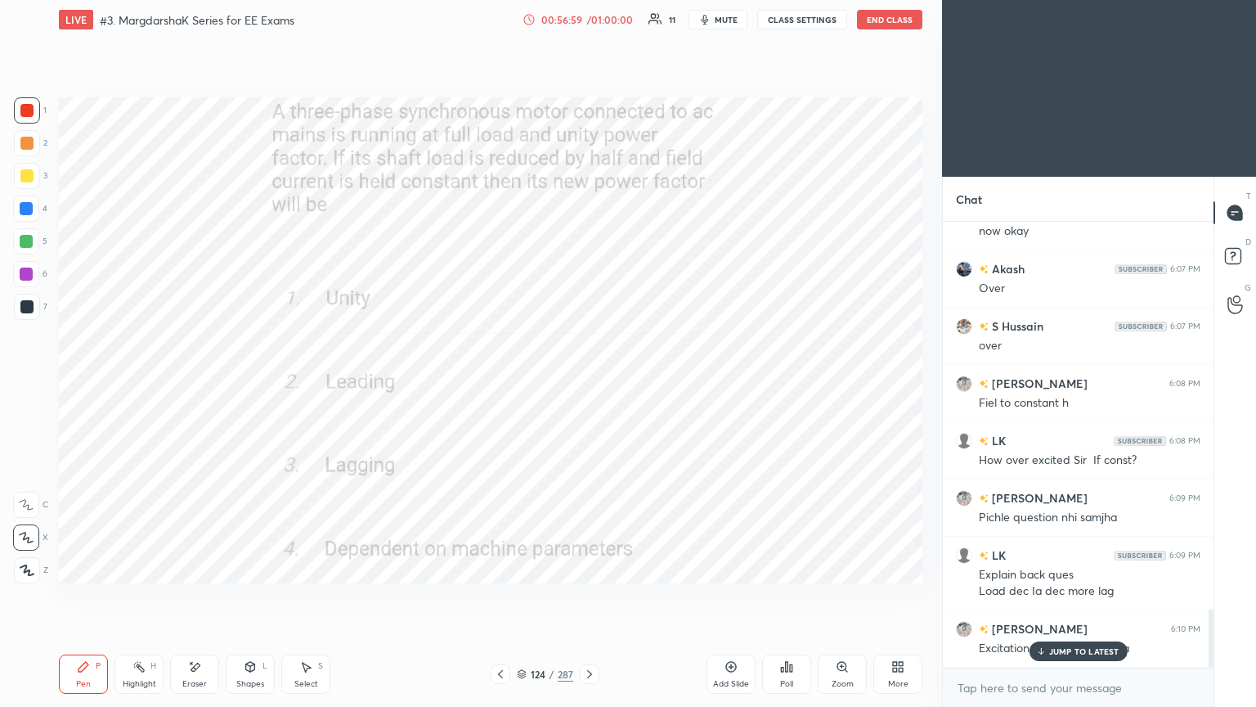
scroll to position [2951, 0]
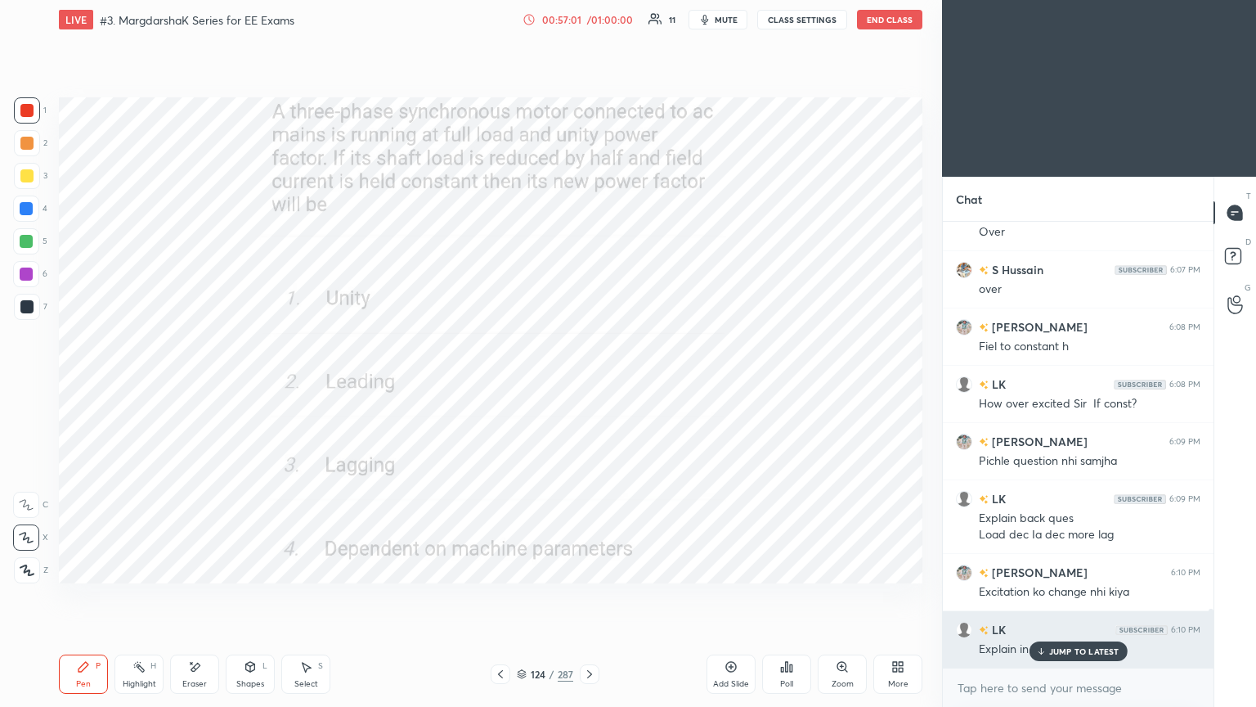
click at [1100, 596] on p "JUMP TO LATEST" at bounding box center [1084, 651] width 70 height 10
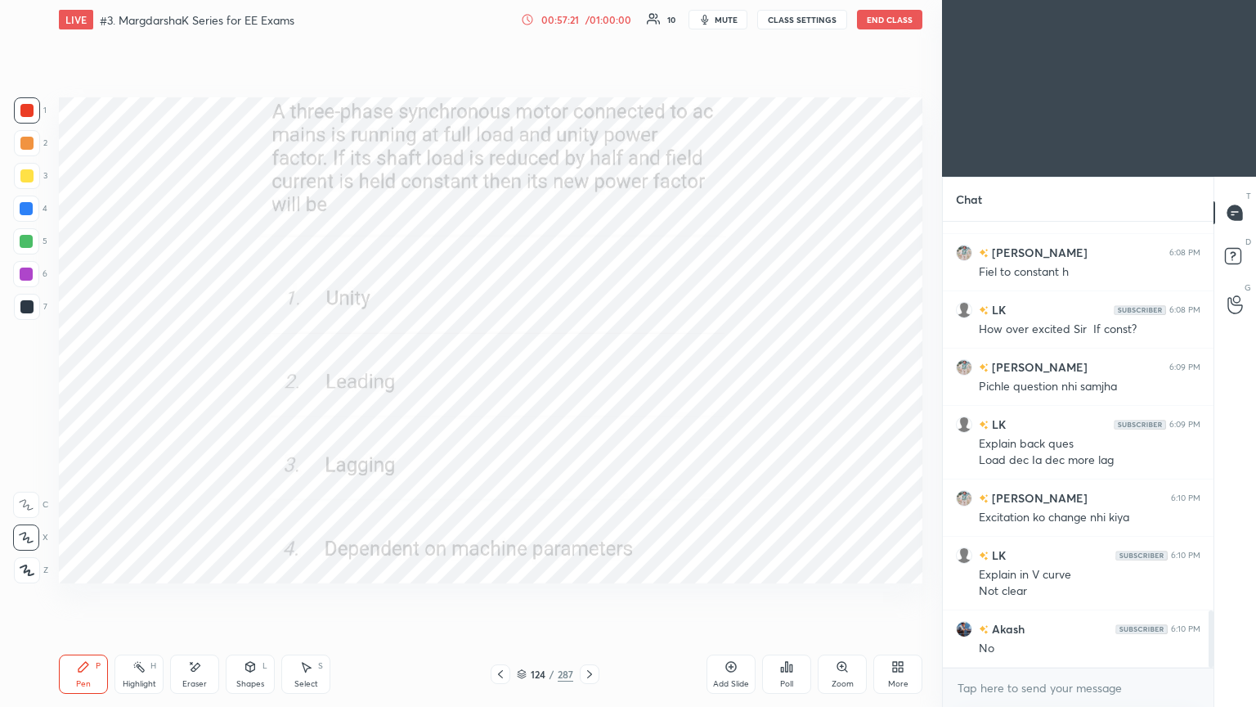
scroll to position [3082, 0]
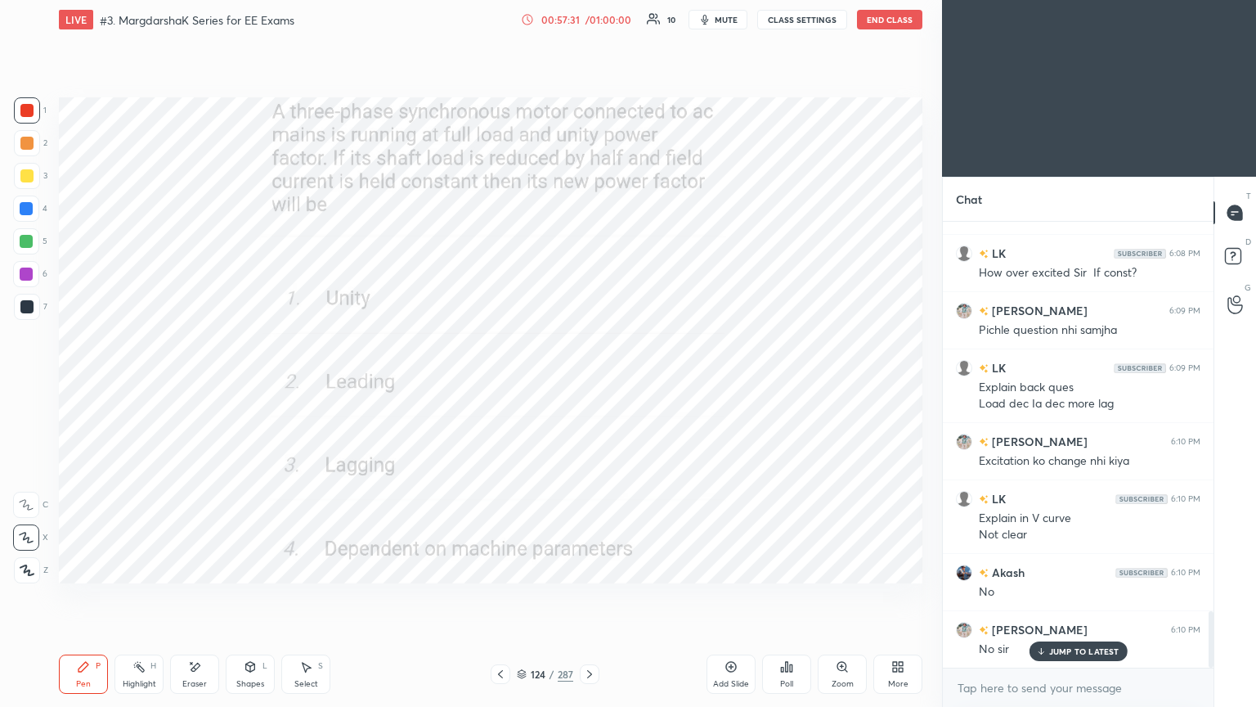
click at [25, 213] on div at bounding box center [26, 208] width 13 height 13
click at [79, 596] on div "Pen" at bounding box center [83, 684] width 15 height 8
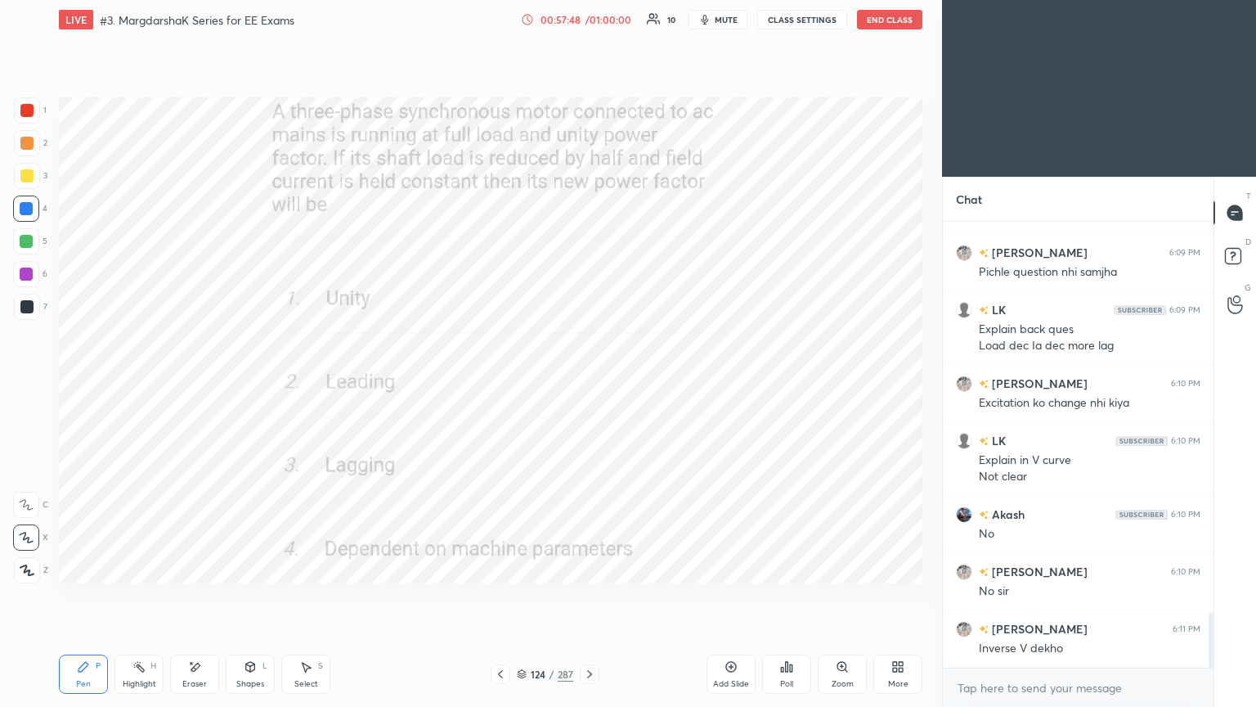
click at [195, 596] on div "Eraser" at bounding box center [194, 684] width 25 height 8
click at [242, 596] on div "Shapes" at bounding box center [250, 684] width 28 height 8
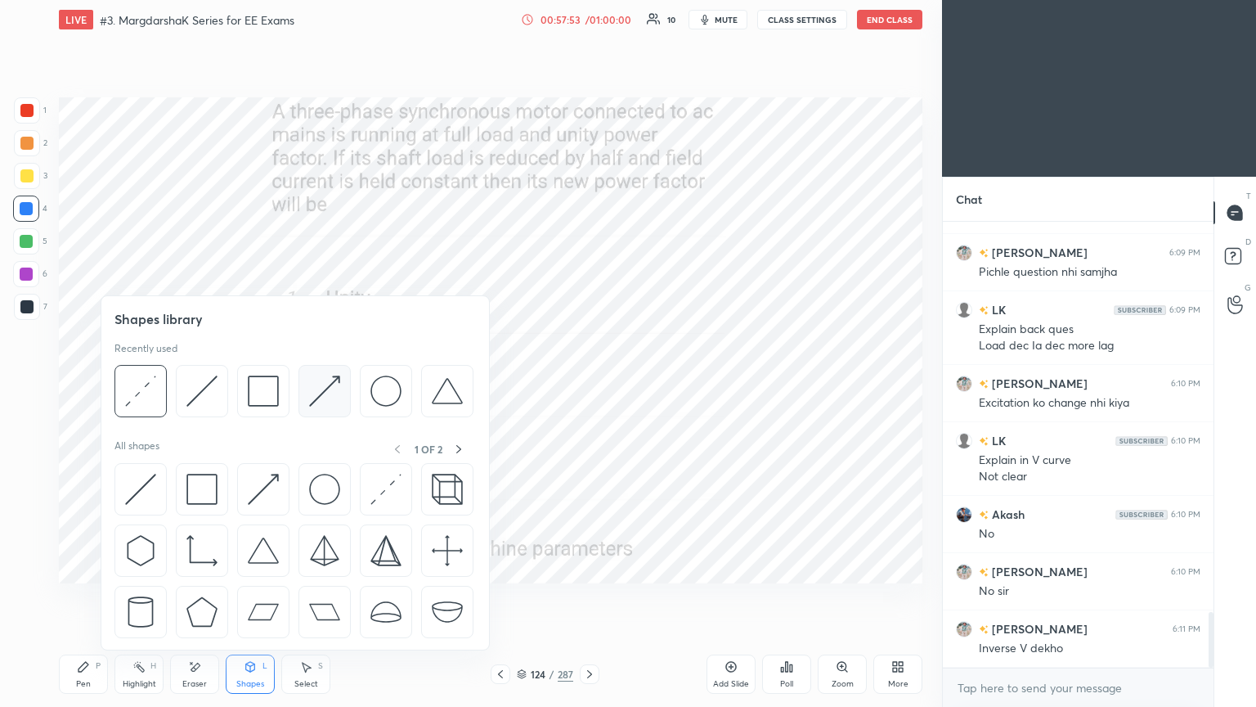
click at [330, 397] on img at bounding box center [324, 390] width 31 height 31
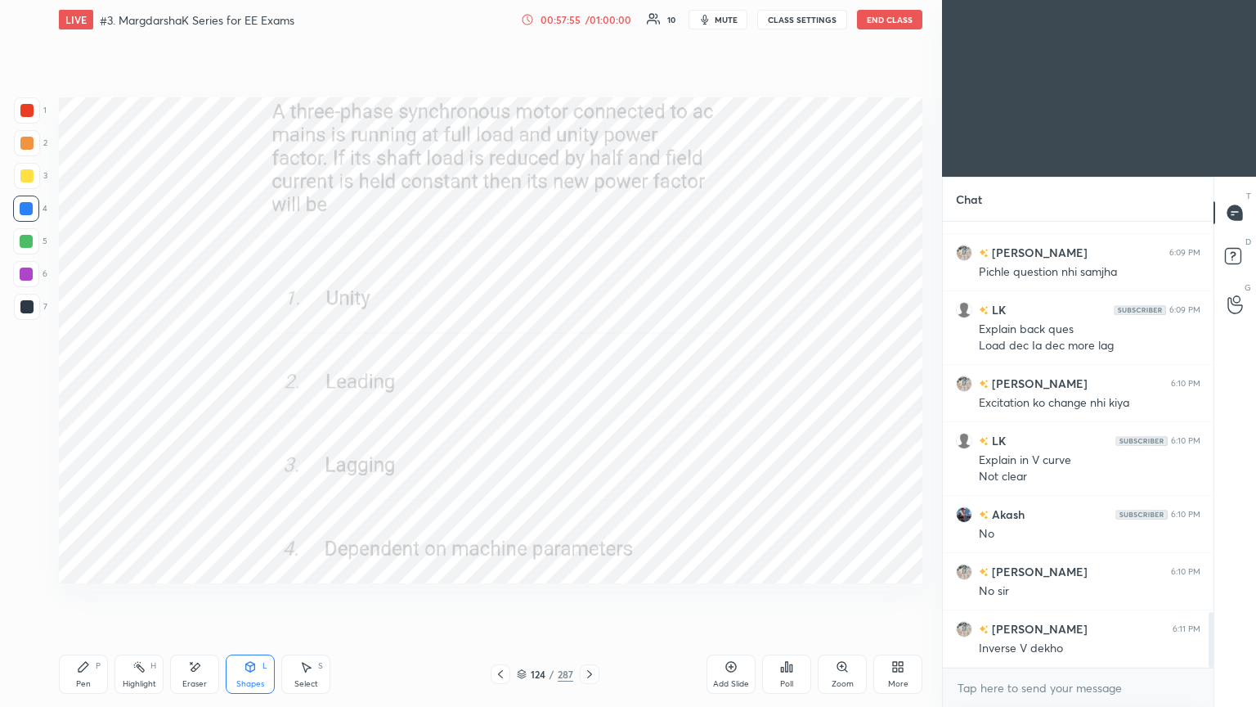
click at [255, 596] on div "Shapes" at bounding box center [250, 684] width 28 height 8
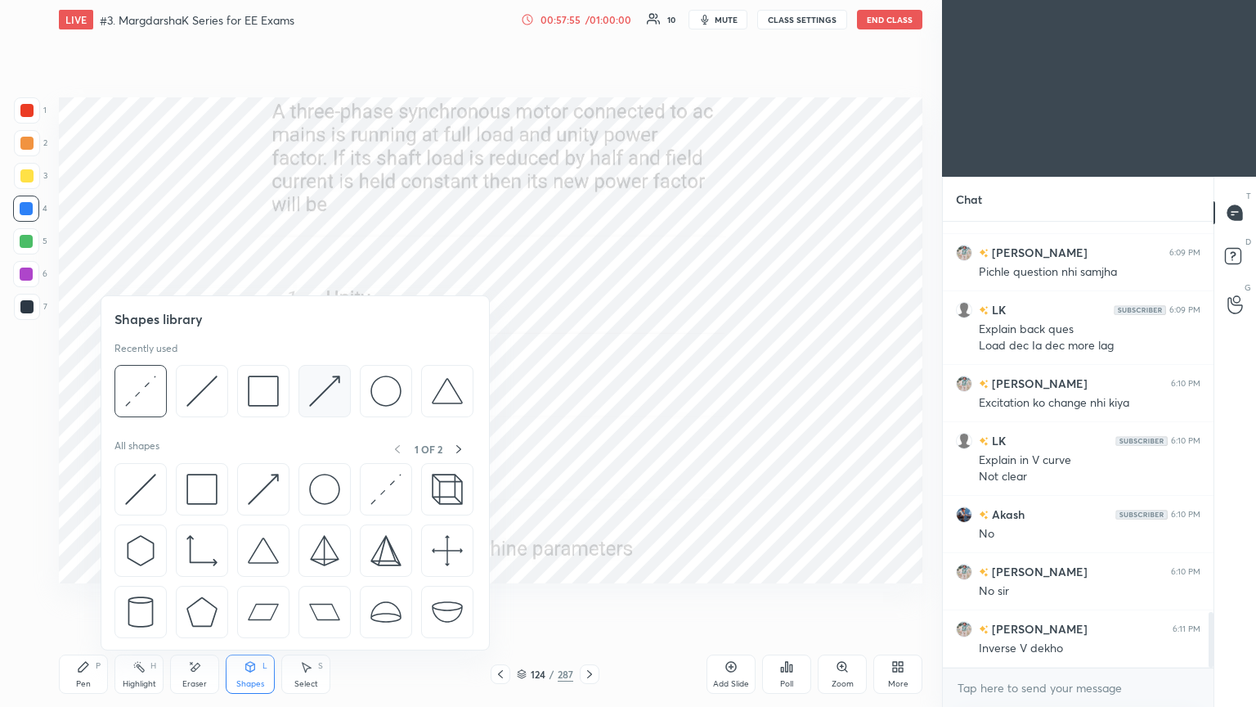
click at [327, 403] on img at bounding box center [324, 390] width 31 height 31
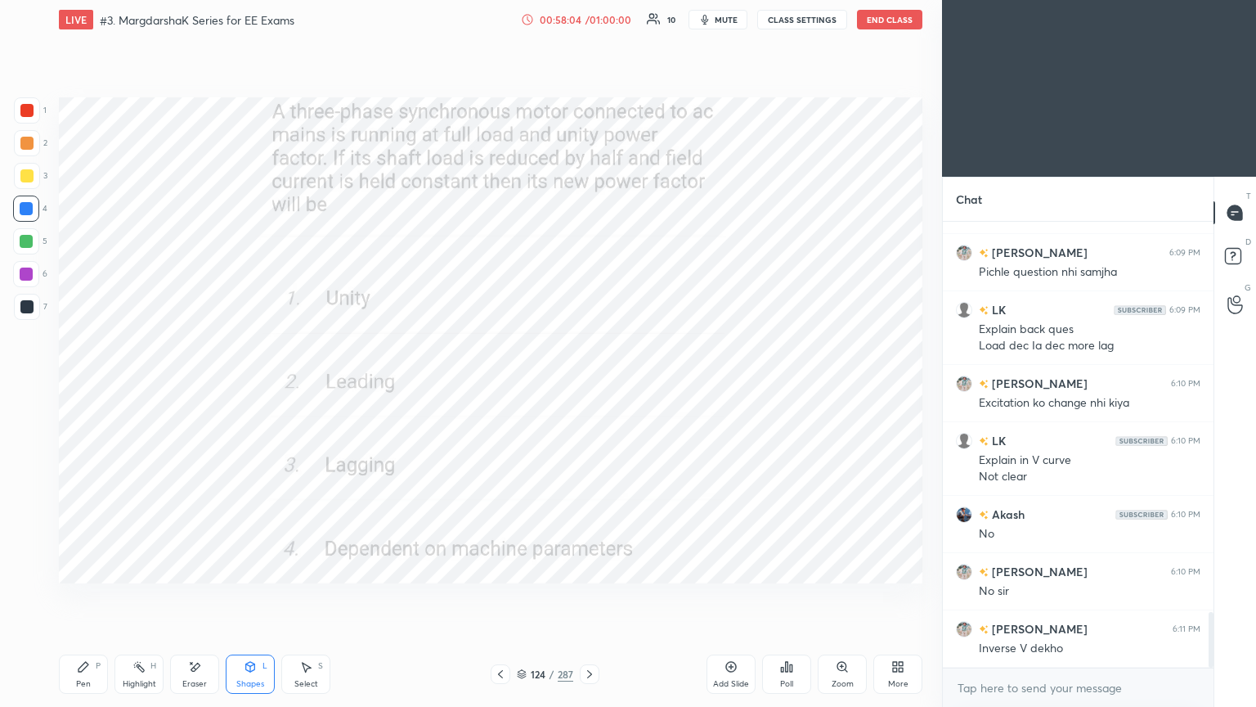
click at [69, 596] on div "Pen P" at bounding box center [83, 673] width 49 height 39
click at [29, 310] on div at bounding box center [26, 306] width 13 height 13
click at [244, 596] on div "Shapes" at bounding box center [250, 684] width 28 height 8
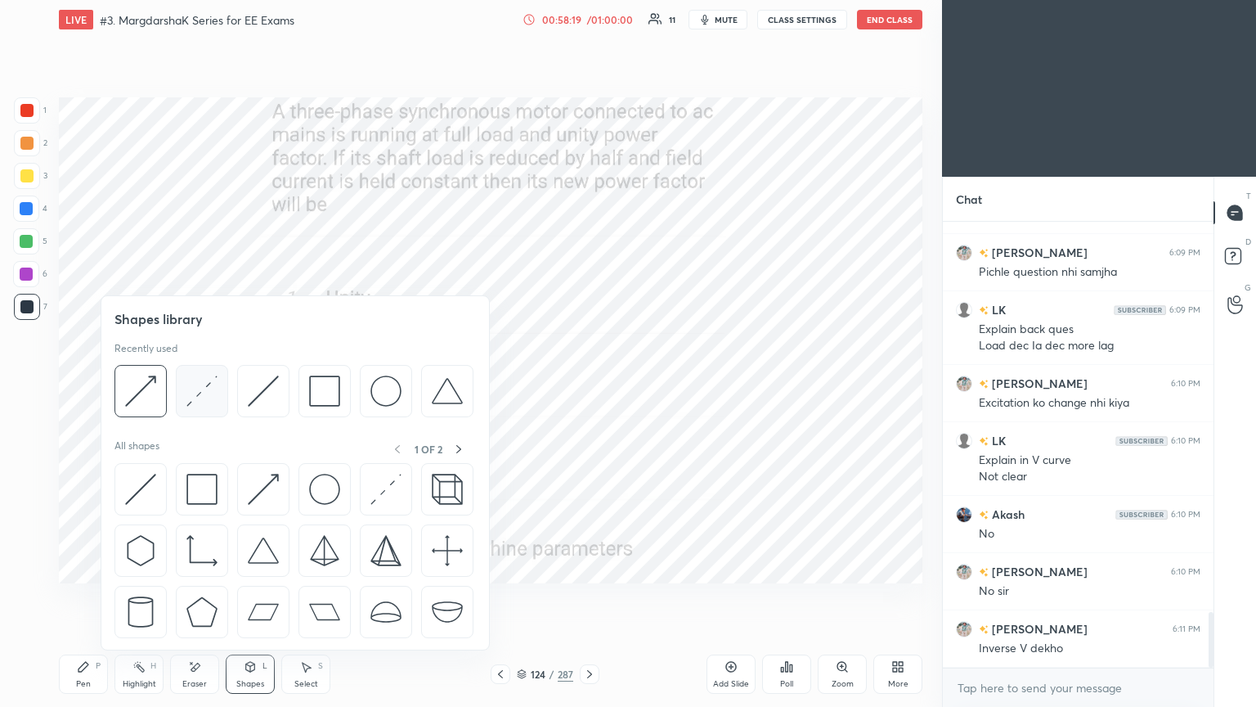
click at [203, 407] on div at bounding box center [202, 391] width 52 height 52
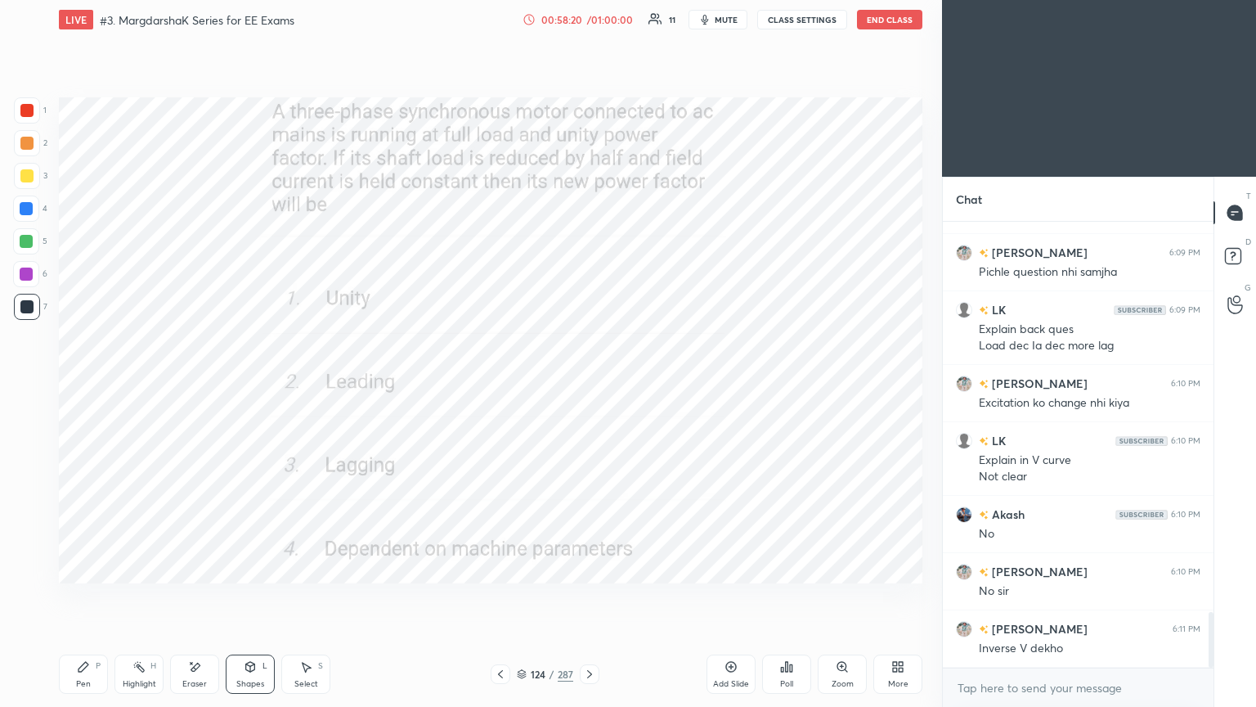
click at [26, 114] on div at bounding box center [26, 110] width 13 height 13
click at [88, 596] on div "Pen P" at bounding box center [83, 673] width 49 height 39
click at [30, 305] on div at bounding box center [26, 306] width 13 height 13
drag, startPoint x: 34, startPoint y: 111, endPoint x: 53, endPoint y: 122, distance: 21.6
click at [39, 112] on div at bounding box center [27, 110] width 26 height 26
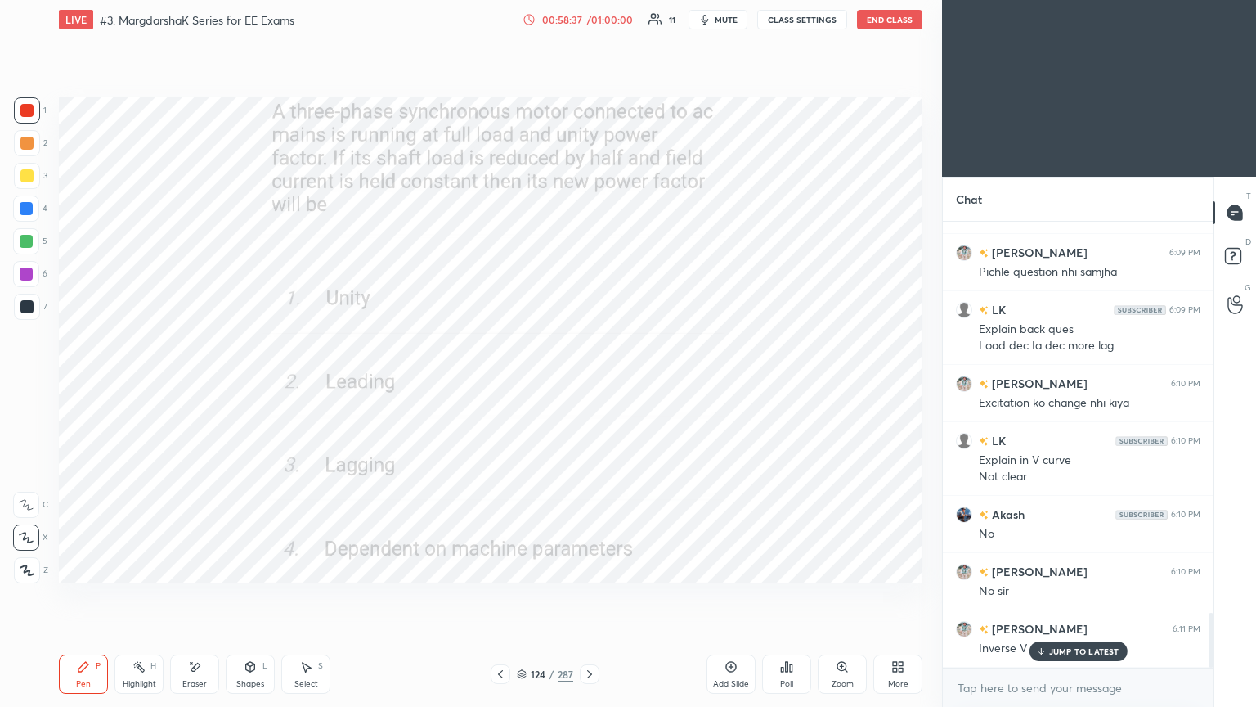
scroll to position [3197, 0]
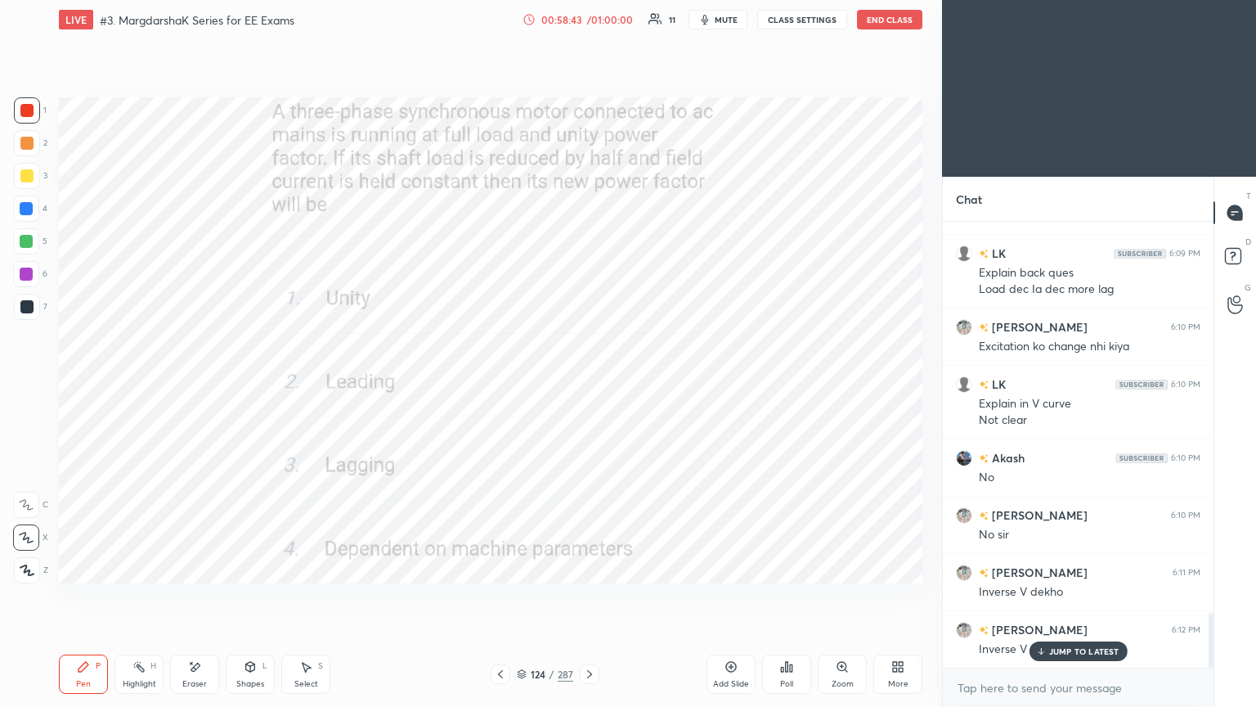
click at [1065, 596] on div "JUMP TO LATEST" at bounding box center [1078, 651] width 98 height 20
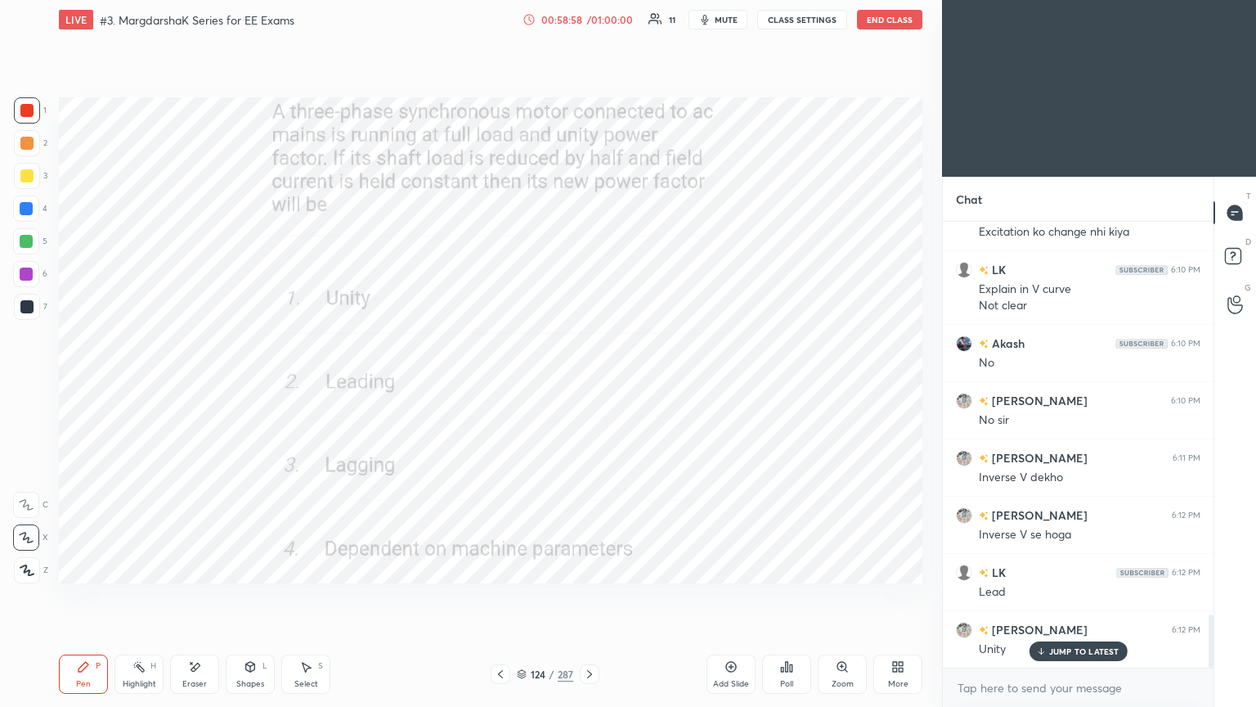
scroll to position [3369, 0]
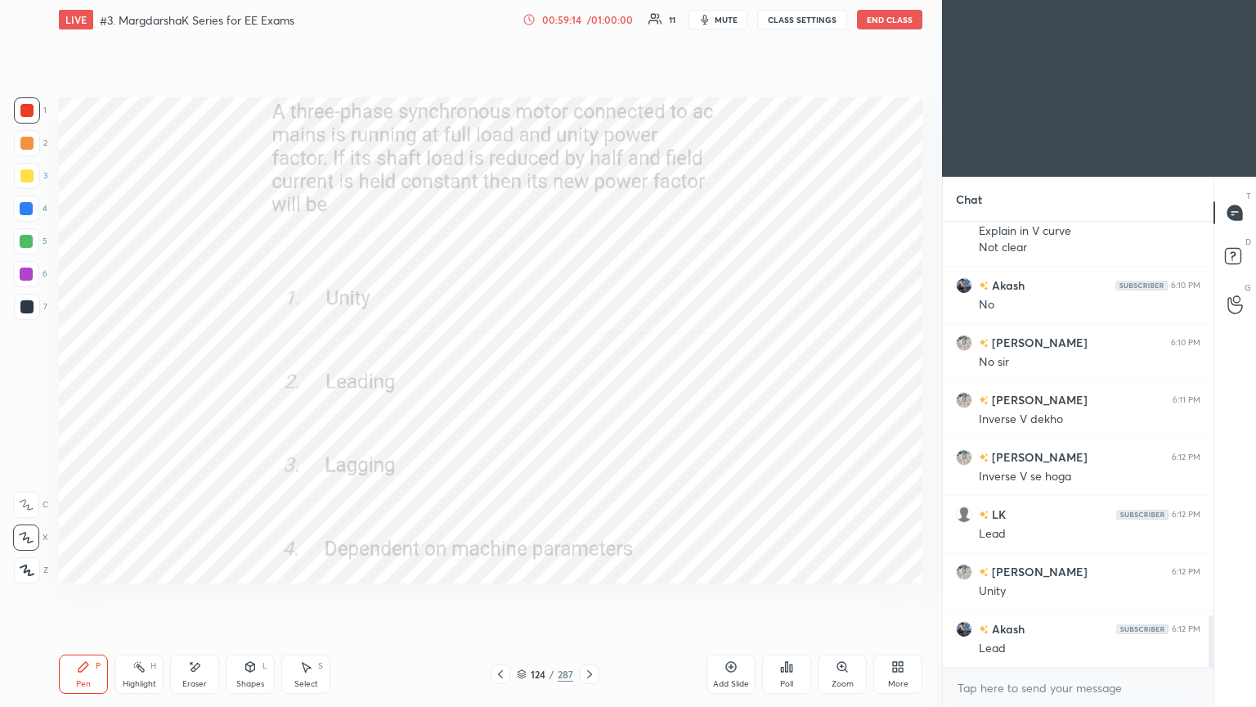
click at [80, 596] on div "Pen" at bounding box center [83, 684] width 15 height 8
drag, startPoint x: 36, startPoint y: 300, endPoint x: 46, endPoint y: 307, distance: 11.8
click at [43, 307] on div "1 2 3 4 5 6 7" at bounding box center [30, 211] width 34 height 229
click at [44, 303] on div "7" at bounding box center [31, 307] width 34 height 26
click at [34, 302] on div at bounding box center [27, 307] width 26 height 26
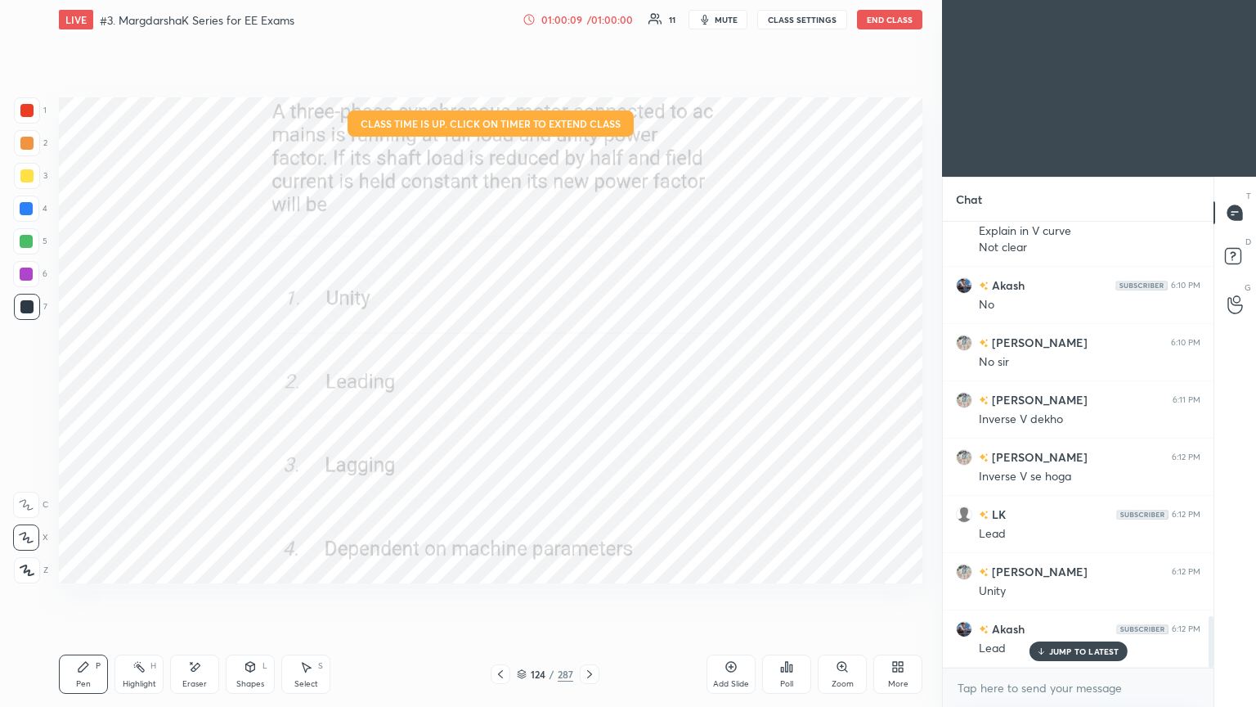
scroll to position [3426, 0]
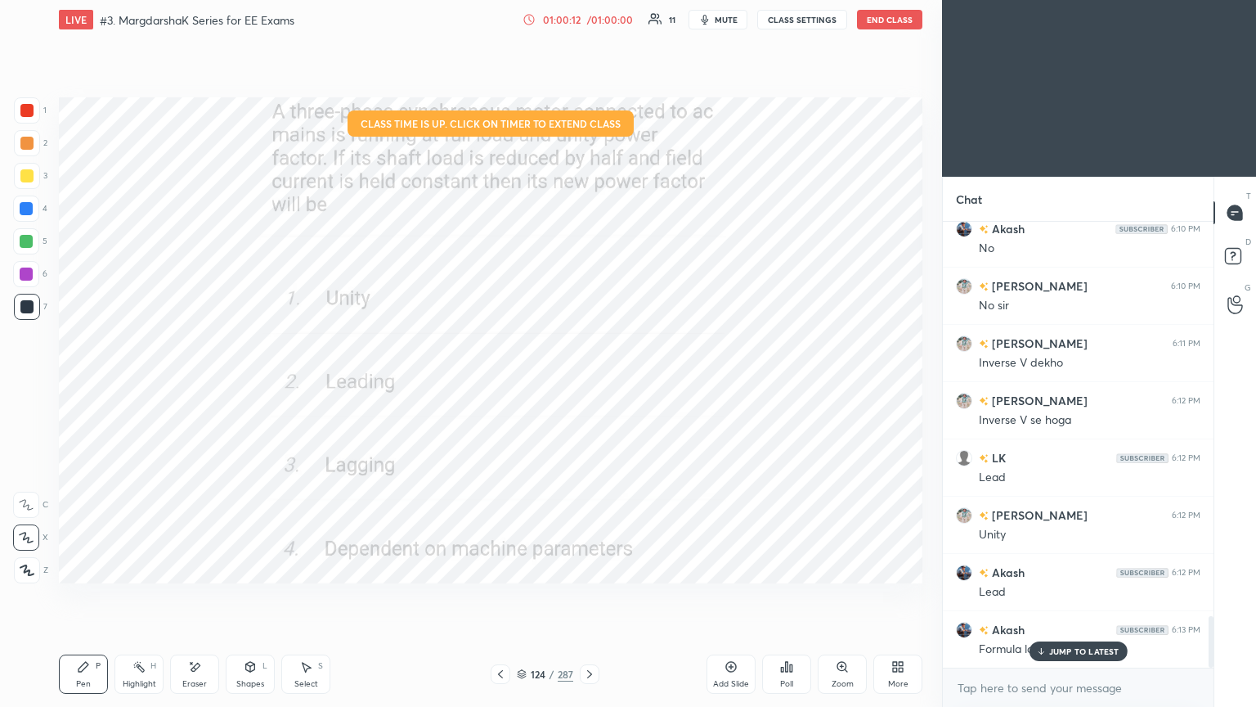
click at [1067, 596] on p "JUMP TO LATEST" at bounding box center [1084, 651] width 70 height 10
click at [200, 596] on icon at bounding box center [194, 667] width 13 height 14
click at [85, 596] on div "Pen" at bounding box center [83, 684] width 15 height 8
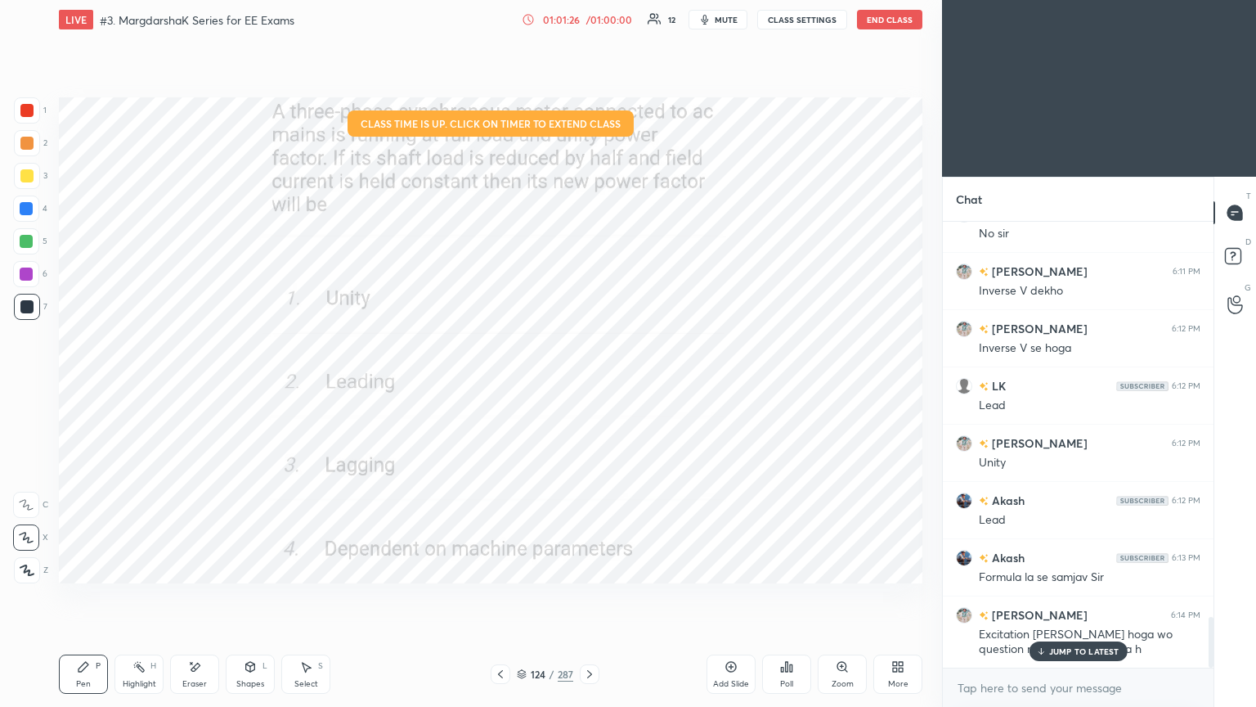
click at [1054, 596] on p "JUMP TO LATEST" at bounding box center [1084, 651] width 70 height 10
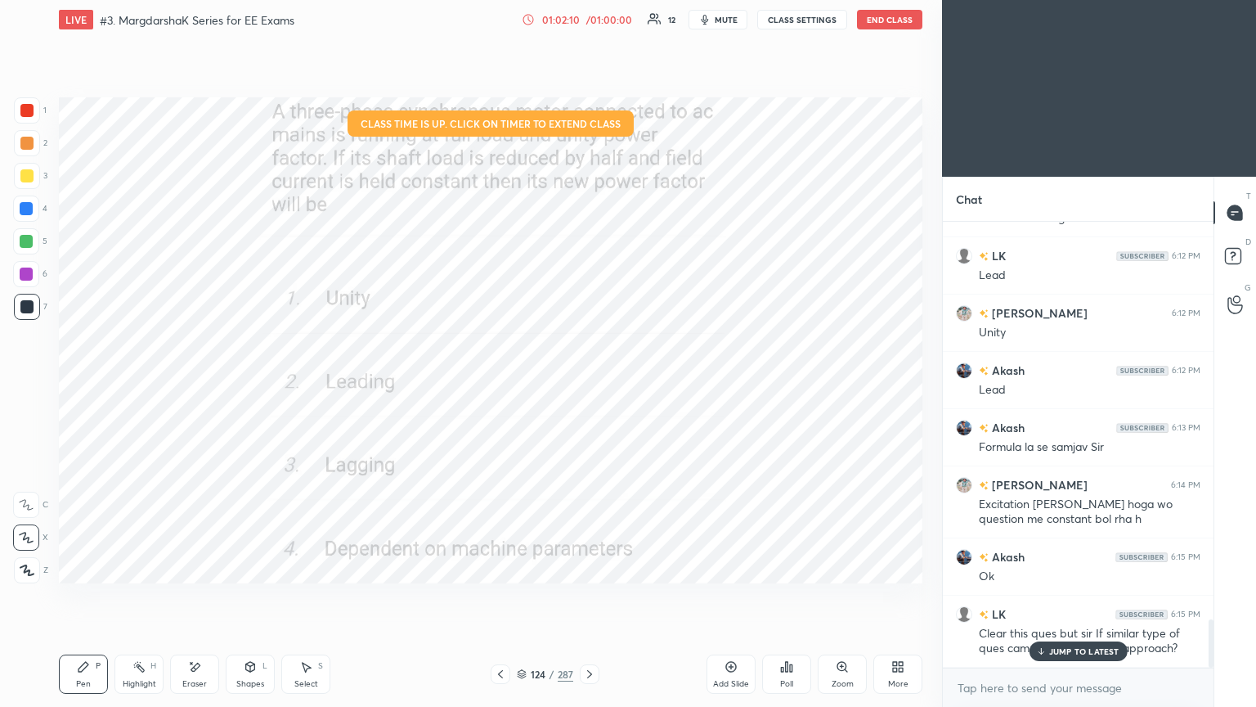
scroll to position [3684, 0]
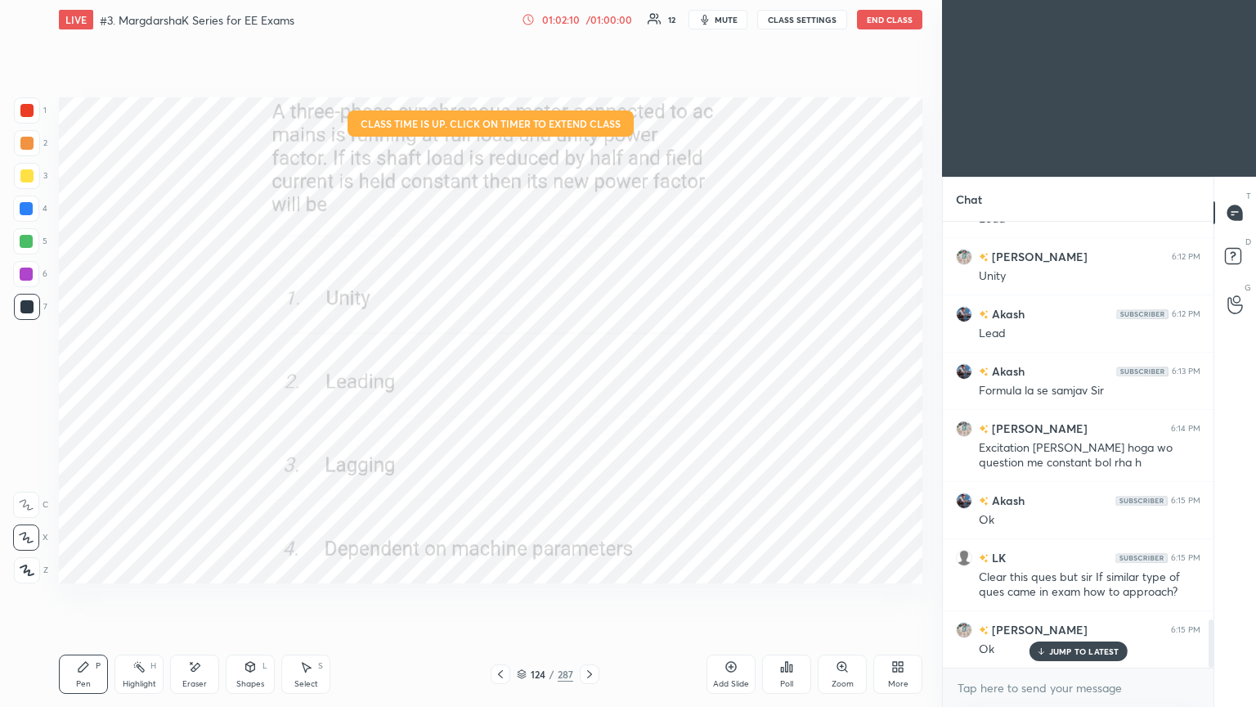
click at [79, 596] on div "Pen P" at bounding box center [83, 673] width 49 height 39
click at [1057, 596] on p "JUMP TO LATEST" at bounding box center [1084, 651] width 70 height 10
click at [29, 106] on div at bounding box center [27, 110] width 26 height 26
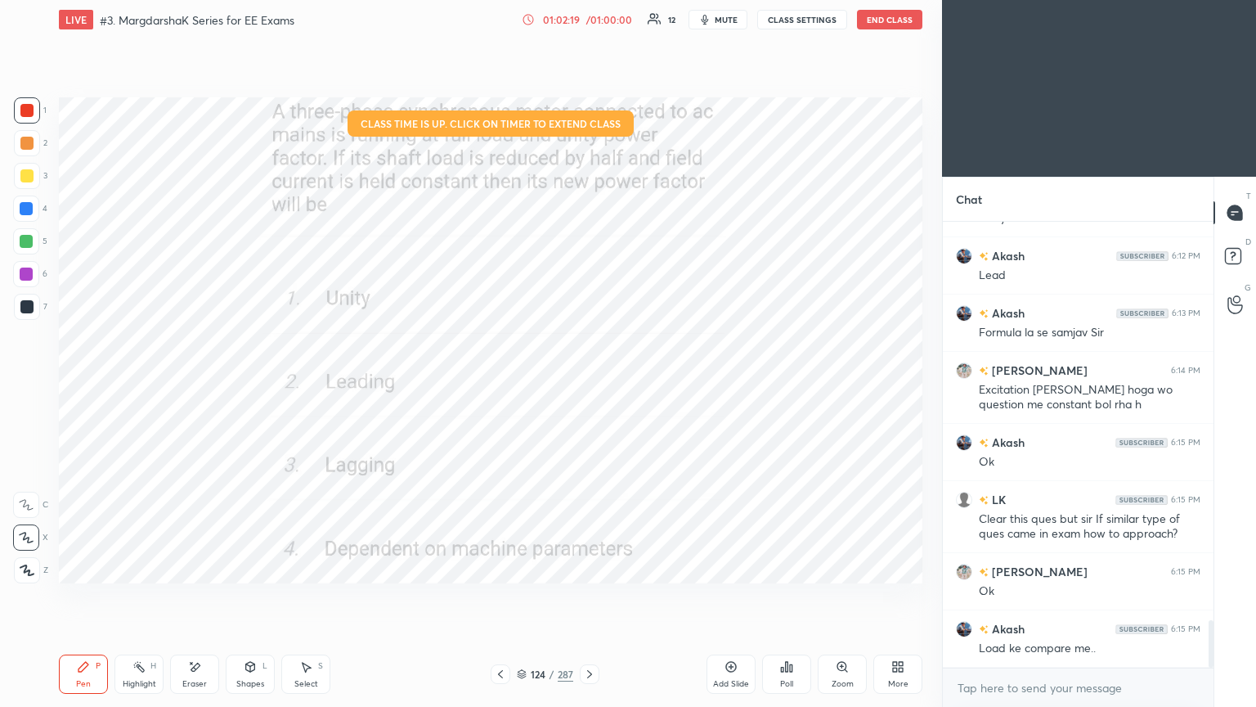
scroll to position [3828, 0]
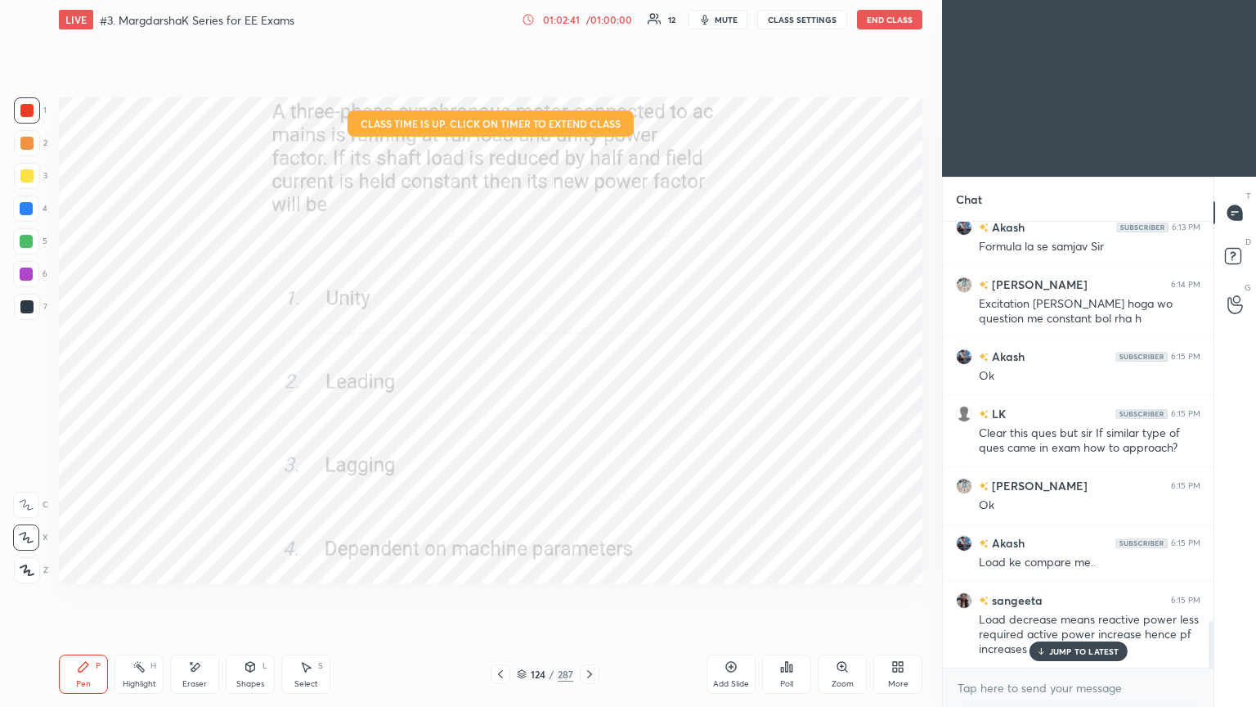
click at [28, 272] on div at bounding box center [26, 273] width 13 height 13
click at [30, 308] on div at bounding box center [26, 306] width 13 height 13
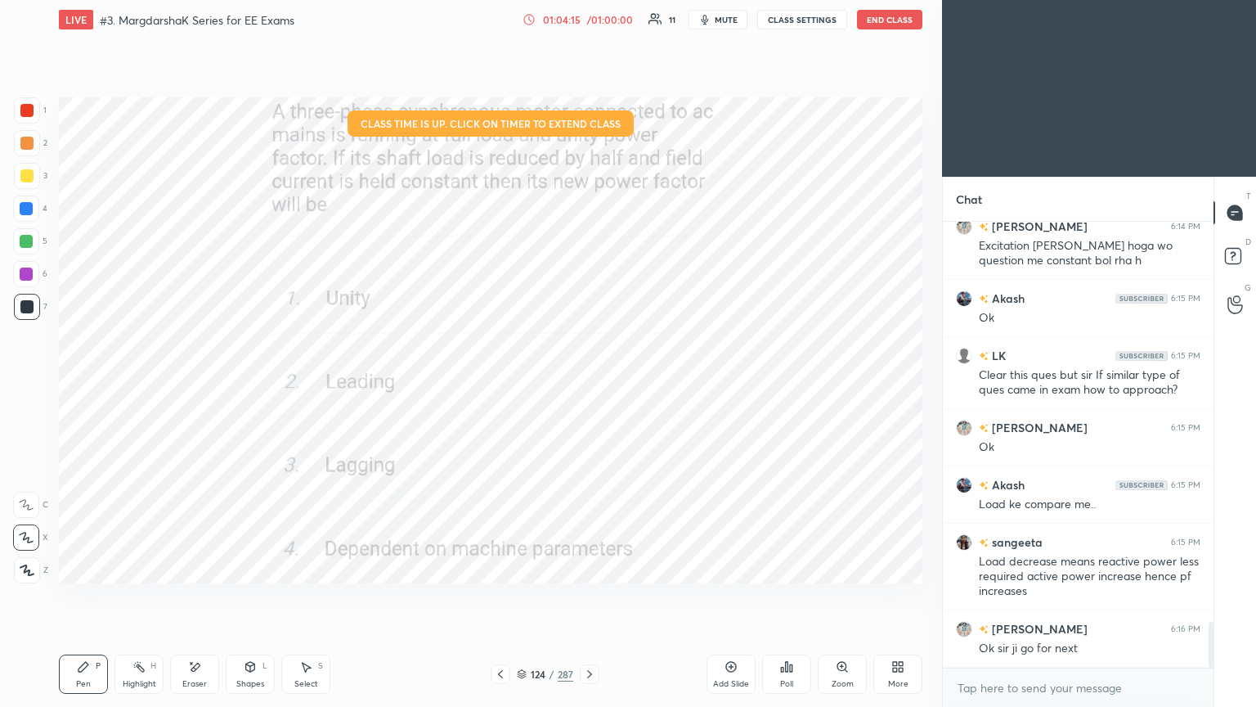
click at [80, 596] on div "Pen" at bounding box center [83, 684] width 15 height 8
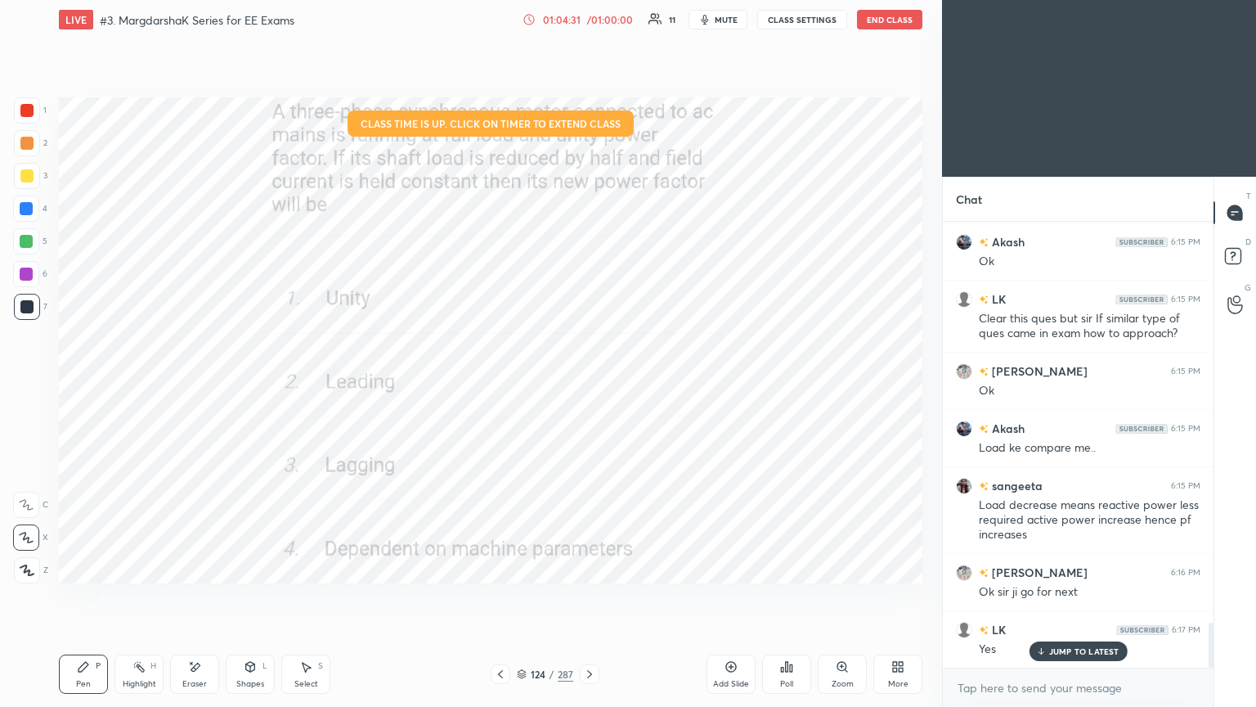
scroll to position [4001, 0]
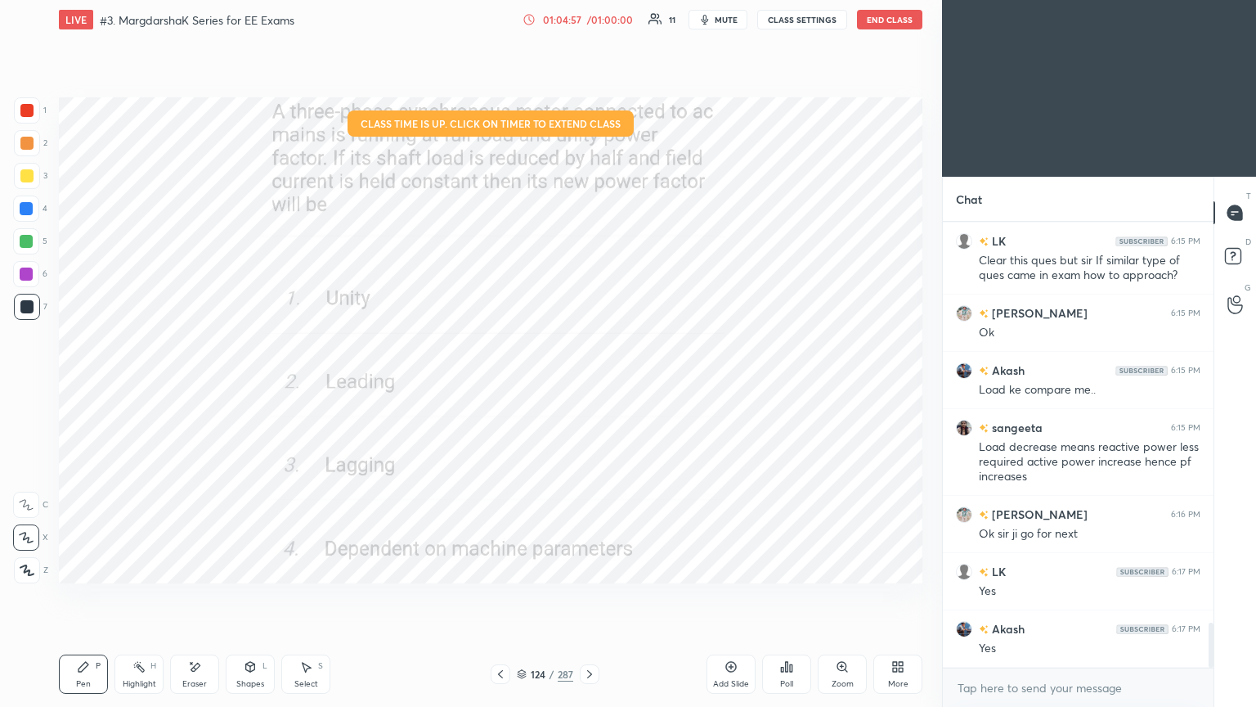
click at [727, 596] on div "Add Slide" at bounding box center [731, 684] width 36 height 8
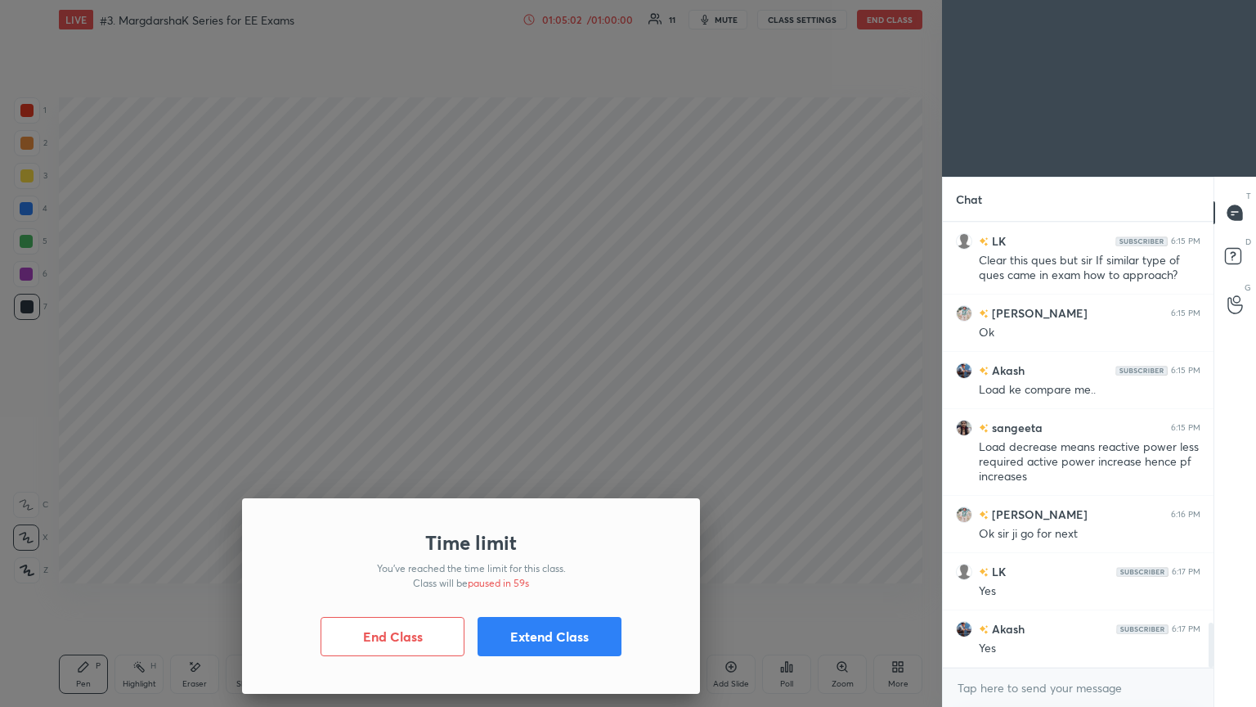
click at [554, 596] on button "Extend Class" at bounding box center [550, 636] width 144 height 39
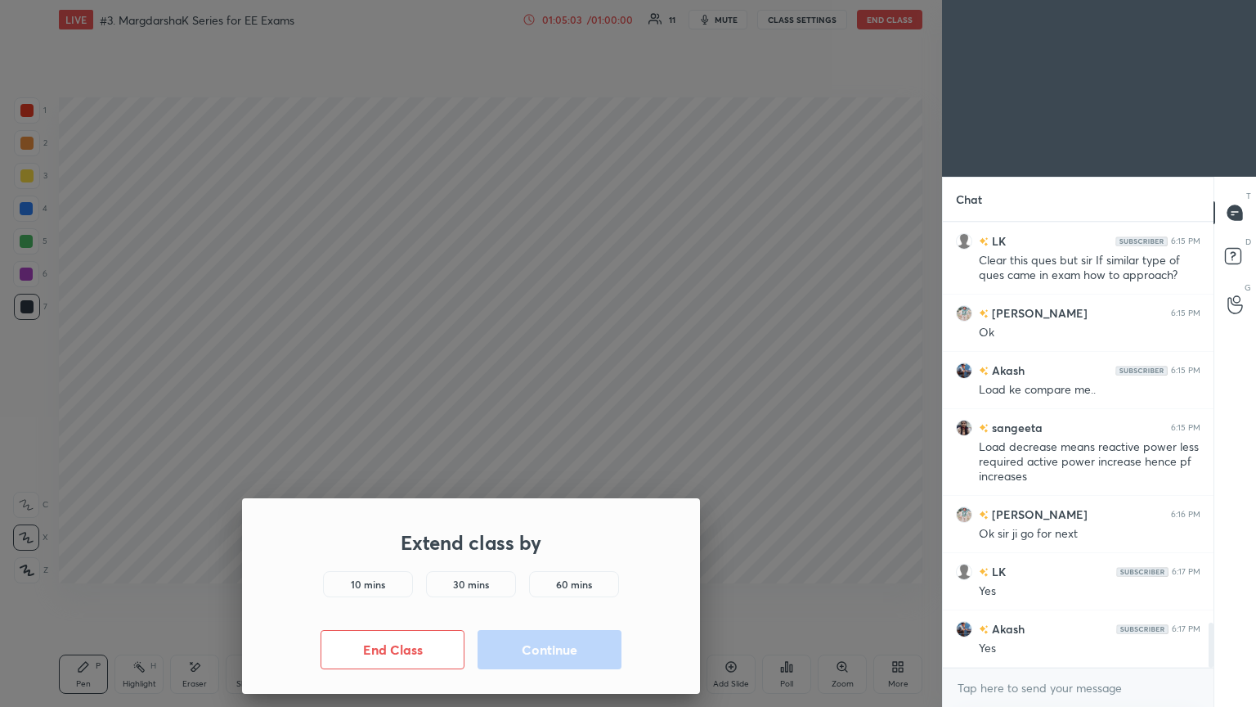
click at [377, 583] on h5 "10 mins" at bounding box center [368, 584] width 34 height 15
click at [507, 596] on button "Continue" at bounding box center [550, 649] width 144 height 39
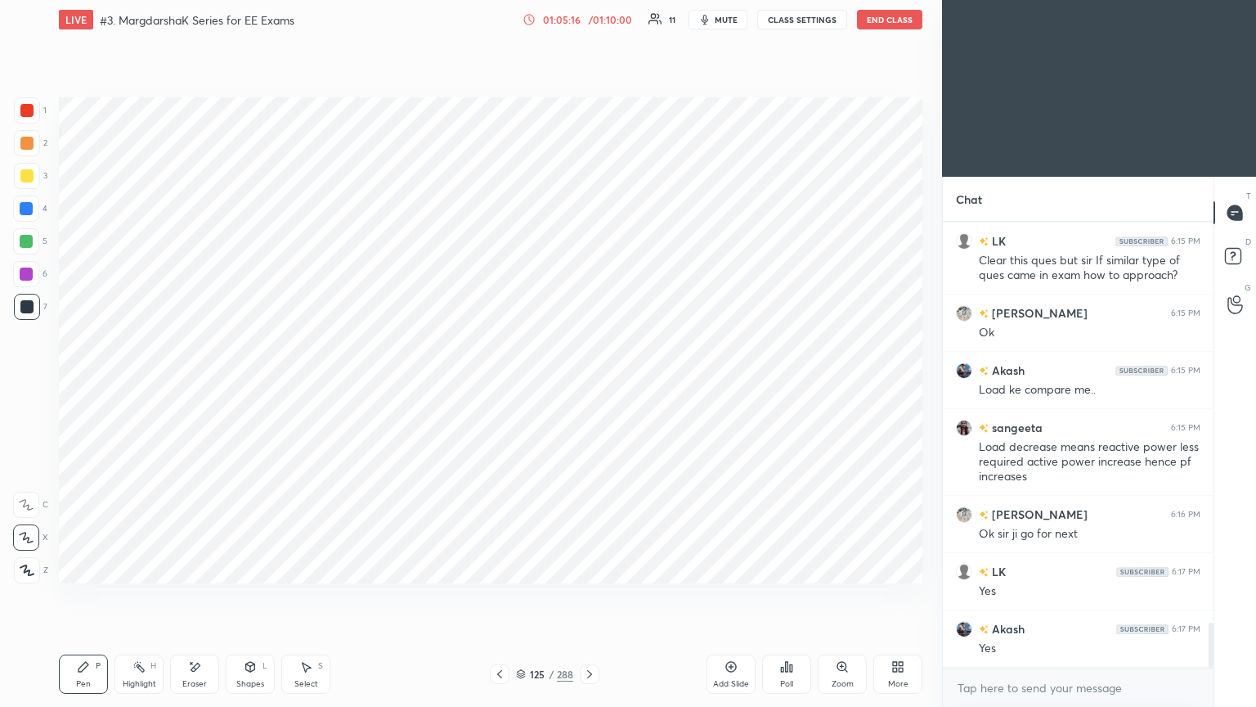
click at [29, 114] on div at bounding box center [26, 110] width 13 height 13
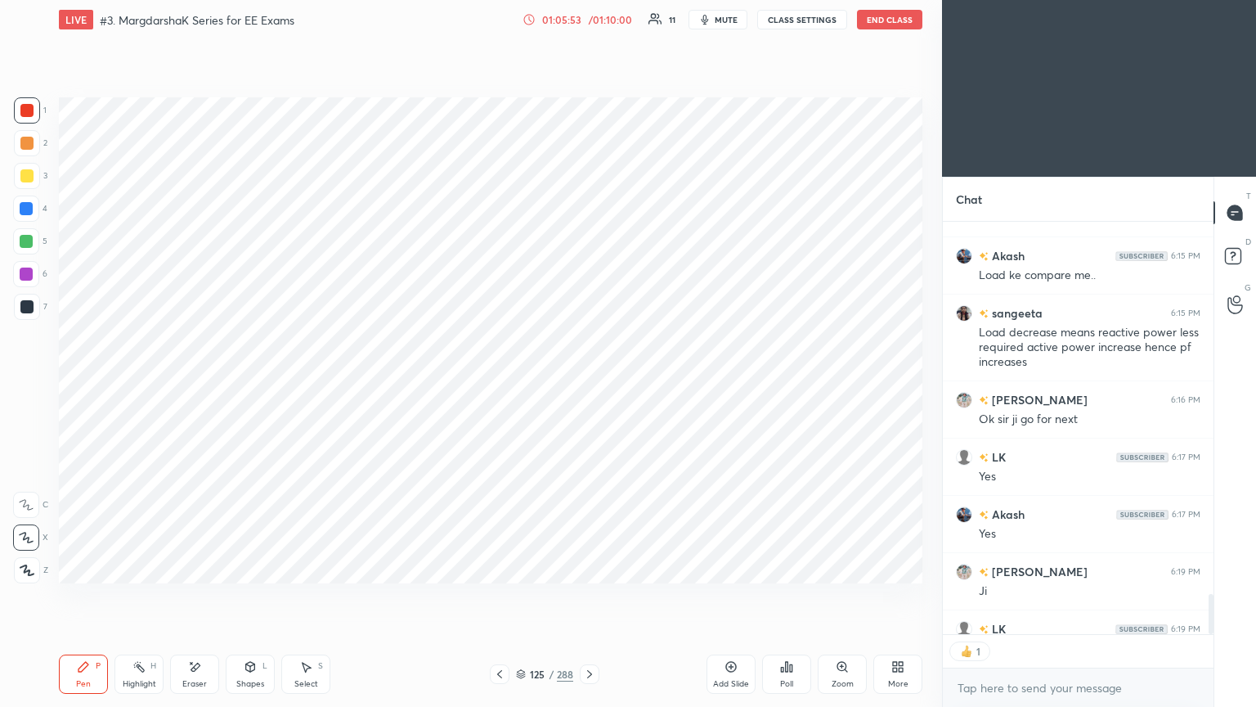
scroll to position [408, 266]
click at [789, 596] on div "Poll" at bounding box center [786, 673] width 49 height 39
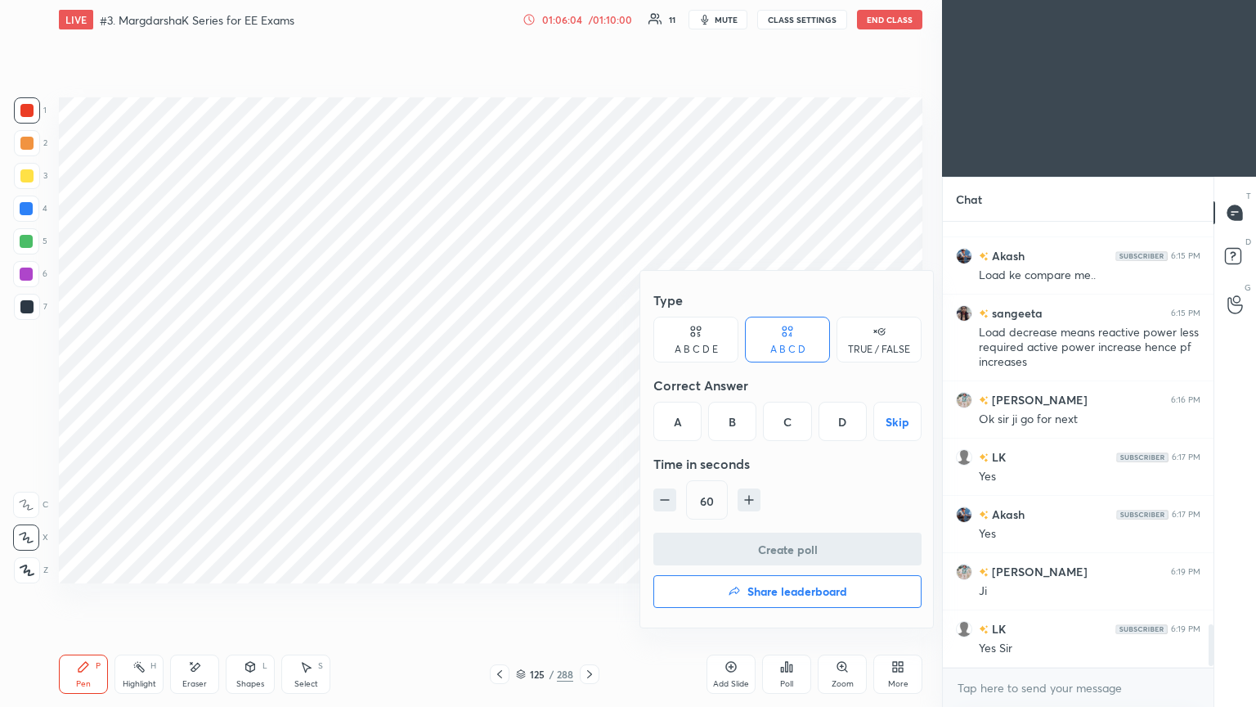
scroll to position [4115, 0]
click at [766, 596] on button "Share leaderboard" at bounding box center [788, 591] width 268 height 33
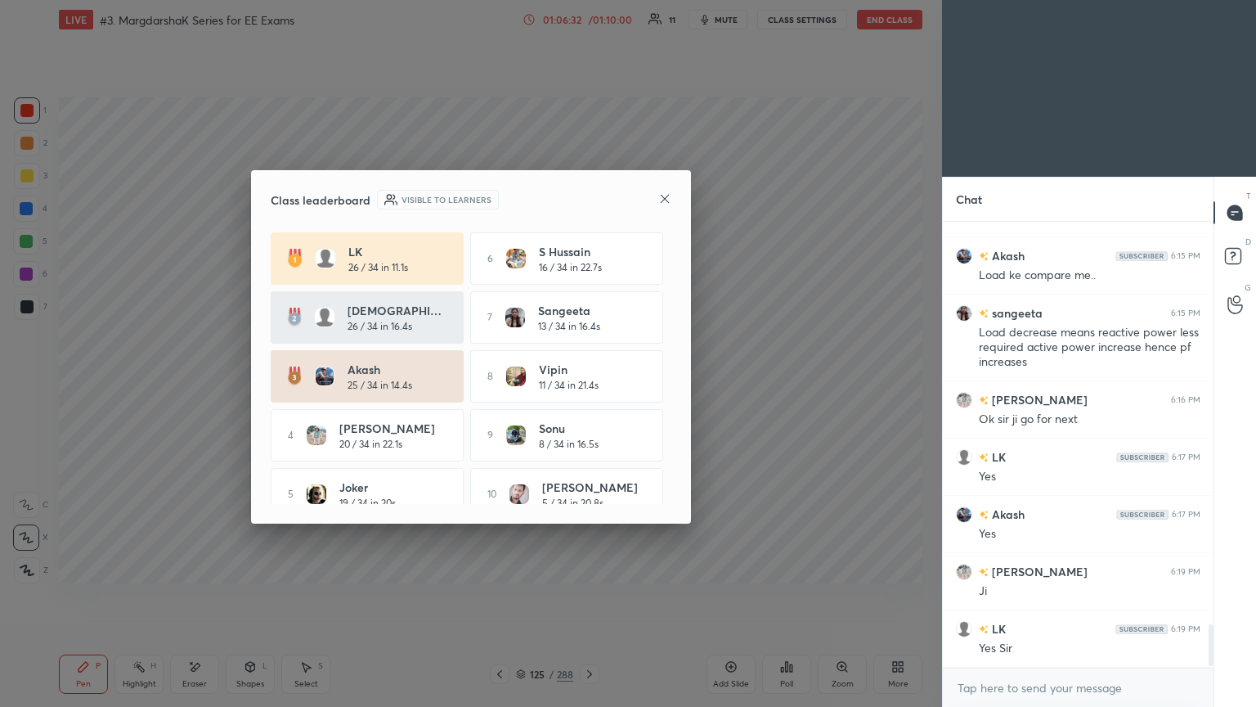
click at [665, 197] on icon at bounding box center [665, 198] width 8 height 8
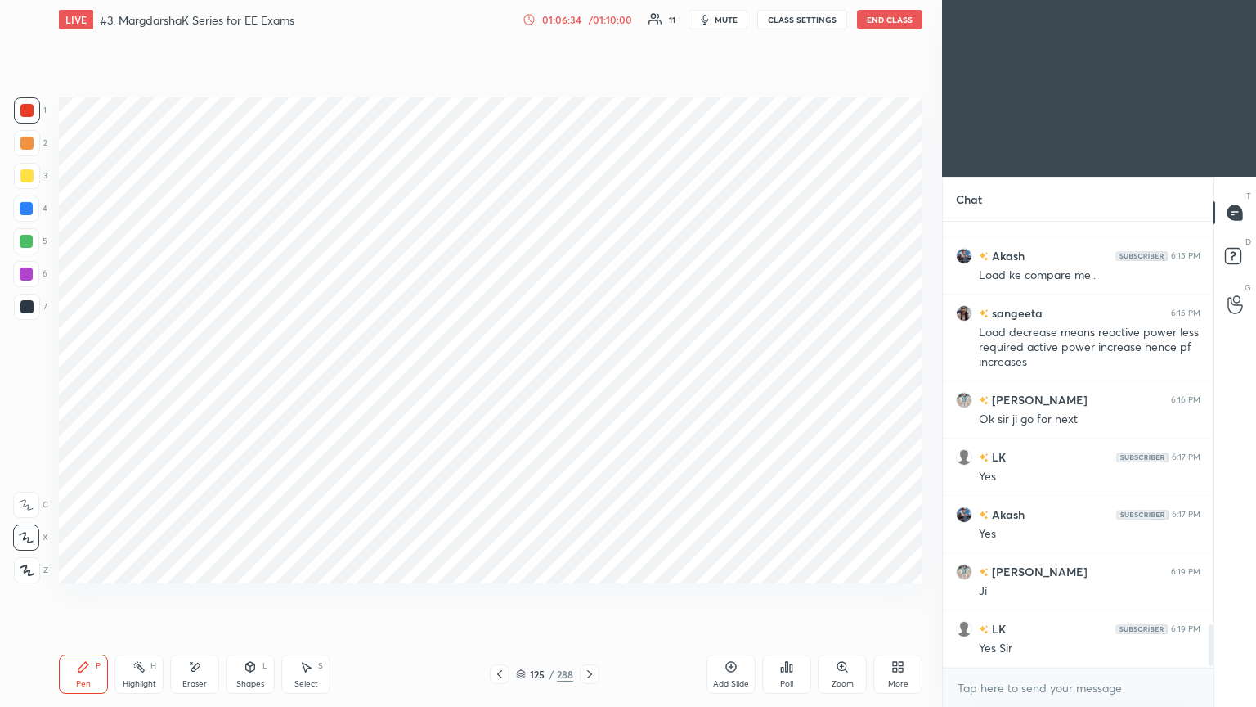
click at [497, 596] on icon at bounding box center [499, 673] width 13 height 13
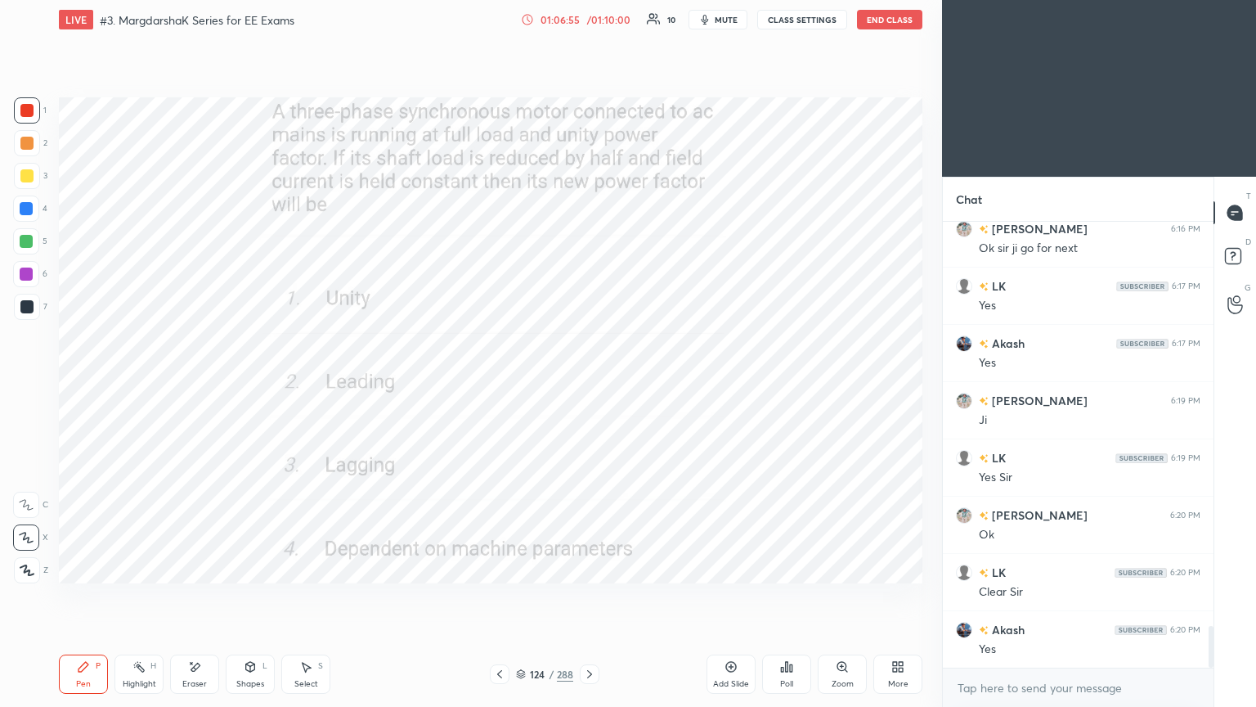
scroll to position [4344, 0]
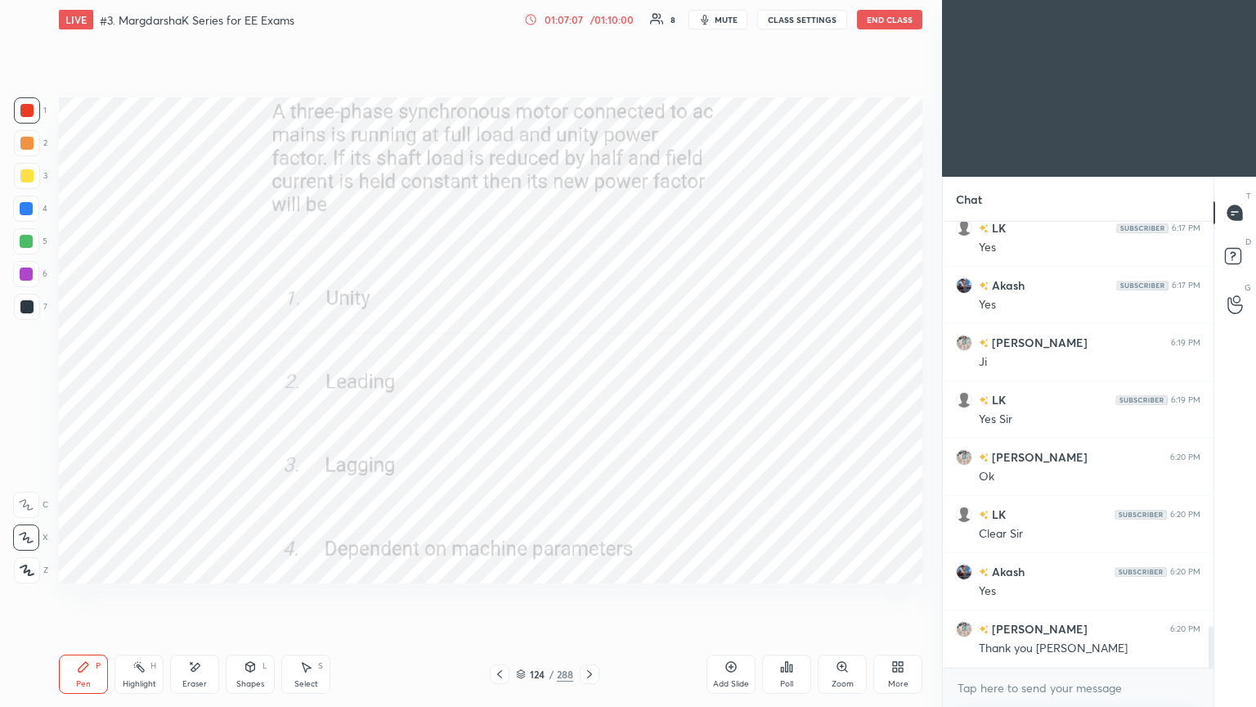
click at [883, 20] on button "End Class" at bounding box center [889, 20] width 65 height 20
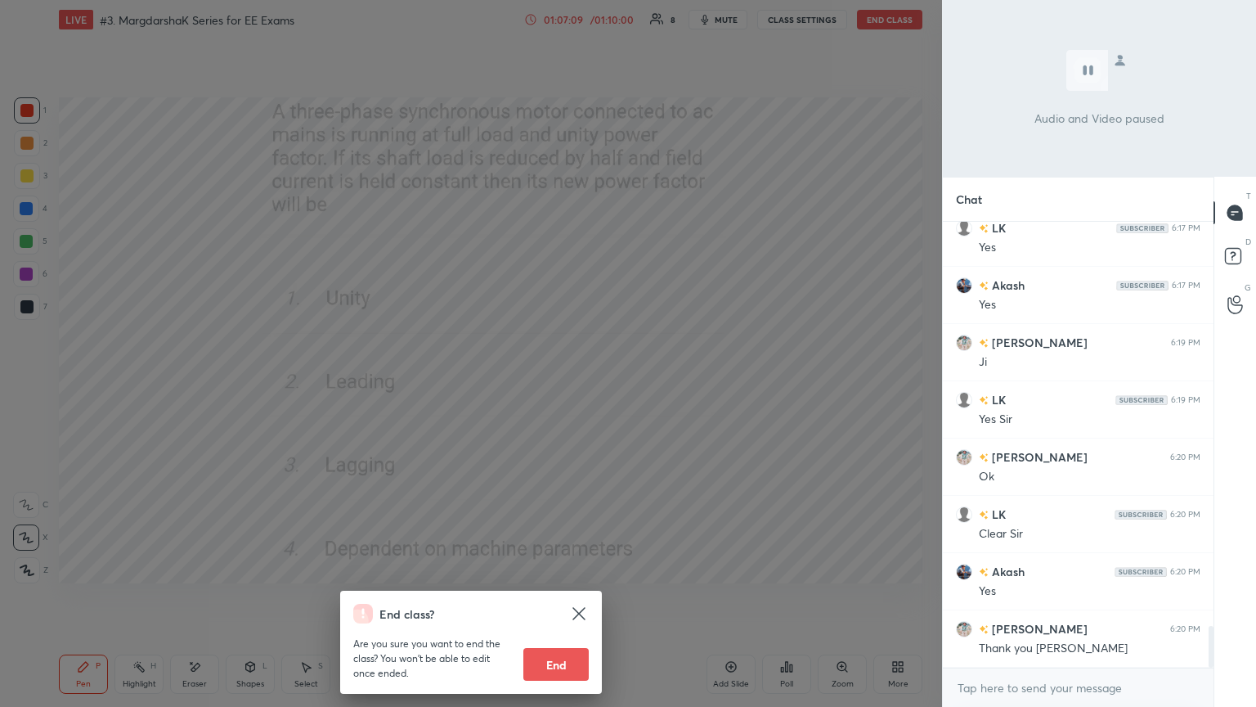
click at [566, 596] on button "End" at bounding box center [556, 664] width 65 height 33
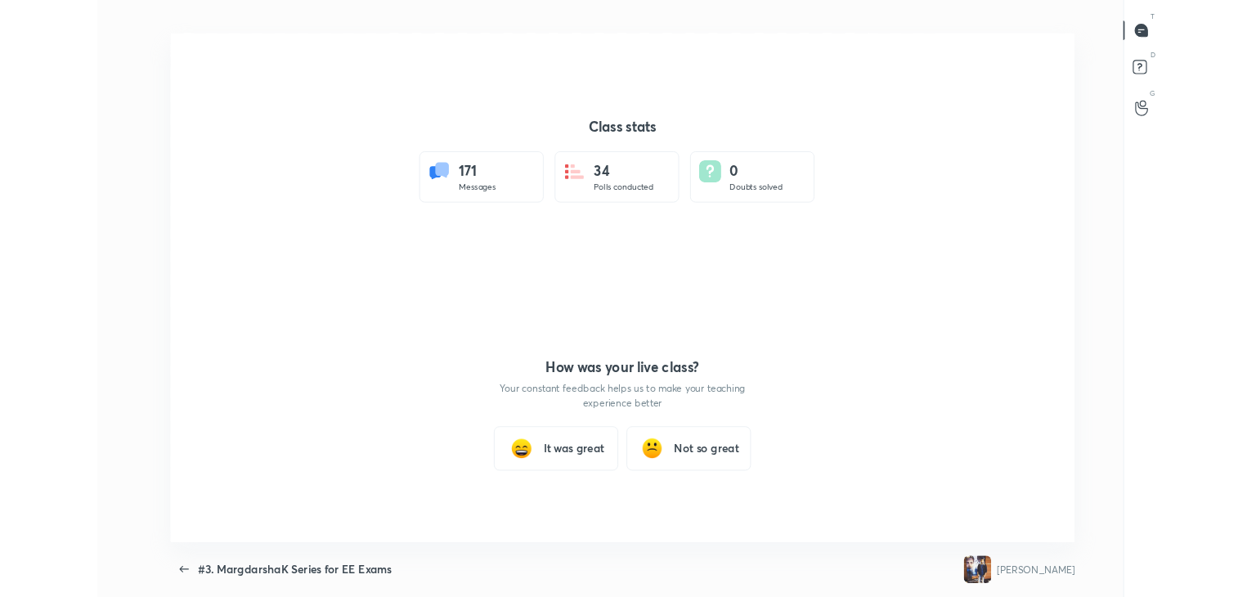
scroll to position [0, 0]
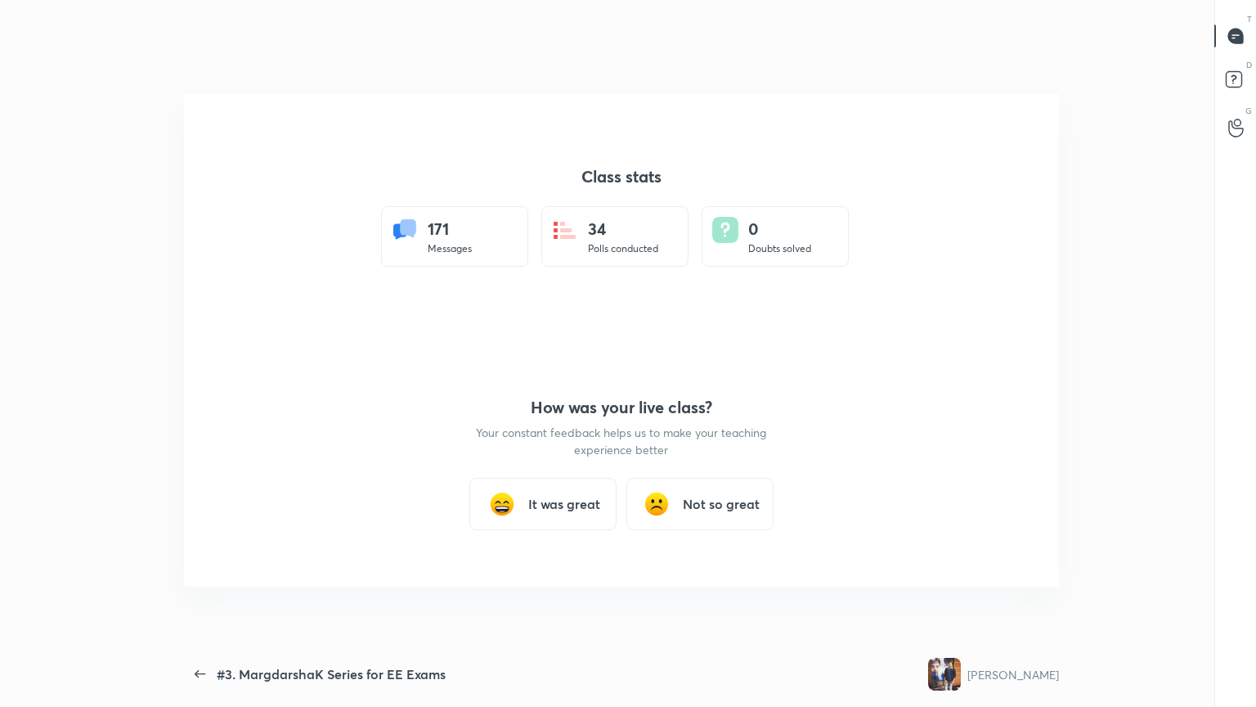
type textarea "x"
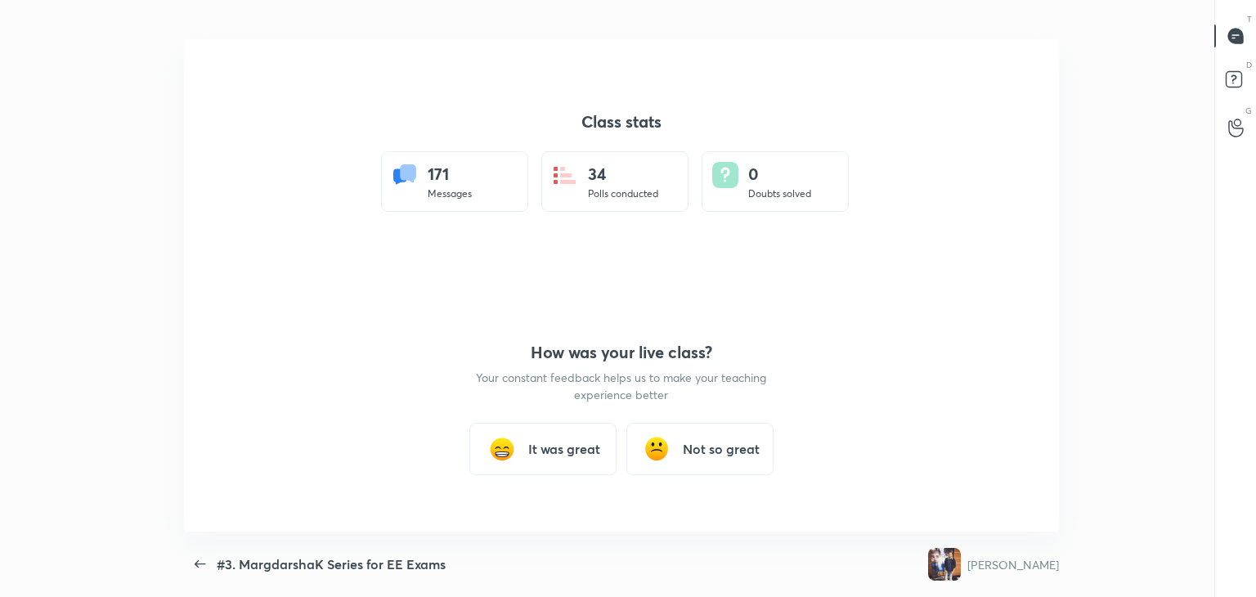
scroll to position [81304, 80554]
click at [550, 446] on h3 "It was great" at bounding box center [564, 449] width 72 height 20
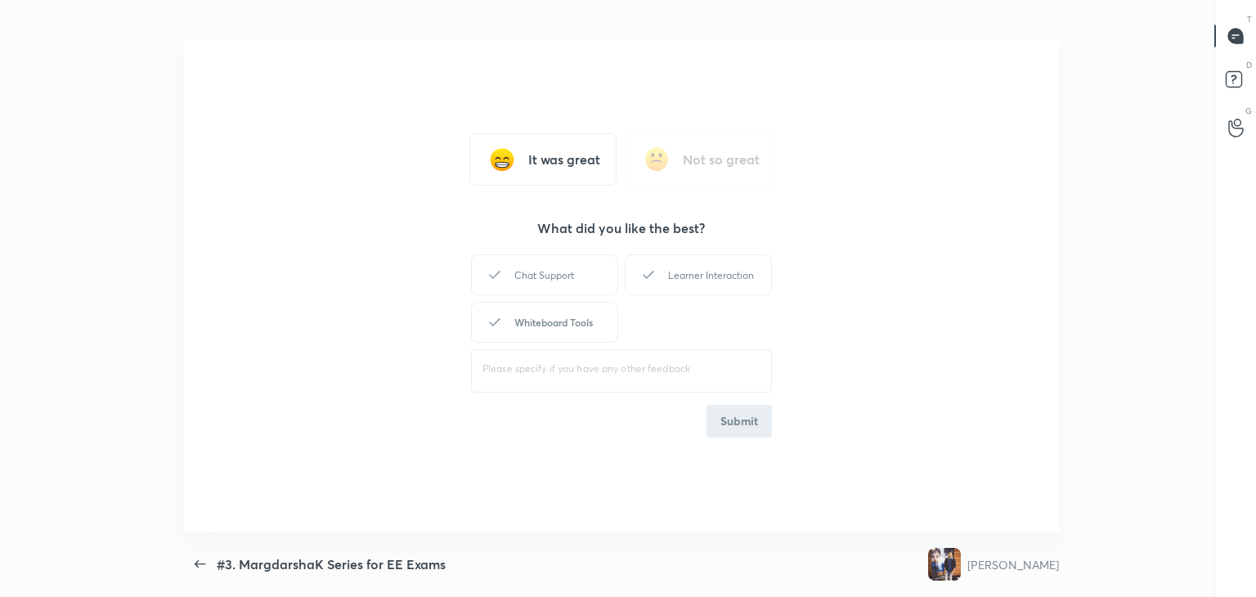
click at [565, 348] on div "​" at bounding box center [621, 369] width 301 height 46
click at [589, 325] on div "Whiteboard Tools" at bounding box center [544, 322] width 147 height 41
click at [703, 282] on div "Learner Interaction" at bounding box center [698, 274] width 147 height 41
click at [734, 433] on button "Submit" at bounding box center [739, 421] width 65 height 33
